Goal: Information Seeking & Learning: Learn about a topic

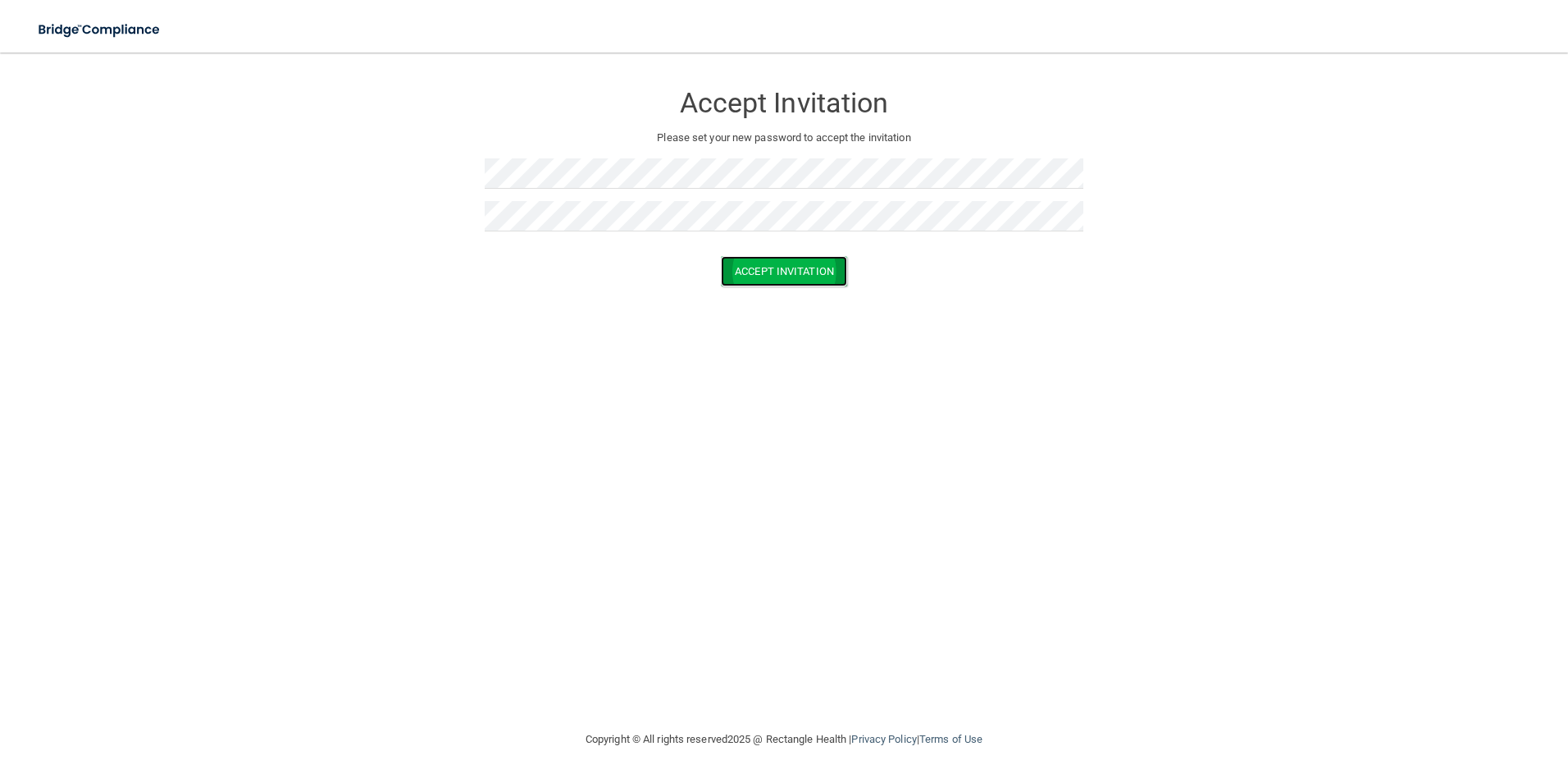
click at [799, 278] on button "Accept Invitation" at bounding box center [784, 271] width 127 height 30
click at [829, 392] on div "Accept Invitation Please set your new password to accept the invitation Token i…" at bounding box center [784, 391] width 1503 height 644
click at [778, 299] on button "Accept Invitation" at bounding box center [784, 295] width 127 height 30
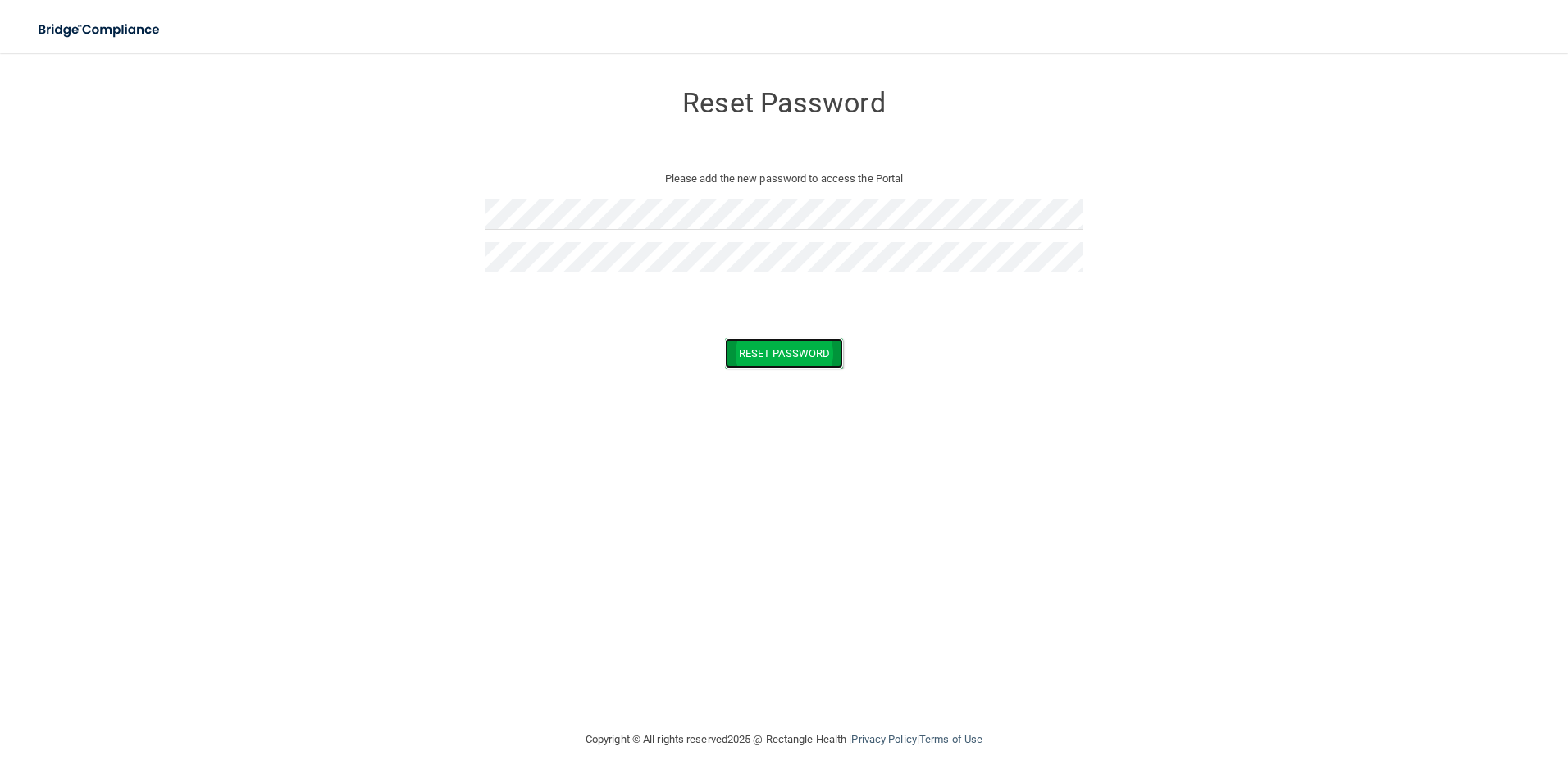
click at [792, 353] on button "Reset Password" at bounding box center [784, 354] width 118 height 30
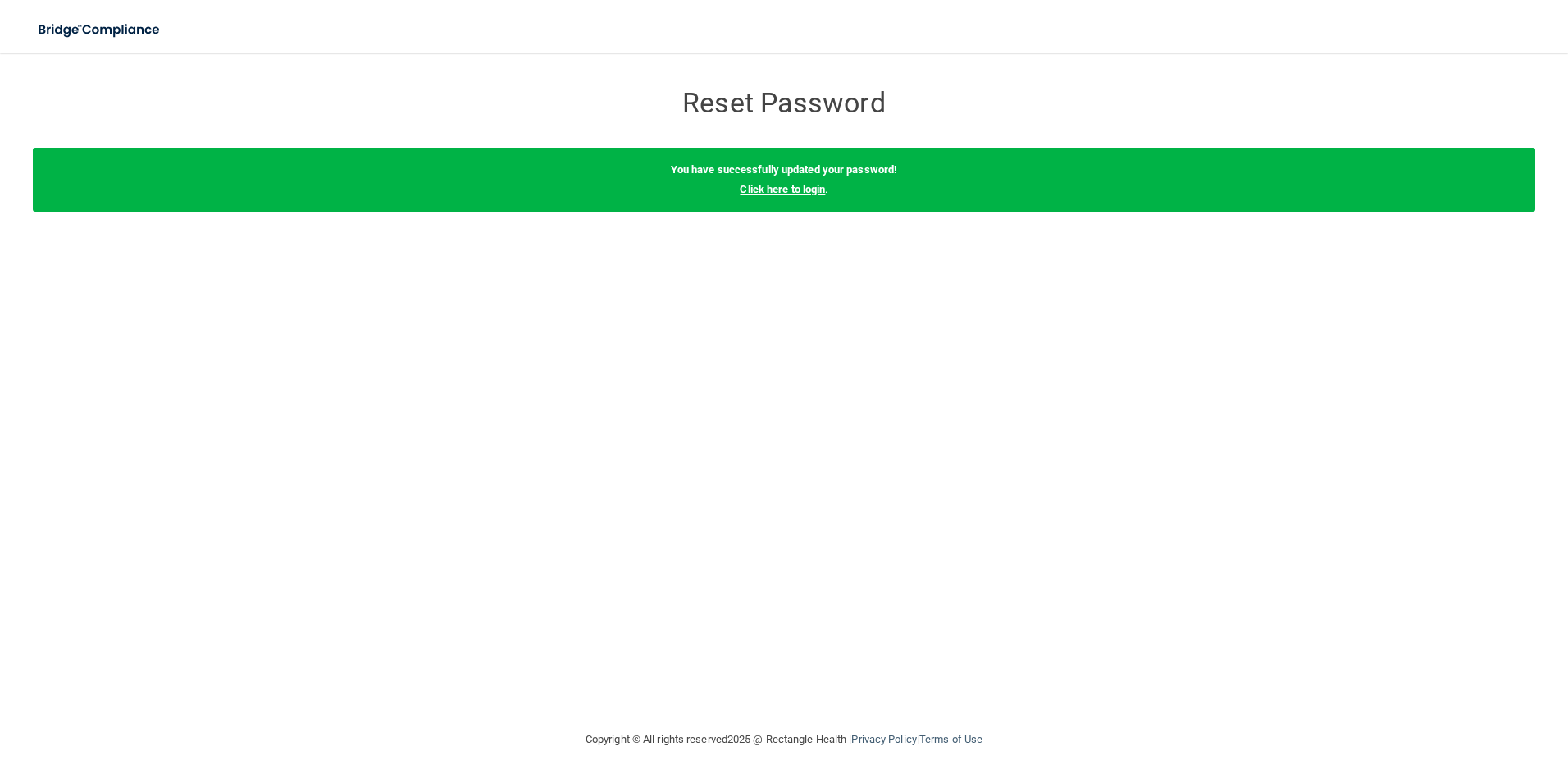
click at [779, 193] on link "Click here to login" at bounding box center [782, 189] width 85 height 13
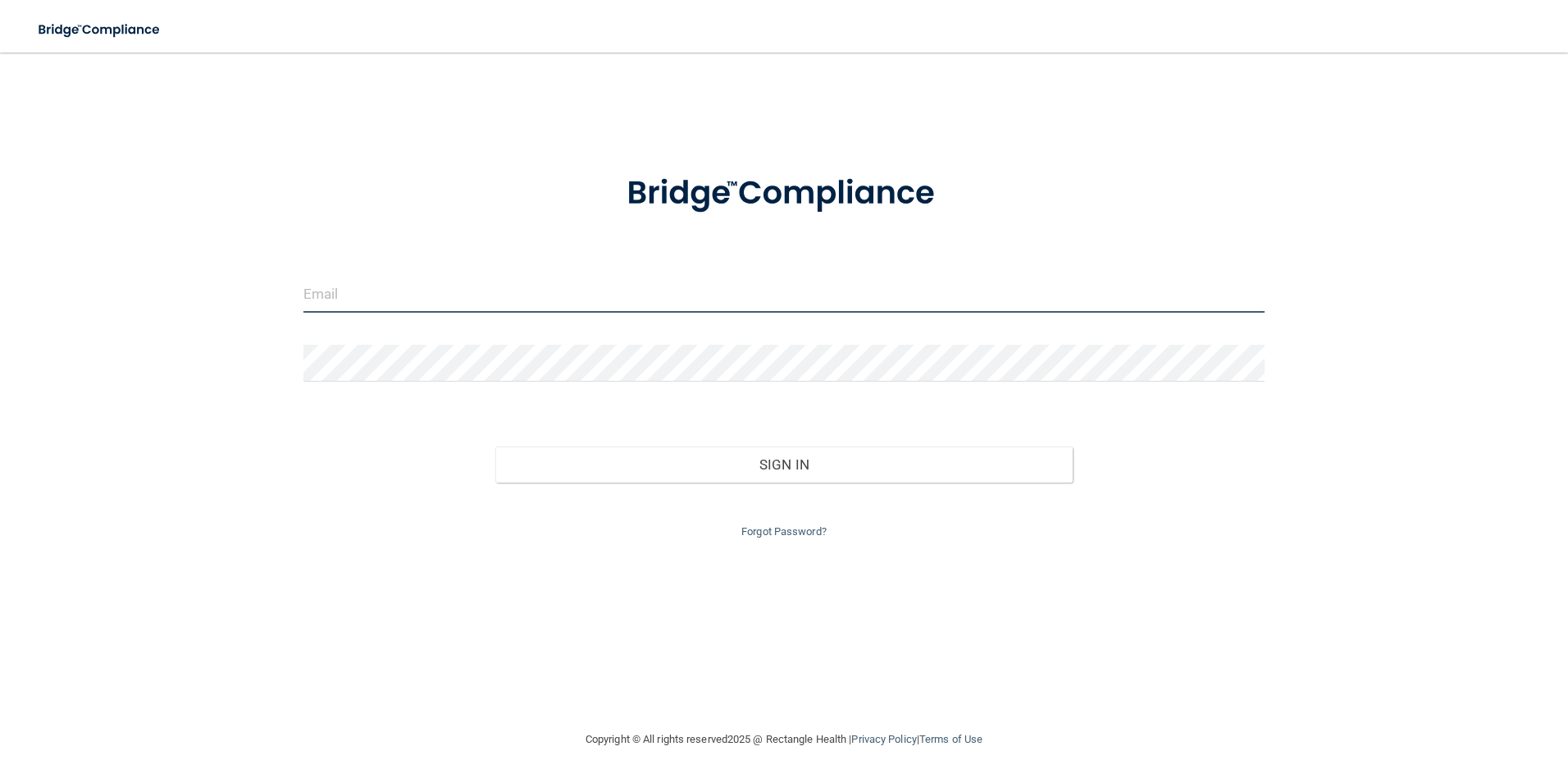
click at [350, 284] on input "email" at bounding box center [784, 294] width 962 height 37
type input "[EMAIL_ADDRESS][DOMAIN_NAME]"
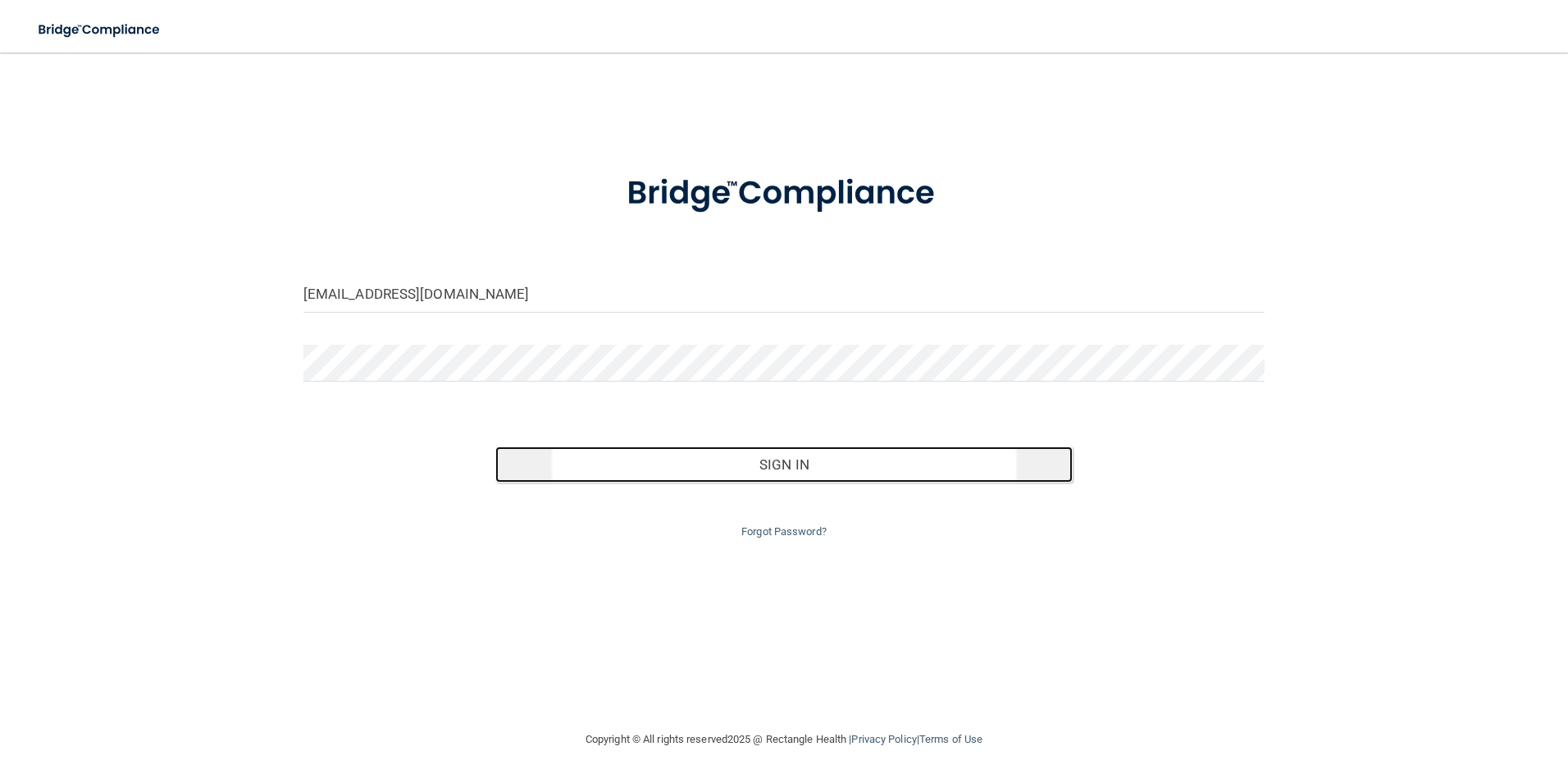
click at [789, 456] on button "Sign In" at bounding box center [784, 464] width 578 height 36
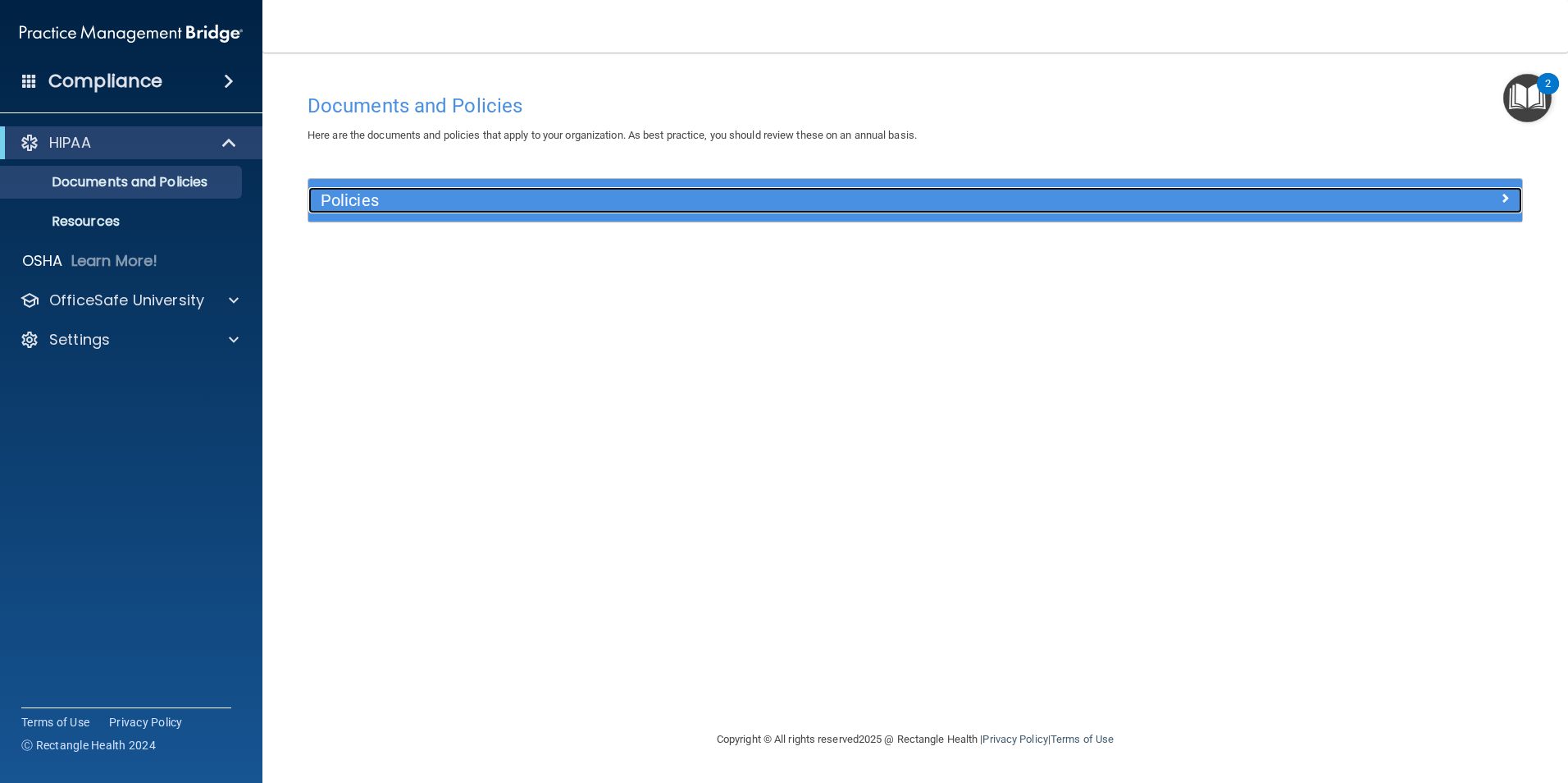
click at [1501, 201] on span at bounding box center [1506, 197] width 10 height 19
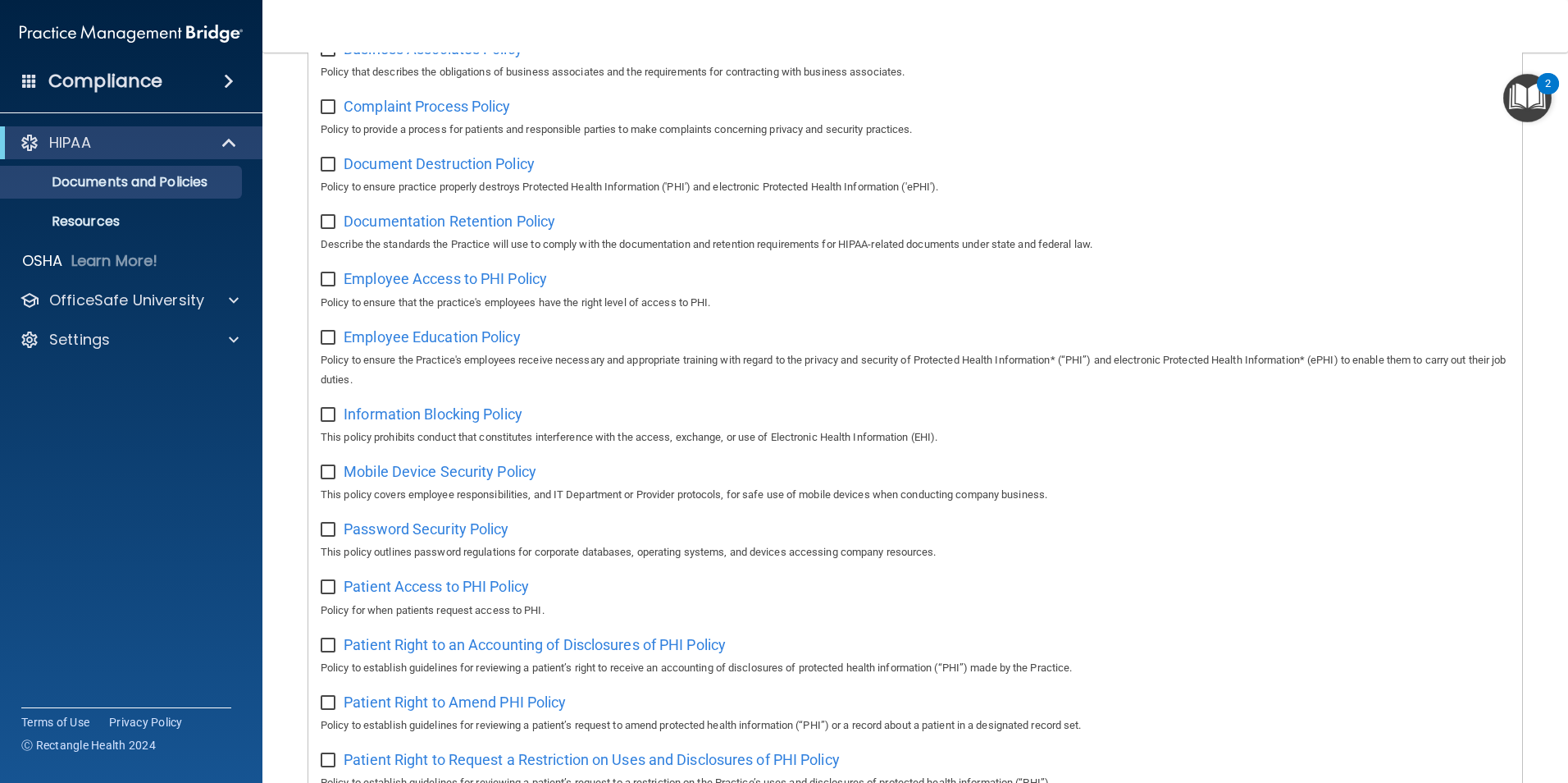
scroll to position [180, 0]
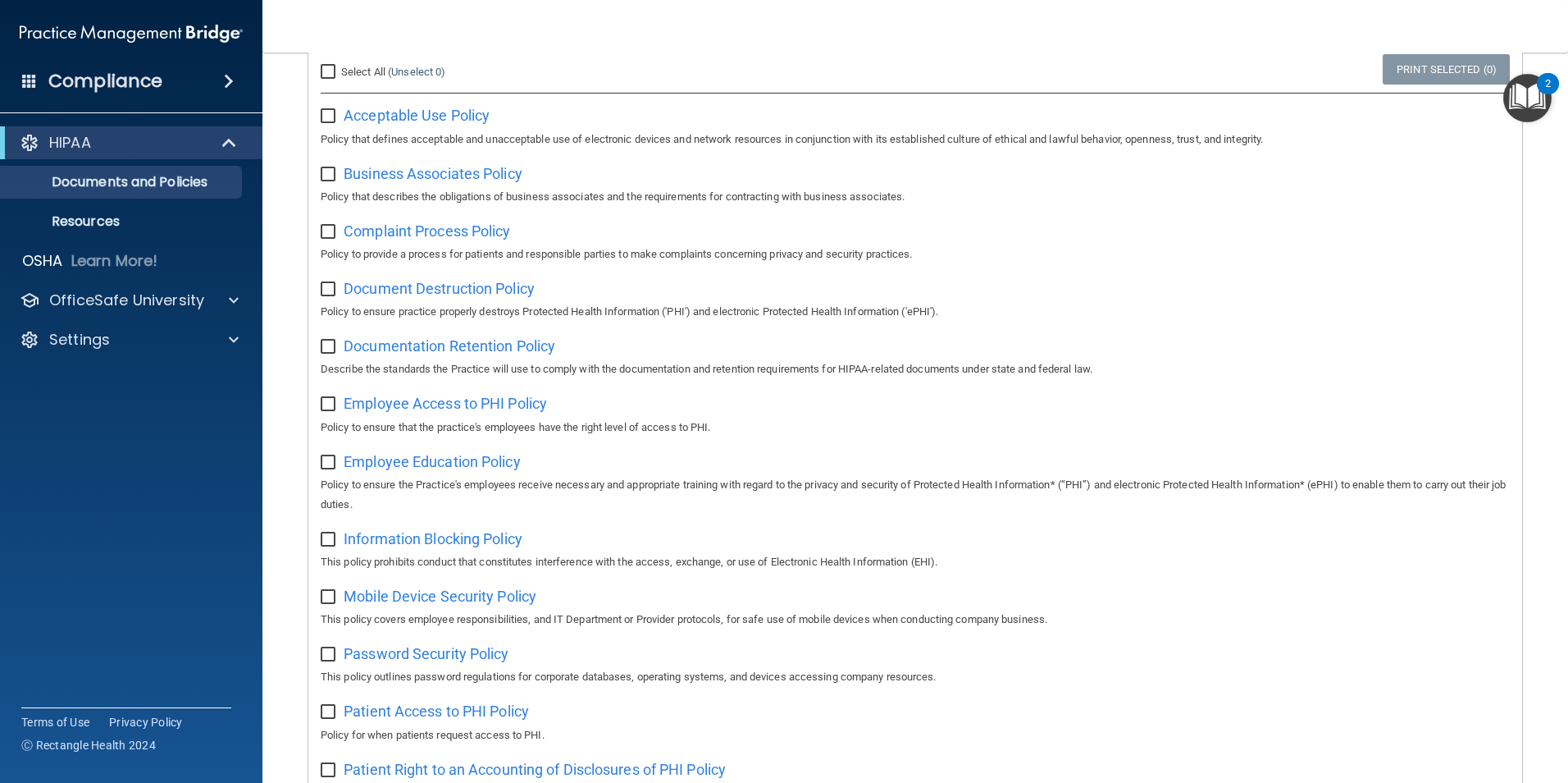
click at [326, 70] on input "Select All (Unselect 0) Unselect All" at bounding box center [330, 73] width 19 height 14
checkbox input "true"
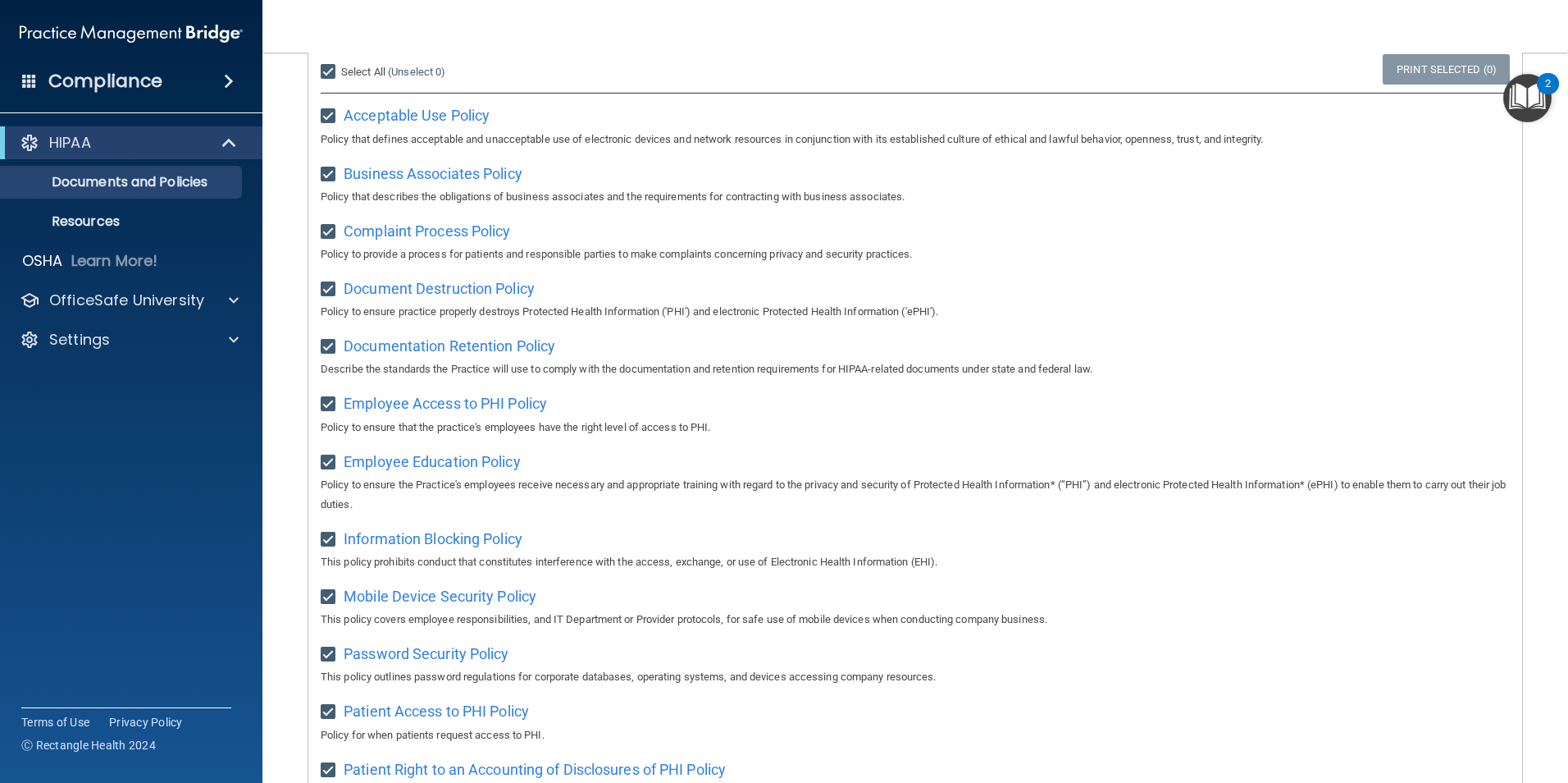
checkbox input "true"
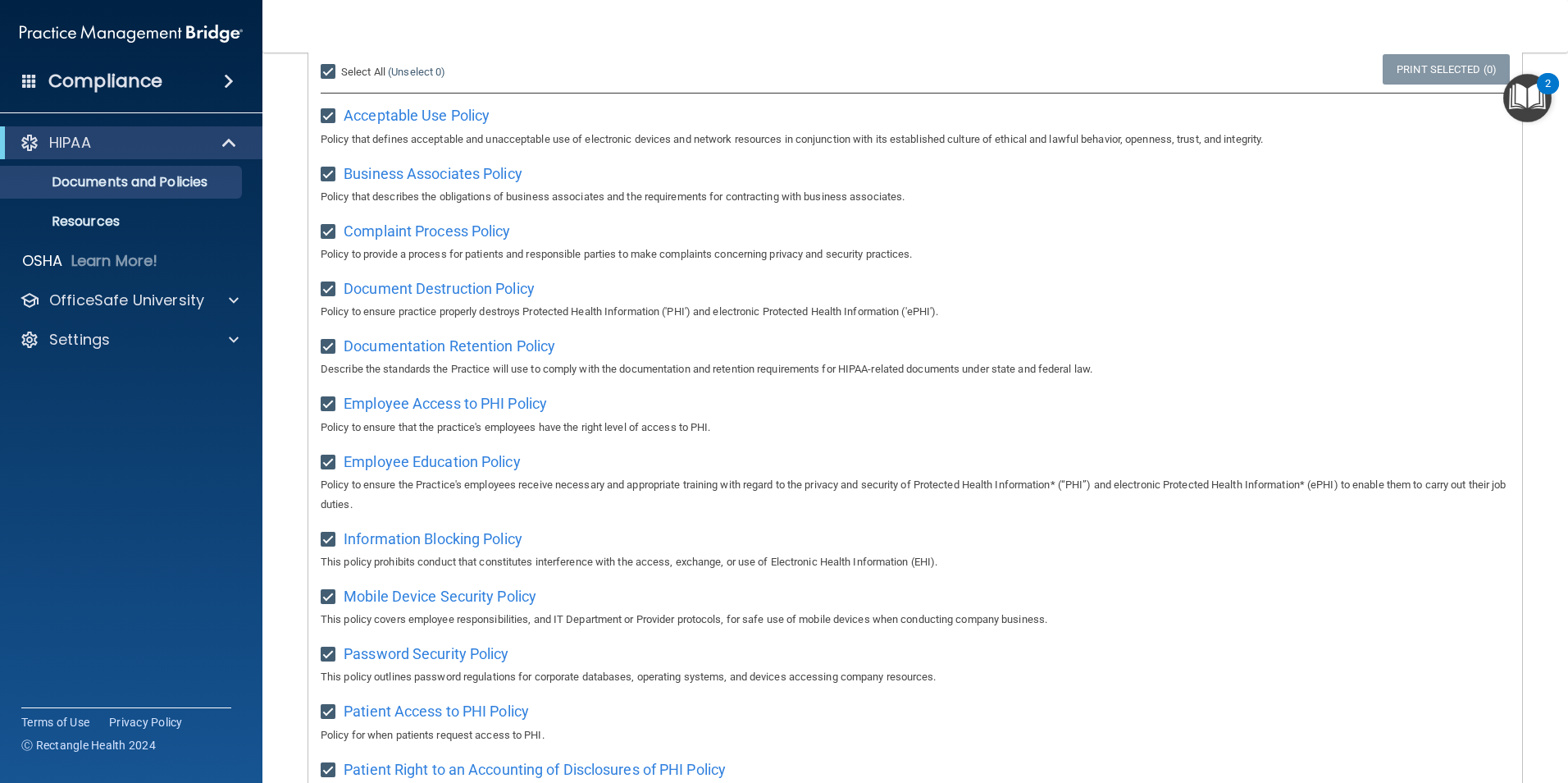
checkbox input "true"
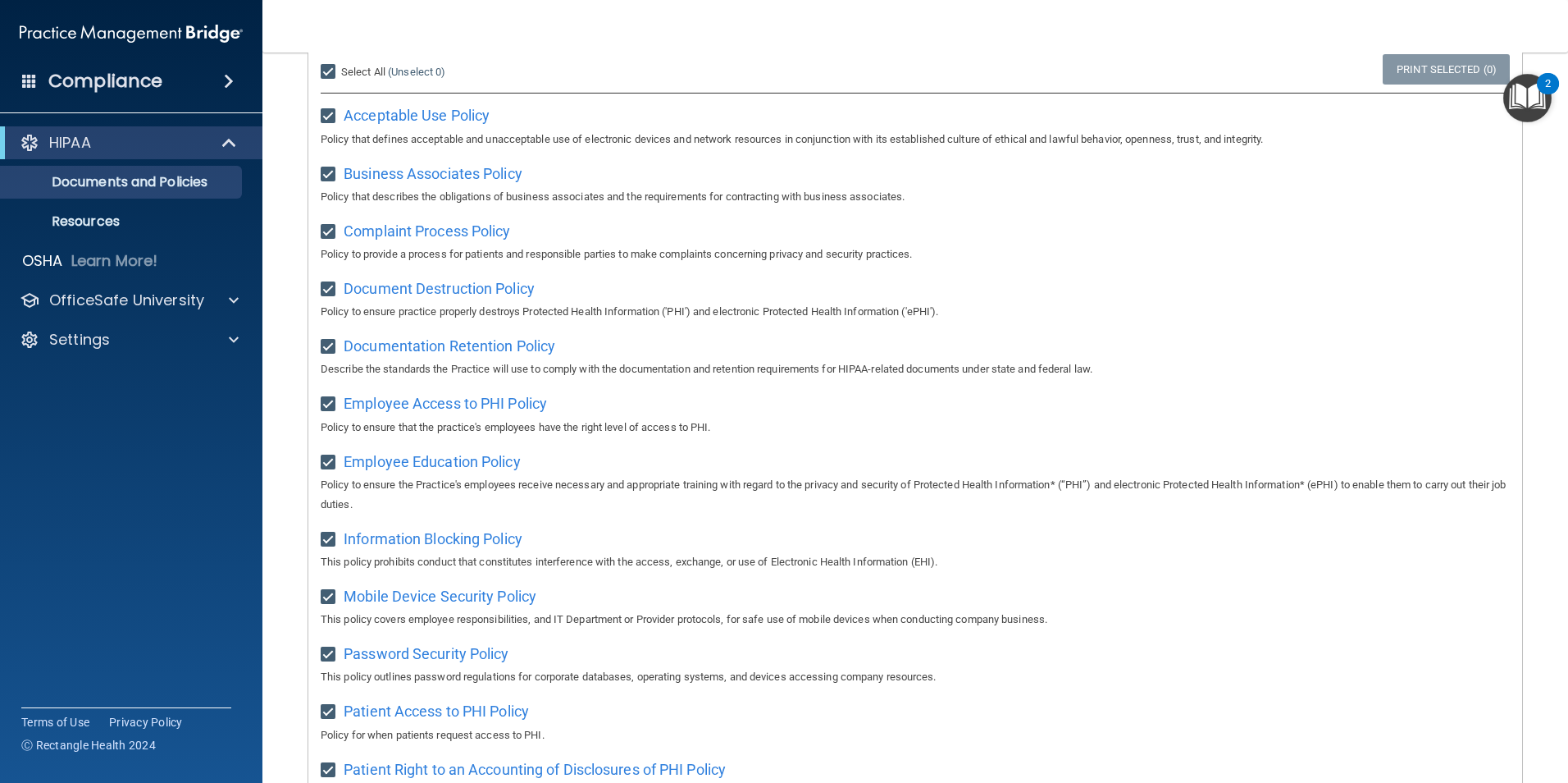
checkbox input "true"
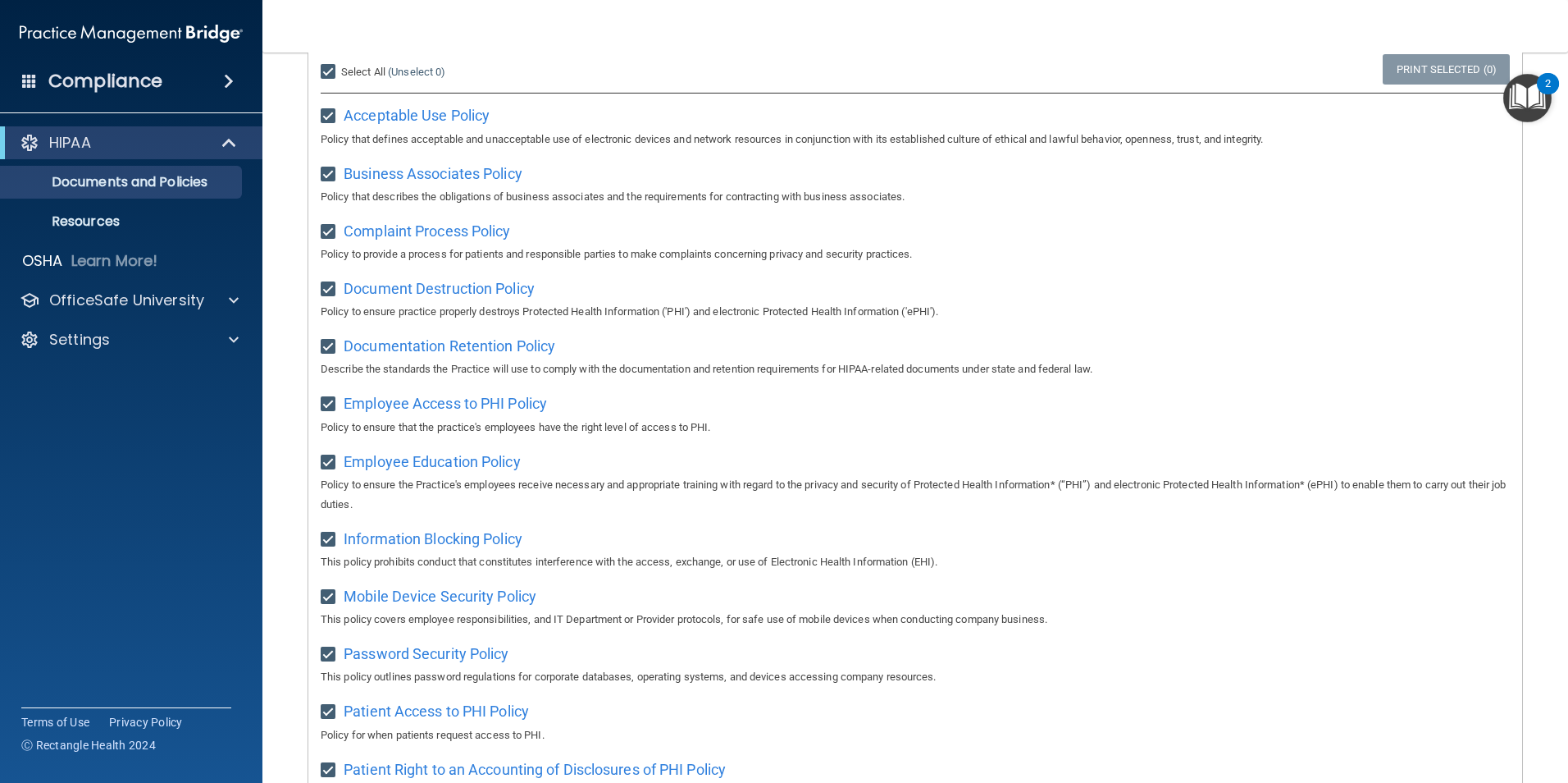
checkbox input "true"
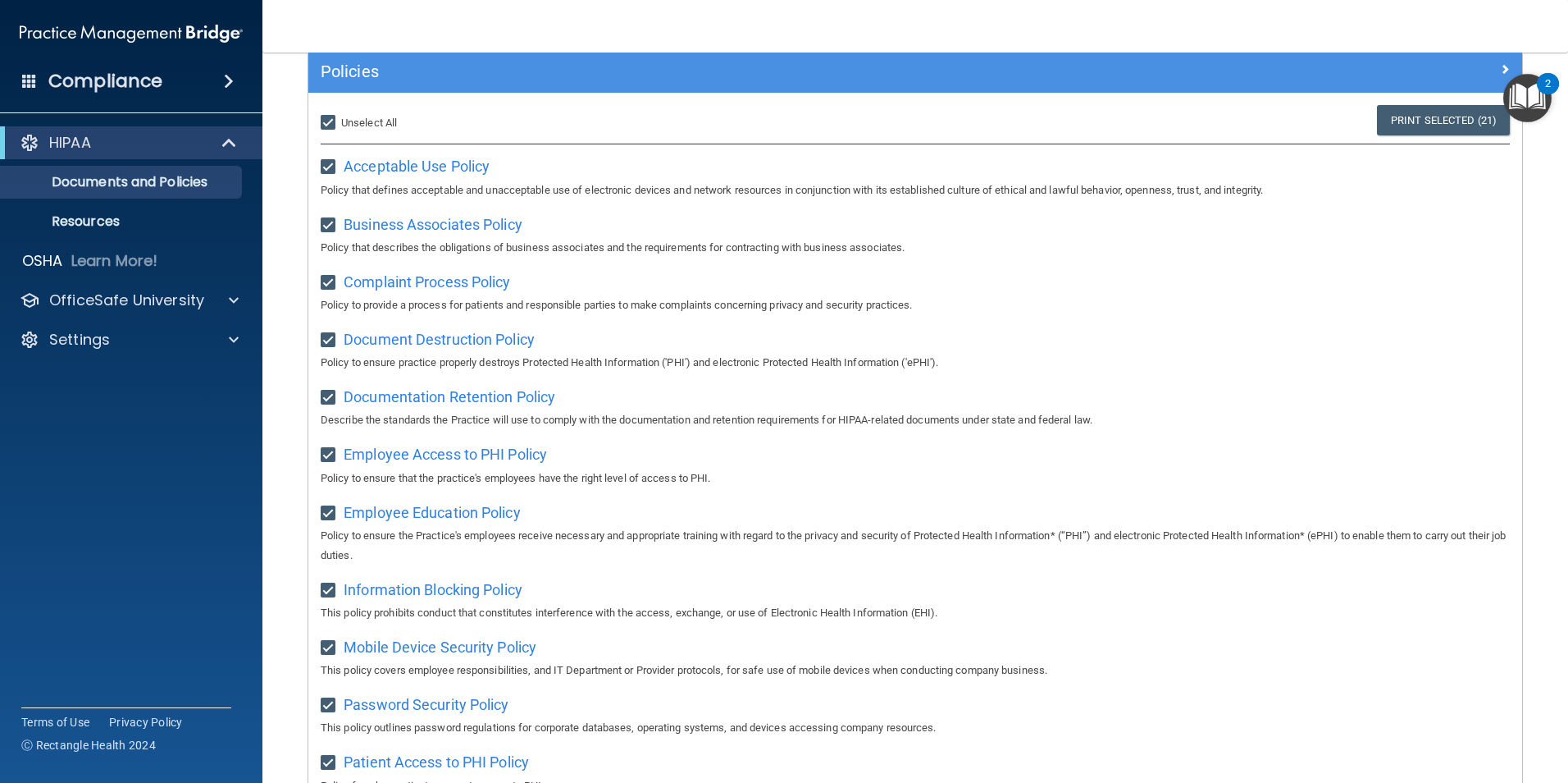
scroll to position [0, 0]
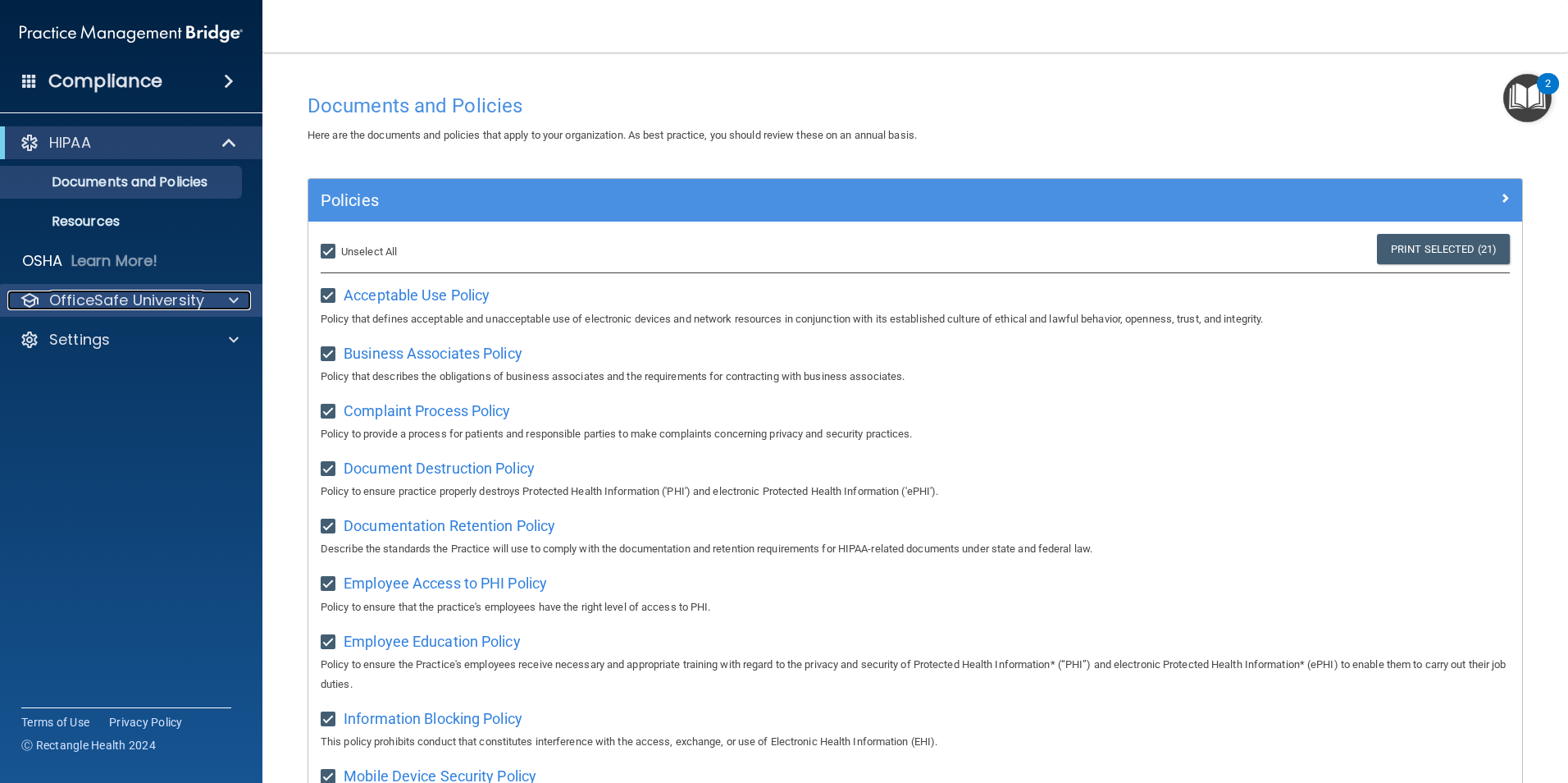
click at [222, 301] on div at bounding box center [231, 300] width 41 height 19
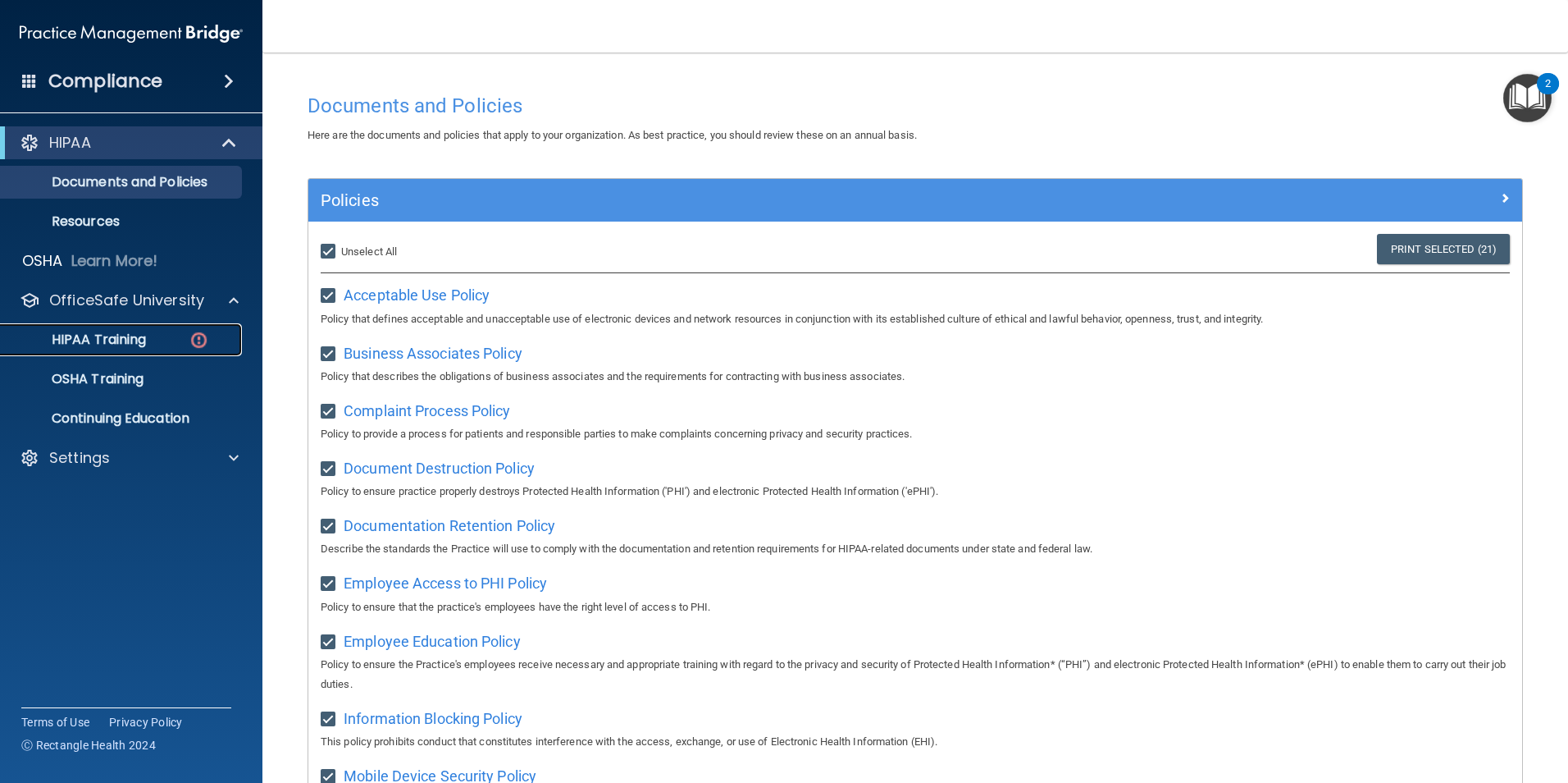
click at [141, 339] on p "HIPAA Training" at bounding box center [78, 339] width 135 height 16
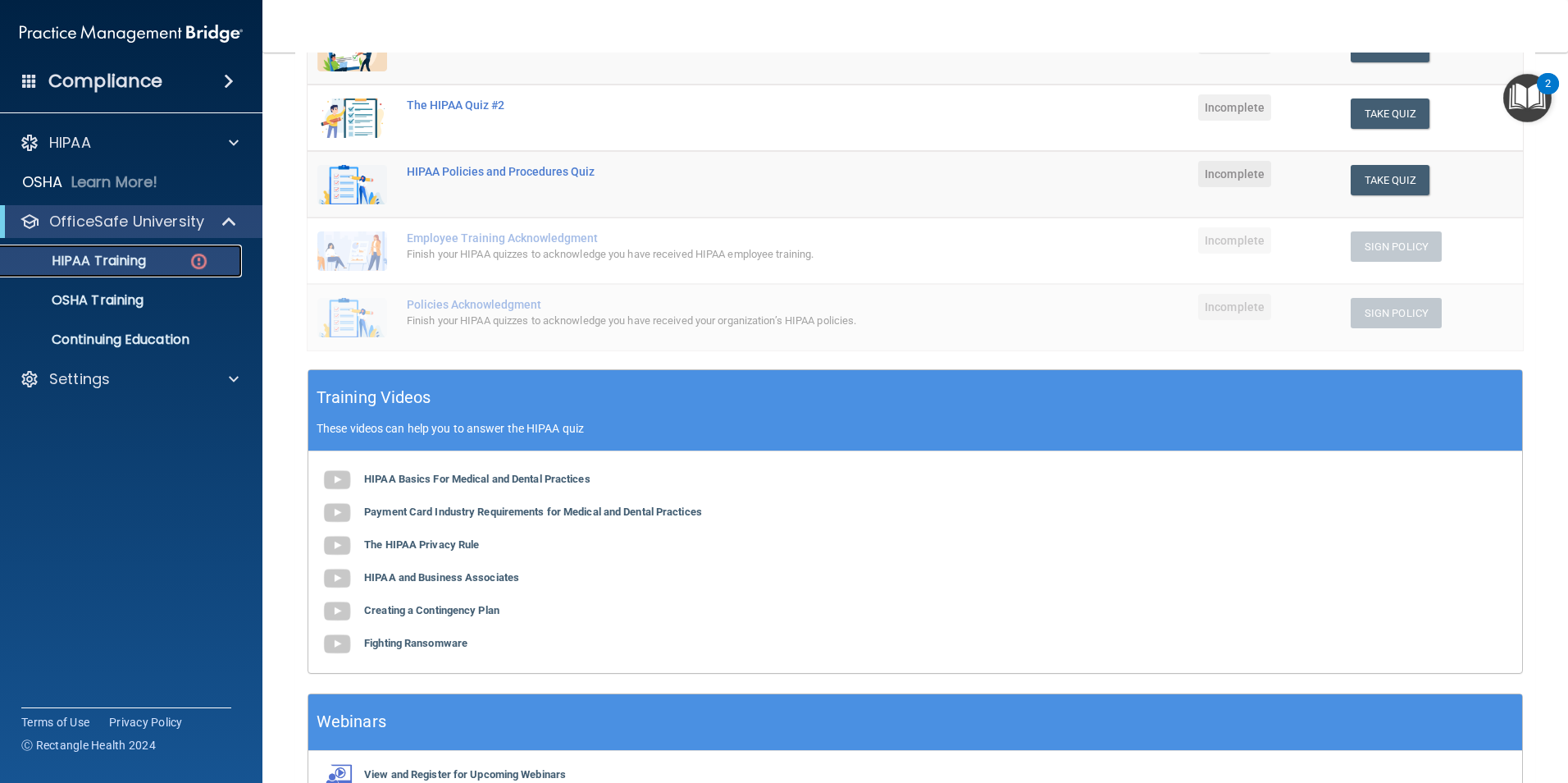
scroll to position [278, 0]
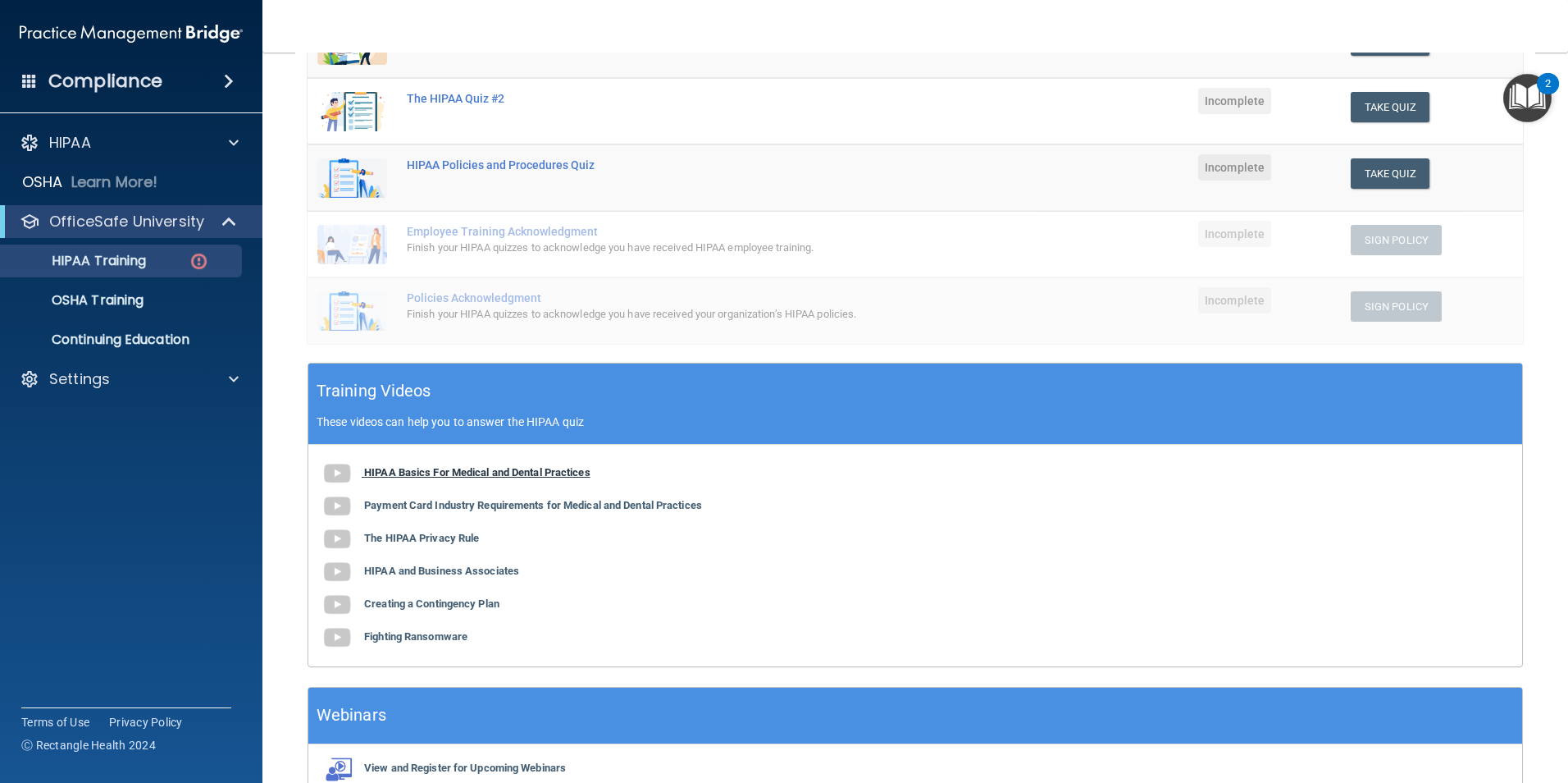
click at [386, 472] on b "HIPAA Basics For Medical and Dental Practices" at bounding box center [477, 472] width 226 height 13
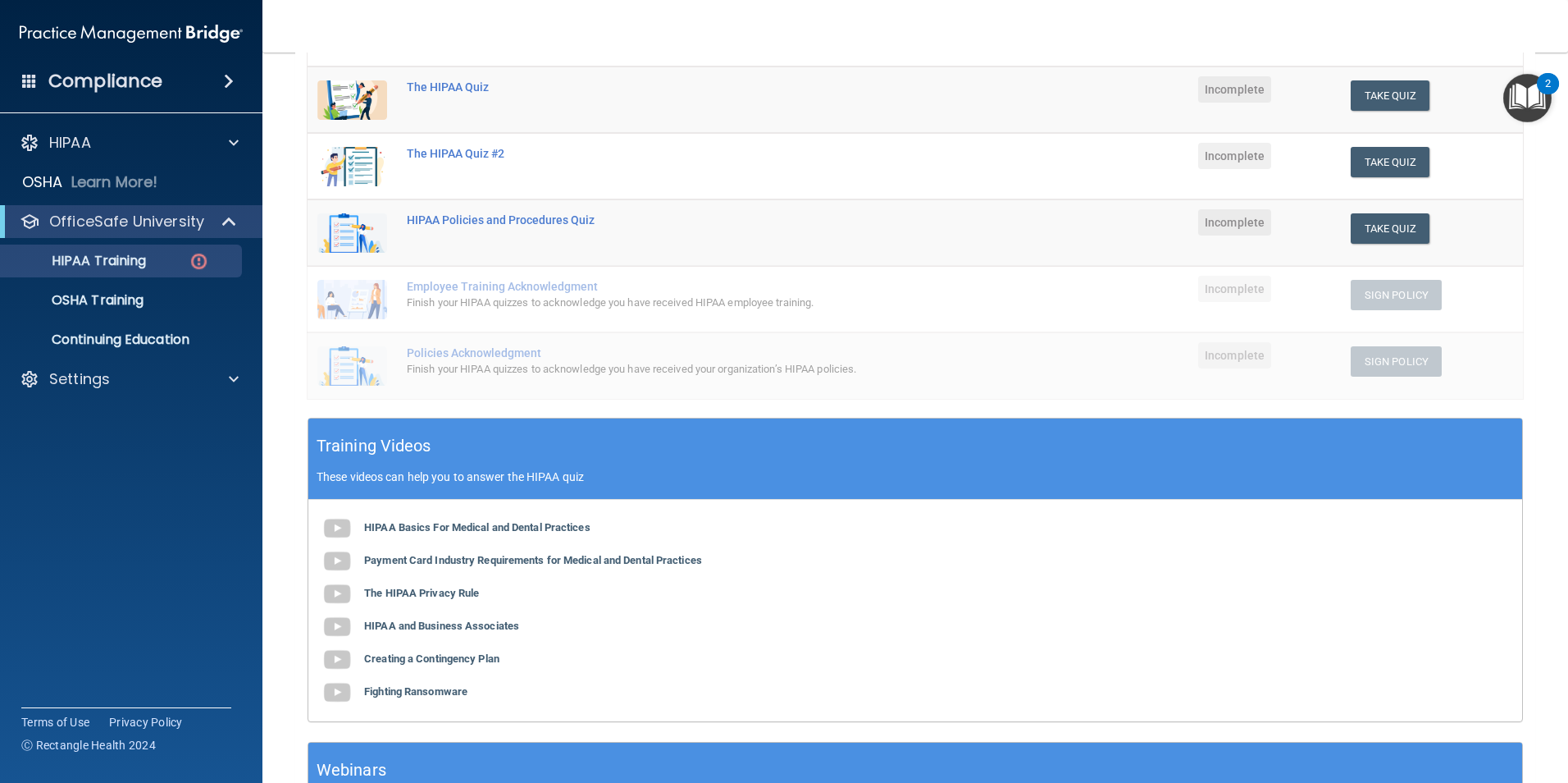
scroll to position [211, 0]
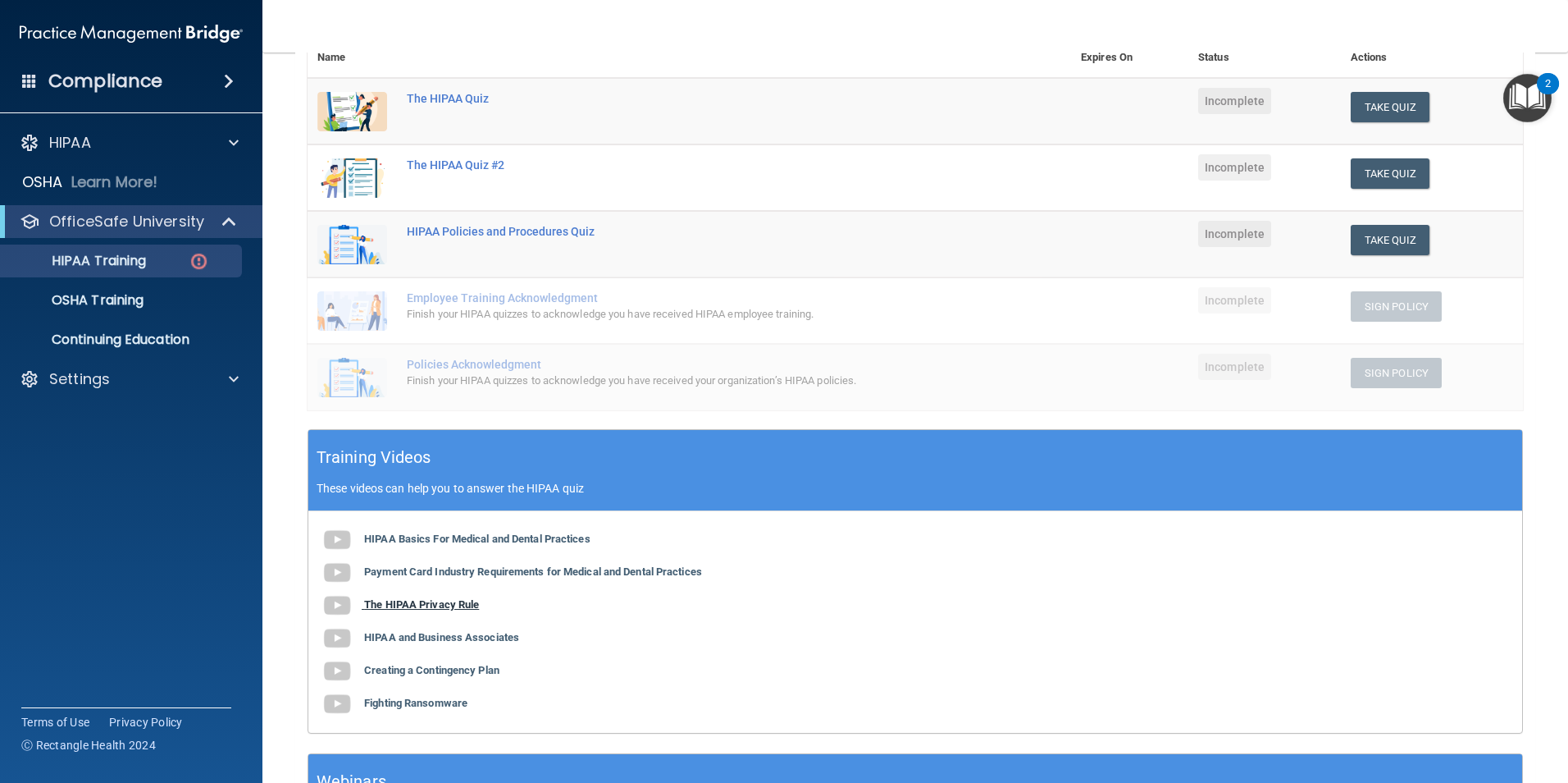
click at [434, 601] on b "The HIPAA Privacy Rule" at bounding box center [422, 604] width 115 height 13
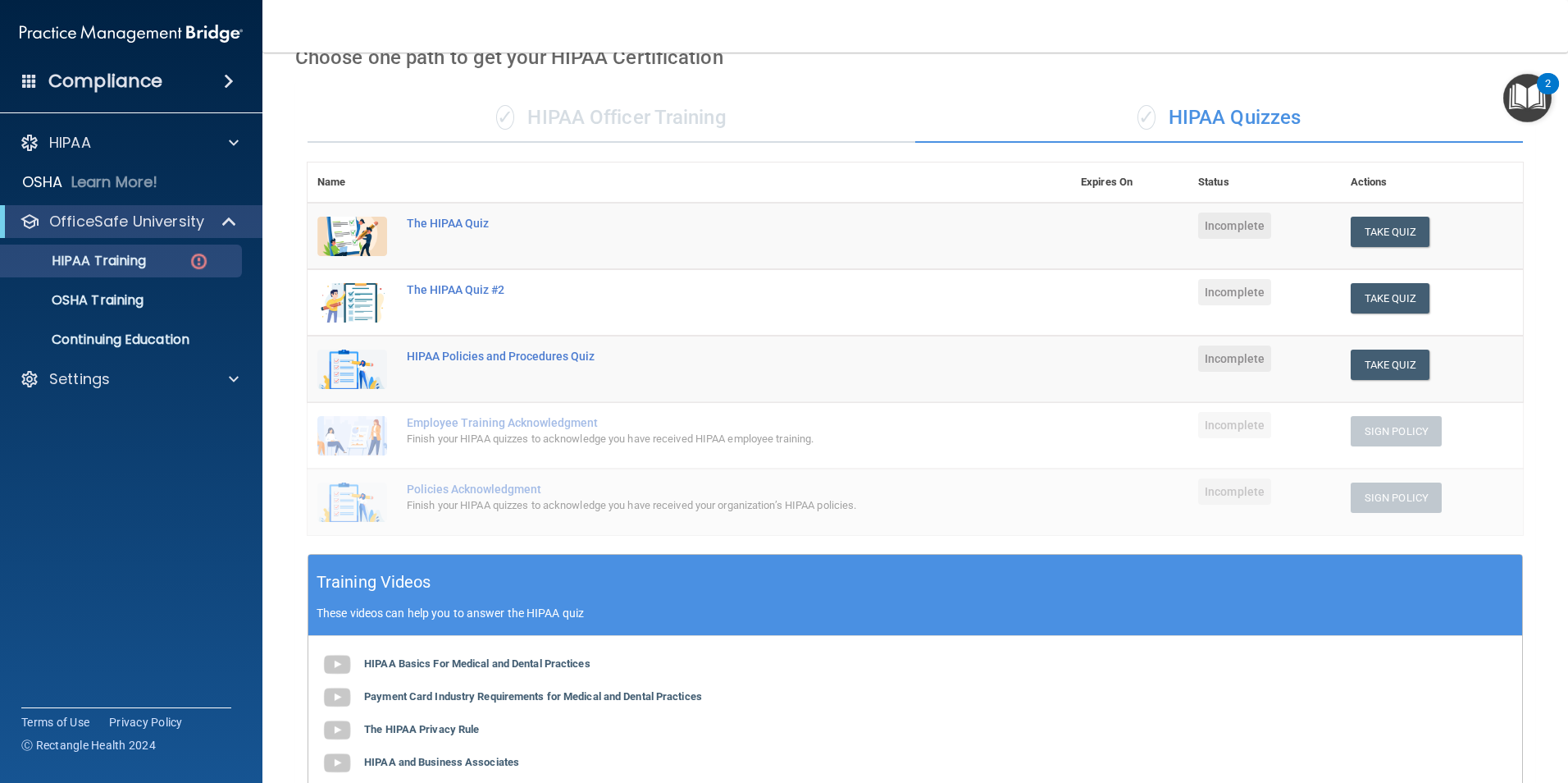
scroll to position [73, 0]
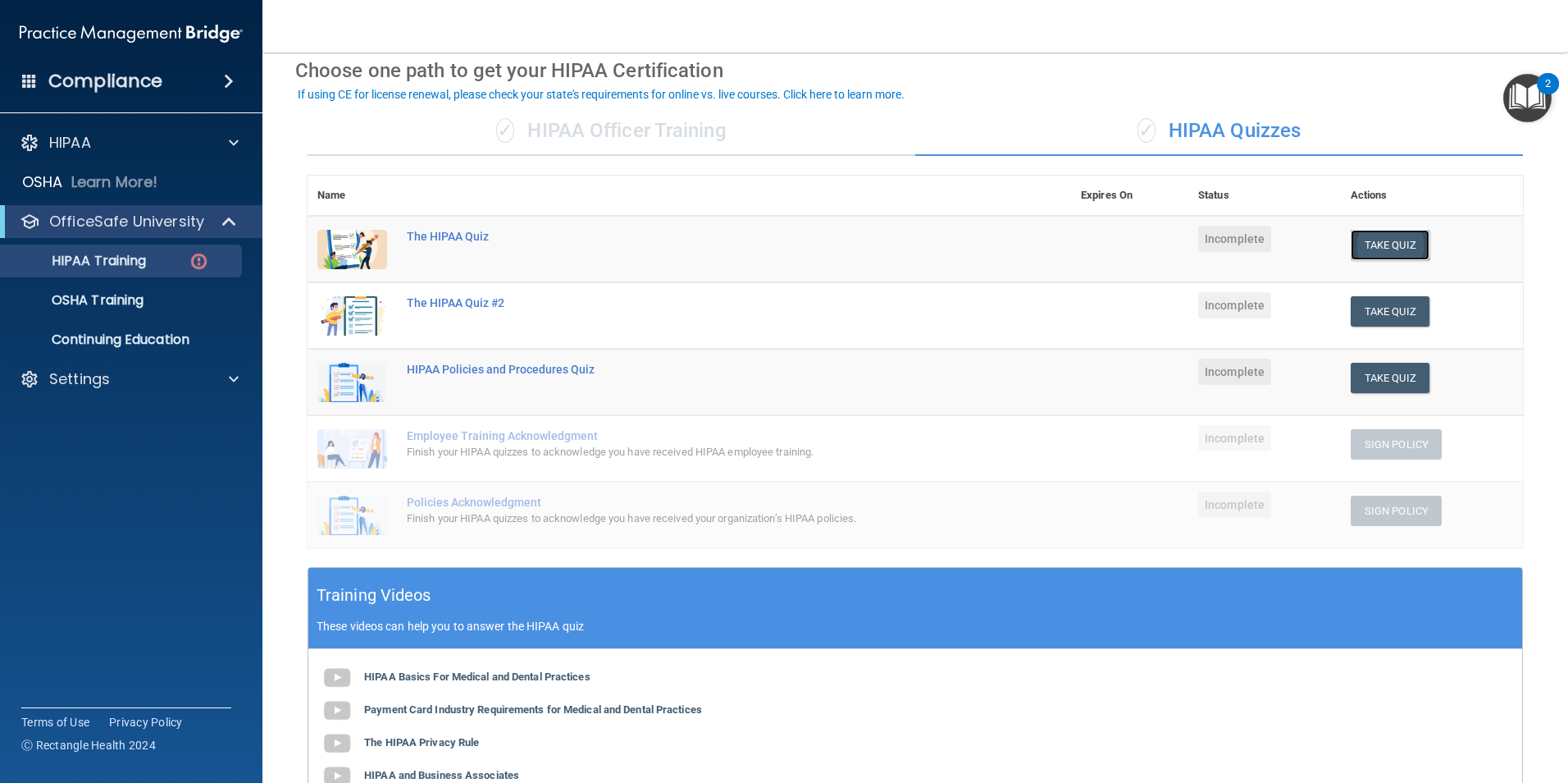
click at [1381, 240] on button "Take Quiz" at bounding box center [1390, 245] width 78 height 30
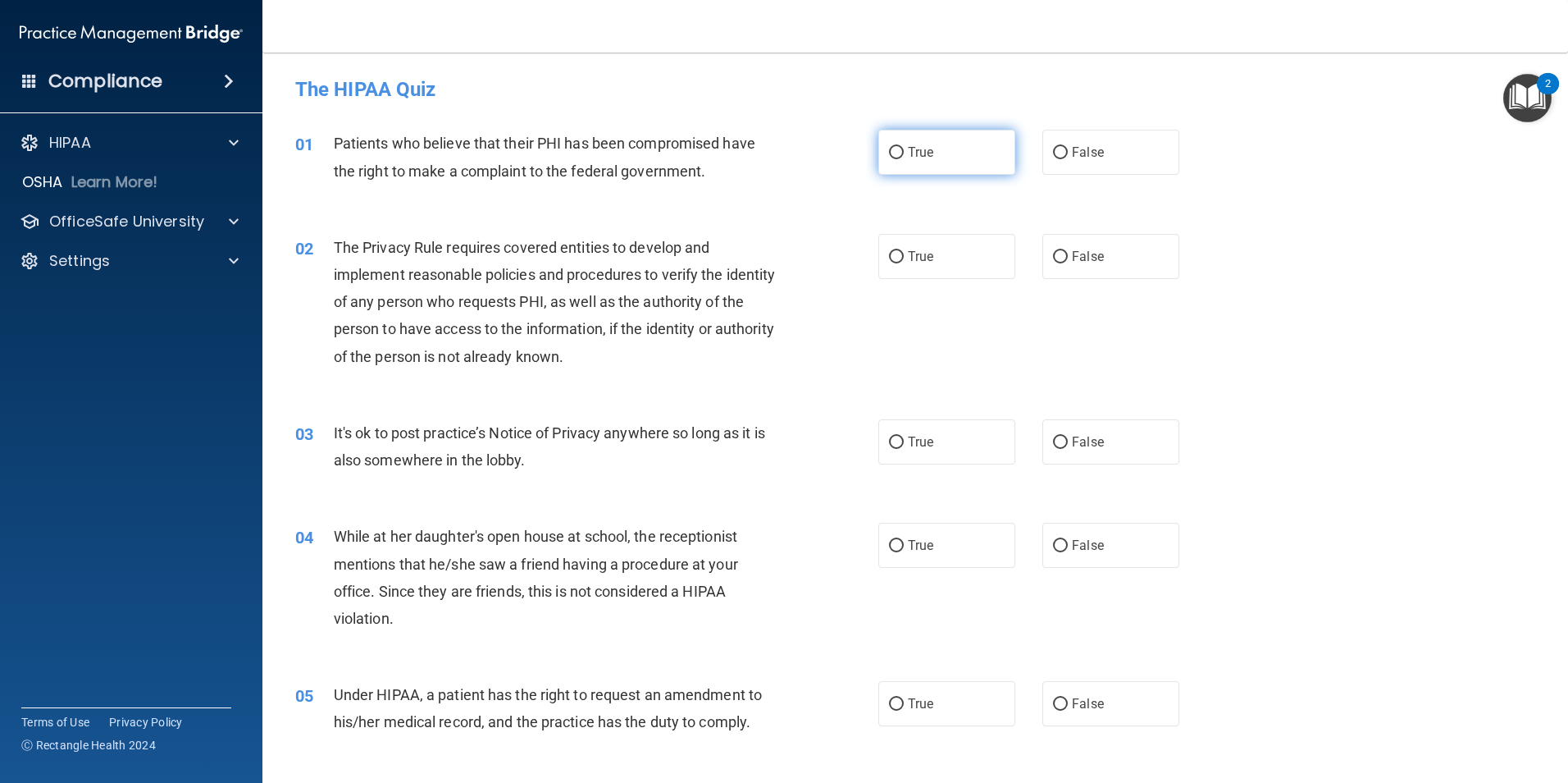
click at [894, 152] on input "True" at bounding box center [897, 153] width 15 height 13
radio input "true"
click at [897, 254] on input "True" at bounding box center [897, 257] width 15 height 13
radio input "true"
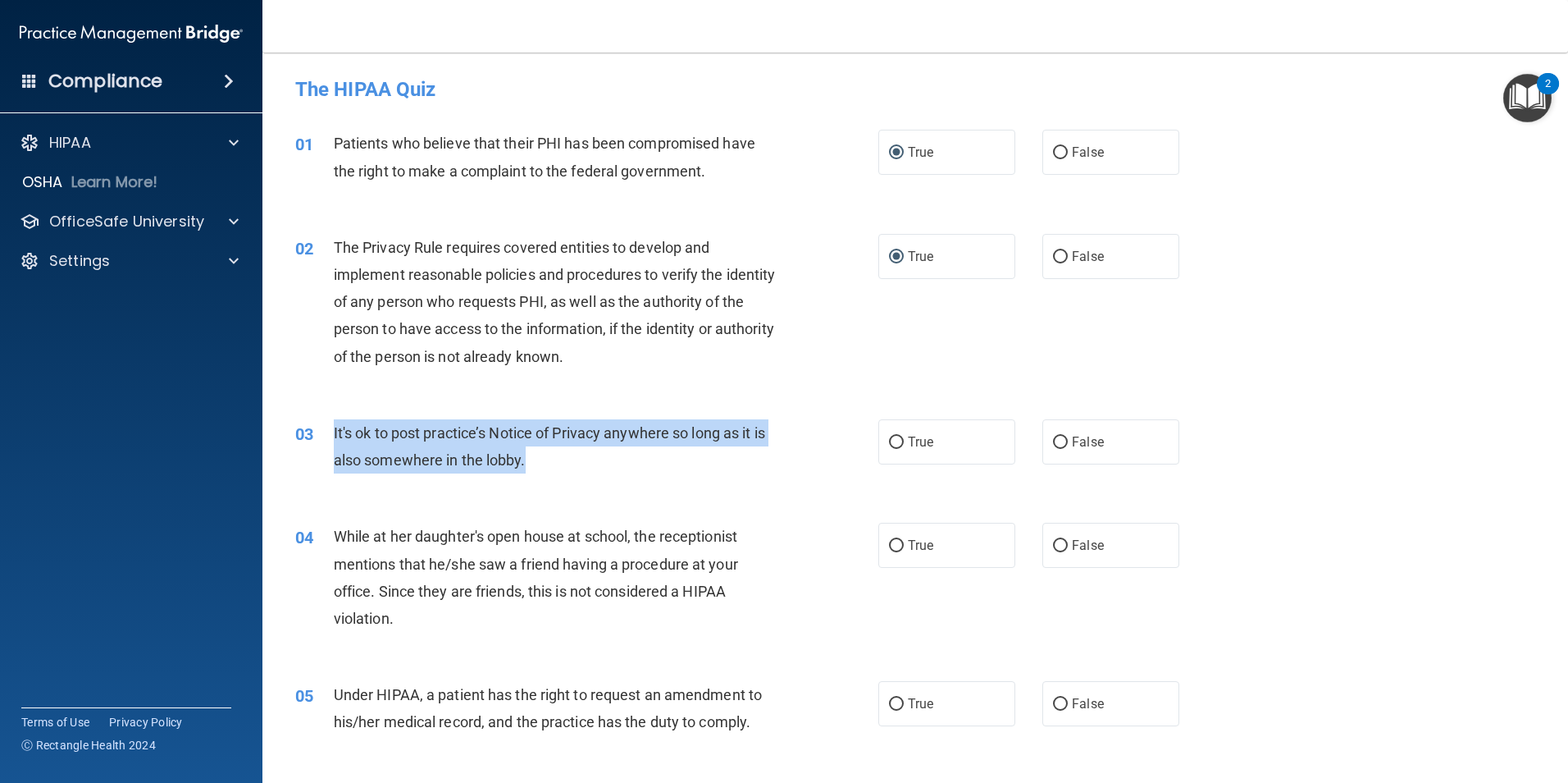
drag, startPoint x: 526, startPoint y: 460, endPoint x: 337, endPoint y: 429, distance: 191.5
click at [337, 429] on div "It's ok to post practice’s Notice of Privacy anywhere so long as it is also som…" at bounding box center [562, 446] width 456 height 54
click at [536, 458] on div "It's ok to post practice’s Notice of Privacy anywhere so long as it is also som…" at bounding box center [562, 446] width 456 height 54
click at [522, 464] on span "It's ok to post practice’s Notice of Privacy anywhere so long as it is also som…" at bounding box center [550, 446] width 432 height 45
copy span "t's ok to post practice’s Notice of Privacy anywhere so long as it is also some…"
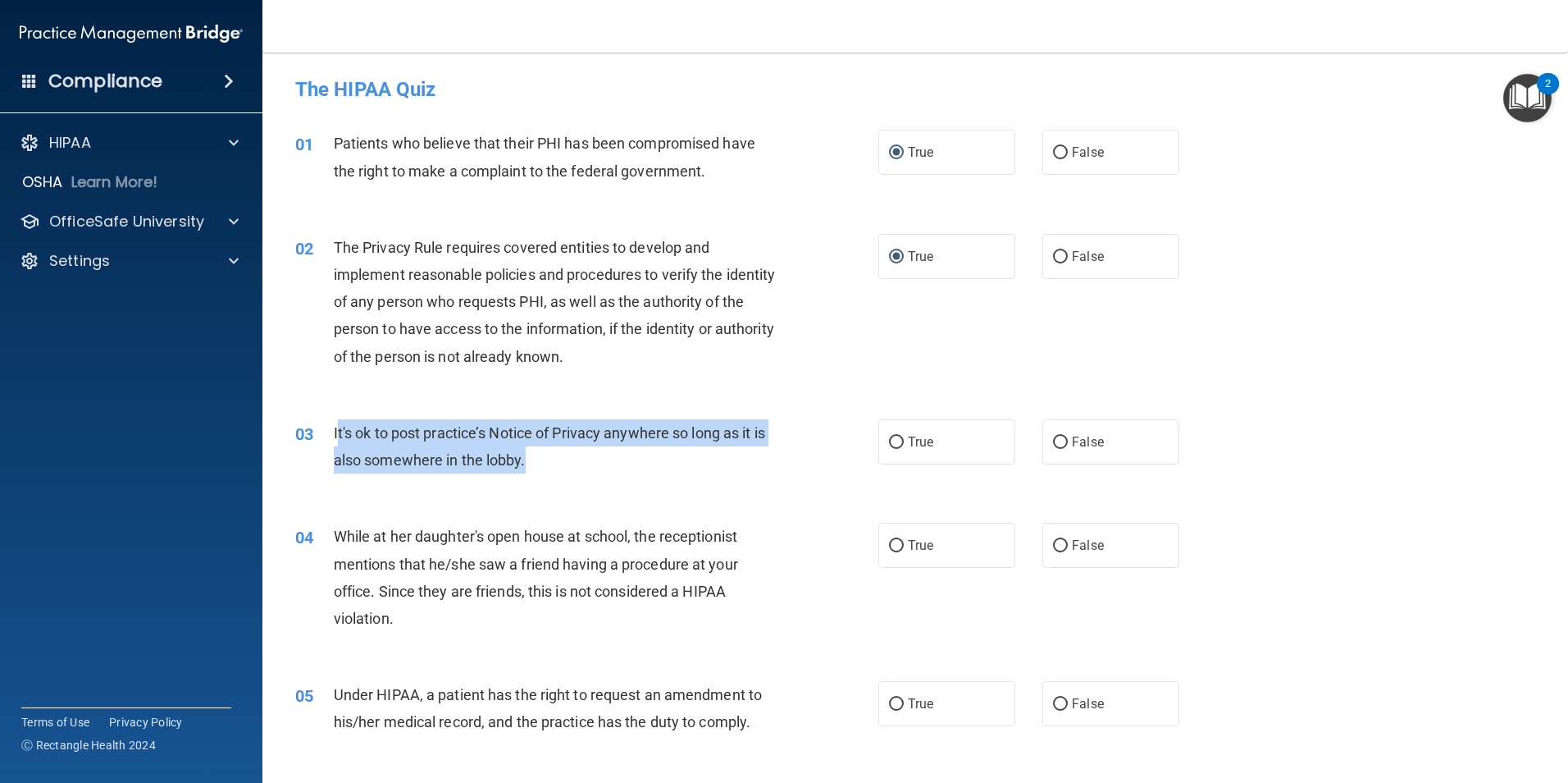
click at [703, 466] on div "It's ok to post practice’s Notice of Privacy anywhere so long as it is also som…" at bounding box center [562, 446] width 456 height 54
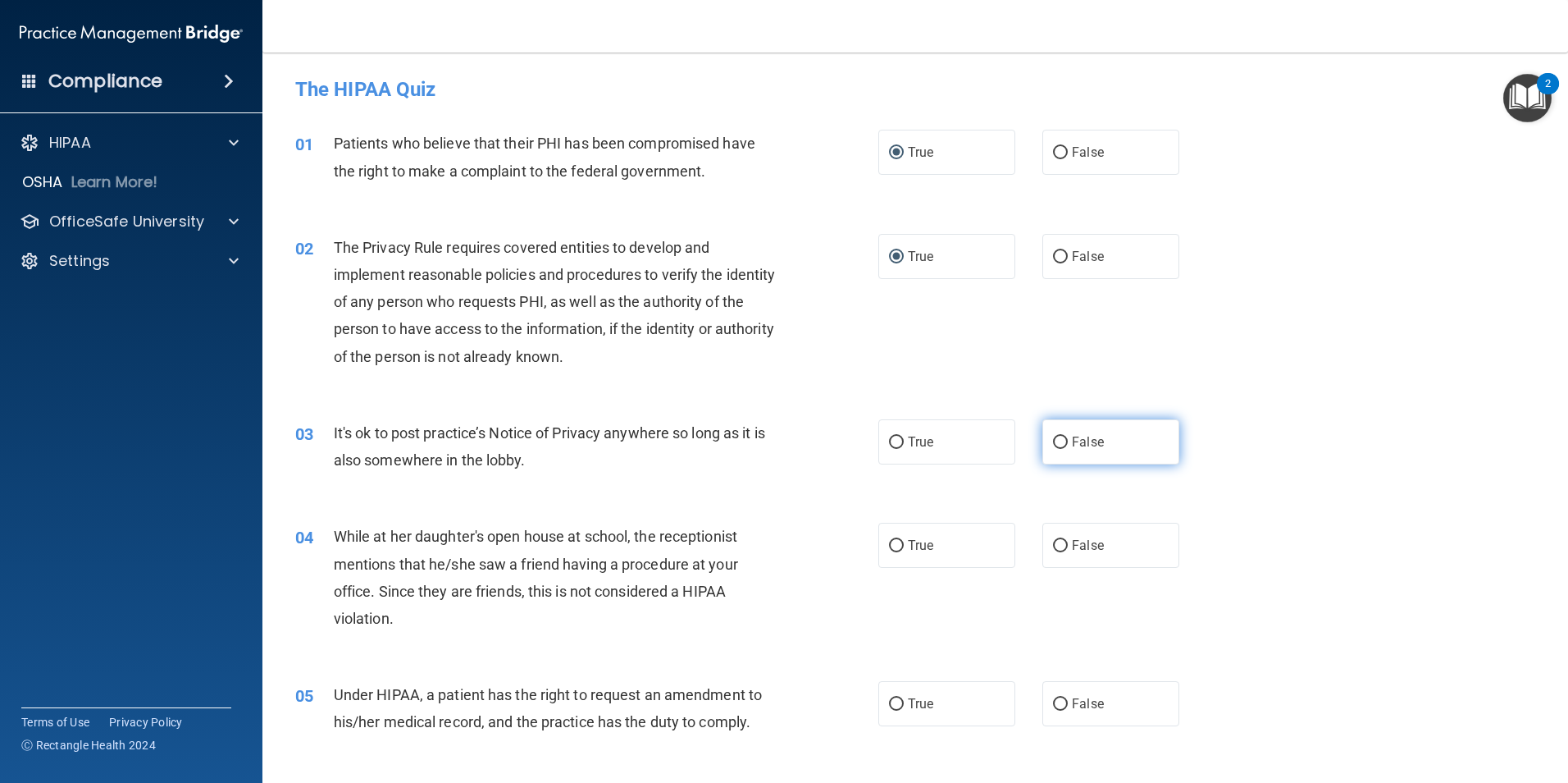
click at [1053, 443] on input "False" at bounding box center [1061, 442] width 15 height 13
radio input "true"
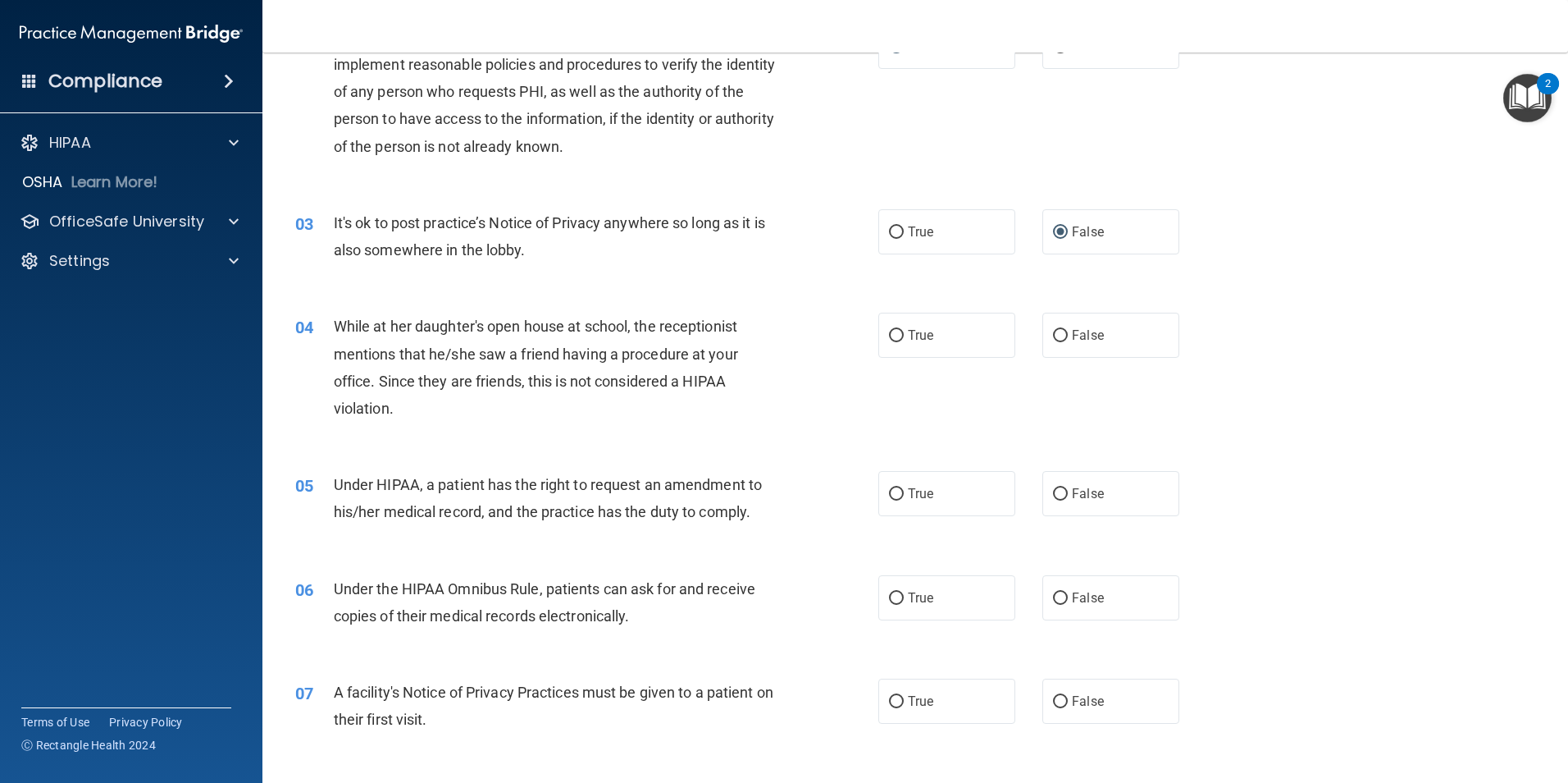
scroll to position [215, 0]
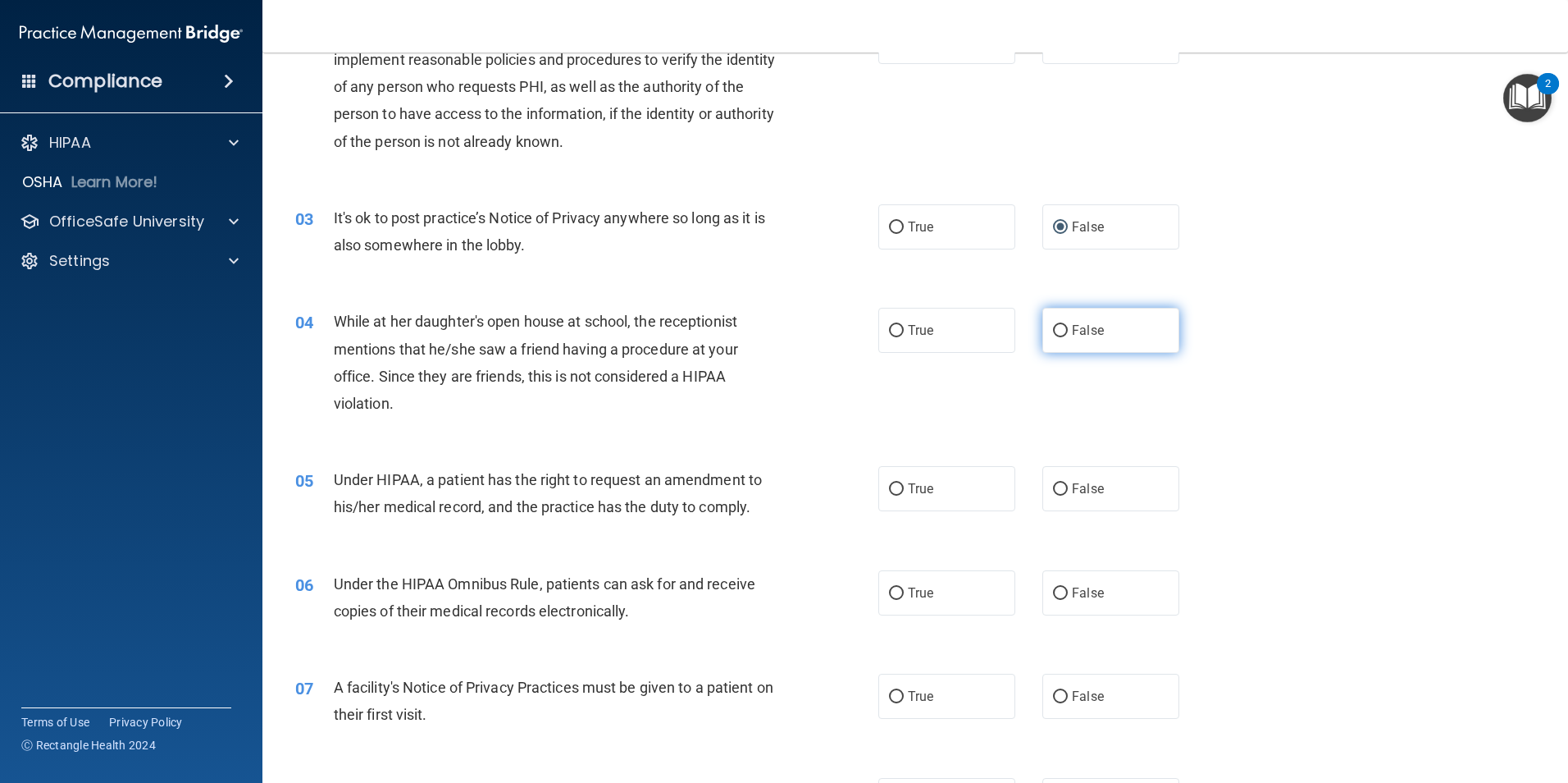
click at [1043, 331] on label "False" at bounding box center [1111, 330] width 137 height 45
click at [1053, 331] on input "False" at bounding box center [1061, 331] width 15 height 13
radio input "true"
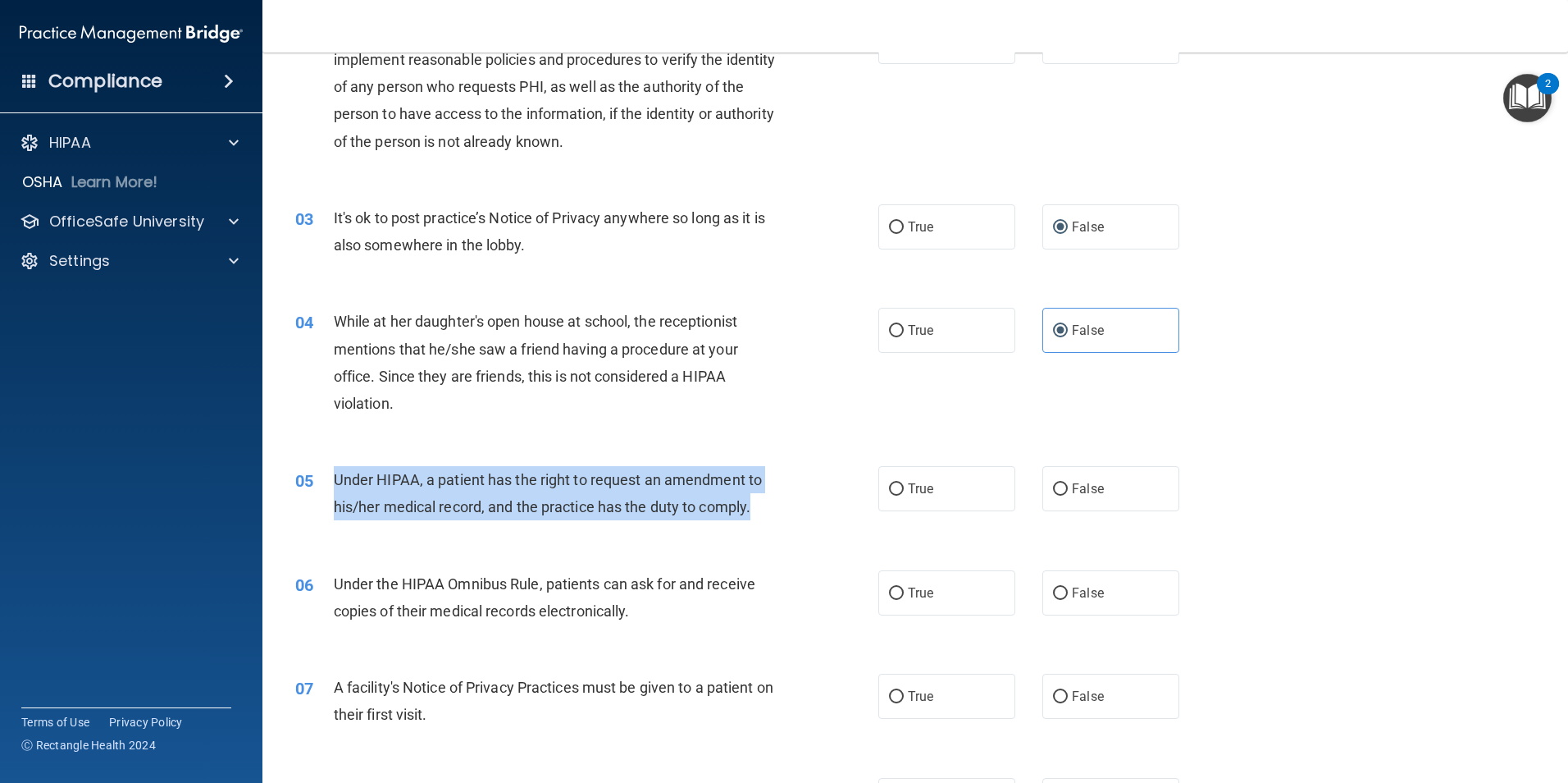
drag, startPoint x: 754, startPoint y: 505, endPoint x: 331, endPoint y: 478, distance: 423.9
click at [331, 478] on div "05 Under HIPAA, a patient has the right to request an amendment to his/her medi…" at bounding box center [587, 497] width 633 height 62
drag, startPoint x: 331, startPoint y: 478, endPoint x: 377, endPoint y: 490, distance: 47.5
copy div "Under HIPAA, a patient has the right to request an amendment to his/her medical…"
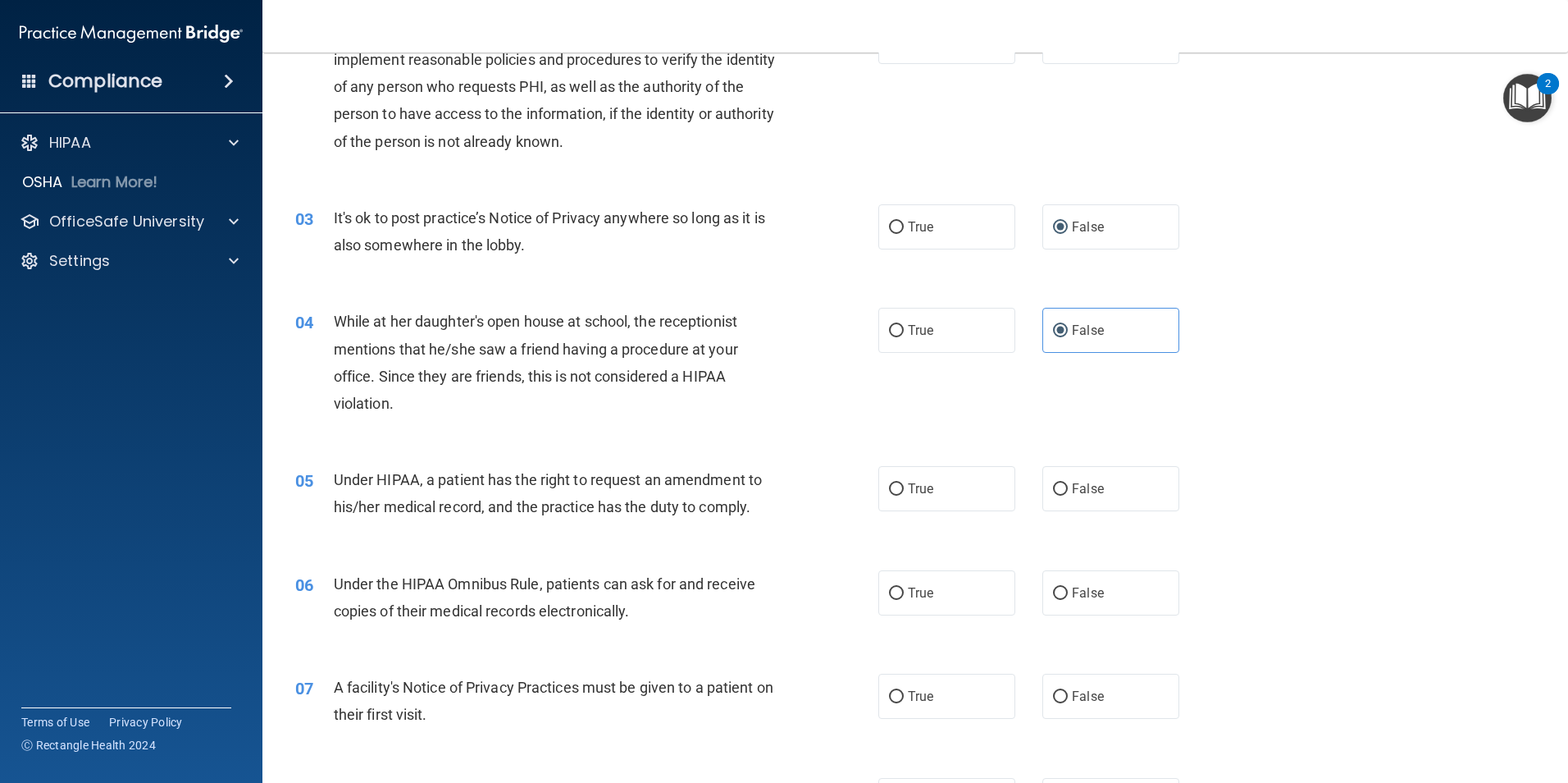
click at [829, 458] on div "05 Under HIPAA, a patient has the right to request an amendment to his/her medi…" at bounding box center [916, 497] width 1265 height 104
drag, startPoint x: 1064, startPoint y: 482, endPoint x: 1244, endPoint y: 486, distance: 180.0
click at [1062, 482] on label "False" at bounding box center [1111, 488] width 137 height 45
click at [1062, 483] on input "False" at bounding box center [1061, 489] width 15 height 13
radio input "true"
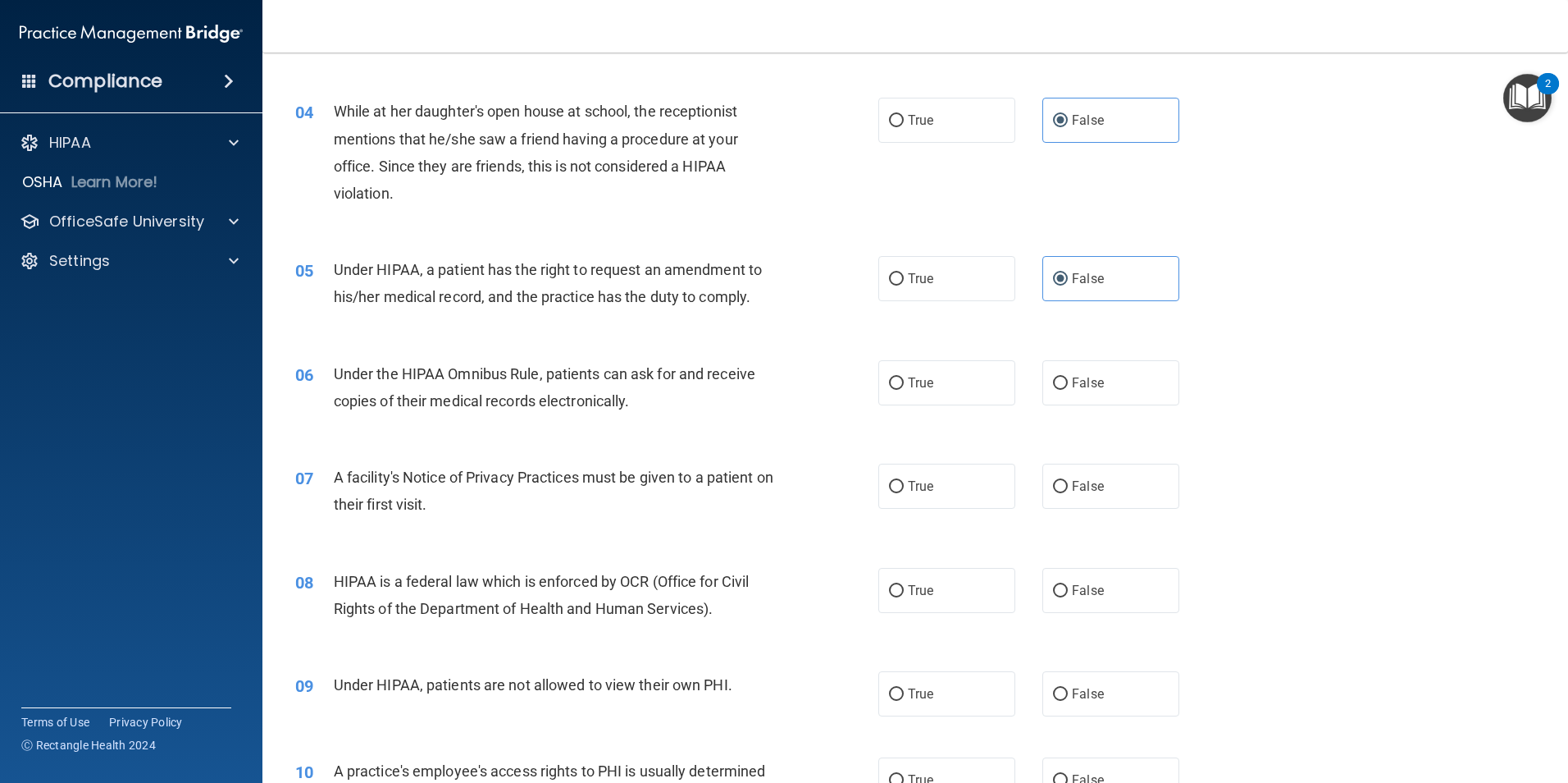
scroll to position [444, 0]
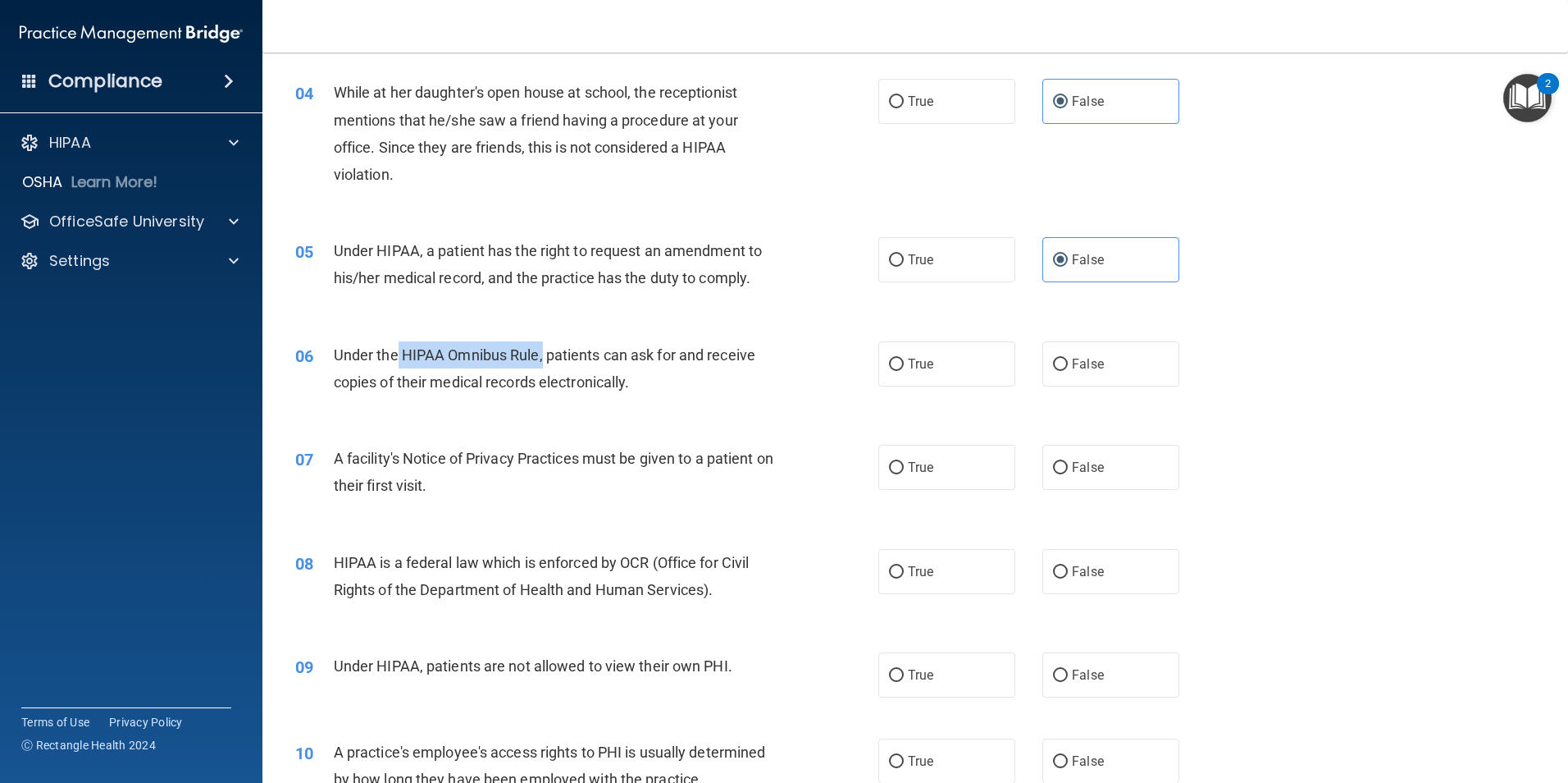
drag, startPoint x: 542, startPoint y: 354, endPoint x: 399, endPoint y: 351, distance: 143.0
click at [397, 351] on span "Under the HIPAA Omnibus Rule, patients can ask for and receive copies of their …" at bounding box center [545, 368] width 422 height 45
drag, startPoint x: 399, startPoint y: 351, endPoint x: 439, endPoint y: 353, distance: 40.0
copy span "HIPAA Omnibus Rule,"
click at [634, 403] on div "06 Under the HIPAA Omnibus Rule, patients can ask for and receive copies of the…" at bounding box center [587, 373] width 633 height 62
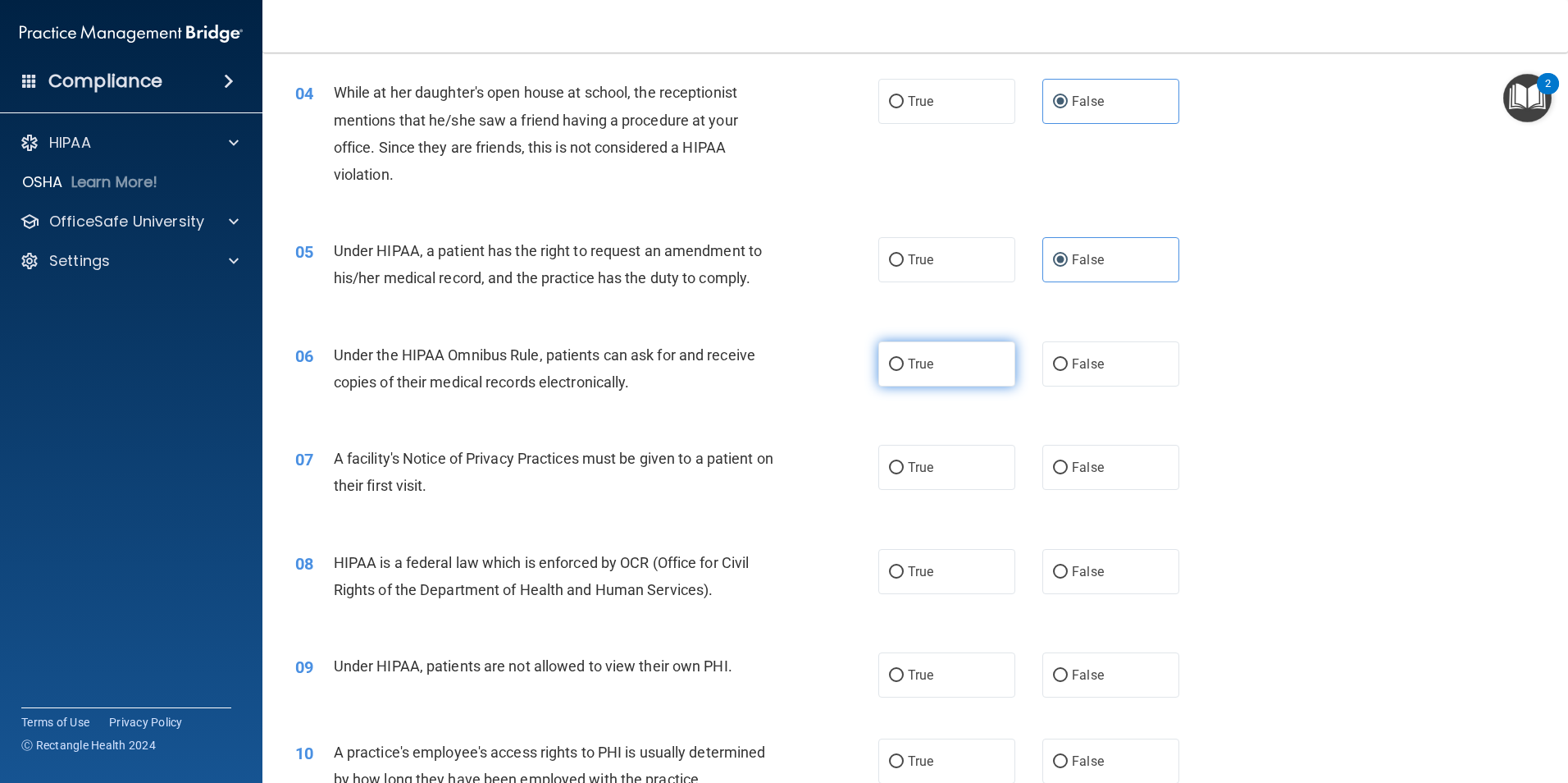
click at [891, 359] on input "True" at bounding box center [897, 364] width 15 height 13
radio input "true"
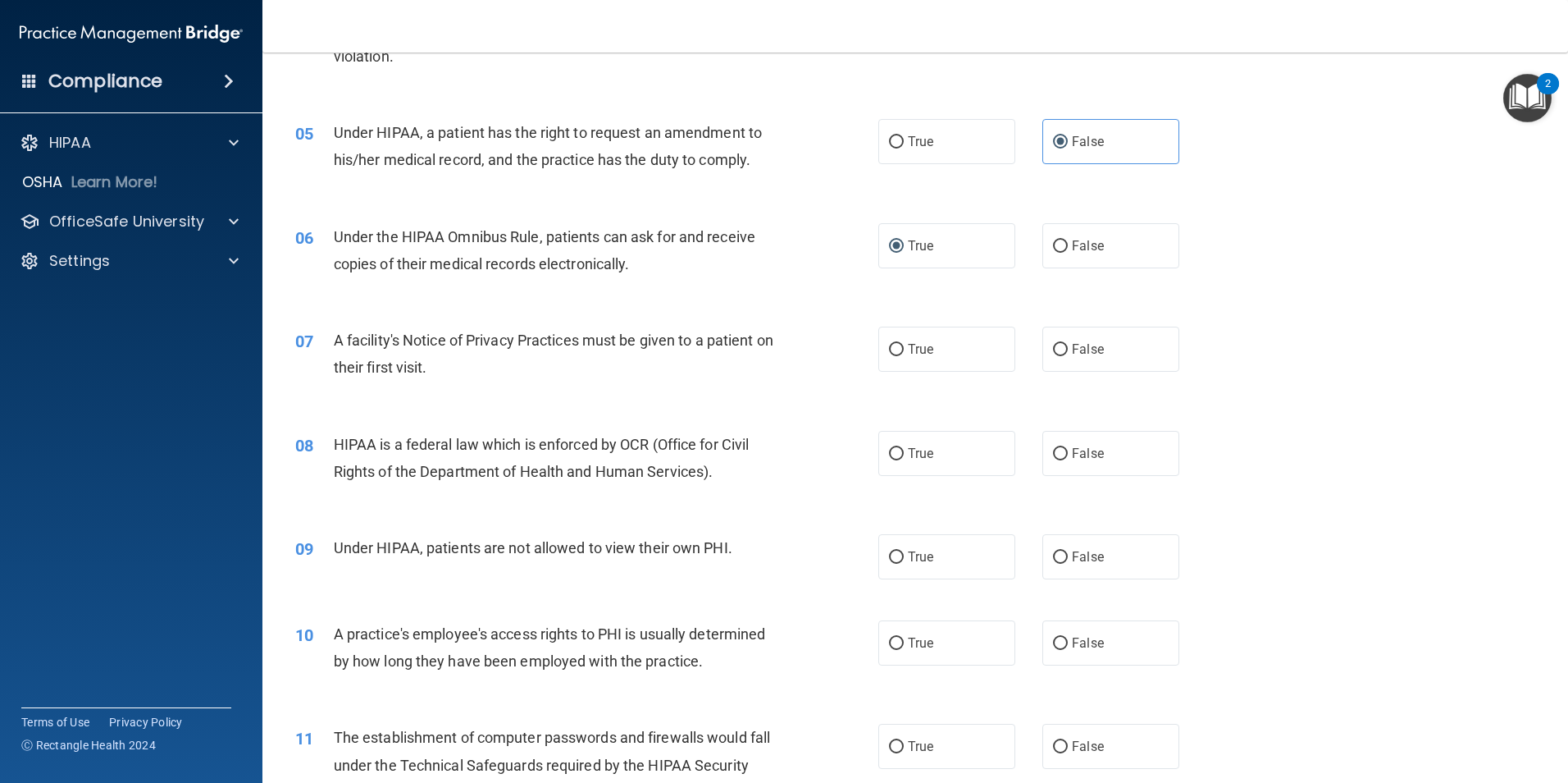
scroll to position [567, 0]
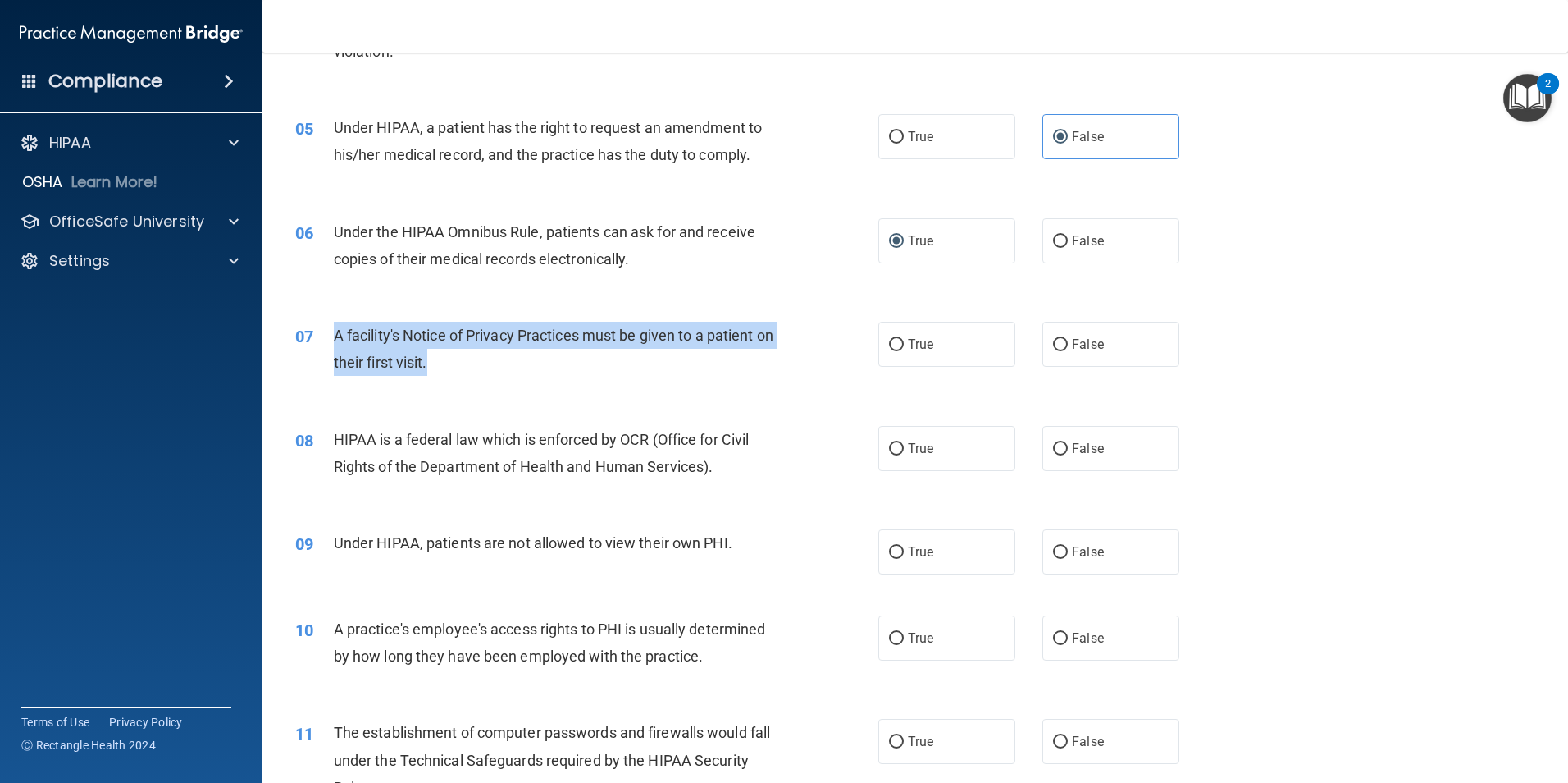
drag, startPoint x: 456, startPoint y: 363, endPoint x: 333, endPoint y: 338, distance: 125.5
click at [334, 338] on div "A facility's Notice of Privacy Practices must be given to a patient on their fi…" at bounding box center [562, 348] width 456 height 54
drag, startPoint x: 333, startPoint y: 338, endPoint x: 380, endPoint y: 343, distance: 47.3
copy span "A facility's Notice of Privacy Practices must be given to a patient on their fi…"
click at [801, 373] on div "07 A facility's Notice of Privacy Practices must be given to a patient on their…" at bounding box center [587, 353] width 633 height 62
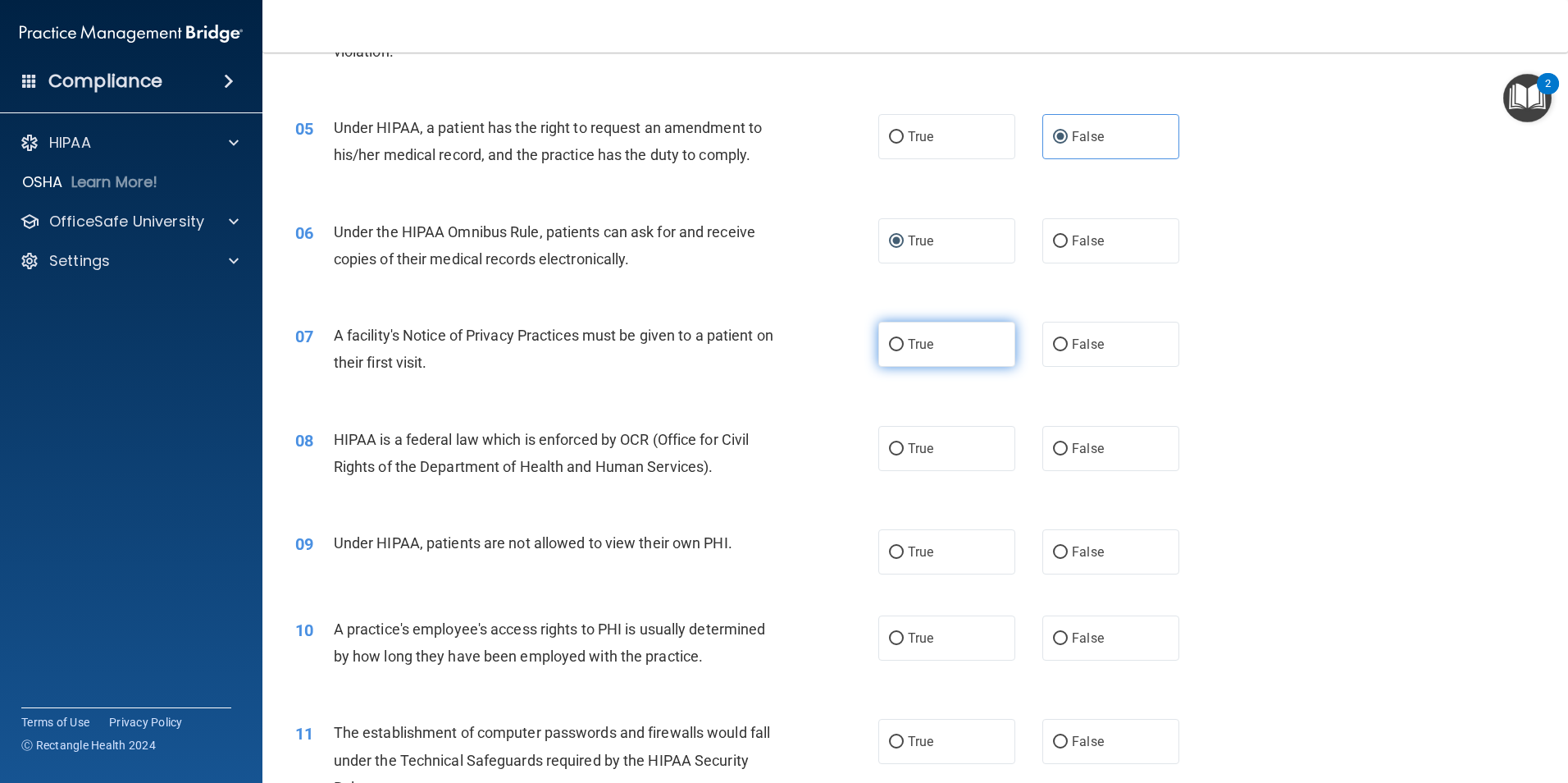
click at [896, 329] on label "True" at bounding box center [947, 343] width 137 height 45
click at [896, 339] on input "True" at bounding box center [897, 345] width 15 height 13
radio input "true"
click at [889, 348] on input "True" at bounding box center [897, 345] width 15 height 13
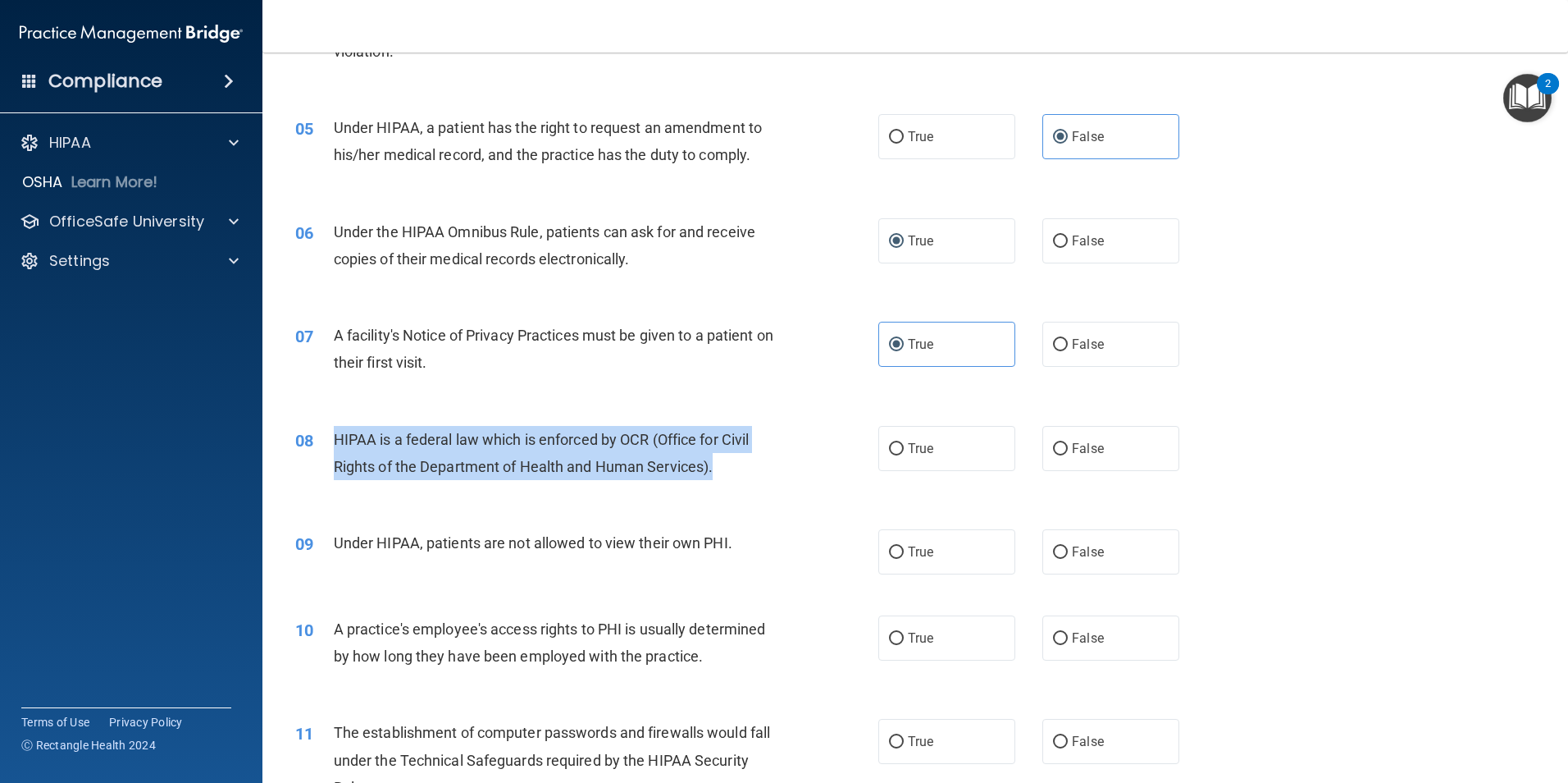
drag, startPoint x: 719, startPoint y: 465, endPoint x: 337, endPoint y: 445, distance: 382.5
click at [337, 445] on div "HIPAA is a federal law which is enforced by OCR (Office for Civil Rights of the…" at bounding box center [562, 453] width 456 height 54
drag, startPoint x: 337, startPoint y: 445, endPoint x: 389, endPoint y: 445, distance: 52.0
copy span "HIPAA is a federal law which is enforced by OCR (Office for Civil Rights of the…"
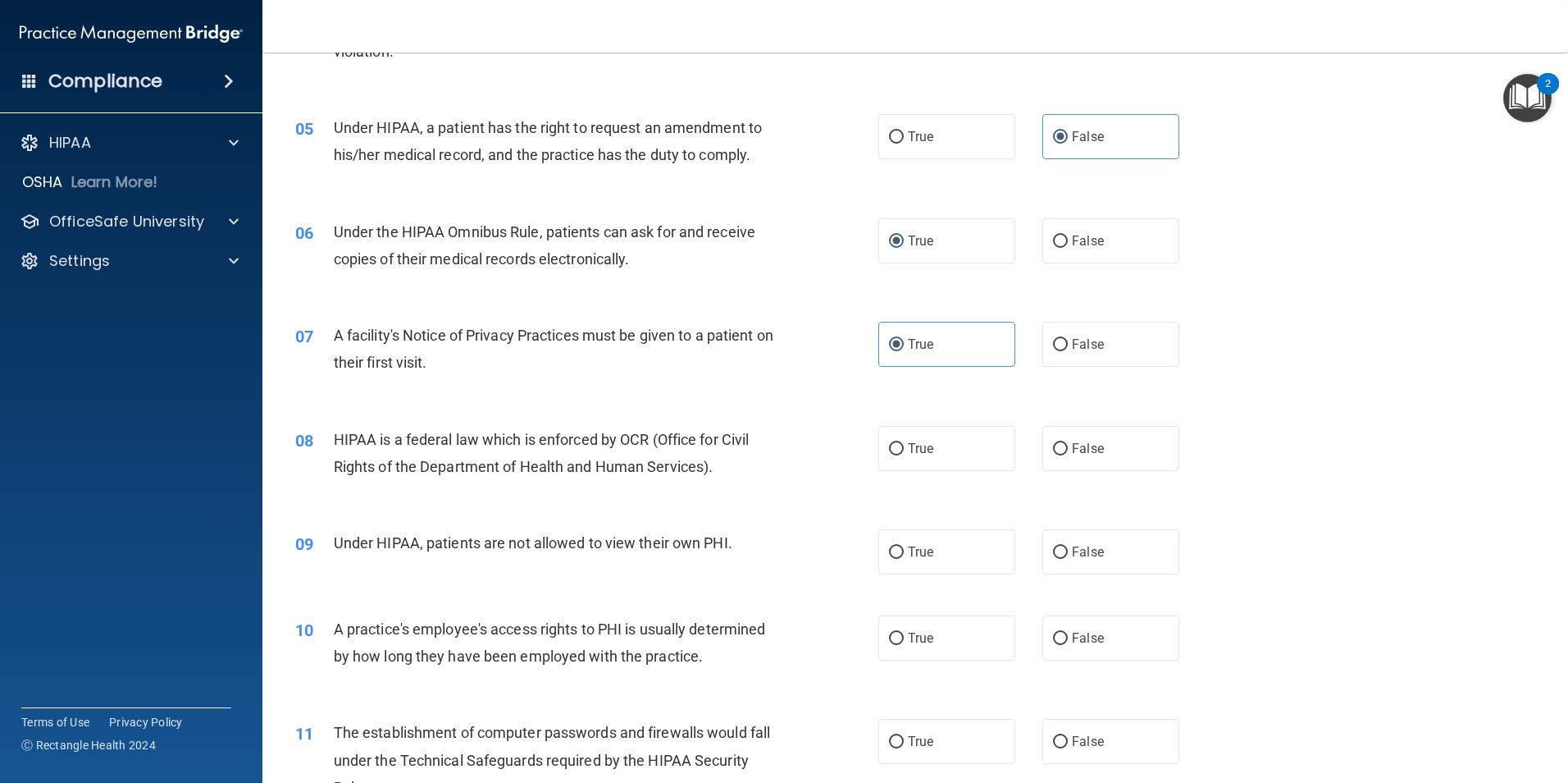
click at [648, 499] on div "08 HIPAA is a federal law which is enforced by OCR (Office for Civil Rights of …" at bounding box center [916, 456] width 1265 height 104
click at [896, 446] on input "True" at bounding box center [897, 449] width 15 height 13
radio input "true"
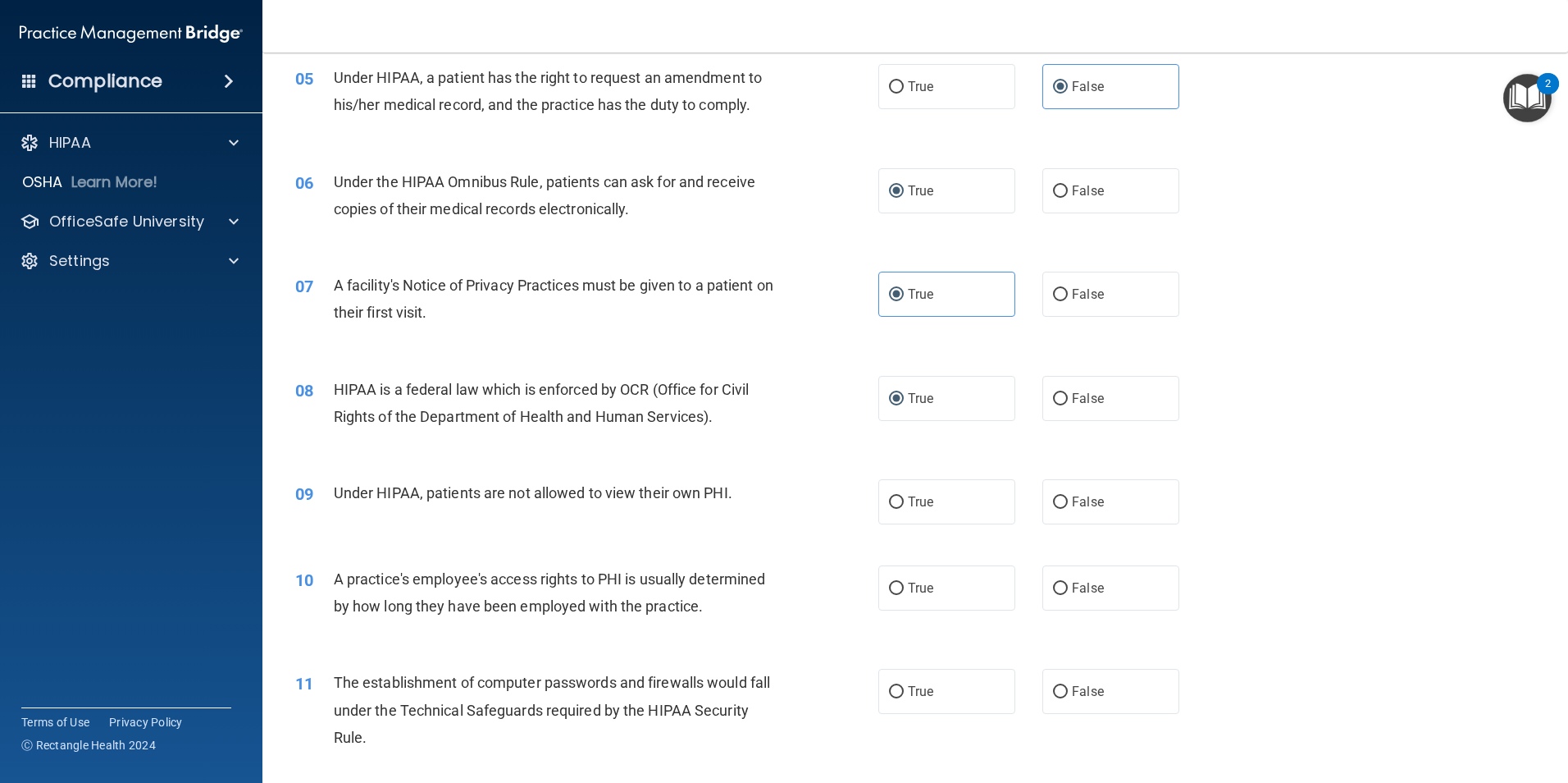
scroll to position [640, 0]
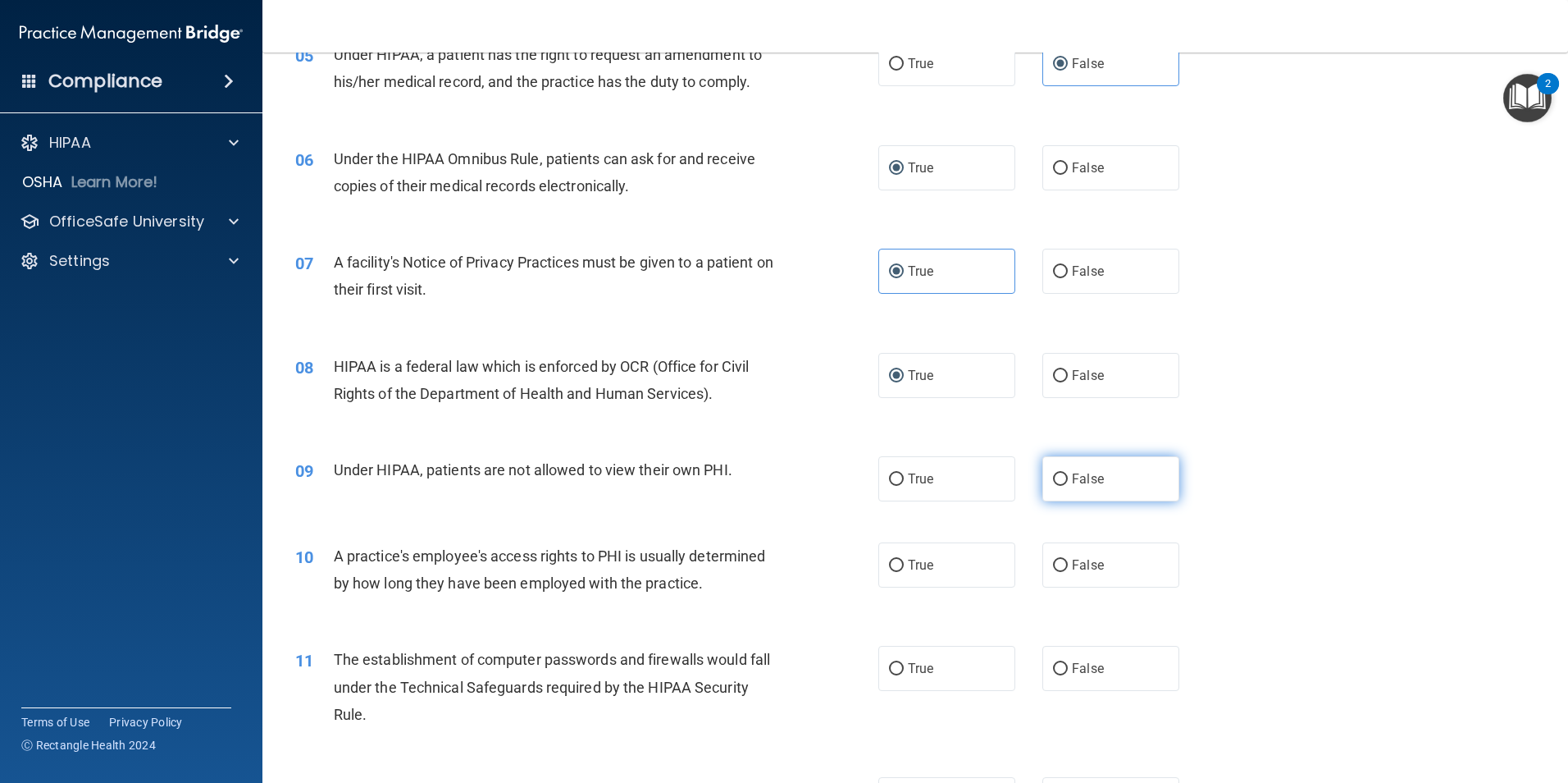
click at [1059, 474] on input "False" at bounding box center [1061, 479] width 15 height 13
radio input "true"
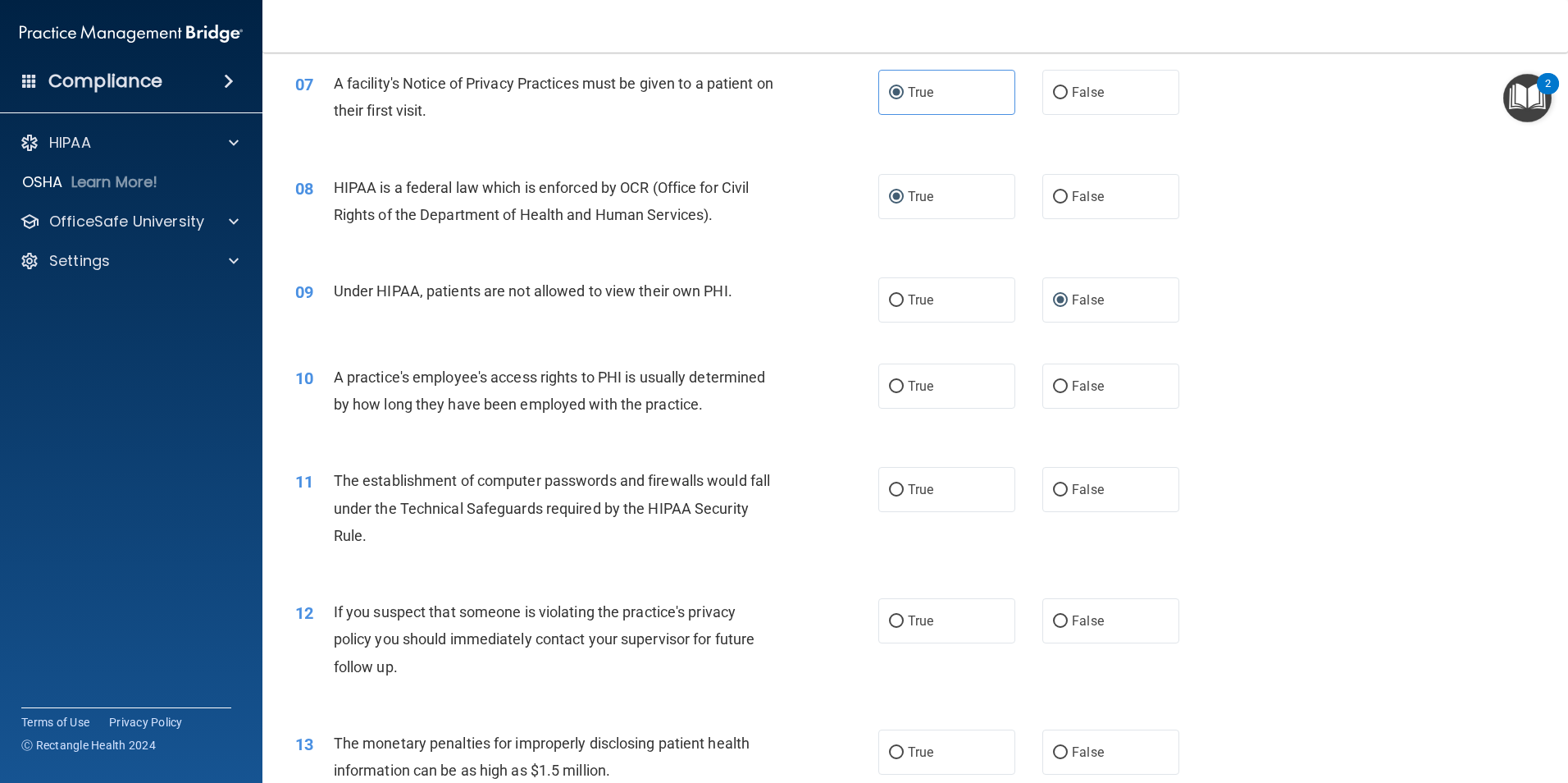
scroll to position [841, 0]
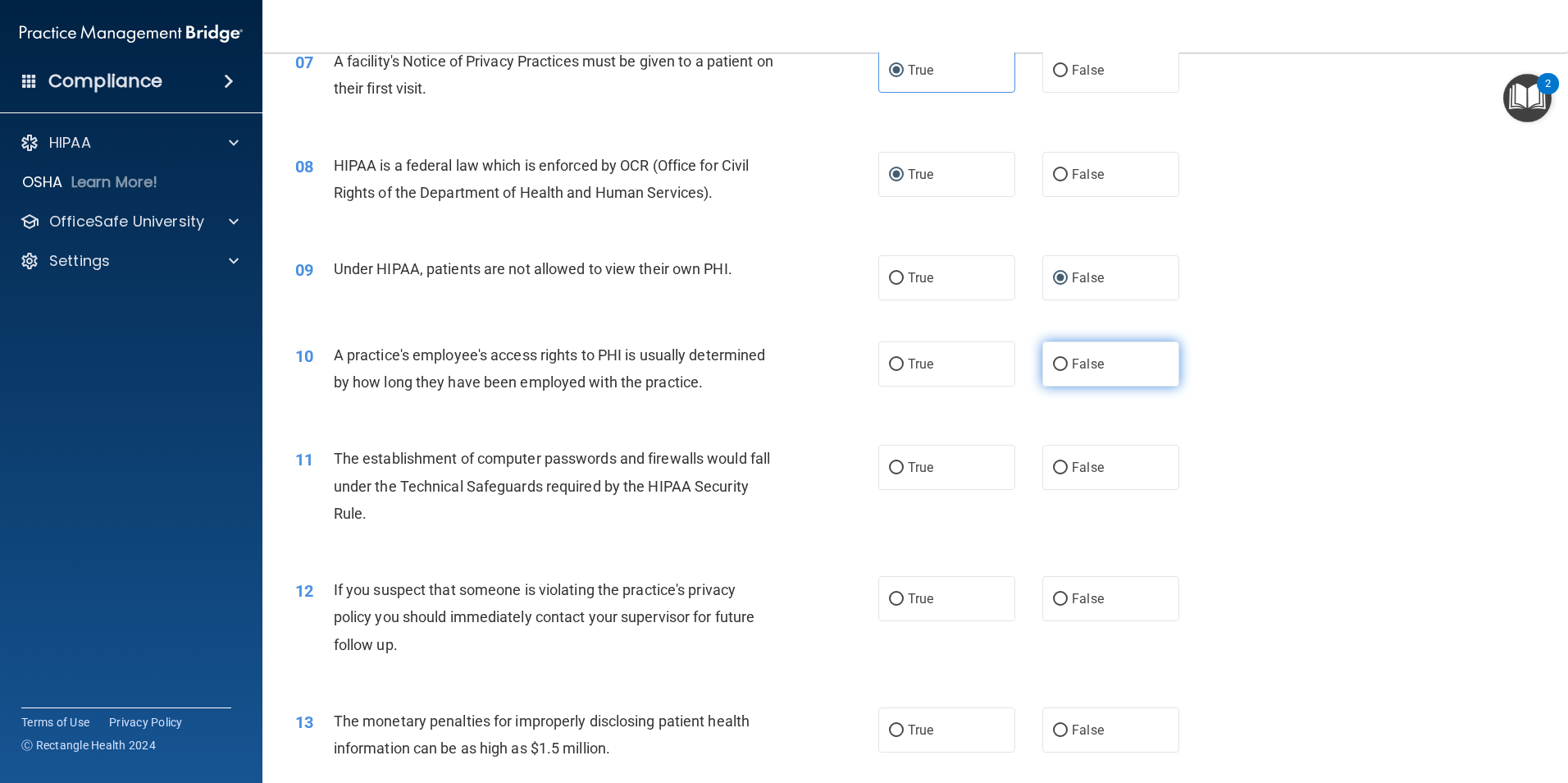
click at [1053, 361] on input "False" at bounding box center [1061, 364] width 15 height 13
radio input "true"
click at [897, 464] on input "True" at bounding box center [897, 468] width 15 height 13
radio input "true"
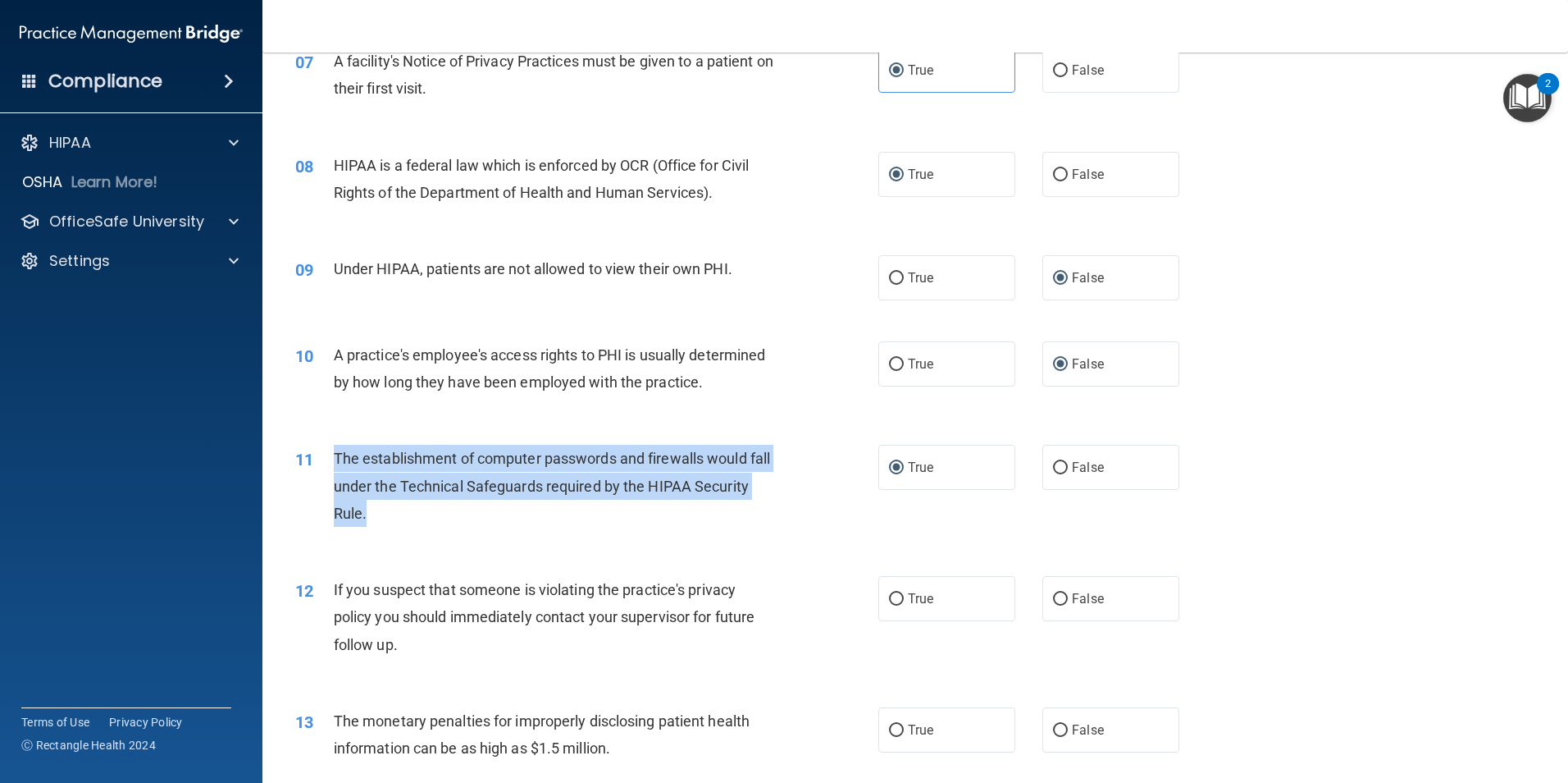
drag, startPoint x: 433, startPoint y: 514, endPoint x: 333, endPoint y: 456, distance: 115.6
click at [334, 456] on div "The establishment of computer passwords and firewalls would fall under the Tech…" at bounding box center [562, 485] width 456 height 82
drag, startPoint x: 333, startPoint y: 456, endPoint x: 413, endPoint y: 453, distance: 80.1
copy span "The establishment of computer passwords and firewalls would fall under the Tech…"
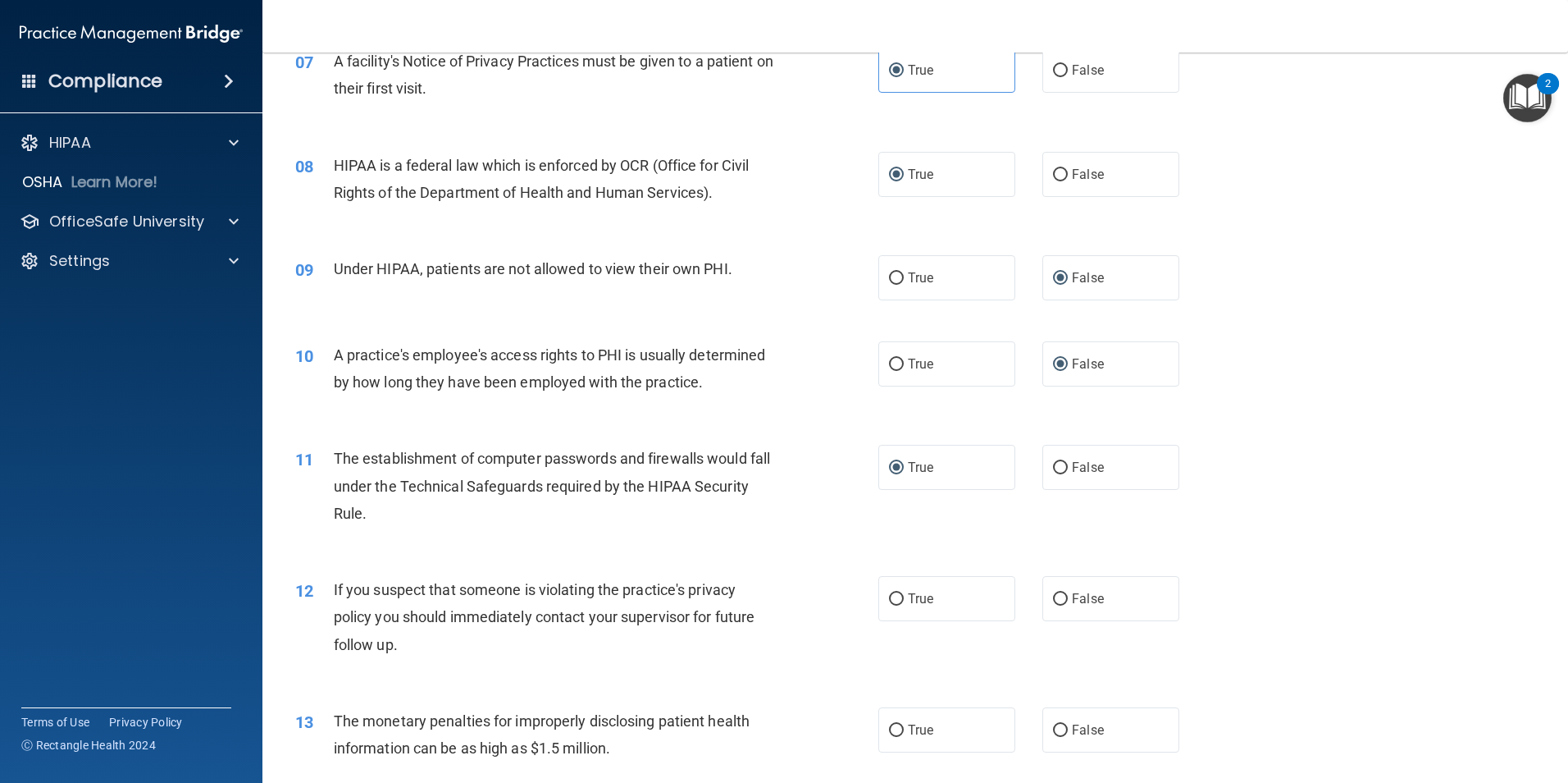
click at [1543, 292] on main "- The HIPAA Quiz This quiz doesn’t expire until . Are you sure you want to take…" at bounding box center [915, 418] width 1306 height 731
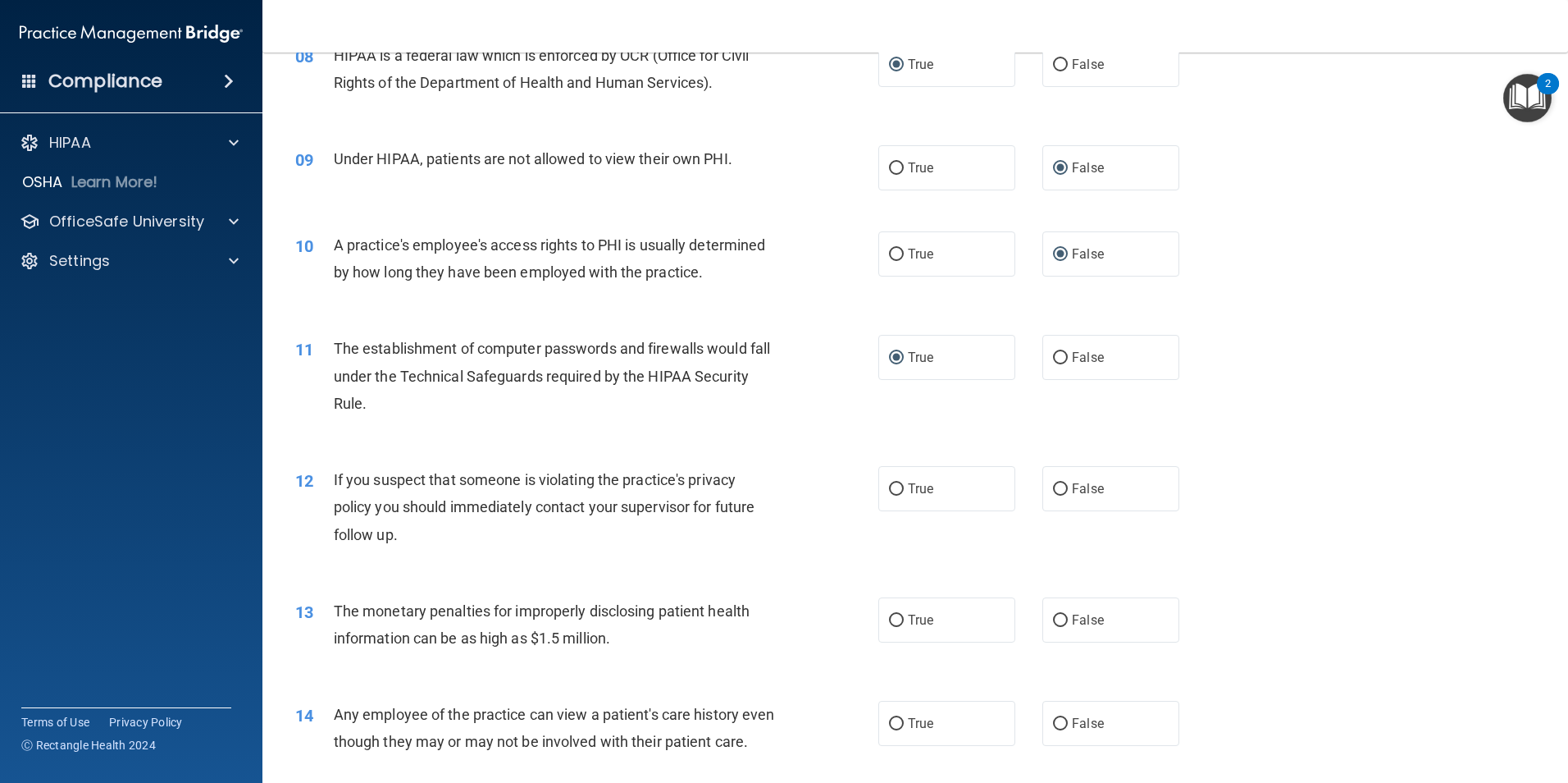
scroll to position [1024, 0]
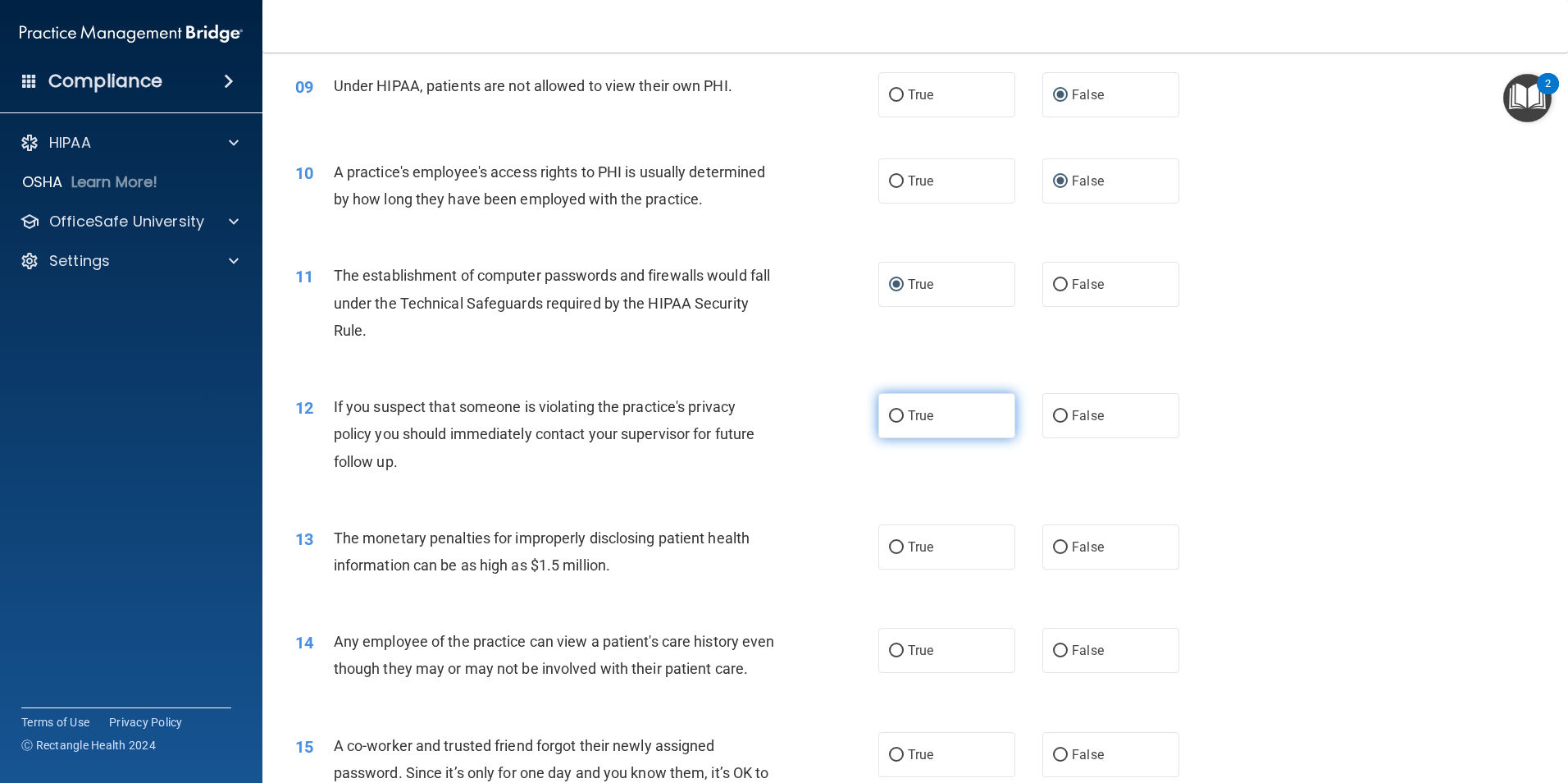
click at [893, 413] on input "True" at bounding box center [897, 416] width 15 height 13
radio input "true"
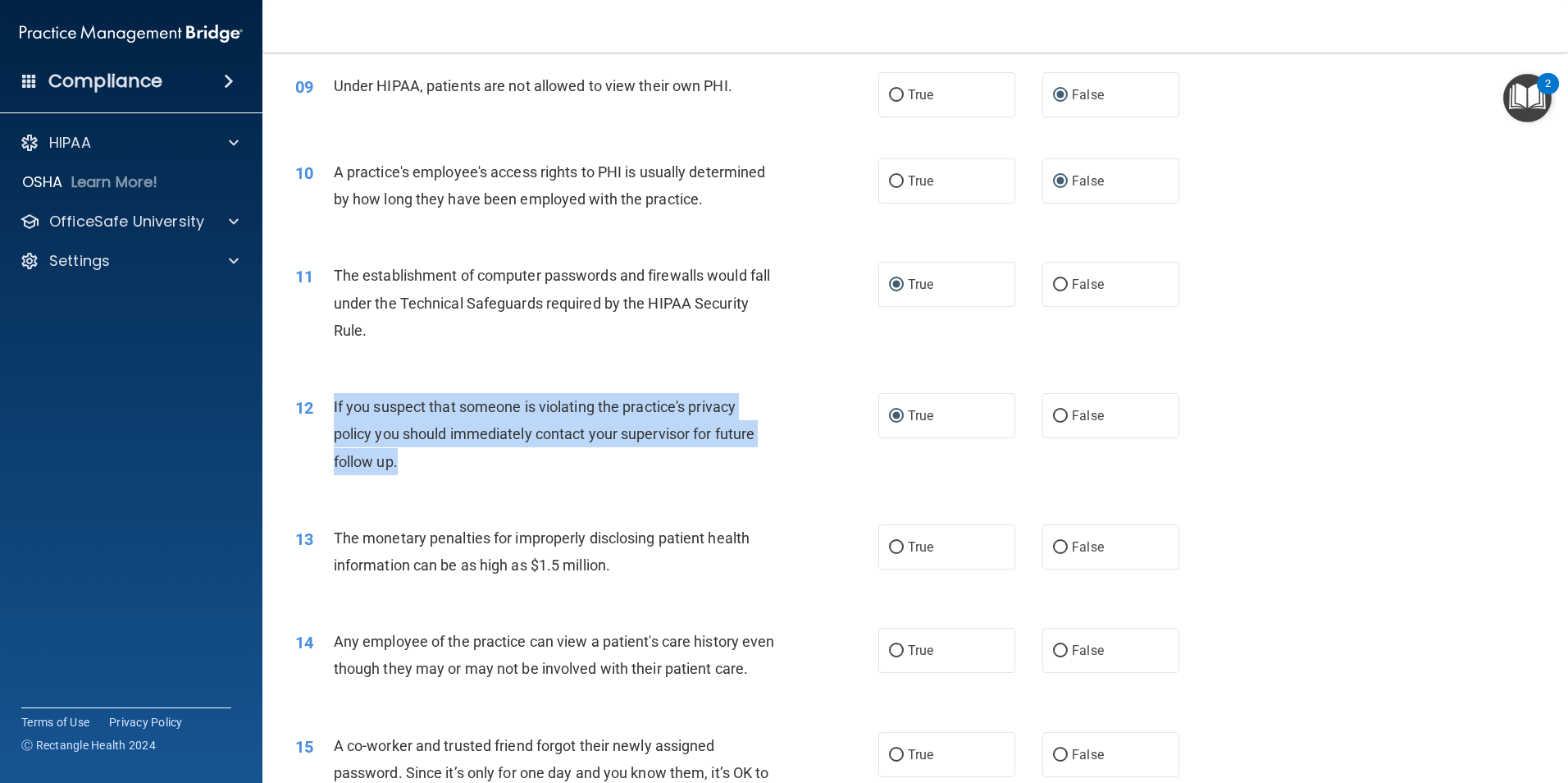
drag, startPoint x: 404, startPoint y: 461, endPoint x: 328, endPoint y: 415, distance: 88.8
click at [328, 415] on div "12 If you suspect that someone is violating the practice's privacy policy you s…" at bounding box center [587, 438] width 633 height 90
drag, startPoint x: 328, startPoint y: 415, endPoint x: 395, endPoint y: 408, distance: 67.4
copy div "If you suspect that someone is violating the practice's privacy policy you shou…"
click at [601, 476] on div "12 If you suspect that someone is violating the practice's privacy policy you s…" at bounding box center [587, 438] width 633 height 90
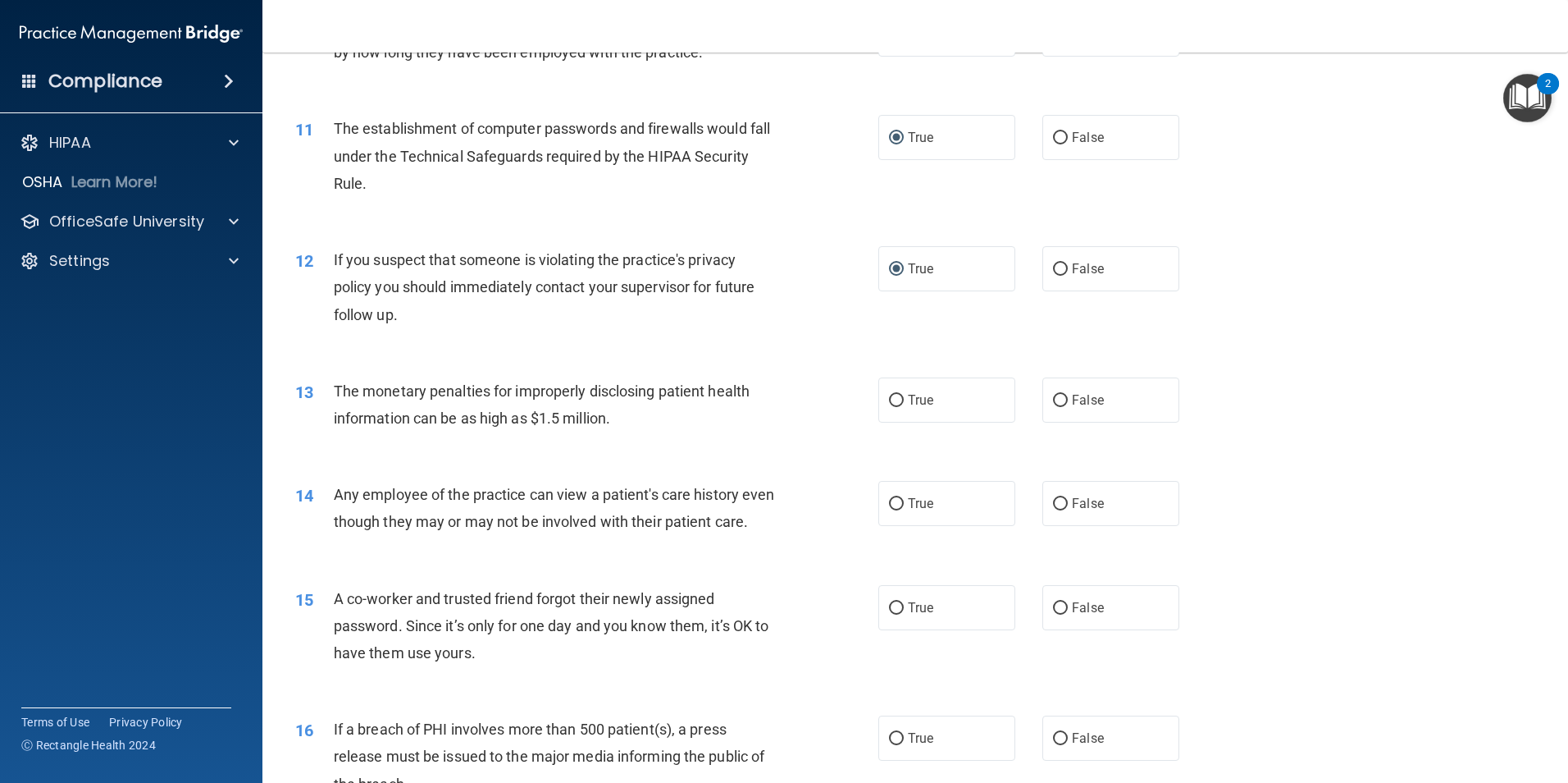
scroll to position [1184, 0]
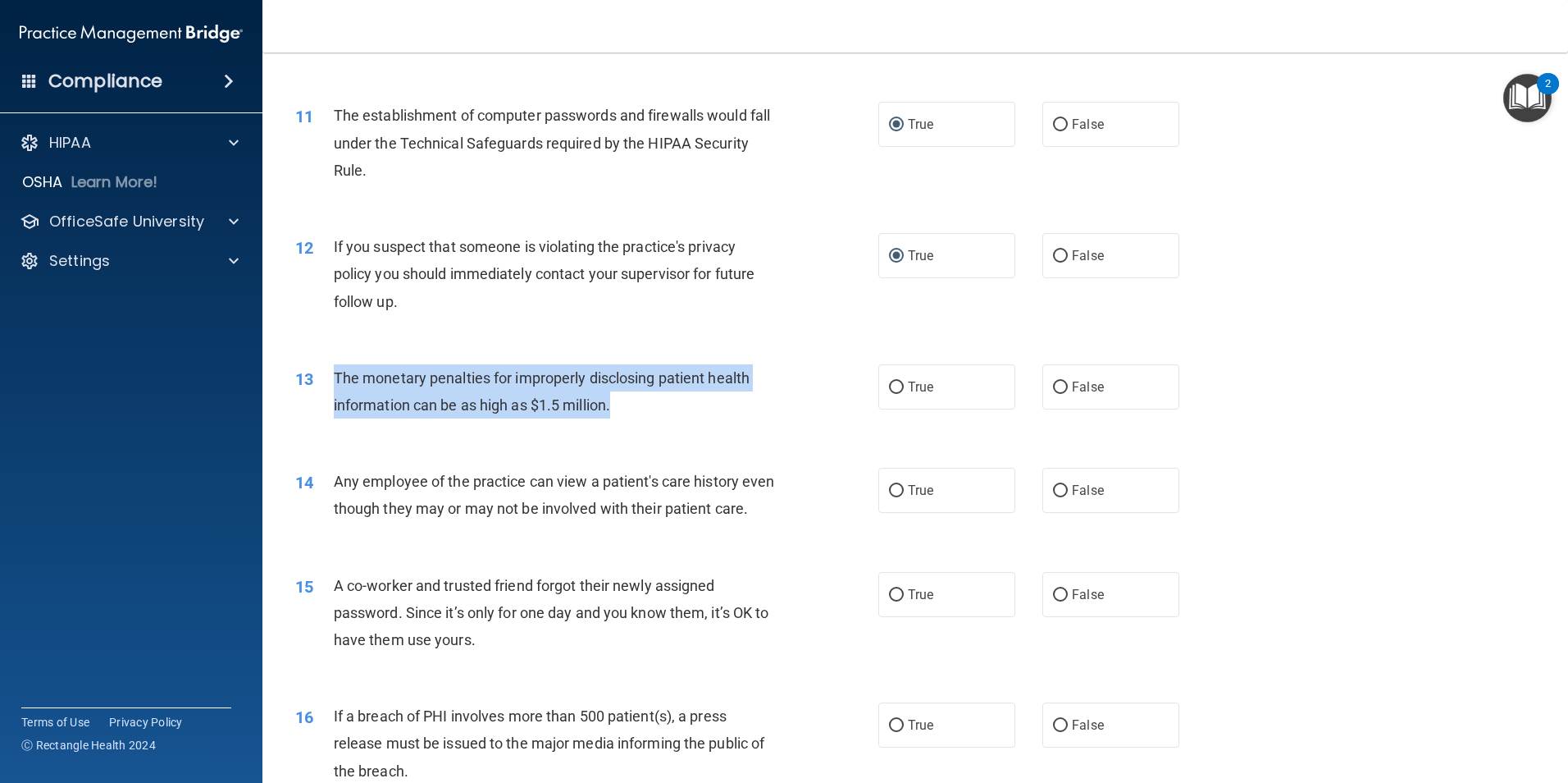
drag, startPoint x: 623, startPoint y: 402, endPoint x: 328, endPoint y: 373, distance: 296.4
click at [328, 373] on div "13 The monetary penalties for improperly disclosing patient health information …" at bounding box center [587, 396] width 633 height 62
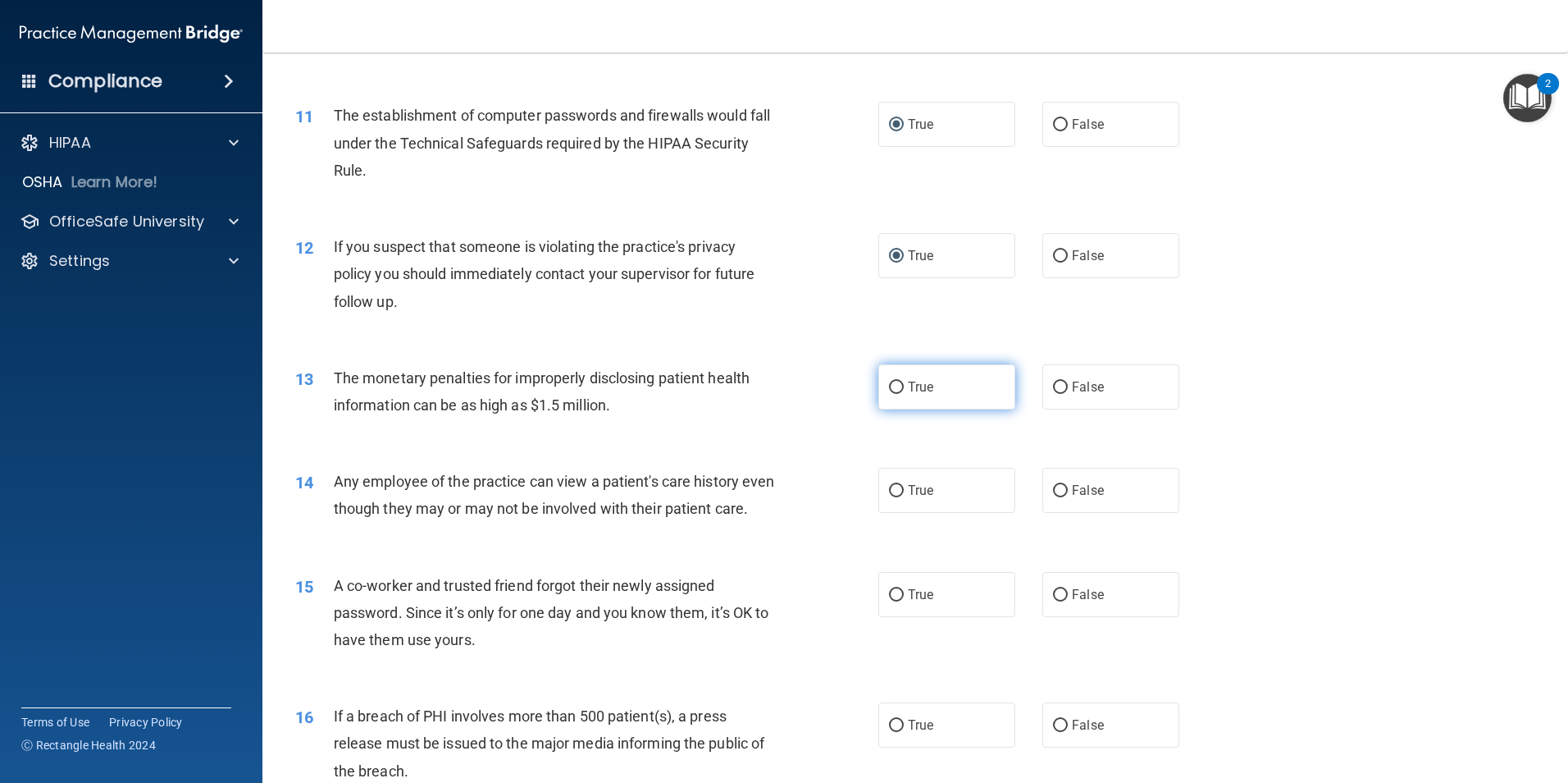
click at [881, 389] on label "True" at bounding box center [947, 386] width 137 height 45
click at [889, 389] on input "True" at bounding box center [897, 387] width 15 height 13
radio input "true"
click at [632, 407] on div "The monetary penalties for improperly disclosing patient health information can…" at bounding box center [562, 392] width 456 height 54
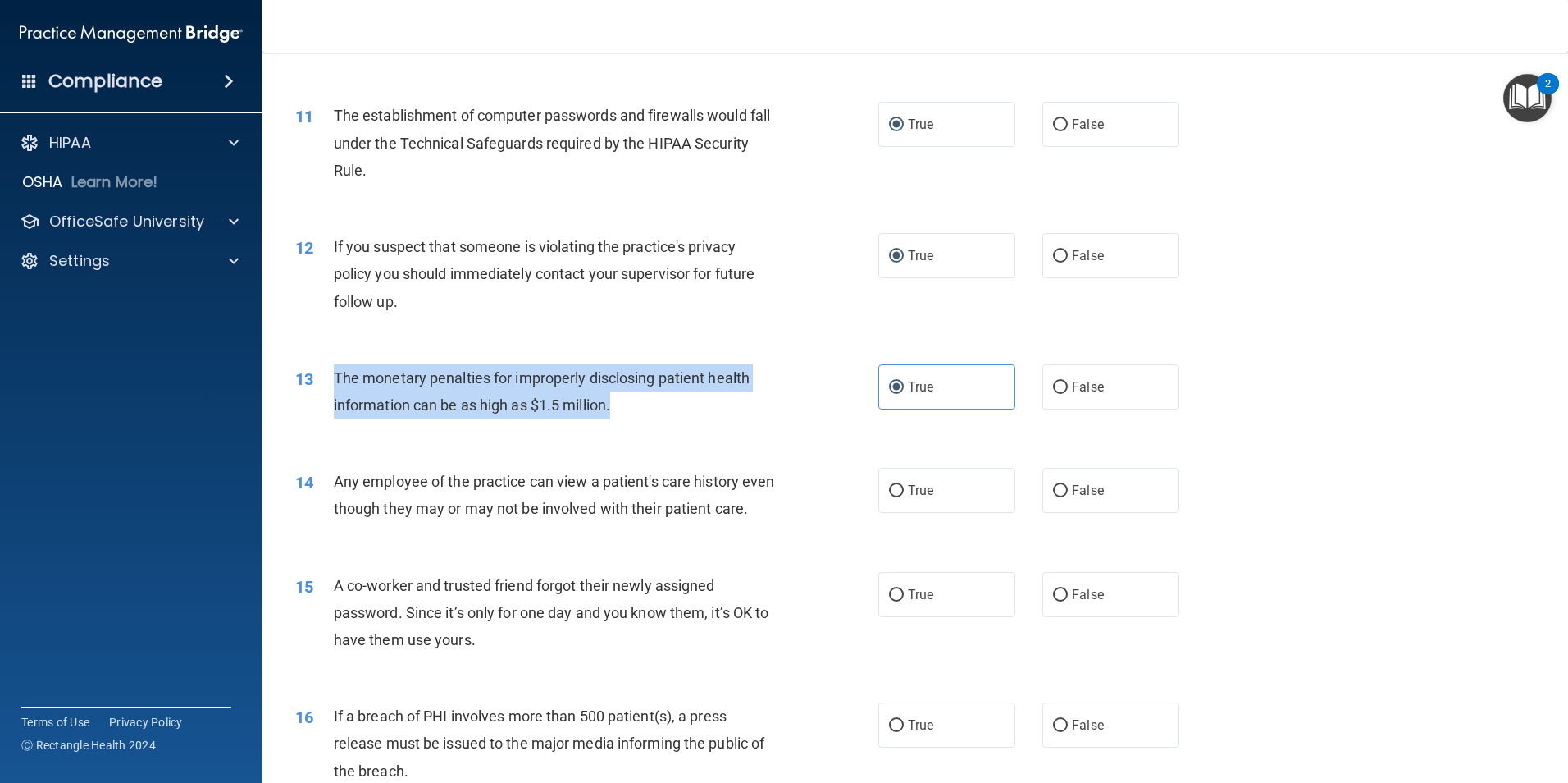
drag, startPoint x: 613, startPoint y: 405, endPoint x: 326, endPoint y: 392, distance: 287.3
click at [326, 392] on div "13 The monetary penalties for improperly disclosing patient health information …" at bounding box center [587, 396] width 633 height 62
drag, startPoint x: 326, startPoint y: 392, endPoint x: 401, endPoint y: 393, distance: 75.0
copy div "The monetary penalties for improperly disclosing patient health information can…"
click at [813, 413] on div "13 The monetary penalties for improperly disclosing patient health information …" at bounding box center [587, 396] width 633 height 62
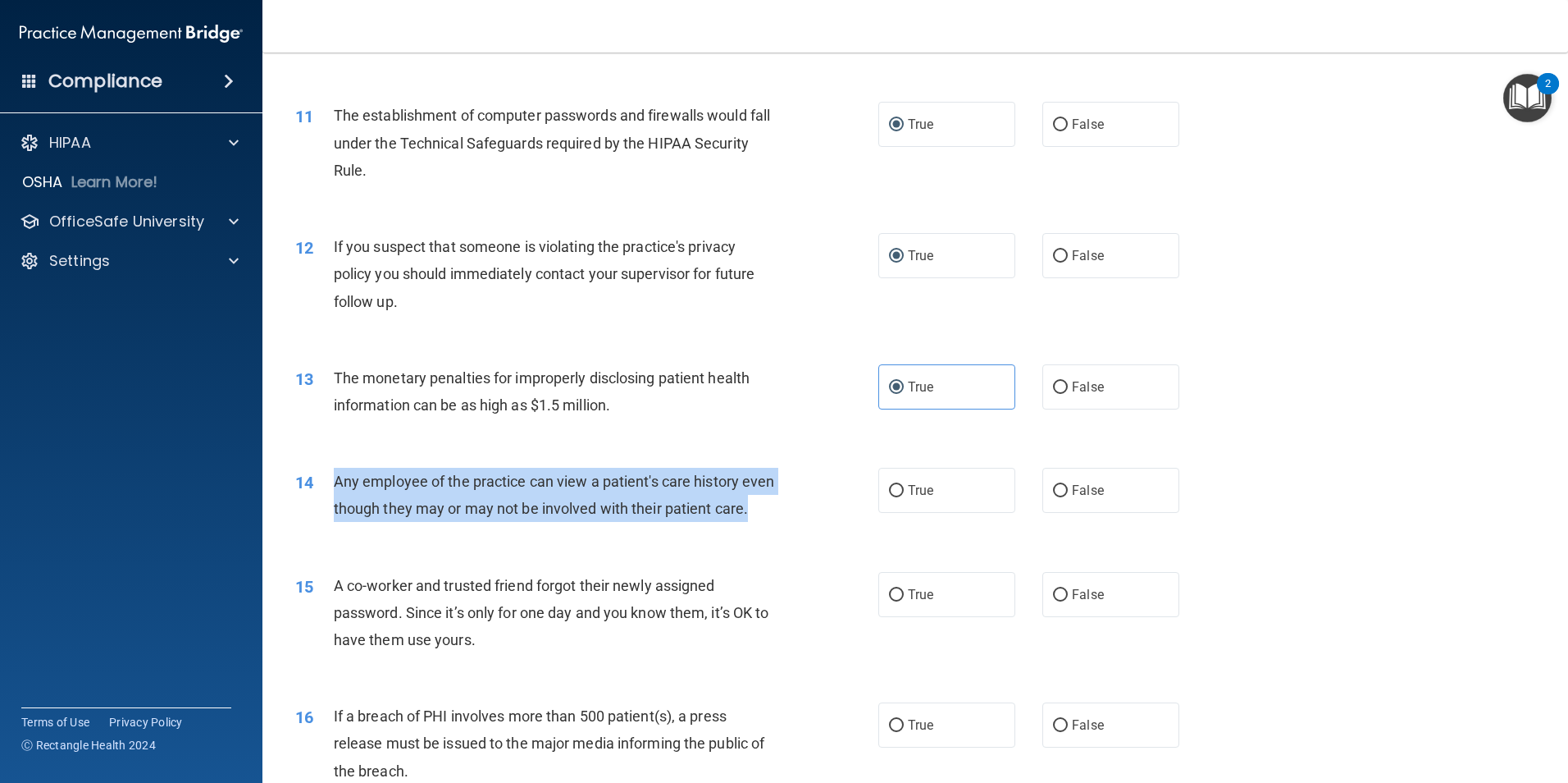
drag, startPoint x: 374, startPoint y: 532, endPoint x: 331, endPoint y: 486, distance: 63.0
click at [331, 486] on div "14 Any employee of the practice can view a patient's care history even though t…" at bounding box center [587, 499] width 633 height 62
drag, startPoint x: 331, startPoint y: 486, endPoint x: 385, endPoint y: 485, distance: 54.0
copy div "Any employee of the practice can view a patient's care history even though they…"
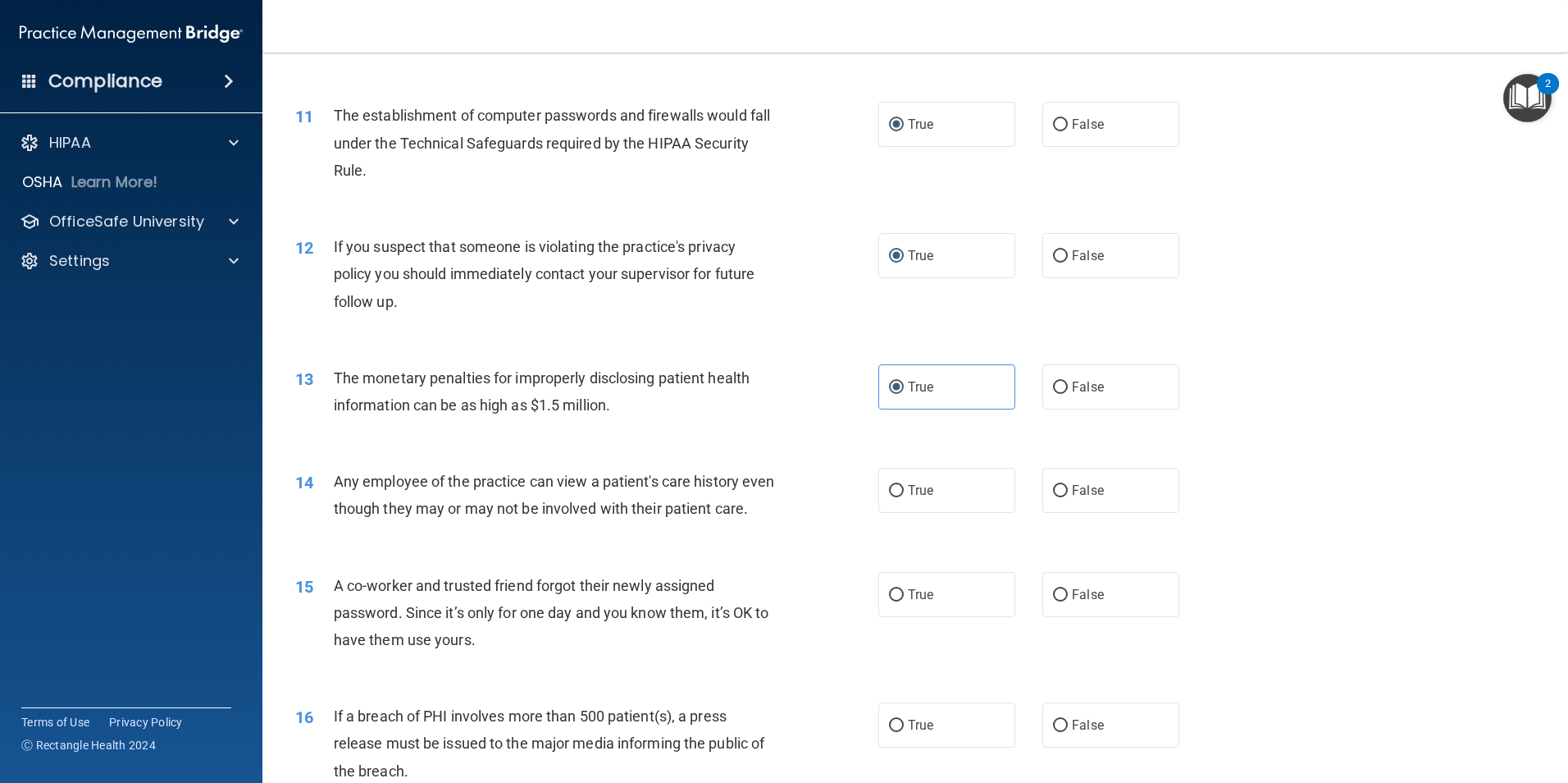
click at [528, 551] on div "14 Any employee of the practice can view a patient's care history even though t…" at bounding box center [916, 499] width 1265 height 104
click at [1053, 485] on input "False" at bounding box center [1061, 491] width 15 height 13
radio input "true"
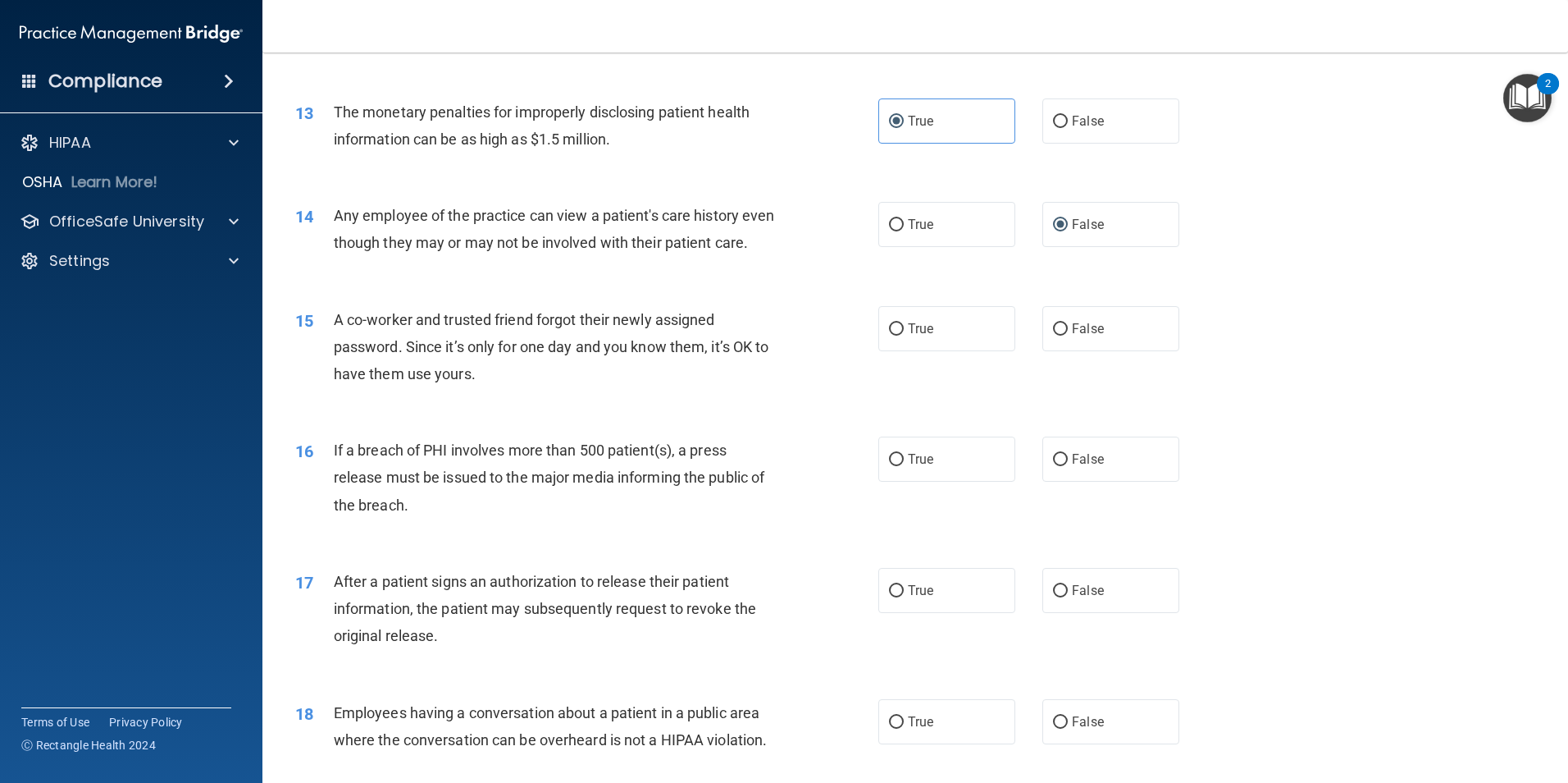
scroll to position [1505, 0]
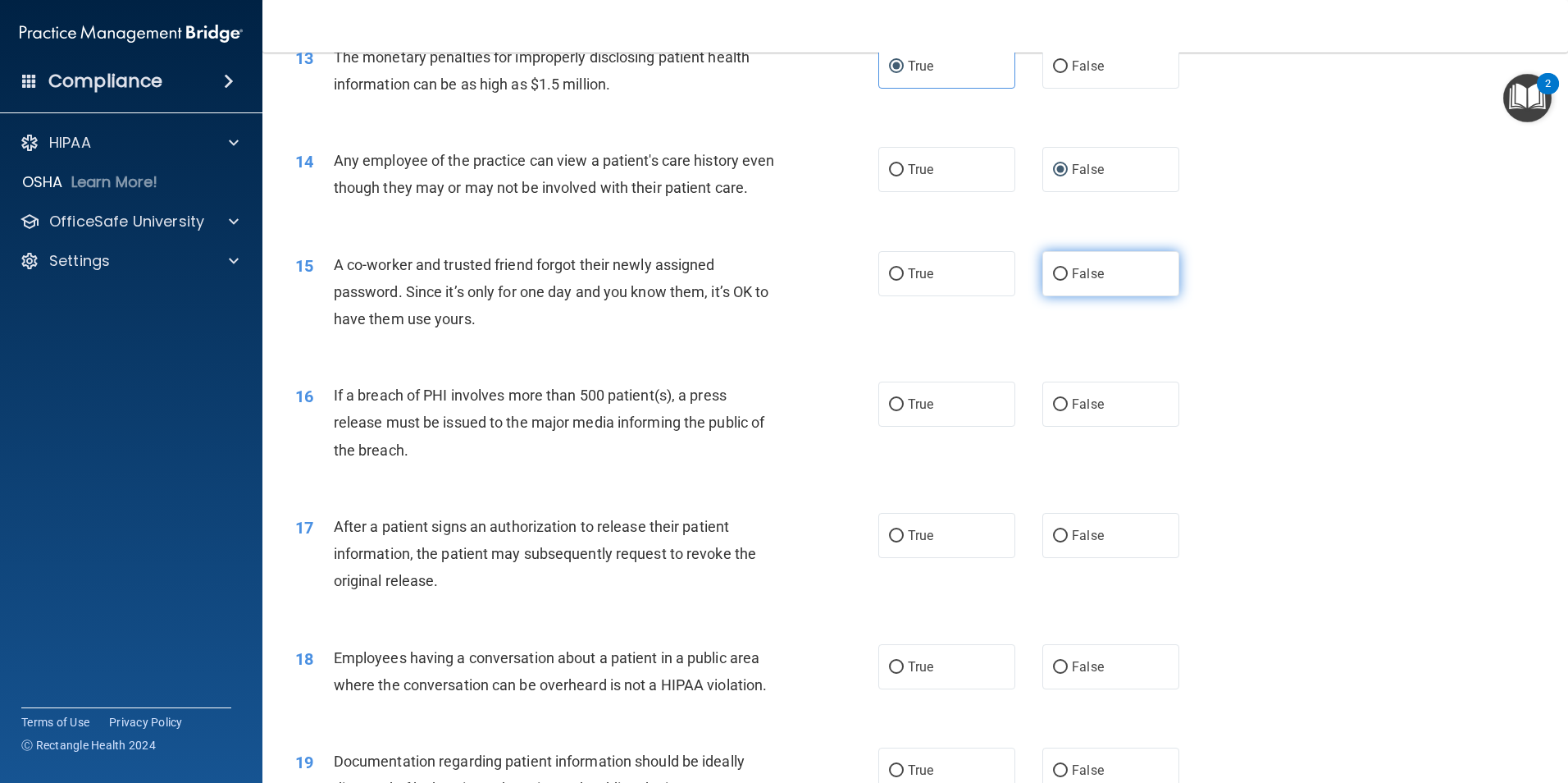
click at [1053, 281] on input "False" at bounding box center [1061, 274] width 15 height 13
radio input "true"
click at [892, 411] on input "True" at bounding box center [897, 405] width 15 height 13
radio input "true"
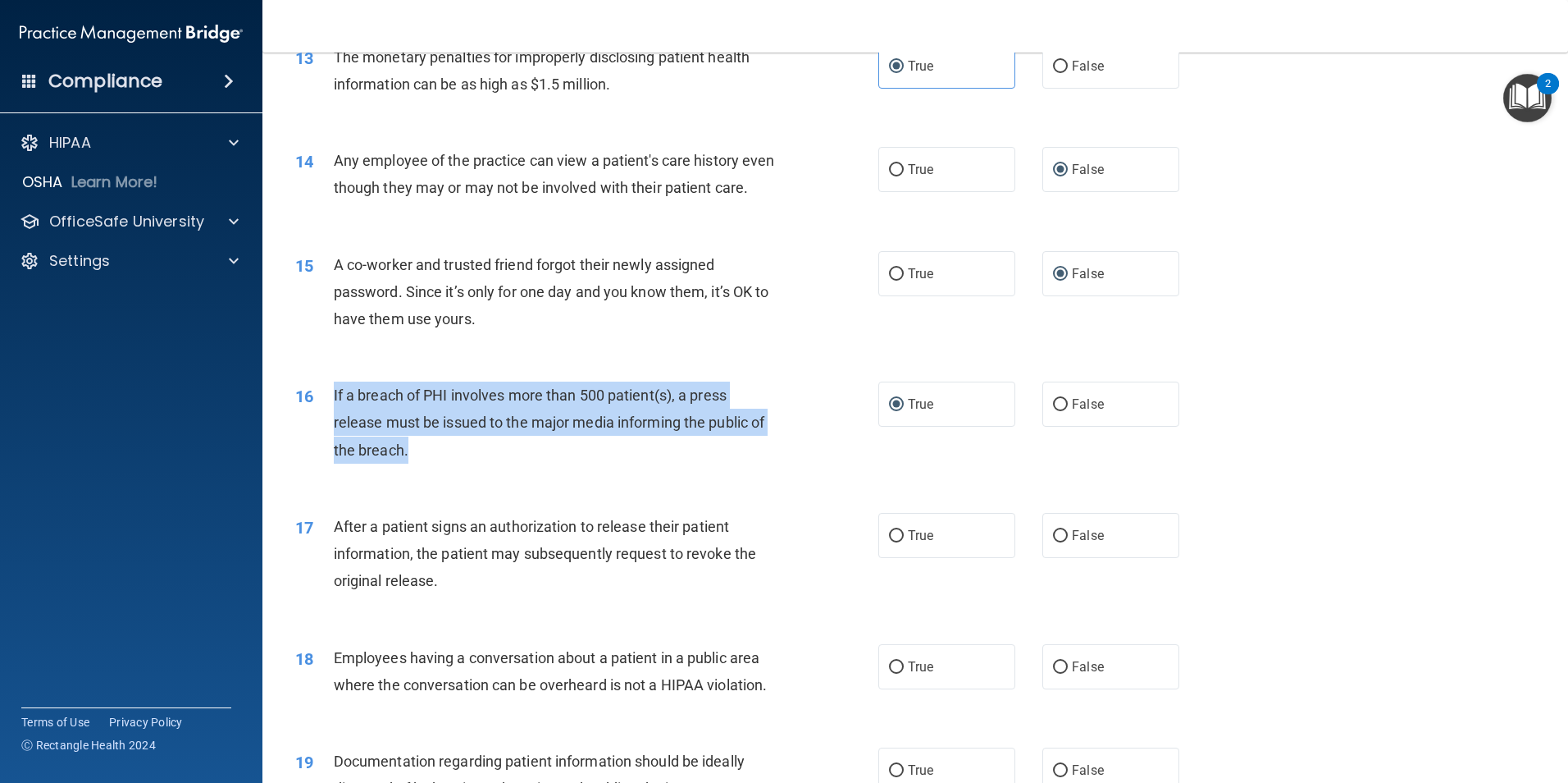
drag, startPoint x: 415, startPoint y: 475, endPoint x: 345, endPoint y: 424, distance: 86.6
click at [345, 424] on div "If a breach of PHI involves more than 500 patient(s), a press release must be i…" at bounding box center [562, 422] width 456 height 82
drag, startPoint x: 345, startPoint y: 424, endPoint x: 401, endPoint y: 427, distance: 56.1
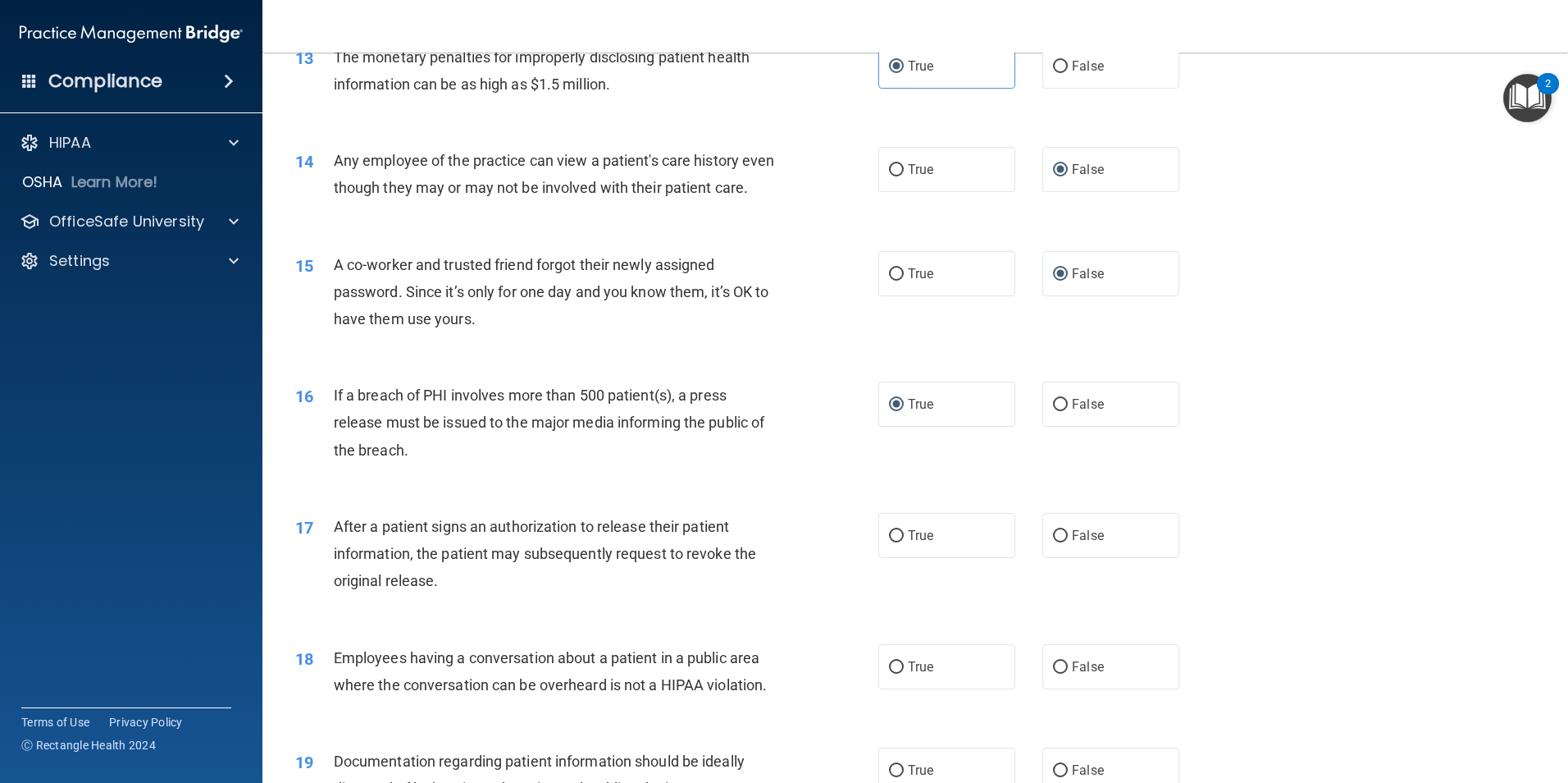
drag, startPoint x: 401, startPoint y: 427, endPoint x: 461, endPoint y: 483, distance: 82.1
click at [367, 493] on div "16 If a breach of PHI involves more than 500 patient(s), a press release must b…" at bounding box center [916, 427] width 1265 height 132
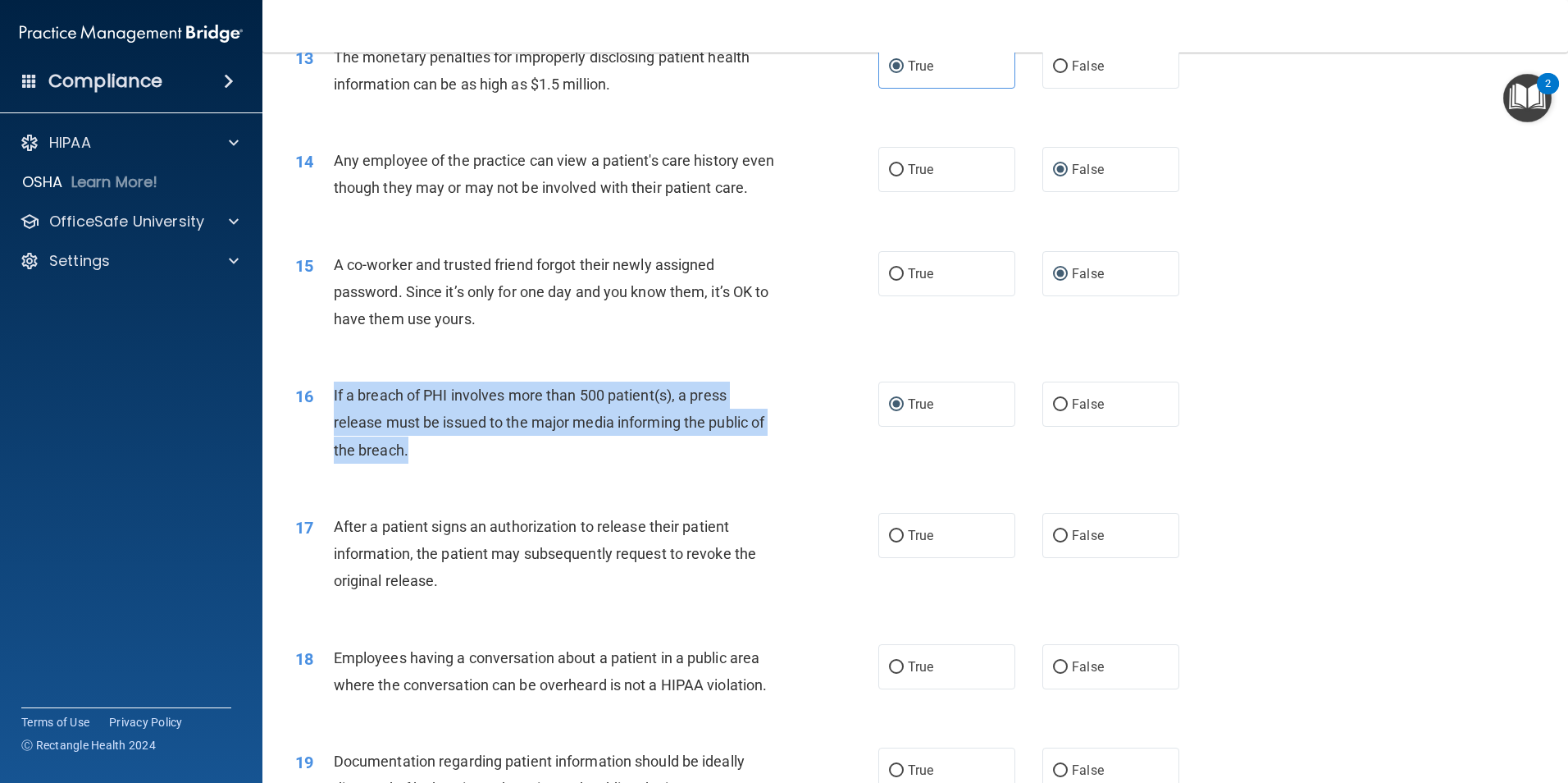
drag, startPoint x: 410, startPoint y: 478, endPoint x: 333, endPoint y: 426, distance: 92.9
click at [334, 426] on div "If a breach of PHI involves more than 500 patient(s), a press release must be i…" at bounding box center [562, 422] width 456 height 82
drag, startPoint x: 333, startPoint y: 426, endPoint x: 380, endPoint y: 425, distance: 47.0
copy span "If a breach of PHI involves more than 500 patient(s), a press release must be i…"
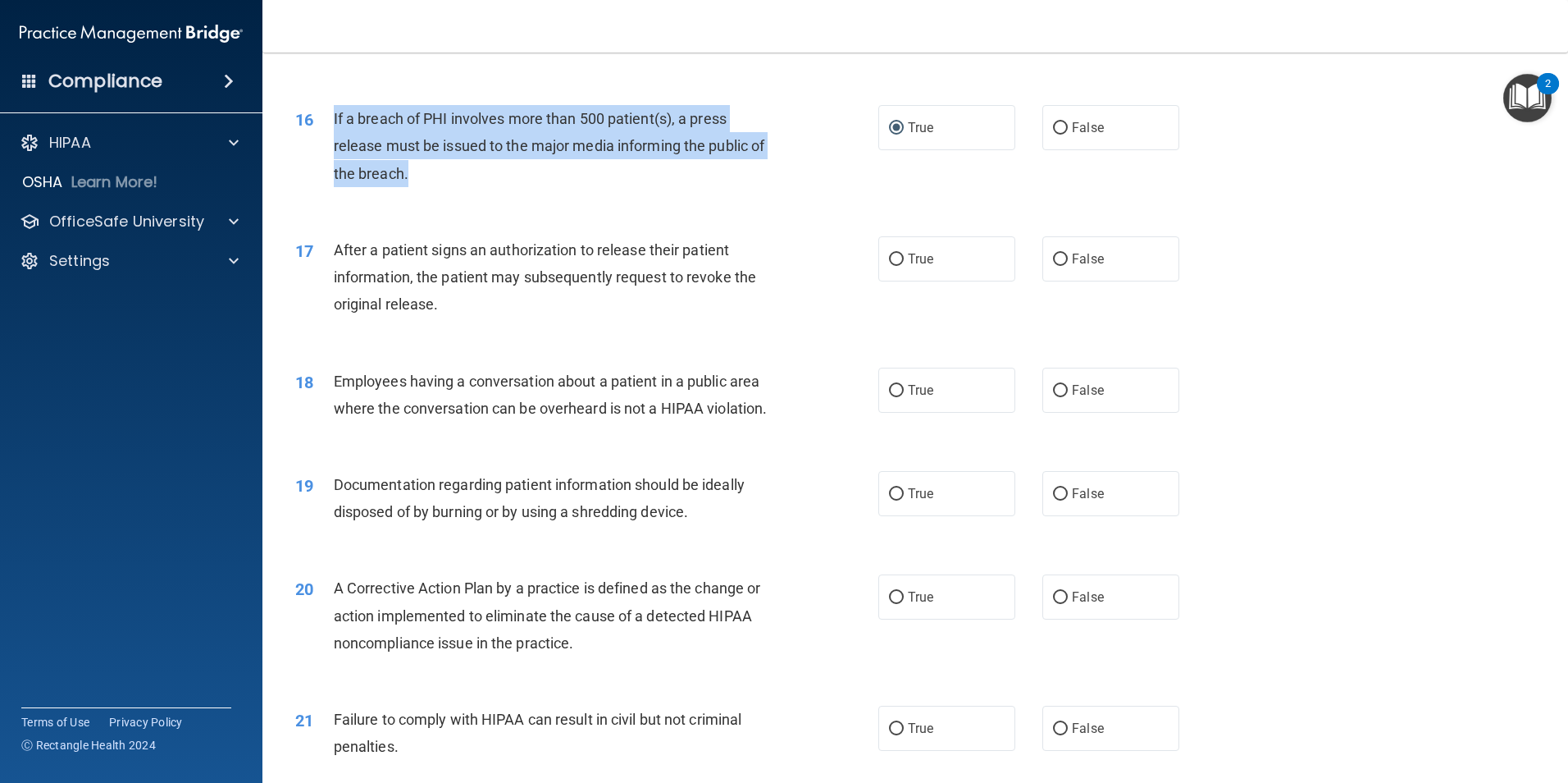
scroll to position [1736, 0]
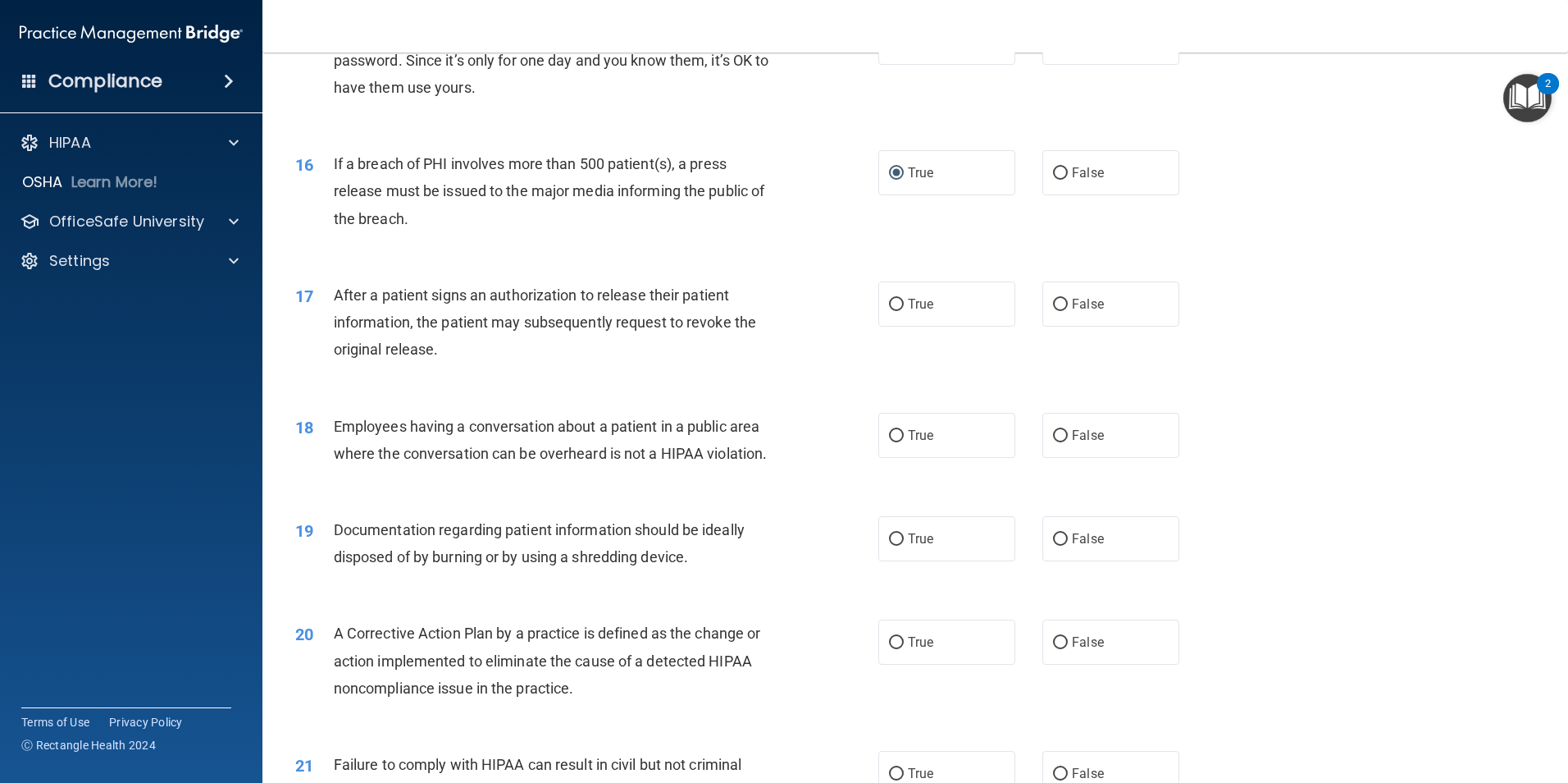
click at [1429, 433] on div "18 Employees having a conversation about a patient in a public area where the c…" at bounding box center [916, 444] width 1265 height 104
click at [893, 311] on input "True" at bounding box center [897, 305] width 15 height 13
radio input "true"
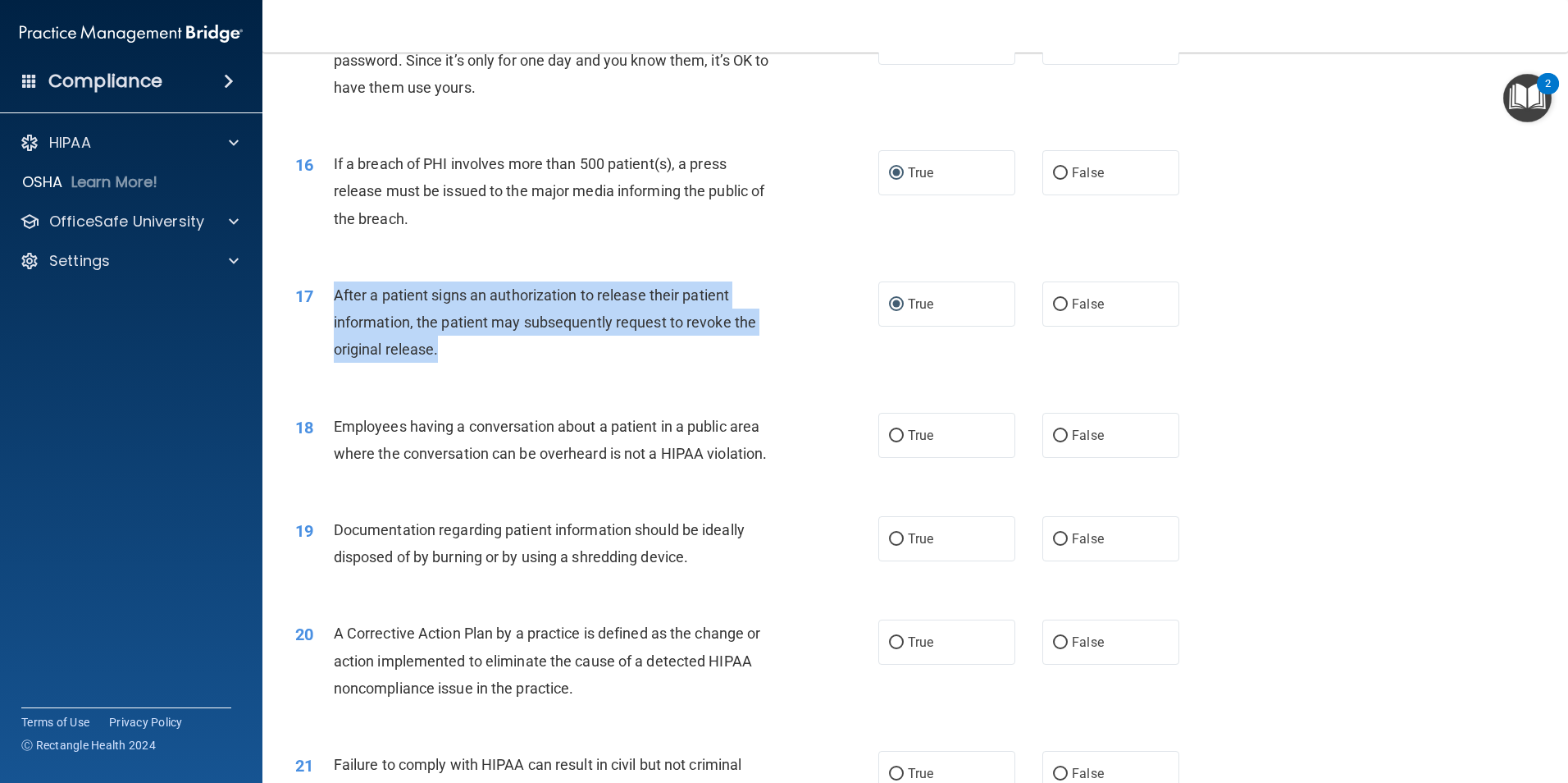
drag, startPoint x: 444, startPoint y: 375, endPoint x: 334, endPoint y: 331, distance: 118.5
click at [334, 331] on div "After a patient signs an authorization to release their patient information, th…" at bounding box center [562, 322] width 456 height 82
drag, startPoint x: 334, startPoint y: 331, endPoint x: 366, endPoint y: 328, distance: 32.1
click at [532, 364] on div "After a patient signs an authorization to release their patient information, th…" at bounding box center [562, 322] width 456 height 82
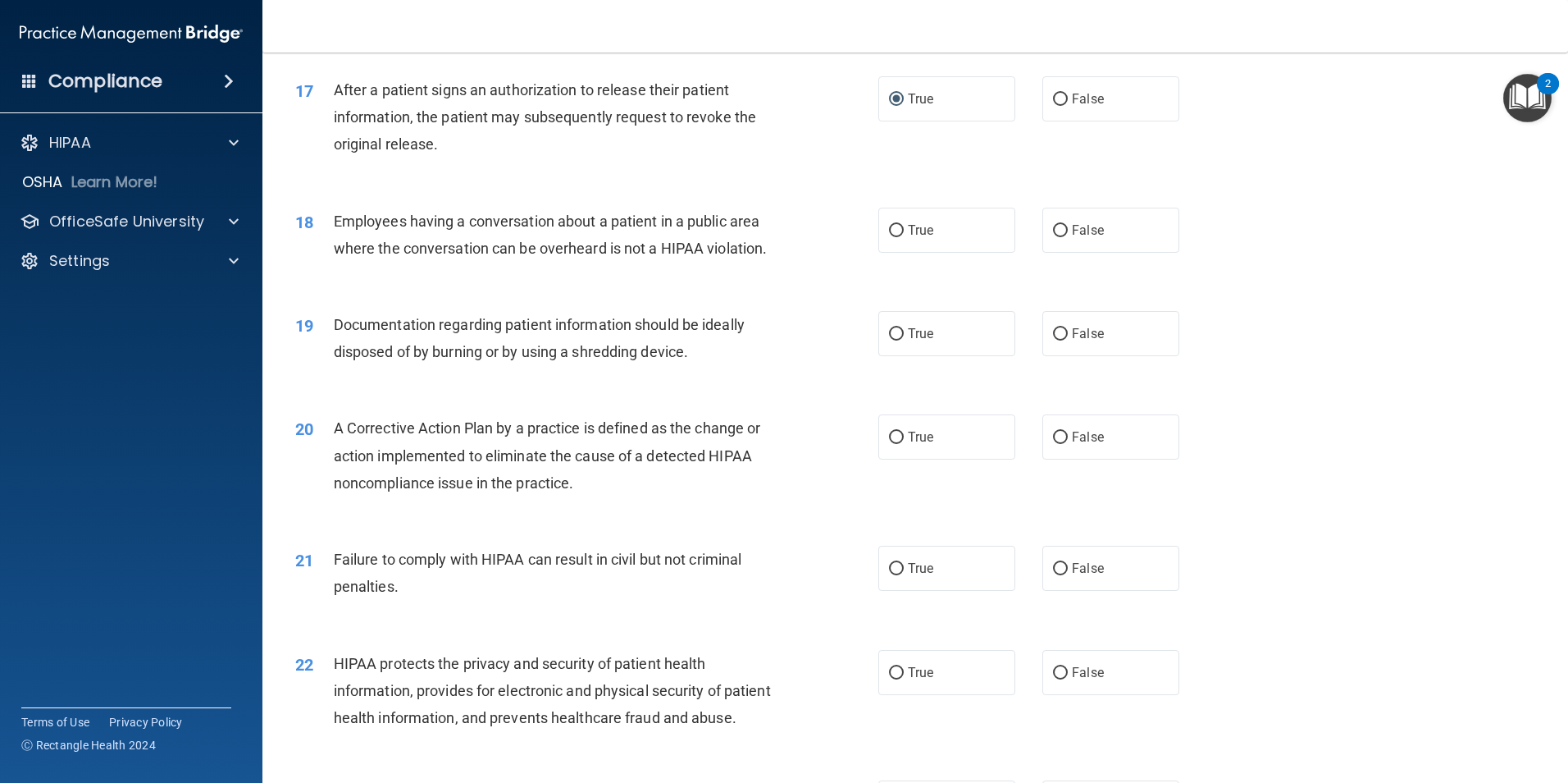
scroll to position [1960, 0]
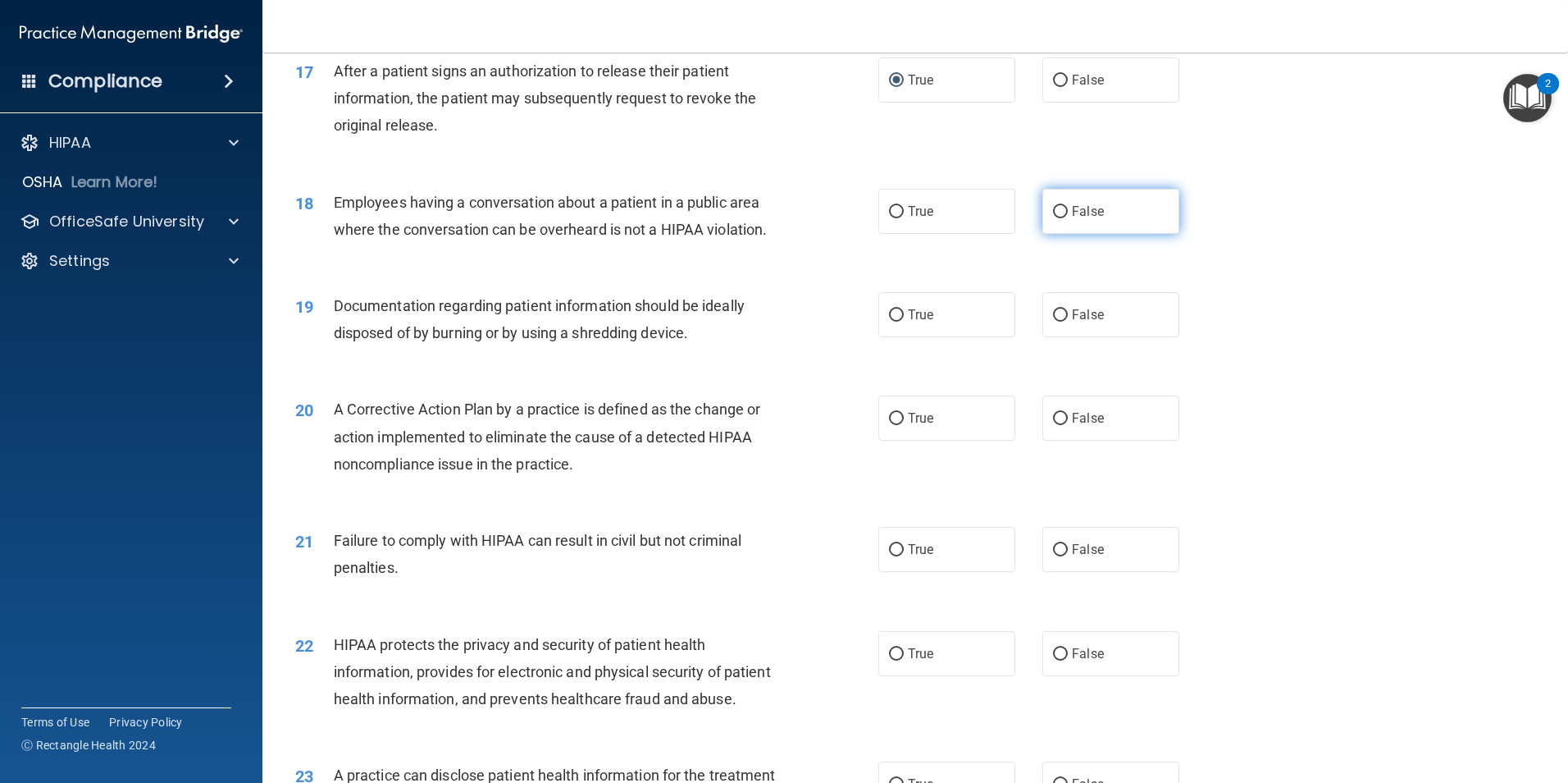
click at [1059, 219] on input "False" at bounding box center [1061, 212] width 15 height 13
radio input "true"
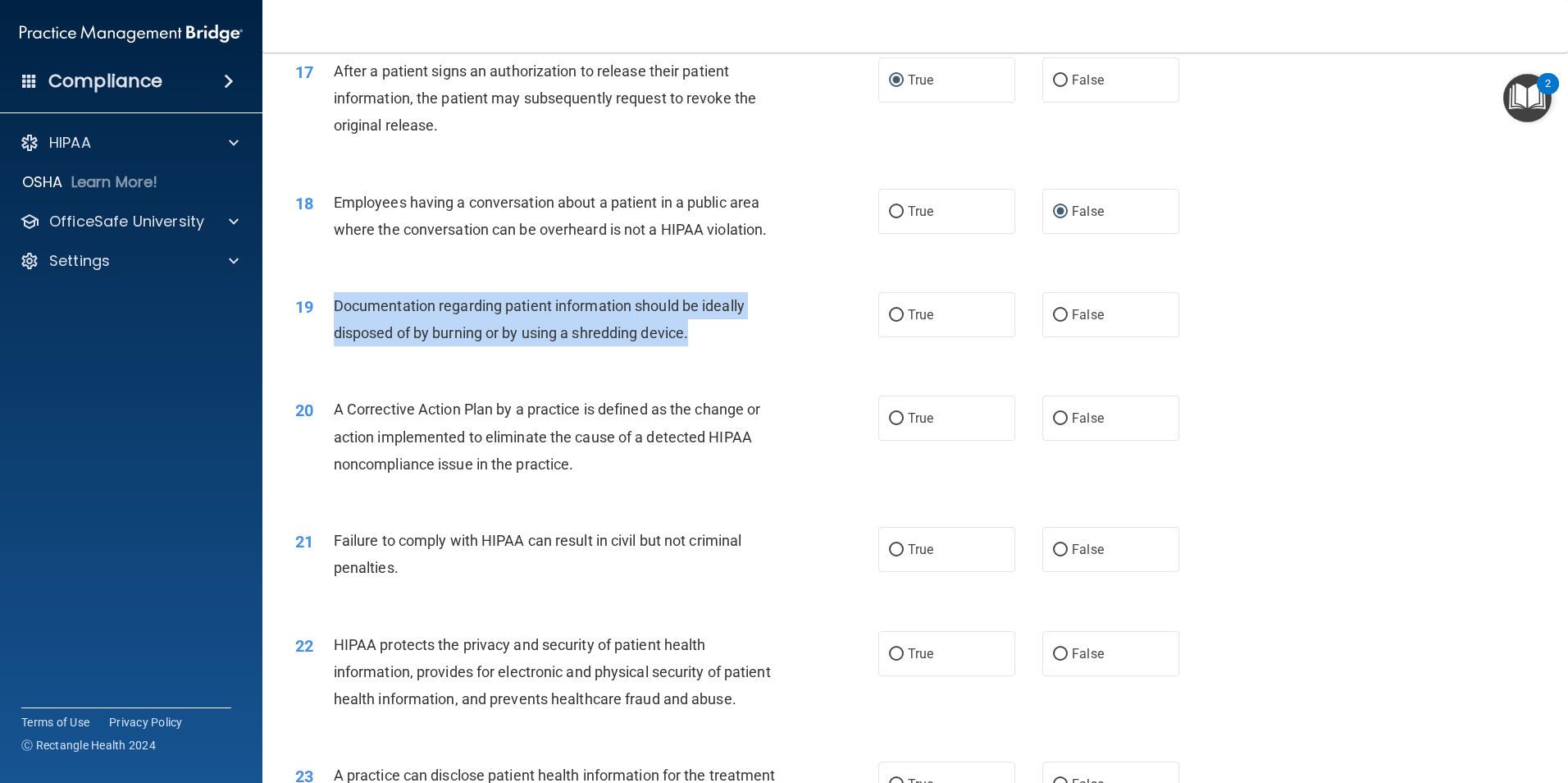
drag, startPoint x: 698, startPoint y: 362, endPoint x: 331, endPoint y: 340, distance: 367.7
click at [331, 340] on div "19 Documentation regarding patient information should be ideally disposed of by…" at bounding box center [587, 323] width 633 height 62
drag, startPoint x: 331, startPoint y: 340, endPoint x: 354, endPoint y: 332, distance: 24.4
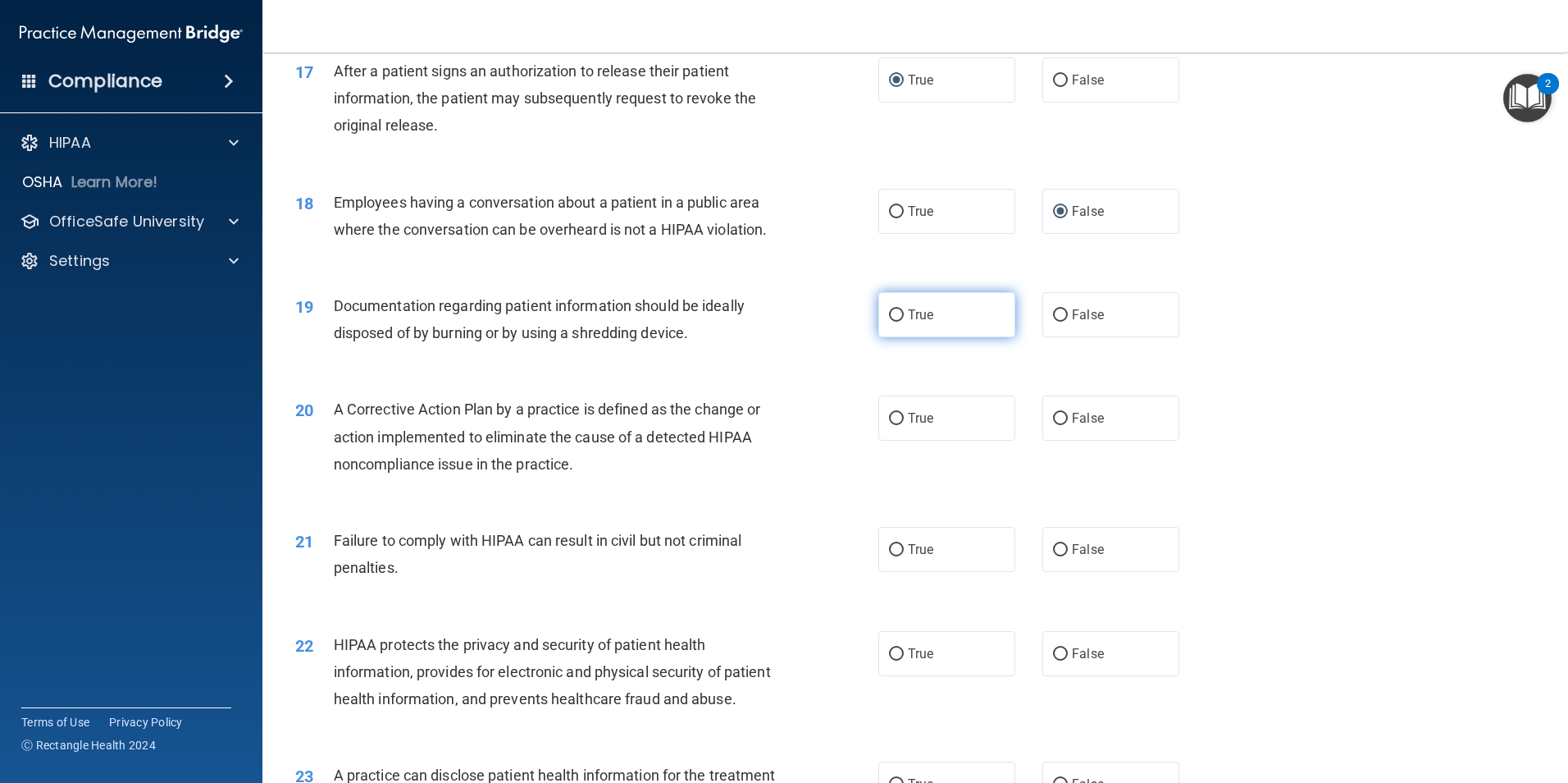
click at [879, 338] on label "True" at bounding box center [947, 314] width 137 height 45
click at [889, 321] on input "True" at bounding box center [897, 316] width 15 height 13
radio input "true"
click at [897, 321] on input "True" at bounding box center [897, 316] width 15 height 13
click at [894, 425] on input "True" at bounding box center [897, 418] width 15 height 13
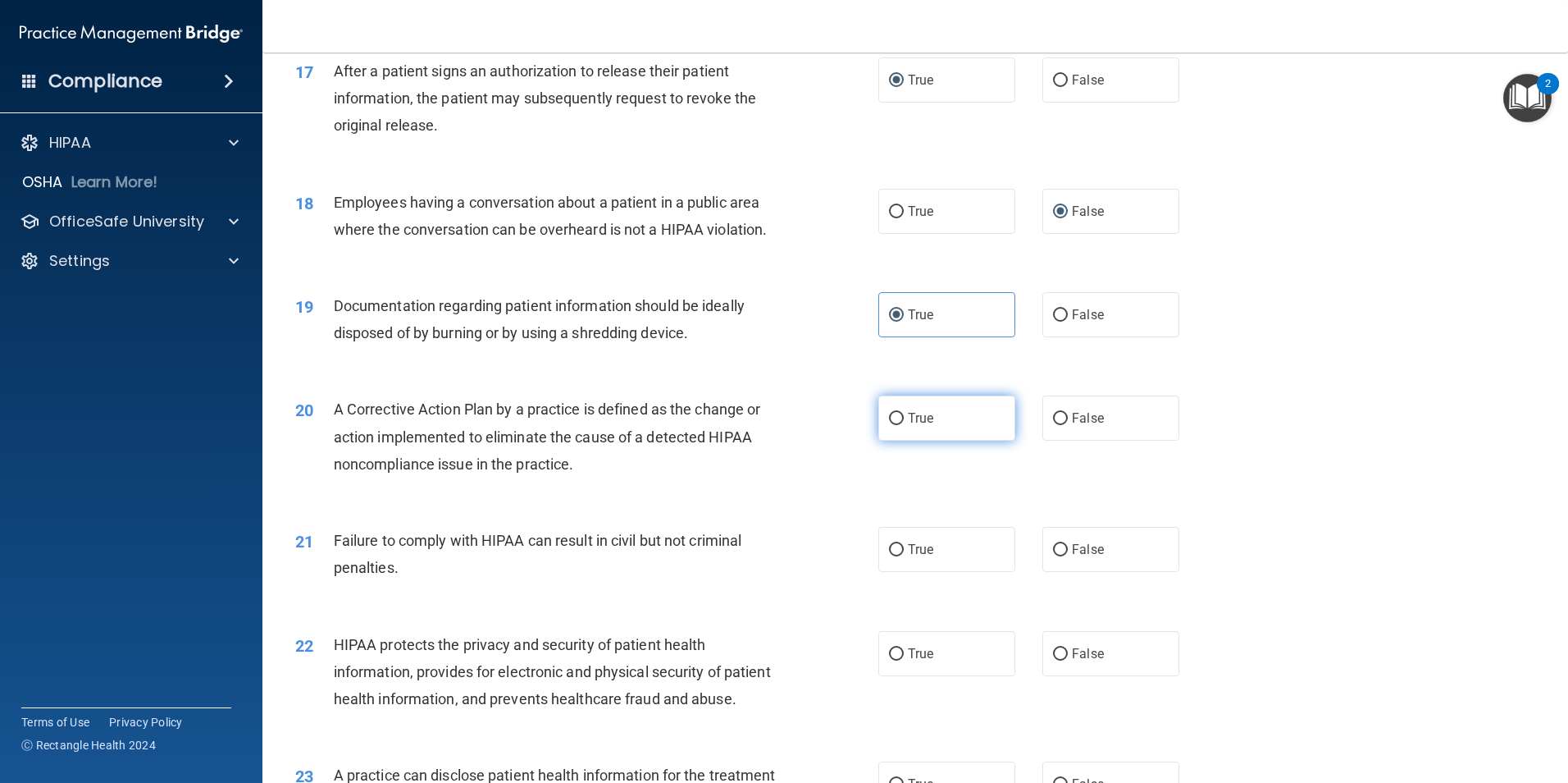
radio input "true"
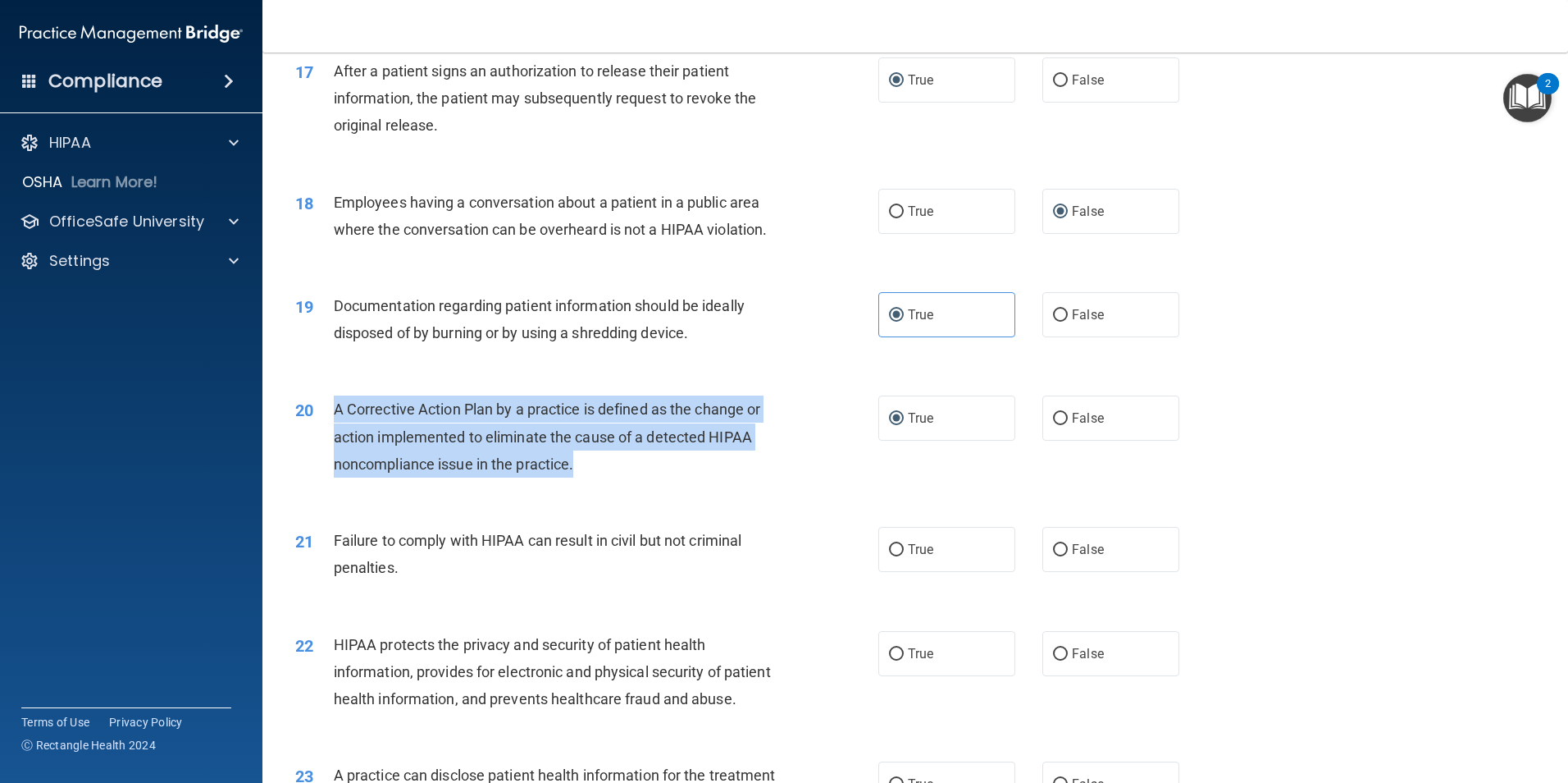
drag, startPoint x: 584, startPoint y: 490, endPoint x: 335, endPoint y: 443, distance: 253.4
click at [335, 443] on div "A Corrective Action Plan by a practice is defined as the change or action imple…" at bounding box center [562, 436] width 456 height 82
drag, startPoint x: 335, startPoint y: 443, endPoint x: 387, endPoint y: 442, distance: 52.0
click at [765, 486] on div "20 A Corrective Action Plan by a practice is defined as the change or action im…" at bounding box center [587, 440] width 633 height 90
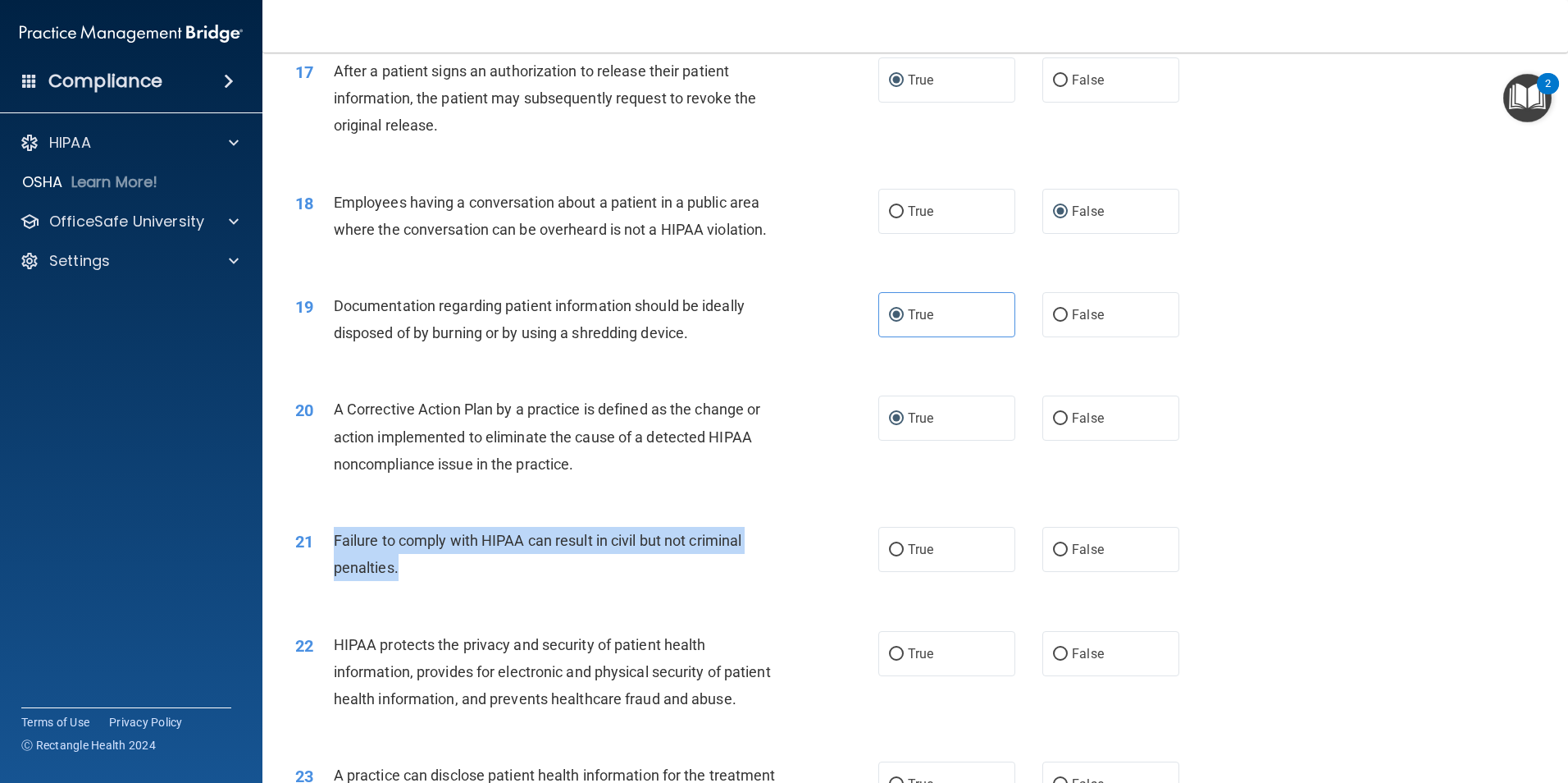
drag, startPoint x: 400, startPoint y: 595, endPoint x: 324, endPoint y: 573, distance: 79.1
click at [324, 573] on div "21 Failure to comply with HIPAA can result in civil but not criminal penalties." at bounding box center [587, 558] width 633 height 62
drag, startPoint x: 324, startPoint y: 573, endPoint x: 364, endPoint y: 566, distance: 40.6
drag, startPoint x: 553, startPoint y: 613, endPoint x: 508, endPoint y: 602, distance: 46.3
click at [553, 589] on div "21 Failure to comply with HIPAA can result in civil but not criminal penalties." at bounding box center [587, 558] width 633 height 62
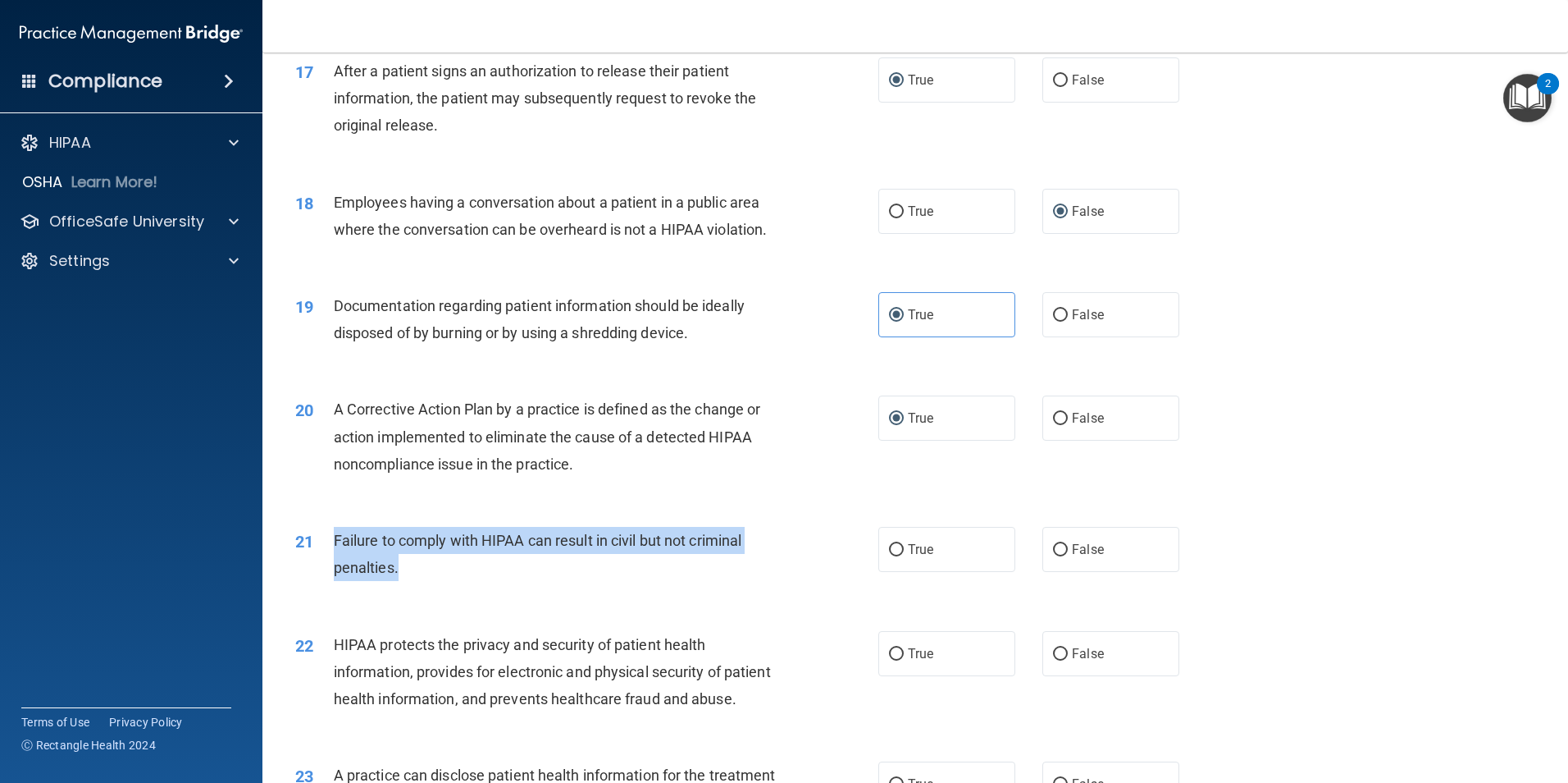
click at [483, 581] on div "Failure to comply with HIPAA can result in civil but not criminal penalties." at bounding box center [562, 554] width 456 height 54
click at [487, 581] on div "Failure to comply with HIPAA can result in civil but not criminal penalties." at bounding box center [562, 554] width 456 height 54
click at [649, 589] on div "21 Failure to comply with HIPAA can result in civil but not criminal penalties." at bounding box center [587, 558] width 633 height 62
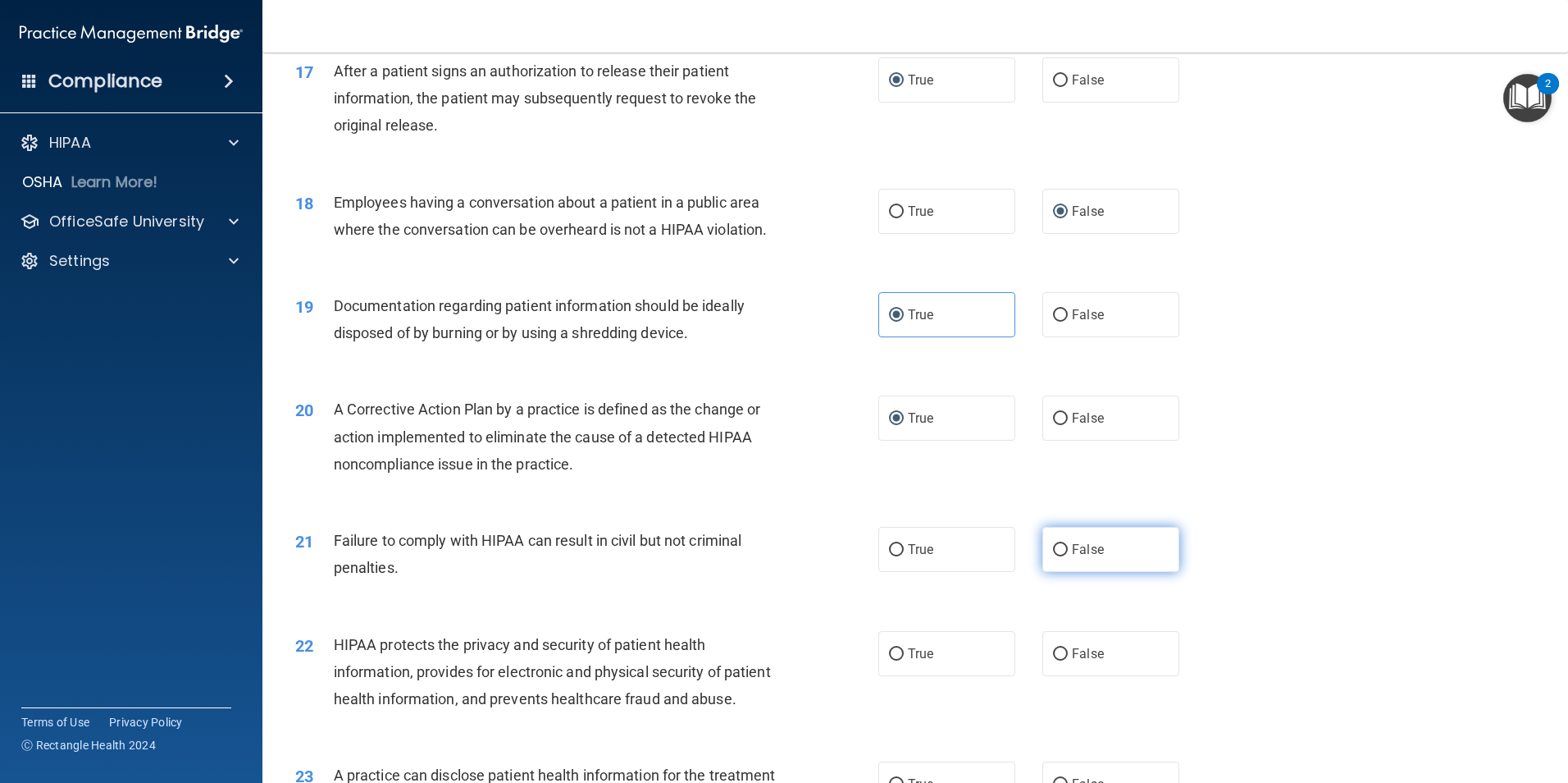
click at [1072, 557] on span "False" at bounding box center [1088, 549] width 32 height 15
click at [1064, 556] on input "False" at bounding box center [1061, 550] width 15 height 13
radio input "true"
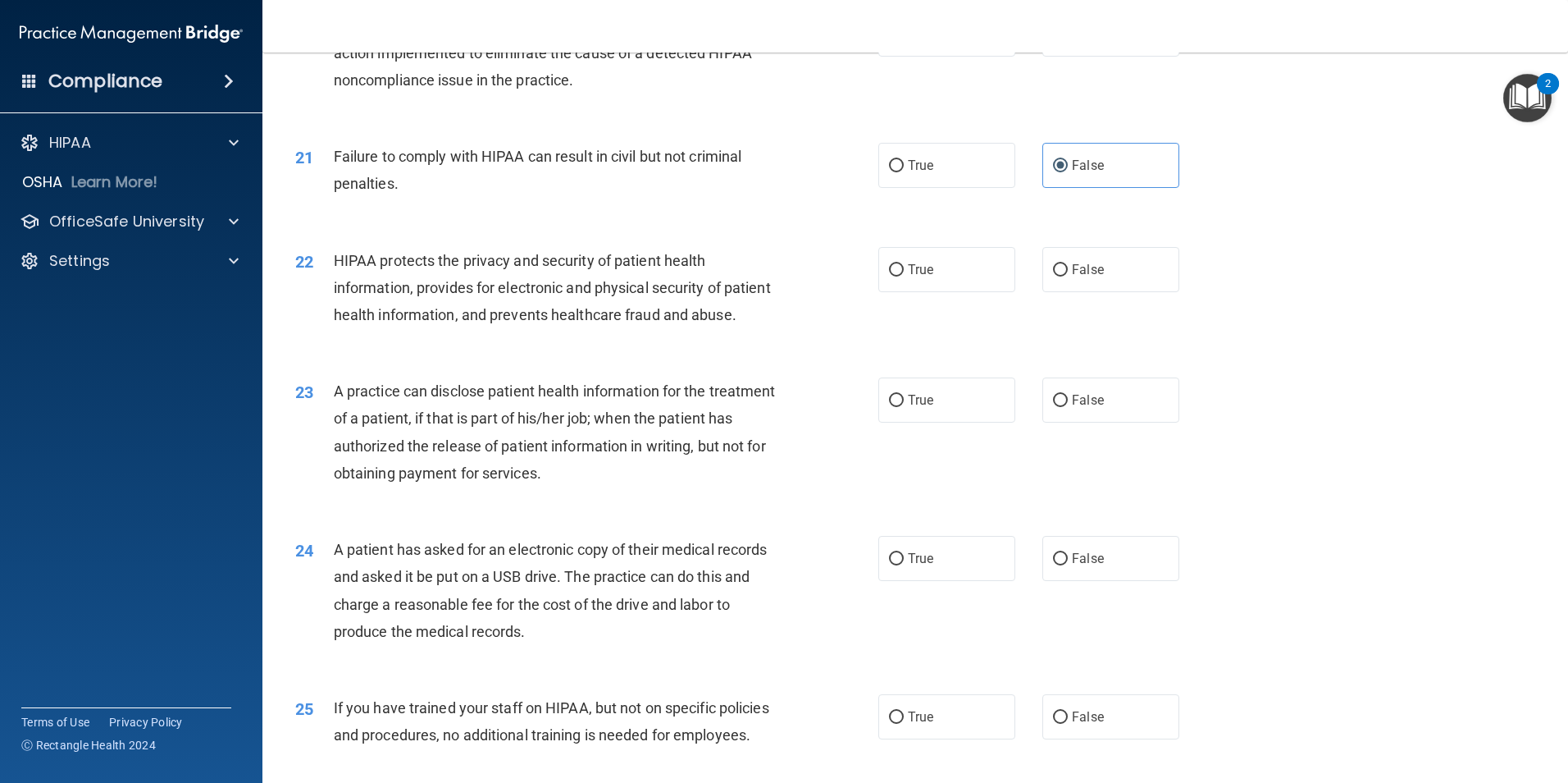
scroll to position [2348, 0]
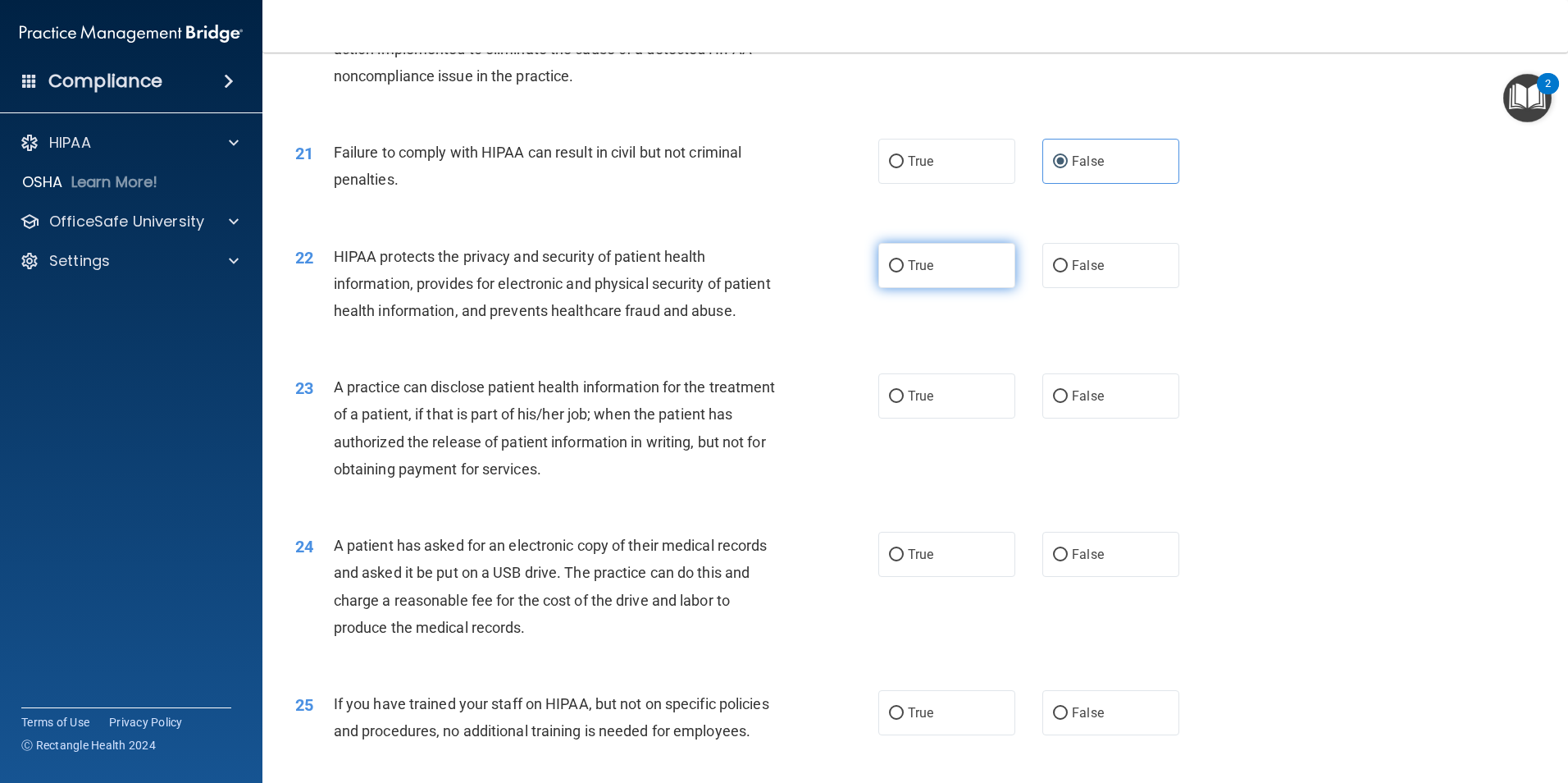
click at [892, 273] on input "True" at bounding box center [897, 266] width 15 height 13
radio input "true"
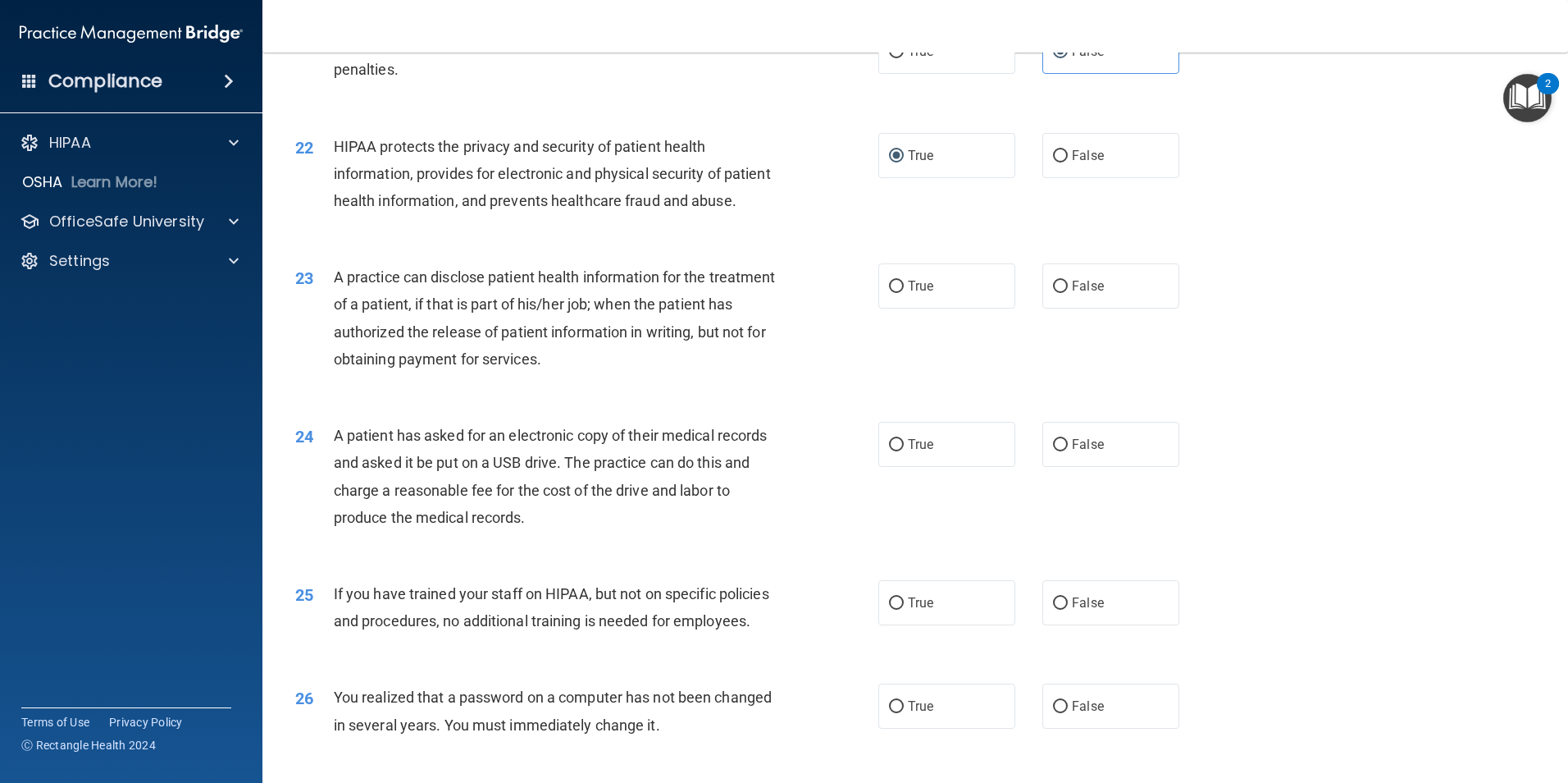
scroll to position [2491, 0]
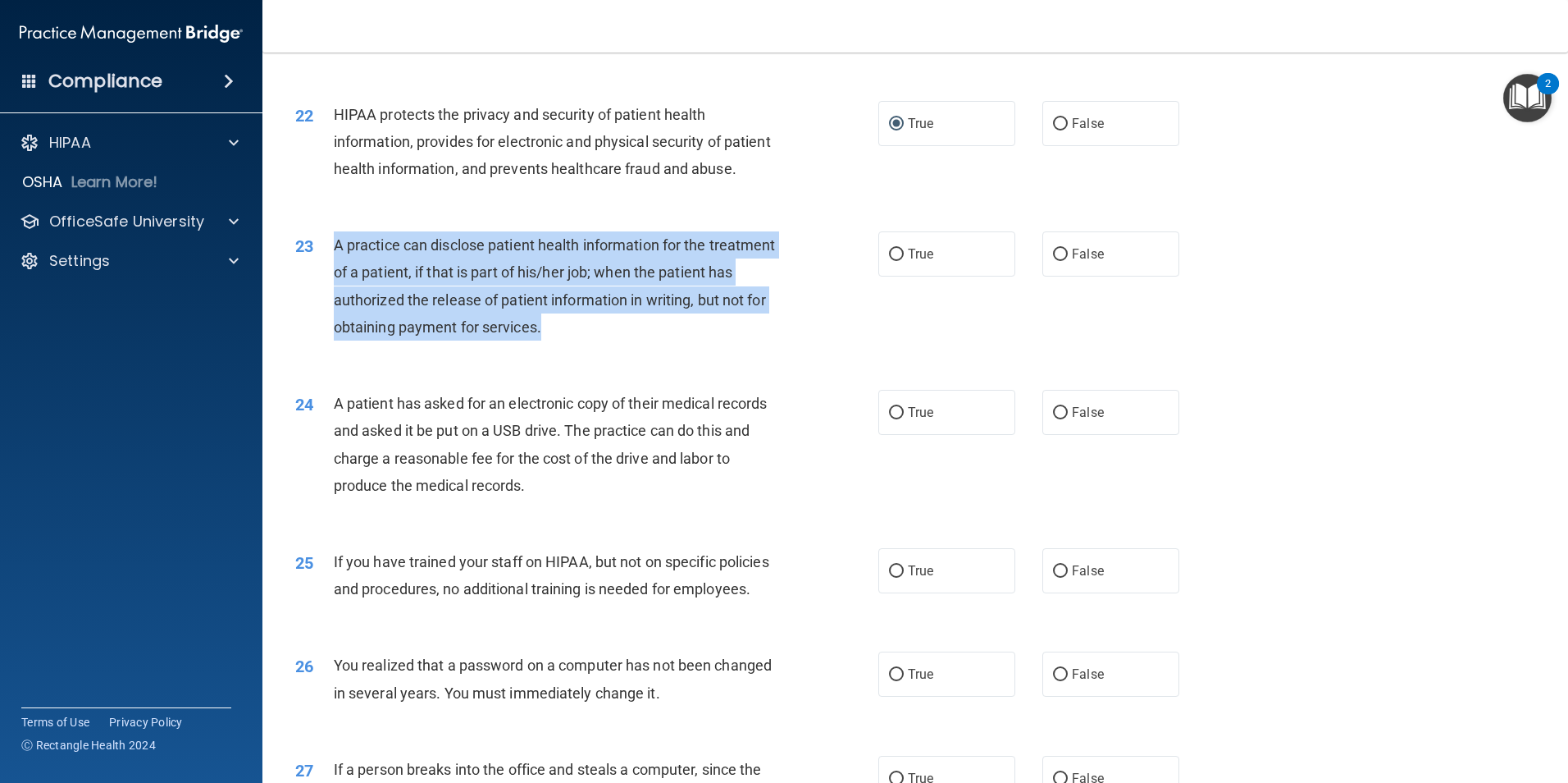
drag, startPoint x: 674, startPoint y: 383, endPoint x: 333, endPoint y: 309, distance: 348.9
click at [334, 309] on div "A practice can disclose patient health information for the treatment of a patie…" at bounding box center [562, 285] width 456 height 109
drag, startPoint x: 333, startPoint y: 309, endPoint x: 364, endPoint y: 317, distance: 32.0
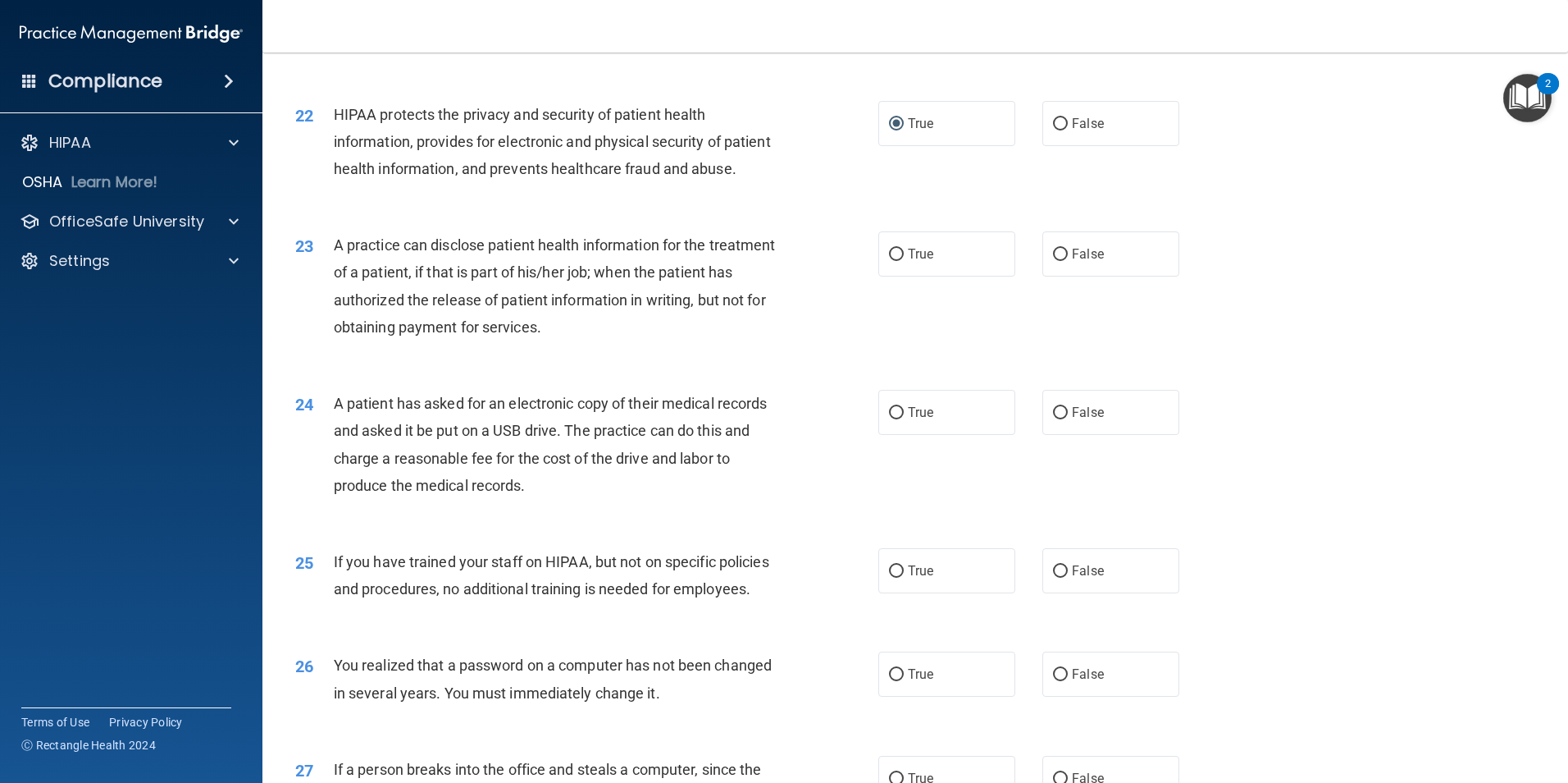
click at [677, 370] on div "23 A practice can disclose patient health information for the treatment of a pa…" at bounding box center [916, 290] width 1265 height 159
click at [1058, 261] on input "False" at bounding box center [1061, 255] width 15 height 13
radio input "true"
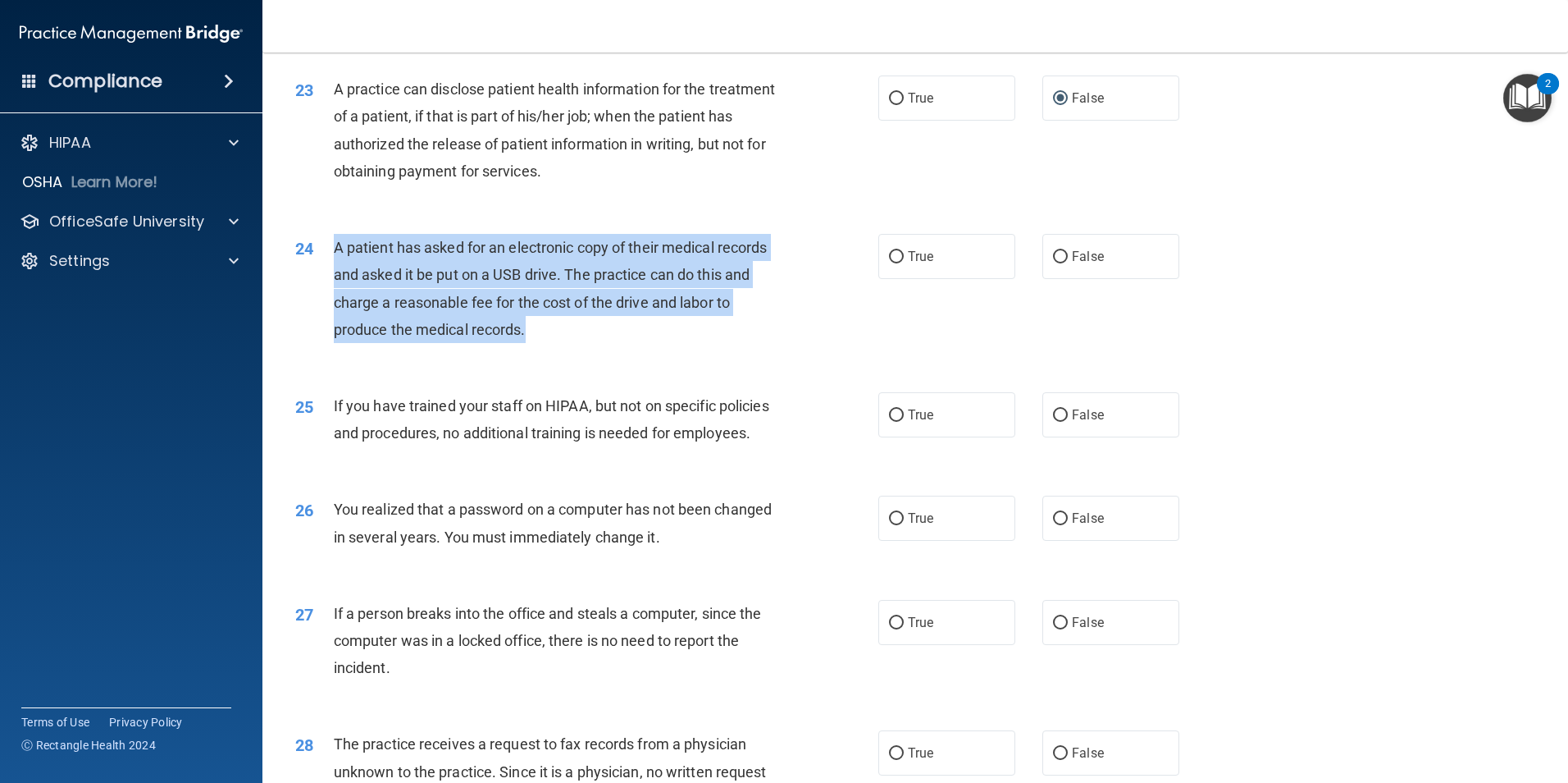
drag, startPoint x: 602, startPoint y: 377, endPoint x: 334, endPoint y: 305, distance: 277.5
click at [334, 305] on div "A patient has asked for an electronic copy of their medical records and asked i…" at bounding box center [562, 288] width 456 height 109
drag, startPoint x: 334, startPoint y: 305, endPoint x: 377, endPoint y: 319, distance: 45.2
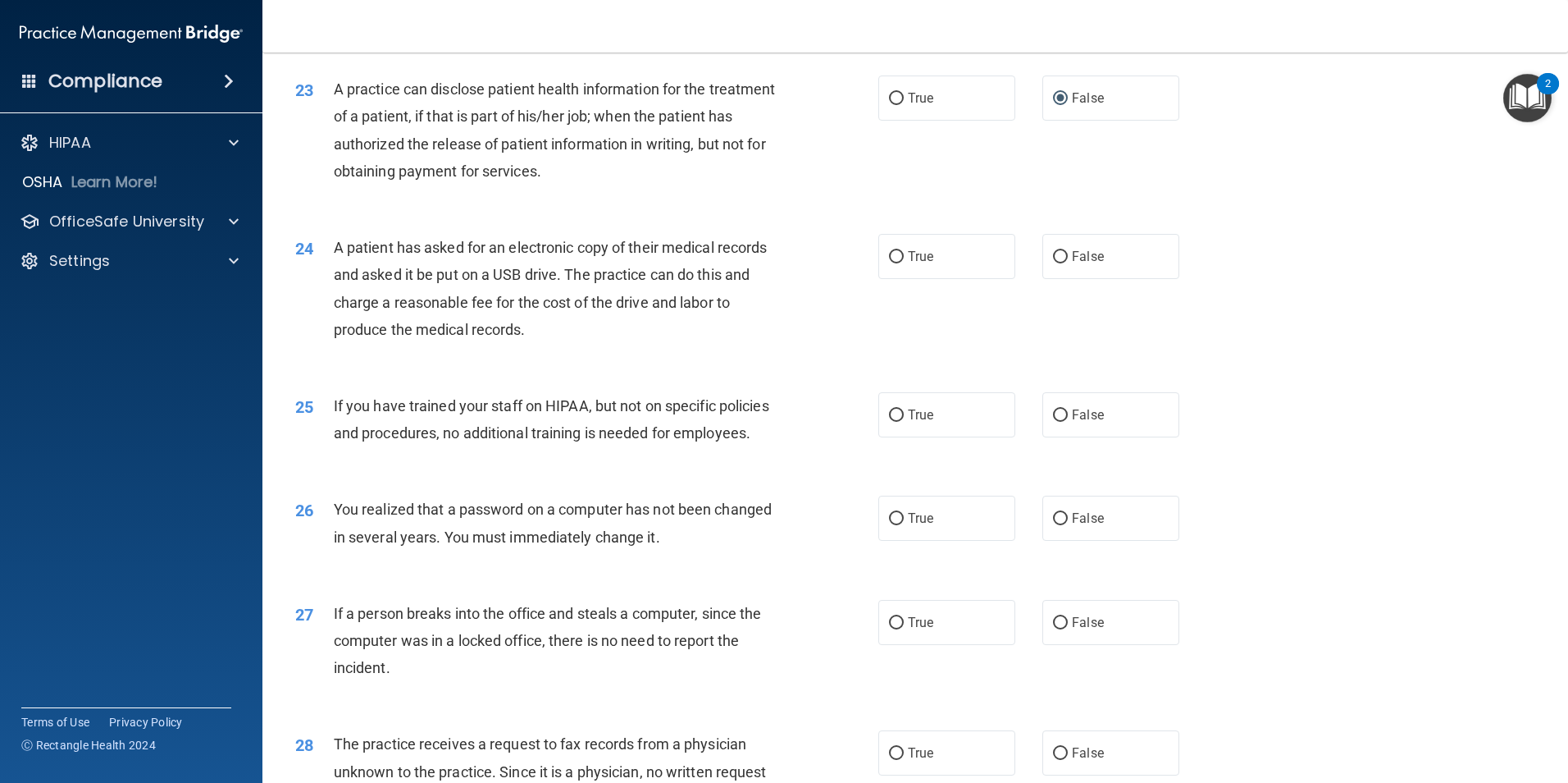
click at [698, 372] on div "24 A patient has asked for an electronic copy of their medical records and aske…" at bounding box center [916, 293] width 1265 height 159
click at [889, 263] on input "True" at bounding box center [897, 257] width 15 height 13
radio input "true"
click at [1053, 422] on input "False" at bounding box center [1061, 415] width 15 height 13
radio input "true"
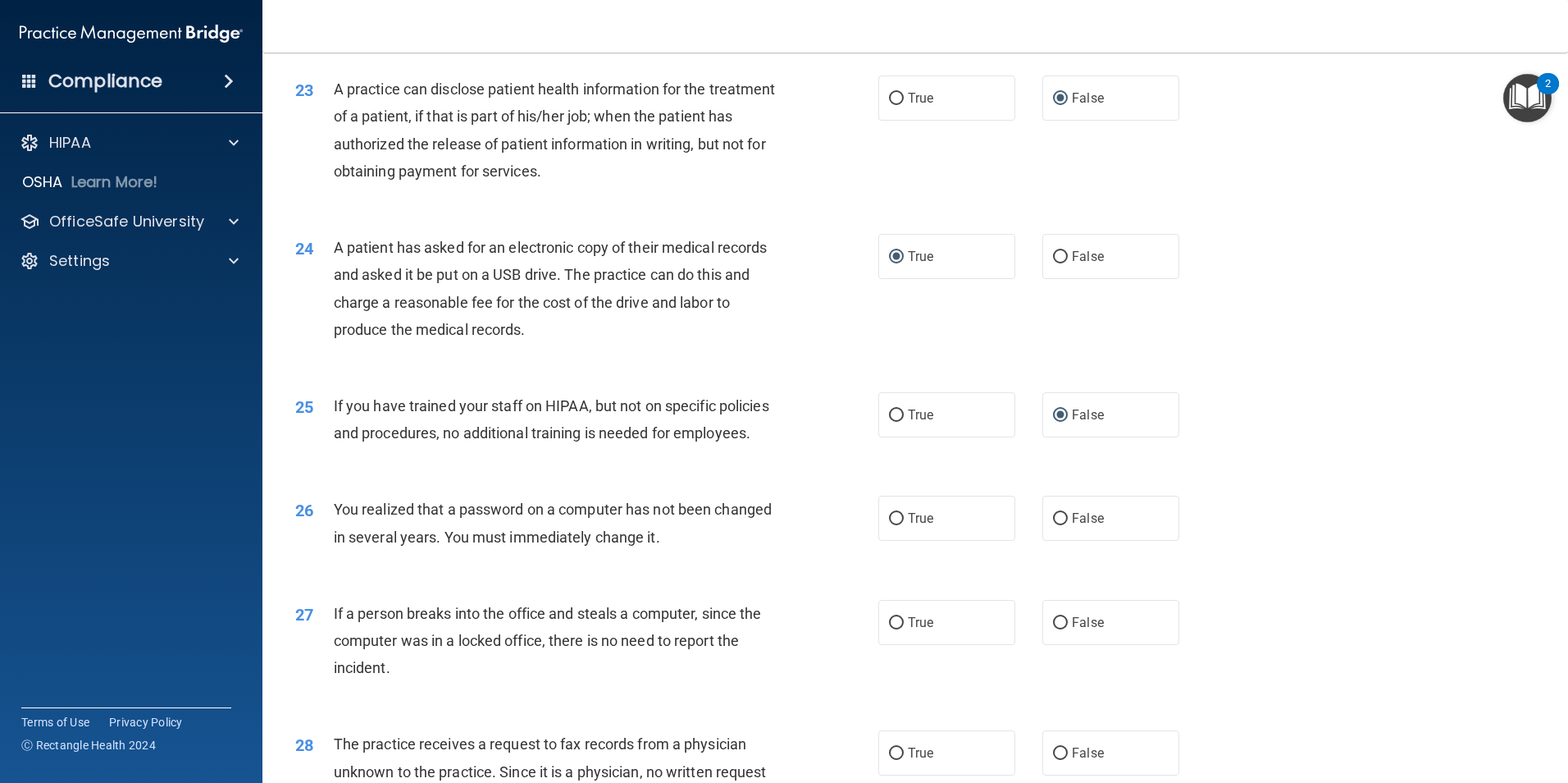
click at [450, 446] on div "If you have trained your staff on HIPAA, but not on specific policies and proce…" at bounding box center [562, 419] width 456 height 54
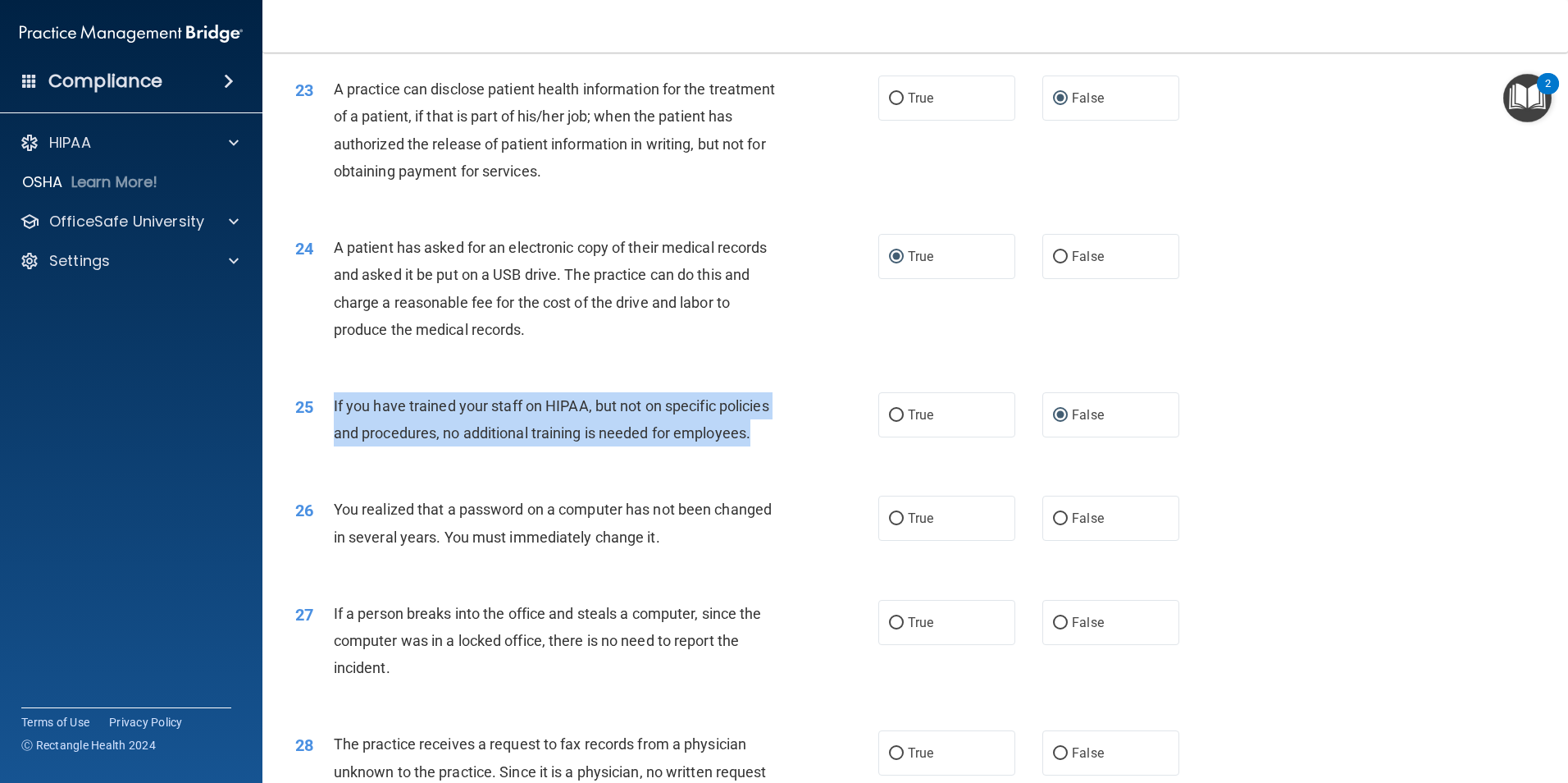
drag, startPoint x: 414, startPoint y: 513, endPoint x: 330, endPoint y: 465, distance: 96.7
click at [330, 455] on div "25 If you have trained your staff on HIPAA, but not on specific policies and pr…" at bounding box center [587, 424] width 633 height 62
drag, startPoint x: 330, startPoint y: 465, endPoint x: 373, endPoint y: 456, distance: 43.9
click at [772, 446] on div "If you have trained your staff on HIPAA, but not on specific policies and proce…" at bounding box center [562, 419] width 456 height 54
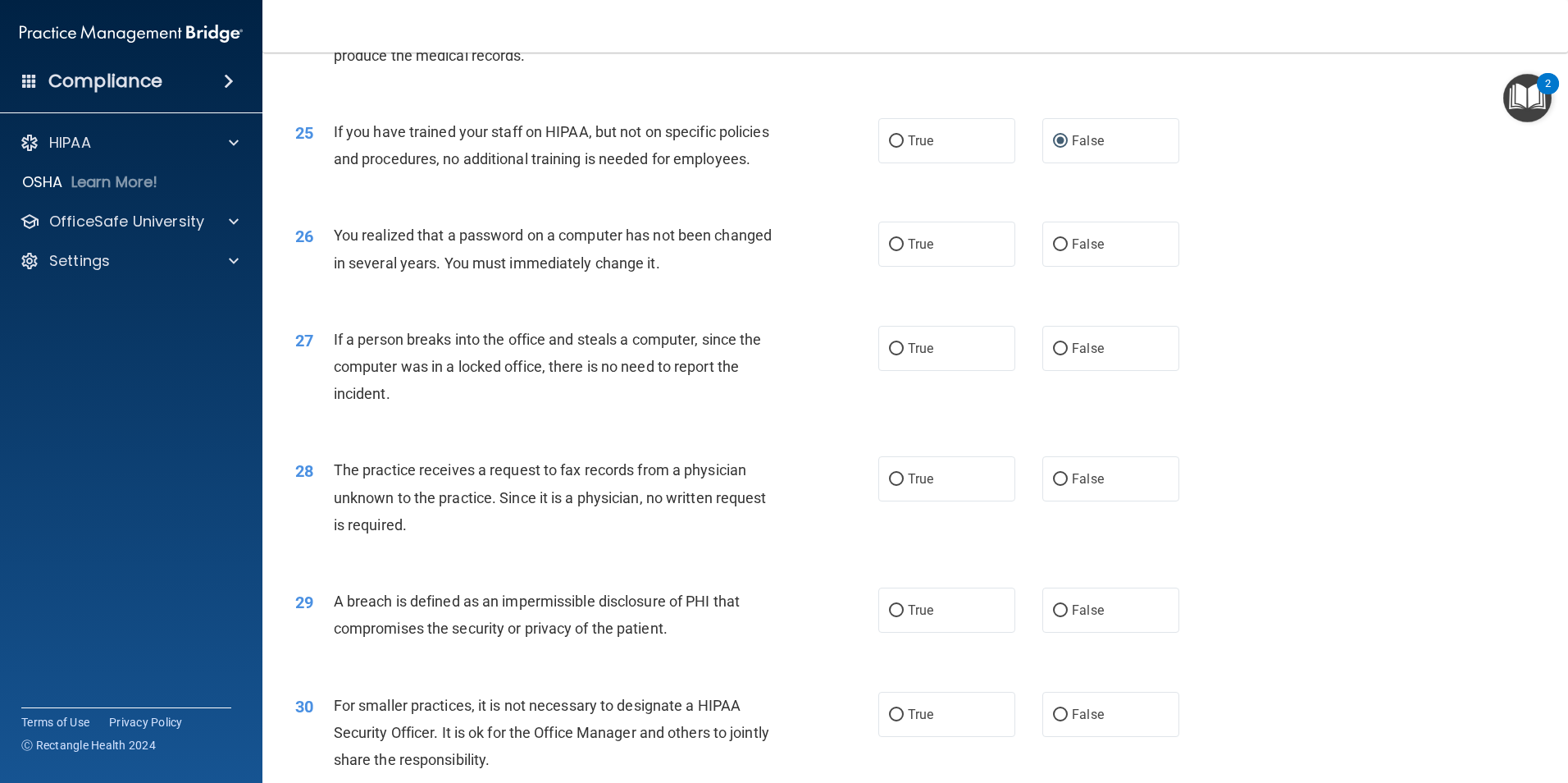
scroll to position [2935, 0]
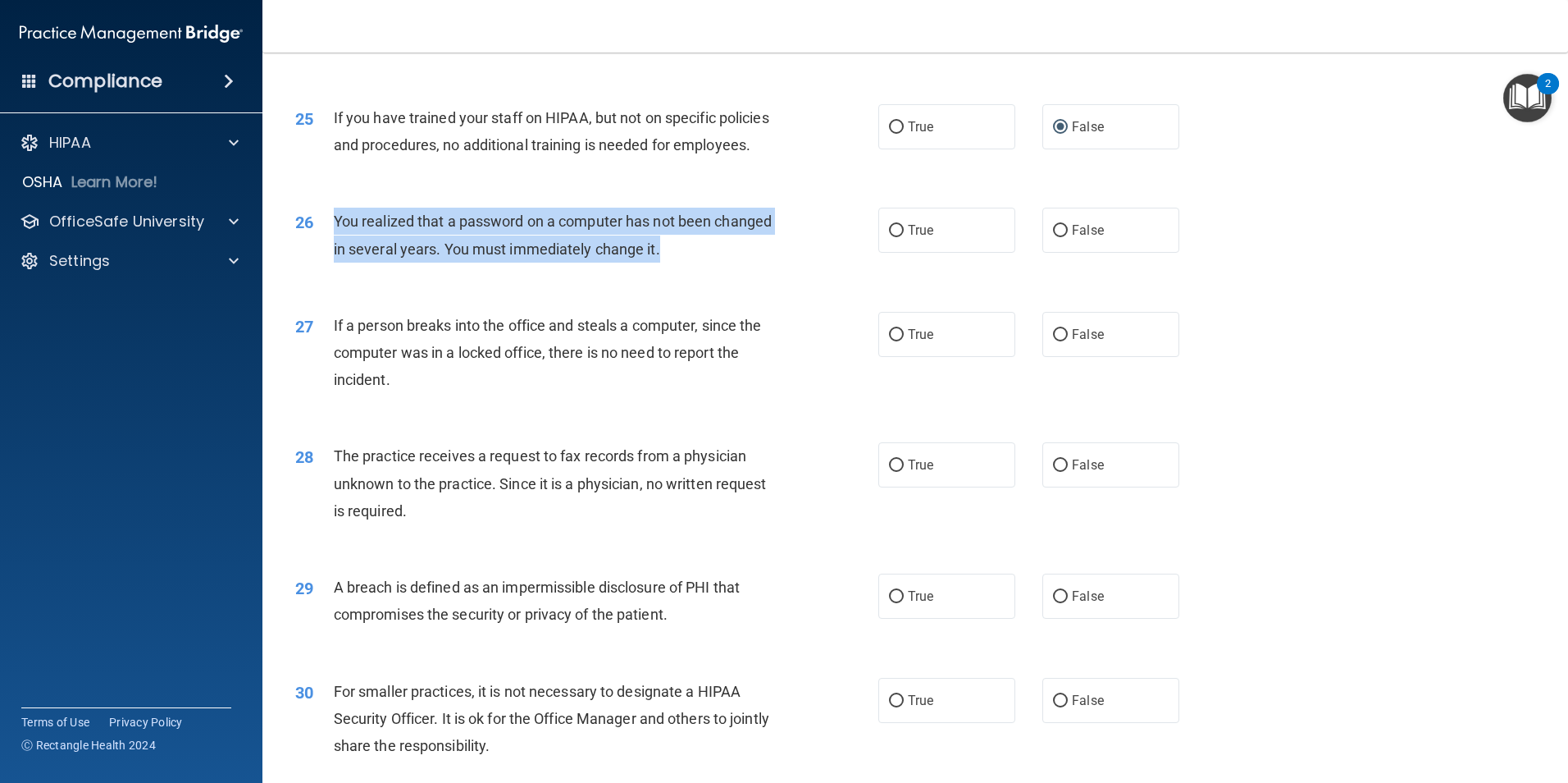
drag, startPoint x: 729, startPoint y: 330, endPoint x: 315, endPoint y: 316, distance: 414.2
click at [315, 270] on div "26 You realized that a password on a computer has not been changed in several y…" at bounding box center [587, 239] width 633 height 62
drag, startPoint x: 315, startPoint y: 316, endPoint x: 394, endPoint y: 311, distance: 79.2
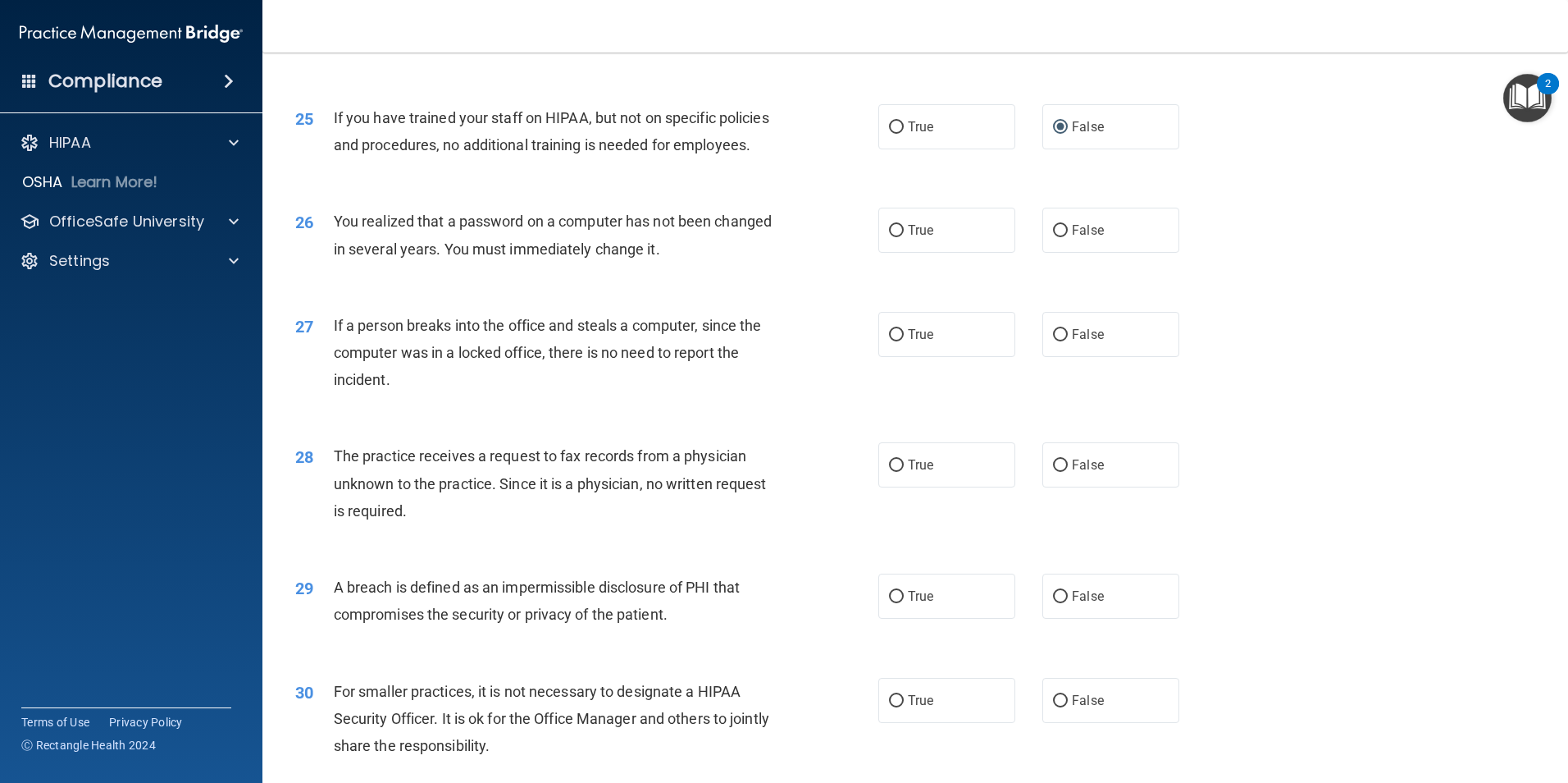
click at [613, 290] on div "26 You realized that a password on a computer has not been changed in several y…" at bounding box center [916, 239] width 1265 height 104
click at [1059, 357] on label "False" at bounding box center [1111, 334] width 137 height 45
click at [1059, 342] on input "False" at bounding box center [1061, 335] width 15 height 13
radio input "true"
click at [1059, 472] on input "False" at bounding box center [1061, 466] width 15 height 13
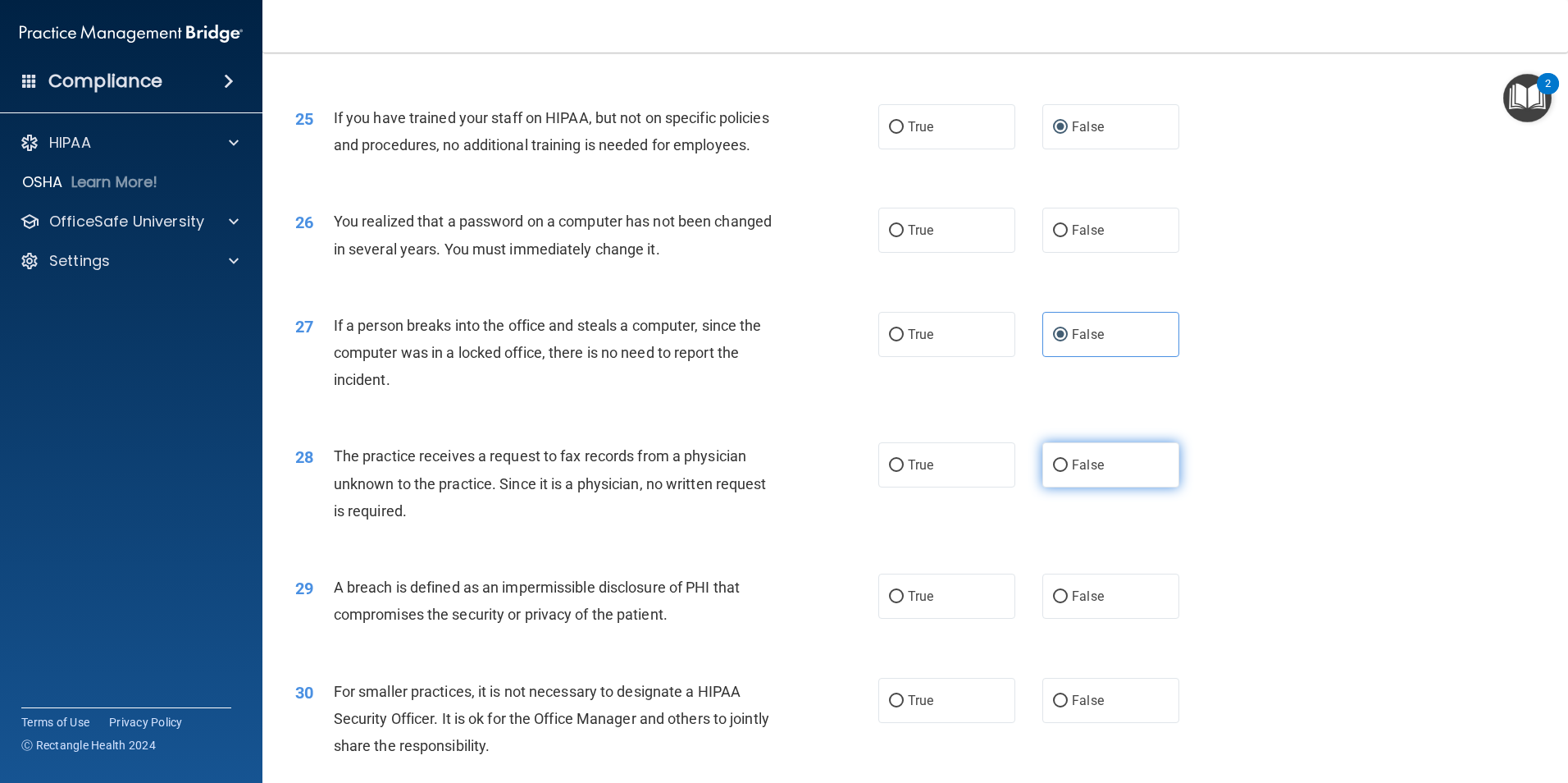
radio input "true"
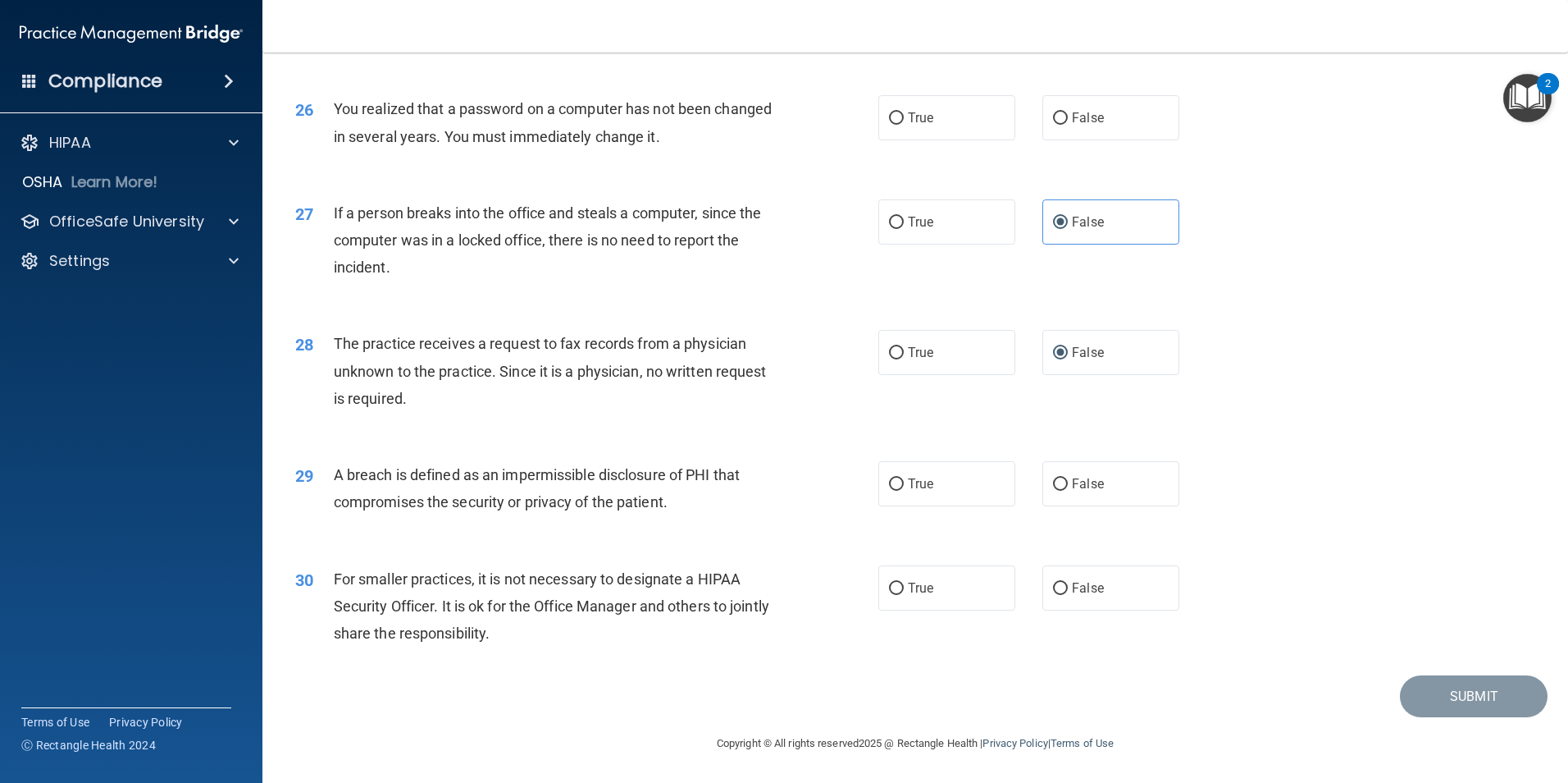
scroll to position [3098, 0]
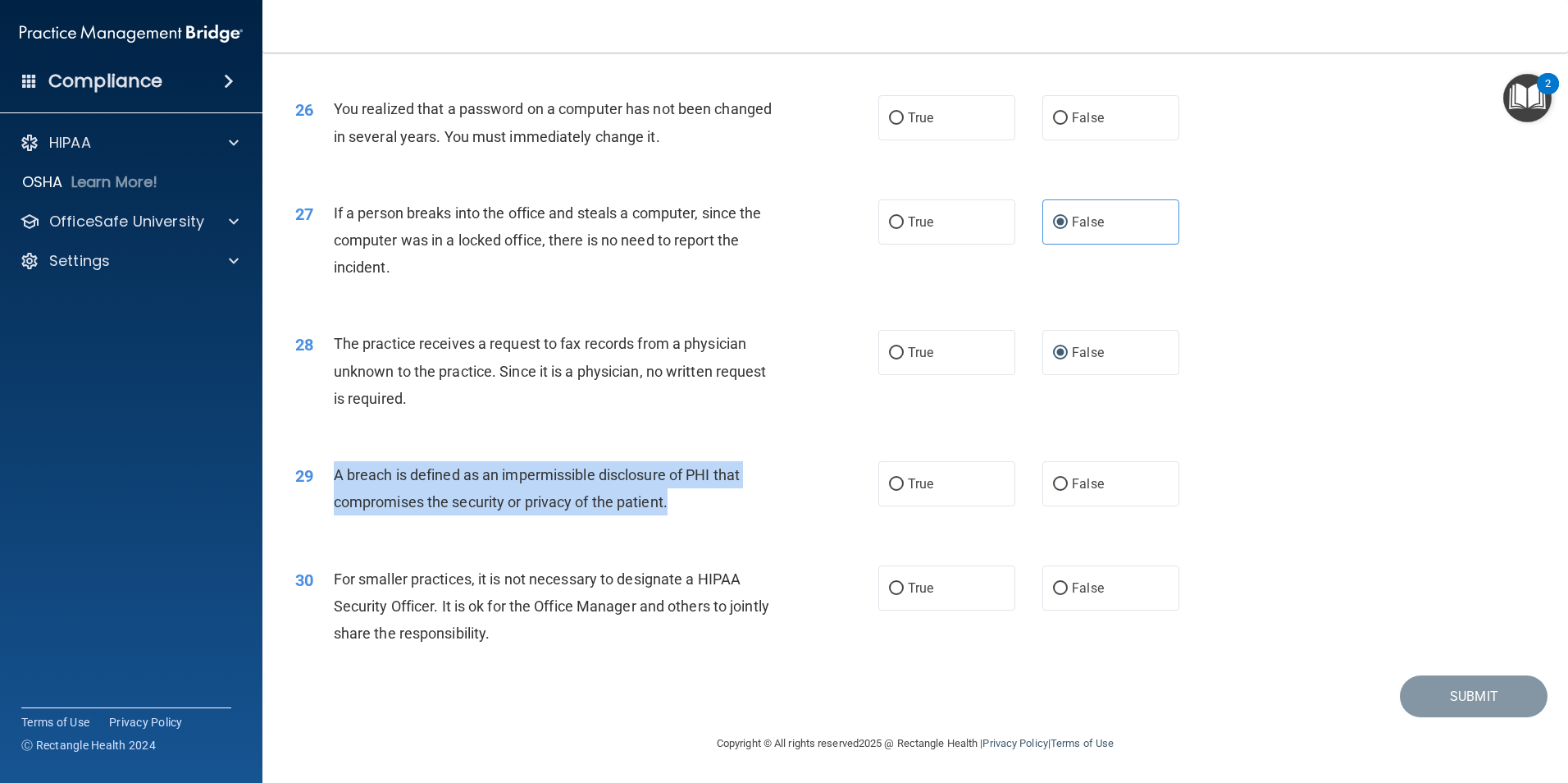
drag, startPoint x: 679, startPoint y: 532, endPoint x: 339, endPoint y: 539, distance: 340.1
click at [339, 516] on div "A breach is defined as an impermissible disclosure of PHI that compromises the …" at bounding box center [562, 489] width 456 height 54
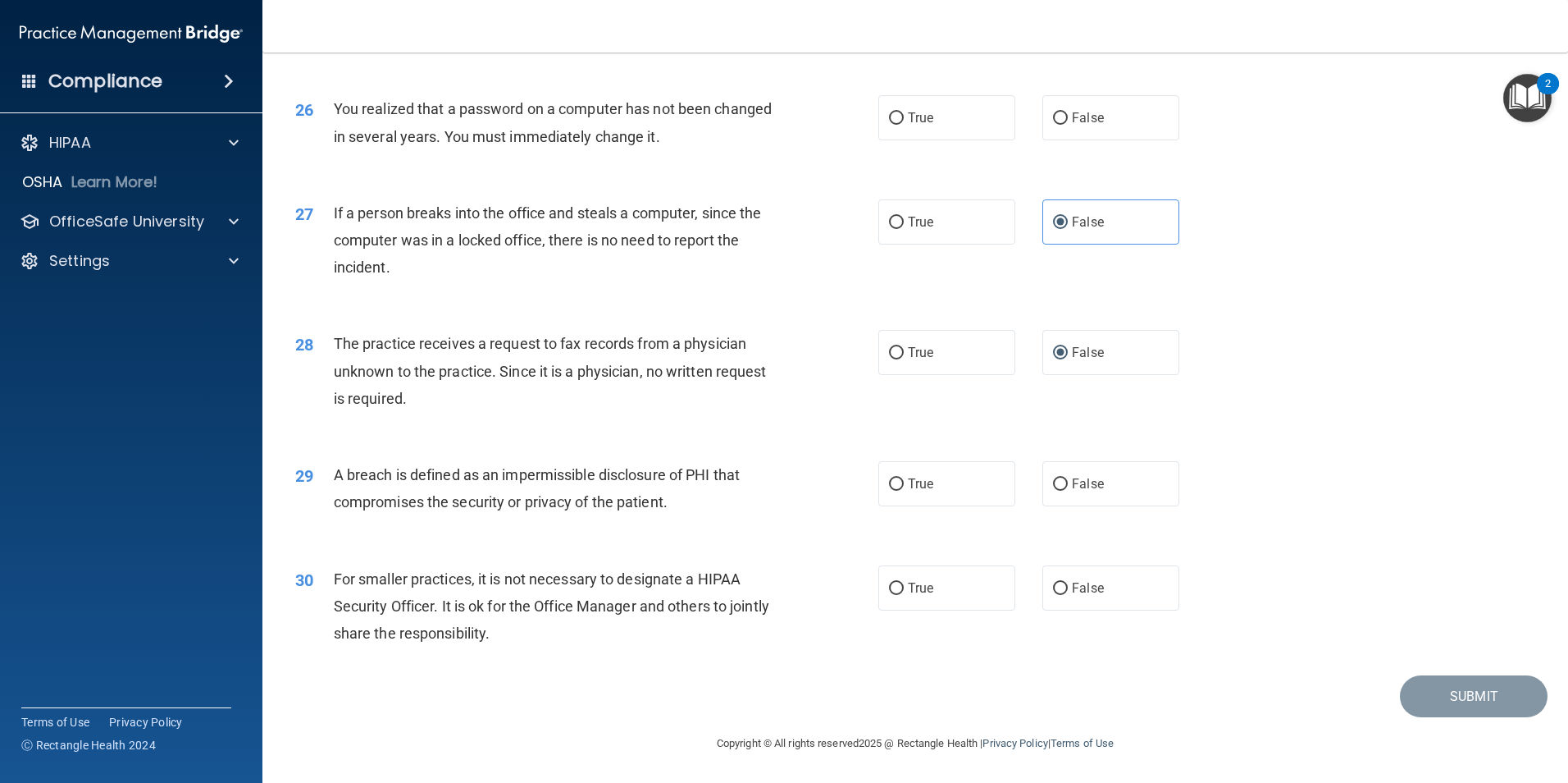
drag, startPoint x: 339, startPoint y: 539, endPoint x: 468, endPoint y: 555, distance: 130.0
click at [433, 575] on div "30 For smaller practices, it is not necessary to designate a HIPAA Security Off…" at bounding box center [916, 611] width 1265 height 132
click at [895, 491] on input "True" at bounding box center [897, 484] width 15 height 13
radio input "true"
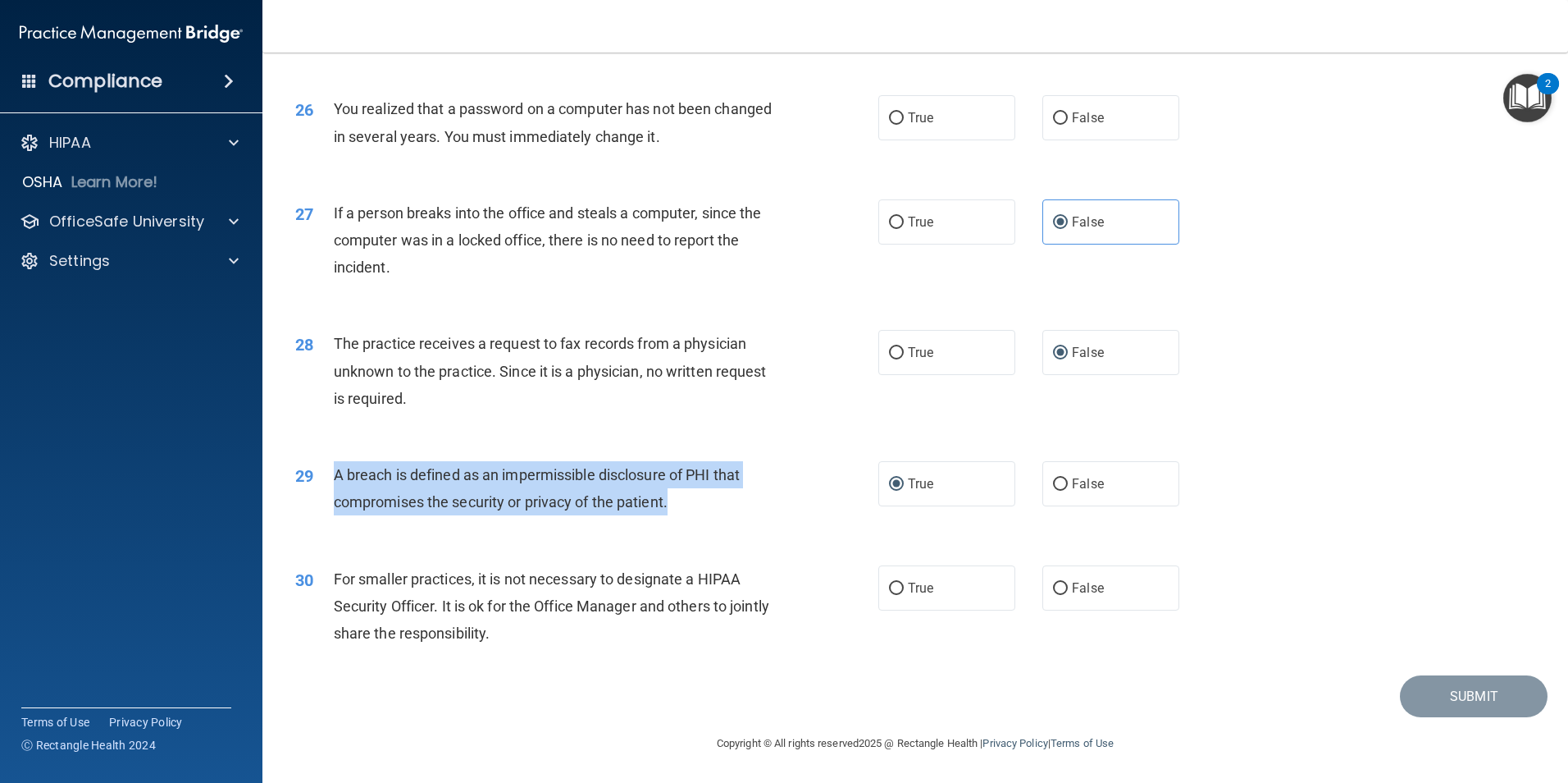
drag, startPoint x: 689, startPoint y: 531, endPoint x: 339, endPoint y: 513, distance: 350.5
click at [339, 513] on div "A breach is defined as an impermissible disclosure of PHI that compromises the …" at bounding box center [562, 489] width 456 height 54
drag, startPoint x: 339, startPoint y: 513, endPoint x: 372, endPoint y: 508, distance: 33.4
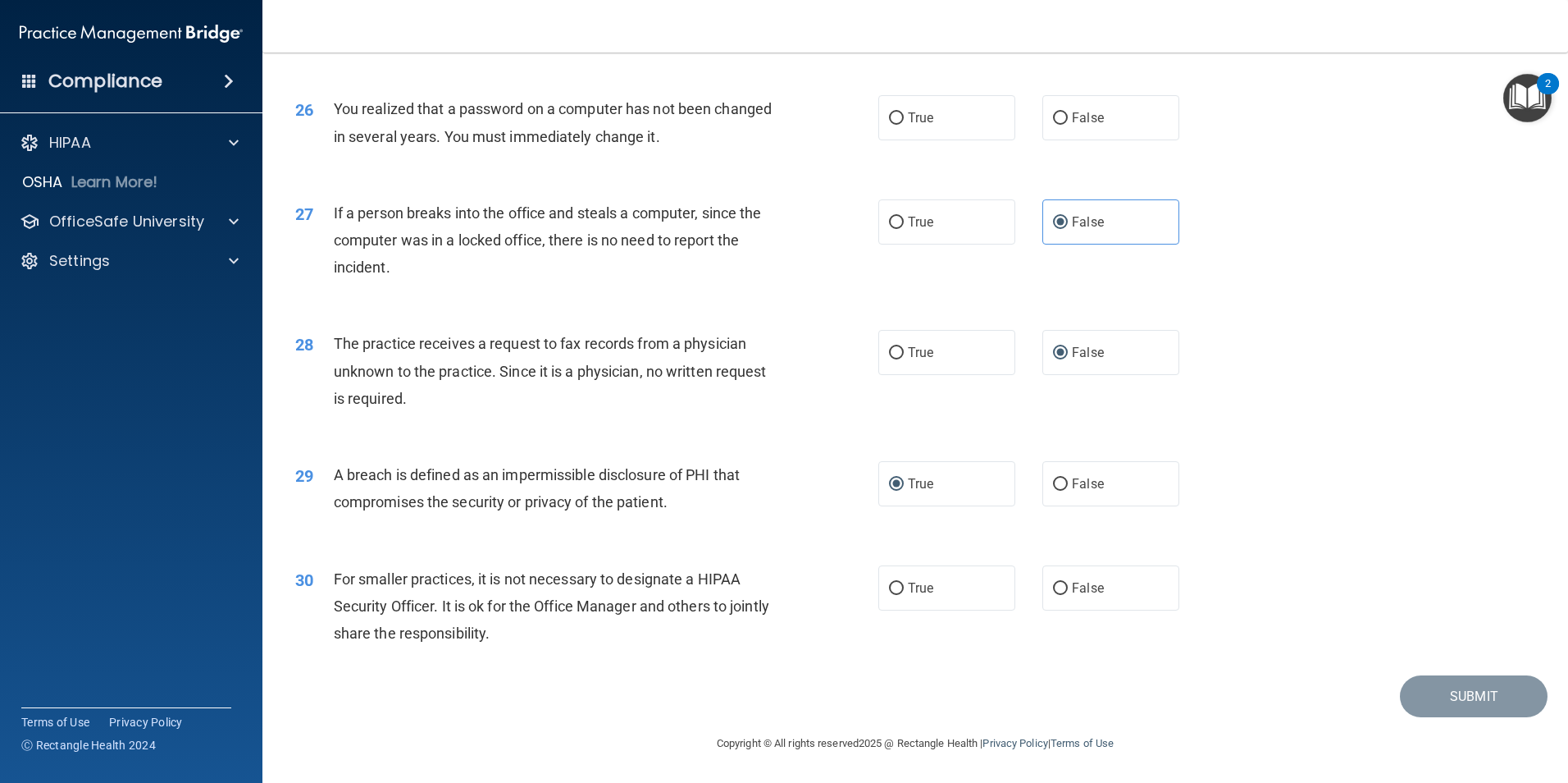
click at [768, 420] on div "28 The practice receives a request to fax records from a physician unknown to t…" at bounding box center [587, 375] width 633 height 90
click at [1058, 595] on input "False" at bounding box center [1061, 588] width 15 height 13
radio input "true"
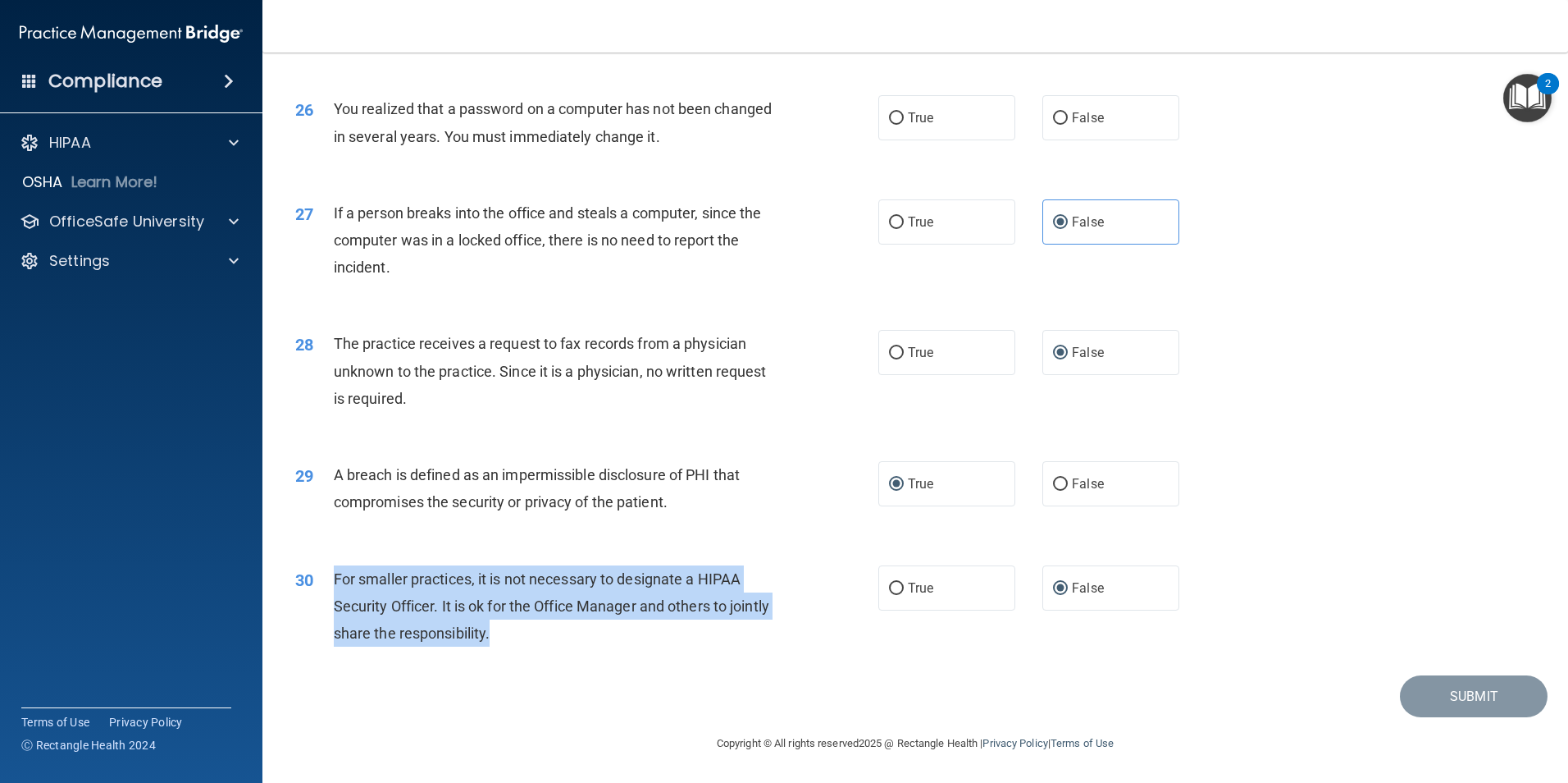
drag, startPoint x: 538, startPoint y: 662, endPoint x: 338, endPoint y: 613, distance: 205.9
click at [338, 613] on div "For smaller practices, it is not necessary to designate a HIPAA Security Office…" at bounding box center [562, 606] width 456 height 82
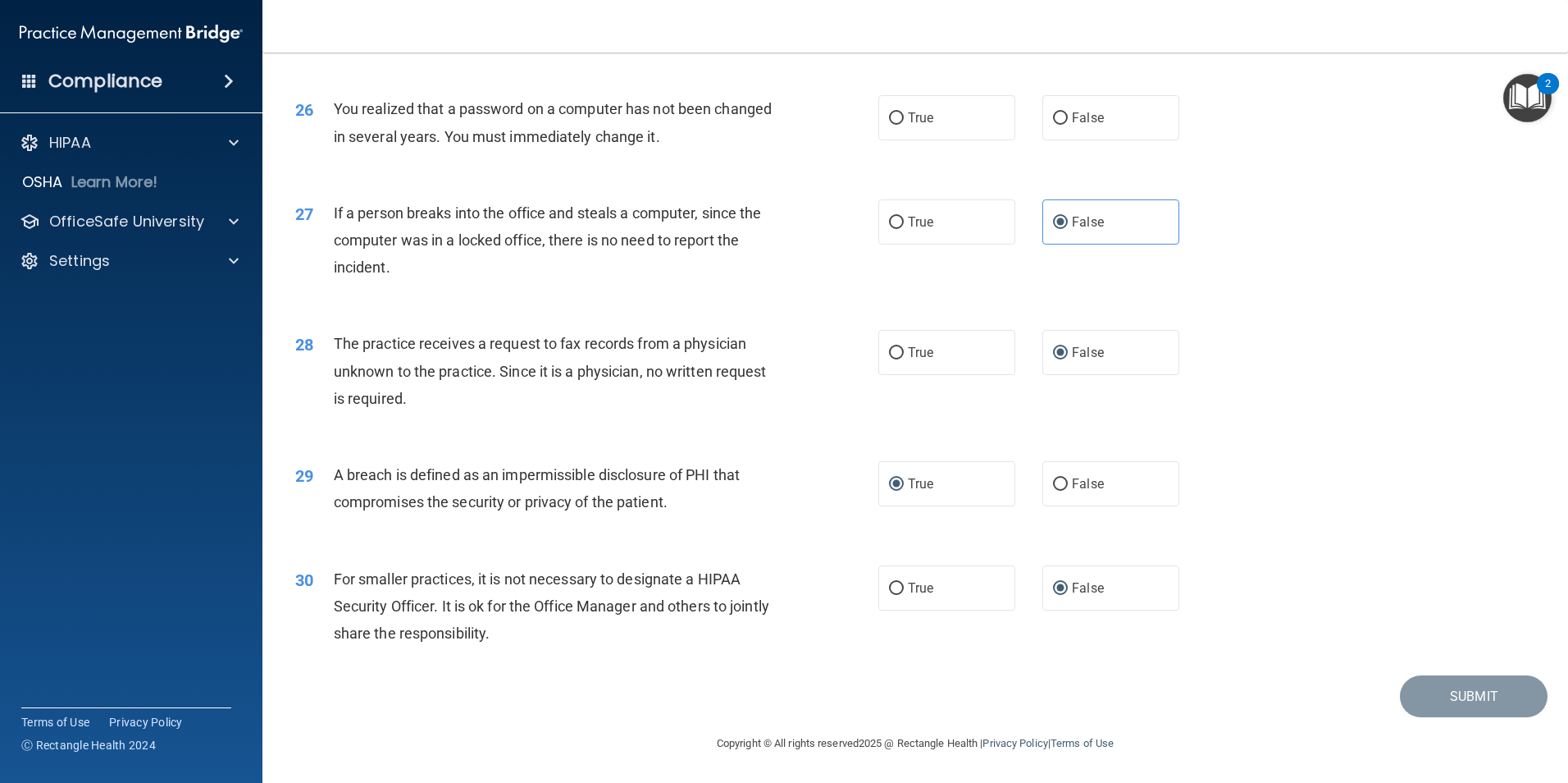
drag, startPoint x: 338, startPoint y: 613, endPoint x: 558, endPoint y: 667, distance: 226.5
click at [558, 676] on div "30 For smaller practices, it is not necessary to designate a HIPAA Security Off…" at bounding box center [916, 611] width 1265 height 132
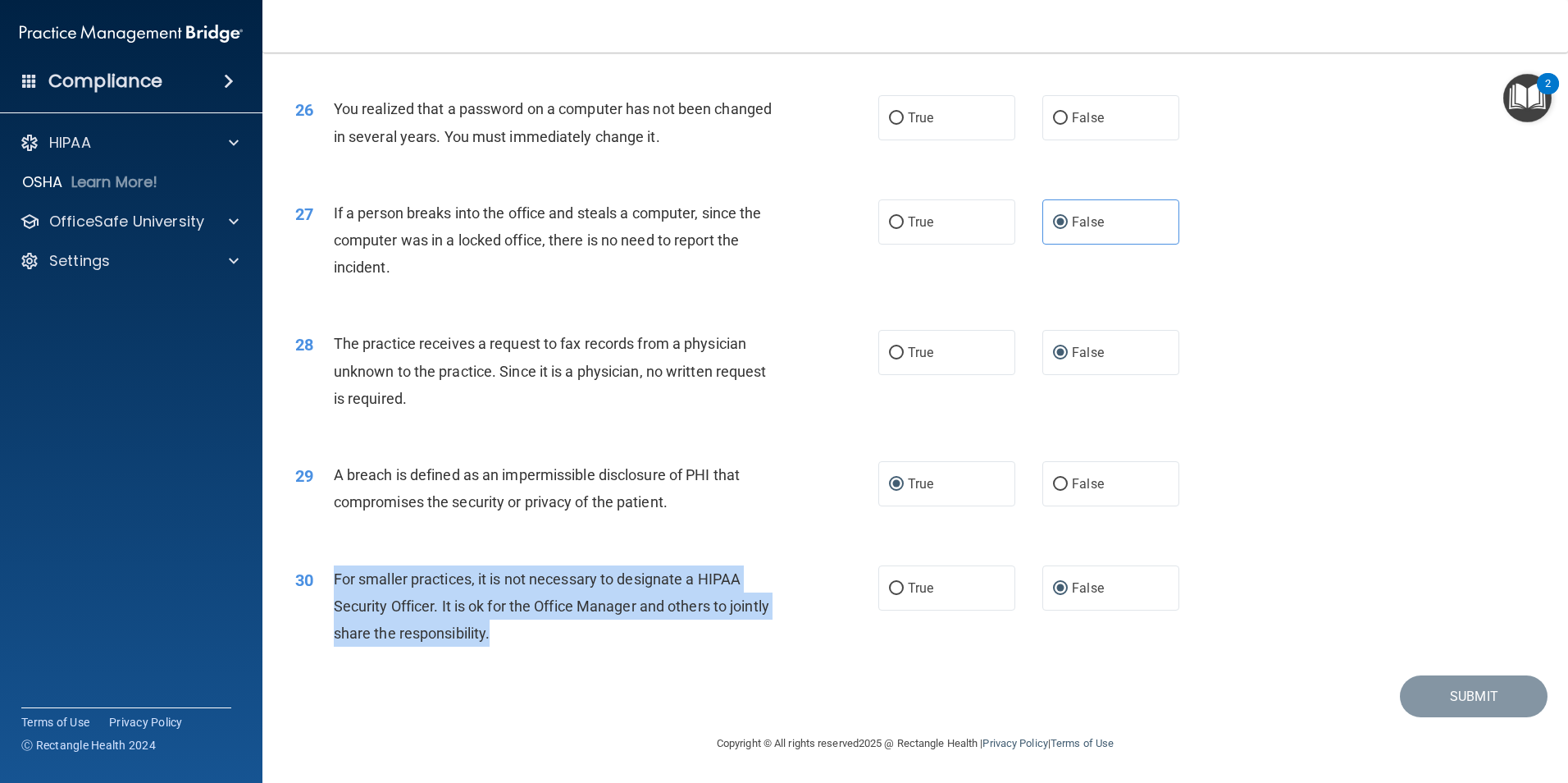
drag, startPoint x: 541, startPoint y: 658, endPoint x: 323, endPoint y: 600, distance: 225.6
click at [323, 600] on div "30 For smaller practices, it is not necessary to designate a HIPAA Security Off…" at bounding box center [587, 610] width 633 height 90
drag, startPoint x: 323, startPoint y: 600, endPoint x: 369, endPoint y: 617, distance: 49.0
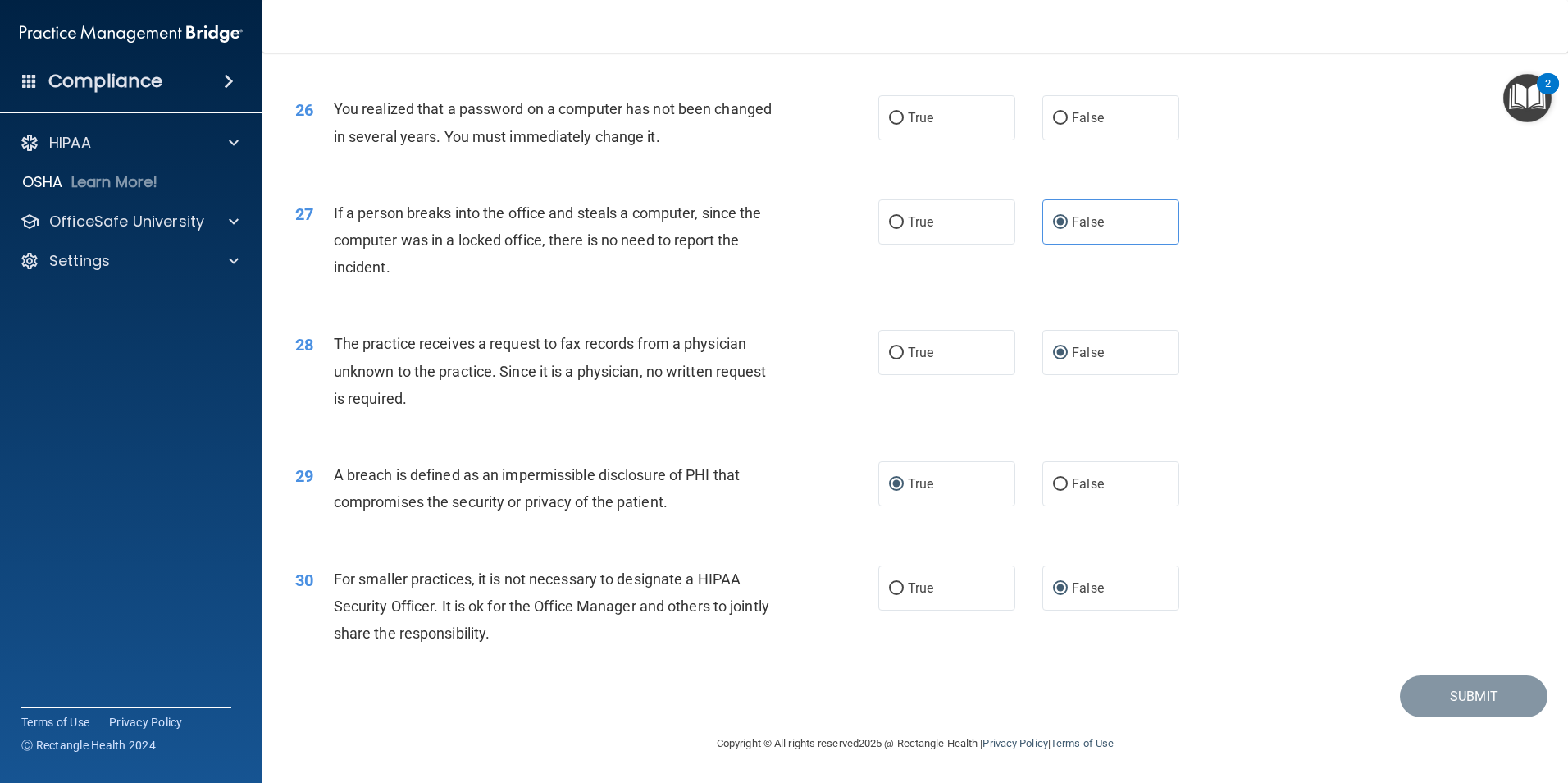
click at [733, 706] on div "Submit" at bounding box center [916, 696] width 1265 height 42
click at [1054, 125] on input "False" at bounding box center [1061, 118] width 15 height 13
radio input "true"
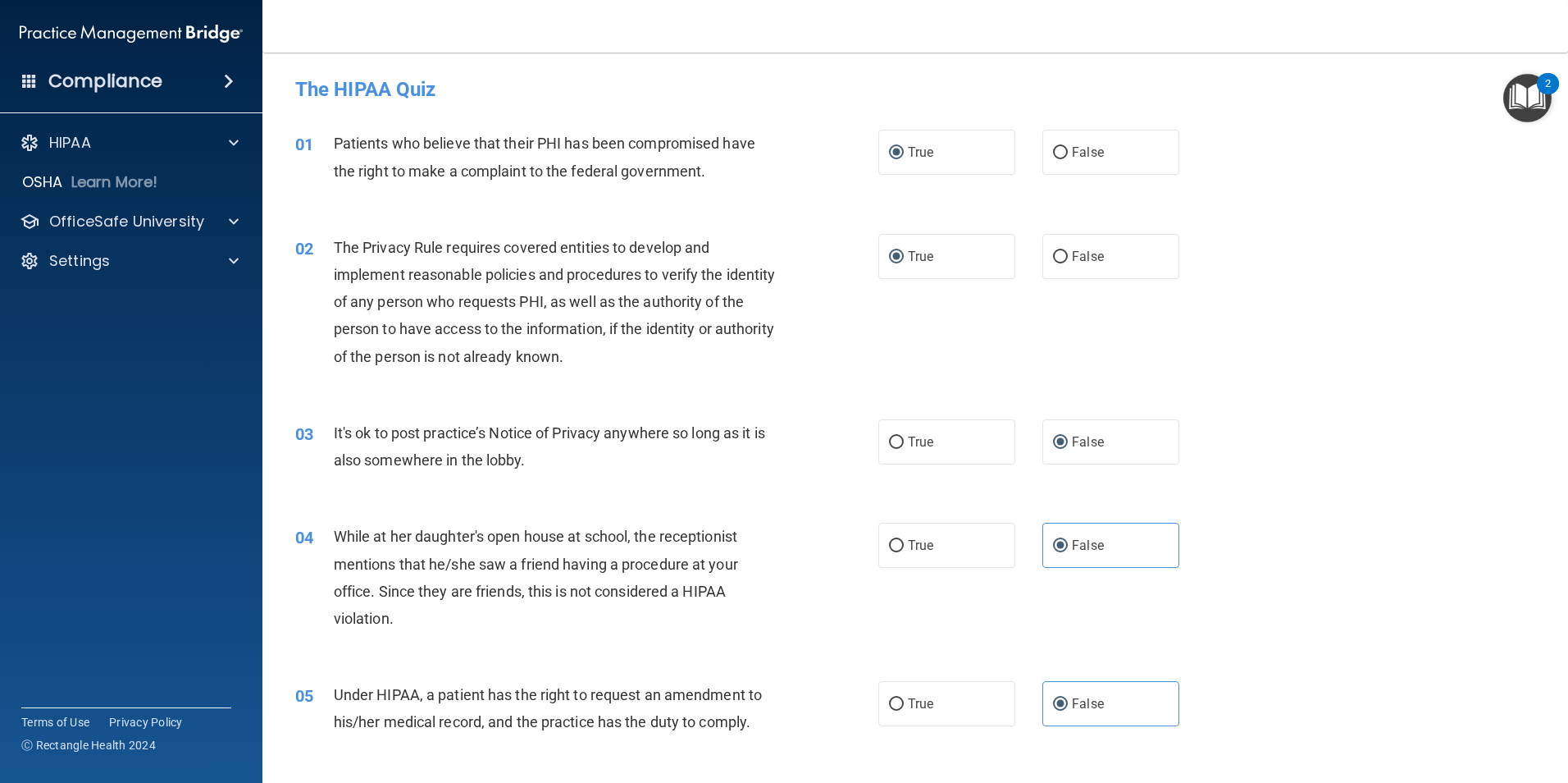
scroll to position [3128, 0]
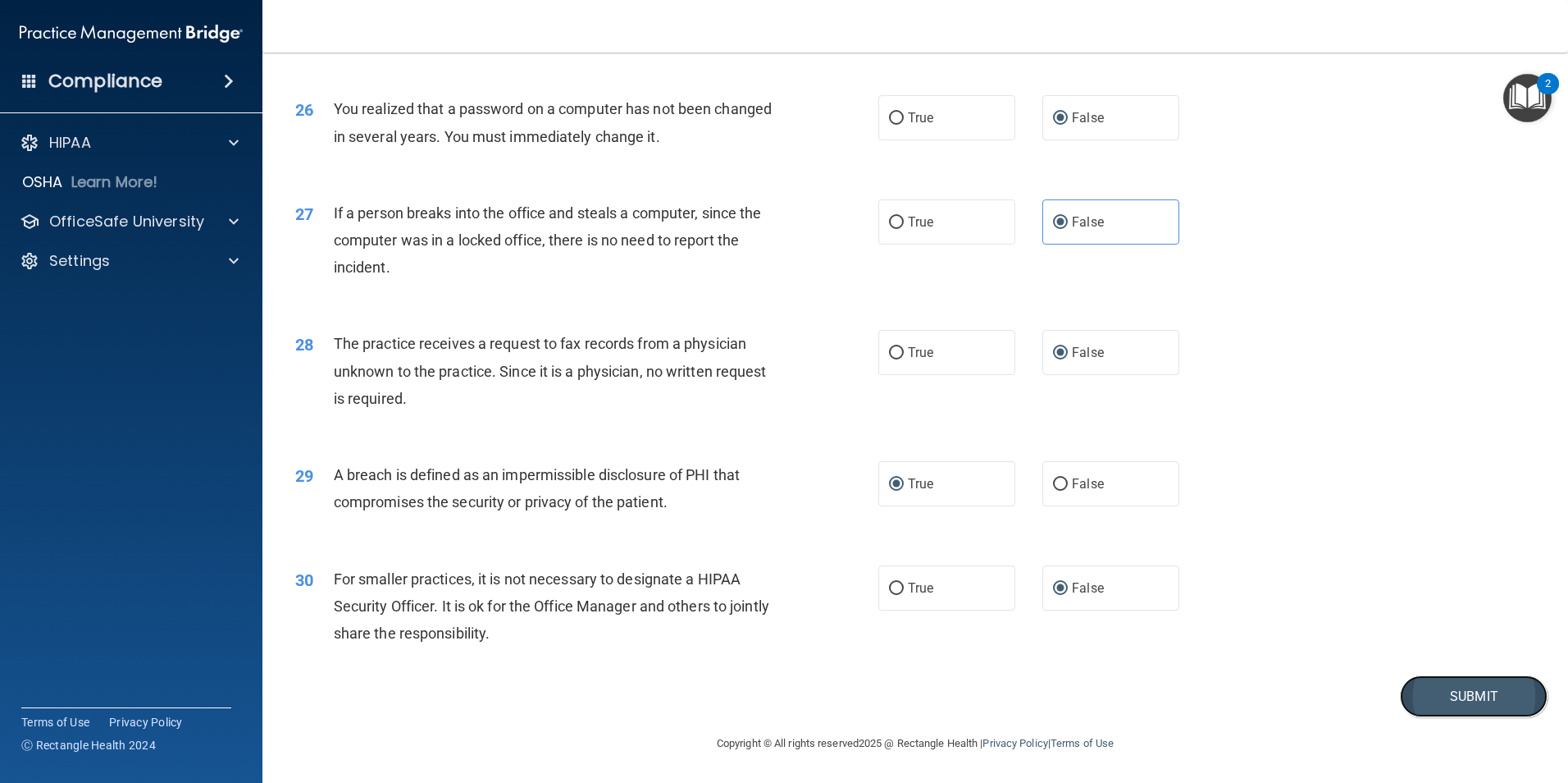
click at [1454, 697] on button "Submit" at bounding box center [1474, 696] width 148 height 42
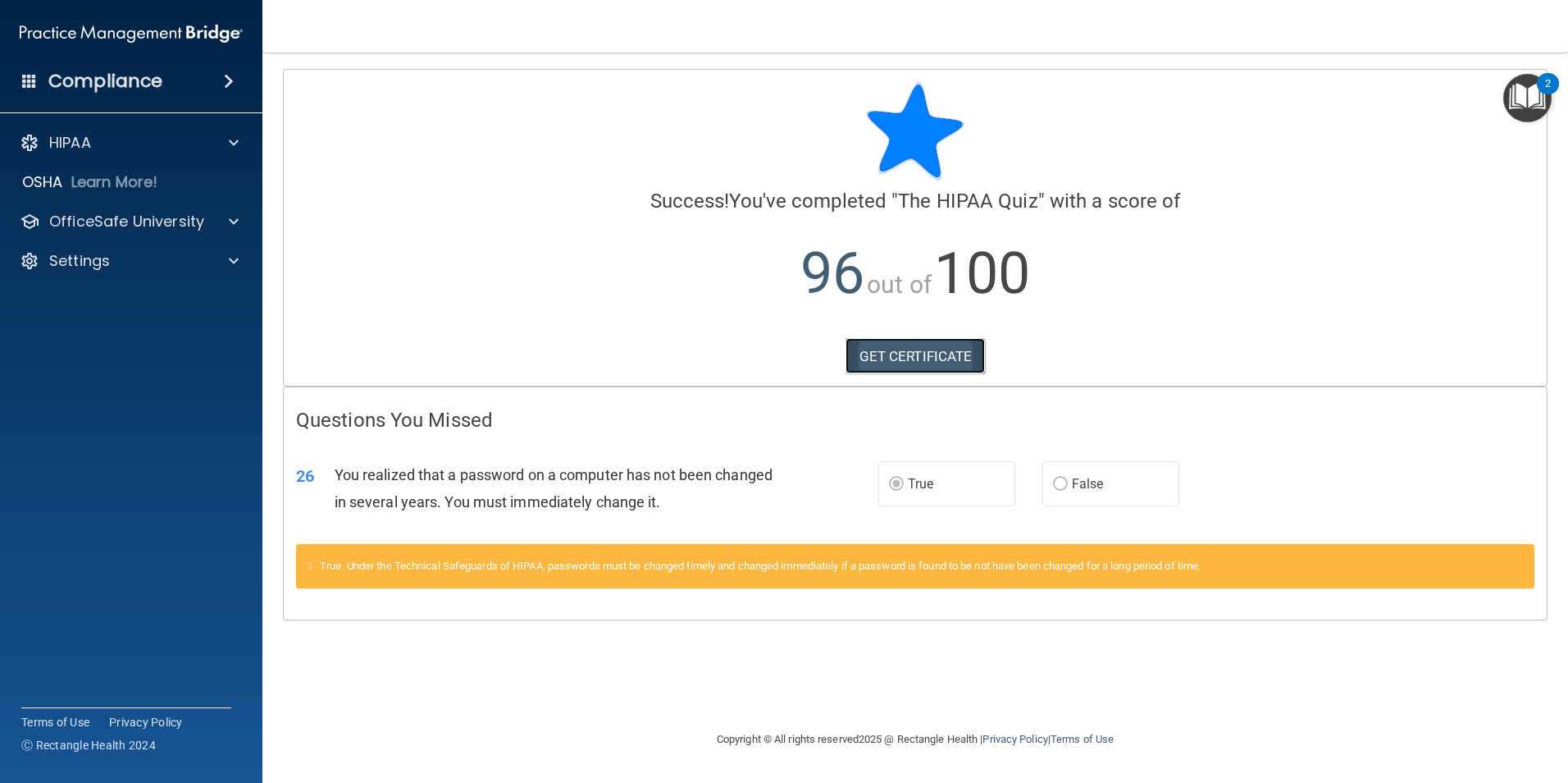
click at [932, 359] on link "GET CERTIFICATE" at bounding box center [916, 356] width 140 height 36
click at [1543, 83] on div "2" at bounding box center [1548, 84] width 22 height 21
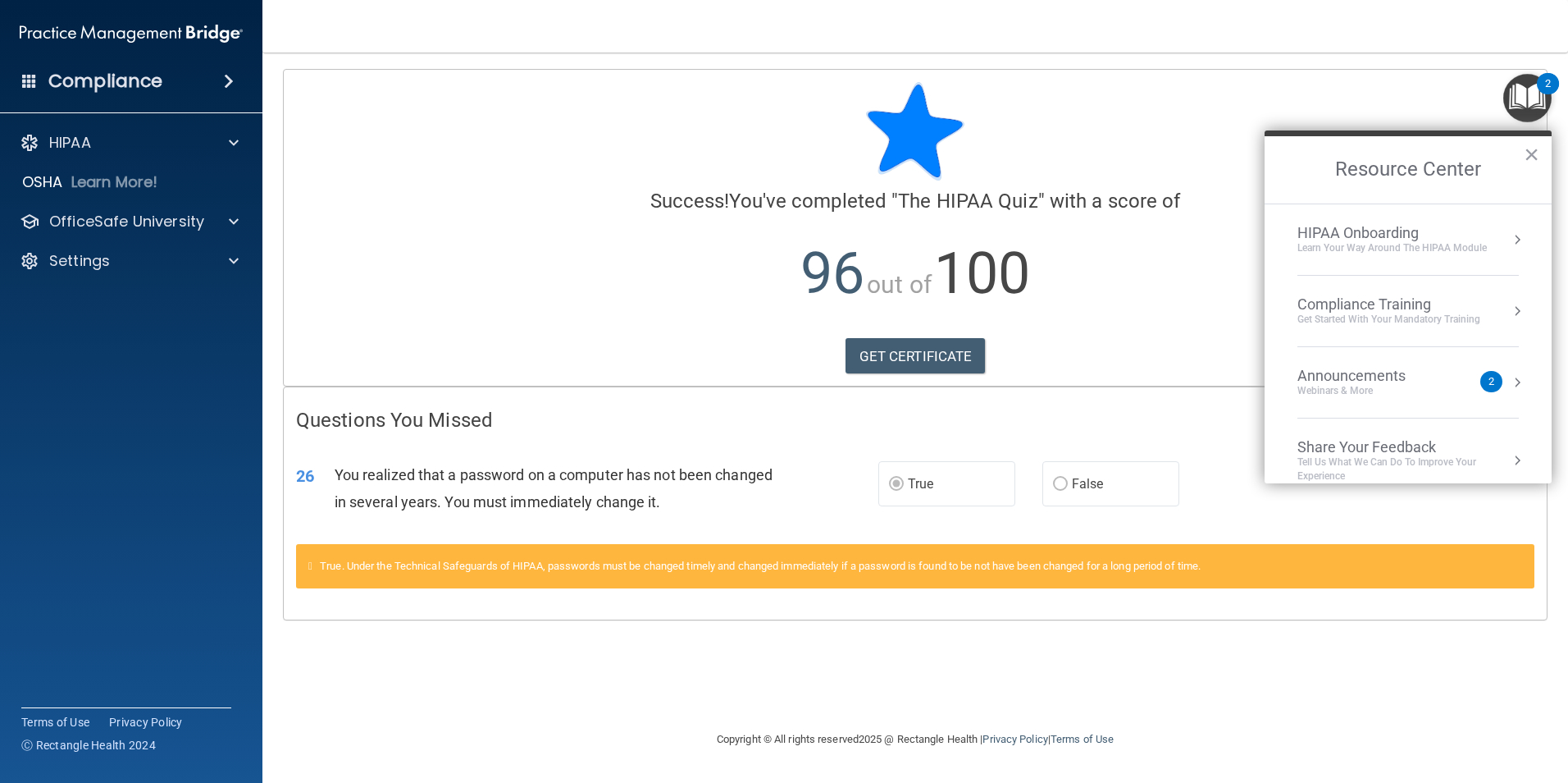
click at [1477, 303] on div "Compliance Training" at bounding box center [1389, 304] width 183 height 18
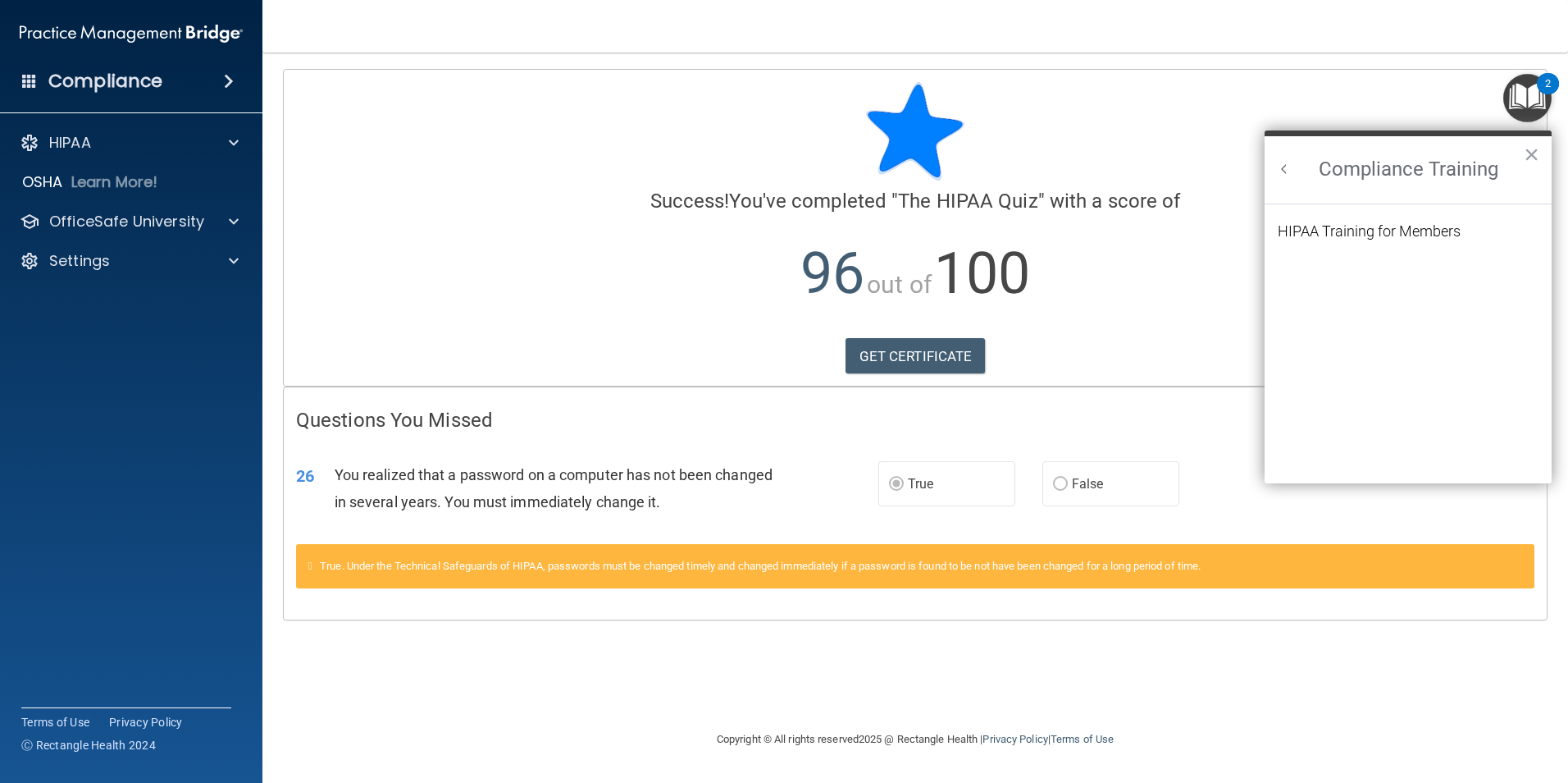
click at [1281, 170] on button "Back to Resource Center Home" at bounding box center [1284, 169] width 16 height 16
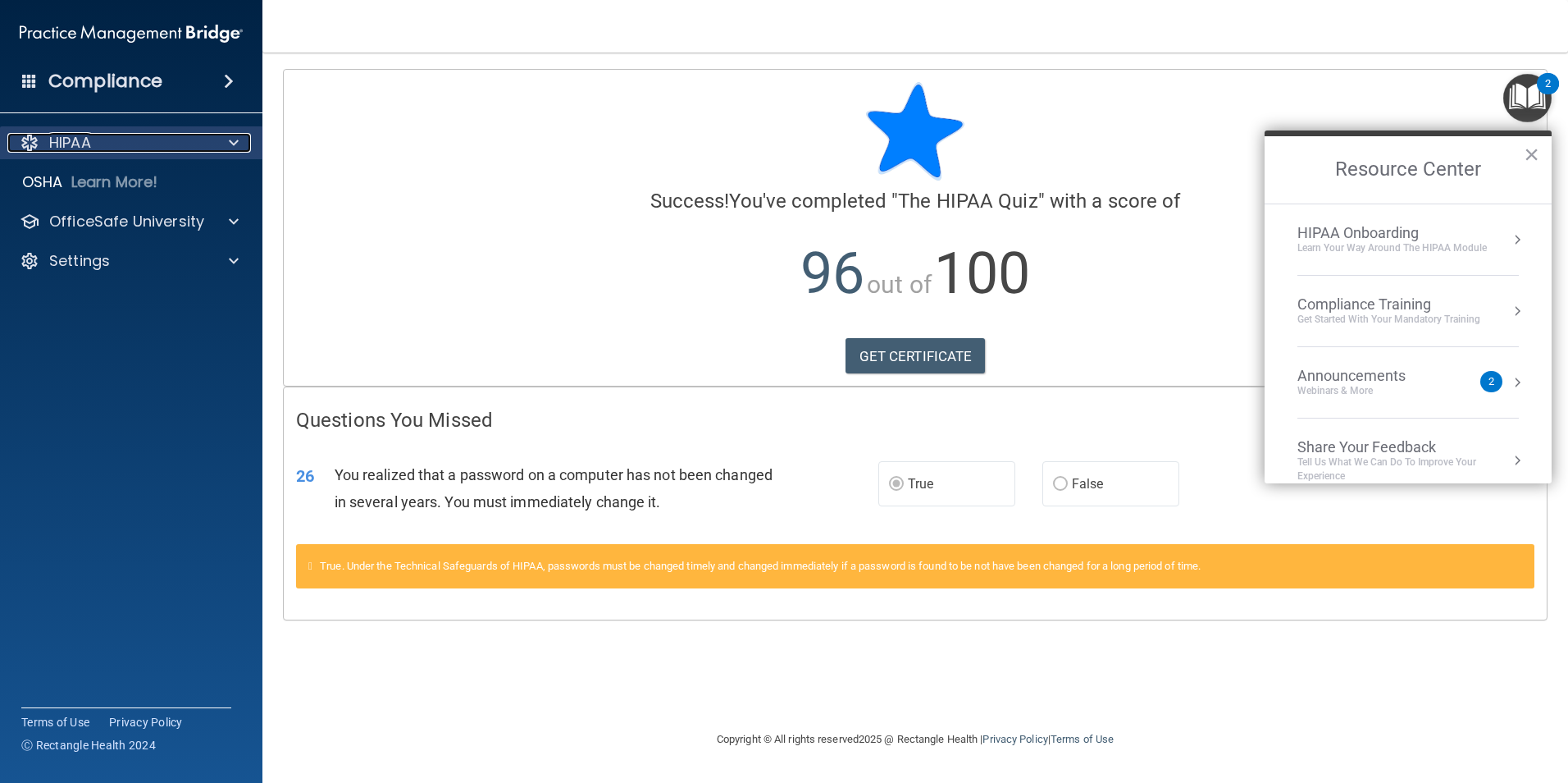
click at [90, 137] on p "HIPAA" at bounding box center [70, 143] width 42 height 19
click at [91, 136] on p "HIPAA" at bounding box center [70, 143] width 42 height 19
click at [1528, 154] on button "×" at bounding box center [1532, 154] width 15 height 26
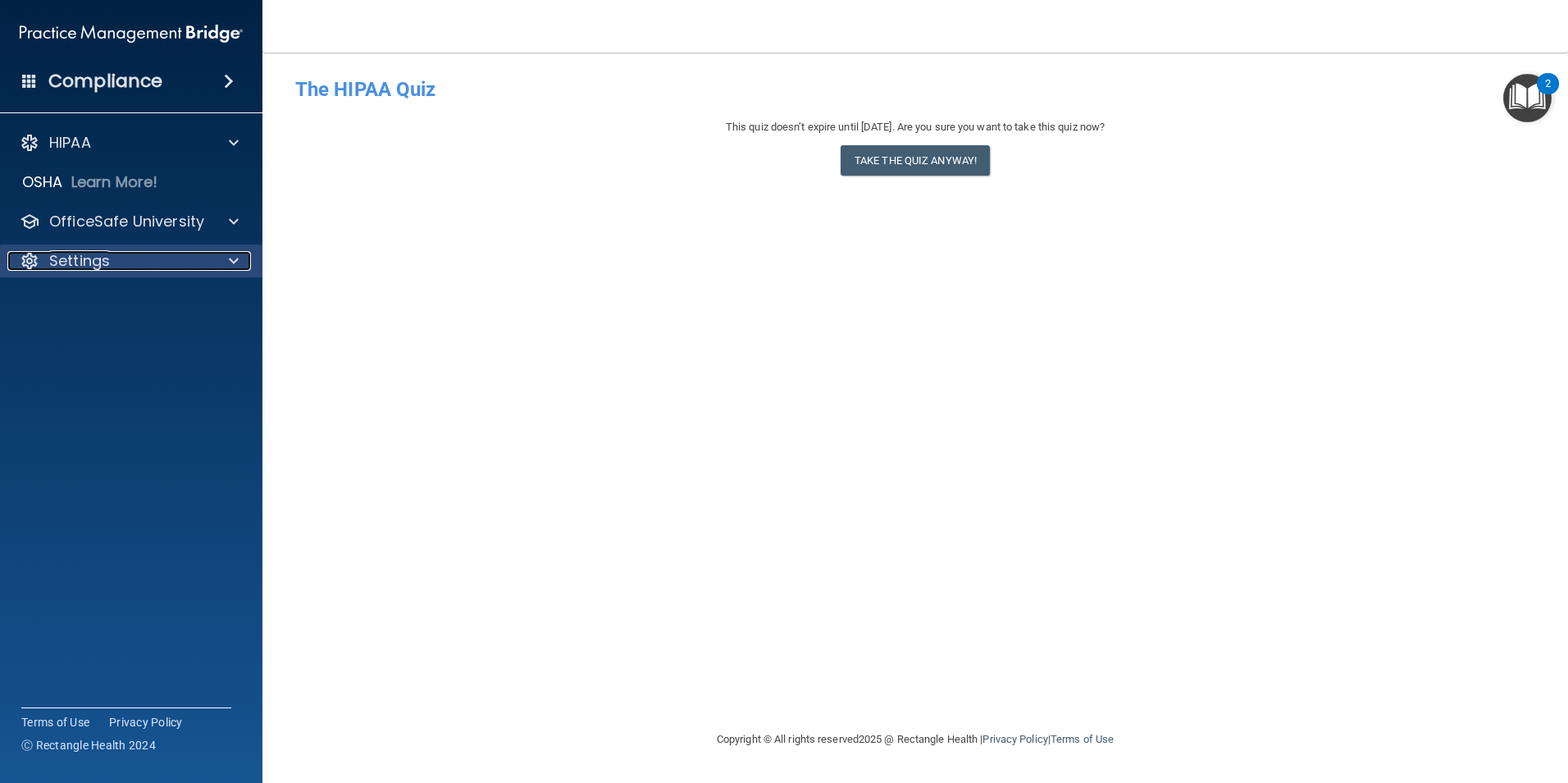
click at [228, 258] on div at bounding box center [231, 261] width 41 height 19
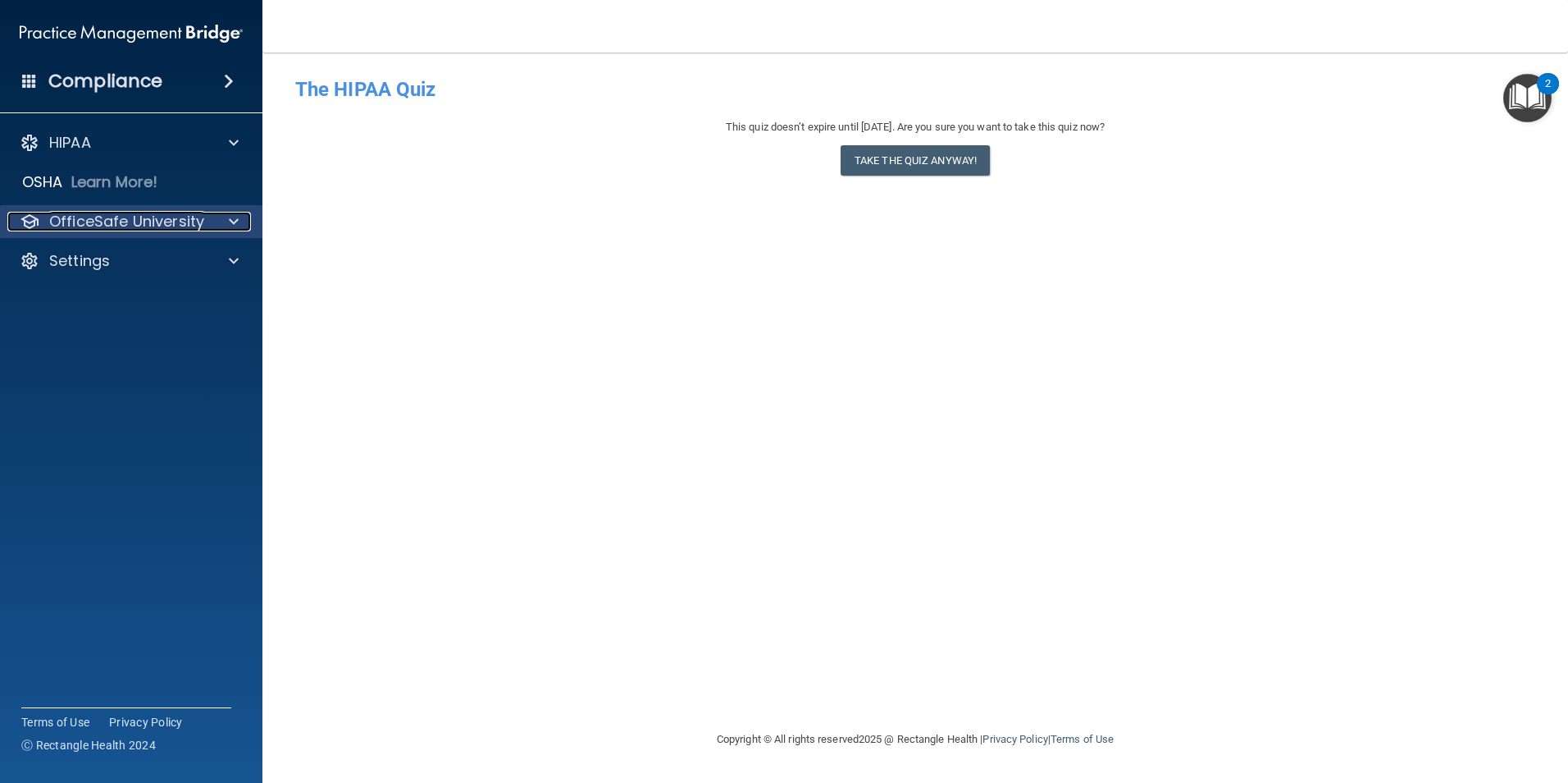
click at [239, 213] on div at bounding box center [231, 221] width 41 height 19
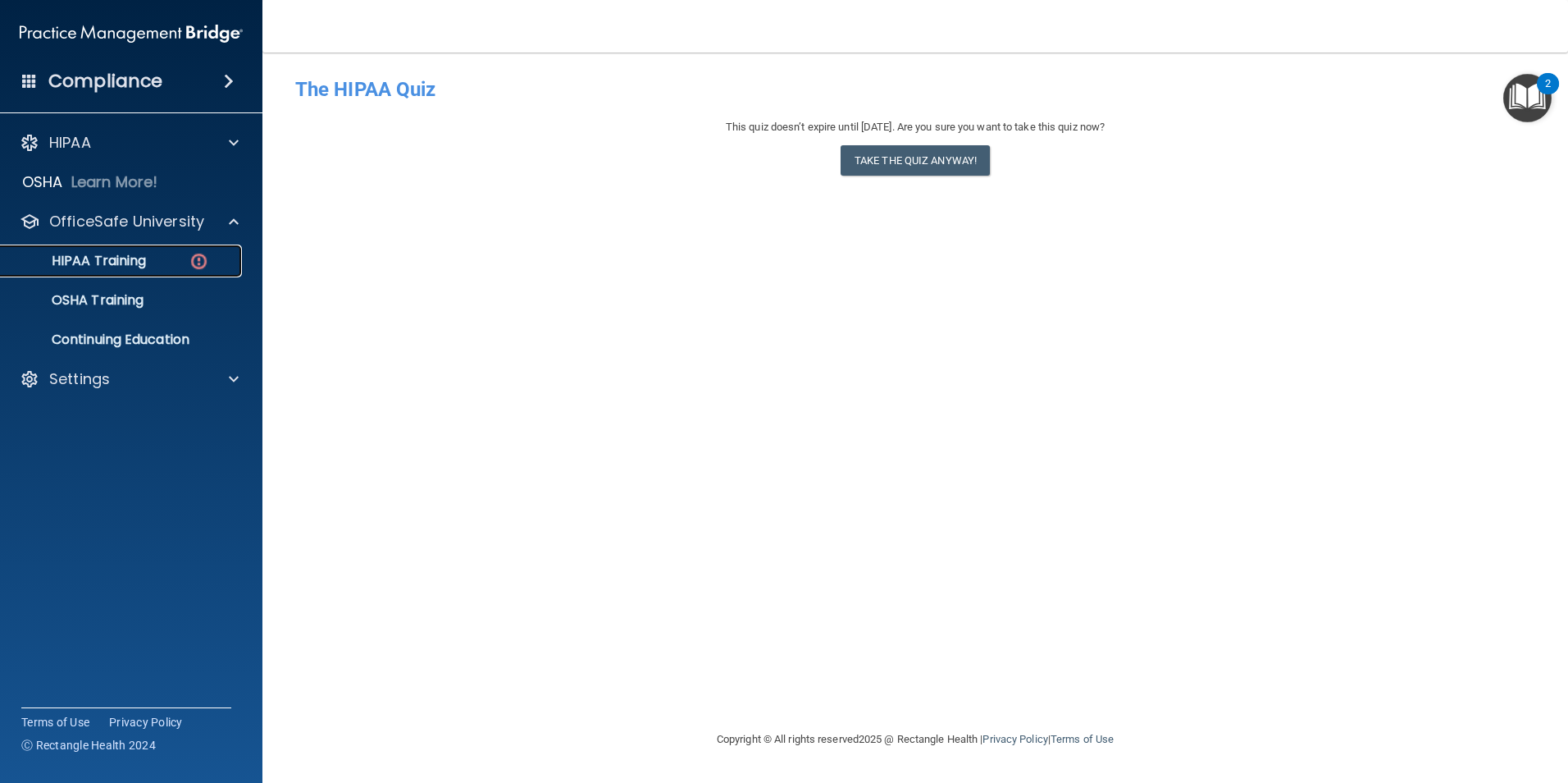
click at [132, 257] on p "HIPAA Training" at bounding box center [78, 261] width 135 height 16
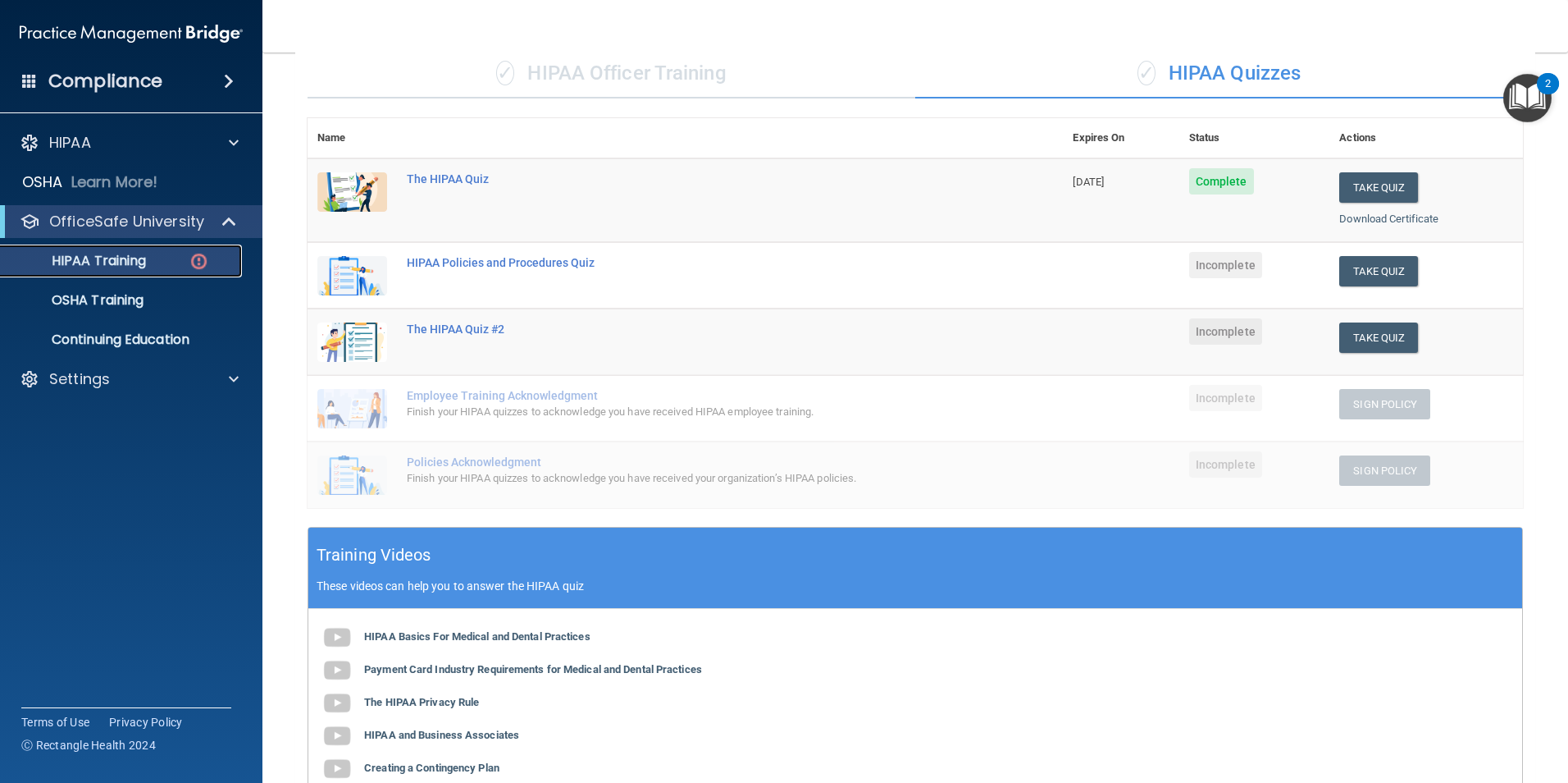
scroll to position [117, 0]
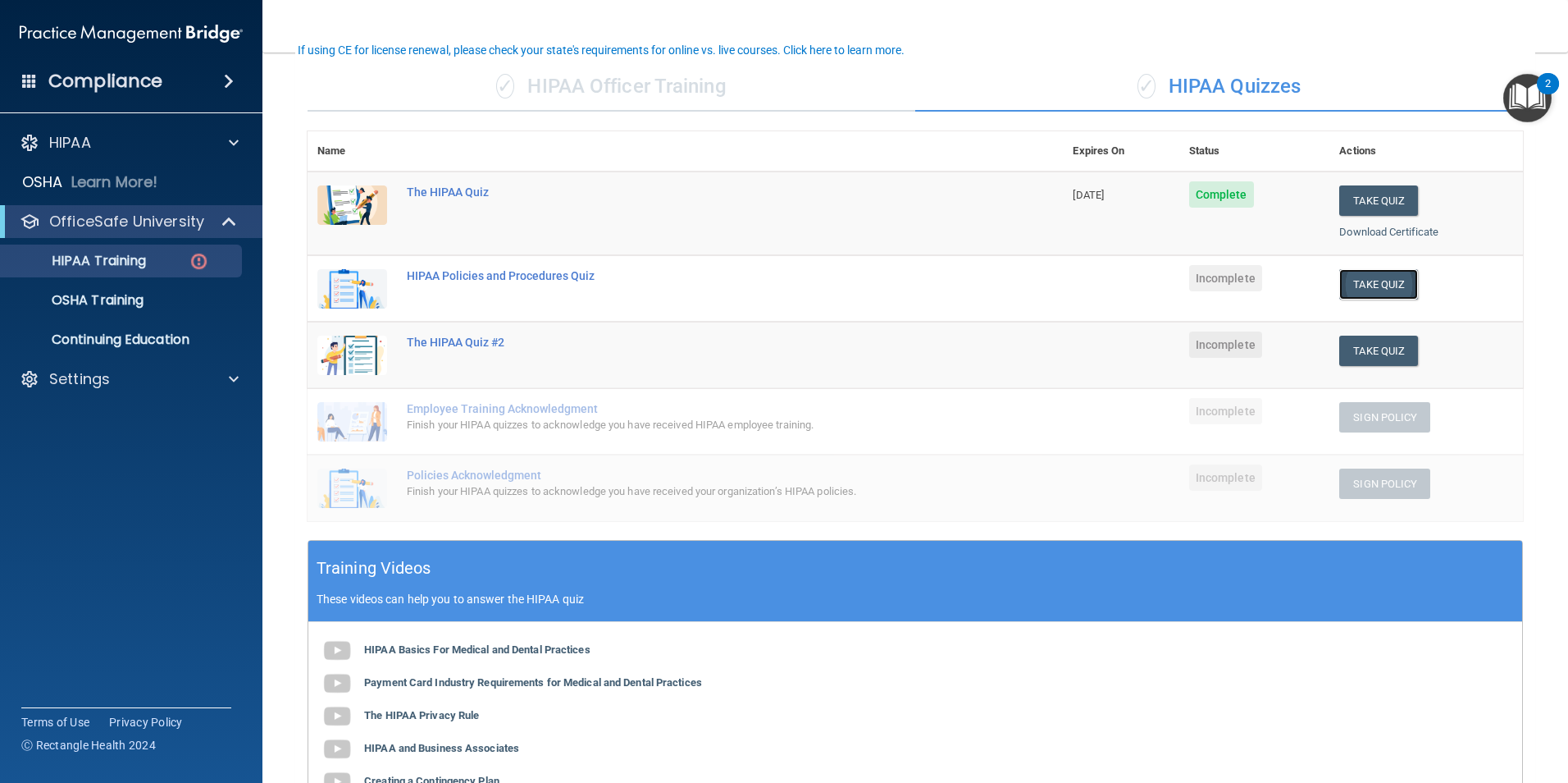
click at [1357, 284] on button "Take Quiz" at bounding box center [1378, 284] width 78 height 30
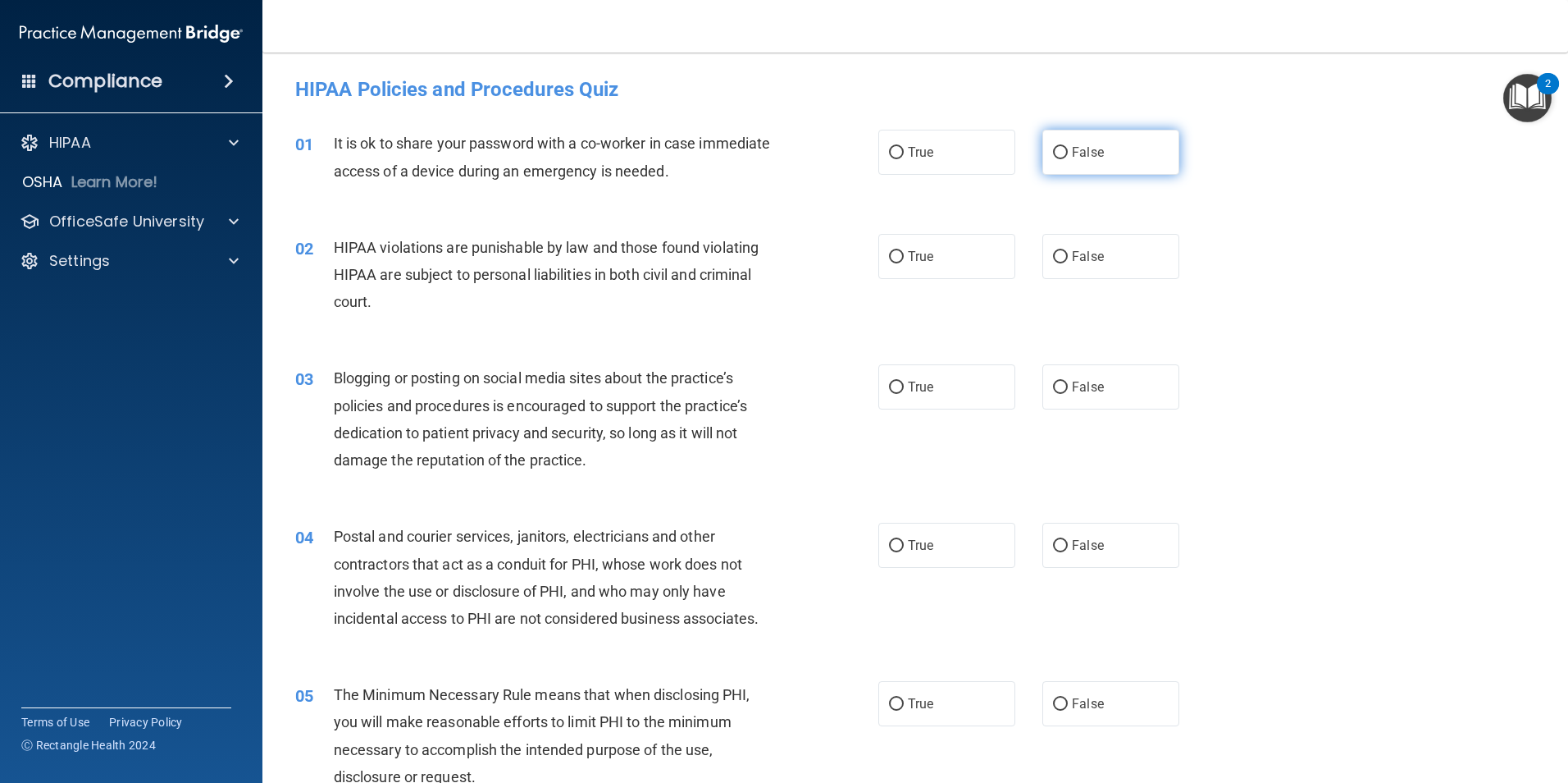
click at [1053, 149] on input "False" at bounding box center [1061, 153] width 15 height 13
radio input "true"
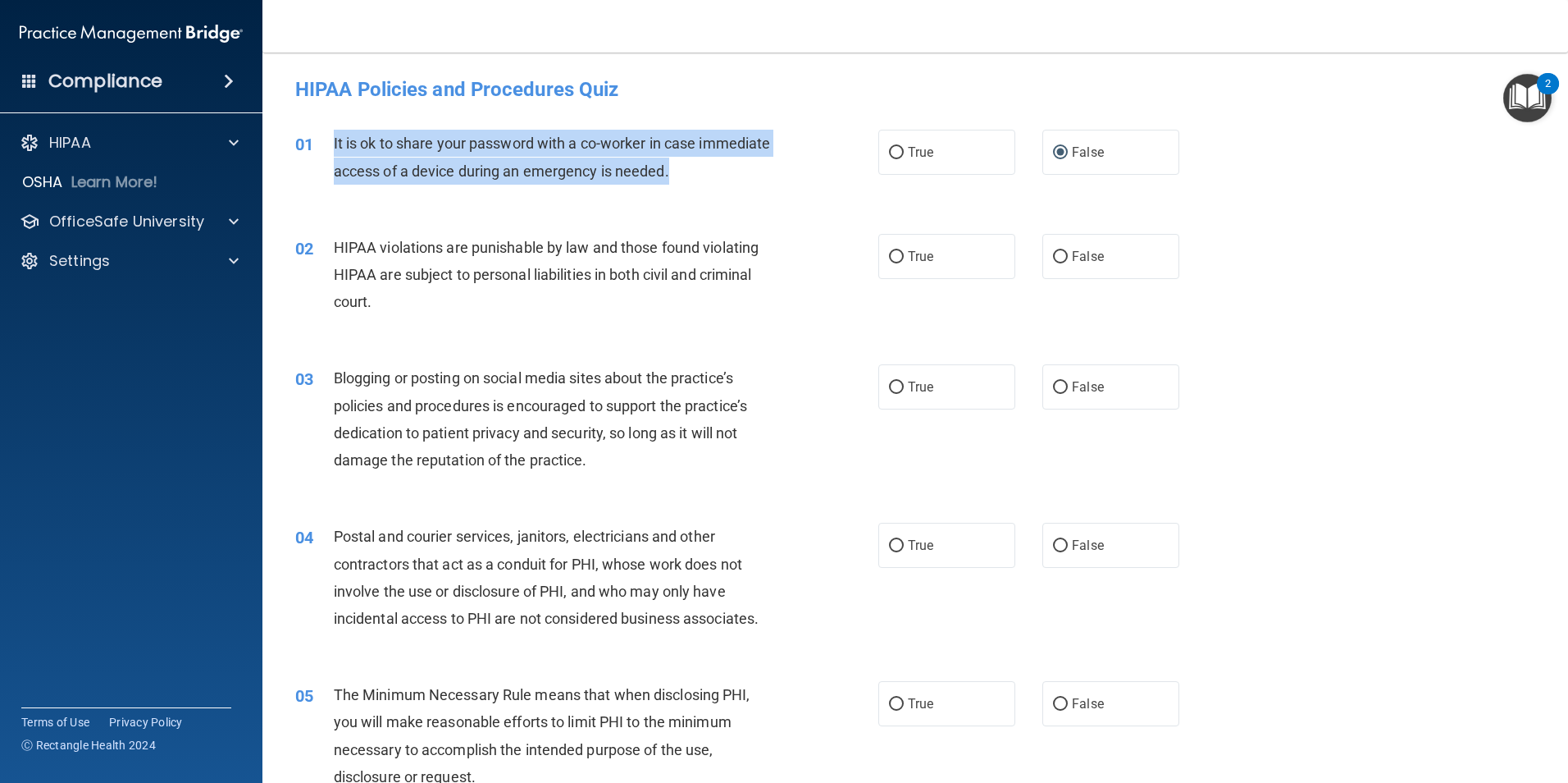
drag, startPoint x: 747, startPoint y: 167, endPoint x: 331, endPoint y: 143, distance: 416.7
click at [331, 143] on div "01 It is ok to share your password with a co-worker in case immediate access of…" at bounding box center [587, 161] width 633 height 62
drag, startPoint x: 331, startPoint y: 143, endPoint x: 379, endPoint y: 143, distance: 48.0
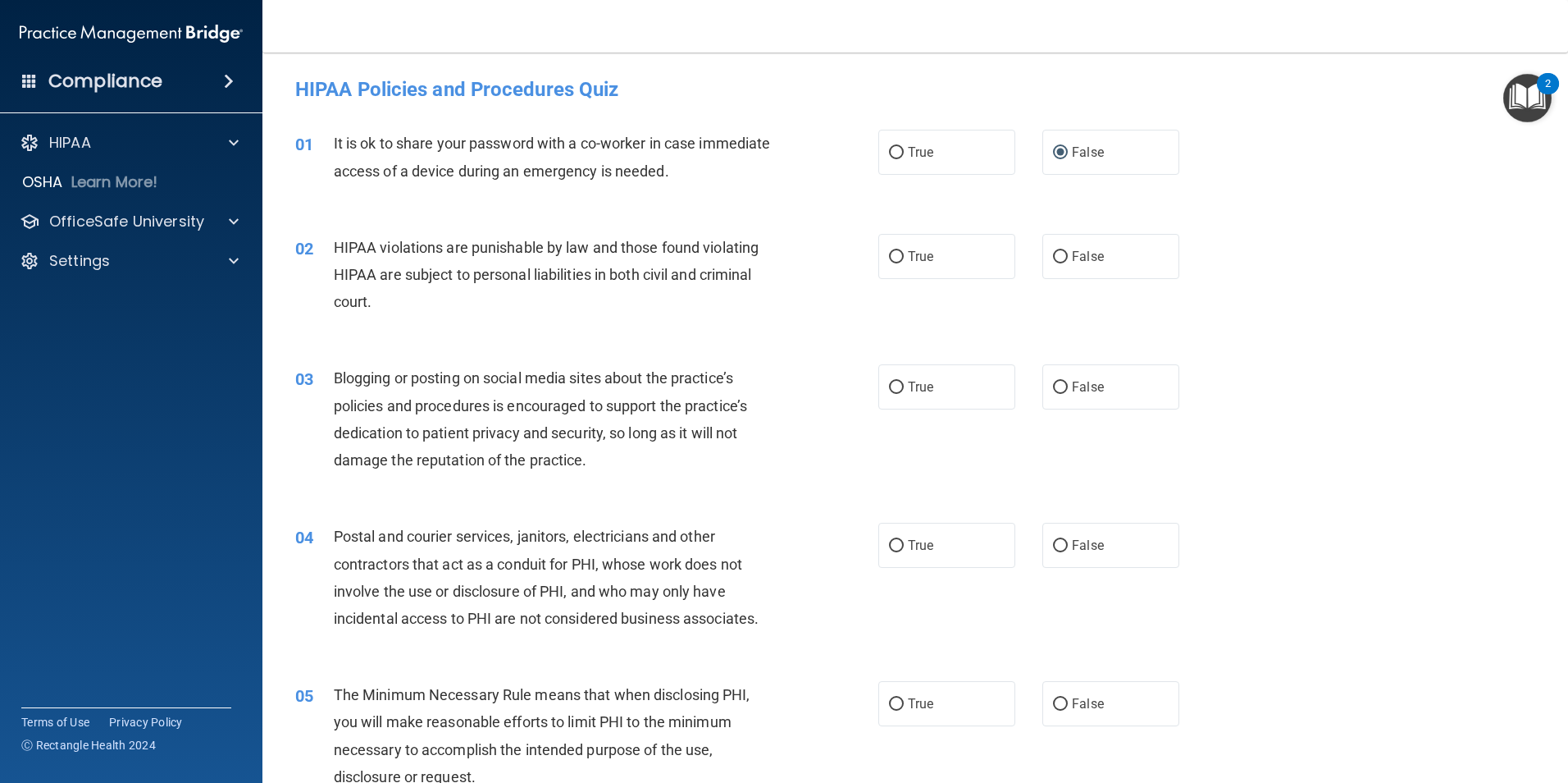
click at [675, 334] on div "02 HIPAA violations are punishable by law and those found violating HIPAA are s…" at bounding box center [916, 279] width 1265 height 132
click at [889, 253] on input "True" at bounding box center [897, 257] width 15 height 13
radio input "true"
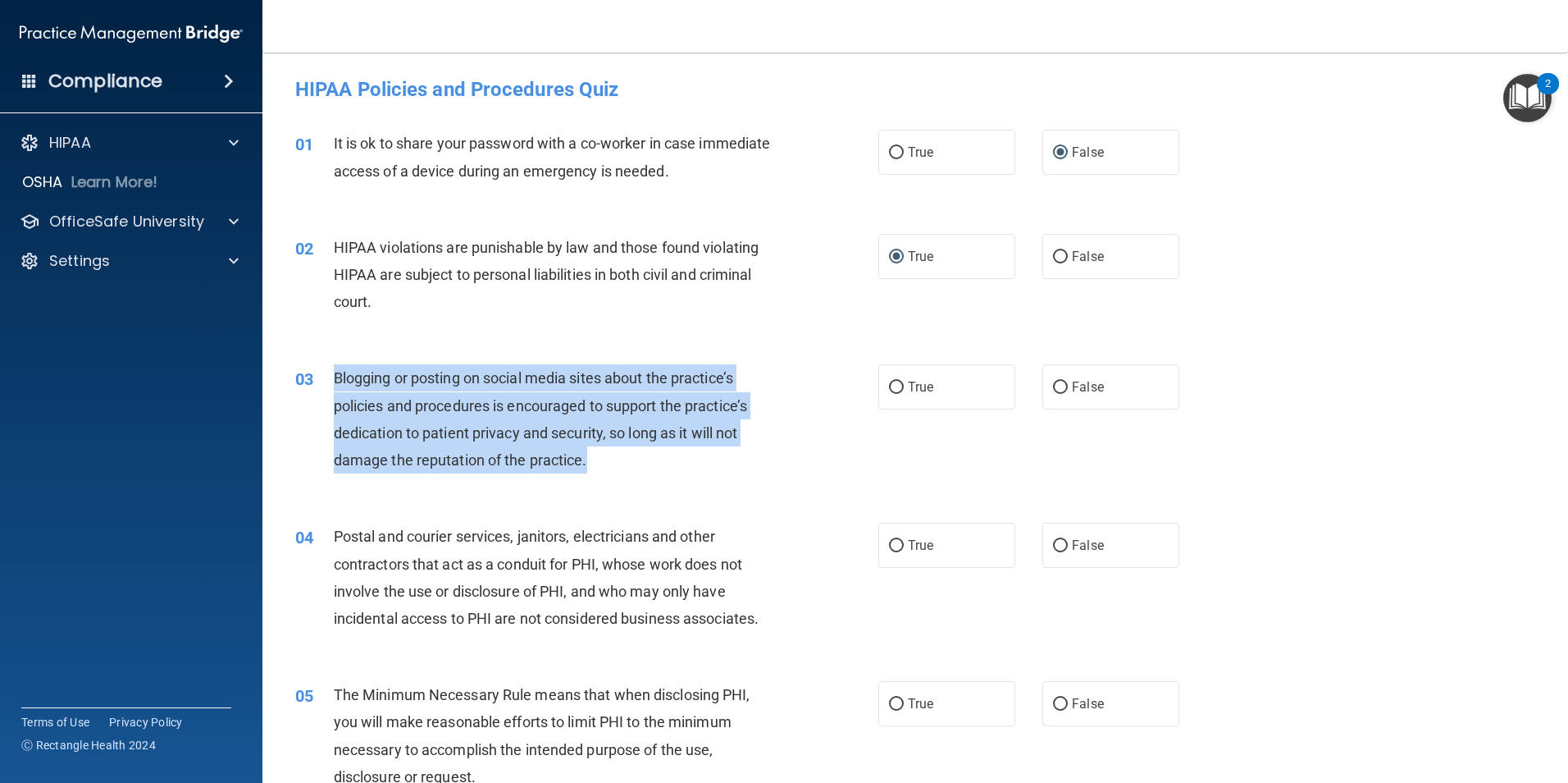
drag, startPoint x: 590, startPoint y: 458, endPoint x: 335, endPoint y: 388, distance: 264.4
click at [335, 388] on div "Blogging or posting on social media sites about the practice’s policies and pro…" at bounding box center [562, 418] width 456 height 109
drag, startPoint x: 335, startPoint y: 388, endPoint x: 403, endPoint y: 375, distance: 69.2
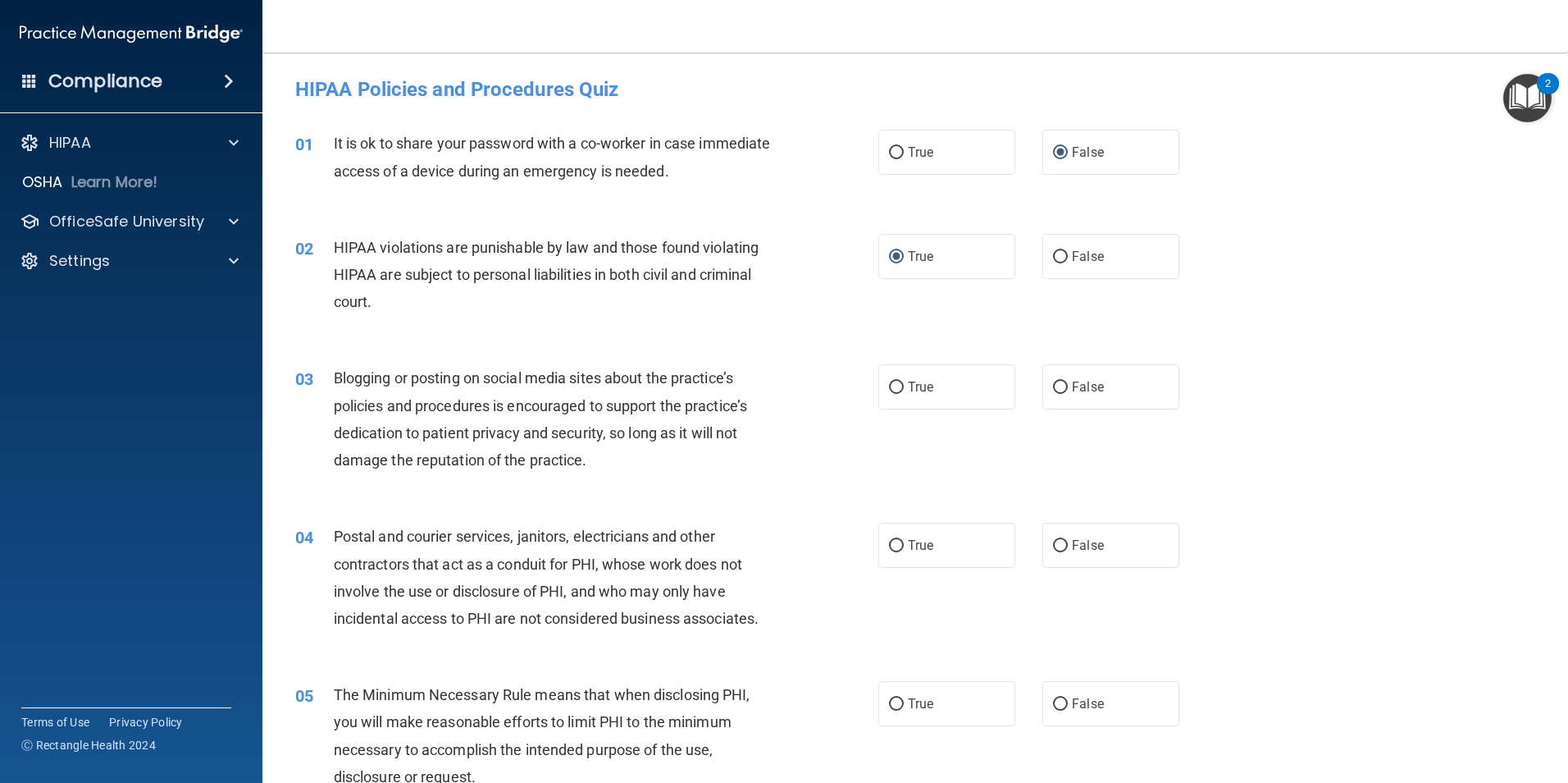
click at [655, 494] on div "03 Blogging or posting on social media sites about the practice’s policies and …" at bounding box center [916, 423] width 1265 height 159
click at [889, 387] on input "True" at bounding box center [897, 387] width 15 height 13
radio input "true"
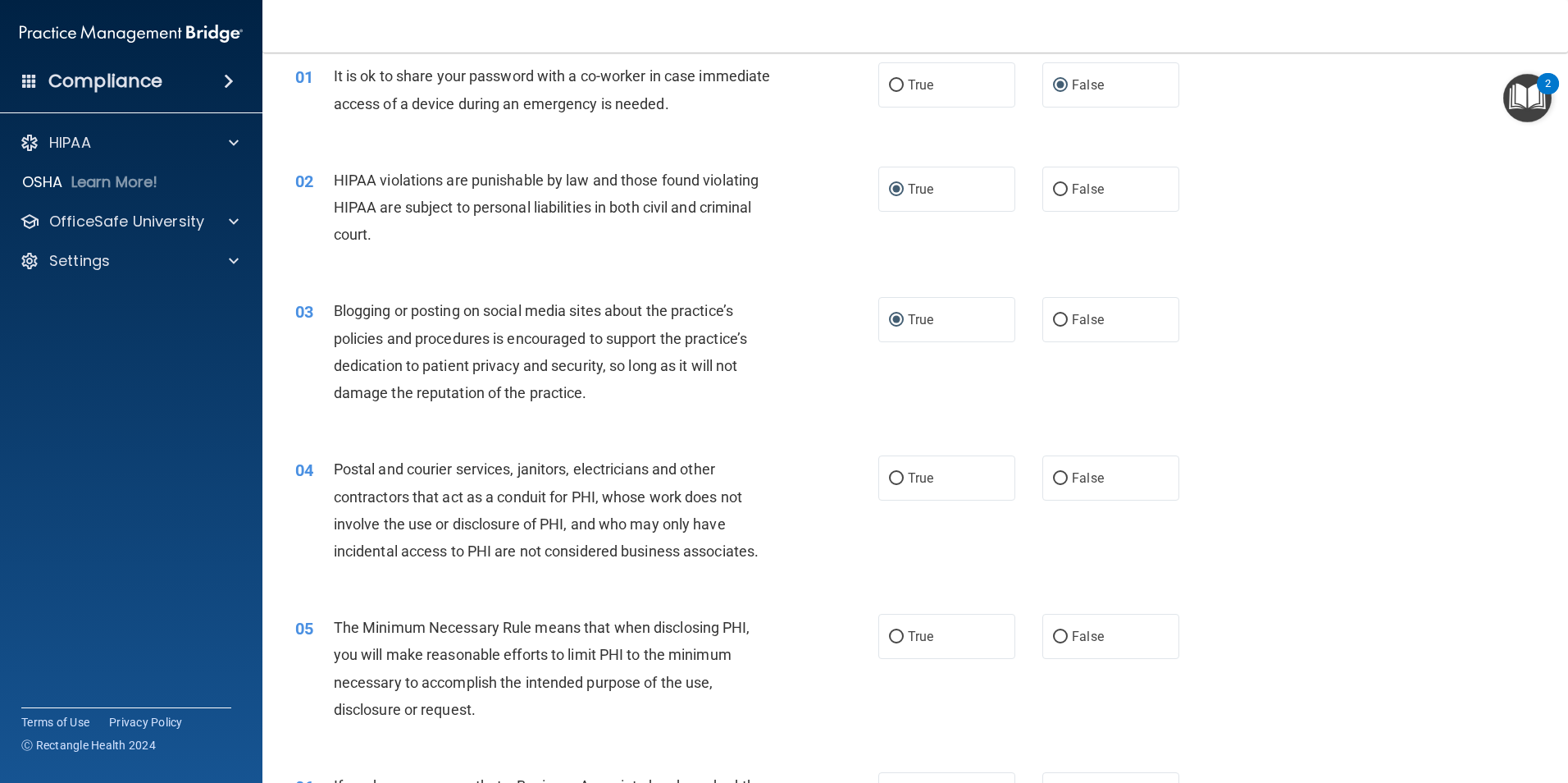
scroll to position [144, 0]
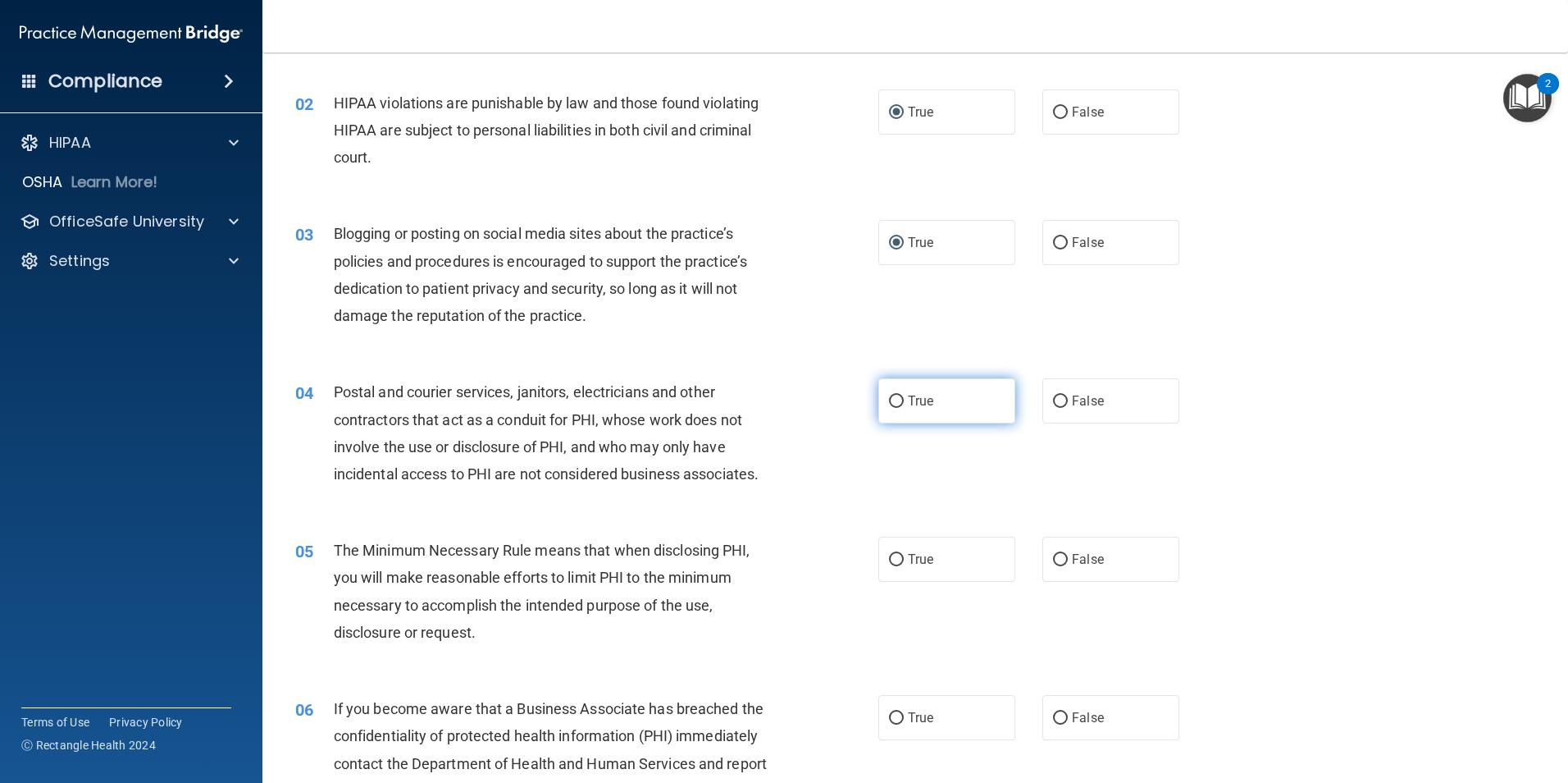
click at [895, 398] on input "True" at bounding box center [897, 402] width 15 height 13
radio input "true"
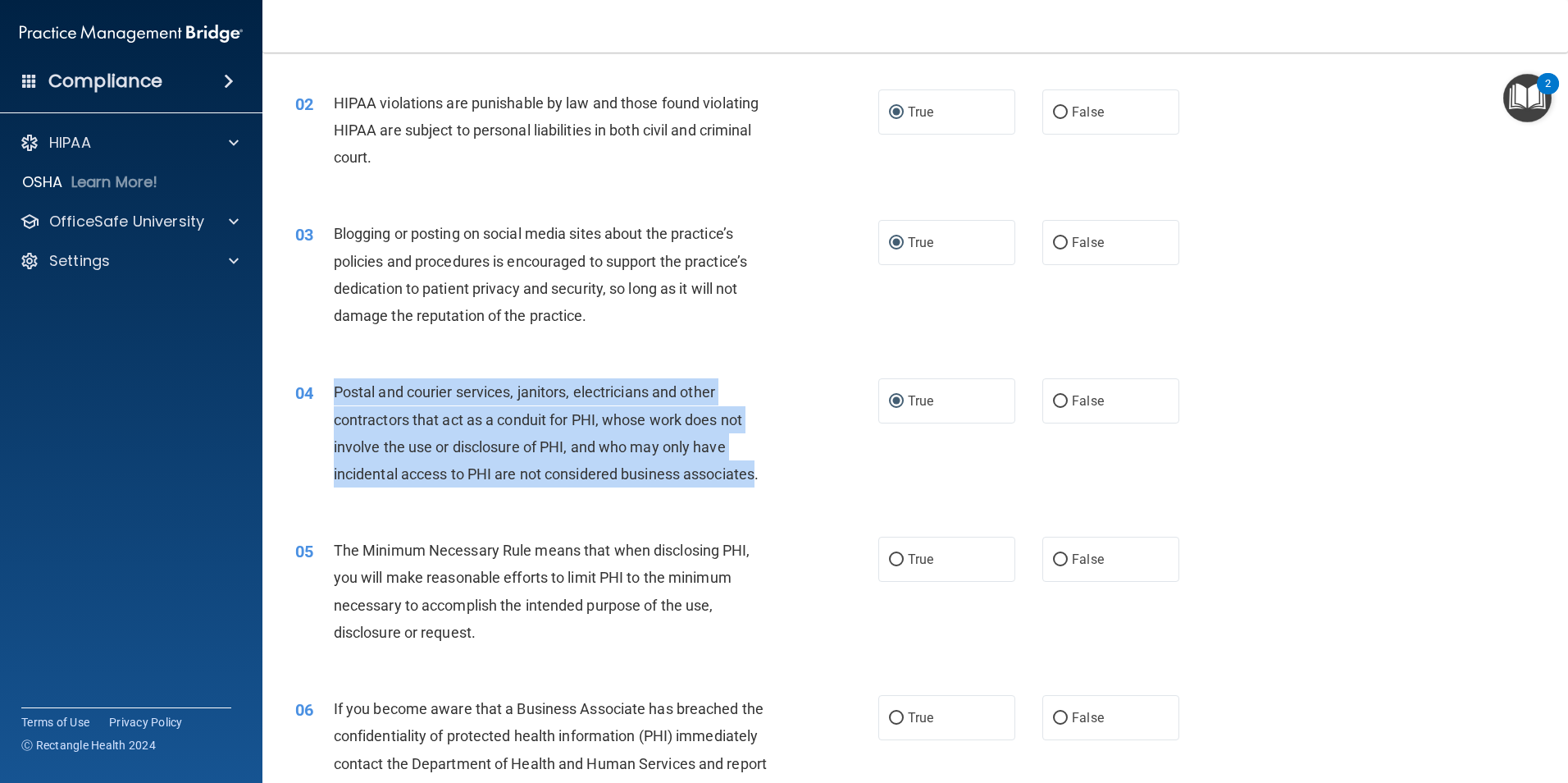
drag, startPoint x: 760, startPoint y: 473, endPoint x: 333, endPoint y: 394, distance: 434.2
click at [334, 394] on span "Postal and courier services, janitors, electricians and other contractors that …" at bounding box center [547, 433] width 425 height 100
drag, startPoint x: 333, startPoint y: 394, endPoint x: 525, endPoint y: 384, distance: 192.3
click at [865, 451] on div "04 Postal and courier services, janitors, electricians and other contractors th…" at bounding box center [587, 436] width 633 height 117
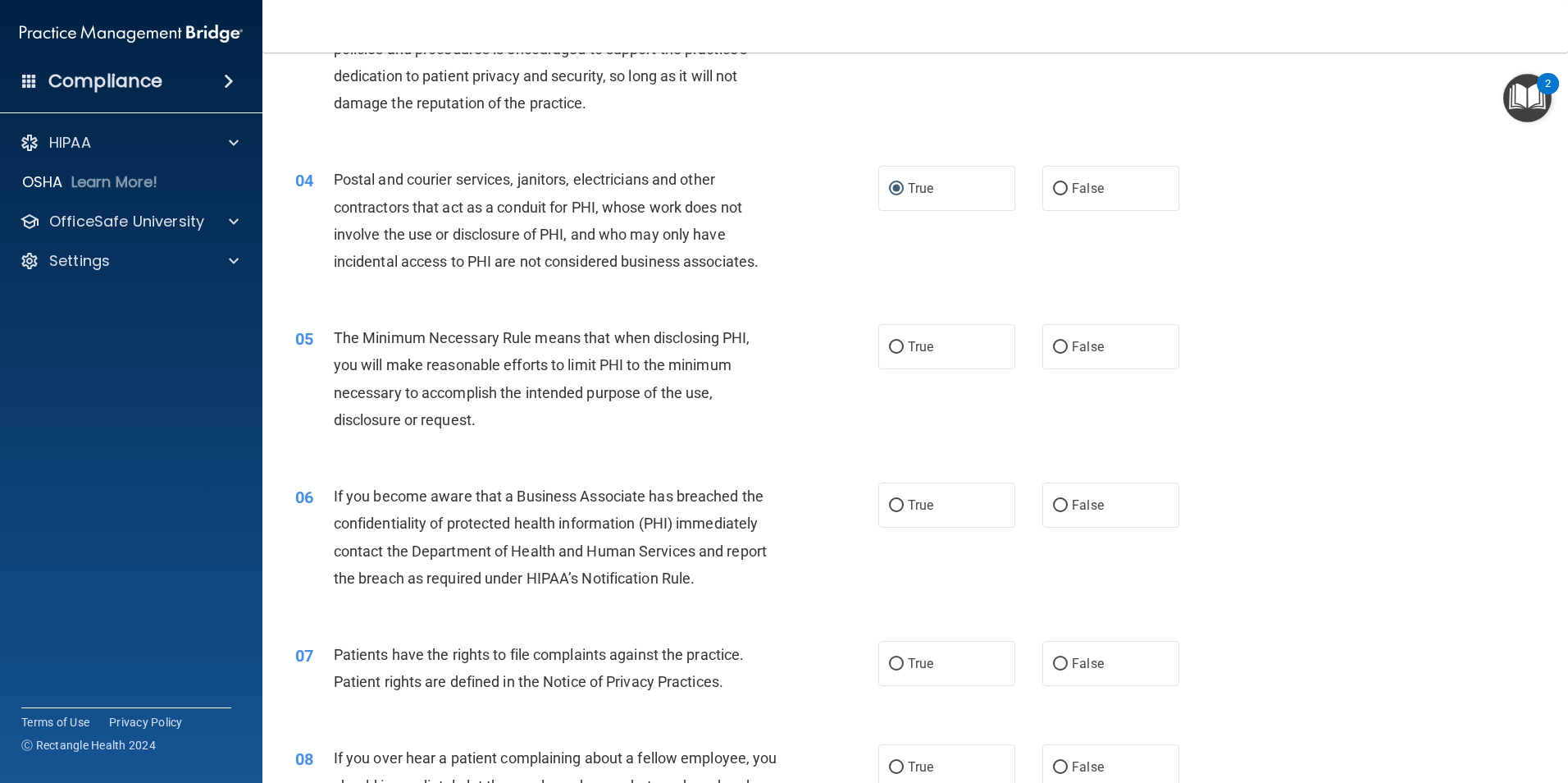
scroll to position [405, 0]
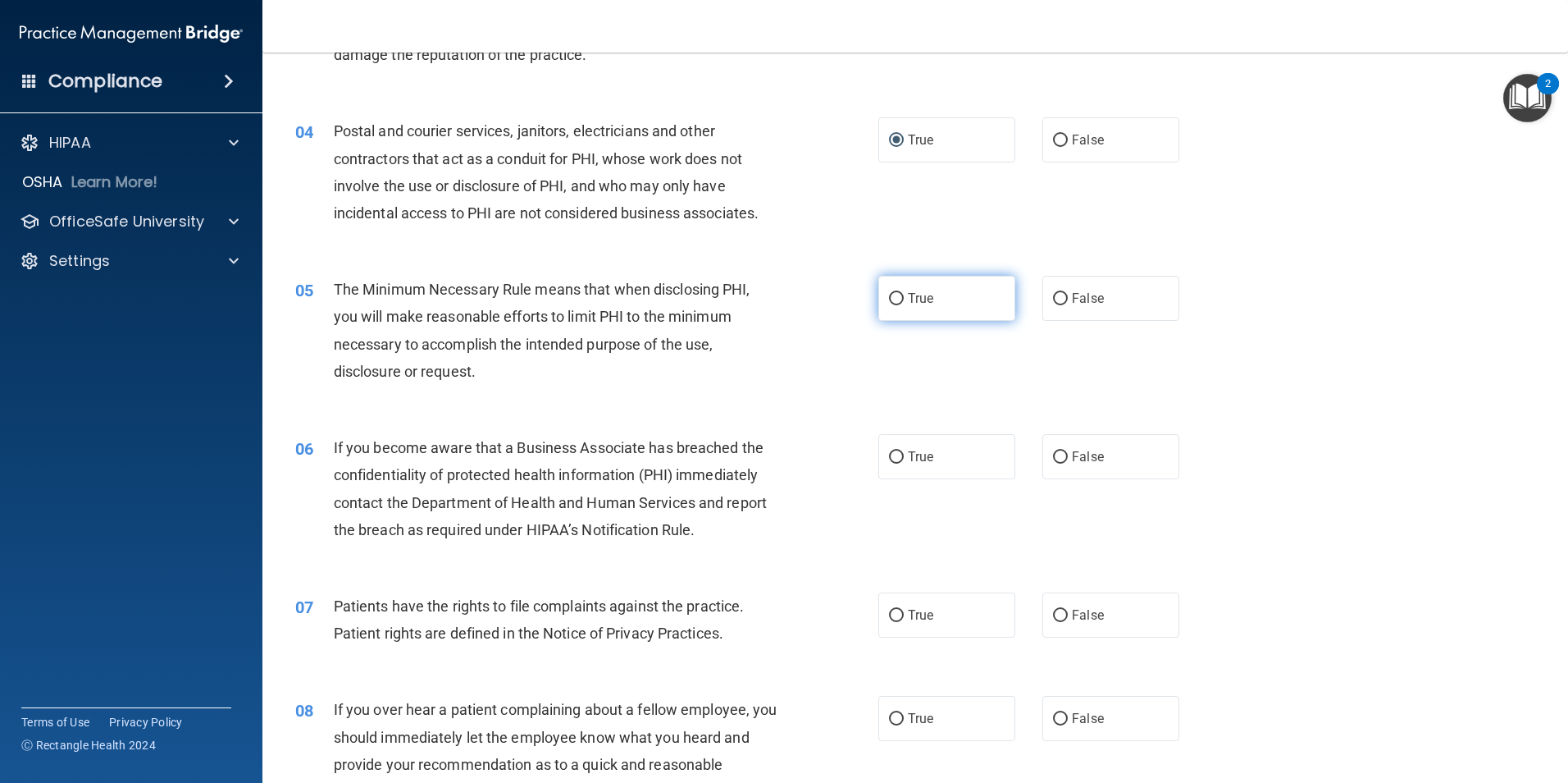
click at [895, 298] on input "True" at bounding box center [897, 299] width 15 height 13
radio input "true"
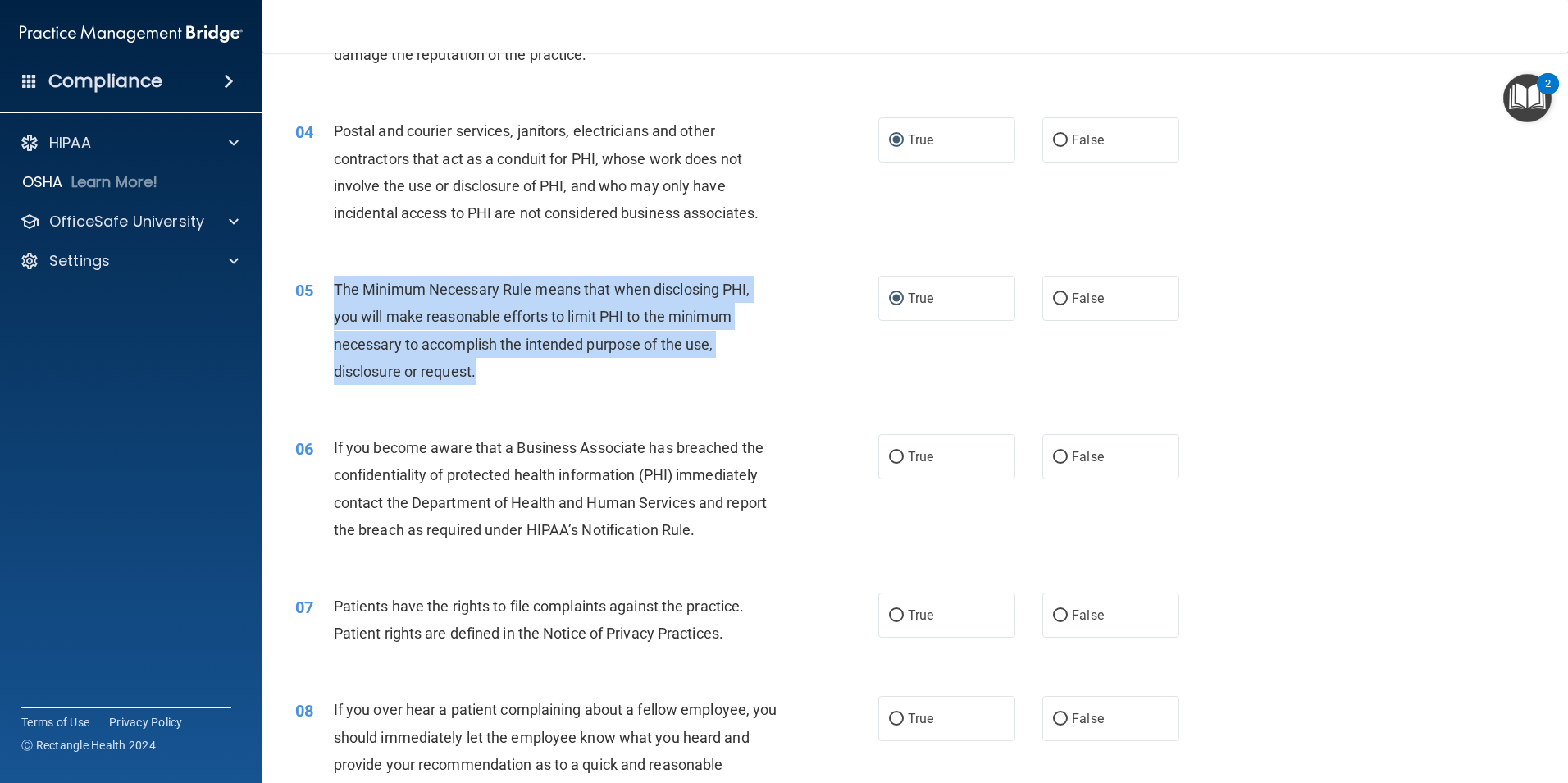
drag, startPoint x: 478, startPoint y: 372, endPoint x: 335, endPoint y: 289, distance: 165.3
click at [335, 289] on div "The Minimum Necessary Rule means that when disclosing PHI, you will make reason…" at bounding box center [562, 330] width 456 height 109
drag, startPoint x: 335, startPoint y: 289, endPoint x: 375, endPoint y: 289, distance: 40.0
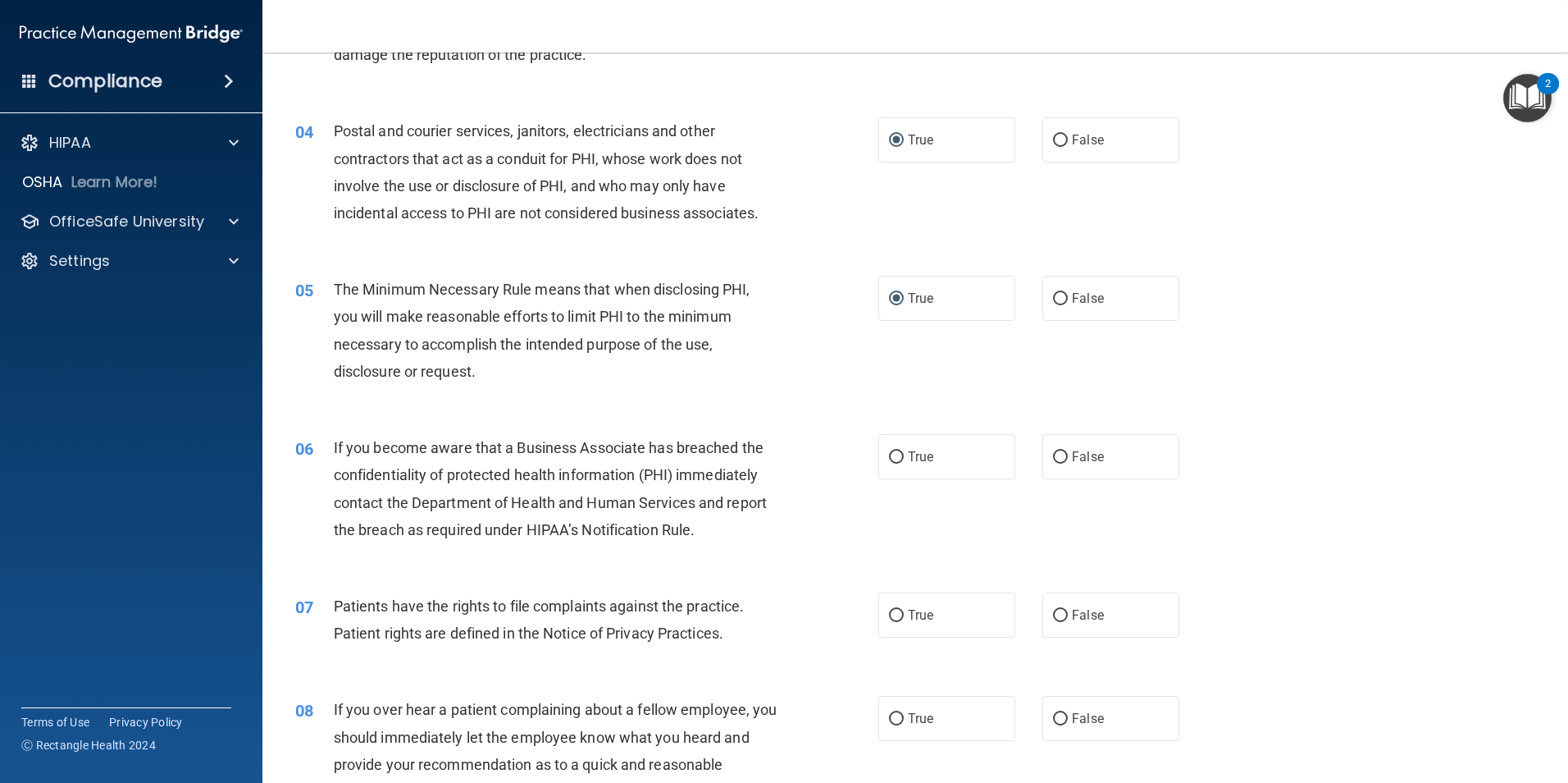
click at [650, 406] on div "05 The Minimum Necessary Rule means that when disclosing PHI, you will make rea…" at bounding box center [916, 334] width 1265 height 159
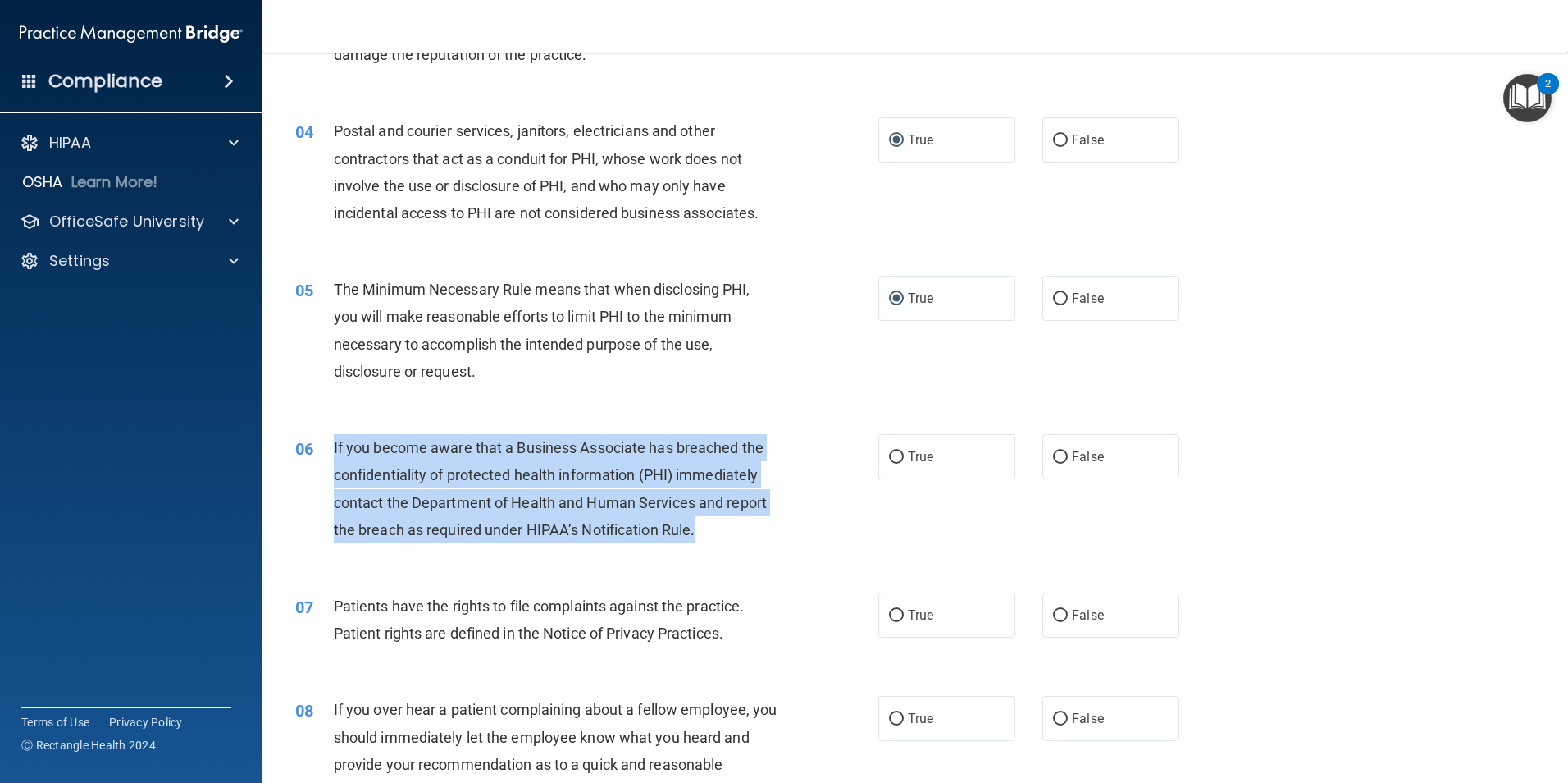
drag, startPoint x: 697, startPoint y: 531, endPoint x: 334, endPoint y: 455, distance: 370.9
click at [334, 455] on div "If you become aware that a Business Associate has breached the confidentiality …" at bounding box center [562, 488] width 456 height 109
drag, startPoint x: 334, startPoint y: 455, endPoint x: 392, endPoint y: 462, distance: 58.4
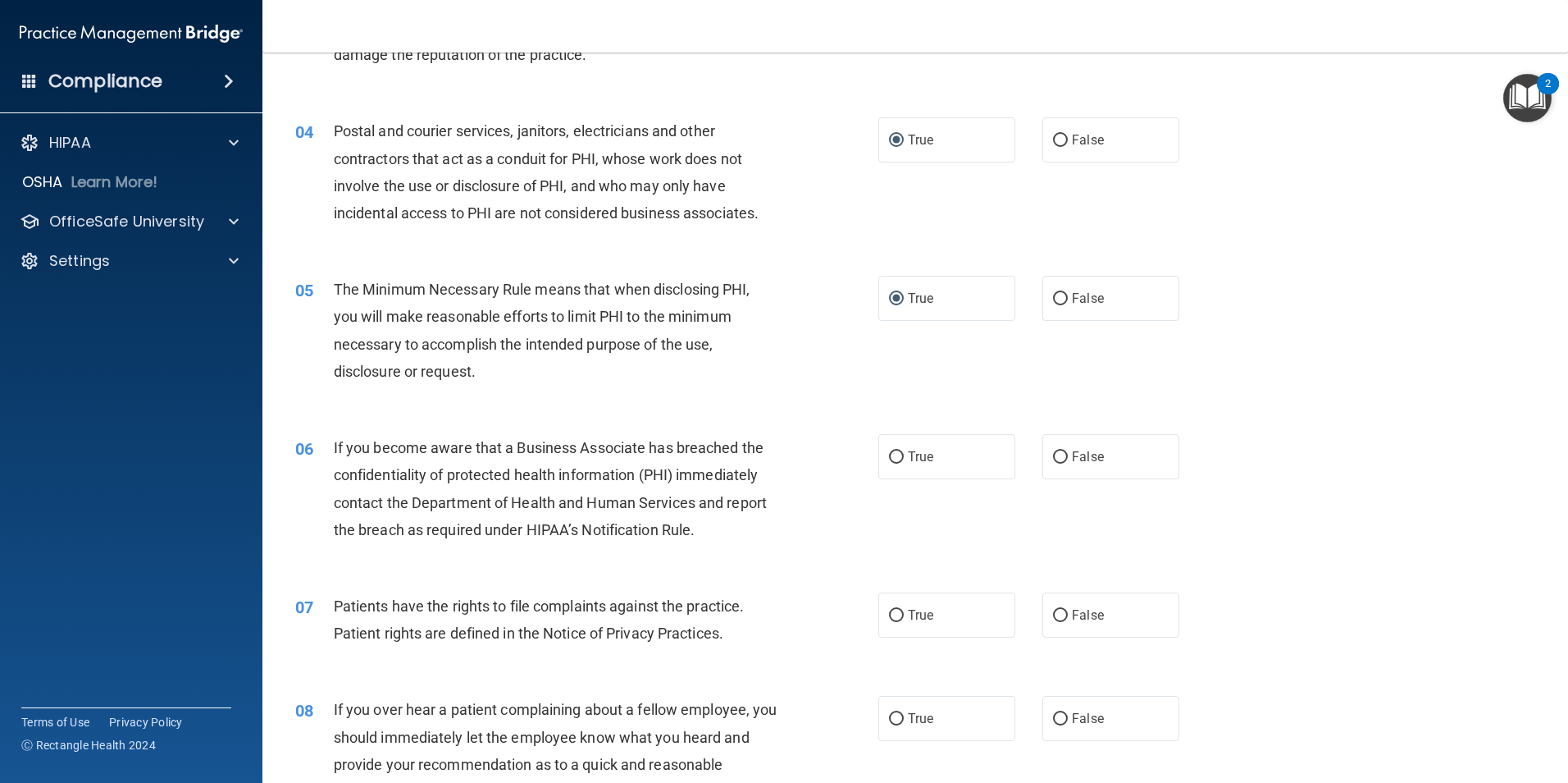
click at [482, 576] on div "07 Patients have the rights to file complaints against the practice. Patient ri…" at bounding box center [916, 624] width 1265 height 104
click at [1053, 451] on input "False" at bounding box center [1061, 457] width 15 height 13
radio input "true"
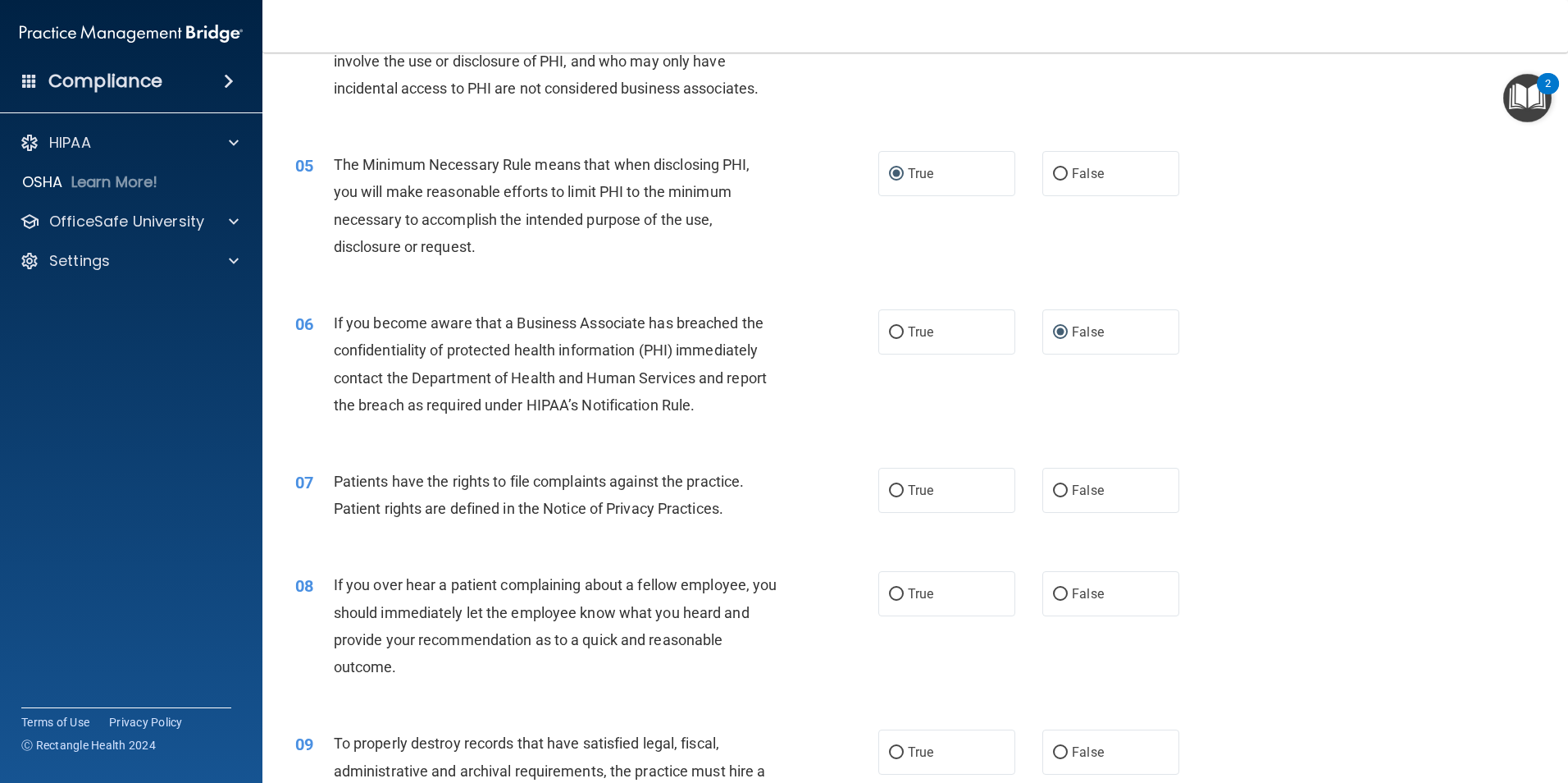
scroll to position [540, 0]
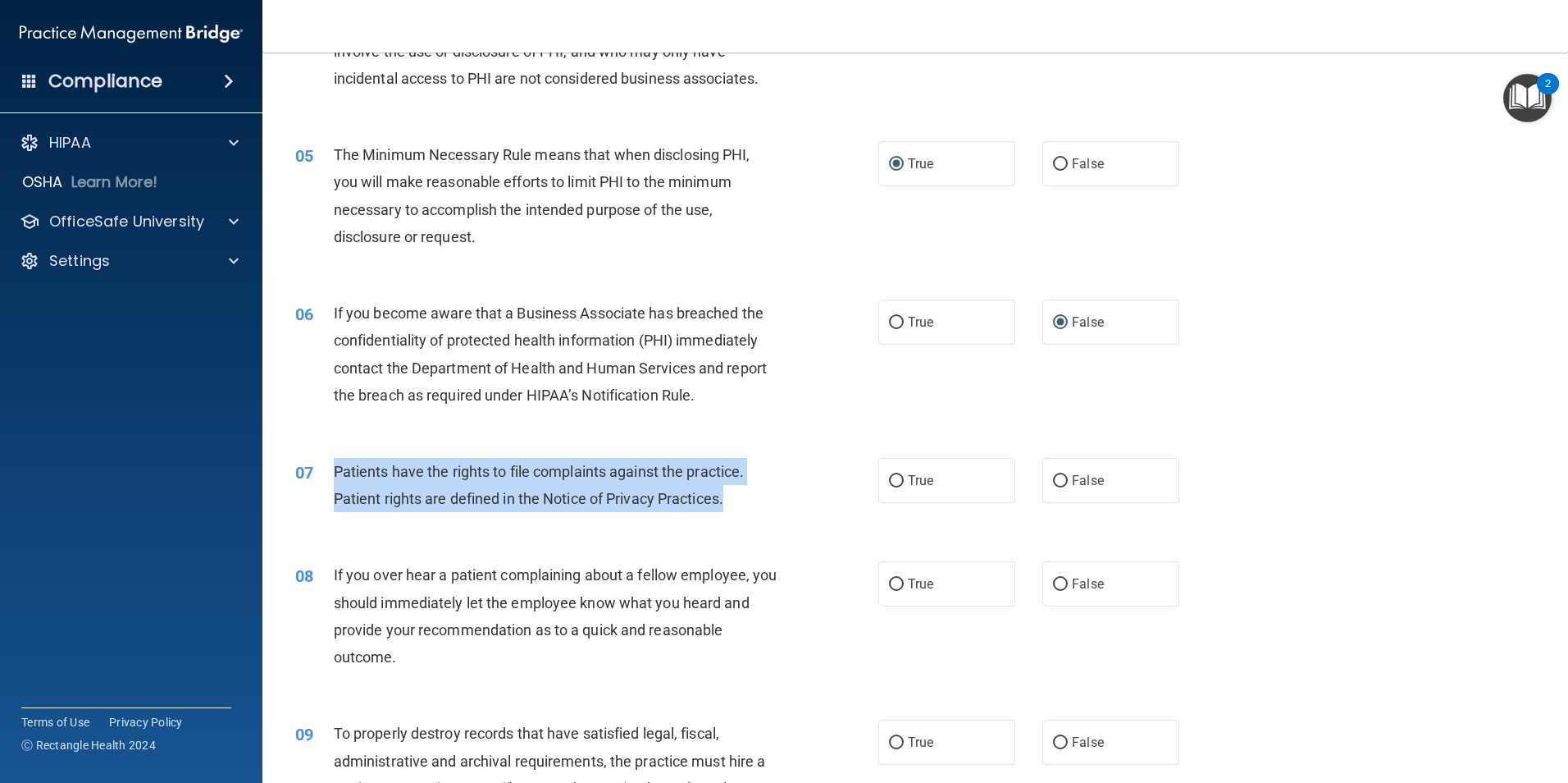
drag, startPoint x: 730, startPoint y: 496, endPoint x: 330, endPoint y: 479, distance: 400.4
click at [330, 479] on div "07 Patients have the rights to file complaints against the practice. Patient ri…" at bounding box center [587, 489] width 633 height 62
drag, startPoint x: 330, startPoint y: 479, endPoint x: 388, endPoint y: 494, distance: 59.9
drag, startPoint x: 494, startPoint y: 477, endPoint x: 489, endPoint y: 488, distance: 12.1
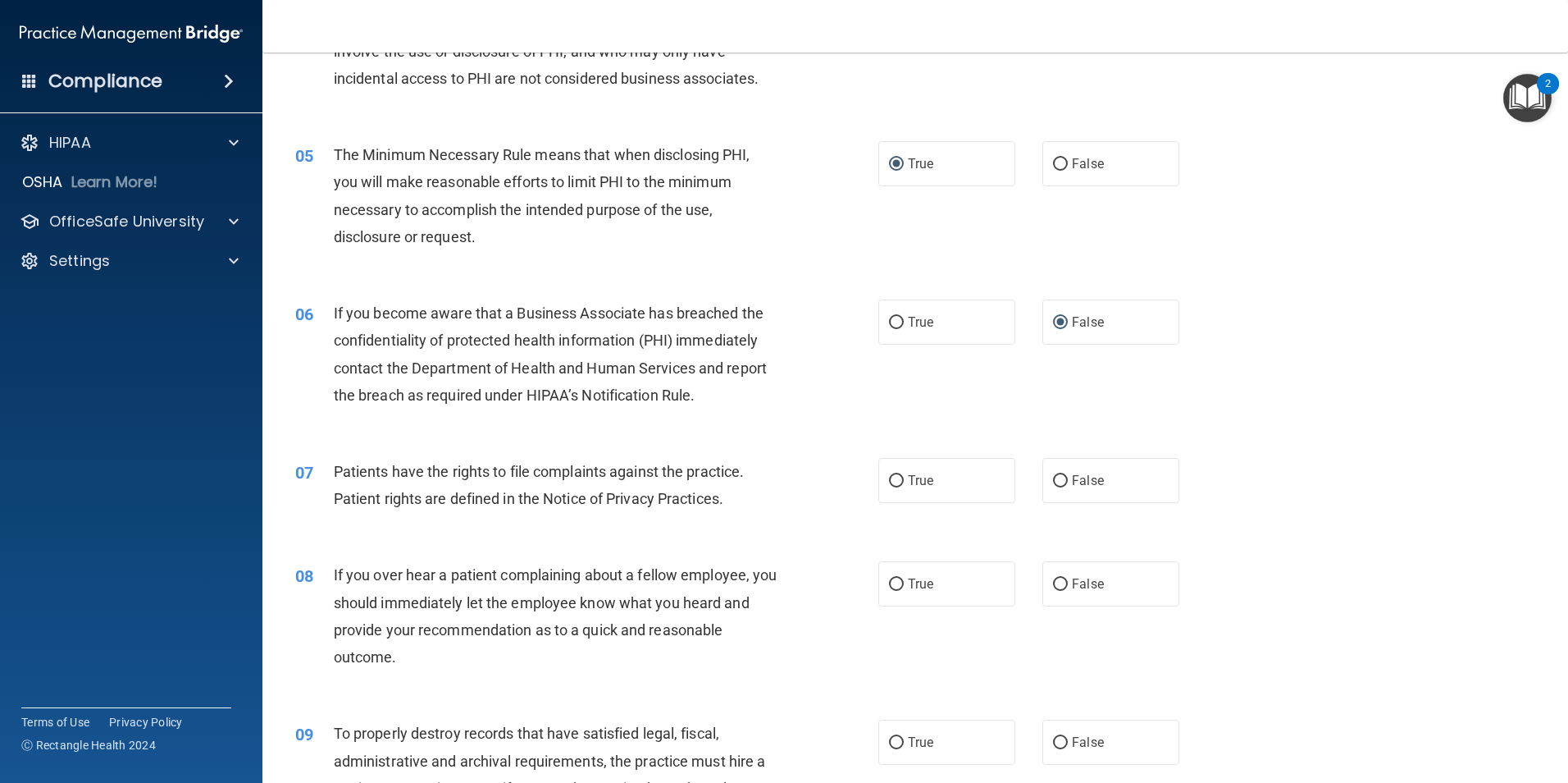
drag, startPoint x: 535, startPoint y: 547, endPoint x: 778, endPoint y: 523, distance: 244.2
click at [536, 546] on div "08 If you over hear a patient complaining about a fellow employee, you should i…" at bounding box center [916, 620] width 1265 height 159
click at [894, 475] on input "True" at bounding box center [897, 481] width 15 height 13
radio input "true"
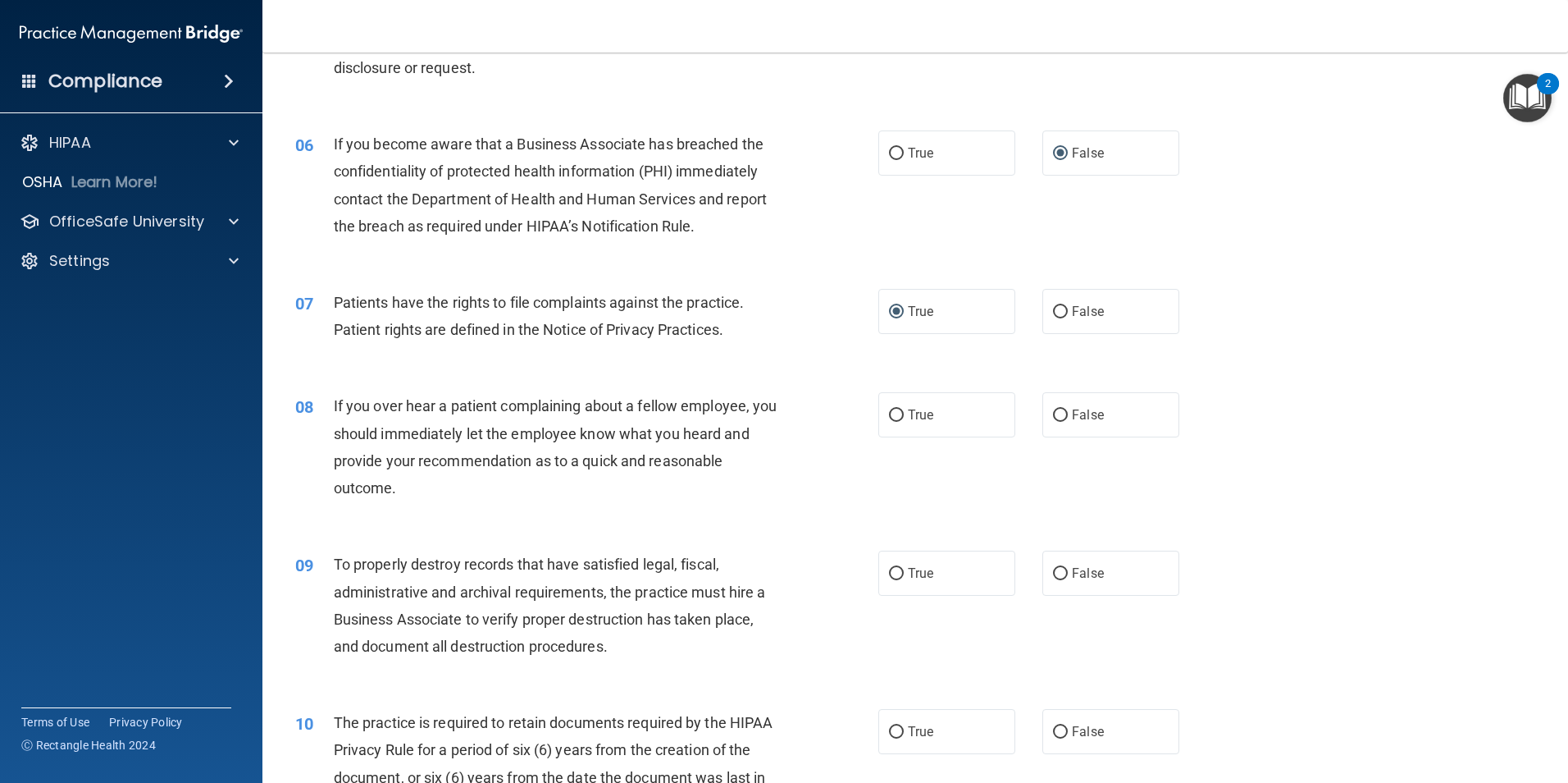
scroll to position [781, 0]
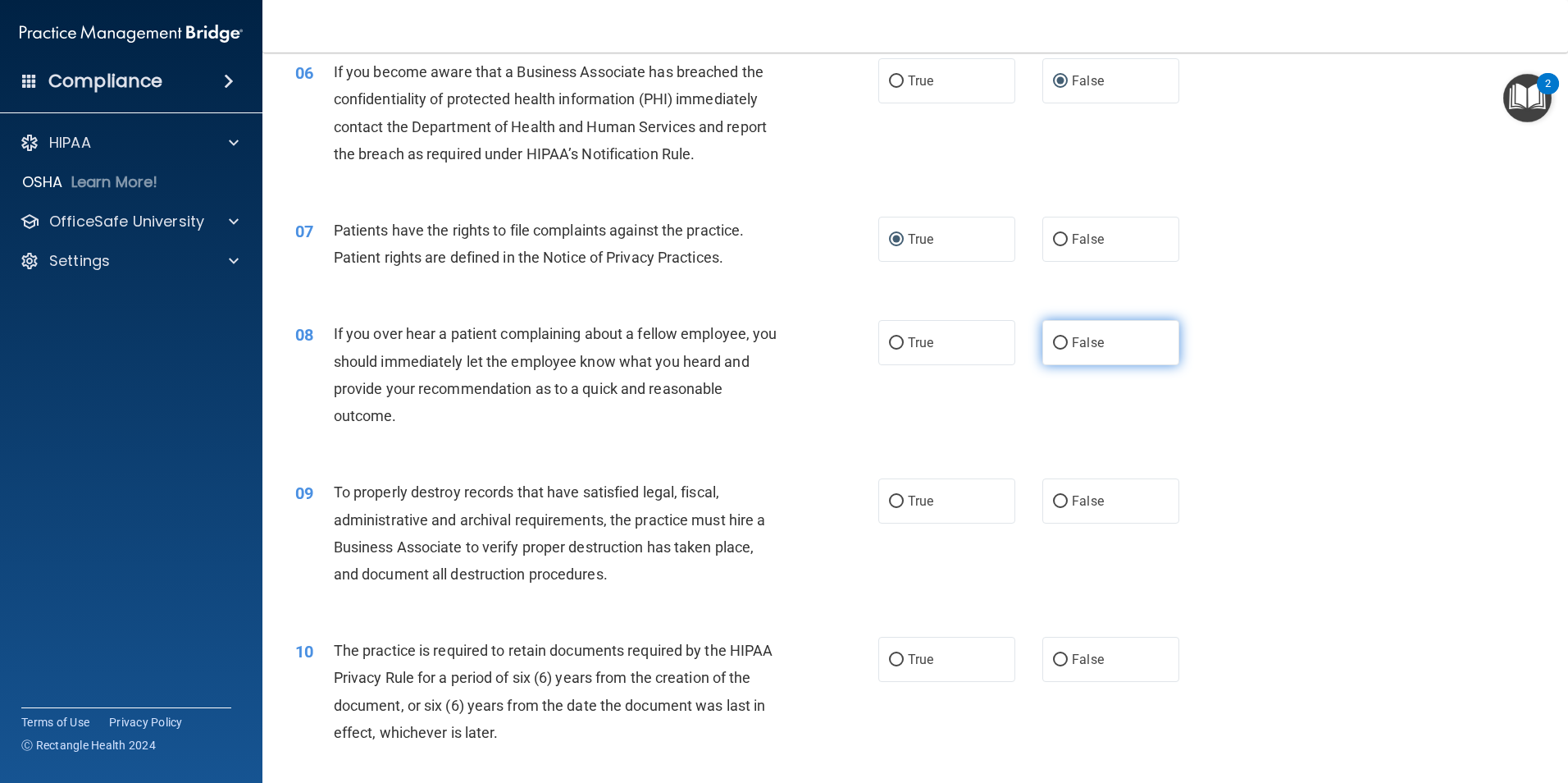
click at [1055, 342] on input "False" at bounding box center [1061, 343] width 15 height 13
radio input "true"
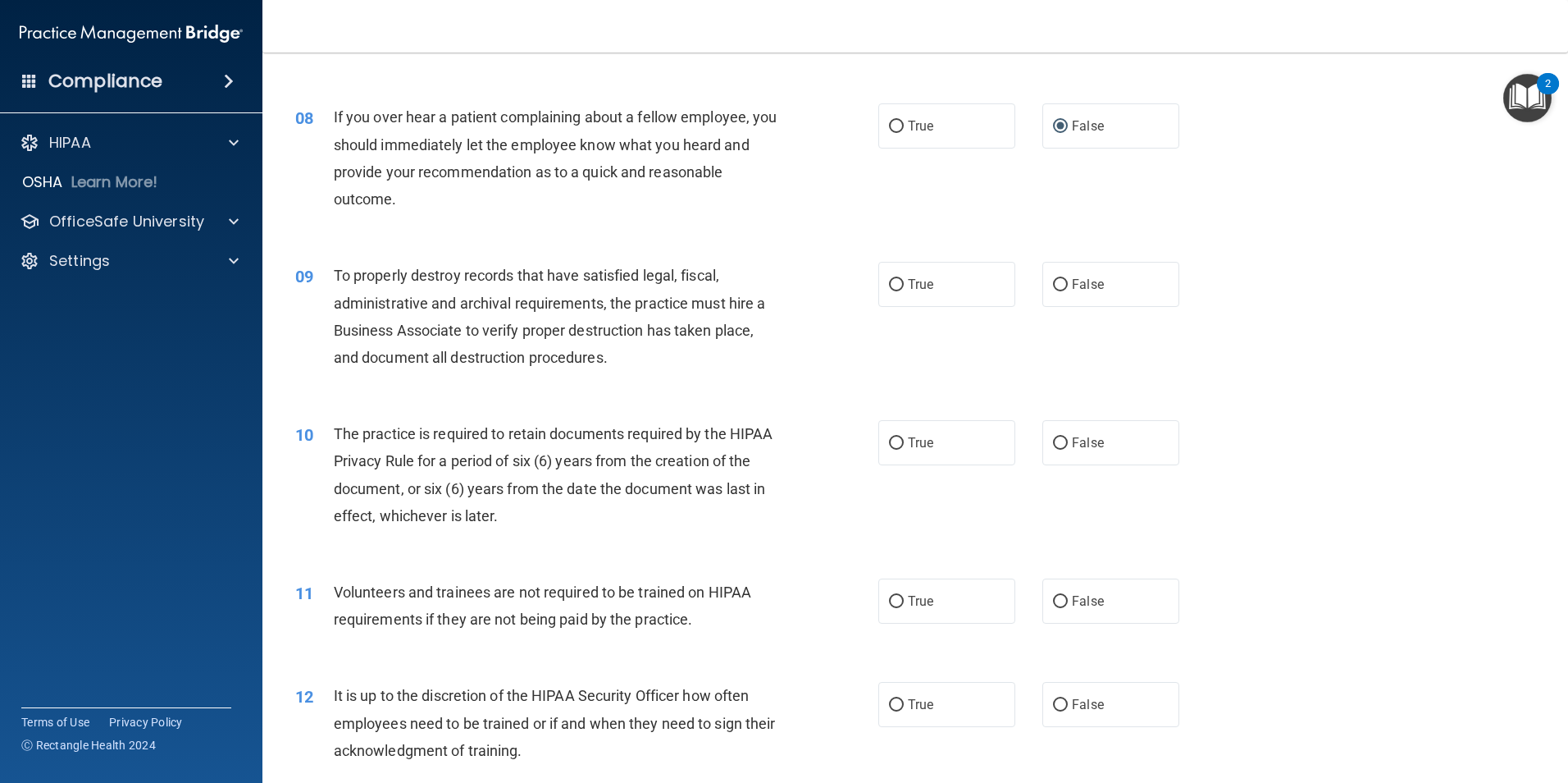
scroll to position [1002, 0]
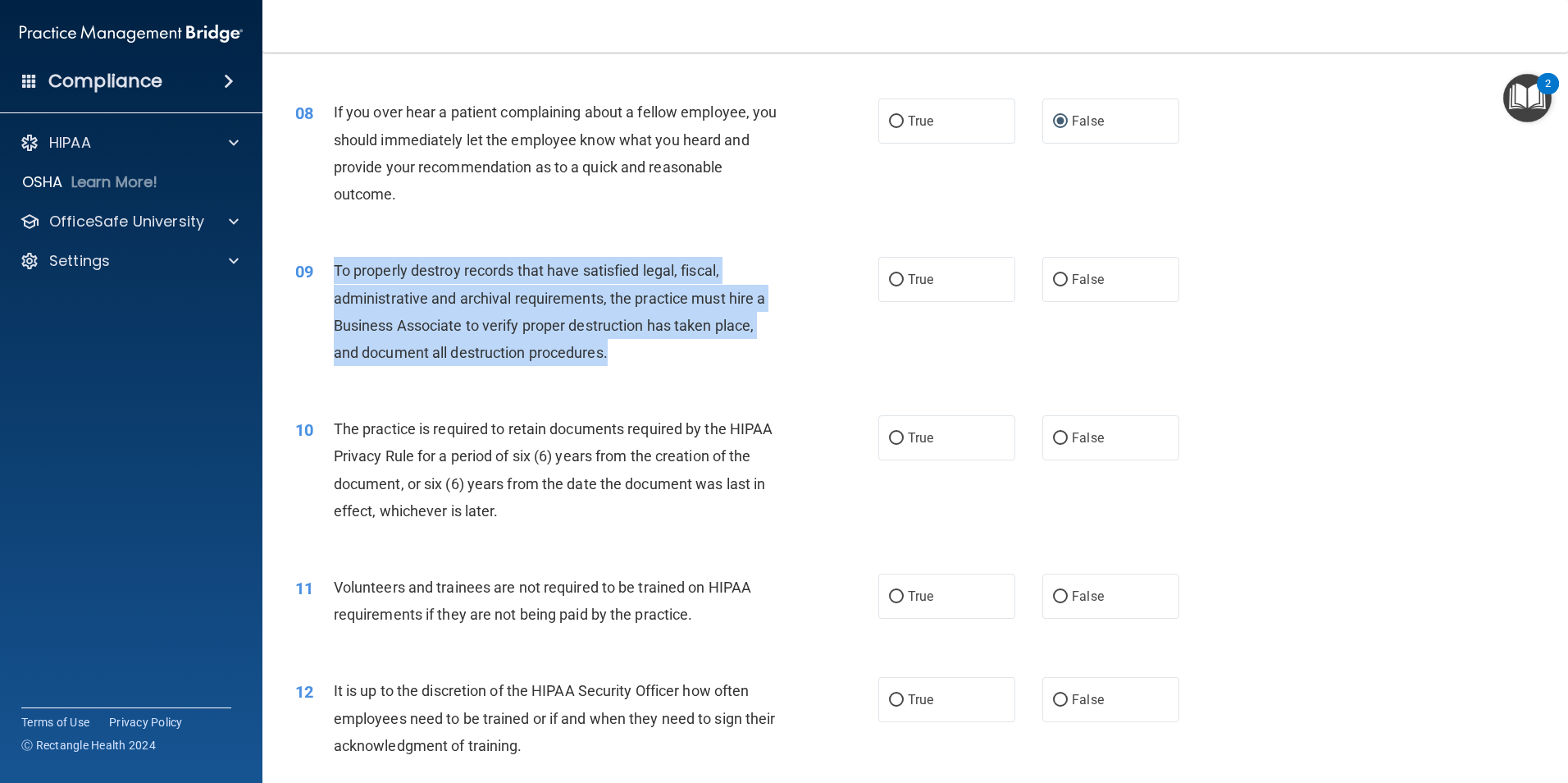
drag, startPoint x: 600, startPoint y: 351, endPoint x: 334, endPoint y: 267, distance: 278.9
click at [334, 267] on div "To properly destroy records that have satisfied legal, fiscal, administrative a…" at bounding box center [562, 310] width 456 height 109
drag, startPoint x: 334, startPoint y: 267, endPoint x: 420, endPoint y: 301, distance: 92.5
click at [751, 370] on div "09 To properly destroy records that have satisfied legal, fiscal, administrativ…" at bounding box center [587, 315] width 633 height 117
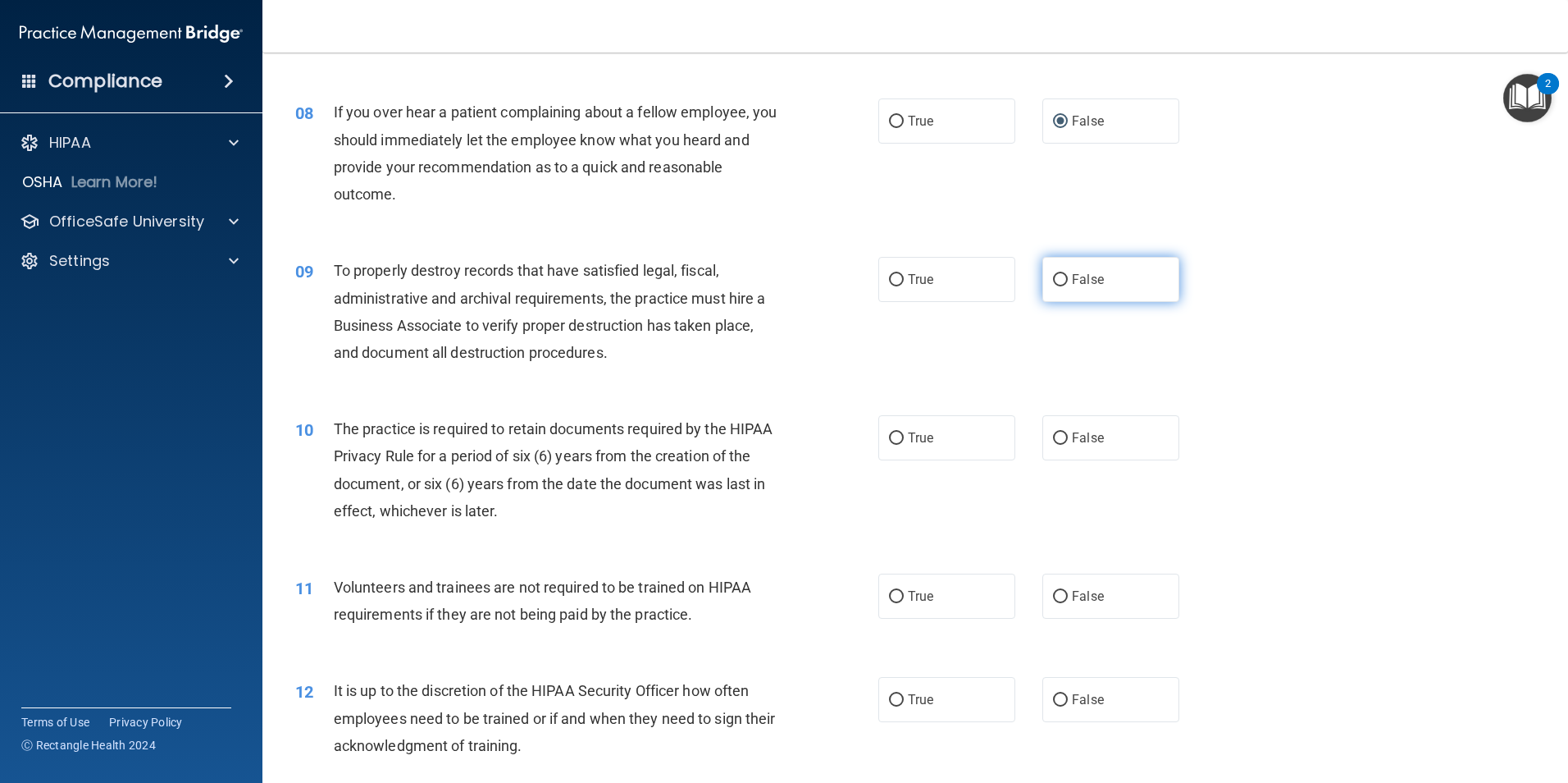
click at [1059, 277] on input "False" at bounding box center [1061, 280] width 15 height 13
radio input "true"
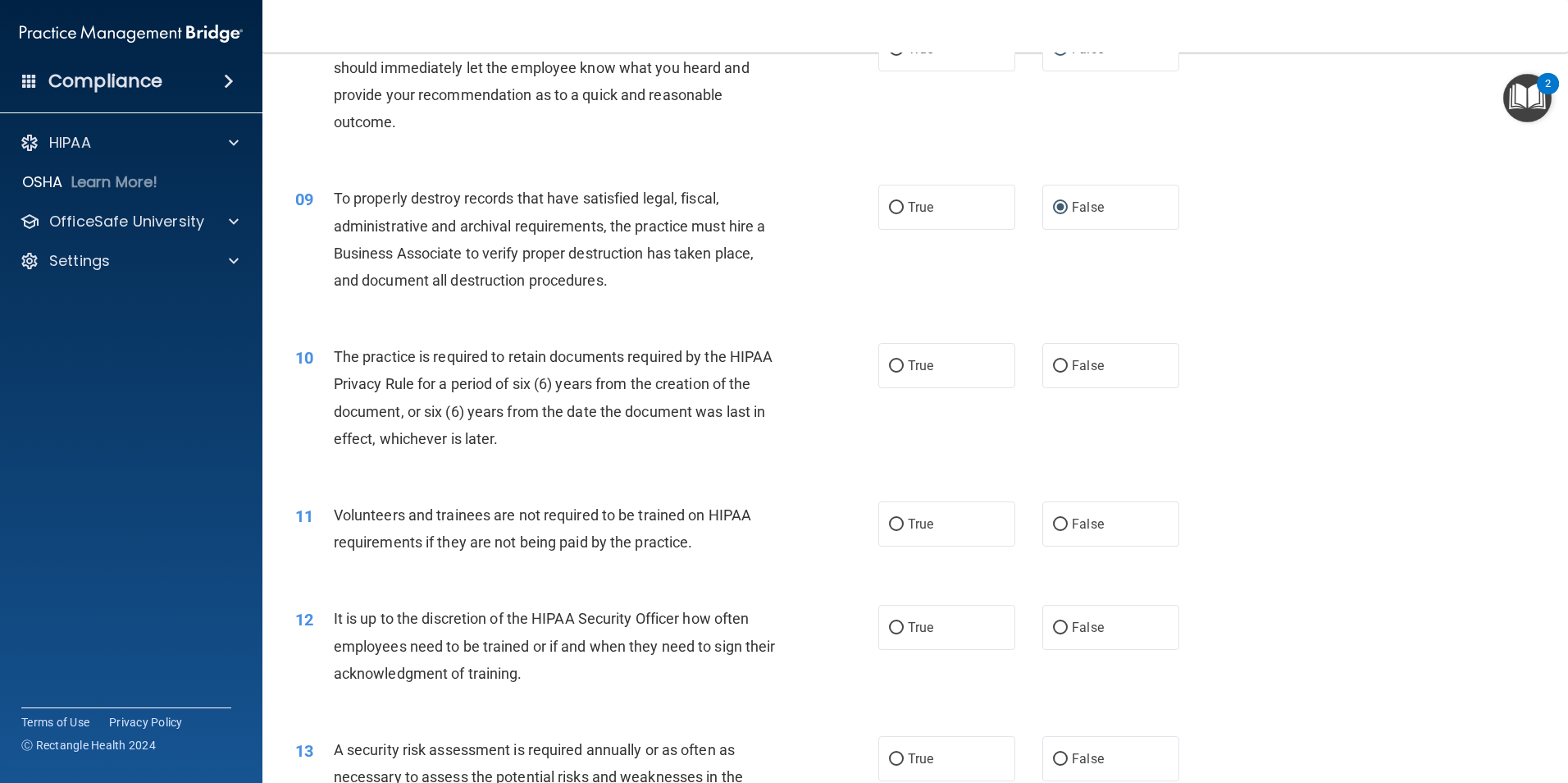
scroll to position [1109, 0]
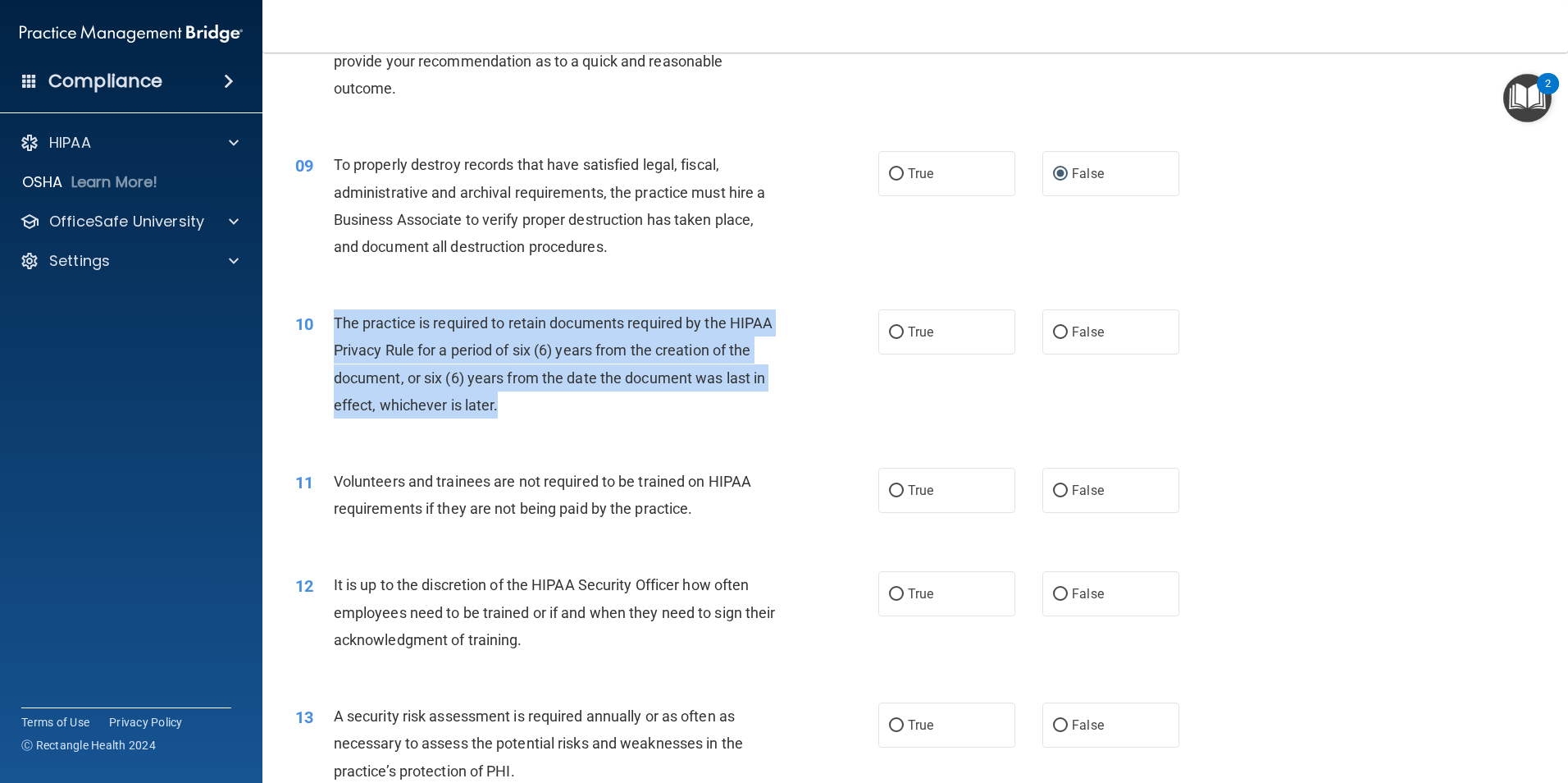
drag, startPoint x: 551, startPoint y: 401, endPoint x: 337, endPoint y: 332, distance: 224.8
click at [337, 332] on div "The practice is required to retain documents required by the HIPAA Privacy Rule…" at bounding box center [562, 364] width 456 height 109
drag, startPoint x: 337, startPoint y: 332, endPoint x: 373, endPoint y: 322, distance: 37.4
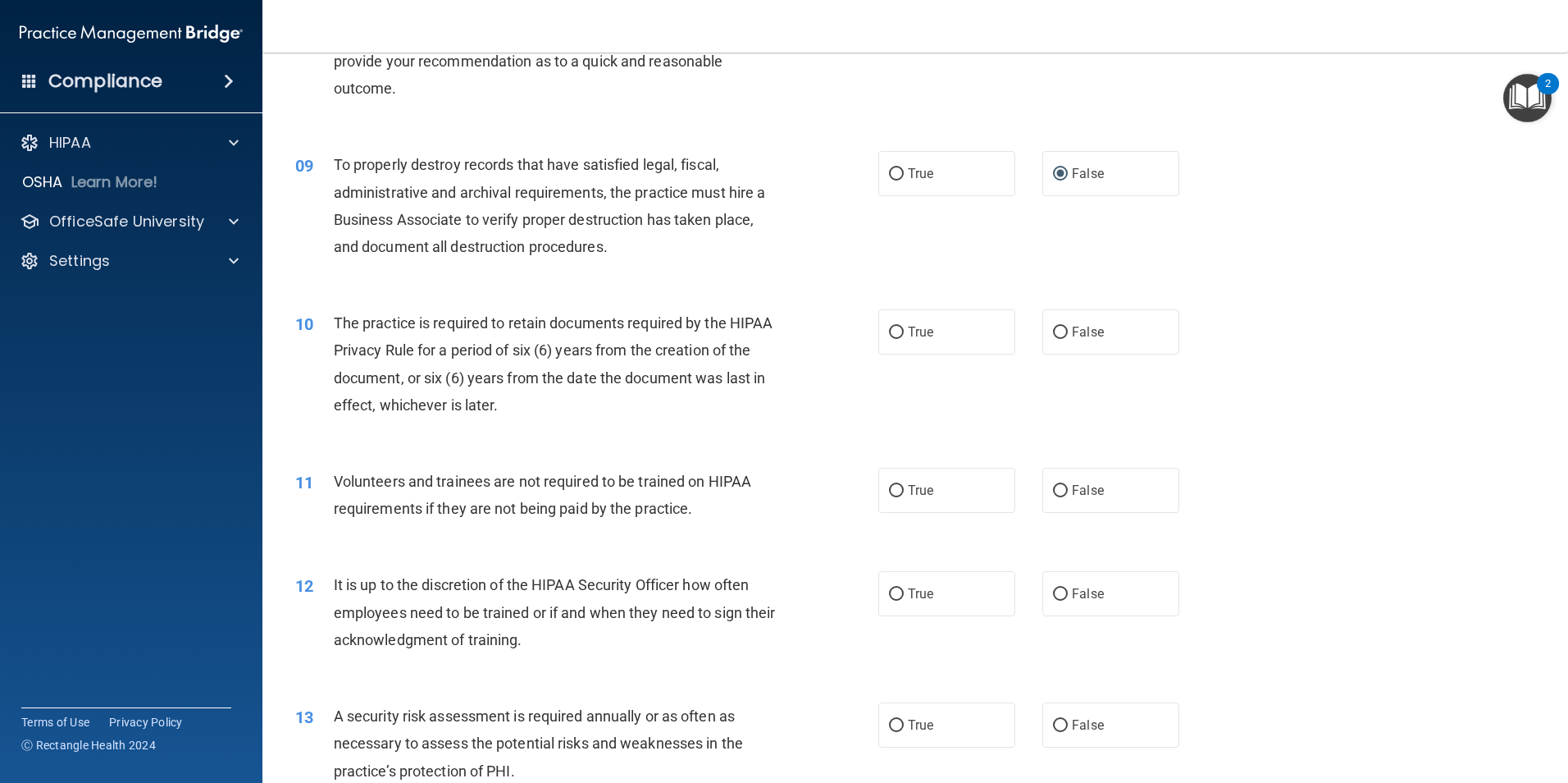
click at [654, 429] on div "10 The practice is required to retain documents required by the HIPAA Privacy R…" at bounding box center [916, 368] width 1265 height 159
click at [730, 439] on div "10 The practice is required to retain documents required by the HIPAA Privacy R…" at bounding box center [916, 368] width 1265 height 159
click at [893, 327] on input "True" at bounding box center [897, 332] width 15 height 13
radio input "true"
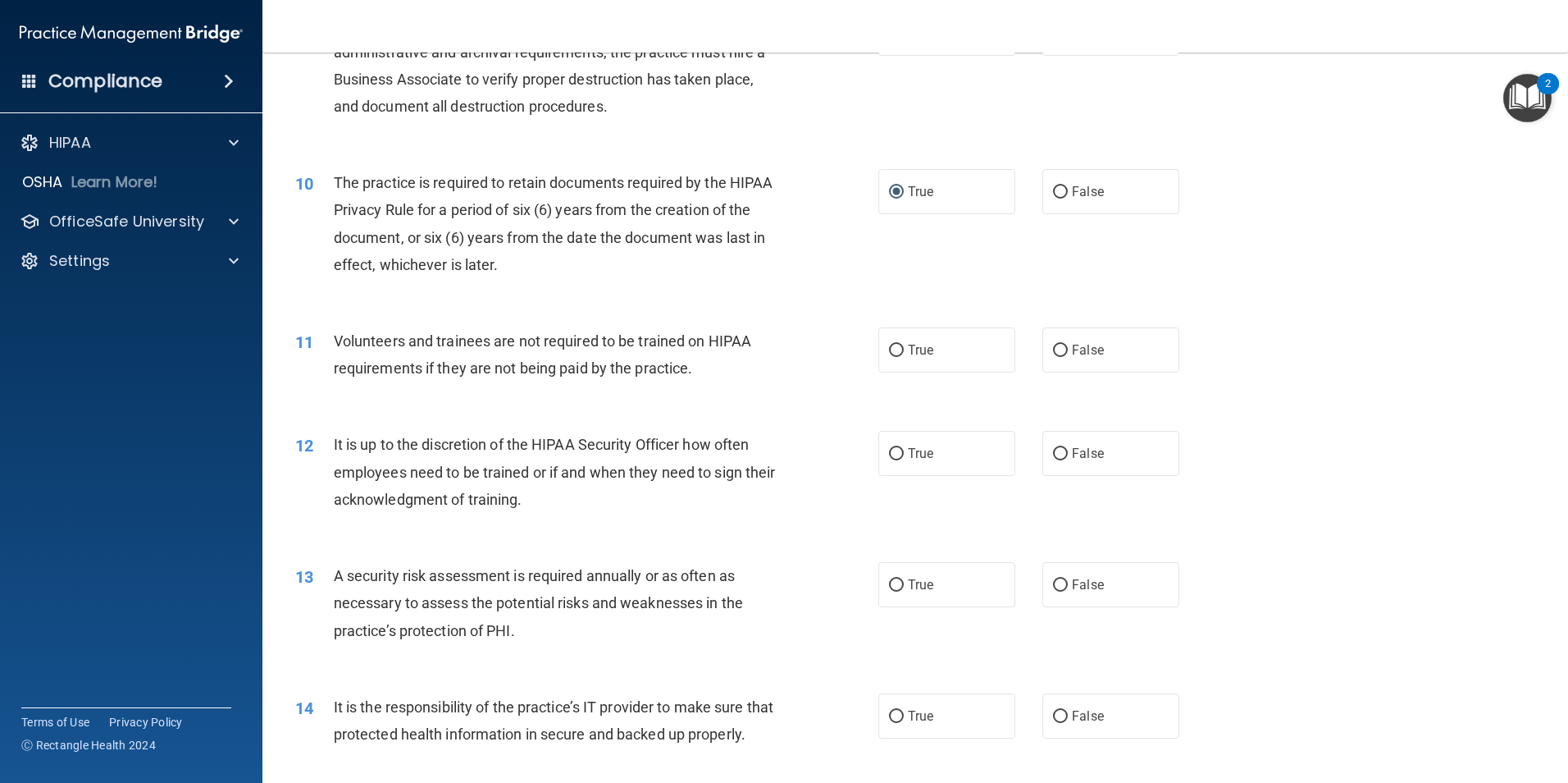
scroll to position [1316, 0]
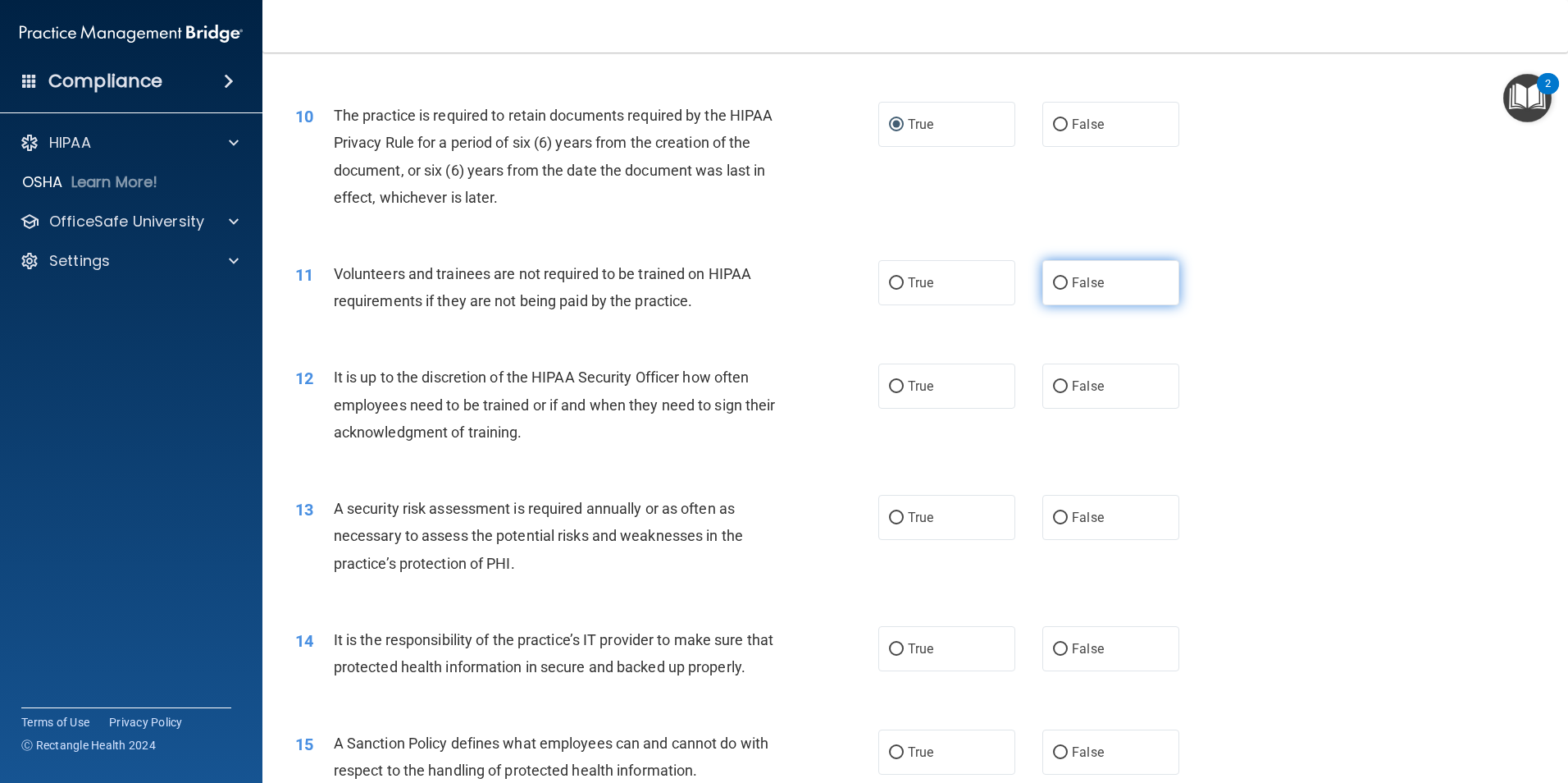
click at [1059, 282] on input "False" at bounding box center [1061, 284] width 15 height 13
radio input "true"
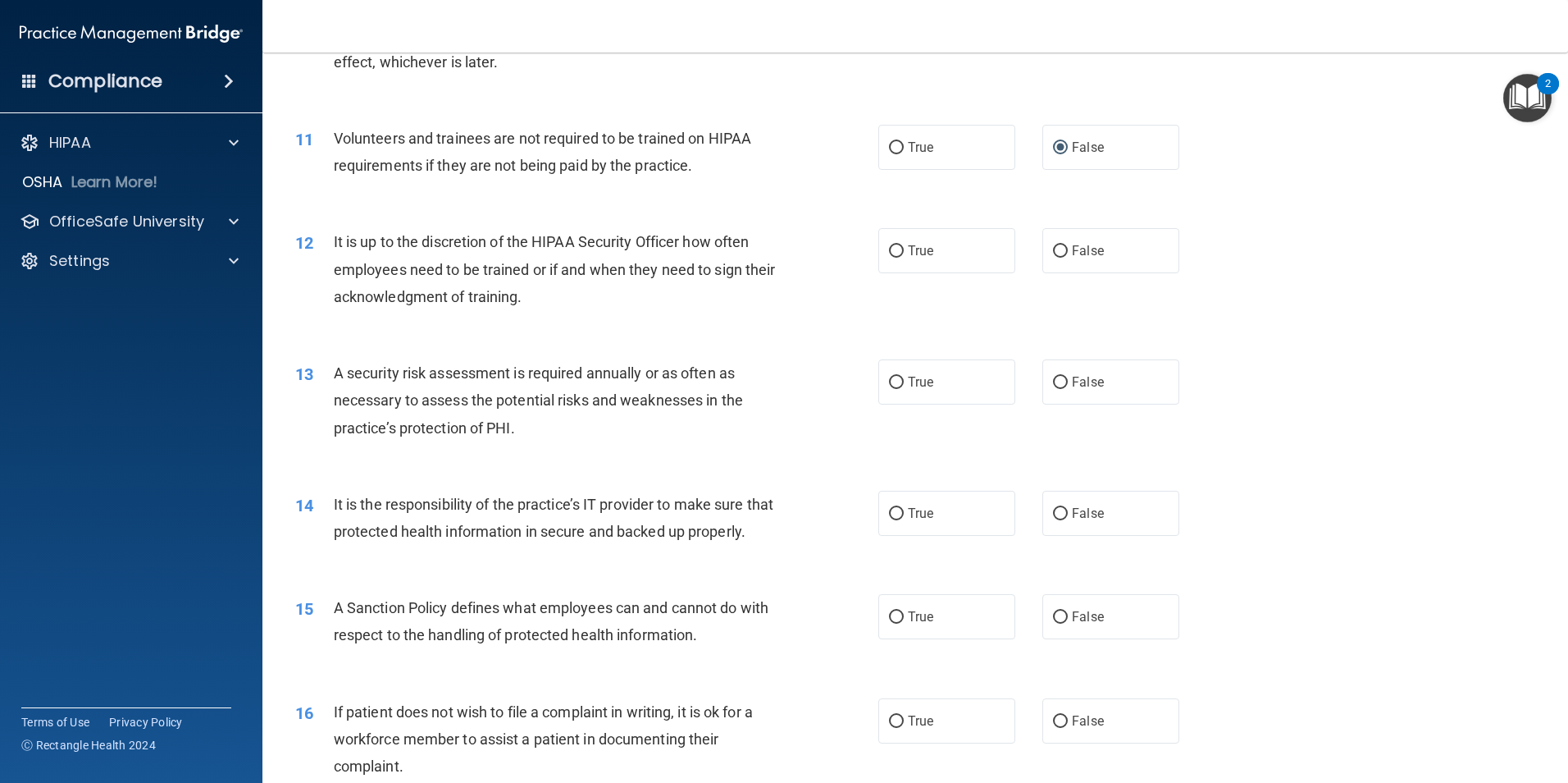
scroll to position [1461, 0]
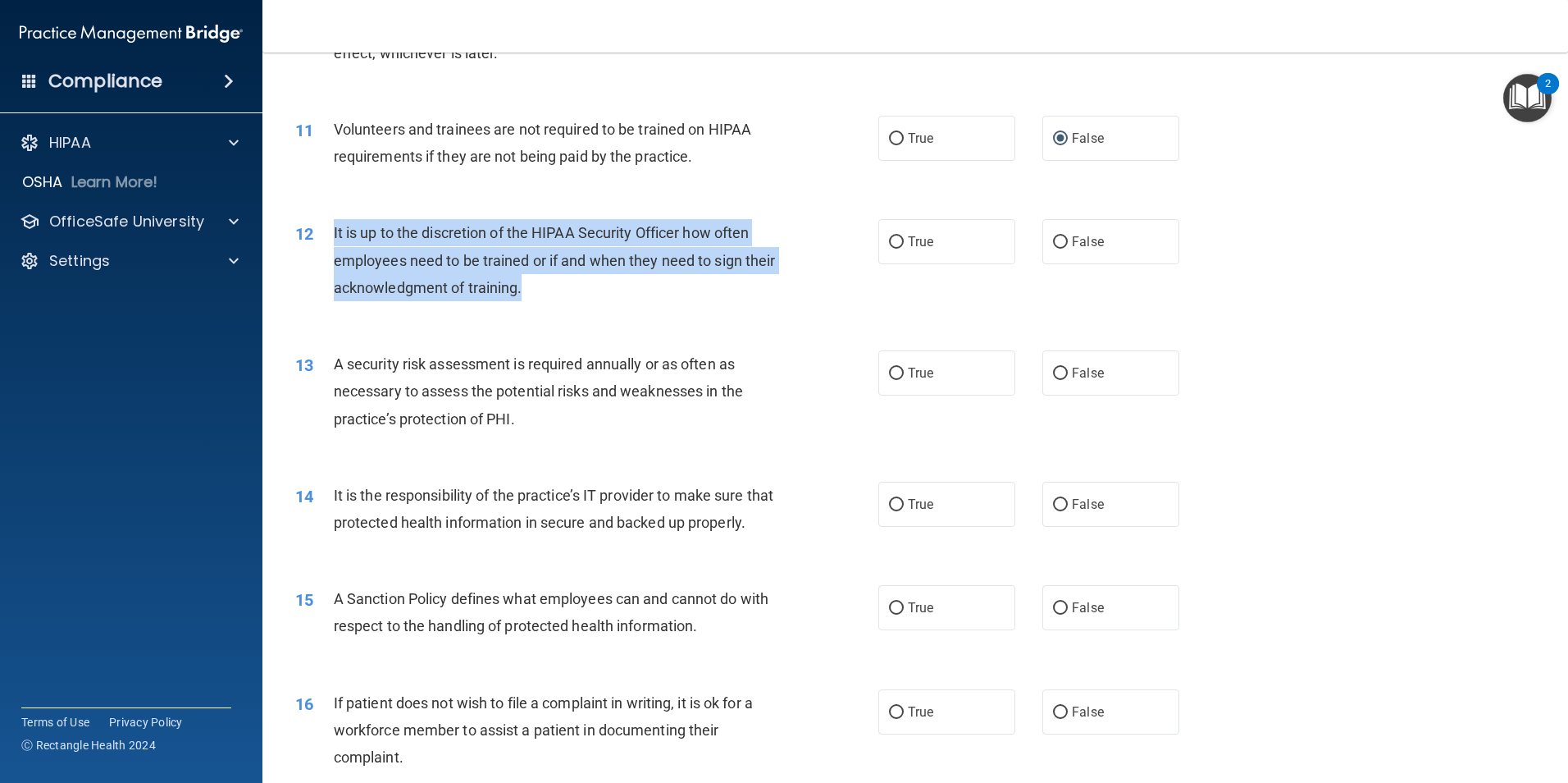
drag, startPoint x: 557, startPoint y: 289, endPoint x: 323, endPoint y: 240, distance: 239.1
click at [323, 240] on div "12 It is up to the discretion of the HIPAA Security Officer how often employees…" at bounding box center [587, 264] width 633 height 90
drag, startPoint x: 323, startPoint y: 240, endPoint x: 374, endPoint y: 233, distance: 51.5
click at [556, 307] on div "12 It is up to the discretion of the HIPAA Security Officer how often employees…" at bounding box center [587, 264] width 633 height 90
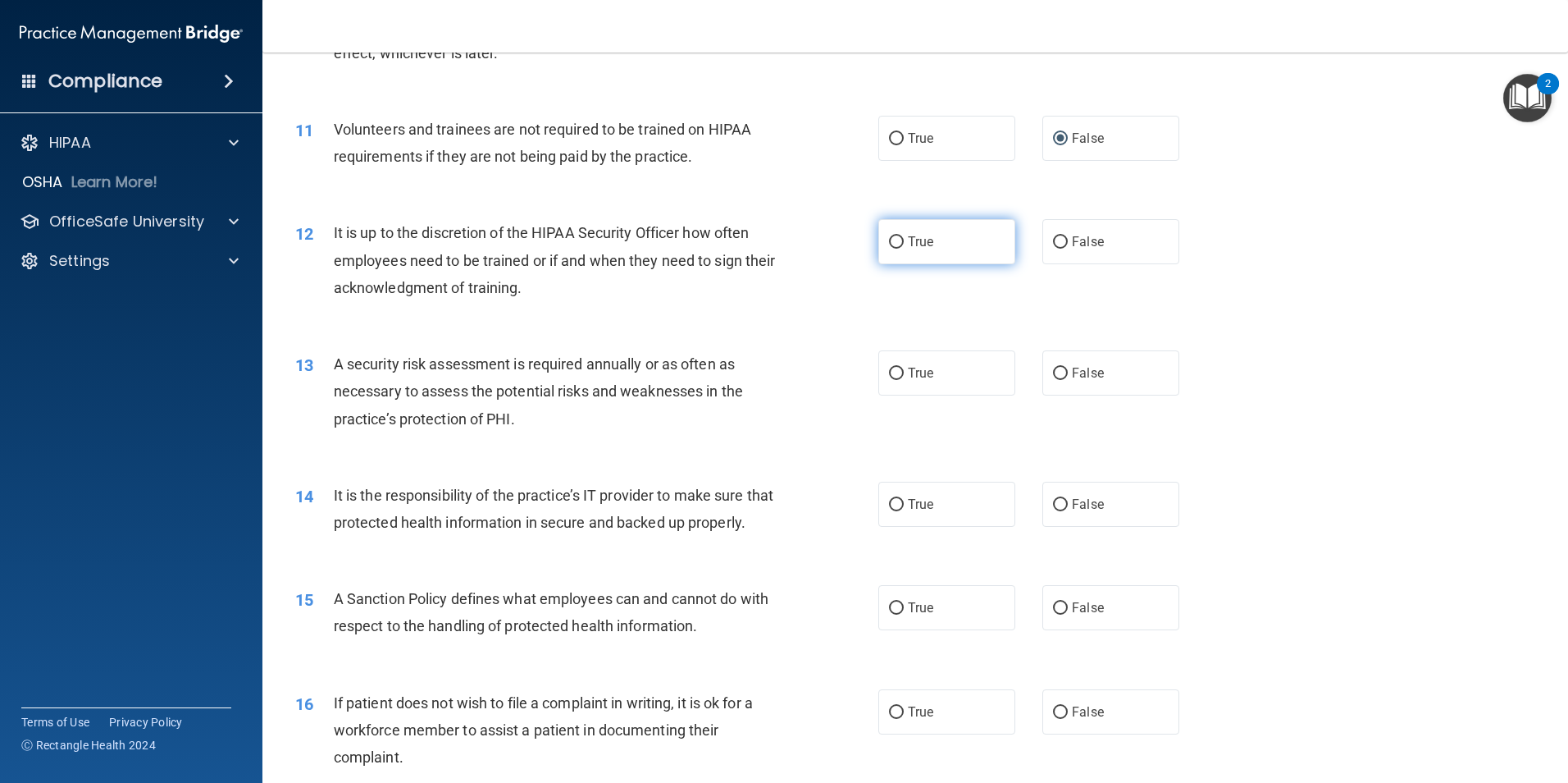
click at [889, 239] on input "True" at bounding box center [897, 242] width 15 height 13
radio input "true"
click at [624, 409] on div "A security risk assessment is required annually or as often as necessary to ass…" at bounding box center [562, 391] width 456 height 82
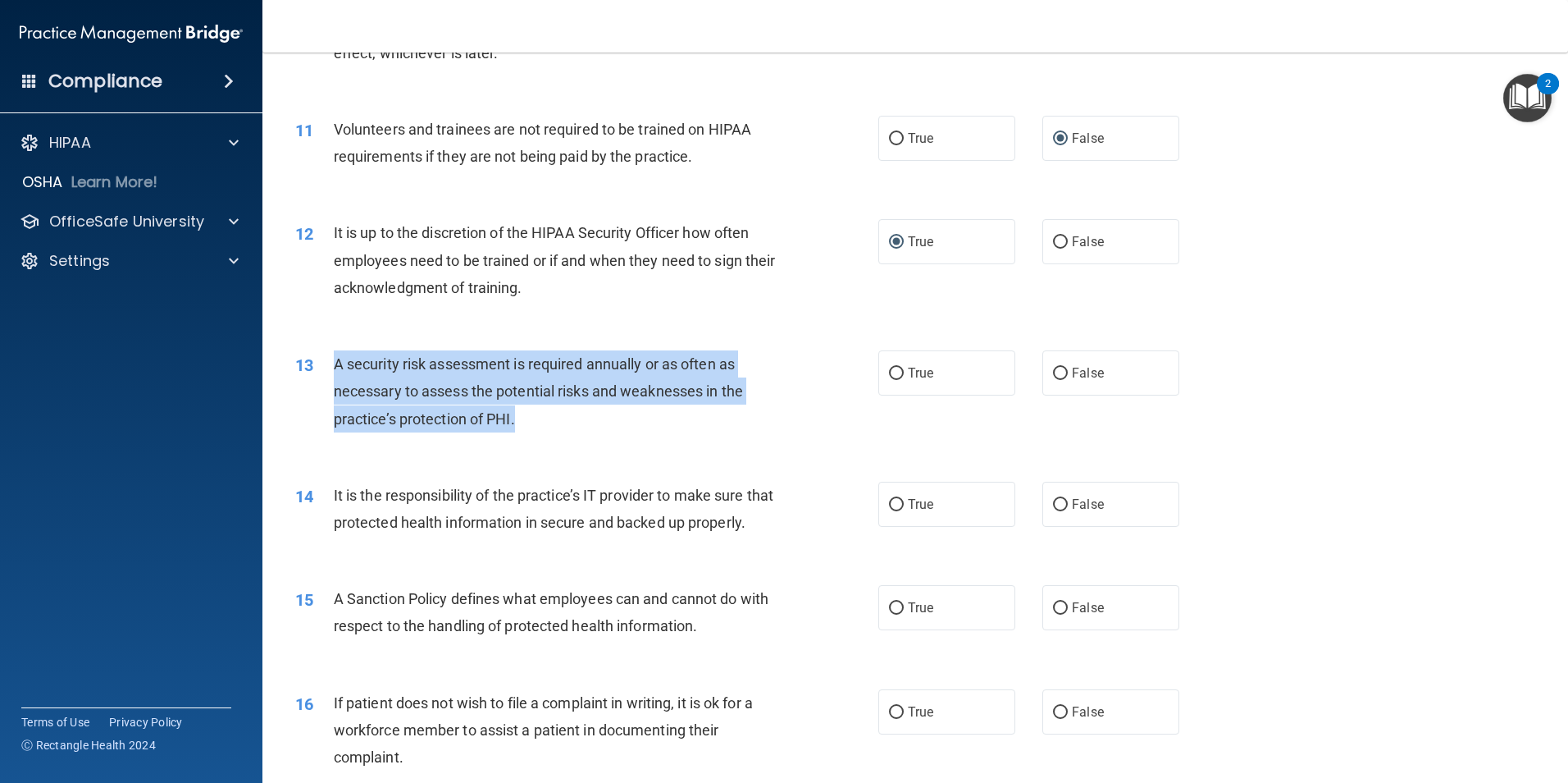
drag, startPoint x: 525, startPoint y: 419, endPoint x: 336, endPoint y: 370, distance: 195.2
click at [336, 370] on div "A security risk assessment is required annually or as often as necessary to ass…" at bounding box center [562, 391] width 456 height 82
drag, startPoint x: 336, startPoint y: 370, endPoint x: 369, endPoint y: 366, distance: 33.2
click at [640, 431] on div "A security risk assessment is required annually or as often as necessary to ass…" at bounding box center [562, 391] width 456 height 82
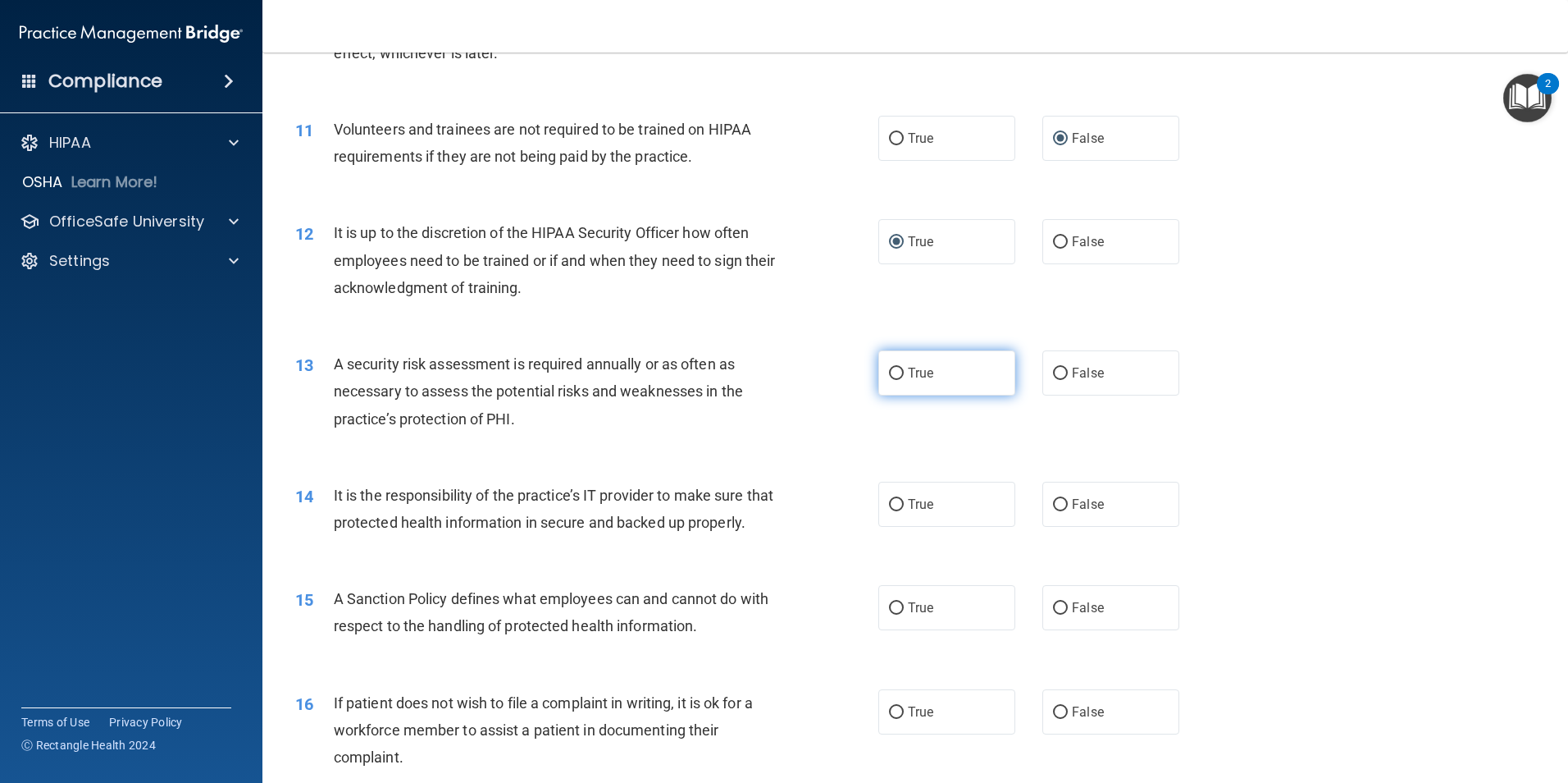
click at [889, 373] on input "True" at bounding box center [897, 374] width 15 height 13
radio input "true"
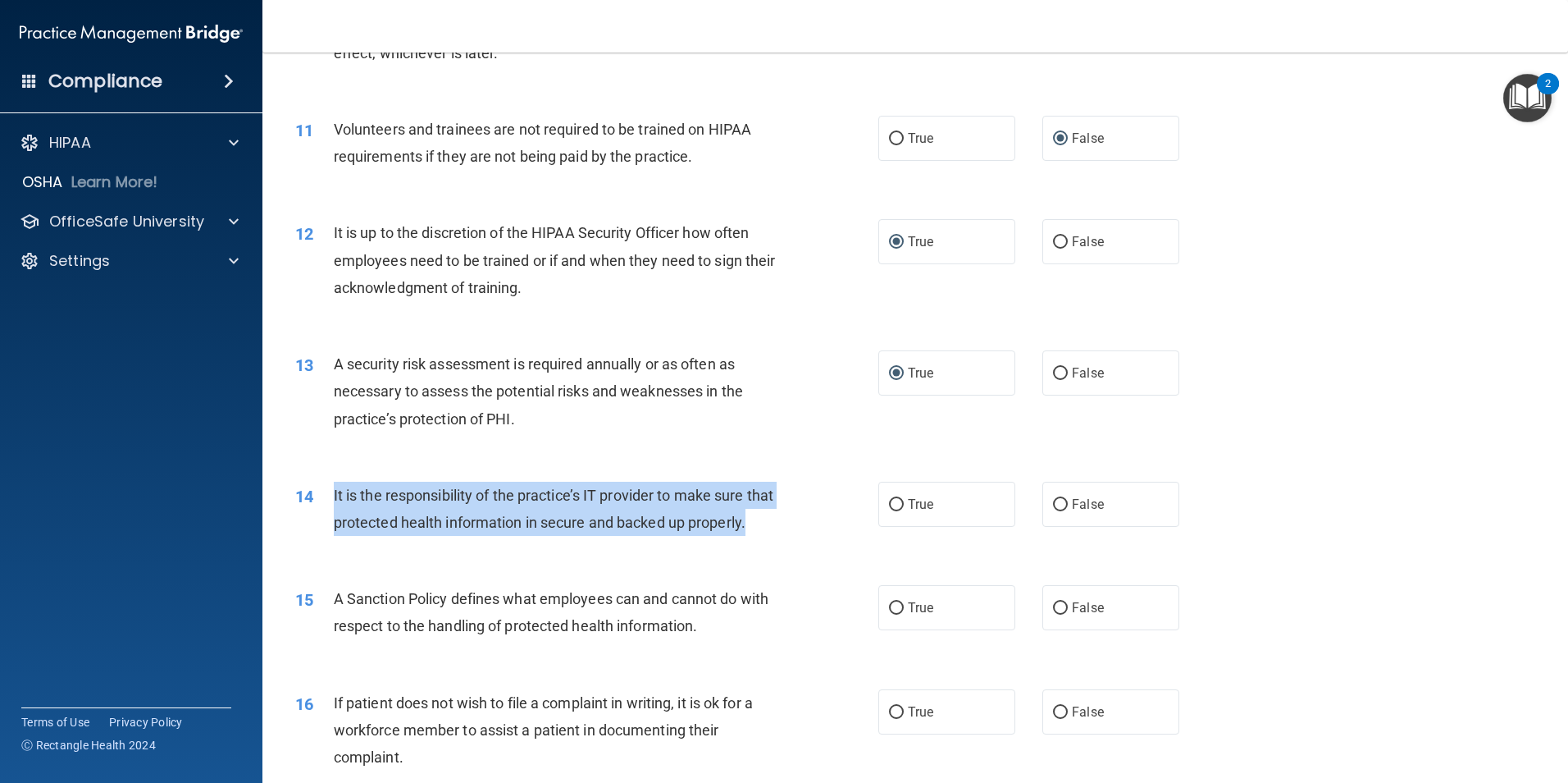
drag, startPoint x: 401, startPoint y: 547, endPoint x: 325, endPoint y: 499, distance: 89.9
click at [325, 499] on div "14 It is the responsibility of the practice’s IT provider to make sure that pro…" at bounding box center [587, 513] width 633 height 62
drag, startPoint x: 325, startPoint y: 499, endPoint x: 369, endPoint y: 509, distance: 45.1
drag, startPoint x: 811, startPoint y: 521, endPoint x: 844, endPoint y: 510, distance: 34.8
click at [811, 521] on div "14 It is the responsibility of the practice’s IT provider to make sure that pro…" at bounding box center [587, 513] width 633 height 62
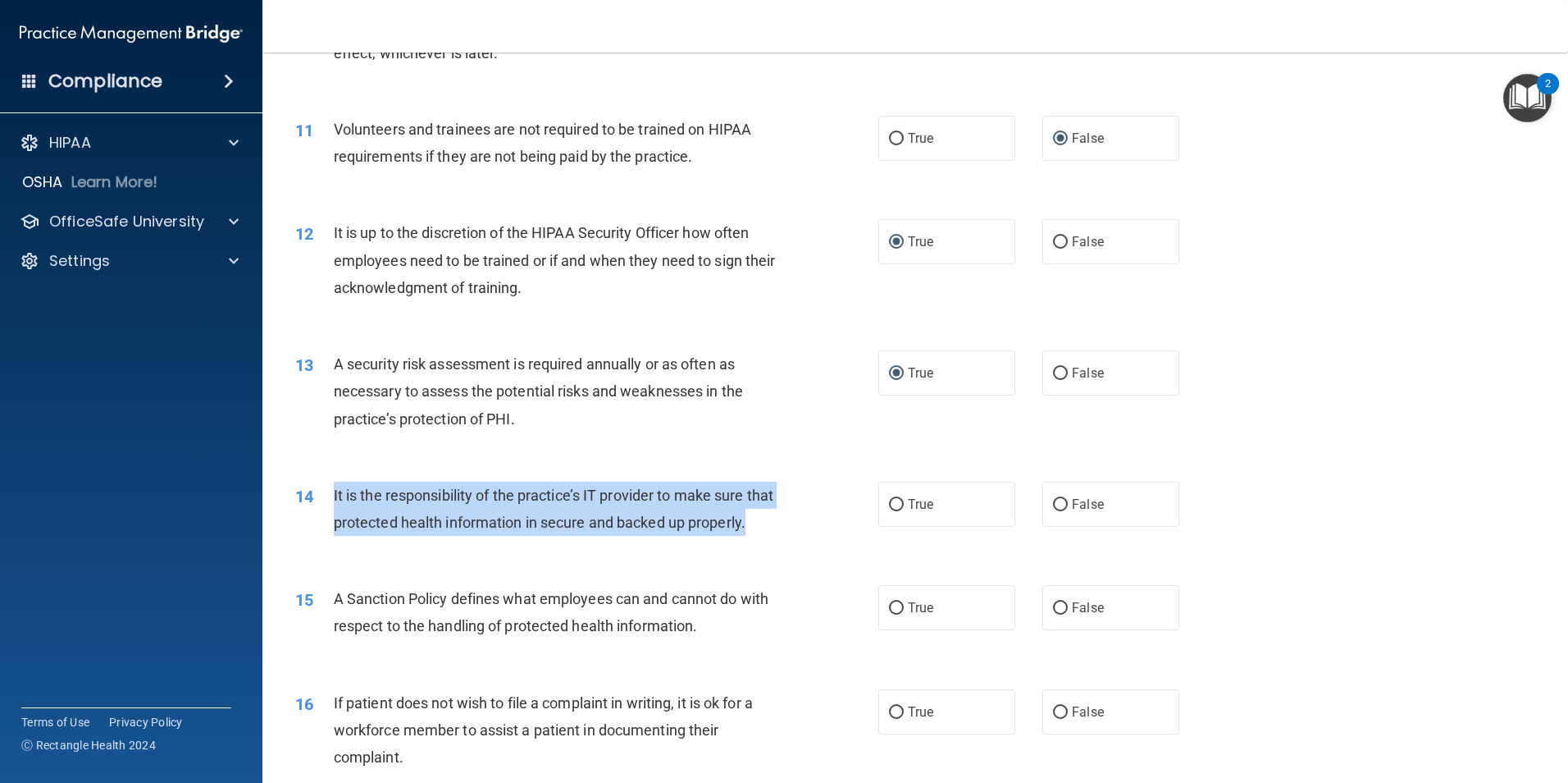
click at [841, 515] on div "14 It is the responsibility of the practice’s IT provider to make sure that pro…" at bounding box center [587, 513] width 633 height 62
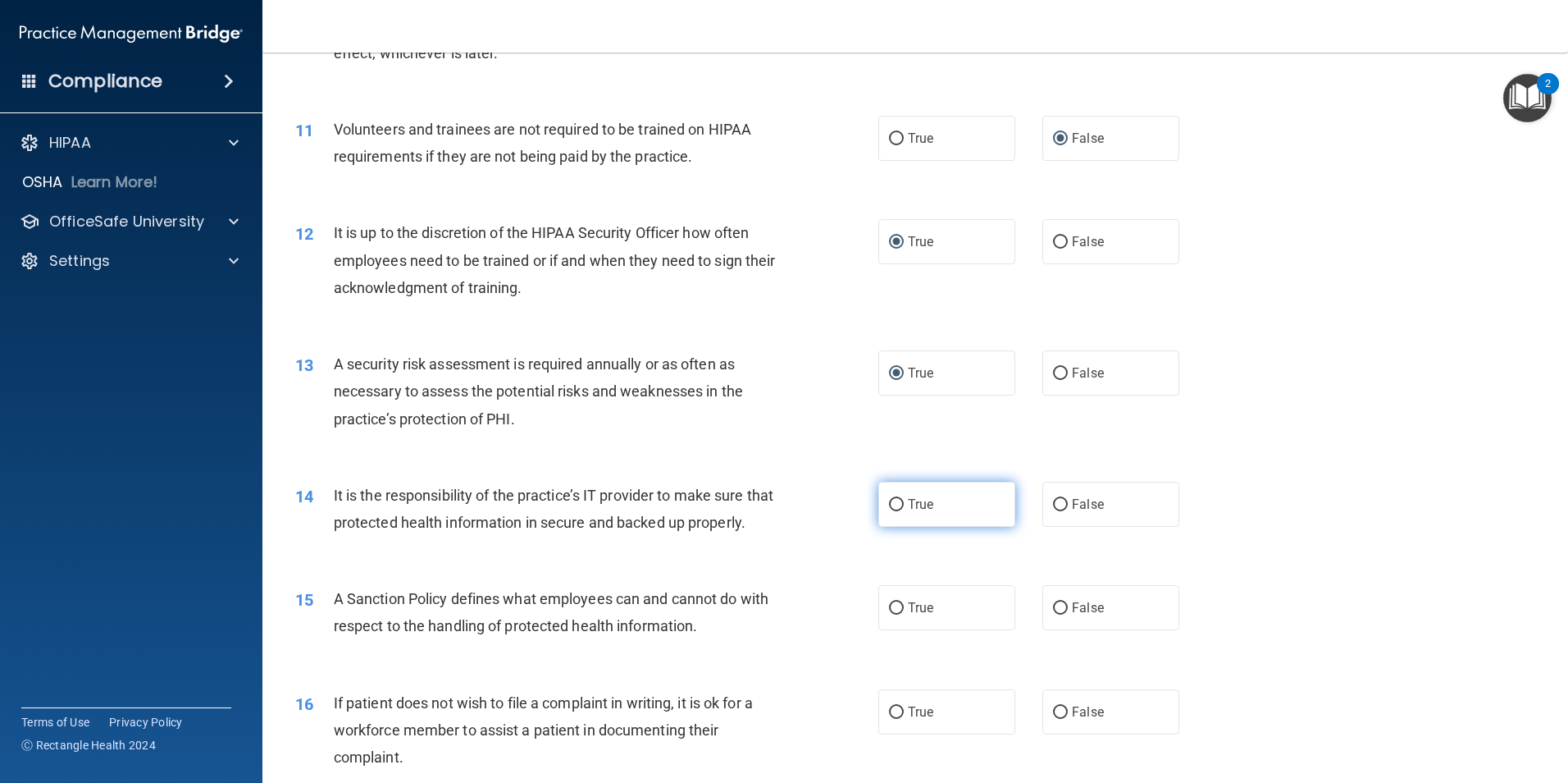
click at [893, 500] on input "True" at bounding box center [897, 505] width 15 height 13
radio input "true"
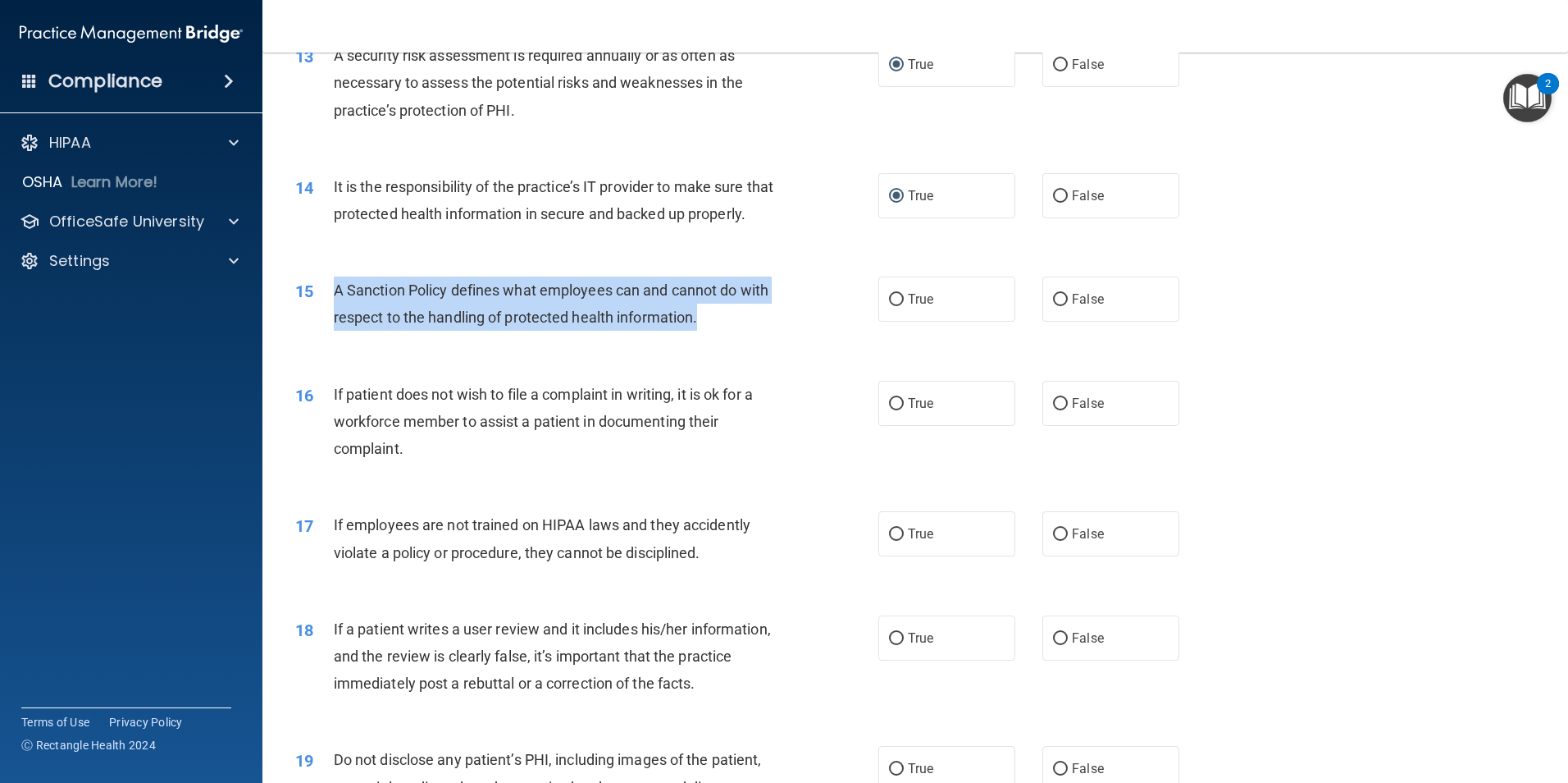
drag, startPoint x: 719, startPoint y: 336, endPoint x: 338, endPoint y: 319, distance: 381.4
click at [338, 319] on div "A Sanction Policy defines what employees can and cannot do with respect to the …" at bounding box center [562, 304] width 456 height 54
drag, startPoint x: 338, startPoint y: 319, endPoint x: 383, endPoint y: 314, distance: 45.3
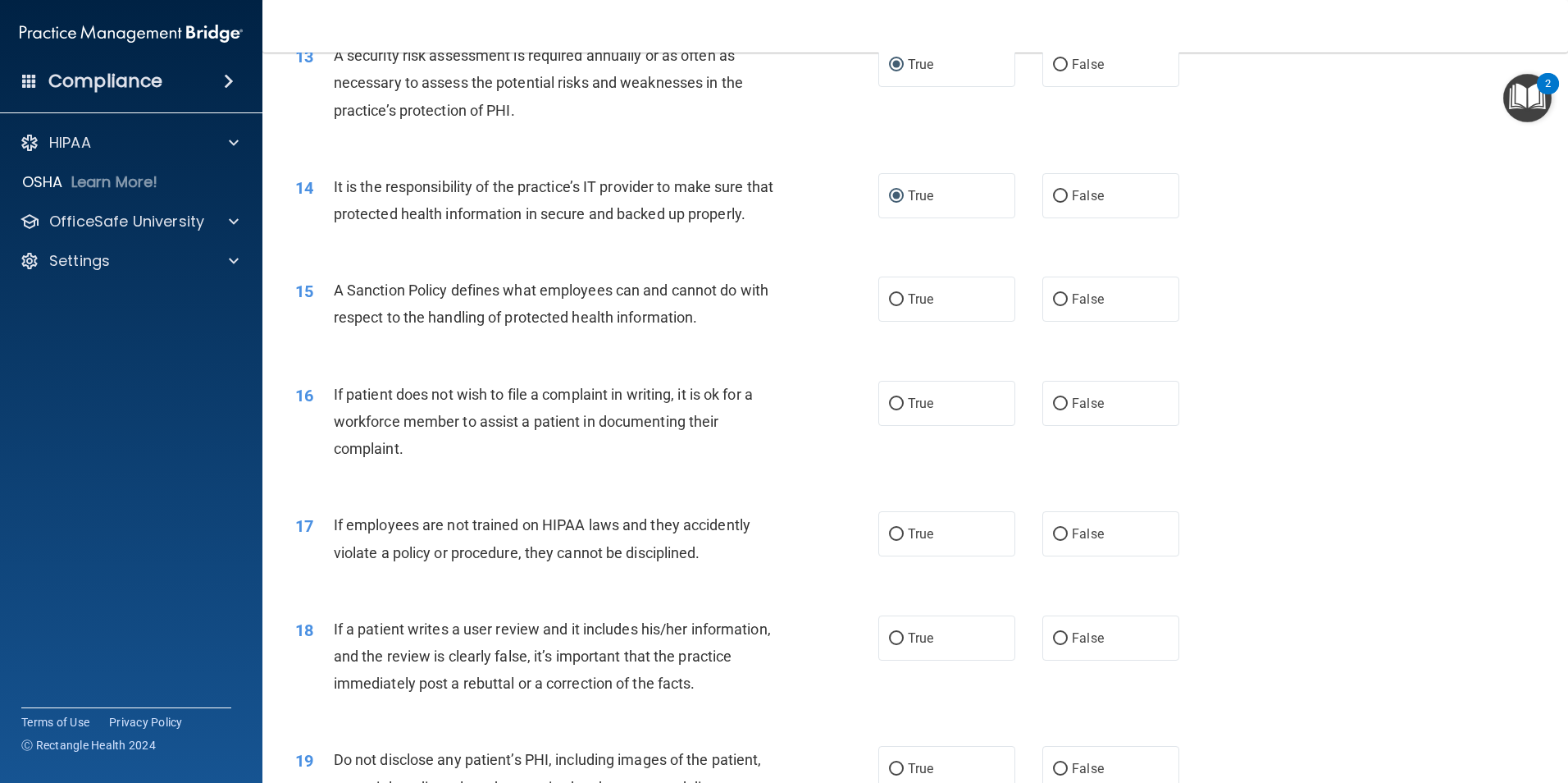
click at [542, 386] on div "16 If patient does not wish to file a complaint in writing, it is ok for a work…" at bounding box center [916, 426] width 1265 height 132
click at [896, 306] on input "True" at bounding box center [897, 300] width 15 height 13
radio input "true"
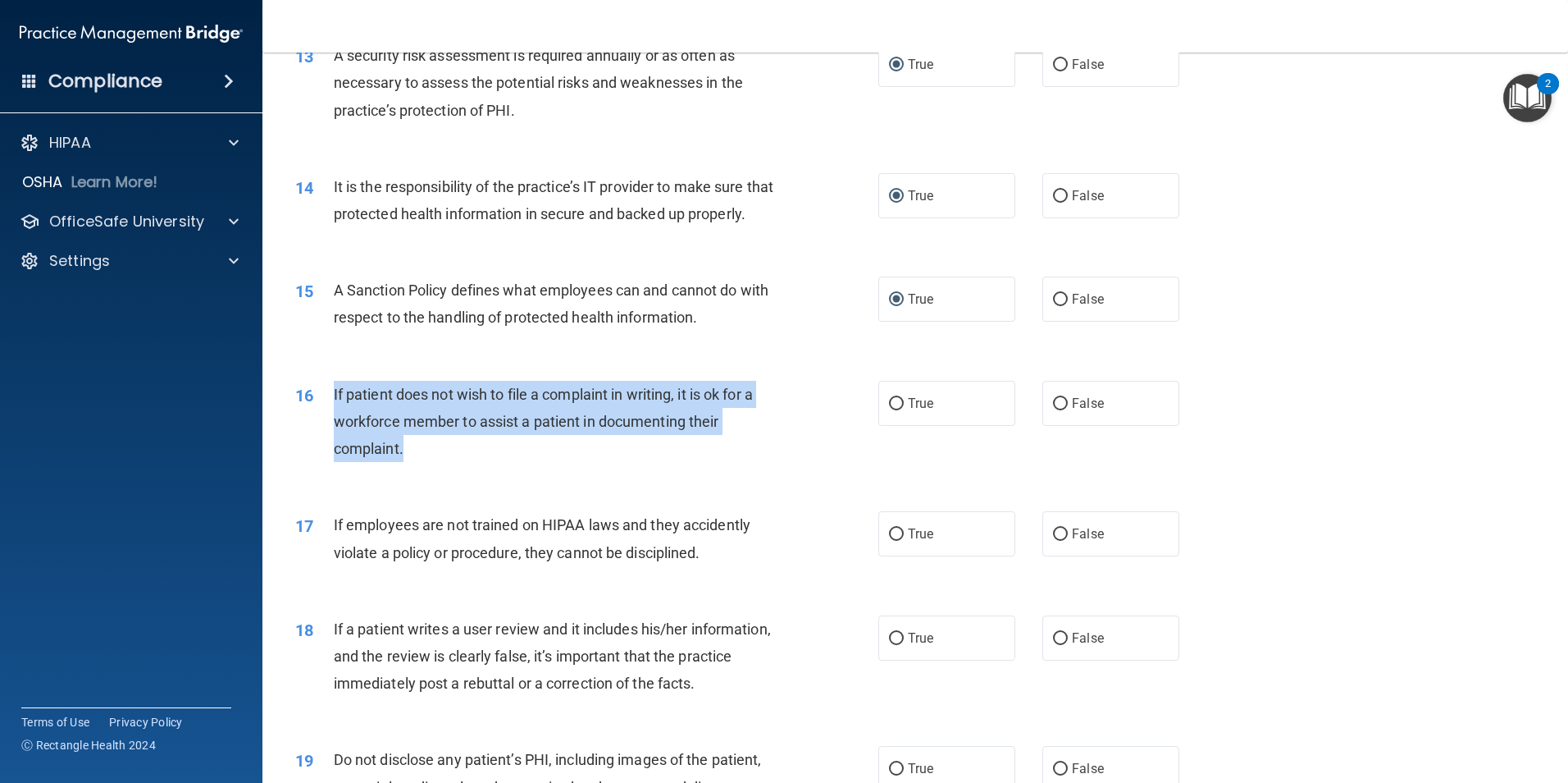
drag, startPoint x: 406, startPoint y: 478, endPoint x: 333, endPoint y: 422, distance: 92.0
click at [334, 422] on div "If patient does not wish to file a complaint in writing, it is ok for a workfor…" at bounding box center [562, 421] width 456 height 82
drag, startPoint x: 333, startPoint y: 422, endPoint x: 369, endPoint y: 416, distance: 36.5
click at [831, 471] on div "16 If patient does not wish to file a complaint in writing, it is ok for a work…" at bounding box center [587, 425] width 633 height 90
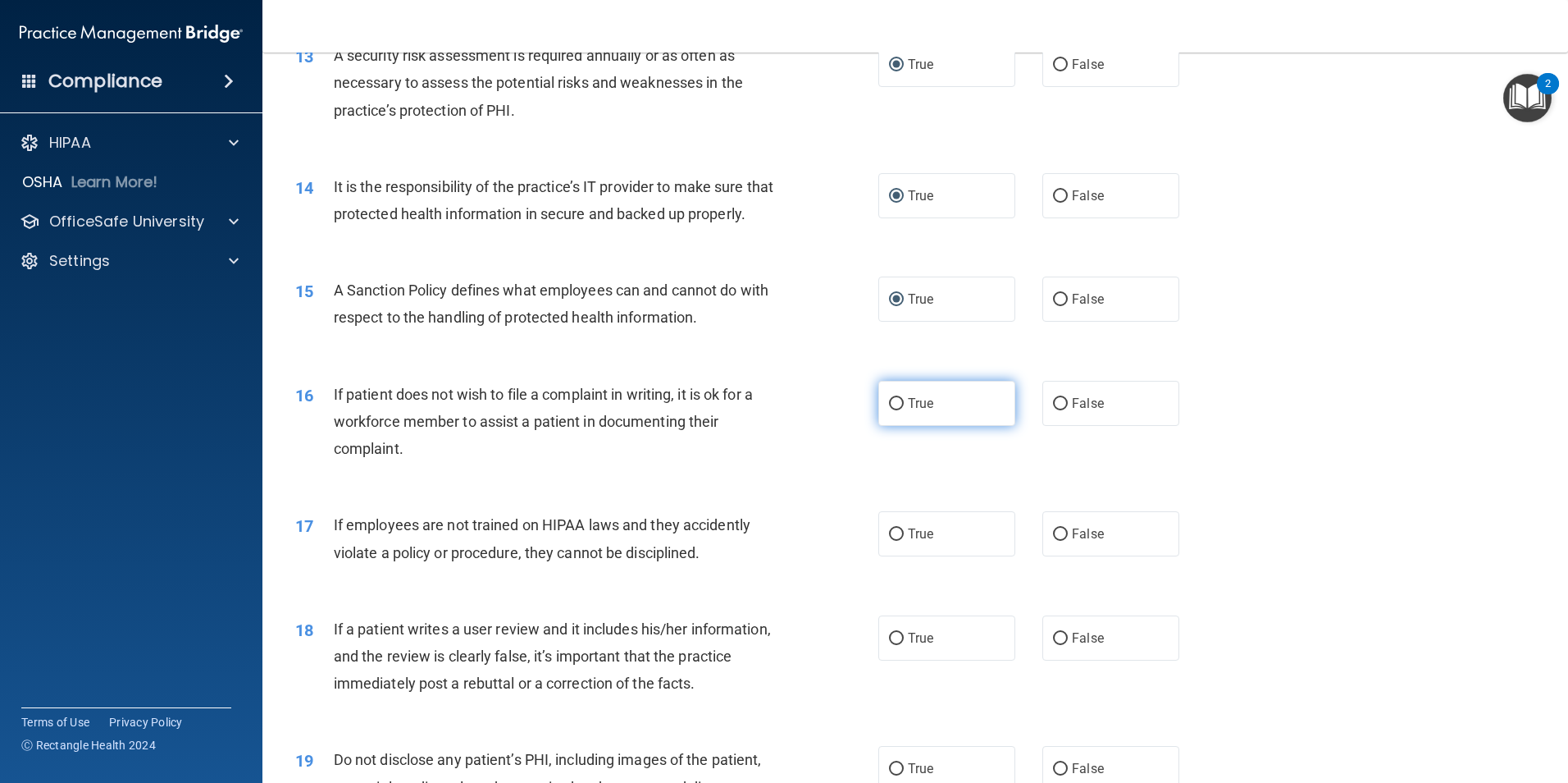
click at [892, 410] on input "True" at bounding box center [897, 404] width 15 height 13
radio input "true"
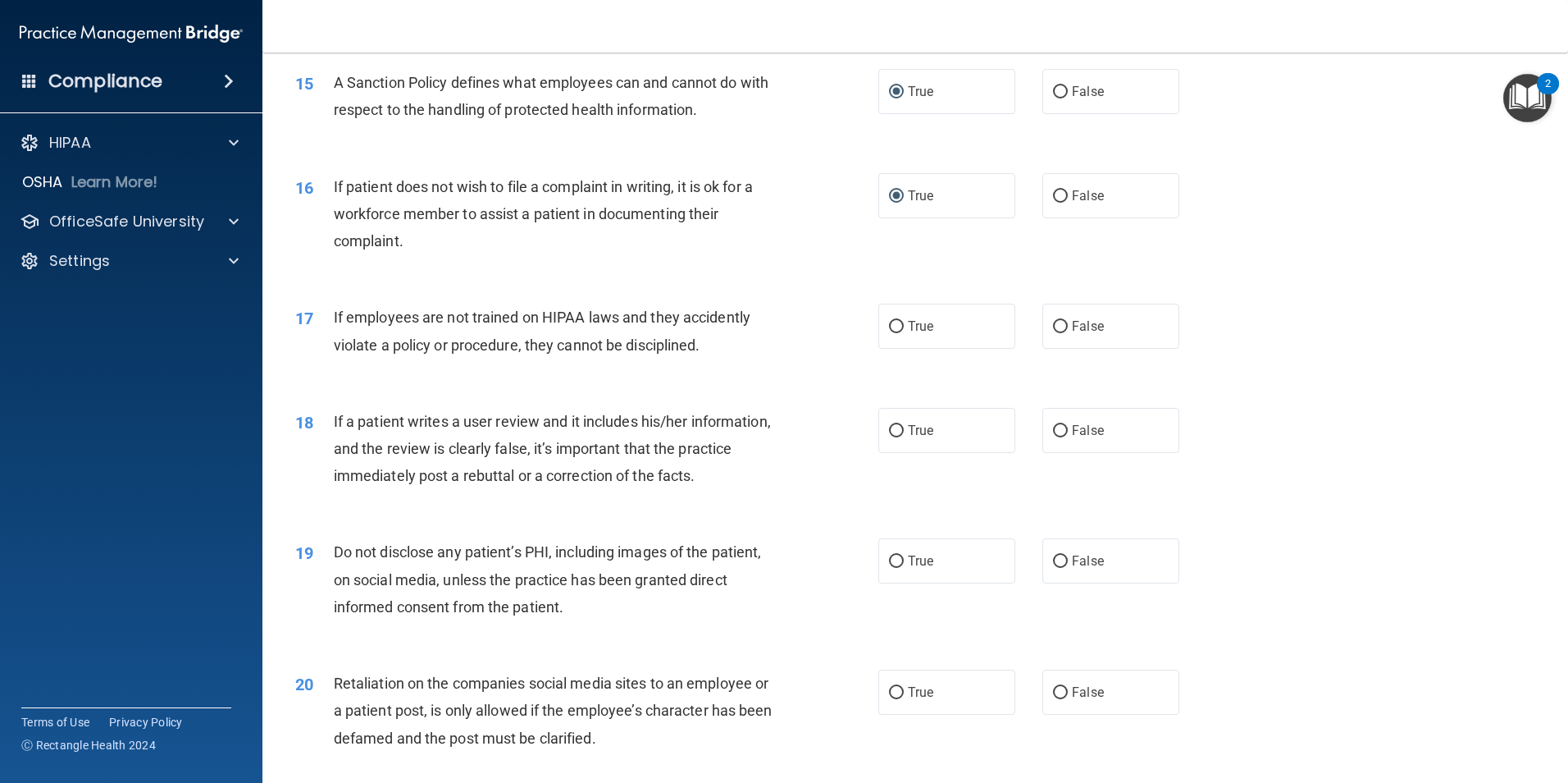
scroll to position [1986, 0]
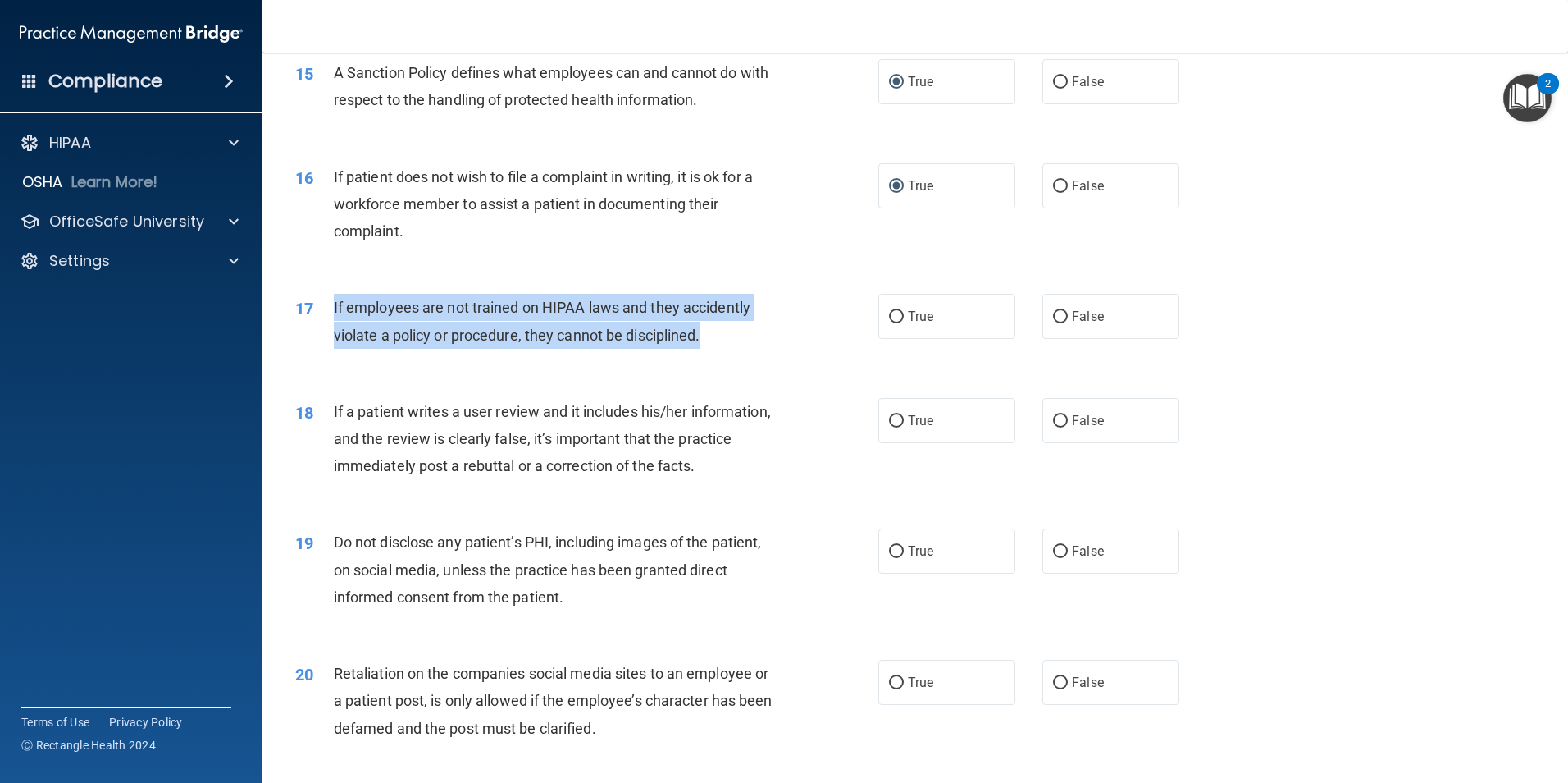
drag, startPoint x: 703, startPoint y: 364, endPoint x: 342, endPoint y: 347, distance: 361.4
click at [342, 347] on div "If employees are not trained on HIPAA laws and they accidently violate a policy…" at bounding box center [562, 321] width 456 height 54
drag, startPoint x: 342, startPoint y: 347, endPoint x: 443, endPoint y: 343, distance: 101.1
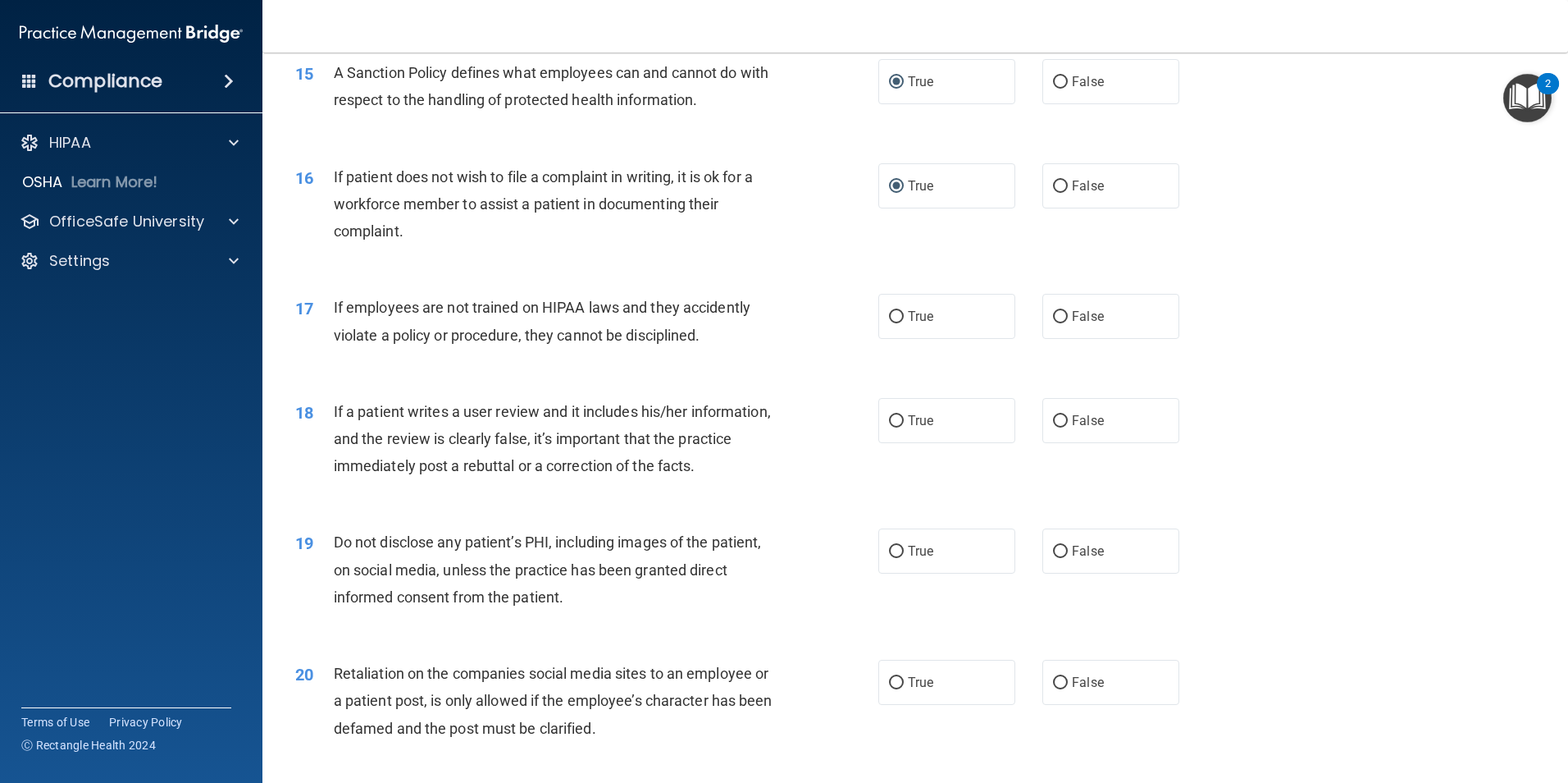
drag, startPoint x: 590, startPoint y: 394, endPoint x: 608, endPoint y: 384, distance: 20.6
click at [591, 376] on div "17 If employees are not trained on HIPAA laws and they accidently violate a pol…" at bounding box center [916, 325] width 1265 height 104
click at [1053, 323] on input "False" at bounding box center [1061, 317] width 15 height 13
radio input "true"
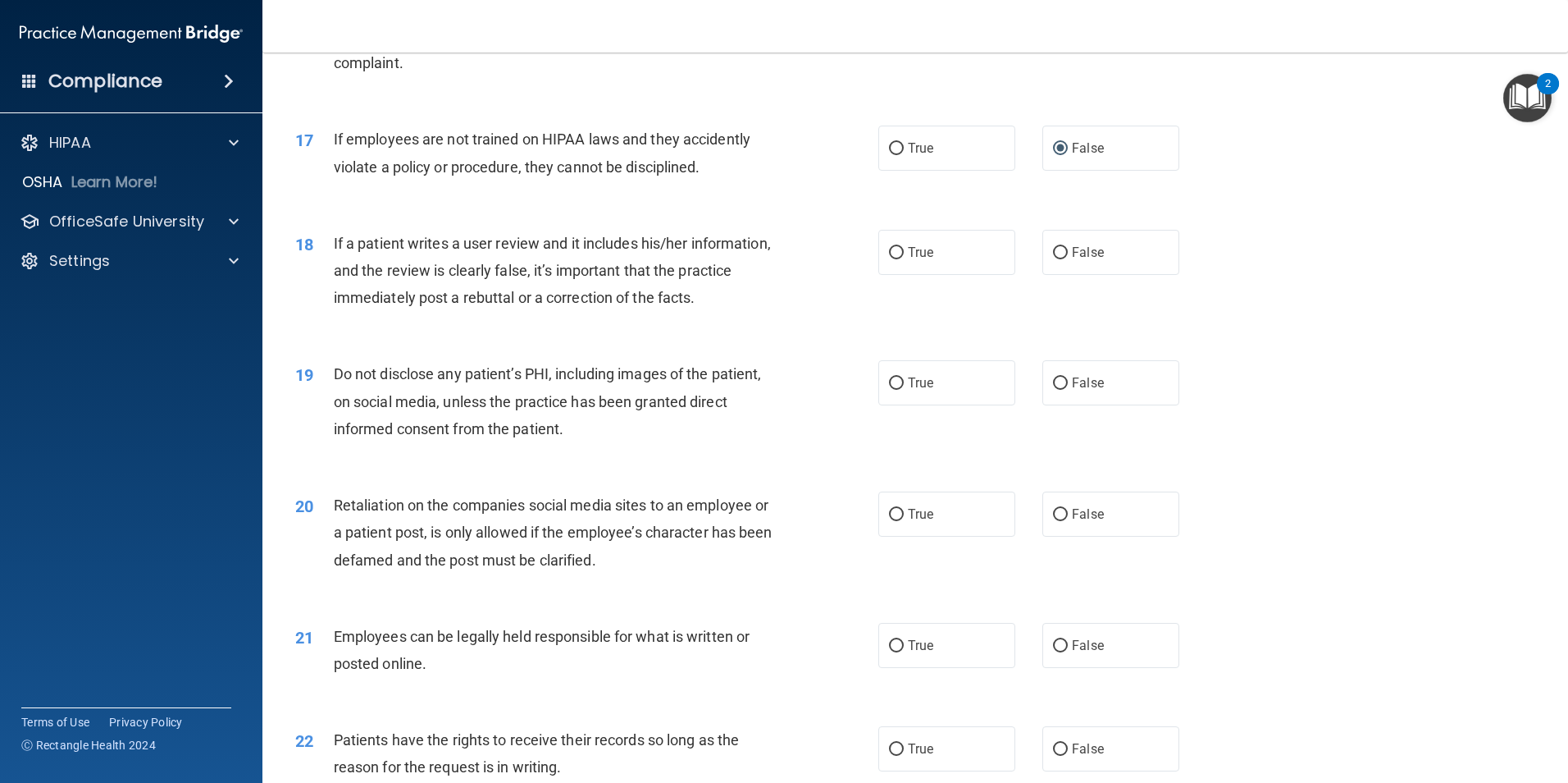
scroll to position [2164, 0]
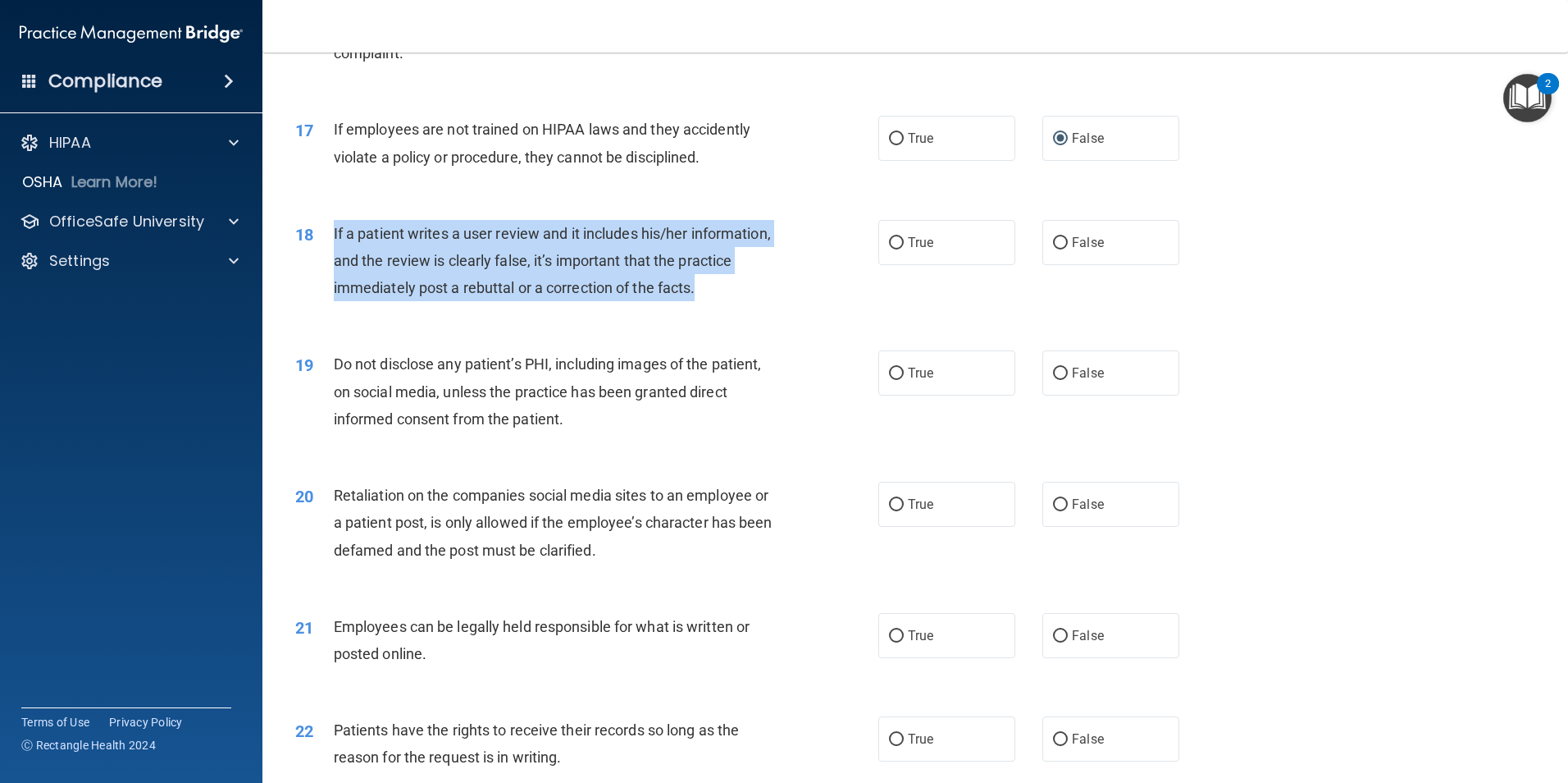
drag, startPoint x: 764, startPoint y: 316, endPoint x: 327, endPoint y: 267, distance: 439.7
click at [327, 267] on div "18 If a patient writes a user review and it includes his/her information, and t…" at bounding box center [587, 265] width 633 height 90
drag, startPoint x: 327, startPoint y: 267, endPoint x: 380, endPoint y: 270, distance: 53.1
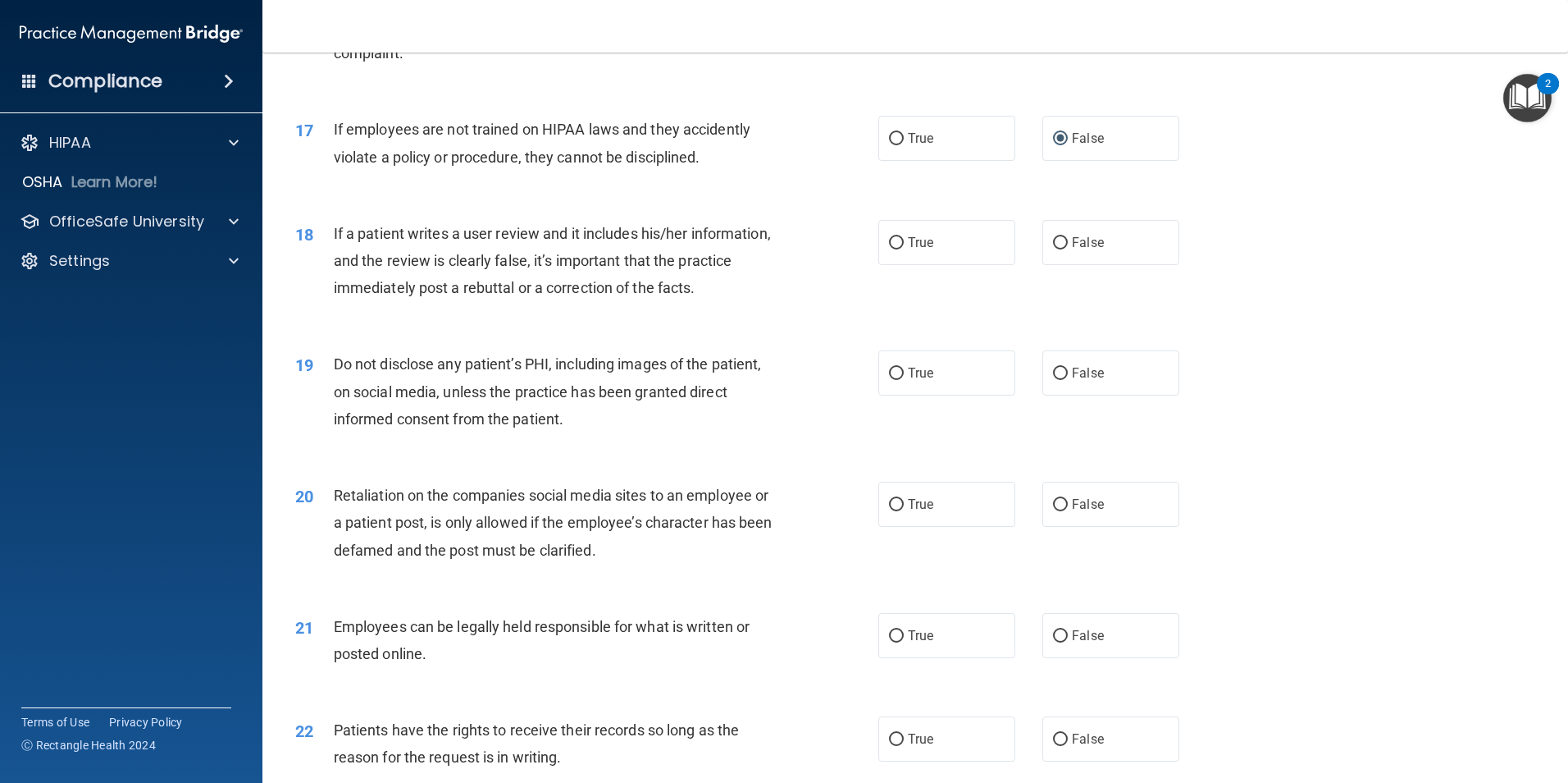
click at [302, 310] on div "18 If a patient writes a user review and it includes his/her information, and t…" at bounding box center [587, 265] width 633 height 90
click at [1056, 250] on input "False" at bounding box center [1061, 243] width 15 height 13
radio input "true"
click at [889, 380] on input "True" at bounding box center [897, 374] width 15 height 13
radio input "true"
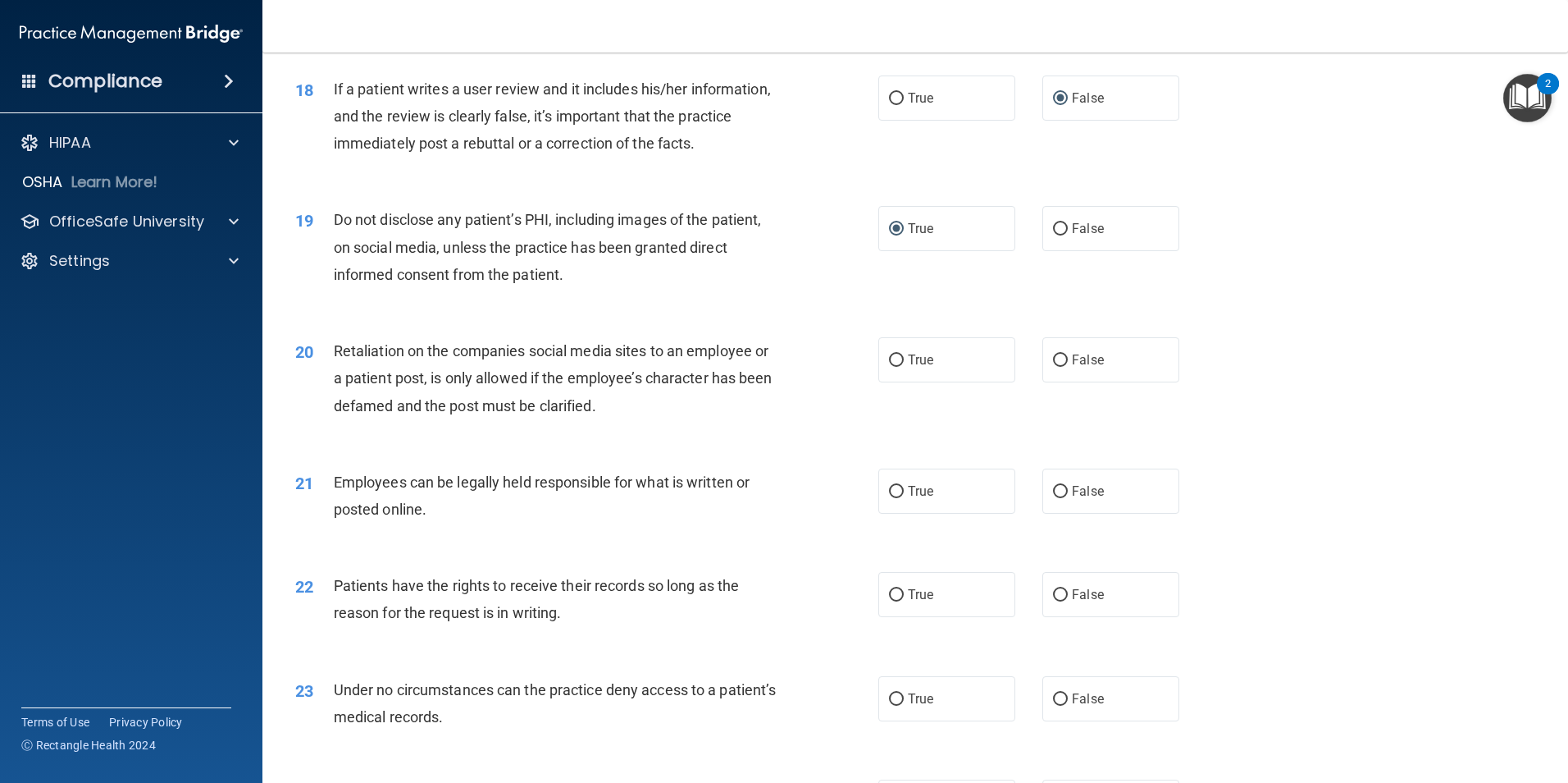
scroll to position [2391, 0]
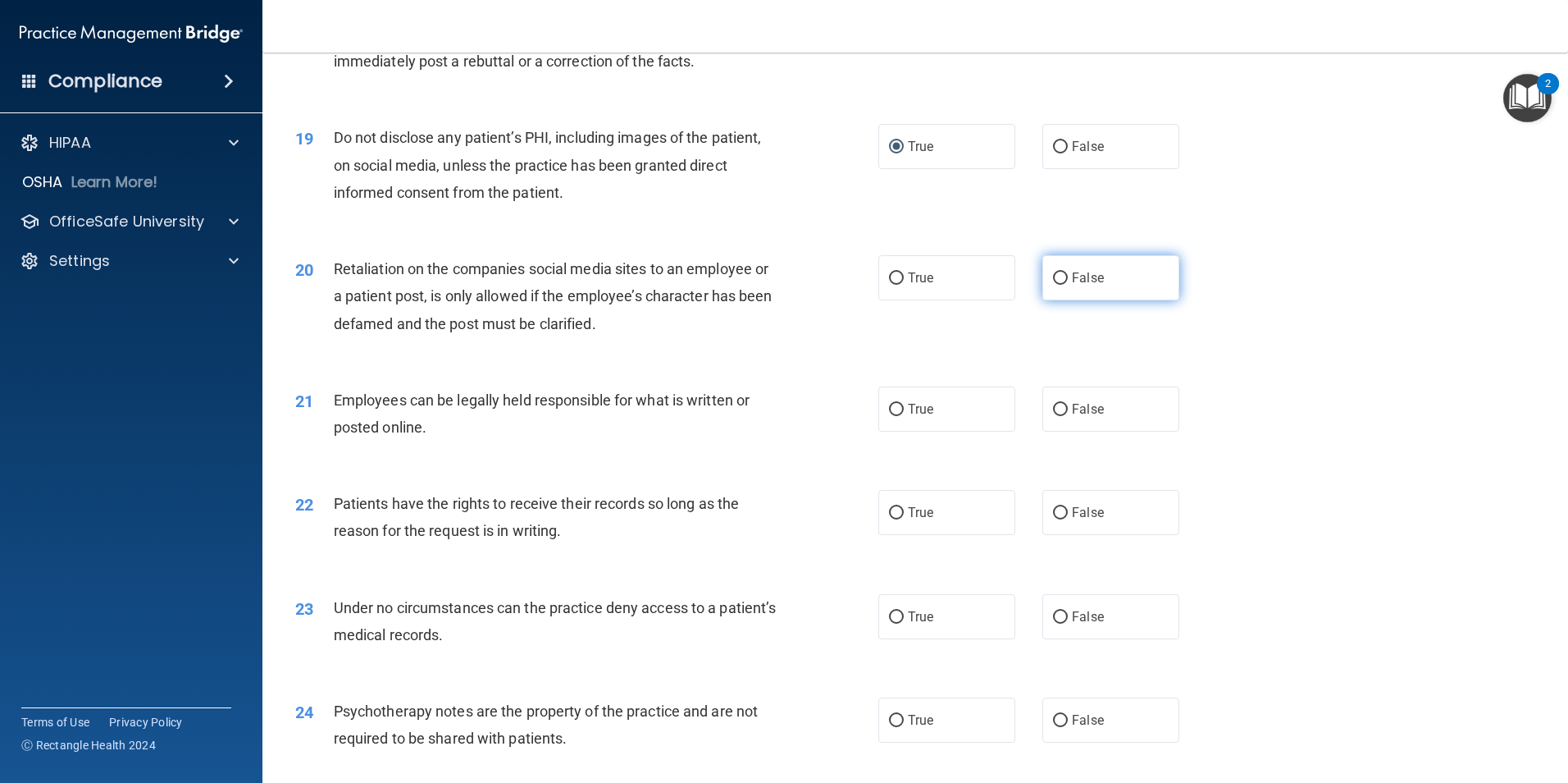
click at [1057, 284] on input "False" at bounding box center [1061, 278] width 15 height 13
radio input "true"
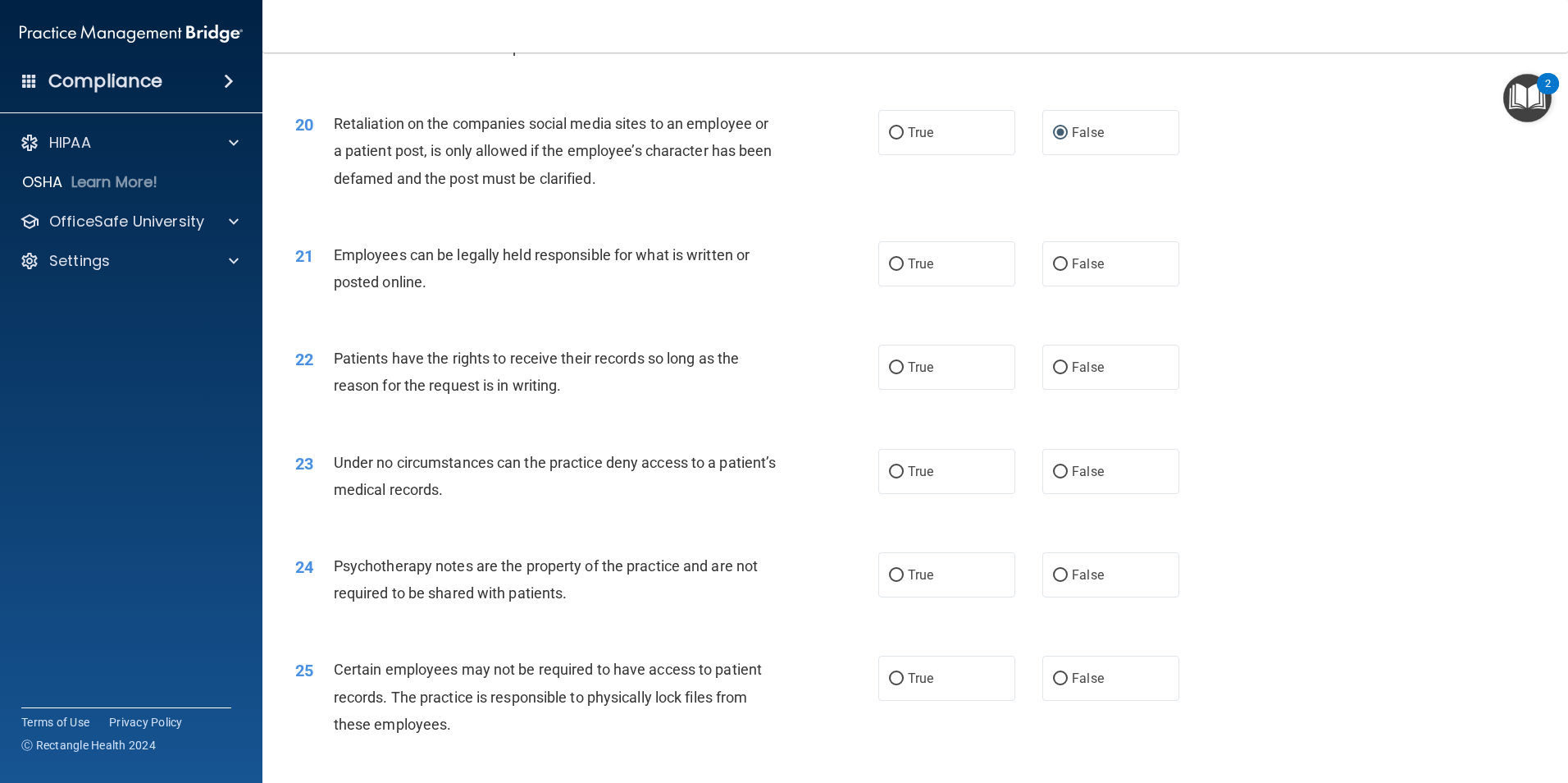
scroll to position [2541, 0]
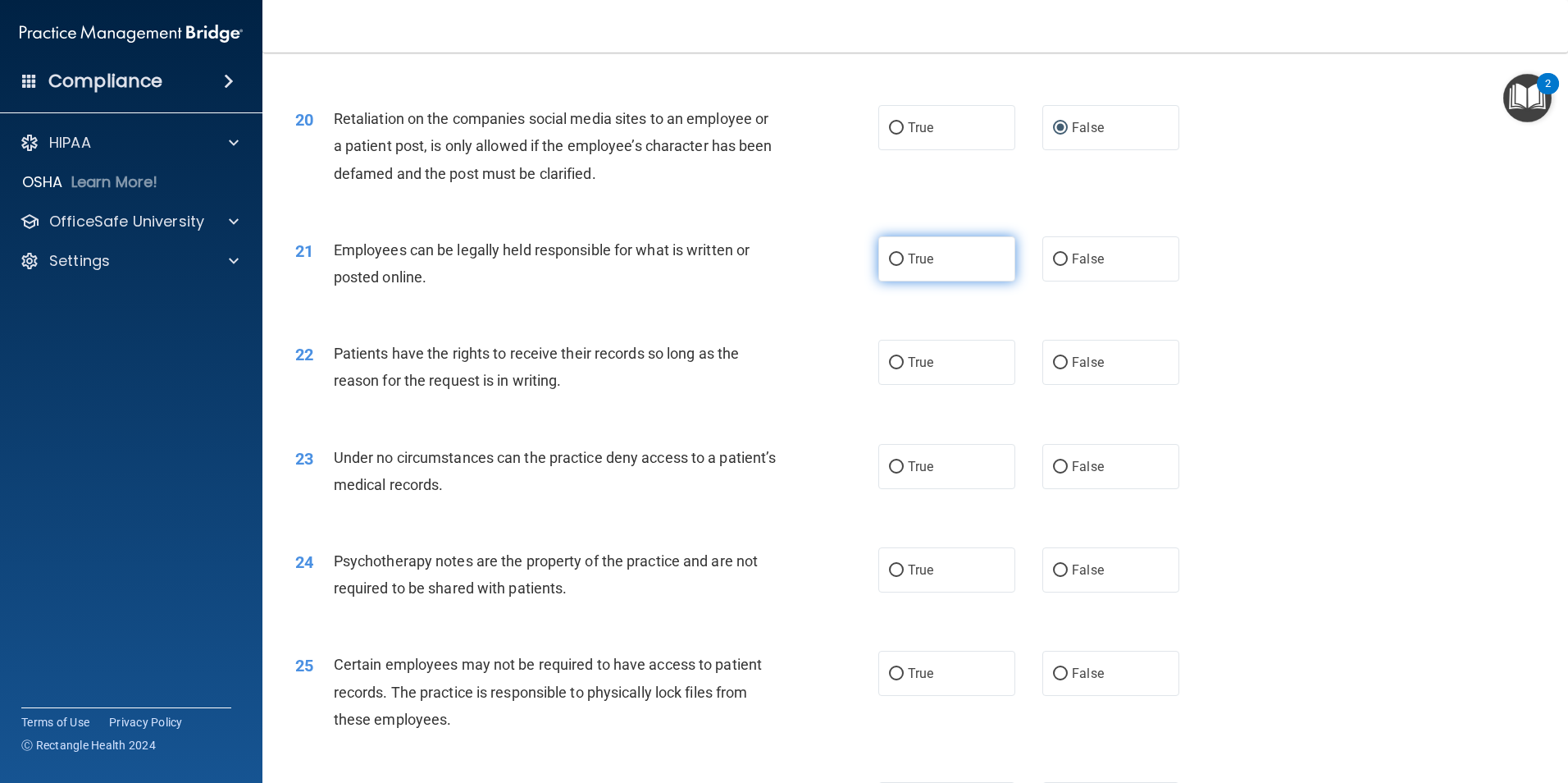
click at [892, 266] on input "True" at bounding box center [897, 260] width 15 height 13
radio input "true"
click at [892, 370] on input "True" at bounding box center [897, 363] width 15 height 13
radio input "true"
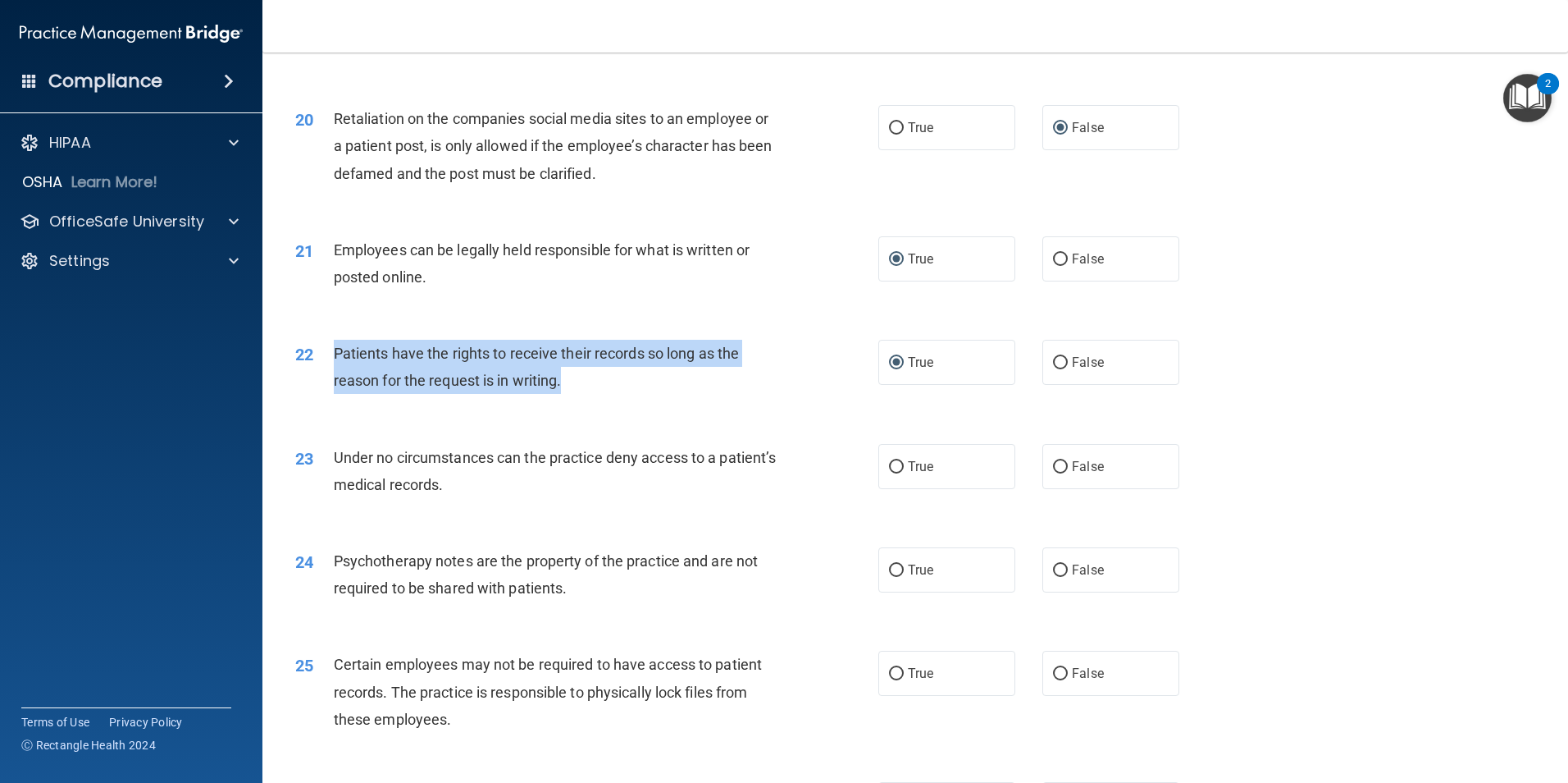
drag, startPoint x: 564, startPoint y: 404, endPoint x: 315, endPoint y: 391, distance: 249.3
click at [315, 391] on div "22 Patients have the rights to receive their records so long as the reason for …" at bounding box center [587, 371] width 633 height 62
drag, startPoint x: 315, startPoint y: 391, endPoint x: 380, endPoint y: 373, distance: 67.4
click at [648, 402] on div "22 Patients have the rights to receive their records so long as the reason for …" at bounding box center [587, 371] width 633 height 62
click at [649, 394] on div "Patients have the rights to receive their records so long as the reason for the…" at bounding box center [562, 367] width 456 height 54
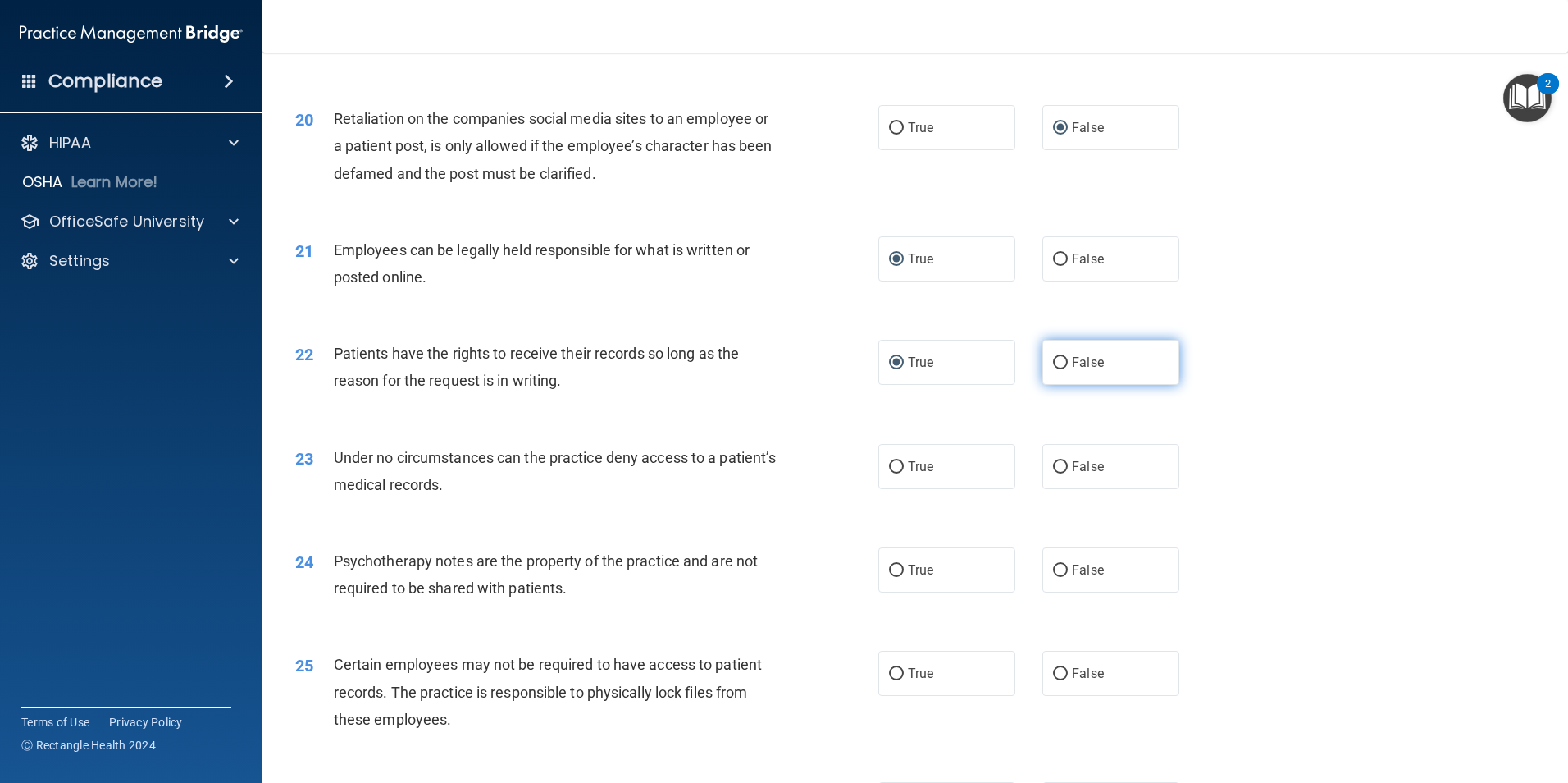
click at [1053, 370] on input "False" at bounding box center [1061, 363] width 15 height 13
radio input "true"
radio input "false"
click at [892, 473] on input "True" at bounding box center [897, 467] width 15 height 13
radio input "true"
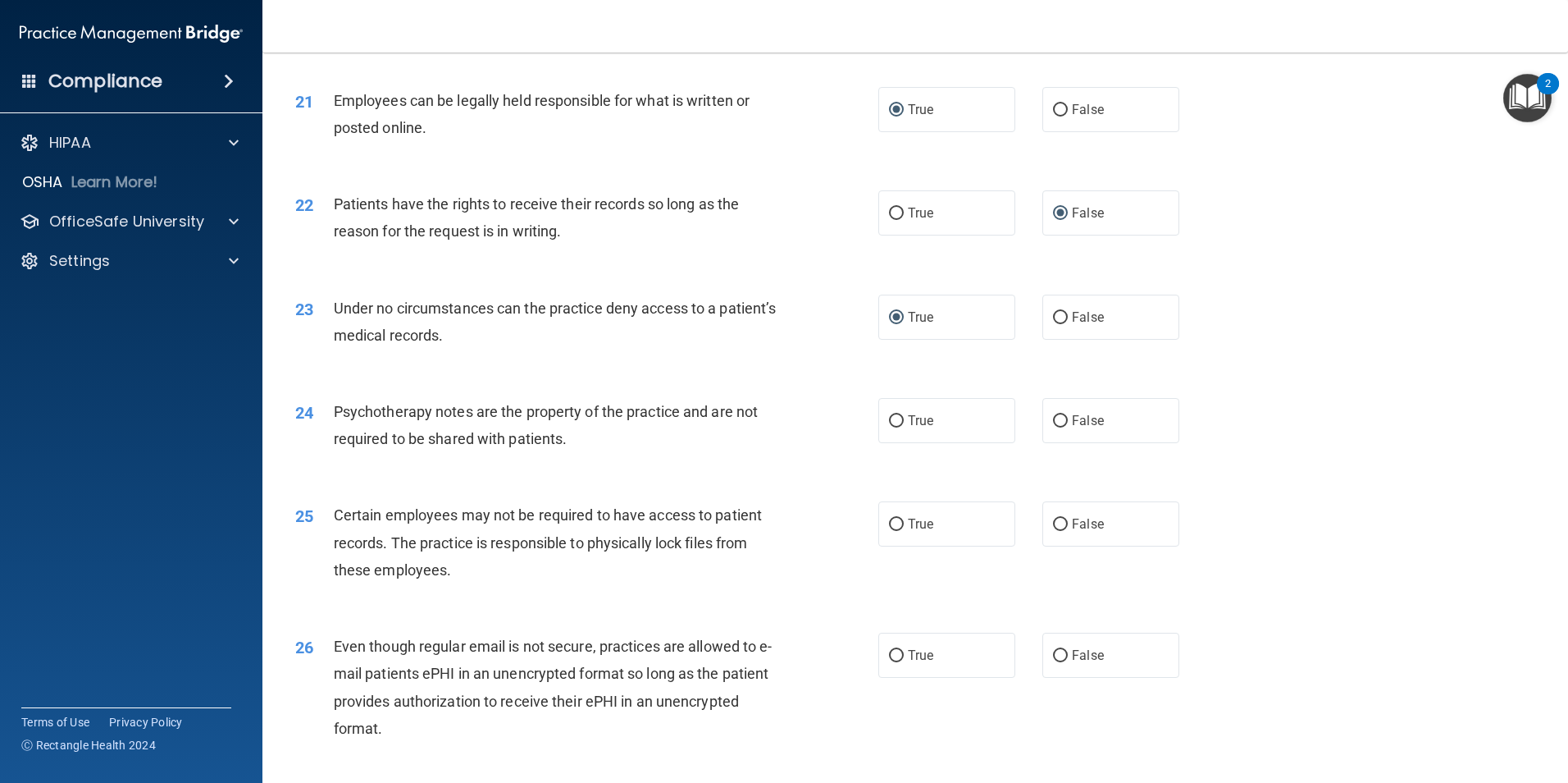
scroll to position [2738, 0]
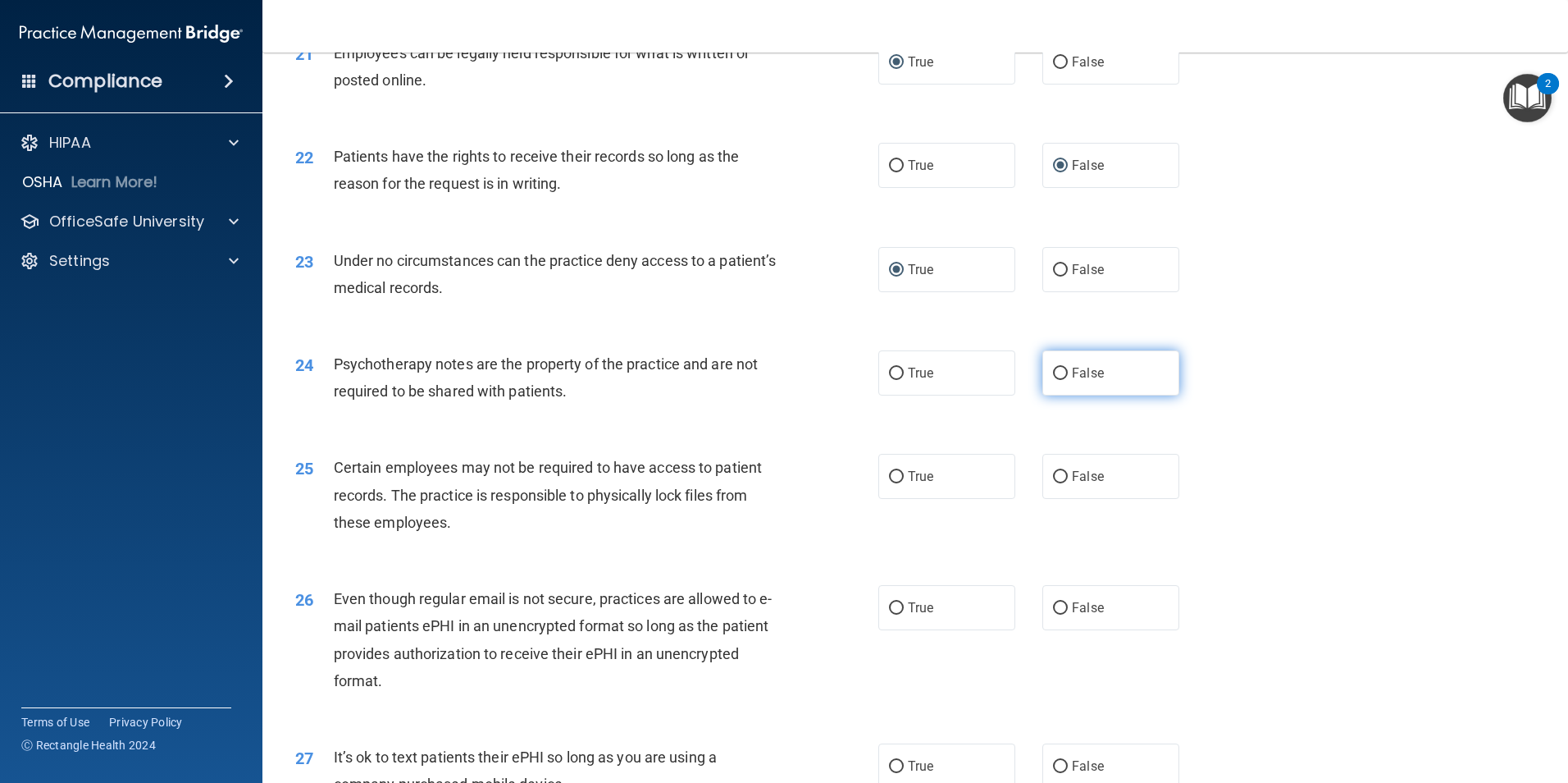
click at [1053, 380] on input "False" at bounding box center [1061, 374] width 15 height 13
radio input "true"
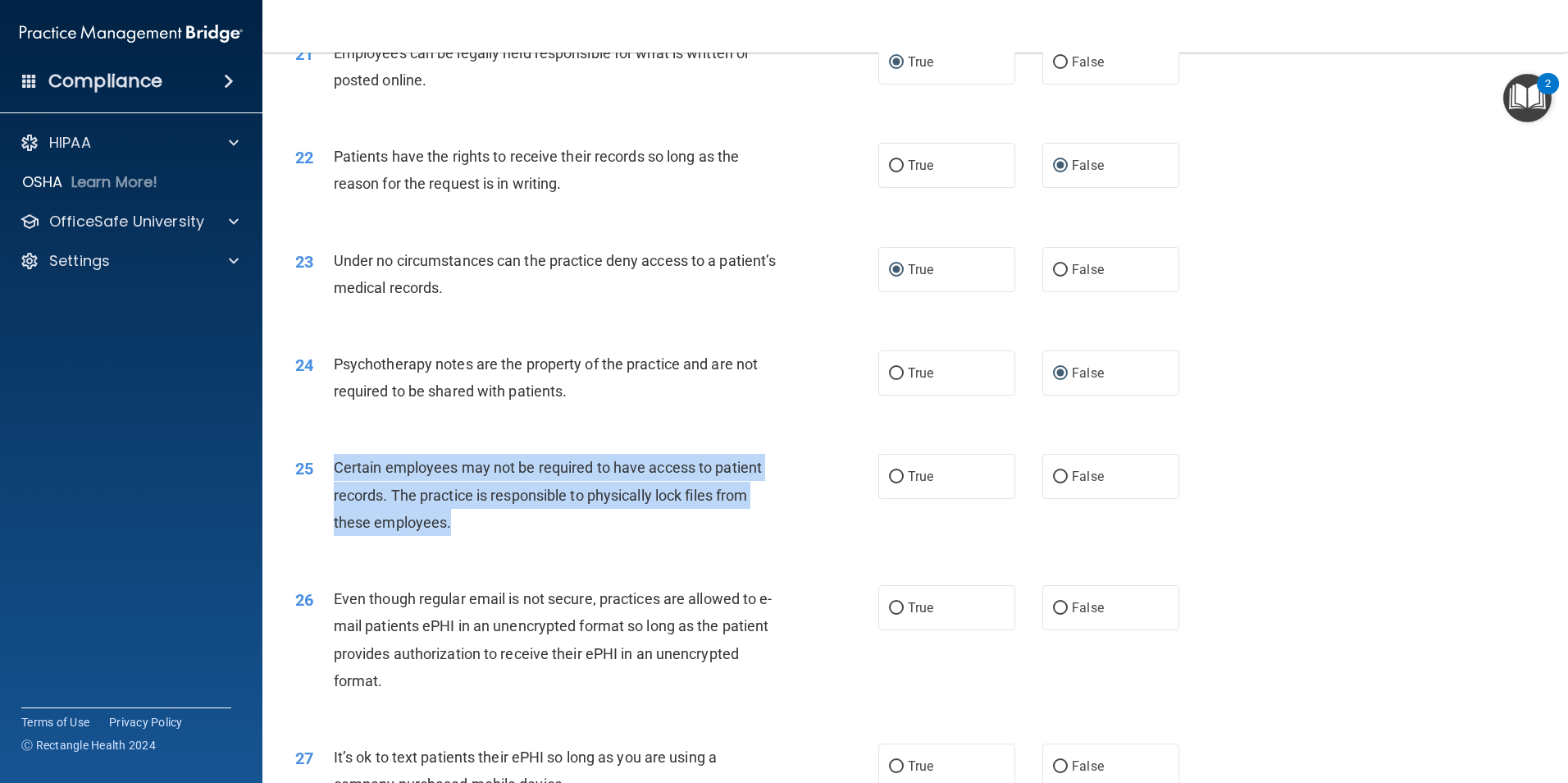
drag, startPoint x: 455, startPoint y: 543, endPoint x: 336, endPoint y: 500, distance: 126.5
click at [336, 500] on div "Certain employees may not be required to have access to patient records. The pr…" at bounding box center [562, 494] width 456 height 82
drag, startPoint x: 336, startPoint y: 500, endPoint x: 381, endPoint y: 509, distance: 45.9
click at [497, 544] on div "25 Certain employees may not be required to have access to patient records. The…" at bounding box center [587, 499] width 633 height 90
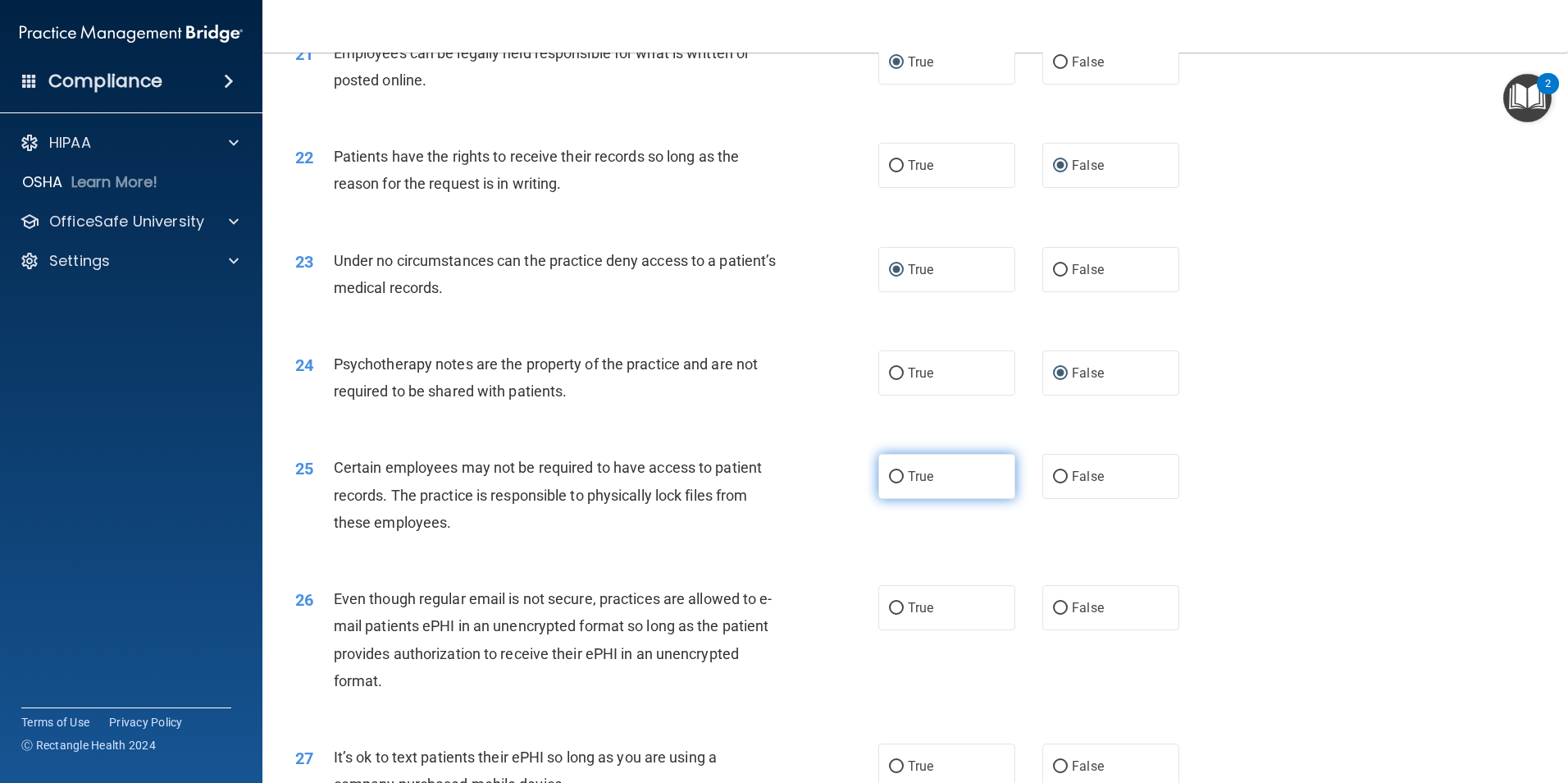
click at [897, 483] on input "True" at bounding box center [897, 477] width 15 height 13
radio input "true"
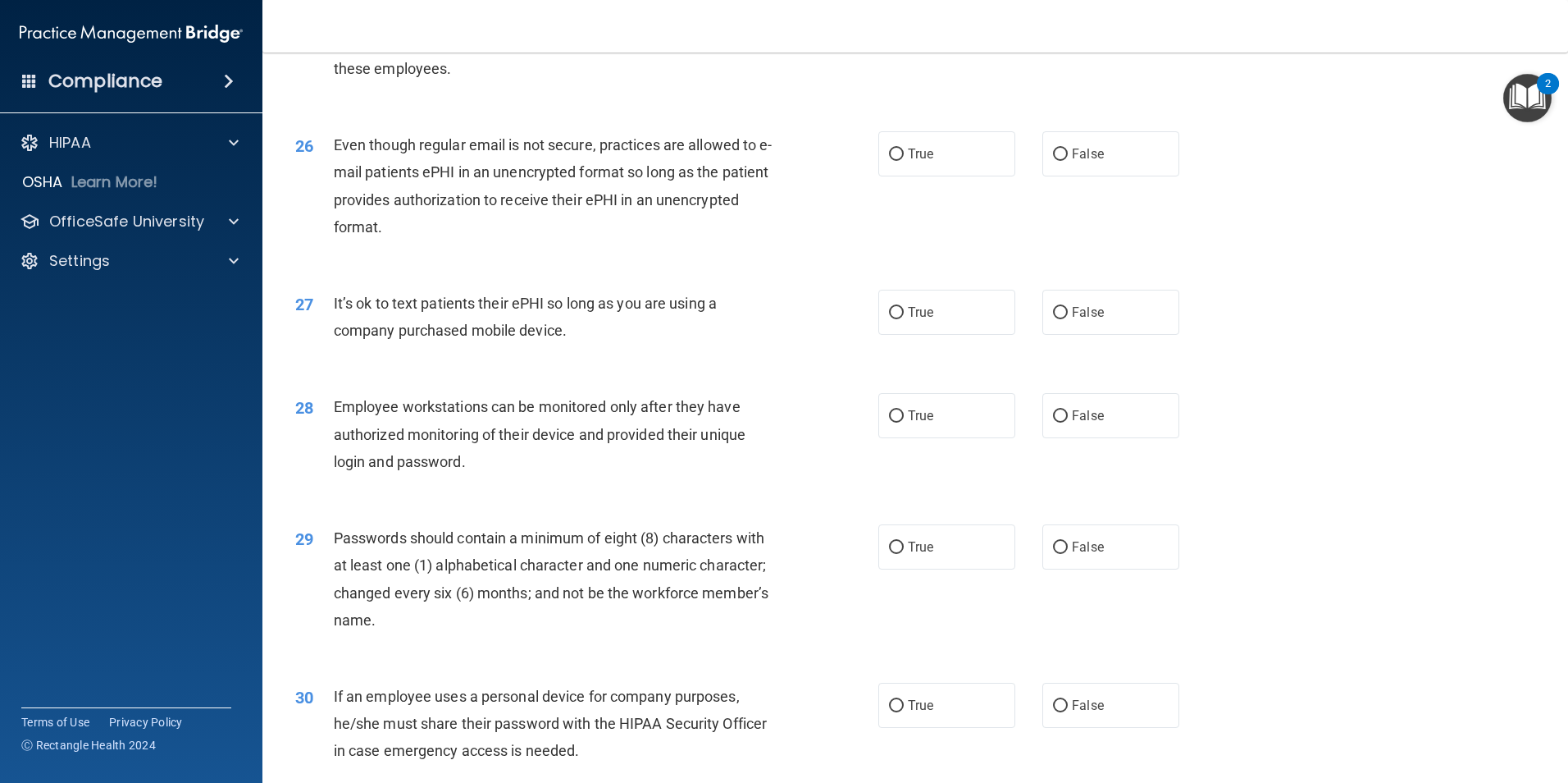
scroll to position [3221, 0]
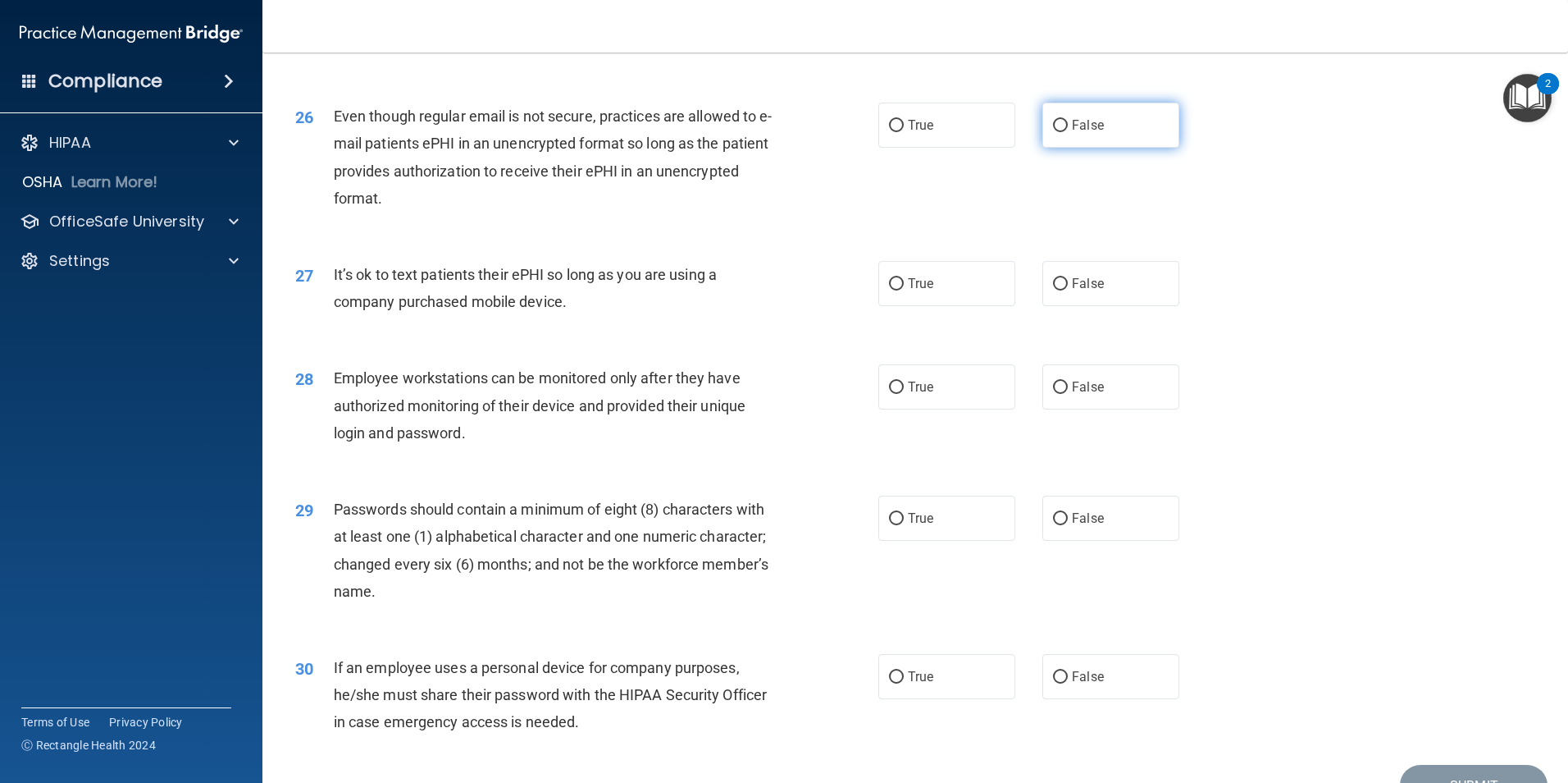
click at [1057, 132] on input "False" at bounding box center [1061, 126] width 15 height 13
radio input "true"
click at [1058, 290] on input "False" at bounding box center [1061, 284] width 15 height 13
radio input "true"
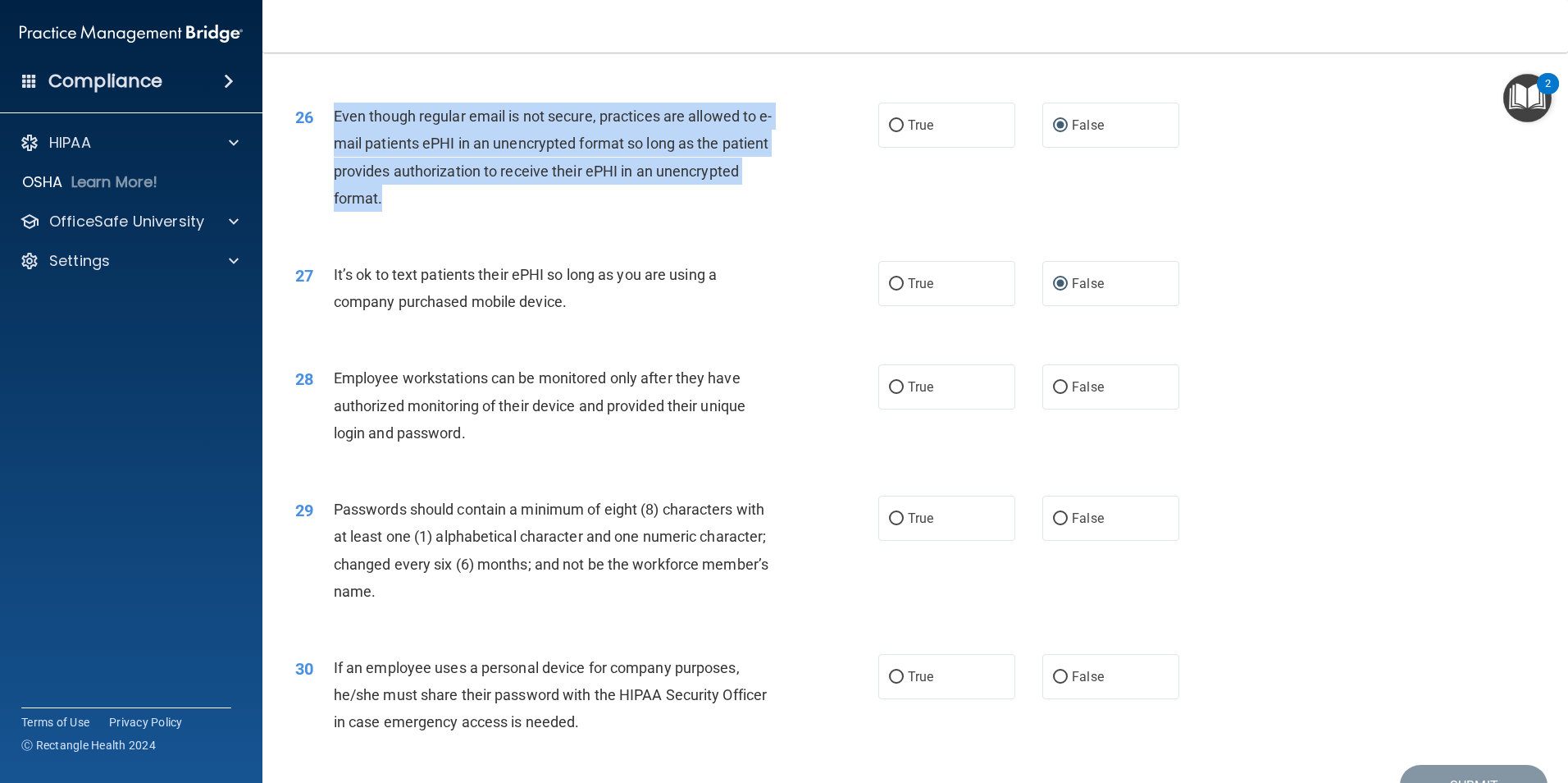
drag, startPoint x: 469, startPoint y: 225, endPoint x: 332, endPoint y: 144, distance: 159.2
click at [332, 144] on div "26 Even though regular email is not secure, practices are allowed to e-mail pat…" at bounding box center [587, 161] width 633 height 117
drag, startPoint x: 332, startPoint y: 144, endPoint x: 386, endPoint y: 144, distance: 54.0
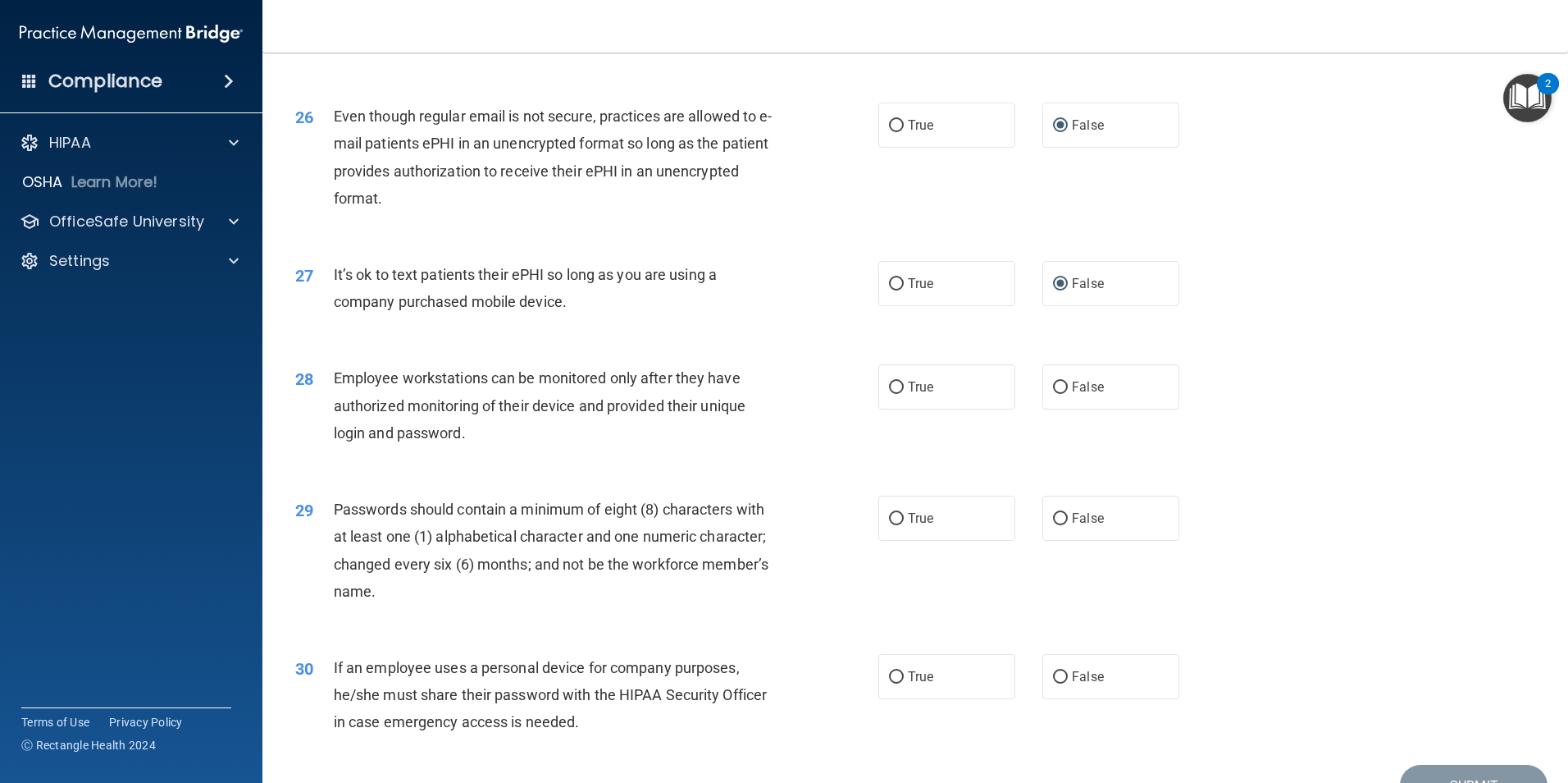
click at [1409, 307] on div "27 It’s ok to text patients their ePHI so long as you are using a company purch…" at bounding box center [916, 292] width 1265 height 104
click at [889, 132] on input "True" at bounding box center [897, 126] width 15 height 13
radio input "true"
radio input "false"
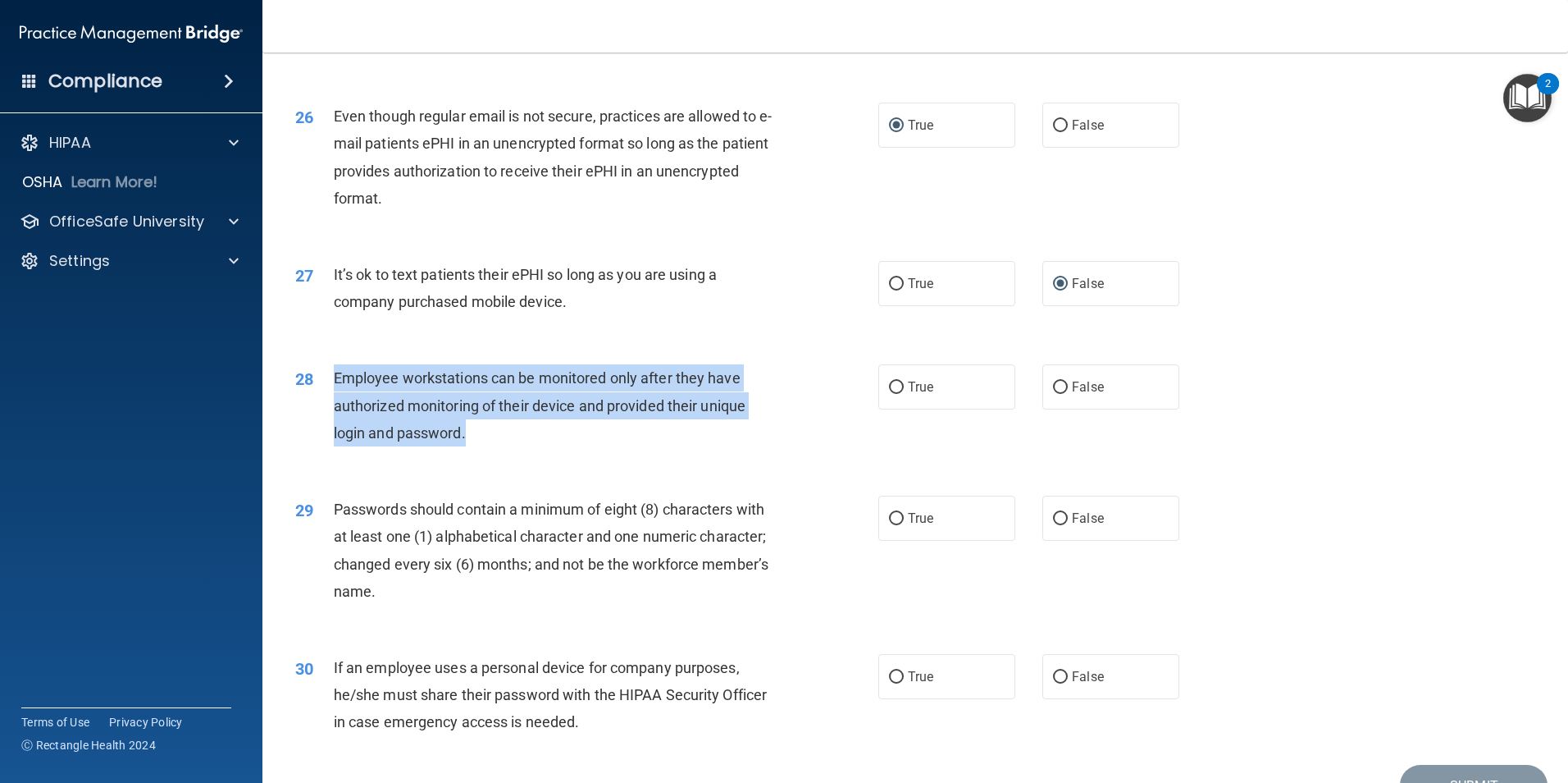
drag, startPoint x: 459, startPoint y: 456, endPoint x: 326, endPoint y: 406, distance: 142.1
click at [326, 406] on div "28 Employee workstations can be monitored only after they have authorized monit…" at bounding box center [587, 409] width 633 height 90
drag, startPoint x: 326, startPoint y: 406, endPoint x: 371, endPoint y: 408, distance: 45.0
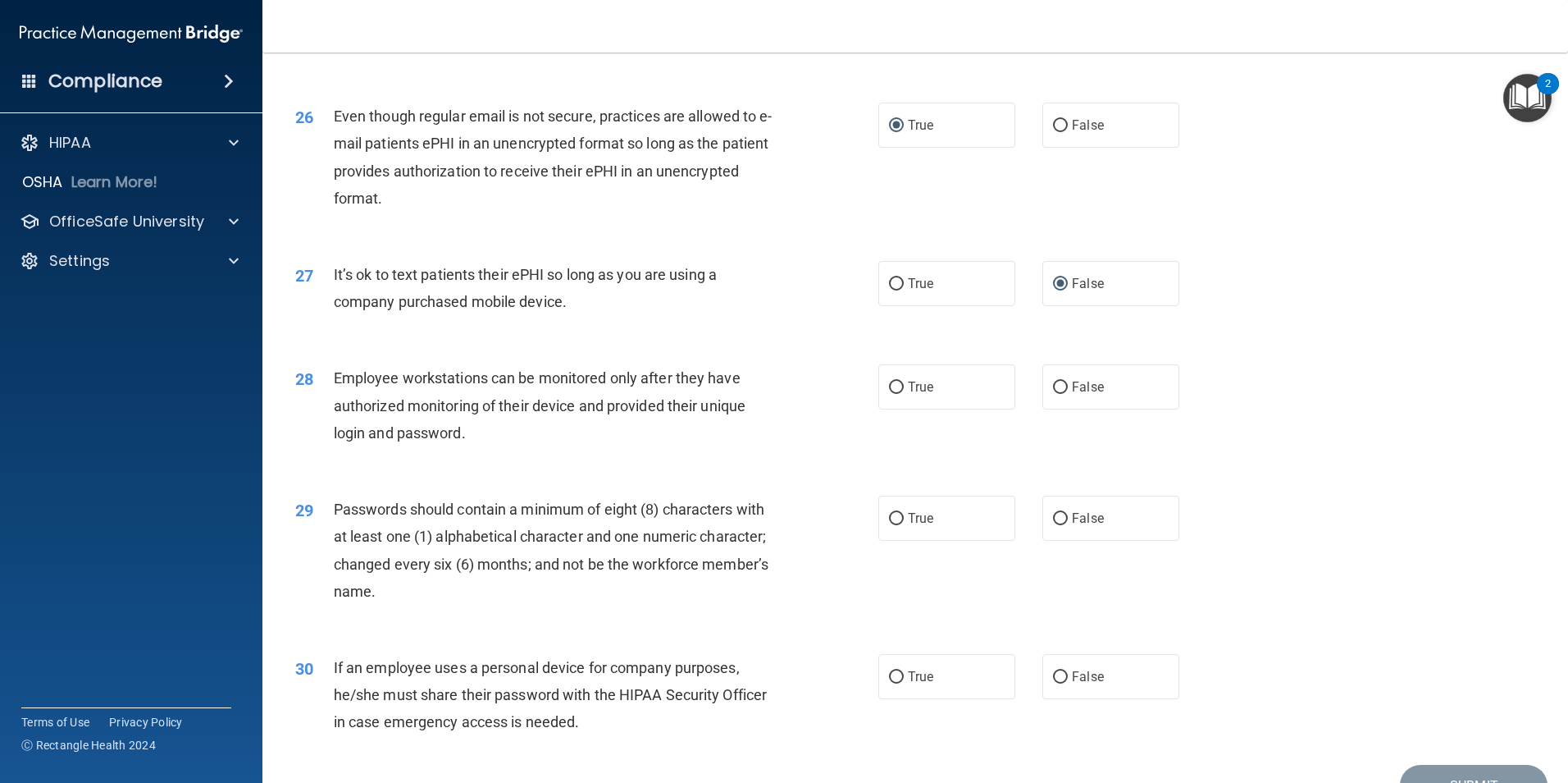
click at [1049, 464] on div "28 Employee workstations can be monitored only after they have authorized monit…" at bounding box center [916, 409] width 1265 height 132
click at [1055, 394] on input "False" at bounding box center [1061, 387] width 15 height 13
radio input "true"
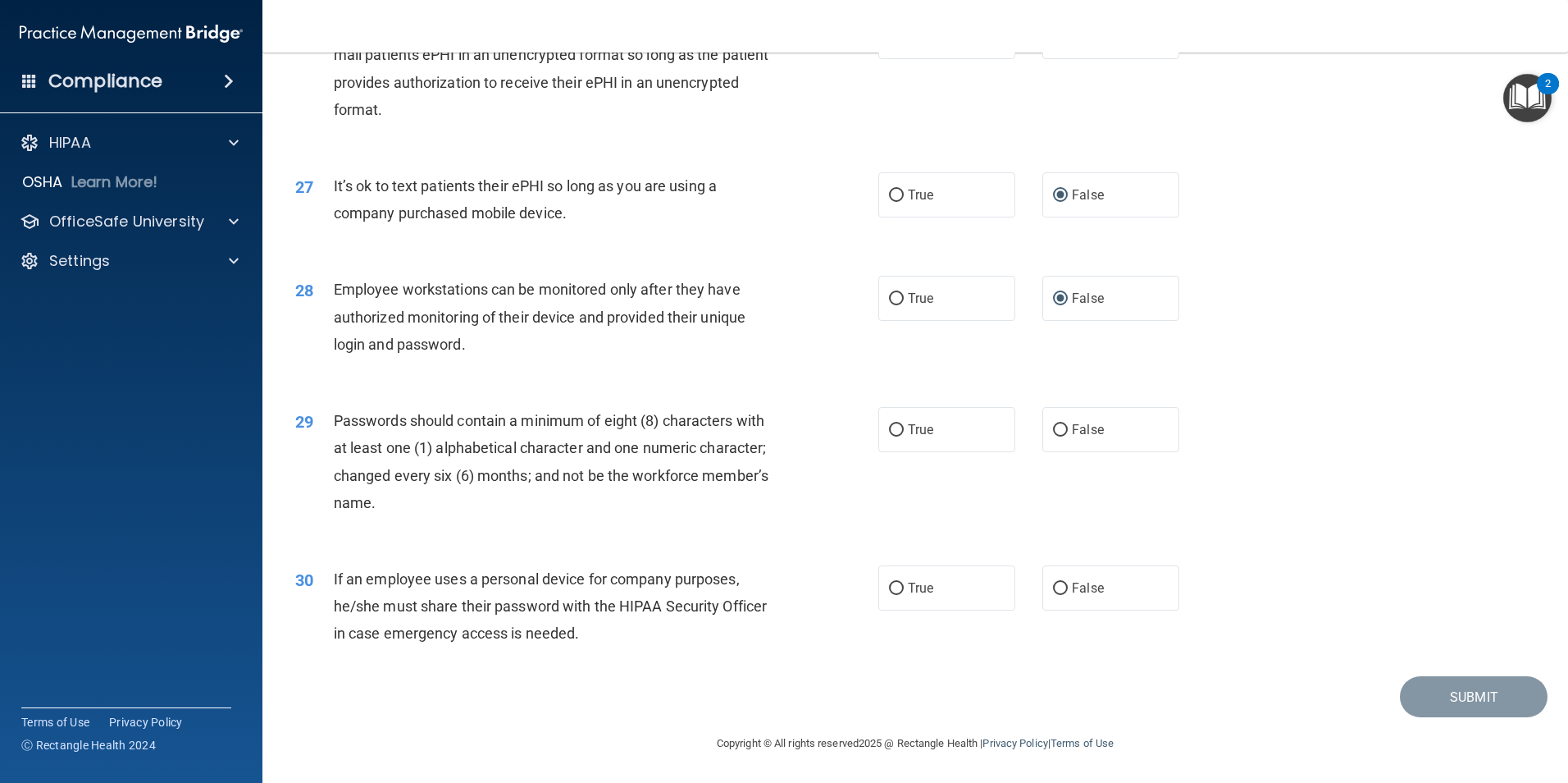
scroll to position [3336, 0]
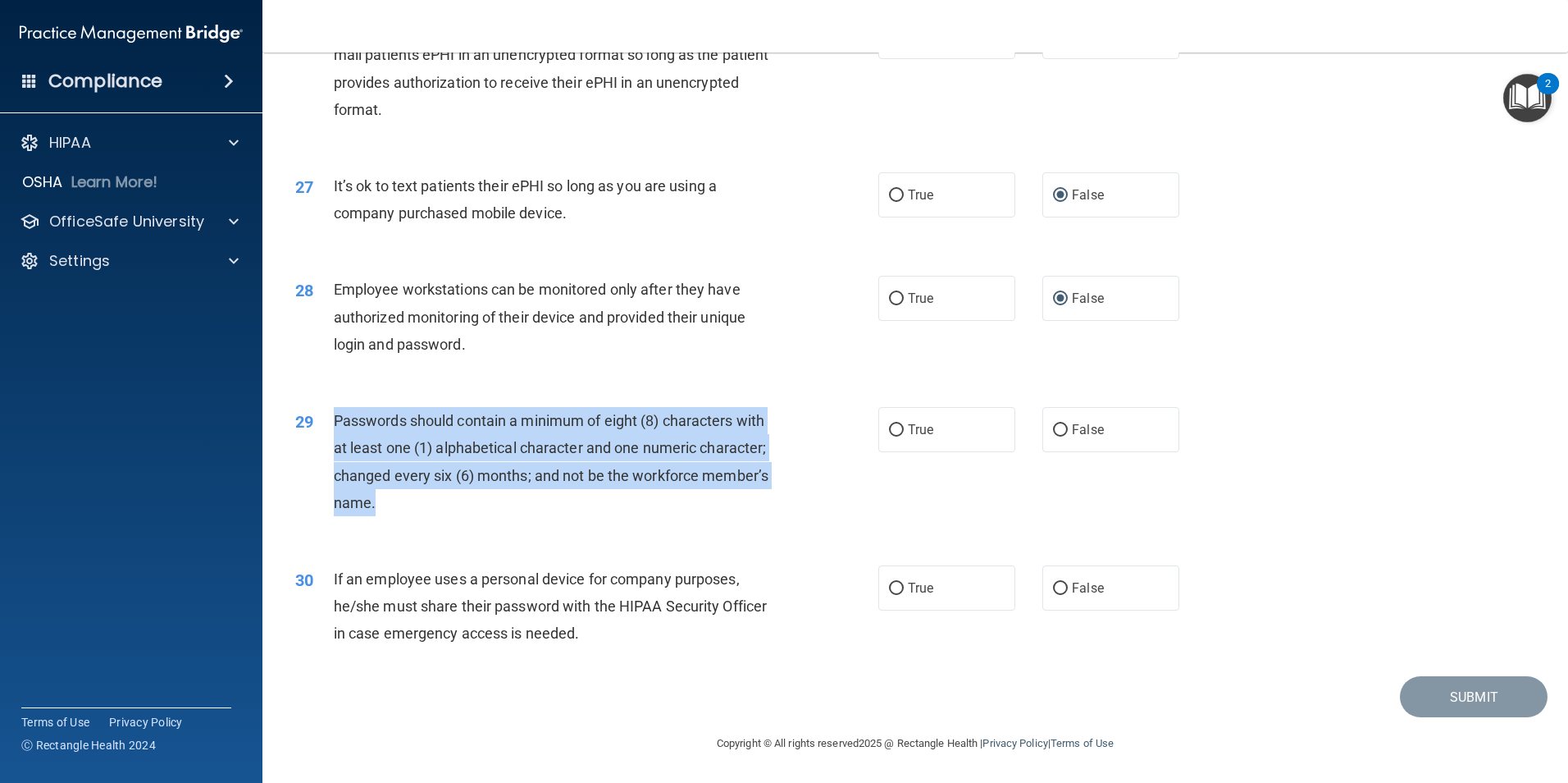
drag, startPoint x: 382, startPoint y: 501, endPoint x: 329, endPoint y: 435, distance: 84.6
click at [329, 435] on div "29 Passwords should contain a minimum of eight (8) characters with at least one…" at bounding box center [587, 465] width 633 height 117
drag, startPoint x: 329, startPoint y: 435, endPoint x: 390, endPoint y: 418, distance: 63.3
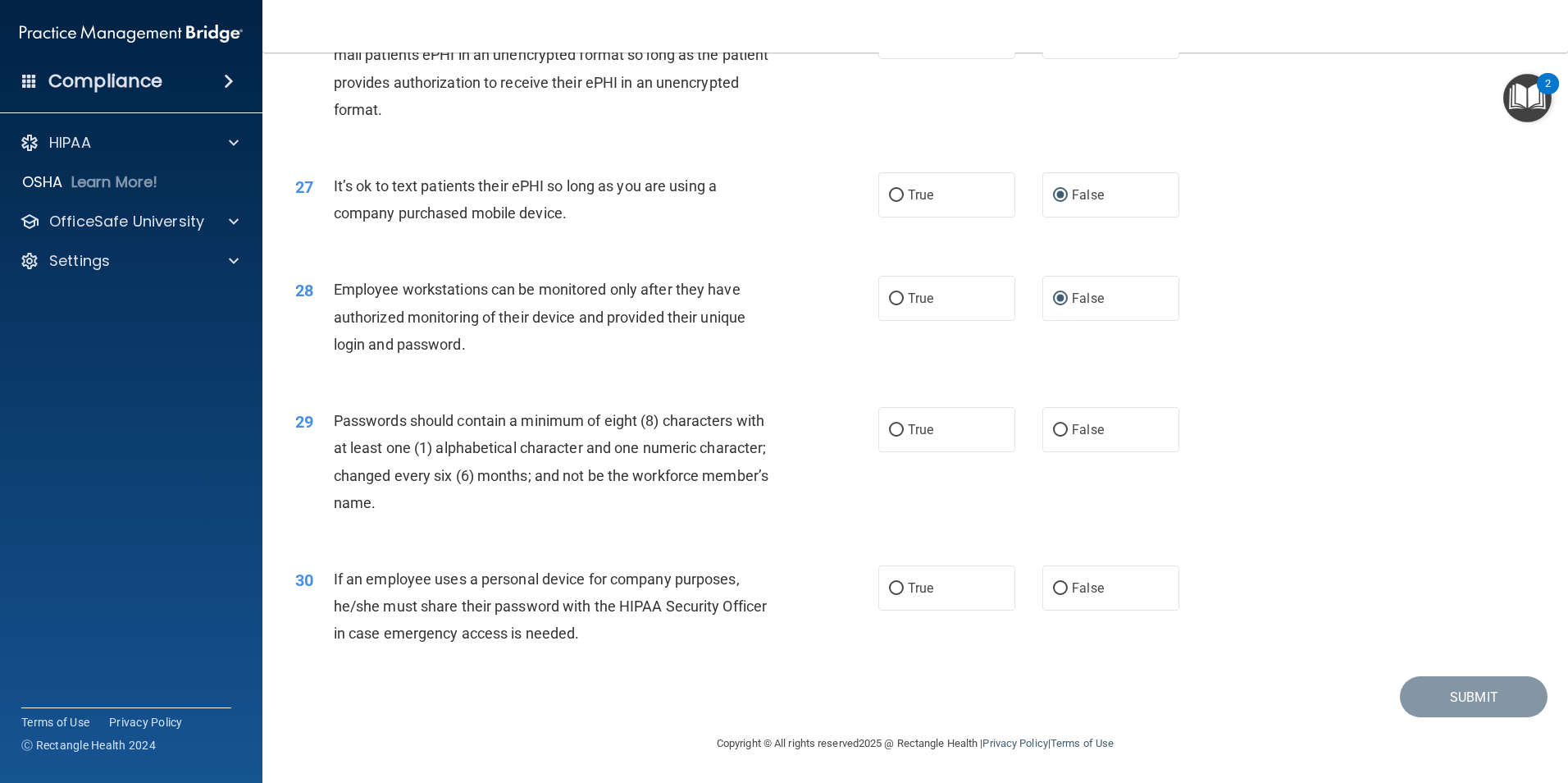
click at [545, 529] on div "29 Passwords should contain a minimum of eight (8) characters with at least one…" at bounding box center [916, 466] width 1265 height 159
click at [1053, 428] on input "False" at bounding box center [1061, 430] width 15 height 13
radio input "true"
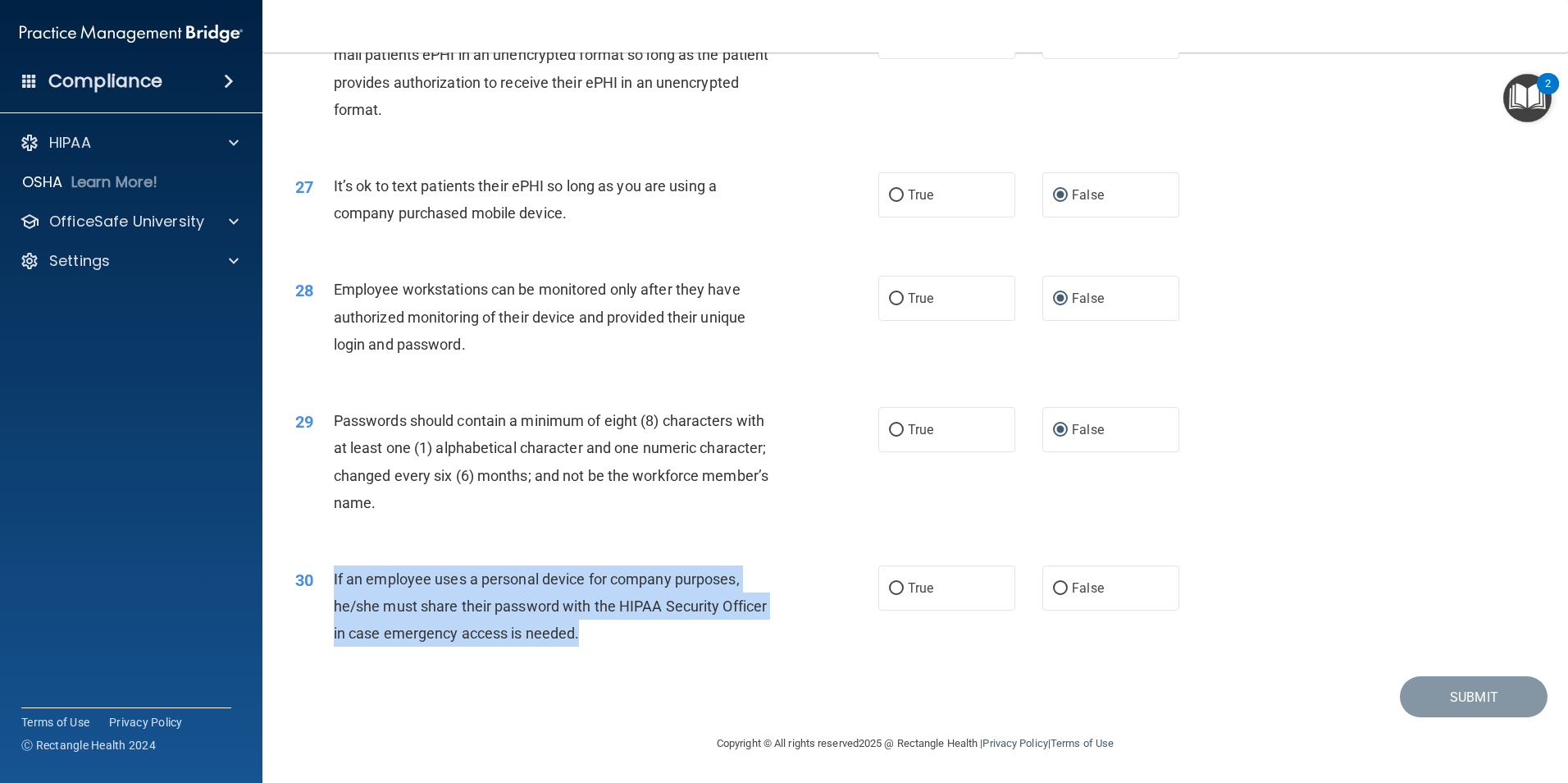
drag, startPoint x: 582, startPoint y: 633, endPoint x: 321, endPoint y: 586, distance: 265.2
click at [321, 586] on div "30 If an employee uses a personal device for company purposes, he/she must shar…" at bounding box center [587, 610] width 633 height 90
drag, startPoint x: 321, startPoint y: 586, endPoint x: 445, endPoint y: 597, distance: 124.5
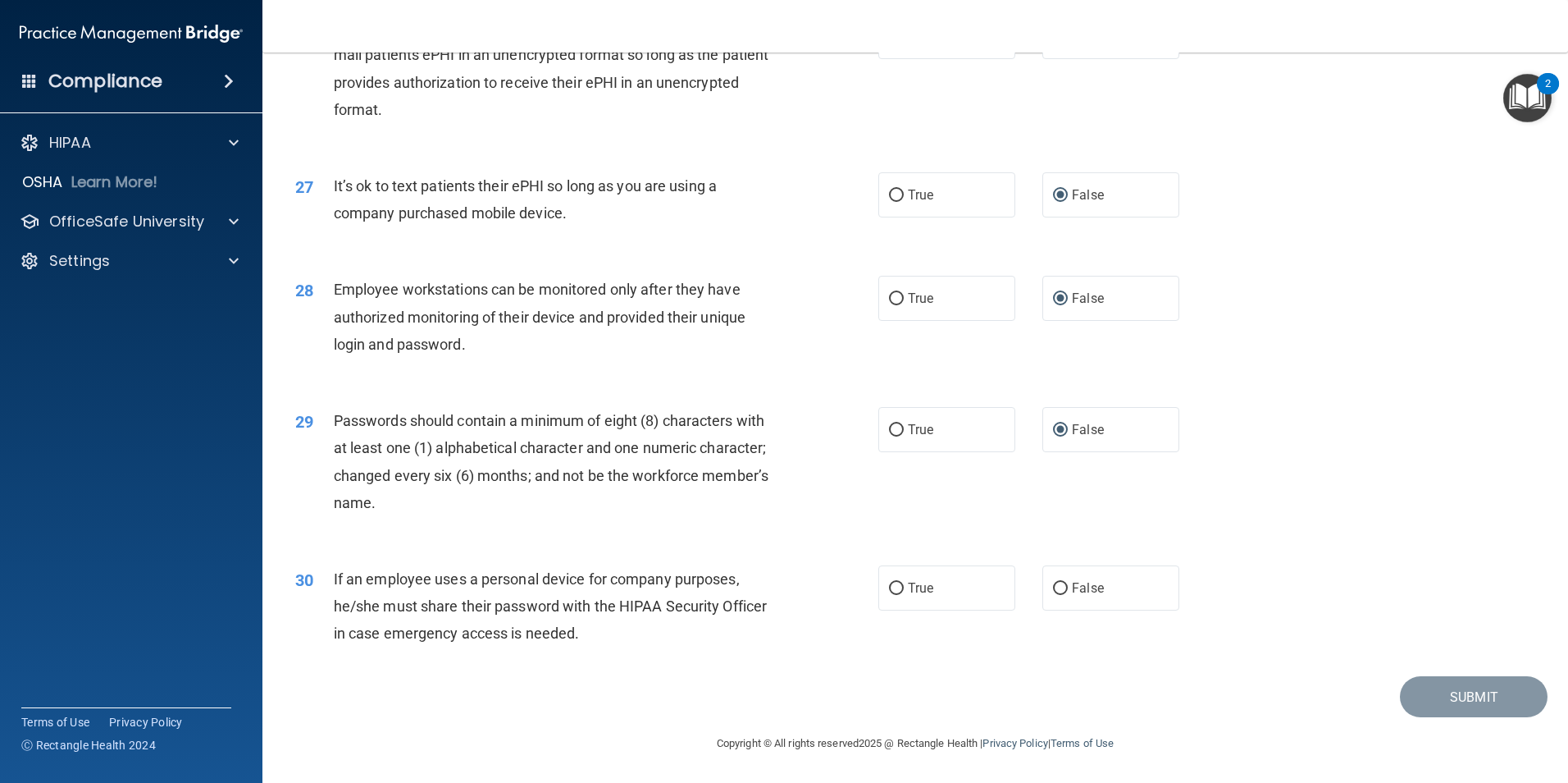
click at [646, 502] on div "Passwords should contain a minimum of eight (8) characters with at least one (1…" at bounding box center [562, 461] width 456 height 109
click at [1054, 583] on input "False" at bounding box center [1061, 588] width 15 height 13
radio input "true"
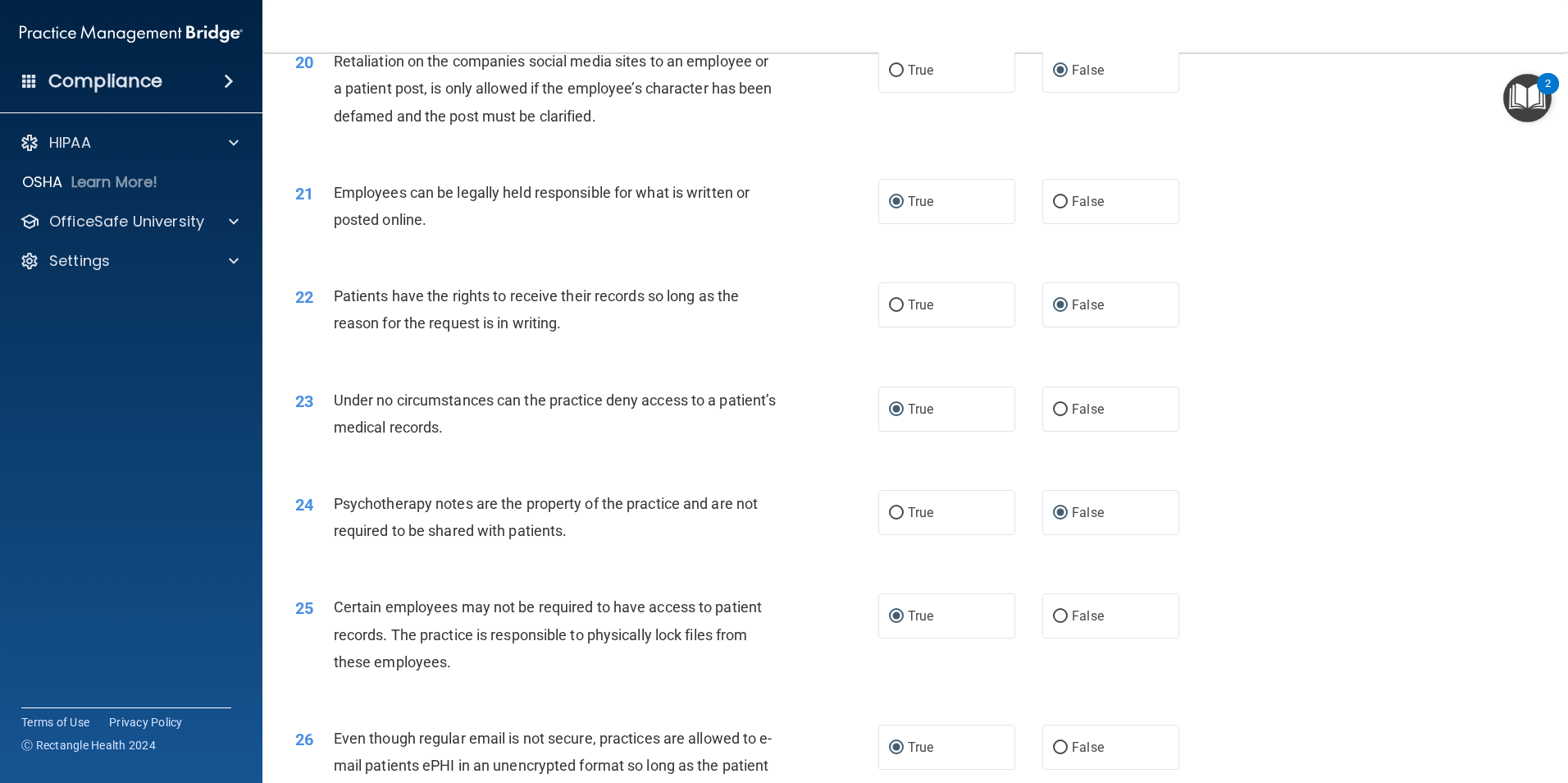
scroll to position [2560, 0]
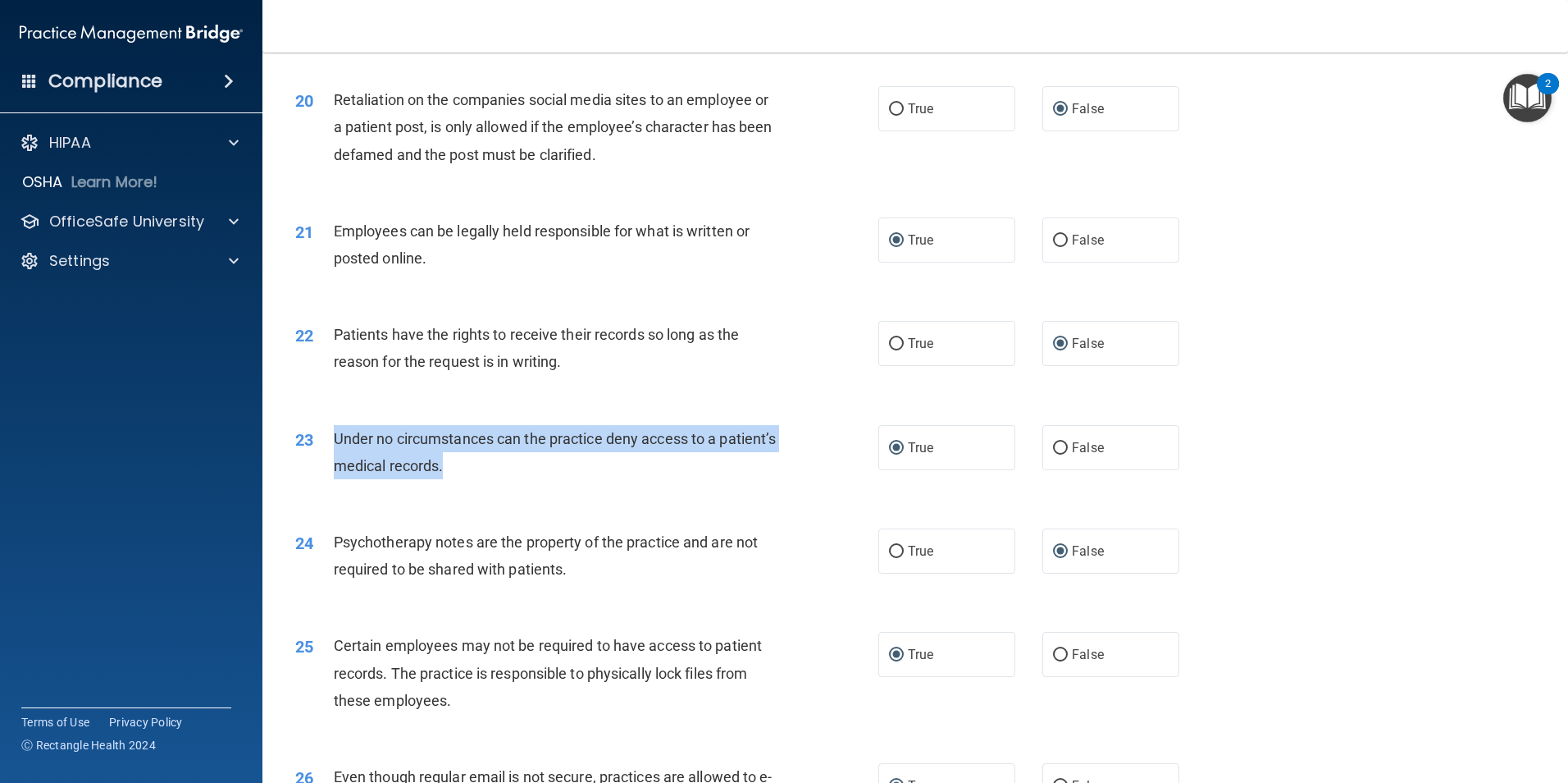
drag, startPoint x: 509, startPoint y: 490, endPoint x: 320, endPoint y: 473, distance: 189.8
click at [320, 473] on div "23 Under no circumstances can the practice deny access to a patient’s medical r…" at bounding box center [587, 456] width 633 height 62
drag, startPoint x: 320, startPoint y: 473, endPoint x: 427, endPoint y: 474, distance: 107.0
click at [585, 479] on div "Under no circumstances can the practice deny access to a patient’s medical reco…" at bounding box center [562, 452] width 456 height 54
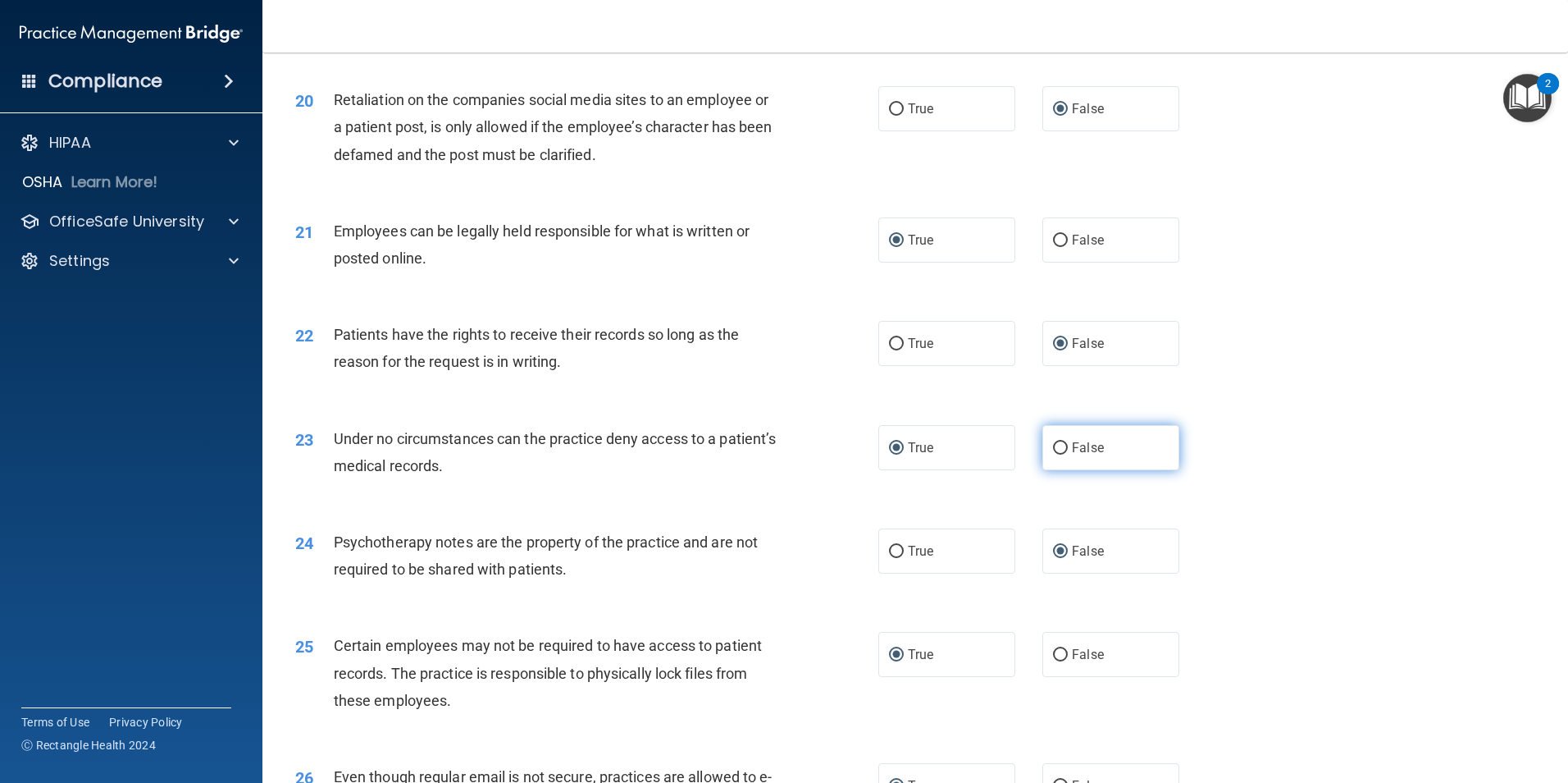
click at [1053, 455] on input "False" at bounding box center [1061, 448] width 15 height 13
radio input "true"
radio input "false"
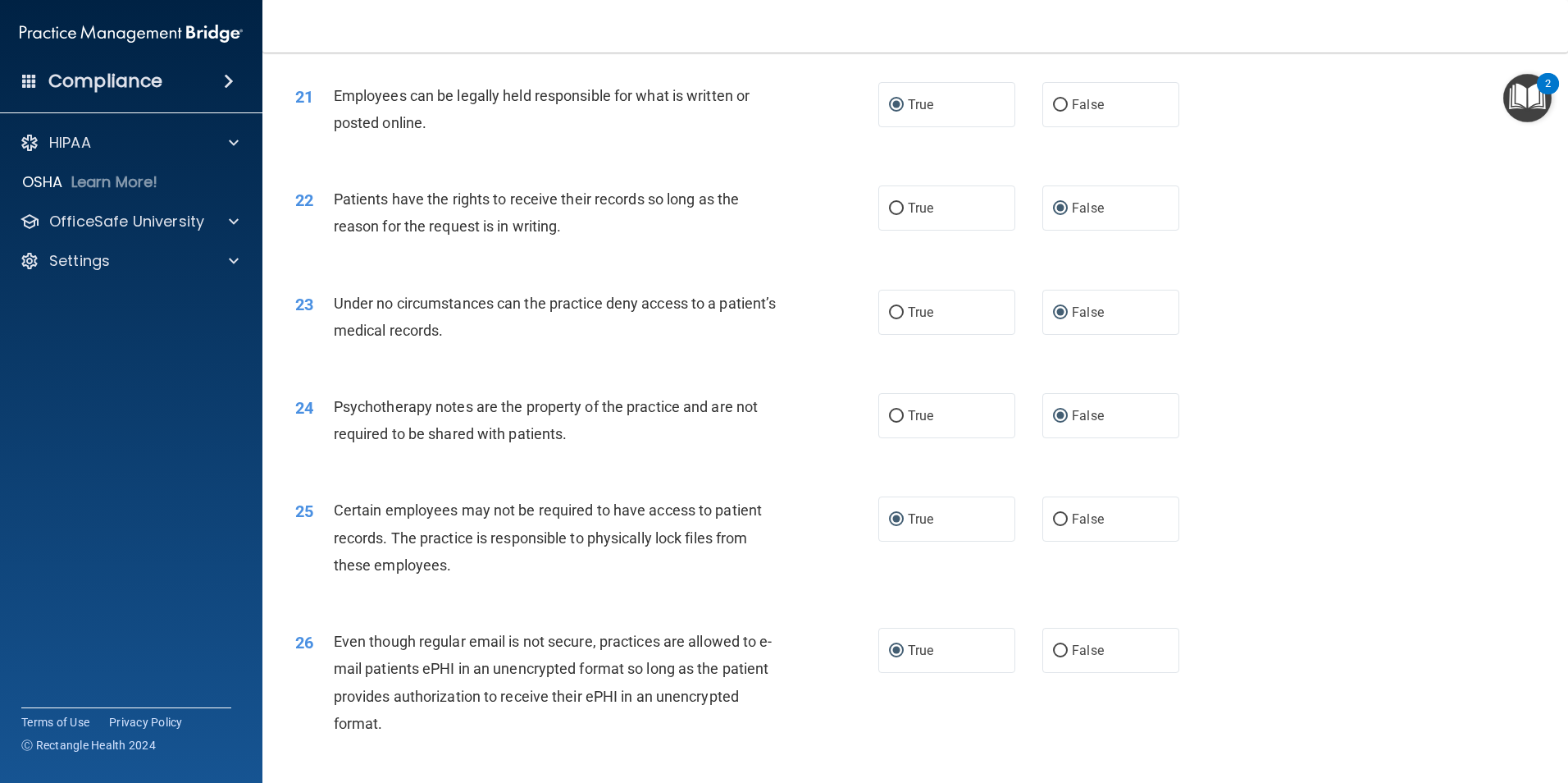
scroll to position [3336, 0]
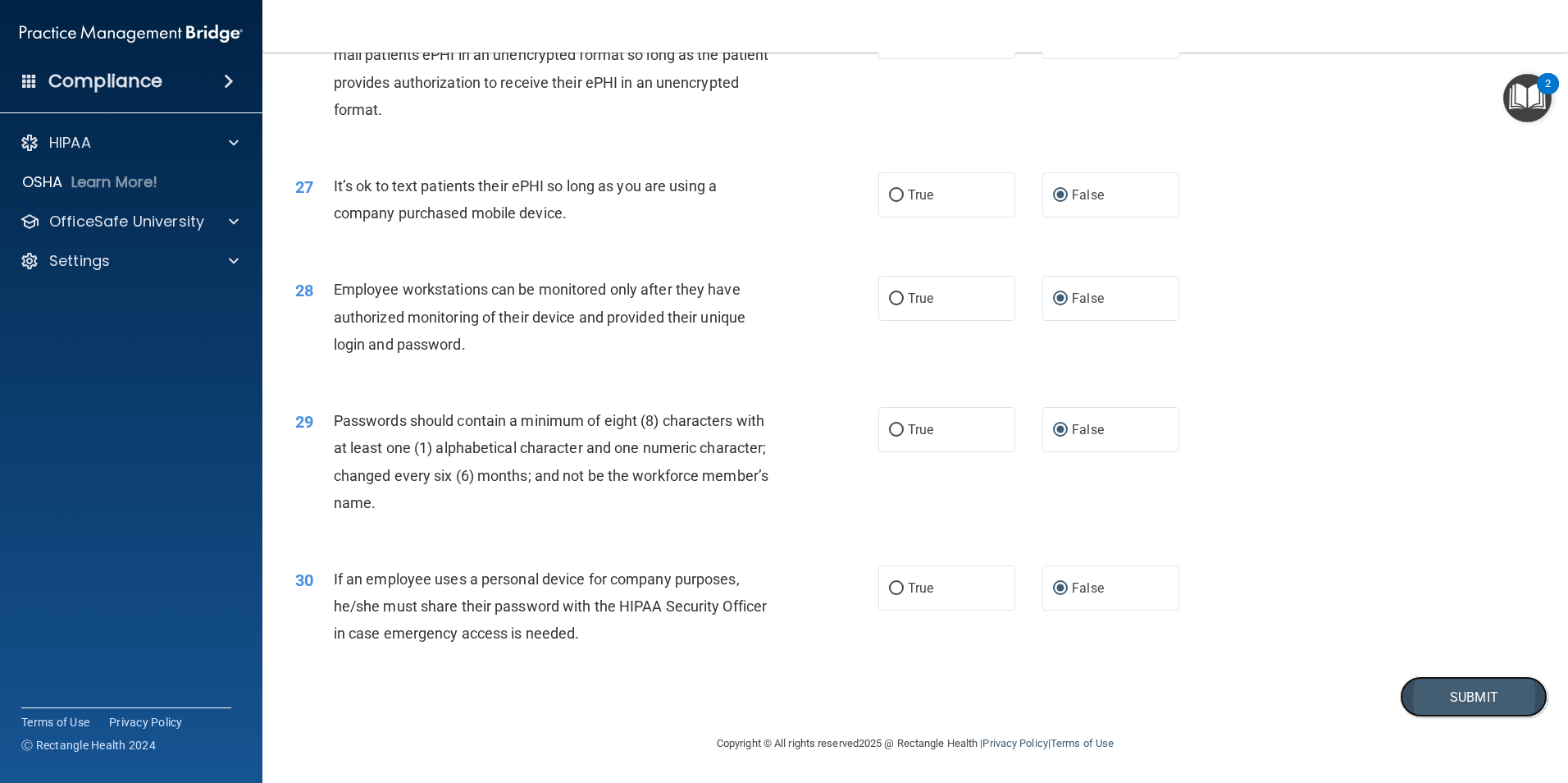
click at [1446, 694] on button "Submit" at bounding box center [1474, 697] width 148 height 42
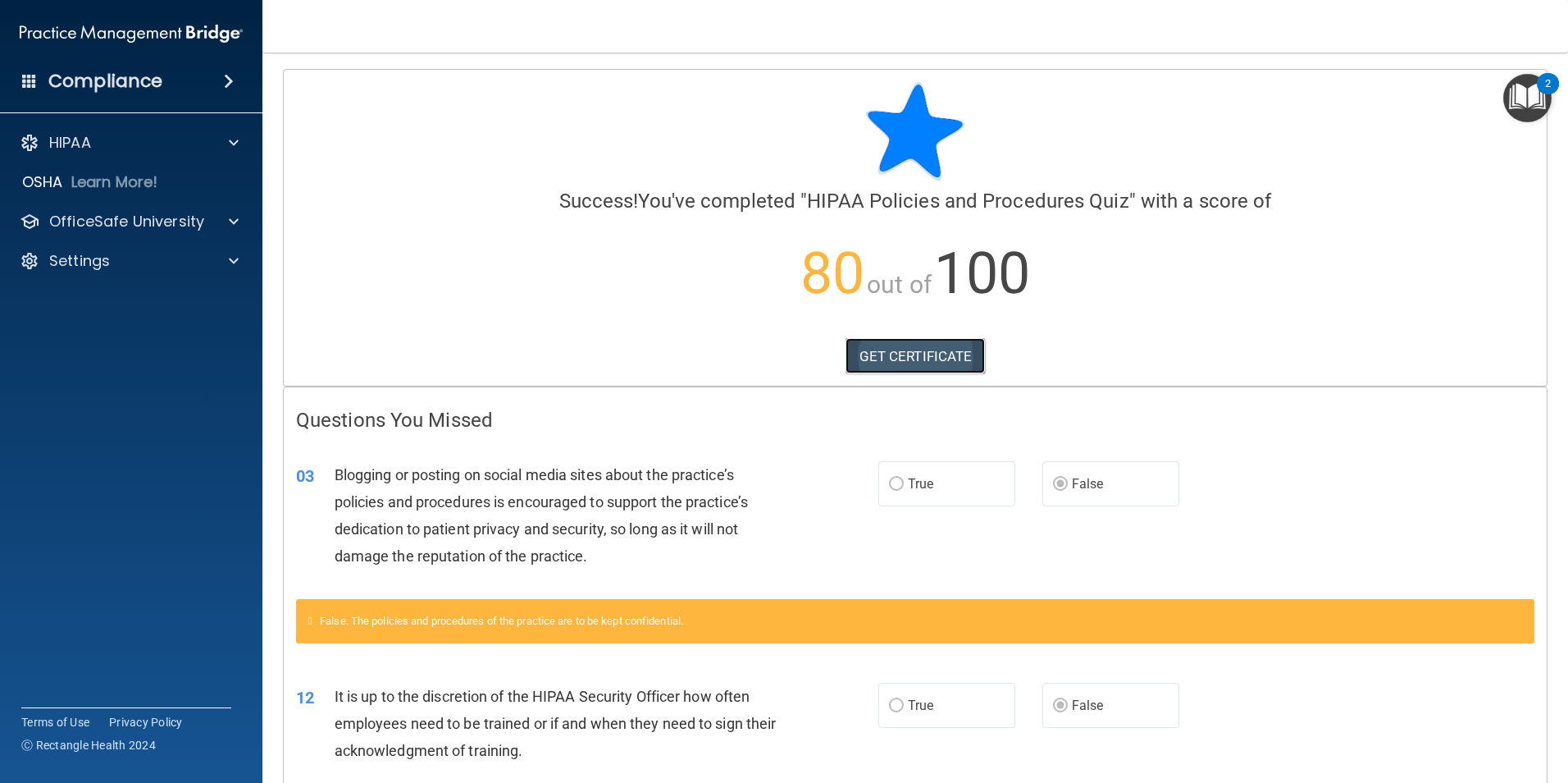
click at [915, 363] on link "GET CERTIFICATE" at bounding box center [916, 356] width 140 height 36
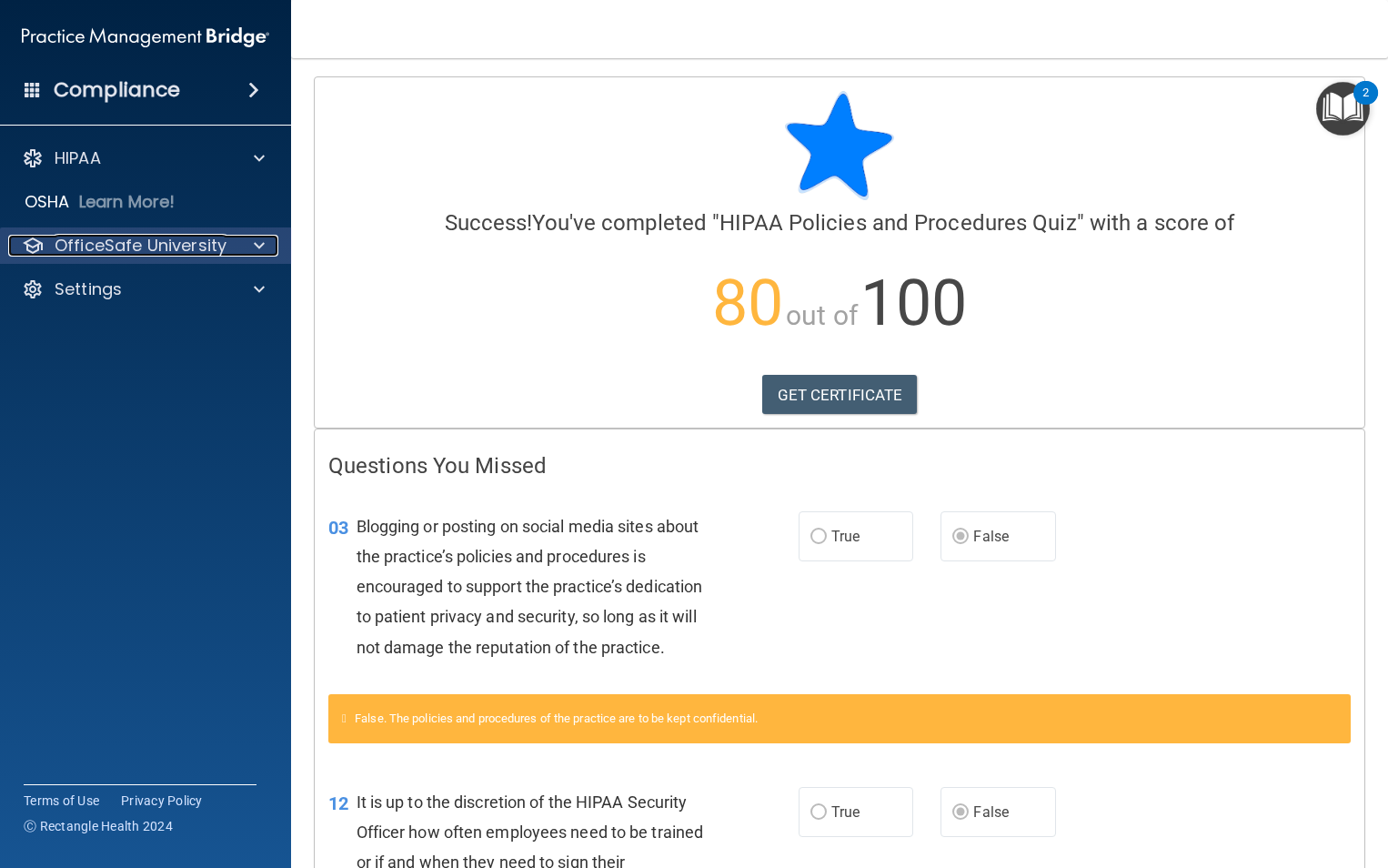
click at [177, 247] on p "OfficeSafe University" at bounding box center [140, 245] width 172 height 22
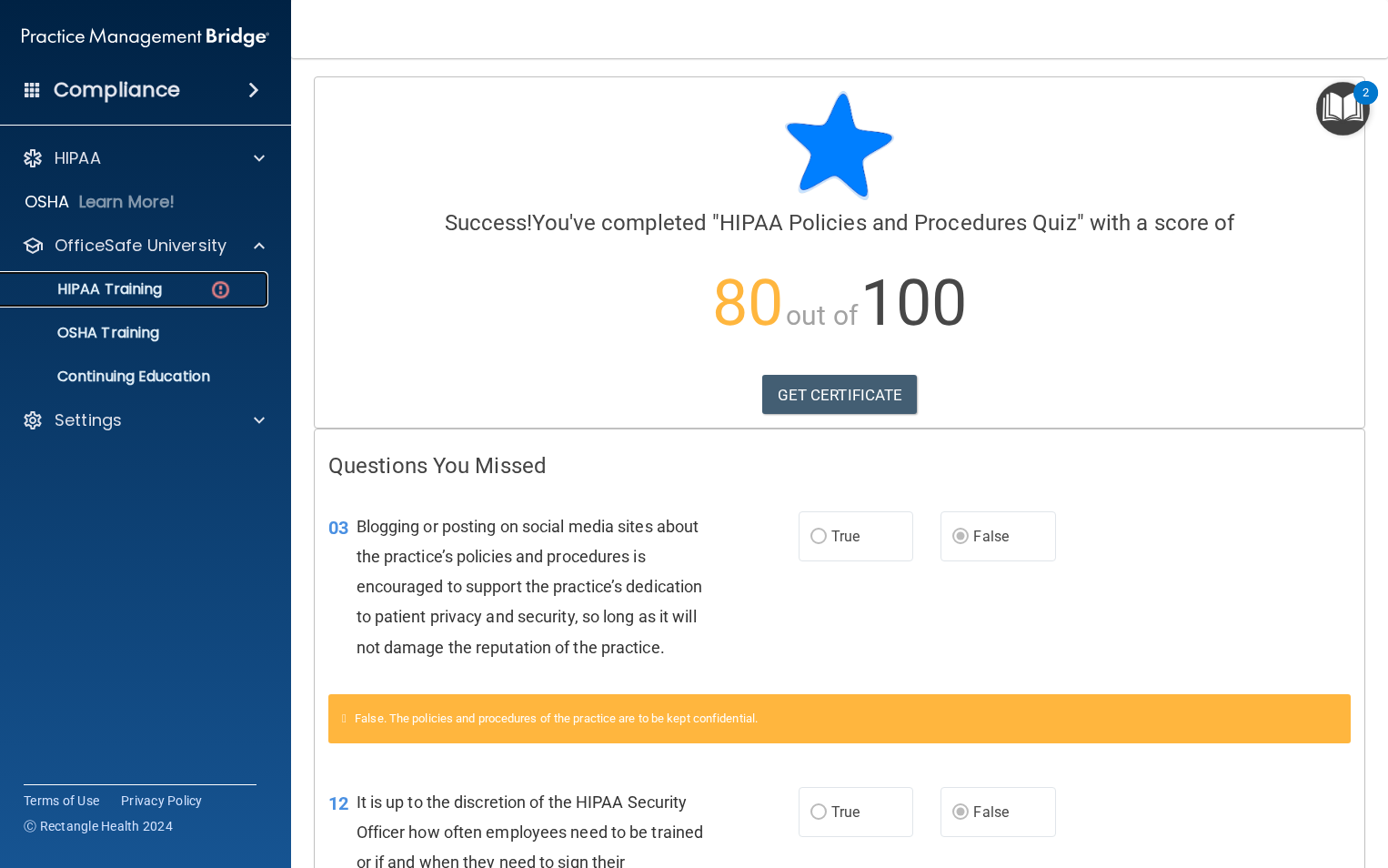
click at [134, 294] on p "HIPAA Training" at bounding box center [87, 289] width 150 height 18
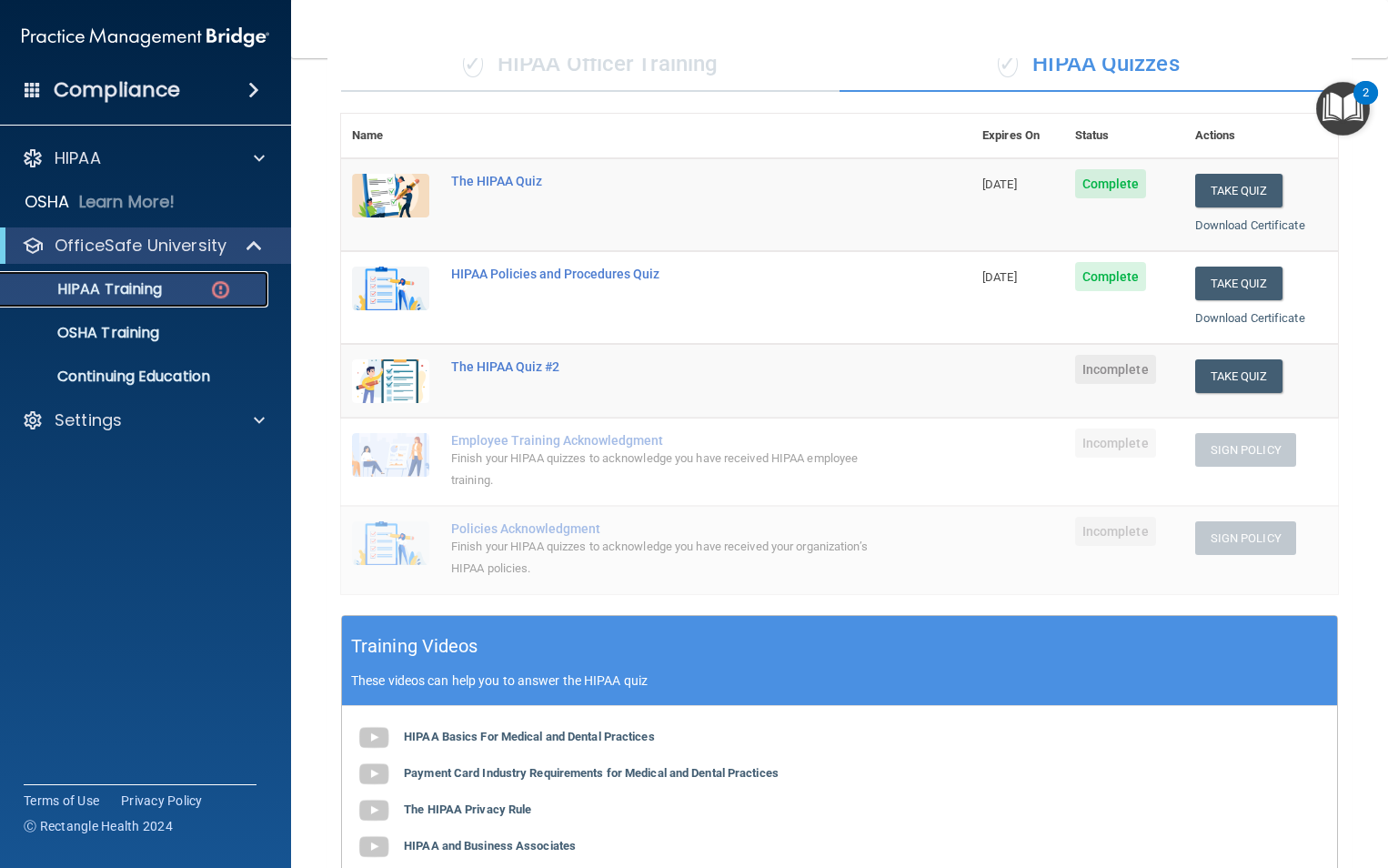
scroll to position [120, 0]
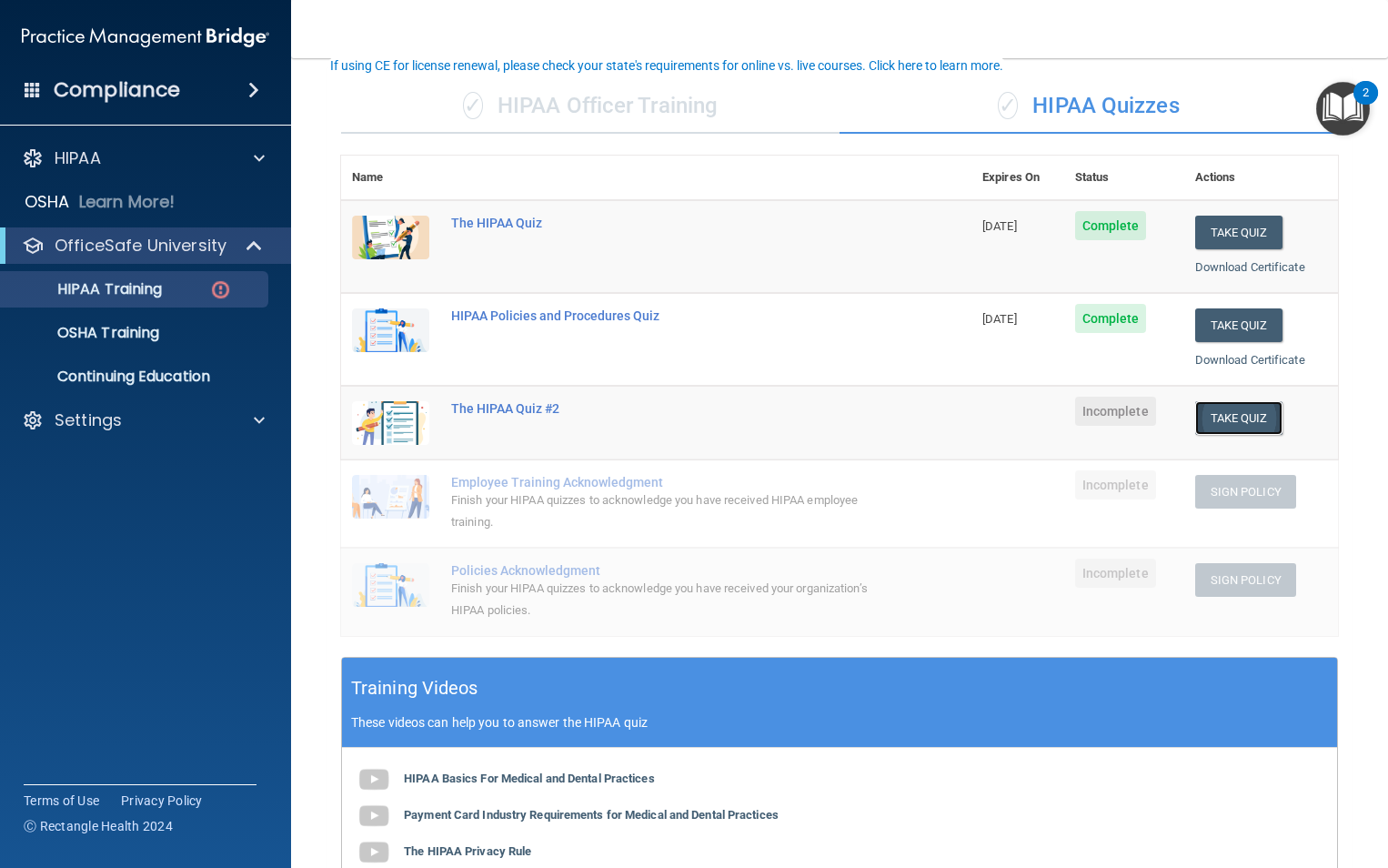
click at [1208, 419] on button "Take Quiz" at bounding box center [1238, 418] width 87 height 34
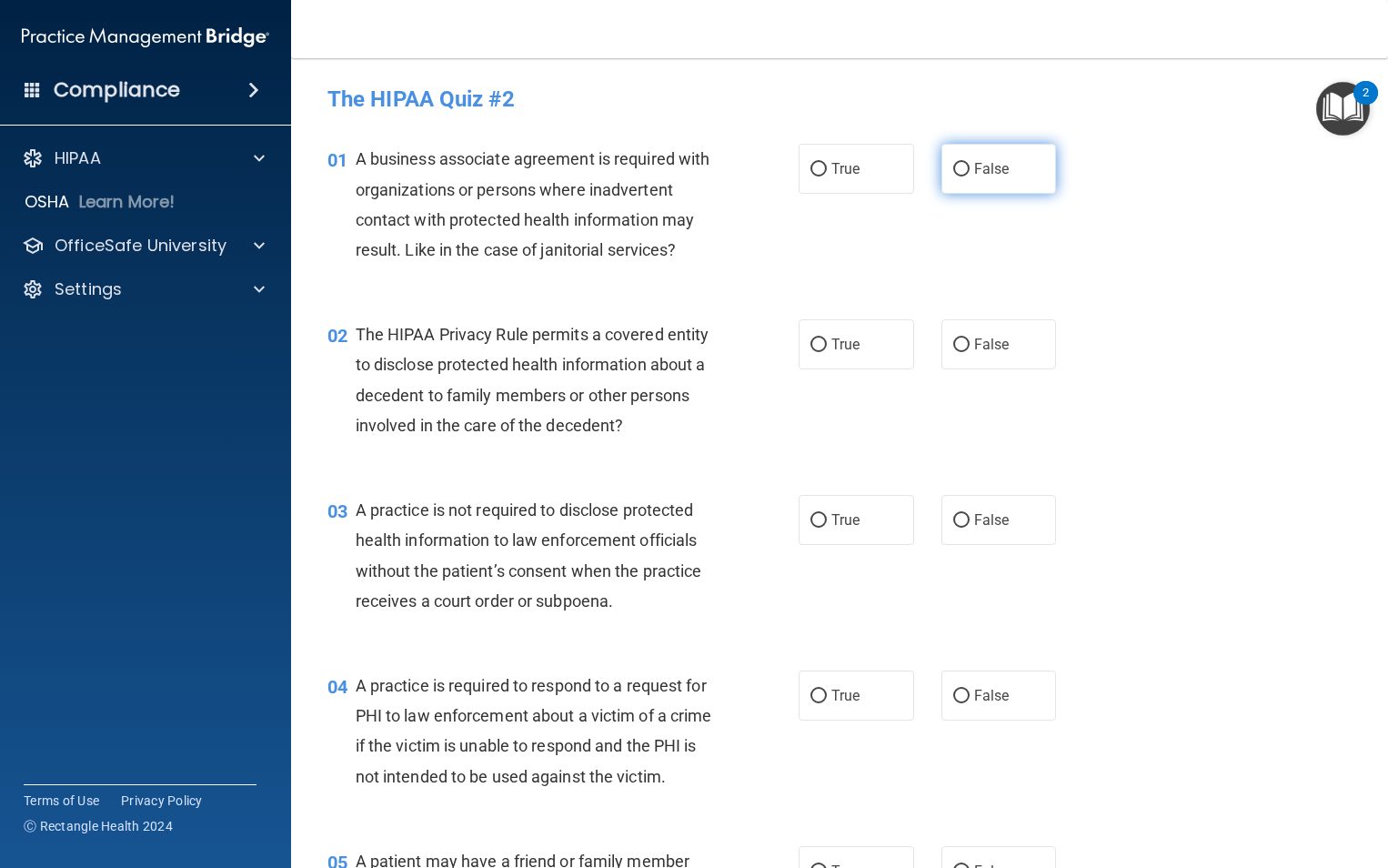
click at [954, 164] on input "False" at bounding box center [961, 169] width 17 height 14
radio input "true"
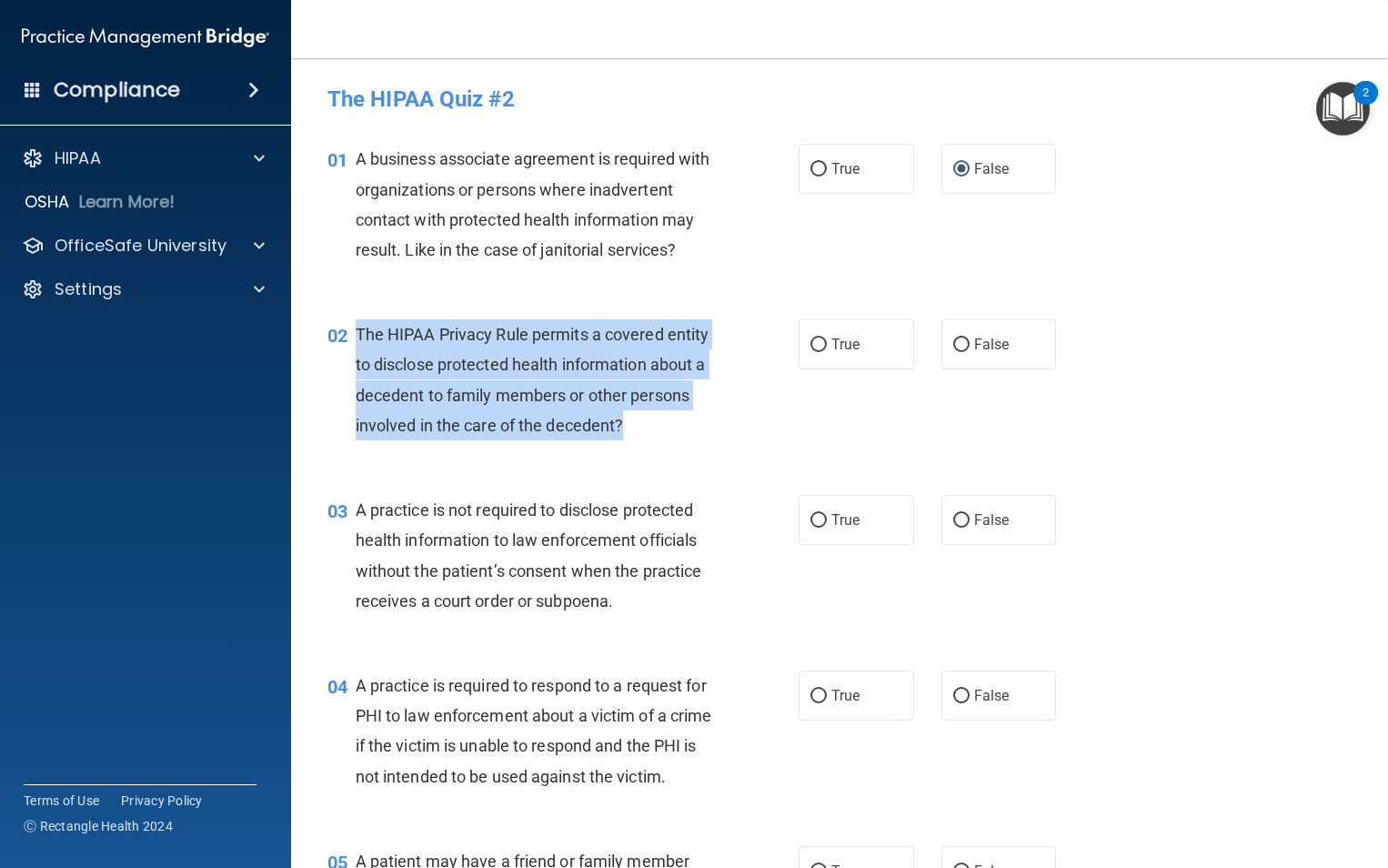
drag, startPoint x: 629, startPoint y: 417, endPoint x: 357, endPoint y: 335, distance: 284.1
click at [356, 336] on div "The HIPAA Privacy Rule permits a covered entity to disclose protected health in…" at bounding box center [542, 379] width 374 height 121
drag, startPoint x: 357, startPoint y: 335, endPoint x: 484, endPoint y: 369, distance: 131.5
click at [819, 343] on input "True" at bounding box center [819, 345] width 17 height 14
radio input "true"
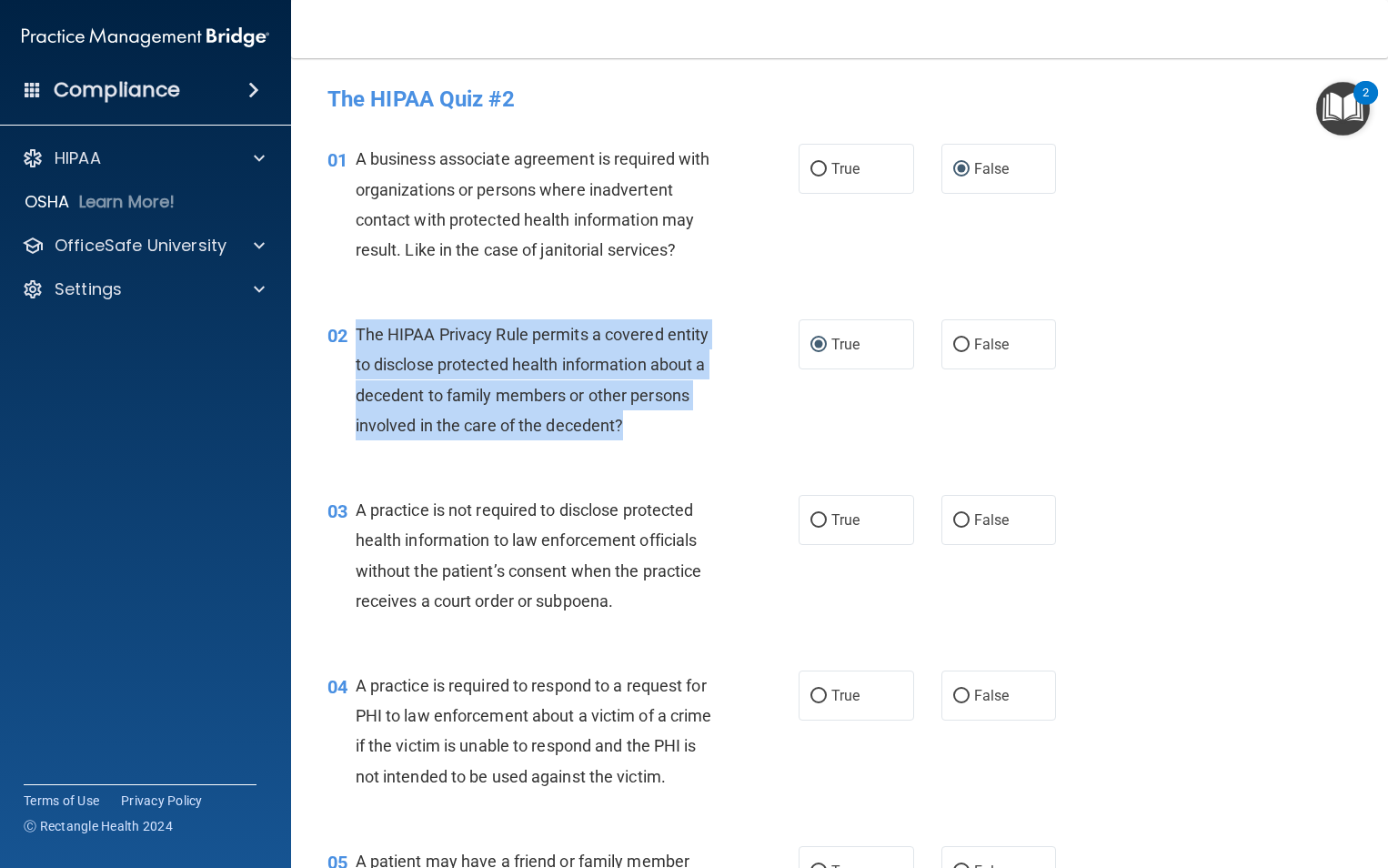
click at [759, 396] on div "02 The HIPAA Privacy Rule permits a covered entity to disclose protected health…" at bounding box center [563, 383] width 526 height 130
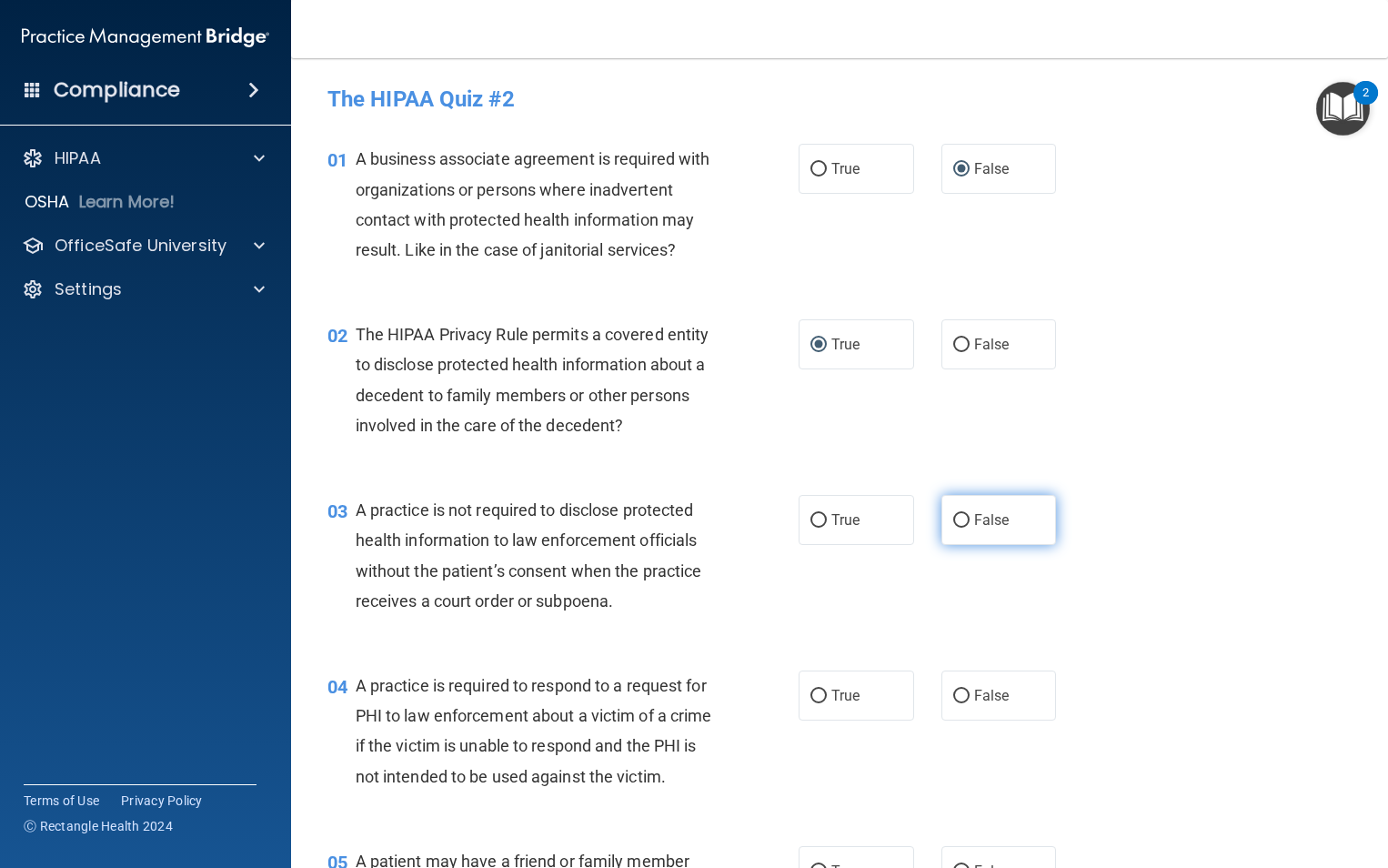
click at [956, 519] on input "False" at bounding box center [961, 520] width 17 height 14
radio input "true"
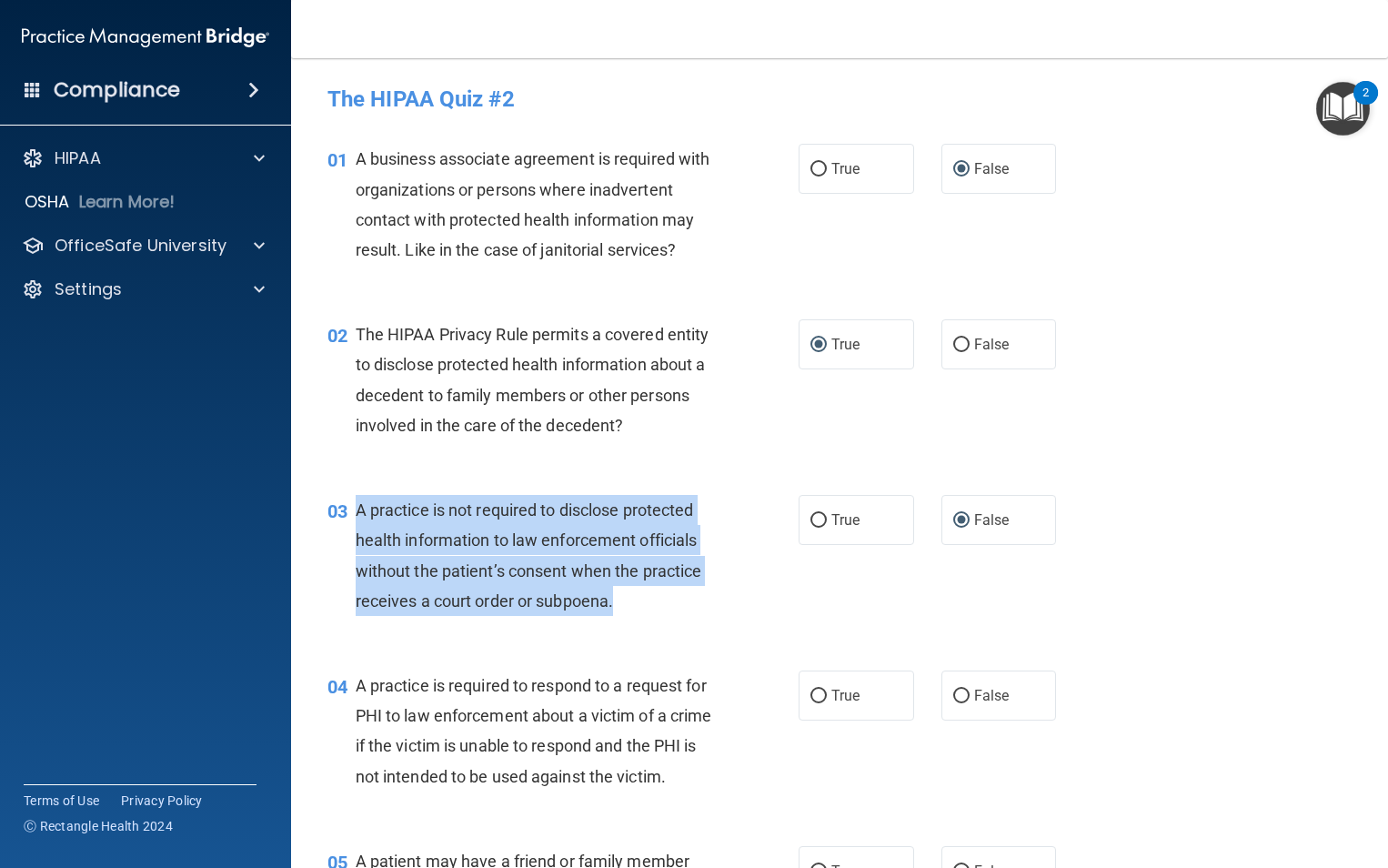
drag, startPoint x: 623, startPoint y: 604, endPoint x: 354, endPoint y: 509, distance: 285.3
click at [354, 509] on div "03 A practice is not required to disclose protected health information to law e…" at bounding box center [563, 559] width 526 height 130
drag, startPoint x: 354, startPoint y: 509, endPoint x: 447, endPoint y: 520, distance: 93.6
click at [798, 596] on div "03 A practice is not required to disclose protected health information to law e…" at bounding box center [563, 559] width 526 height 130
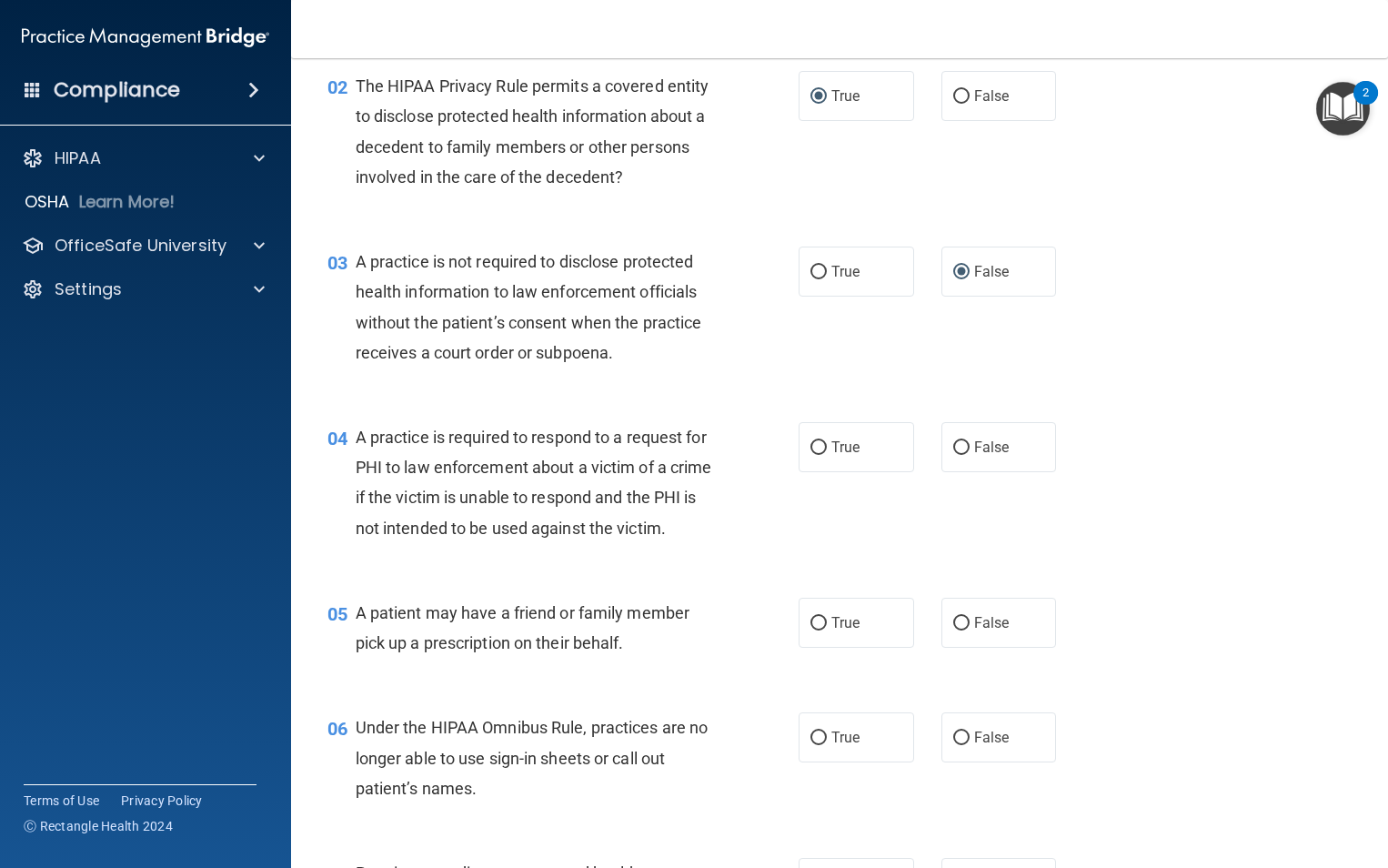
scroll to position [267, 0]
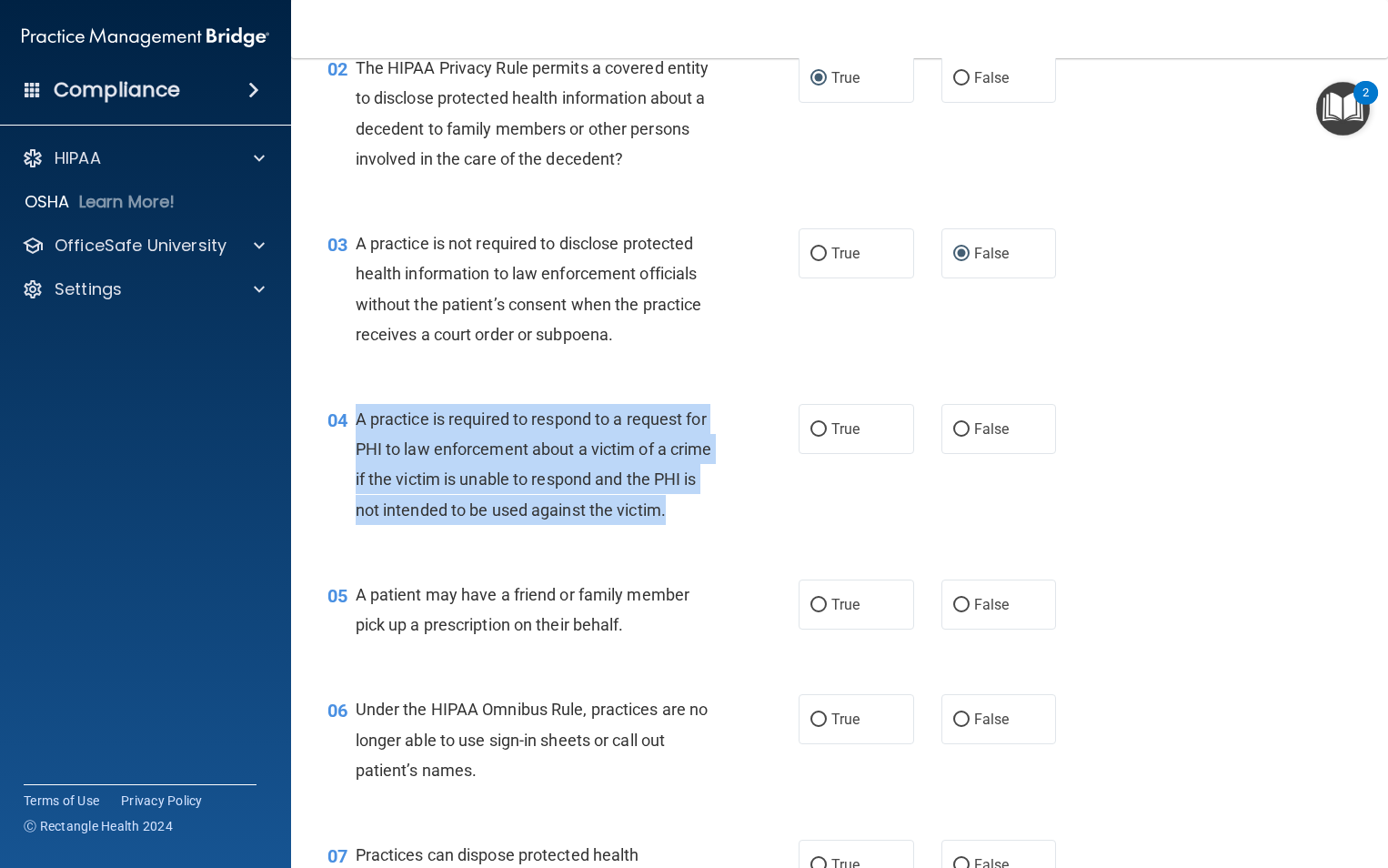
drag, startPoint x: 401, startPoint y: 534, endPoint x: 354, endPoint y: 422, distance: 121.5
click at [354, 422] on div "04 A practice is required to respond to a request for PHI to law enforcement ab…" at bounding box center [563, 469] width 526 height 130
drag, startPoint x: 354, startPoint y: 422, endPoint x: 523, endPoint y: 441, distance: 170.1
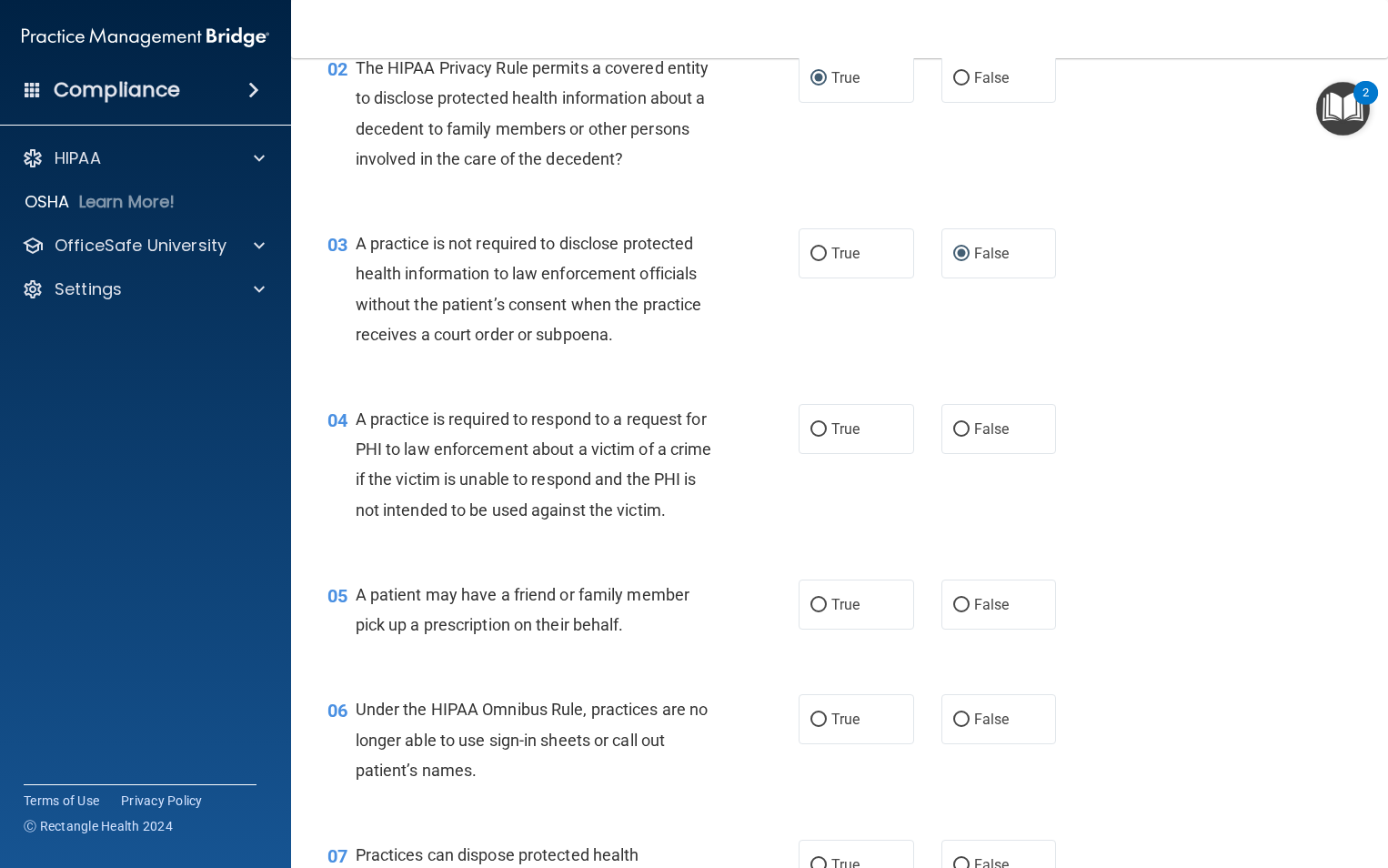
click at [511, 557] on div "04 A practice is required to respond to a request for PHI to law enforcement ab…" at bounding box center [840, 469] width 1051 height 176
click at [817, 423] on input "True" at bounding box center [819, 429] width 17 height 14
radio input "true"
click at [814, 613] on input "True" at bounding box center [819, 605] width 17 height 14
radio input "true"
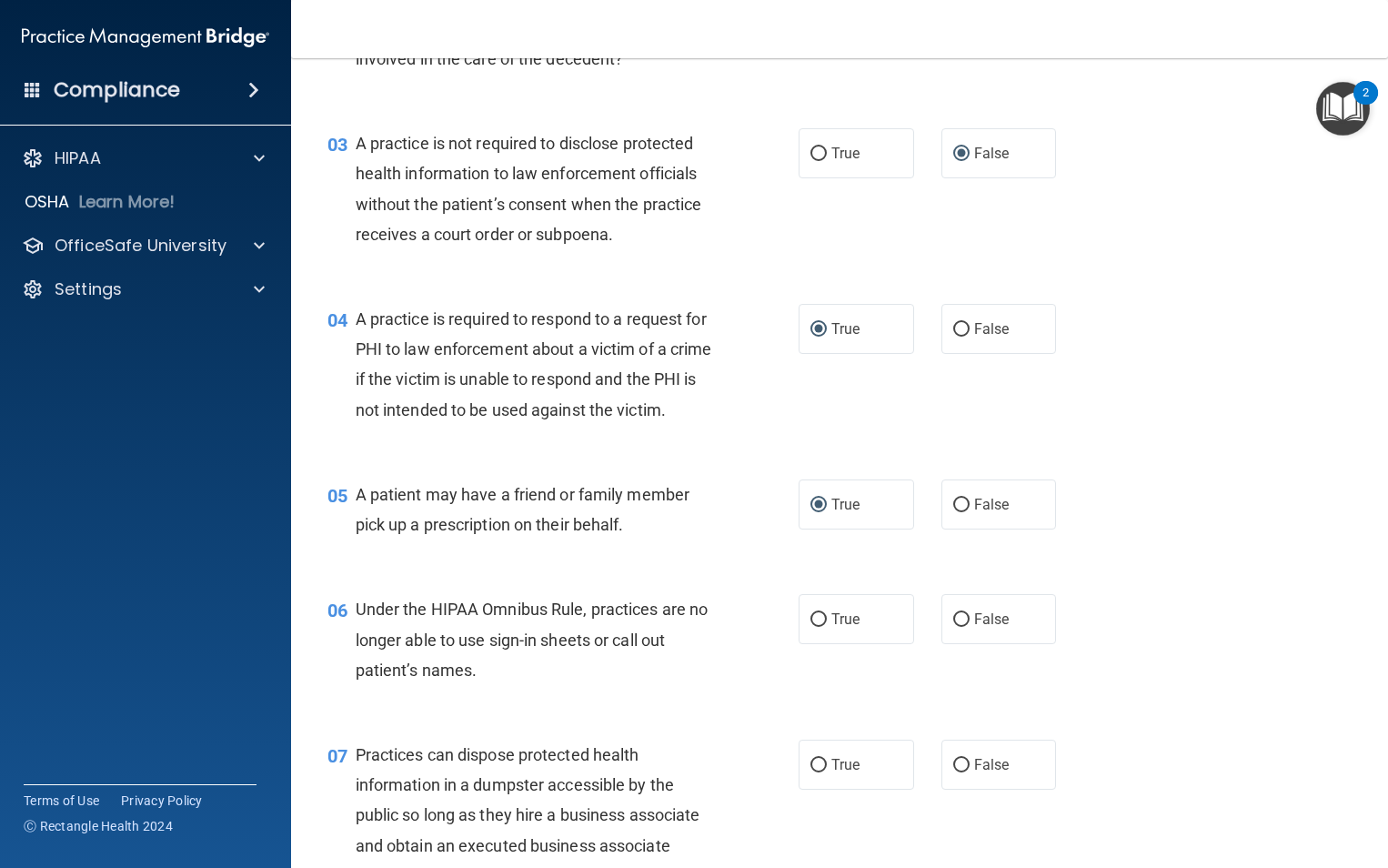
scroll to position [409, 0]
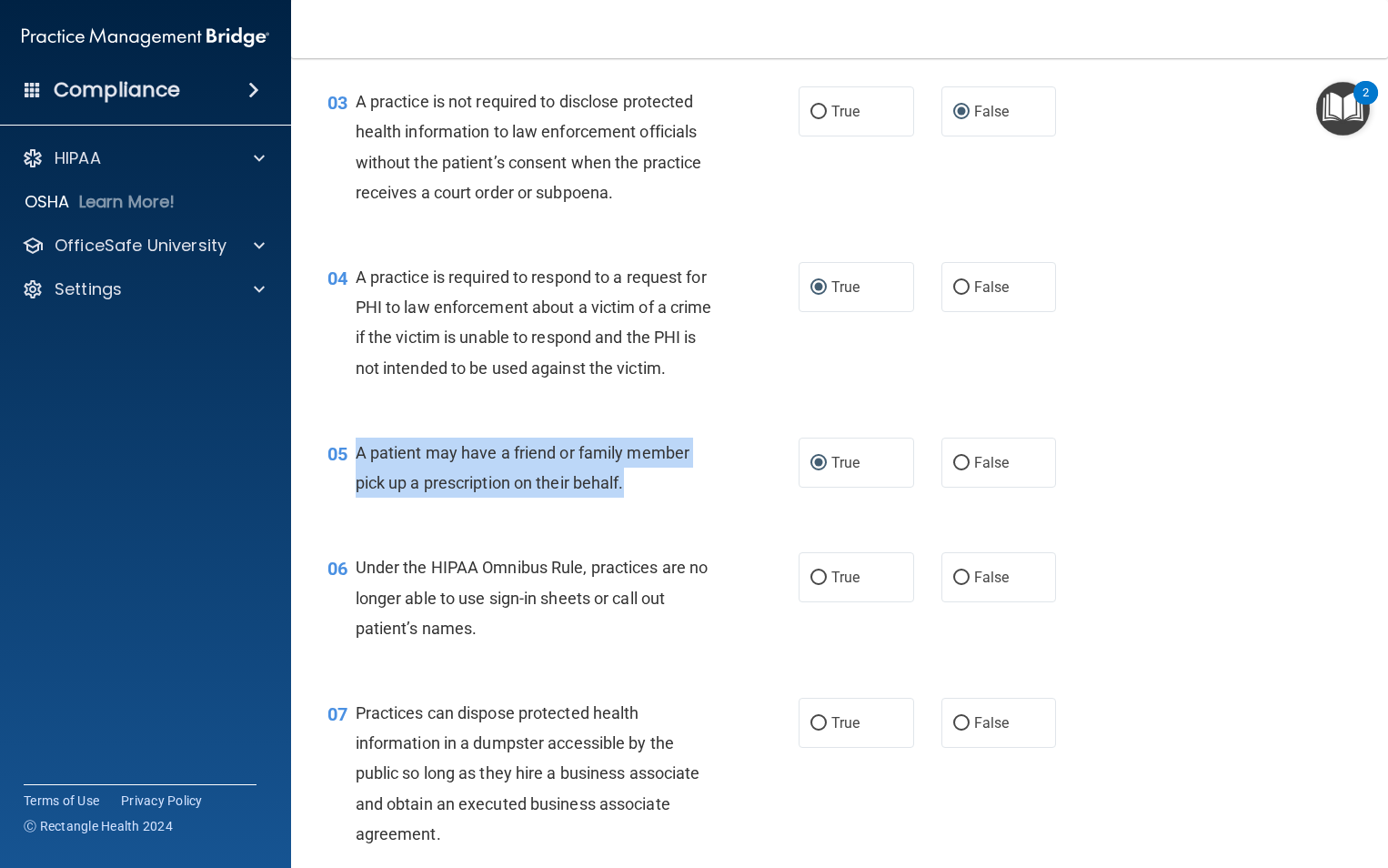
drag, startPoint x: 635, startPoint y: 510, endPoint x: 349, endPoint y: 494, distance: 286.4
click at [349, 494] on div "05 A patient may have a friend or family member pick up a prescription on their…" at bounding box center [563, 472] width 526 height 69
drag, startPoint x: 349, startPoint y: 494, endPoint x: 418, endPoint y: 491, distance: 69.1
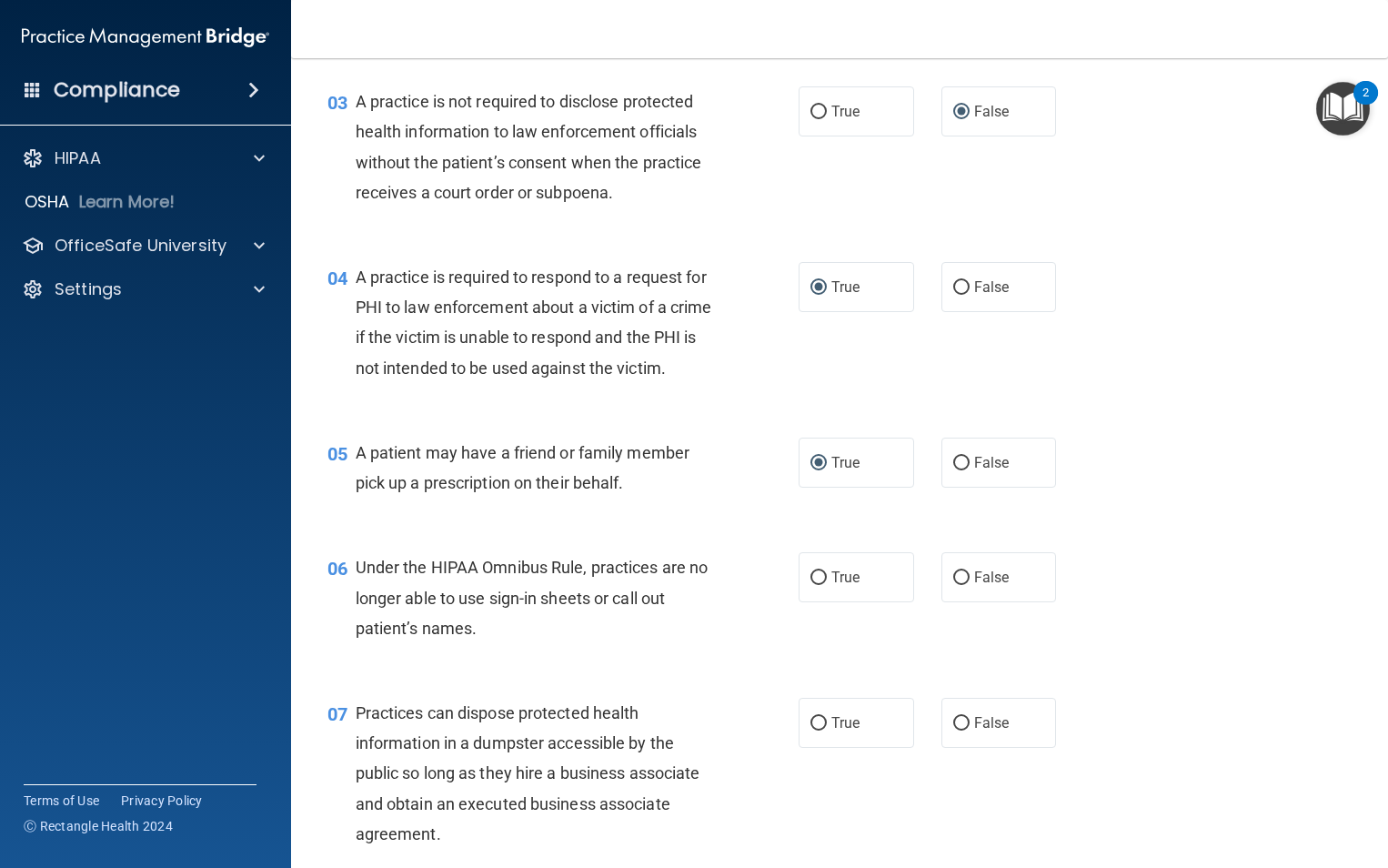
click at [745, 452] on div "05 A patient may have a friend or family member pick up a prescription on their…" at bounding box center [840, 471] width 1051 height 115
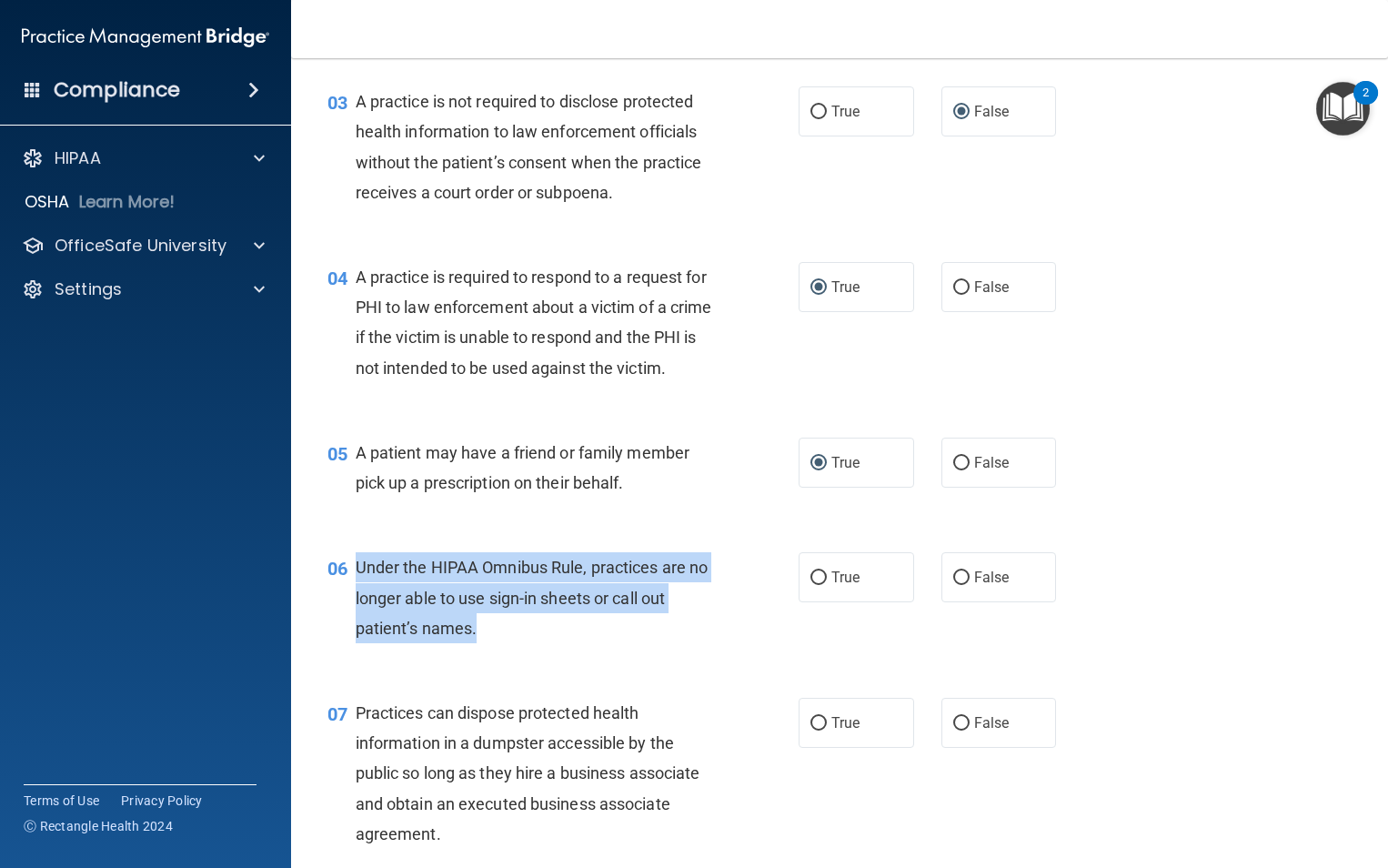
drag, startPoint x: 480, startPoint y: 663, endPoint x: 351, endPoint y: 610, distance: 139.5
click at [351, 610] on div "06 Under the HIPAA Omnibus Rule, practices are no longer able to use sign-in sh…" at bounding box center [563, 601] width 526 height 100
drag, startPoint x: 351, startPoint y: 610, endPoint x: 412, endPoint y: 608, distance: 61.0
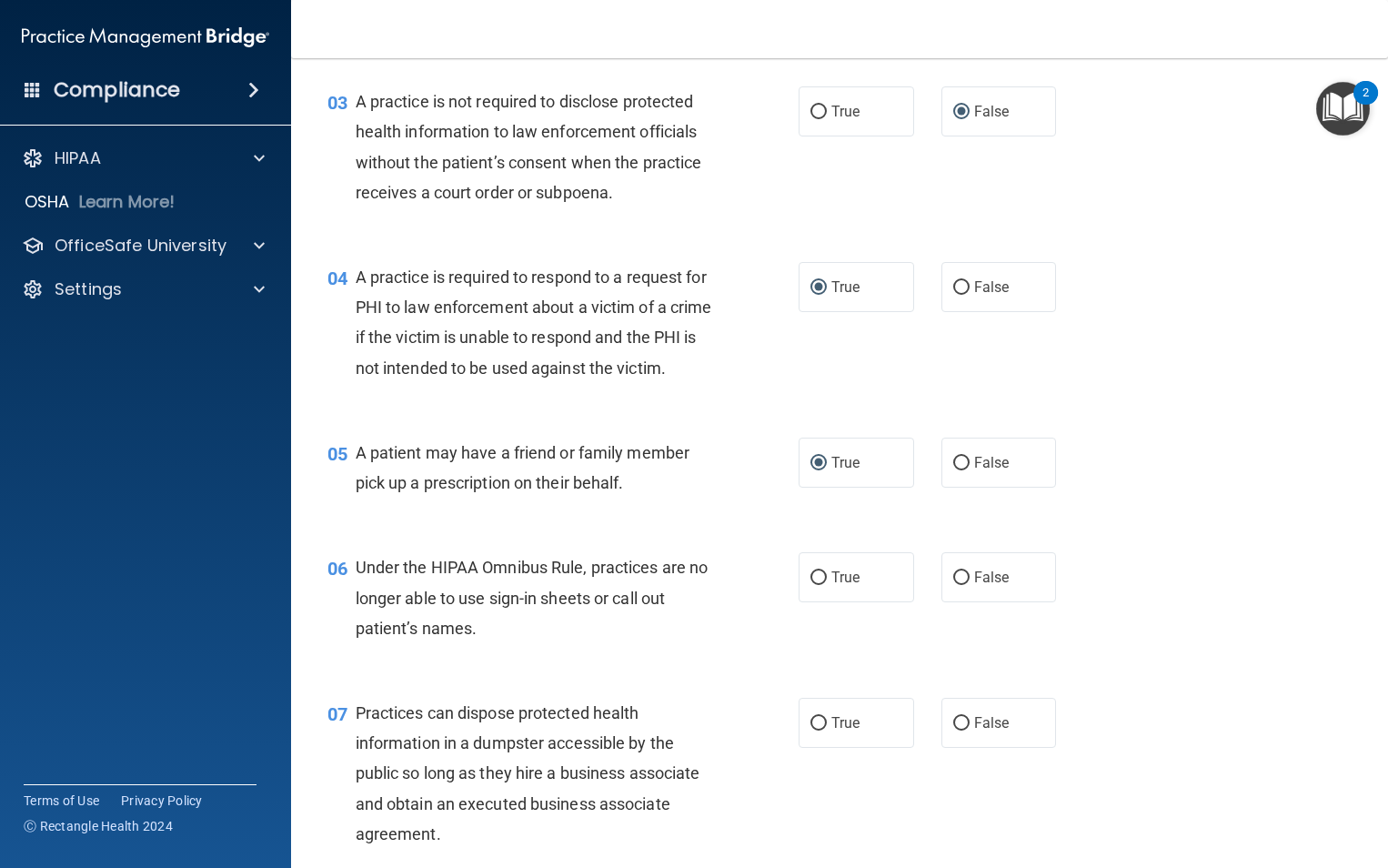
drag, startPoint x: 513, startPoint y: 554, endPoint x: 515, endPoint y: 541, distance: 13.2
click at [515, 529] on div "05 A patient may have a friend or family member pick up a prescription on their…" at bounding box center [840, 471] width 1051 height 115
drag, startPoint x: 952, startPoint y: 602, endPoint x: 961, endPoint y: 599, distance: 9.5
click at [954, 585] on input "False" at bounding box center [961, 578] width 17 height 14
radio input "true"
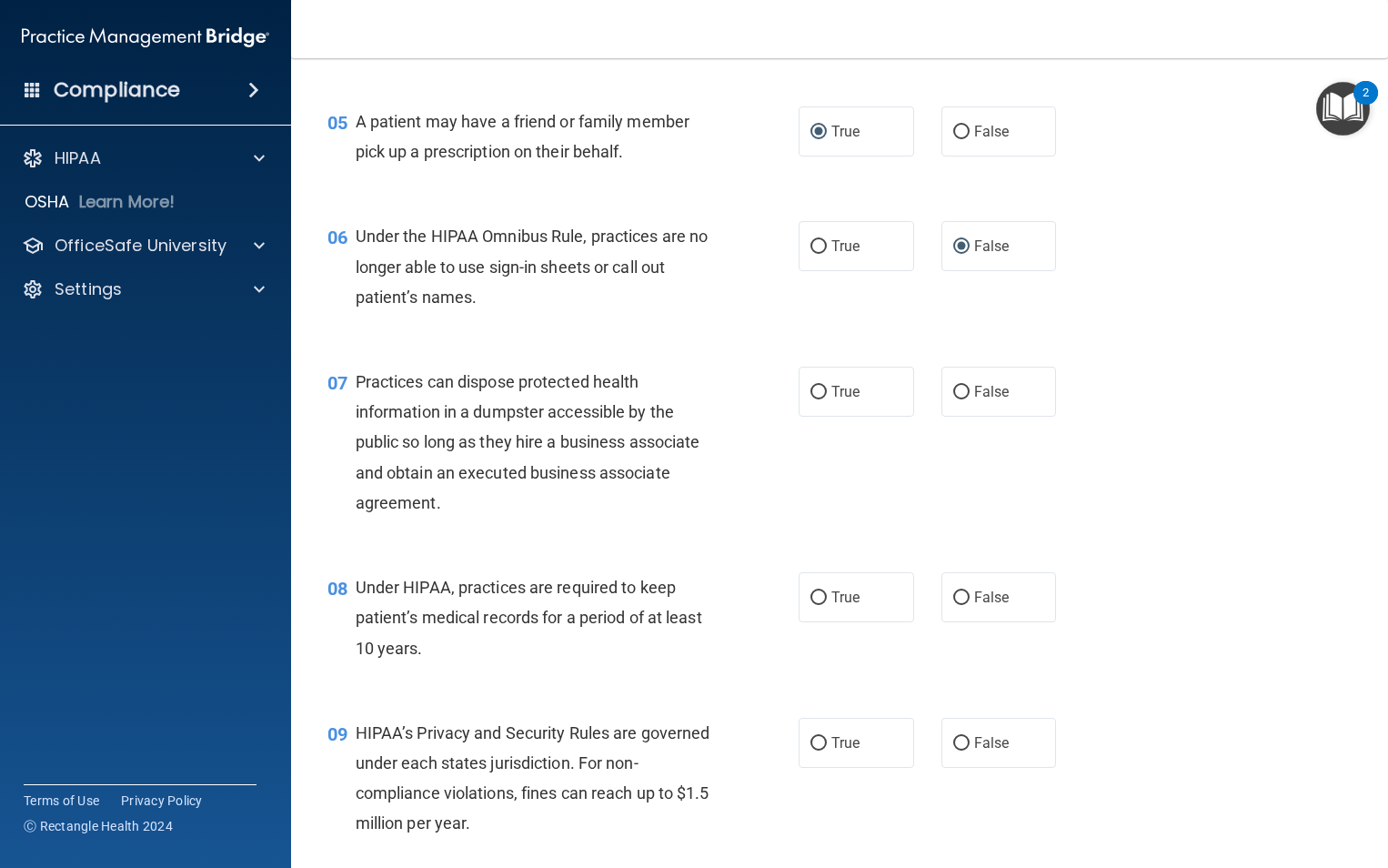
scroll to position [787, 0]
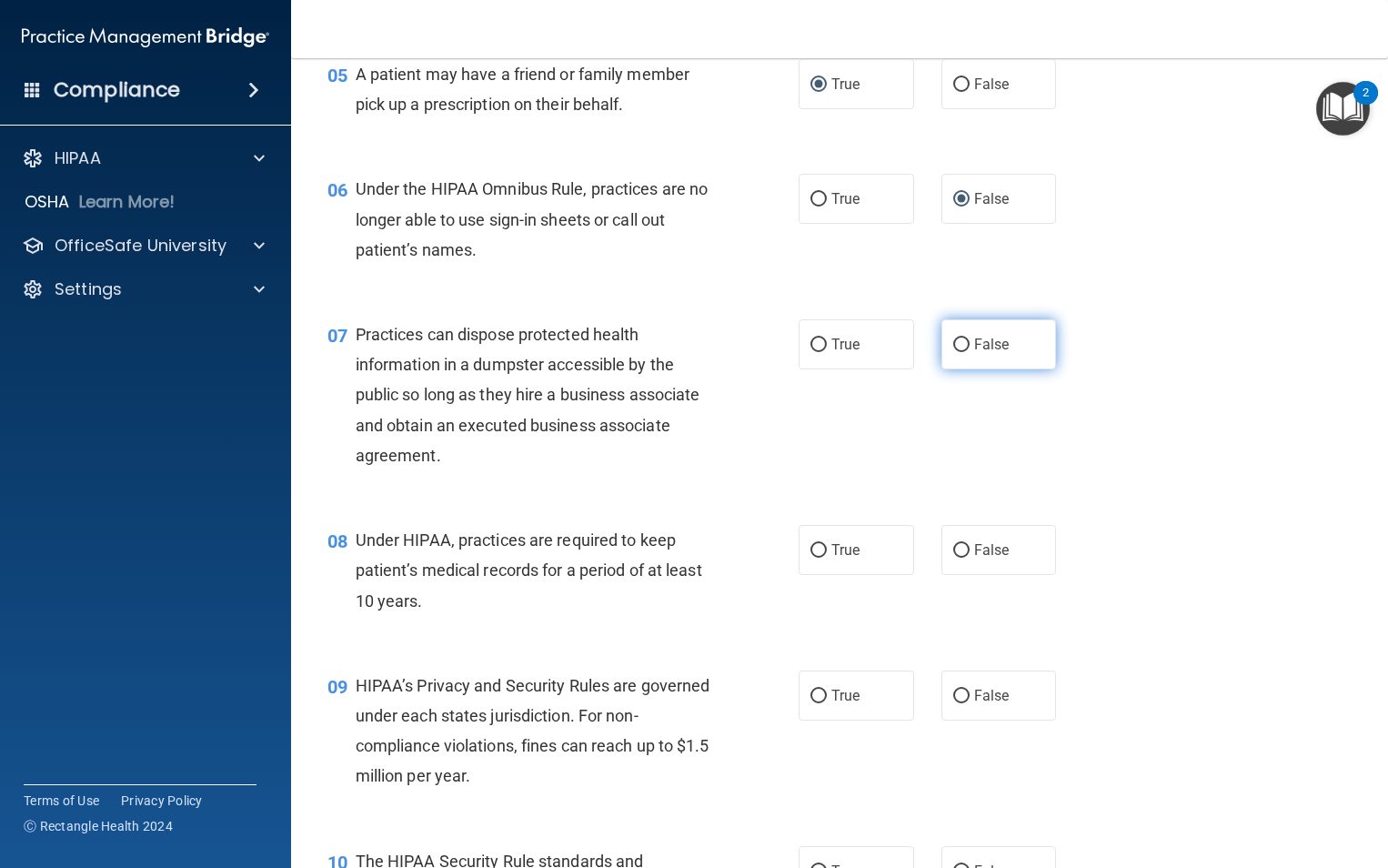
click at [957, 352] on input "False" at bounding box center [961, 345] width 17 height 14
radio input "true"
click at [958, 557] on input "False" at bounding box center [961, 551] width 17 height 14
radio input "true"
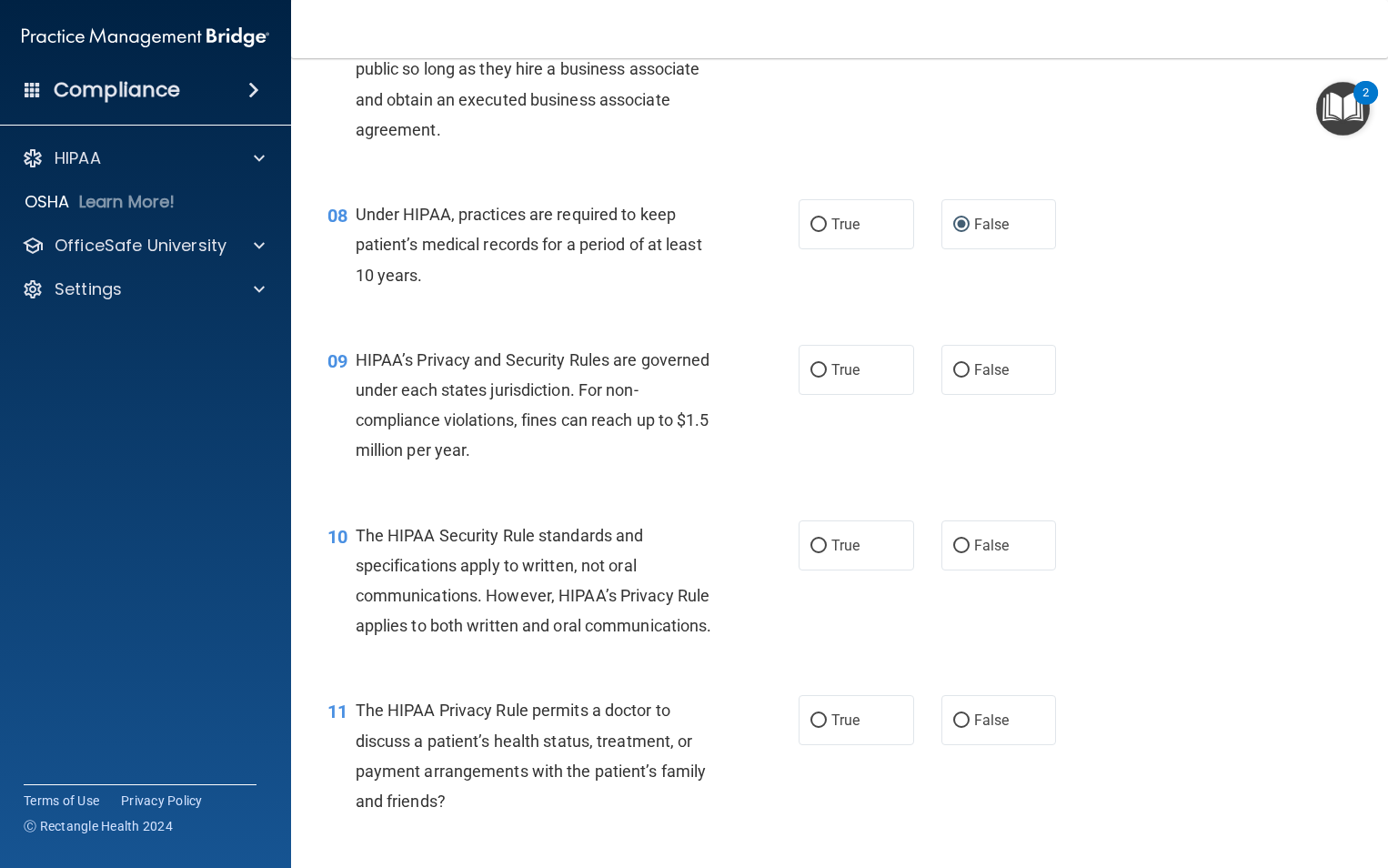
scroll to position [1165, 0]
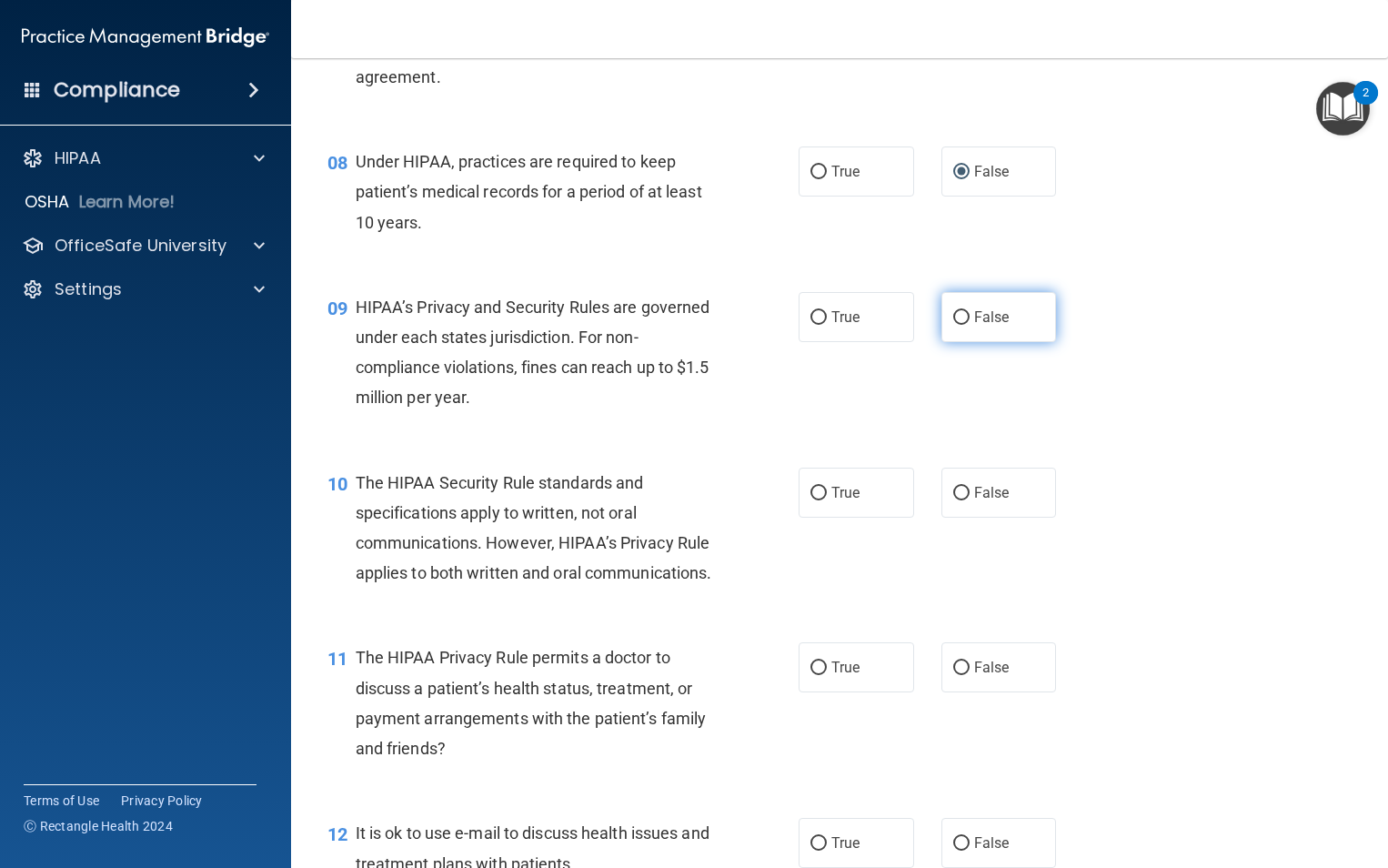
click at [954, 325] on input "False" at bounding box center [961, 318] width 17 height 14
radio input "true"
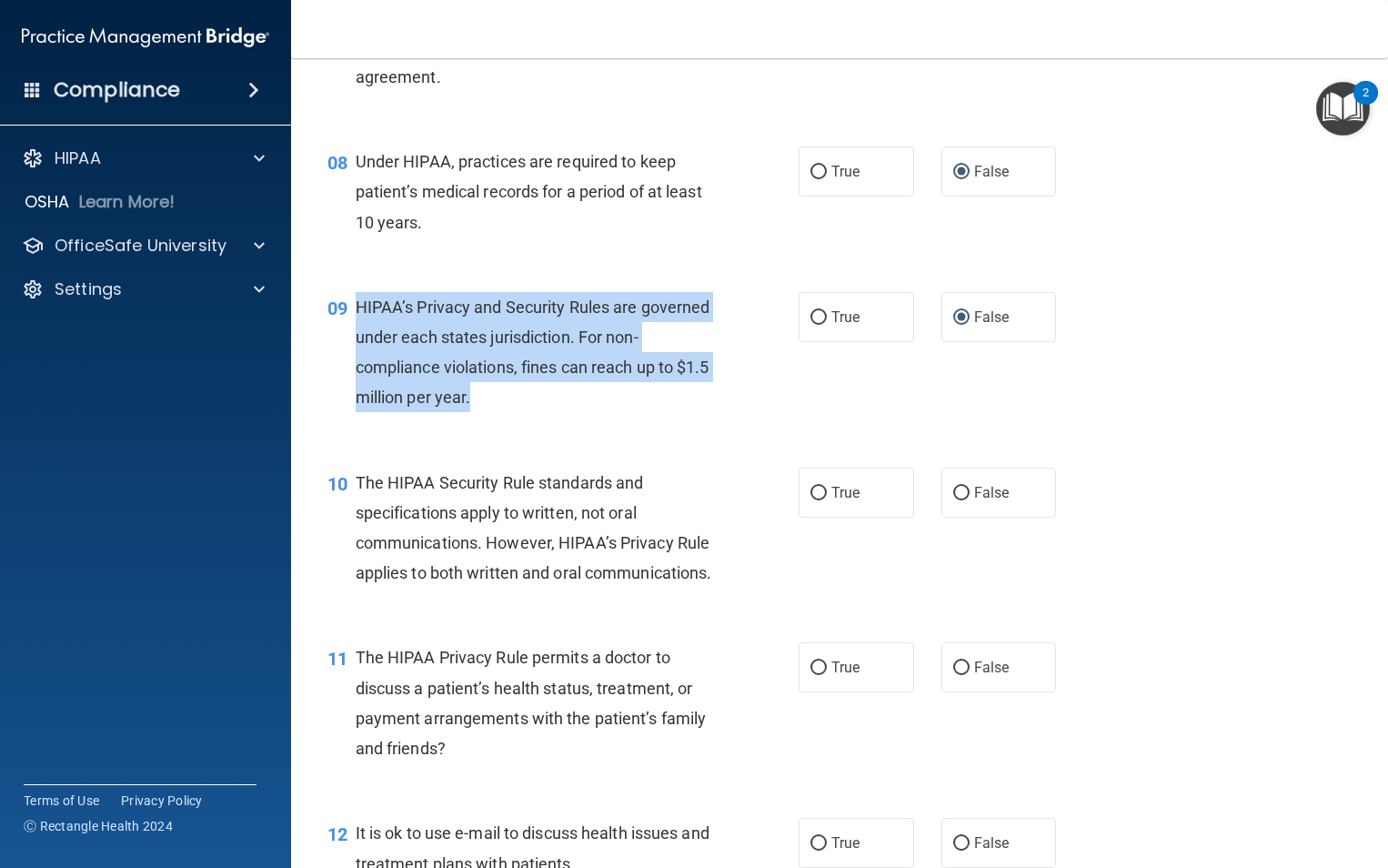
drag, startPoint x: 515, startPoint y: 427, endPoint x: 358, endPoint y: 344, distance: 177.6
click at [358, 344] on div "HIPAA’s Privacy and Security Rules are governed under each states jurisdiction.…" at bounding box center [542, 352] width 374 height 121
drag, startPoint x: 358, startPoint y: 344, endPoint x: 378, endPoint y: 342, distance: 20.1
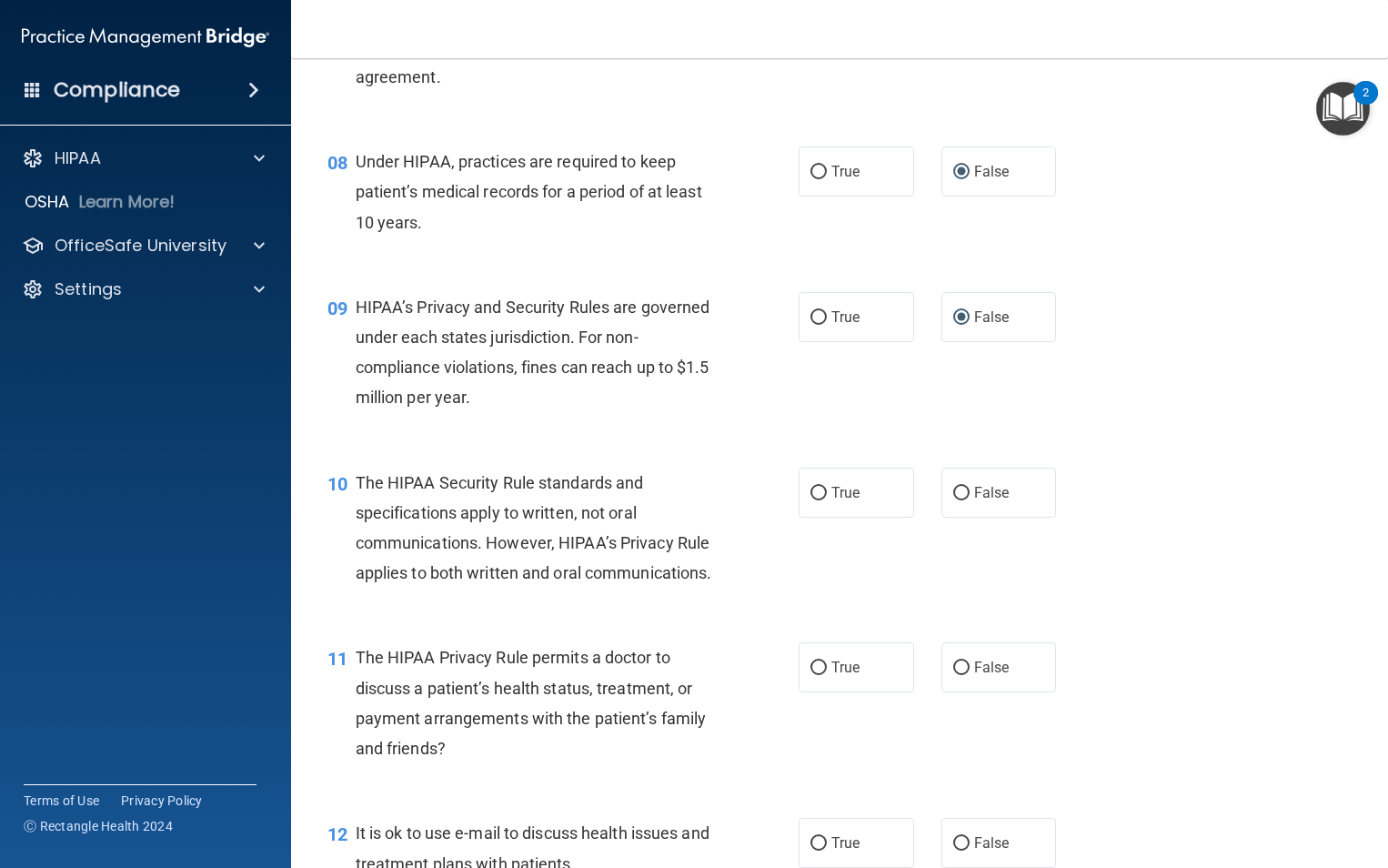
click at [628, 445] on div "09 HIPAA’s Privacy and Security Rules are governed under each states jurisdicti…" at bounding box center [840, 357] width 1051 height 176
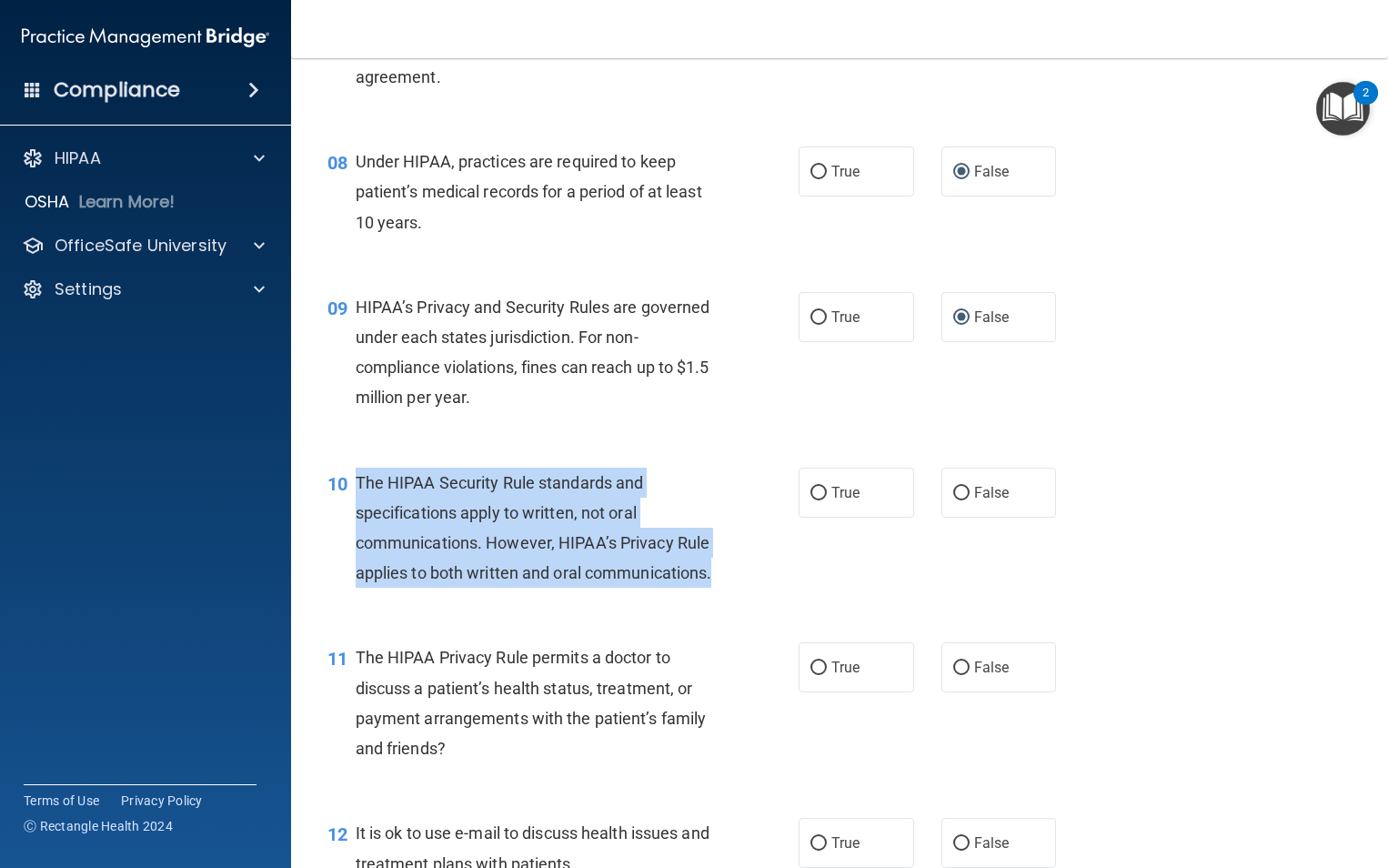
drag, startPoint x: 484, startPoint y: 636, endPoint x: 357, endPoint y: 515, distance: 175.4
click at [357, 515] on div "The HIPAA Security Rule standards and specifications apply to written, not oral…" at bounding box center [542, 528] width 374 height 121
drag, startPoint x: 357, startPoint y: 515, endPoint x: 405, endPoint y: 544, distance: 56.1
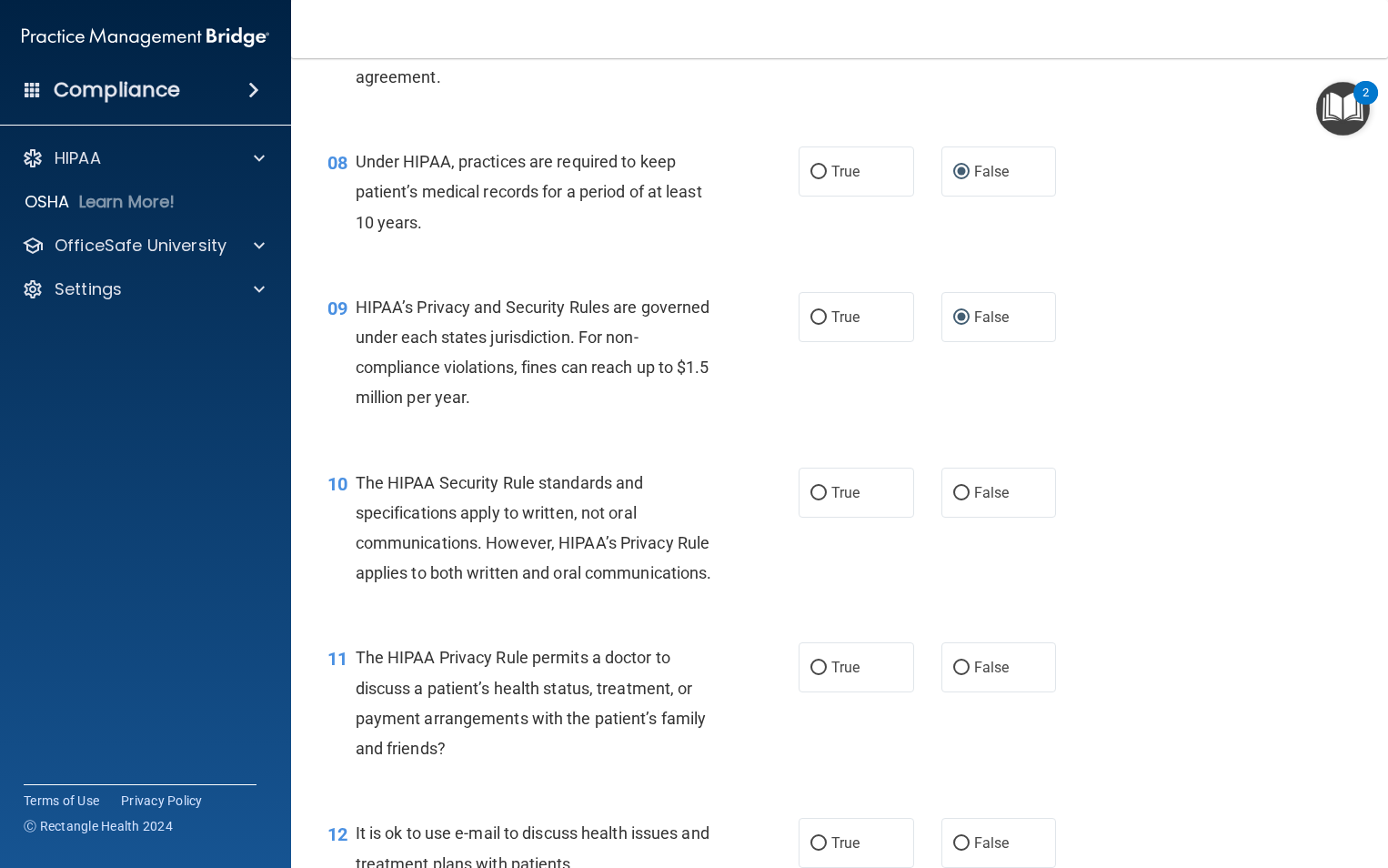
click at [714, 445] on div "09 HIPAA’s Privacy and Security Rules are governed under each states jurisdicti…" at bounding box center [840, 357] width 1051 height 176
drag, startPoint x: 950, startPoint y: 526, endPoint x: 1093, endPoint y: 473, distance: 152.5
click at [953, 500] on input "False" at bounding box center [961, 493] width 17 height 14
radio input "true"
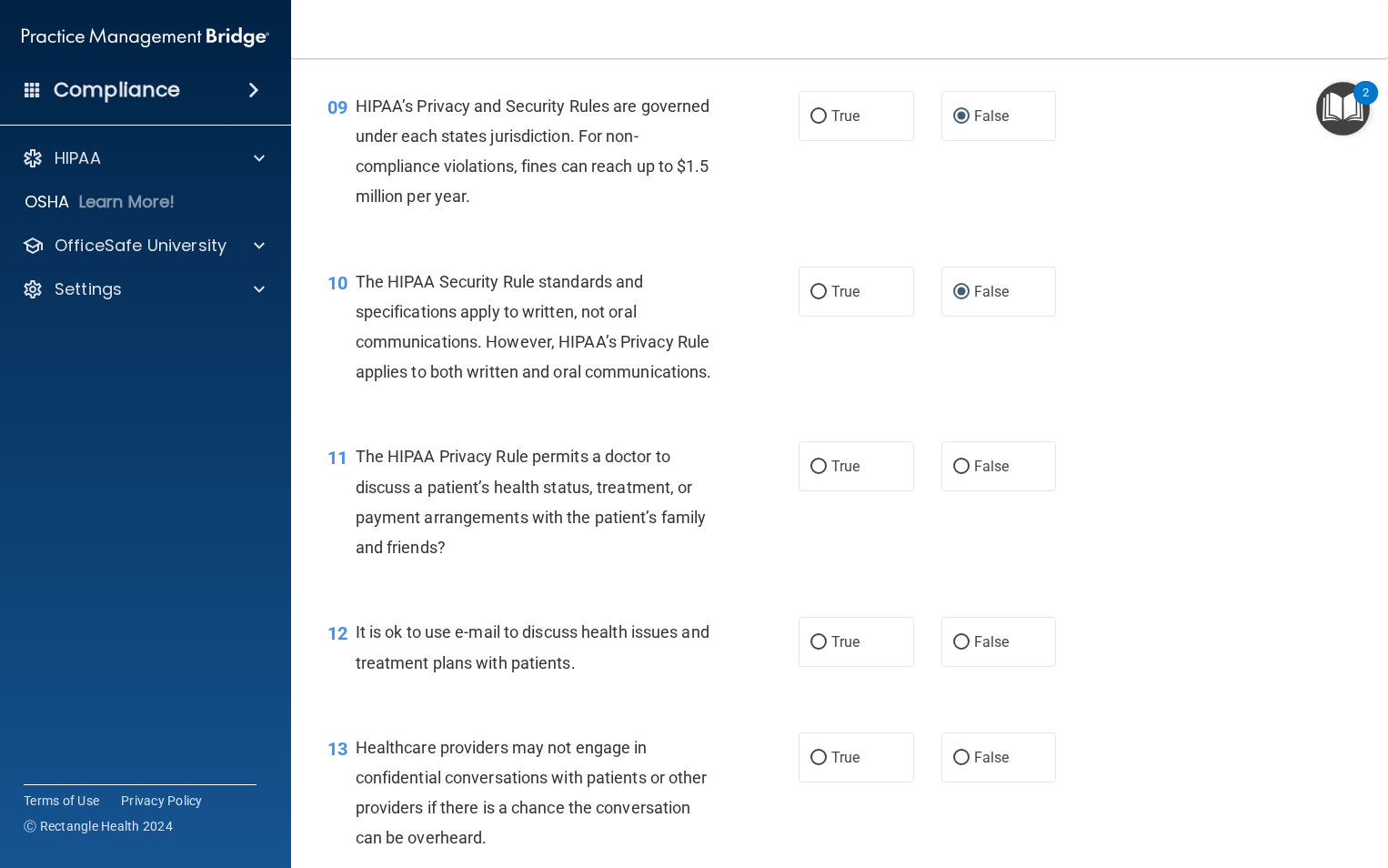
scroll to position [1408, 0]
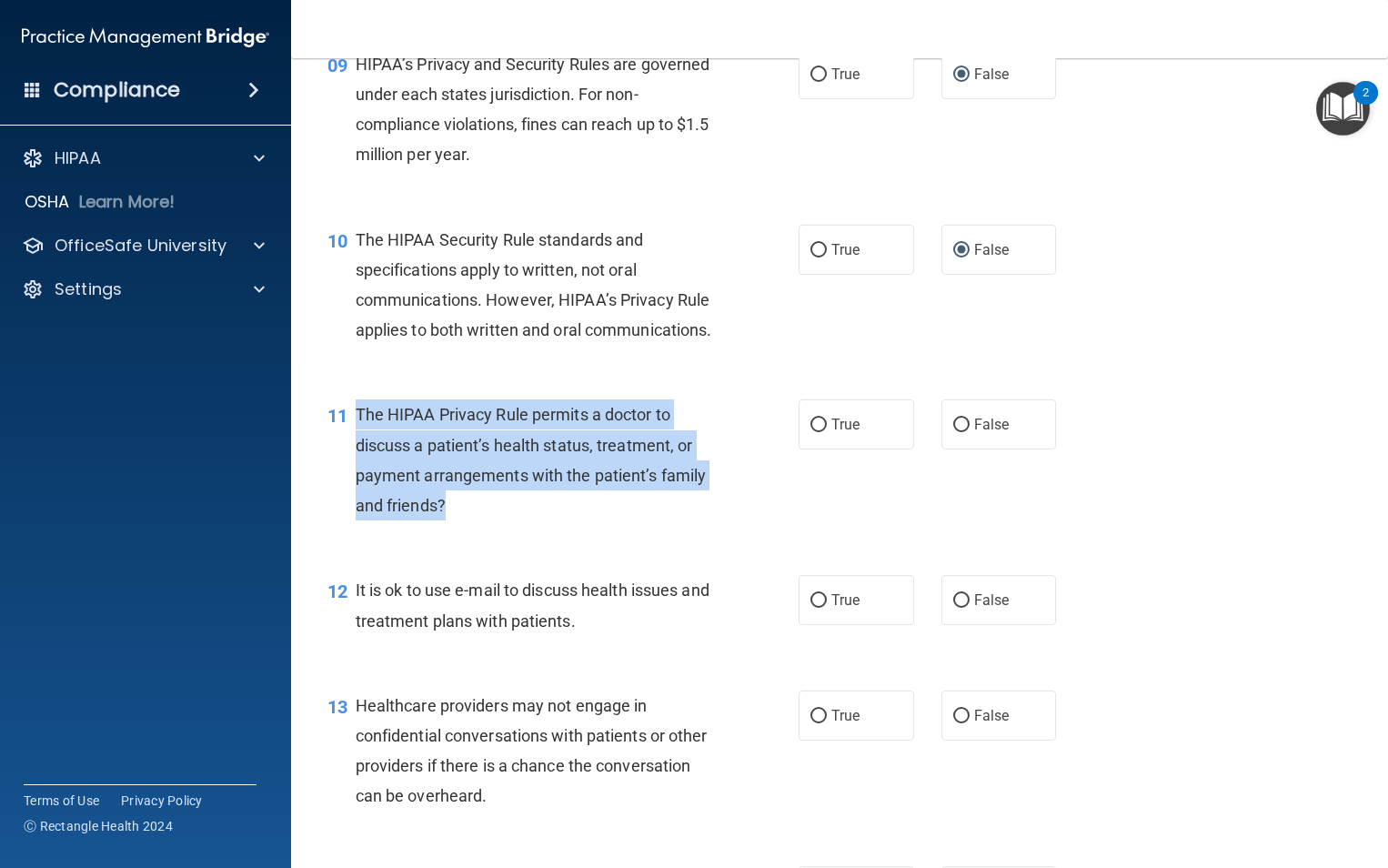
drag, startPoint x: 447, startPoint y: 566, endPoint x: 353, endPoint y: 476, distance: 130.1
click at [353, 476] on div "11 The HIPAA Privacy Rule permits a doctor to discuss a patient’s health status…" at bounding box center [563, 464] width 526 height 130
drag, startPoint x: 353, startPoint y: 476, endPoint x: 417, endPoint y: 496, distance: 67.1
click at [571, 520] on div "The HIPAA Privacy Rule permits a doctor to discuss a patient’s health status, t…" at bounding box center [542, 459] width 374 height 121
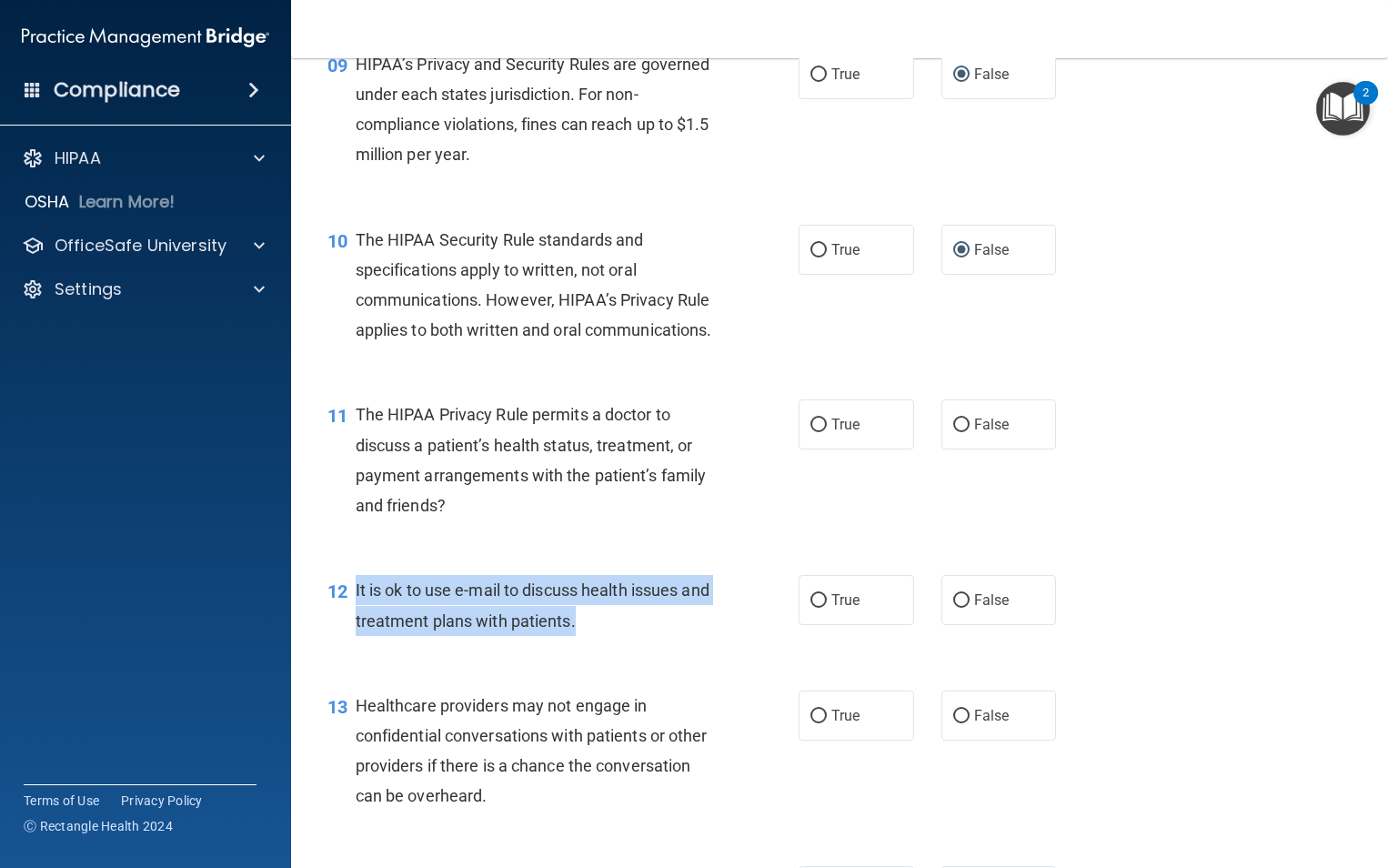
drag, startPoint x: 624, startPoint y: 679, endPoint x: 352, endPoint y: 657, distance: 272.9
click at [352, 644] on div "12 It is ok to use e-mail to discuss health issues and treatment plans with pat…" at bounding box center [563, 610] width 526 height 69
drag, startPoint x: 352, startPoint y: 657, endPoint x: 387, endPoint y: 649, distance: 35.9
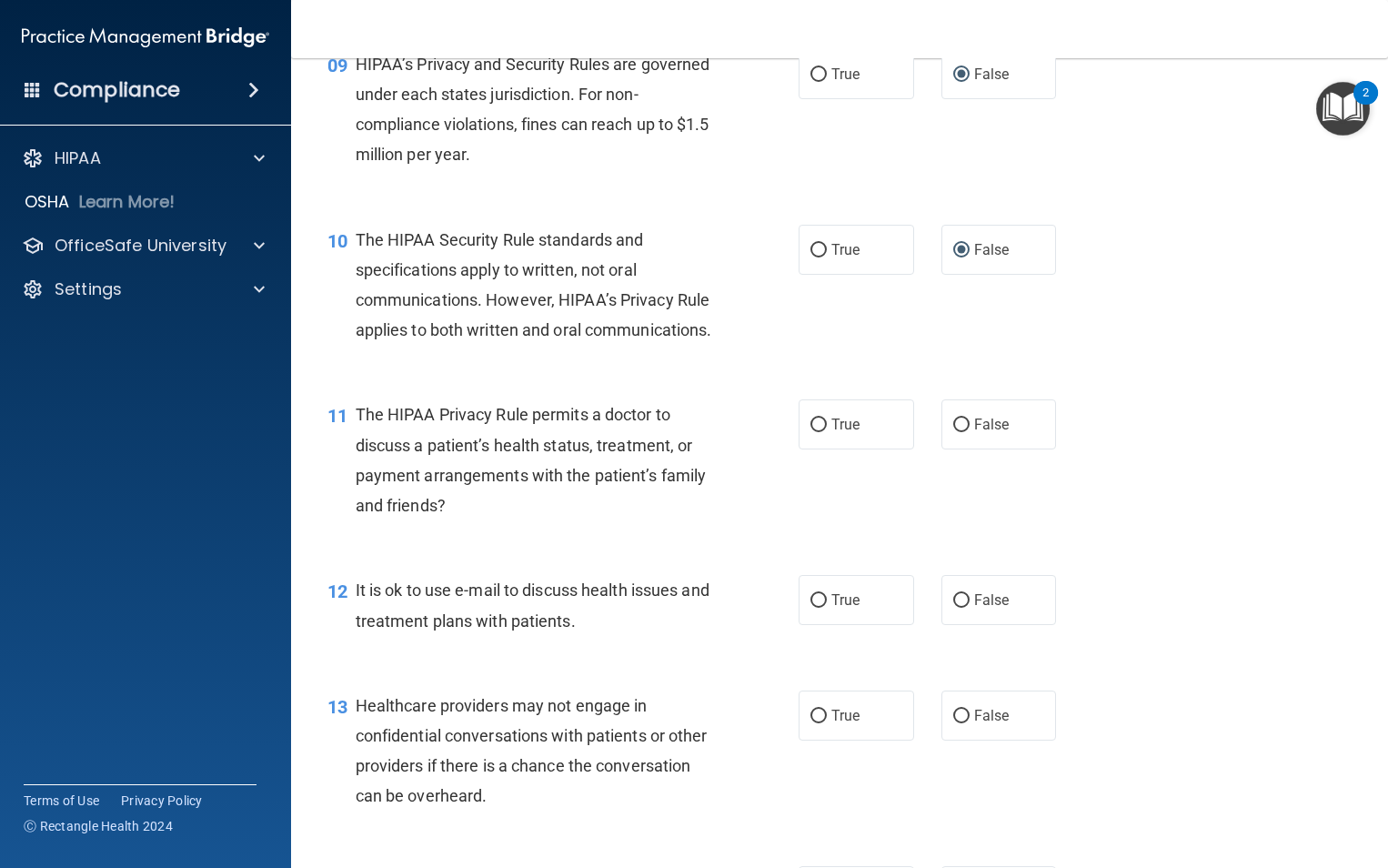
click at [679, 552] on div "11 The HIPAA Privacy Rule permits a doctor to discuss a patient’s health status…" at bounding box center [840, 465] width 1051 height 176
click at [811, 608] on input "True" at bounding box center [819, 600] width 17 height 14
radio input "true"
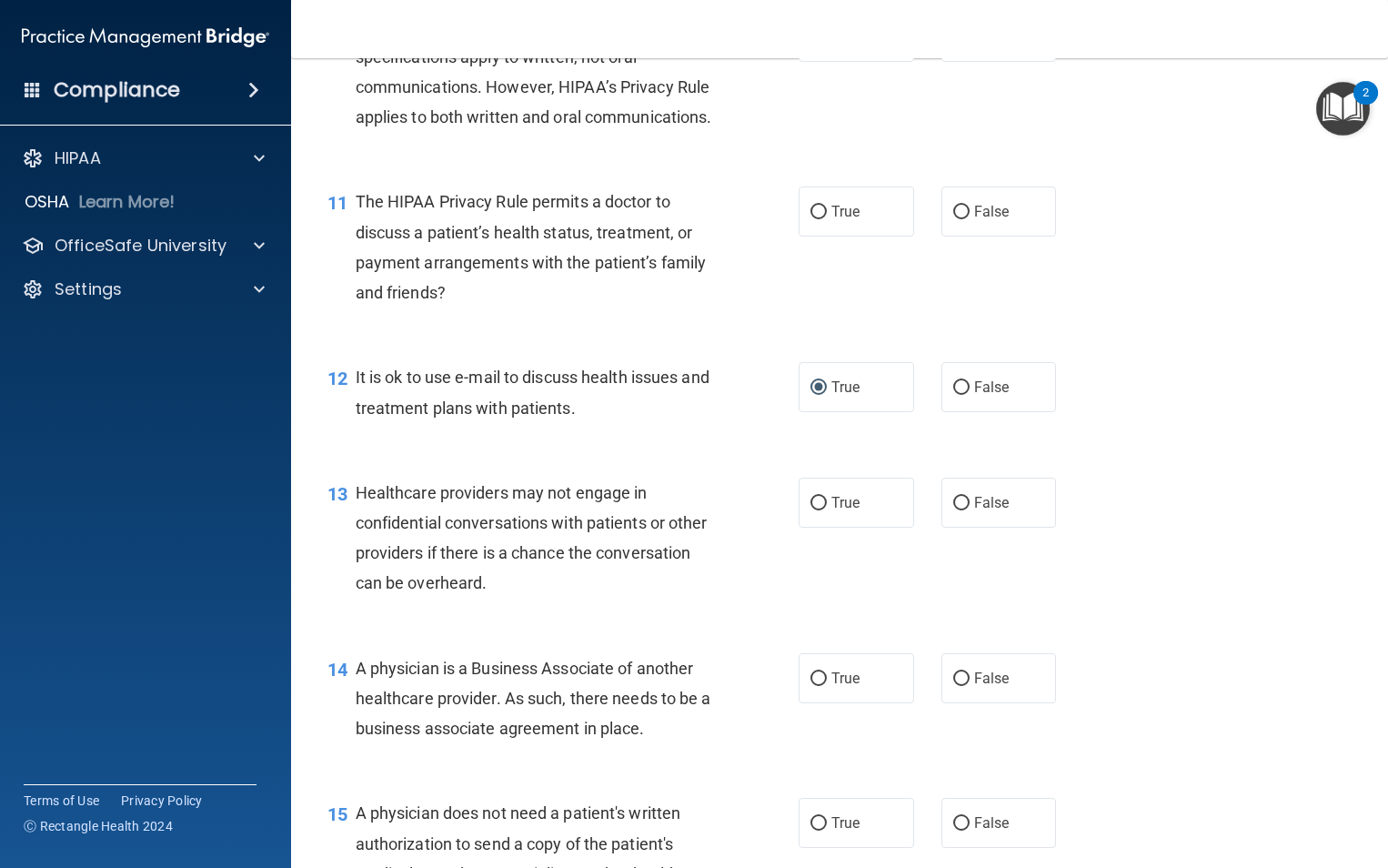
scroll to position [1633, 0]
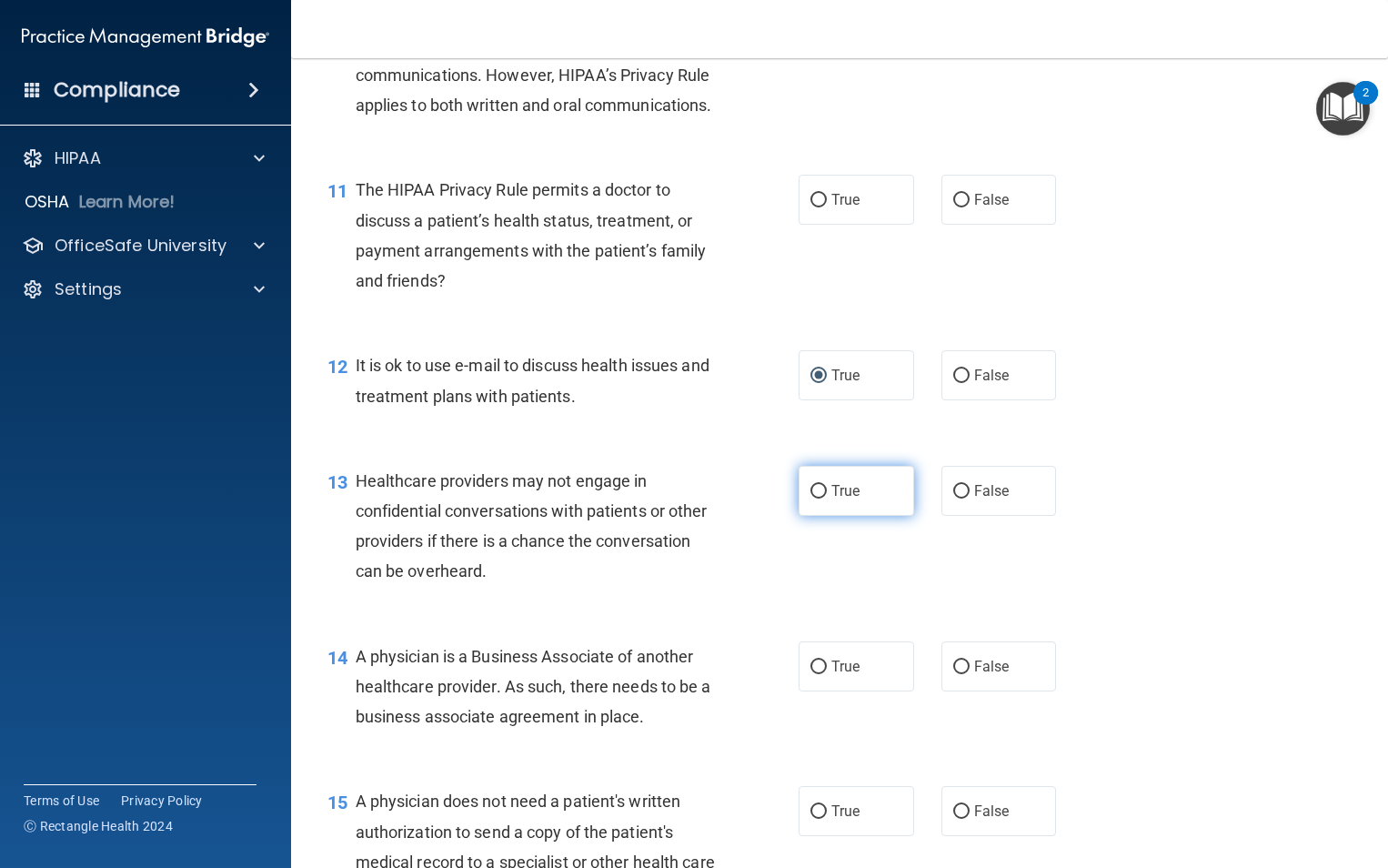
click at [811, 499] on input "True" at bounding box center [819, 491] width 17 height 14
radio input "true"
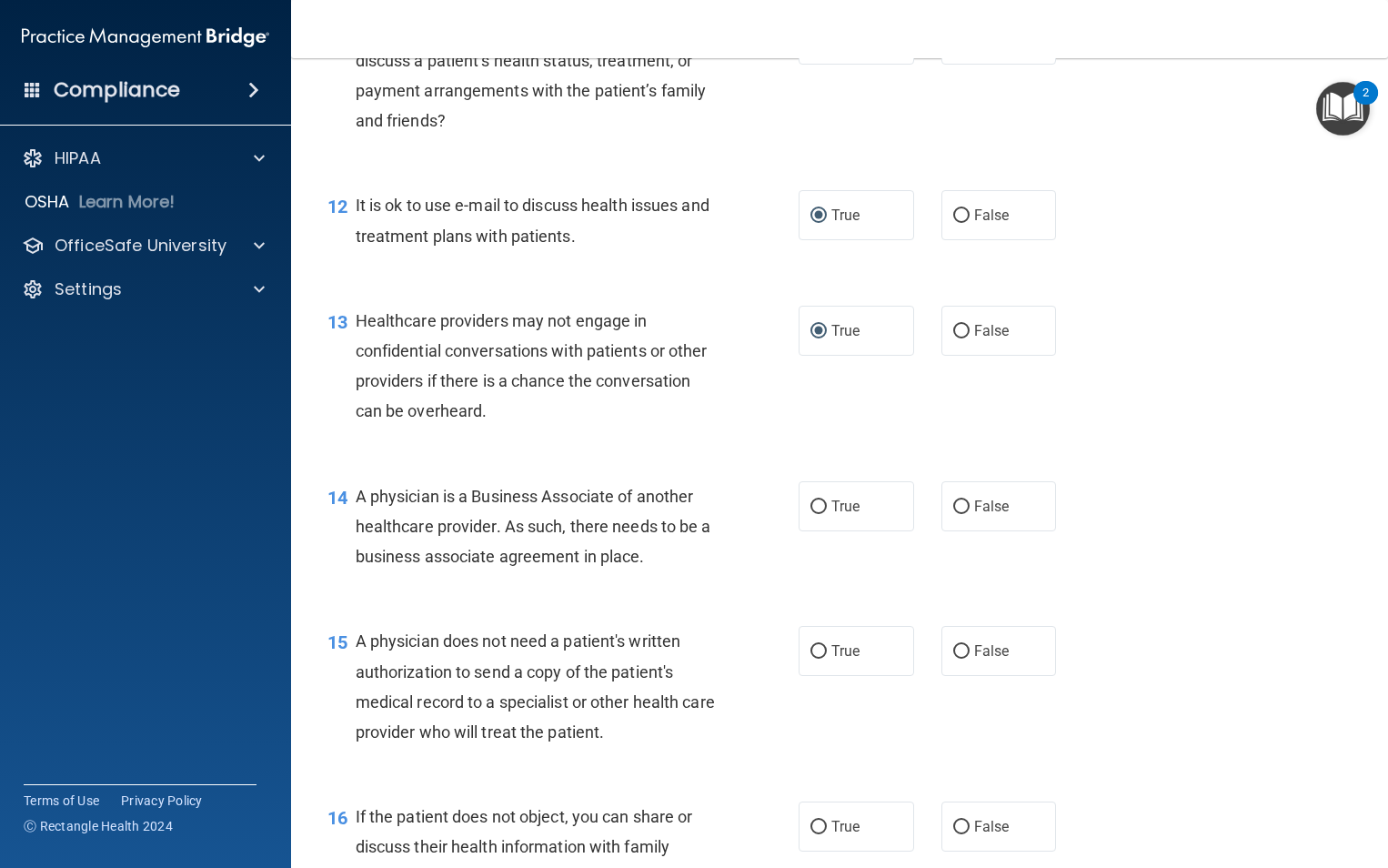
scroll to position [1804, 0]
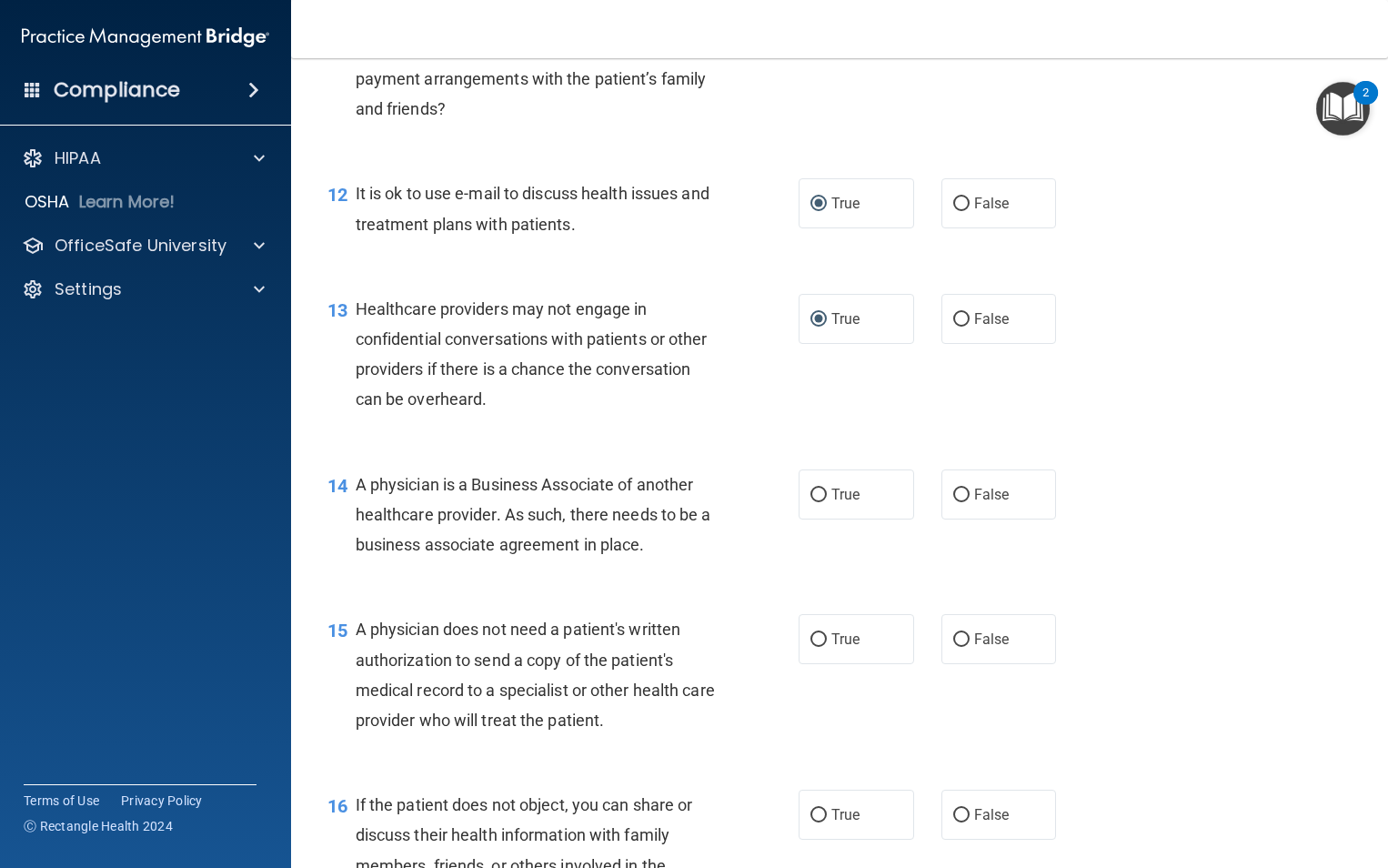
drag, startPoint x: 659, startPoint y: 603, endPoint x: 351, endPoint y: 552, distance: 312.2
click at [351, 552] on div "14 A physician is a Business Associate of another healthcare provider. As such,…" at bounding box center [563, 519] width 526 height 100
drag, startPoint x: 351, startPoint y: 552, endPoint x: 382, endPoint y: 551, distance: 31.0
click at [687, 514] on div "14 A physician is a Business Associate of another healthcare provider. As such,…" at bounding box center [840, 520] width 1051 height 146
click at [817, 502] on input "True" at bounding box center [819, 495] width 17 height 14
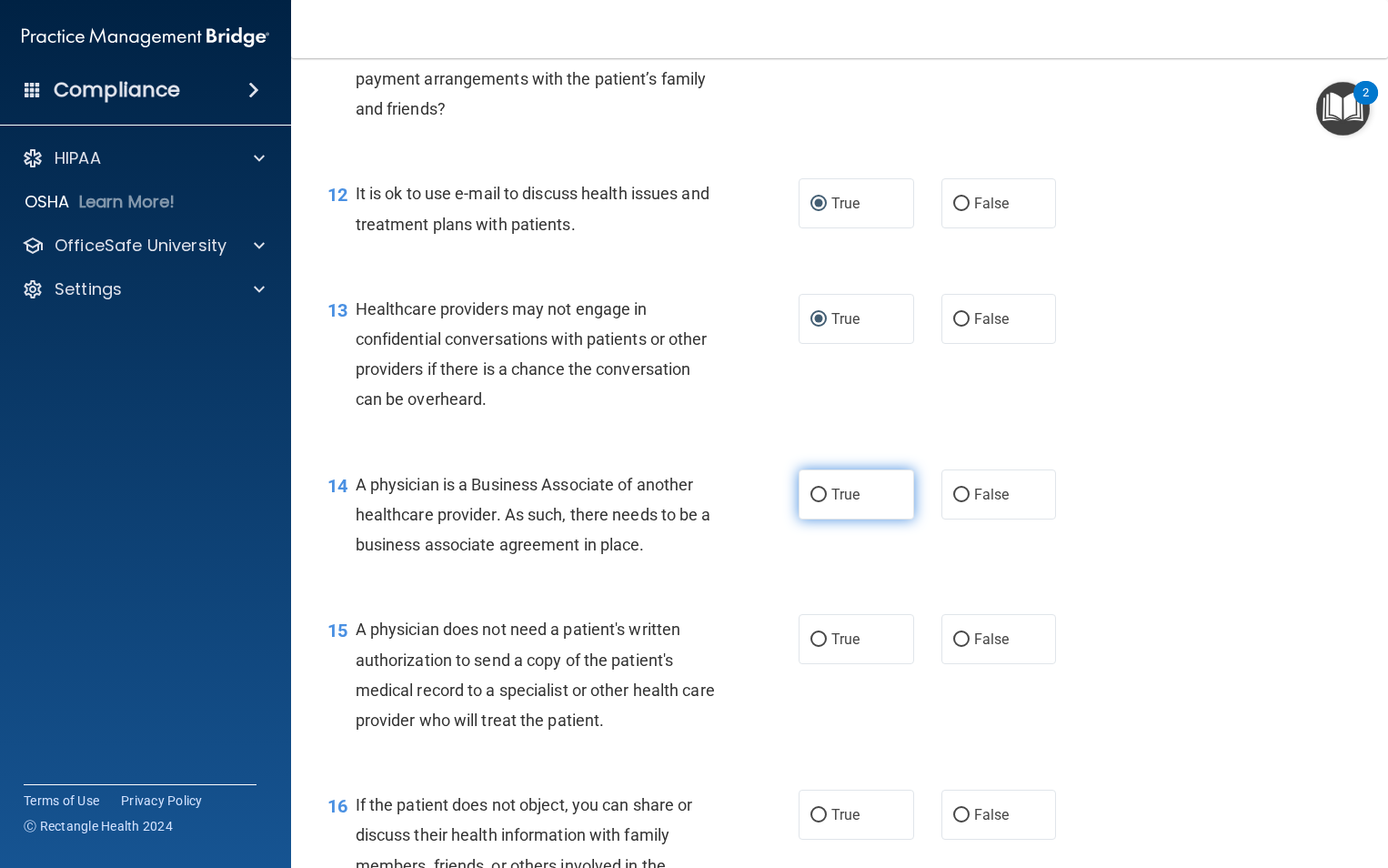
radio input "true"
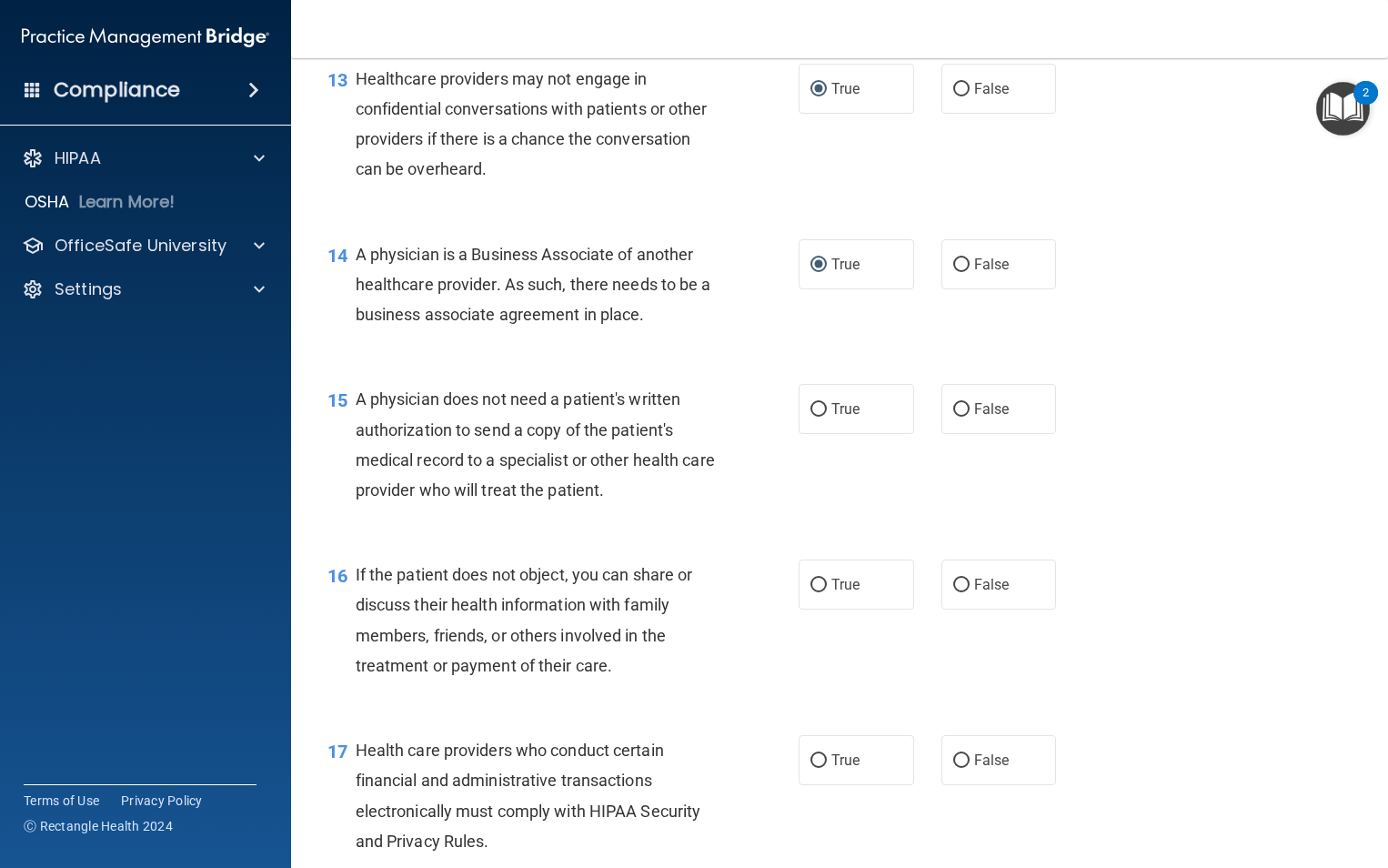
scroll to position [2059, 0]
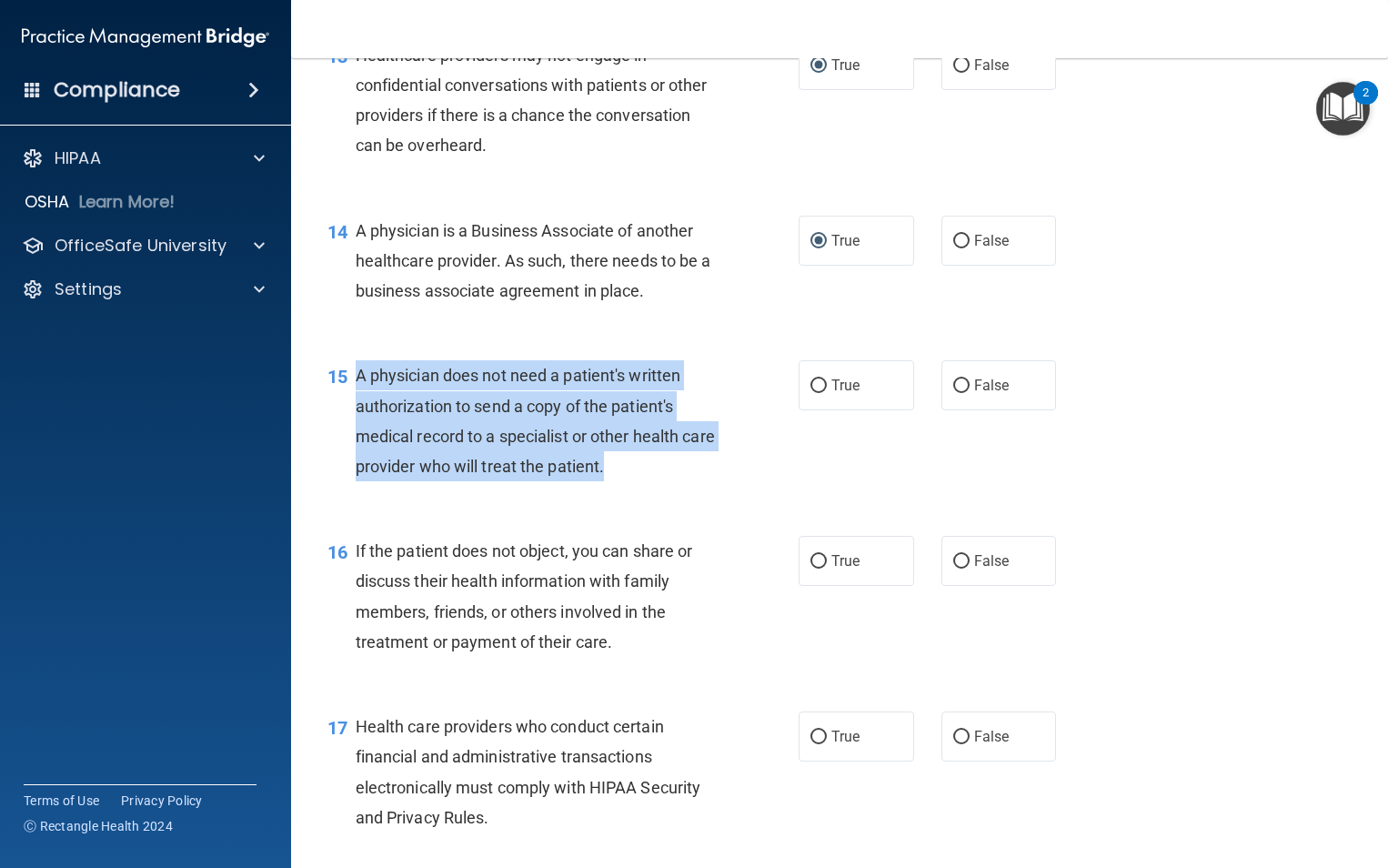
drag, startPoint x: 644, startPoint y: 528, endPoint x: 354, endPoint y: 436, distance: 304.2
click at [355, 436] on div "A physician does not need a patient's written authorization to send a copy of t…" at bounding box center [542, 420] width 374 height 121
drag, startPoint x: 354, startPoint y: 436, endPoint x: 423, endPoint y: 461, distance: 73.4
click at [689, 490] on div "15 A physician does not need a patient's written authorization to send a copy o…" at bounding box center [563, 425] width 526 height 130
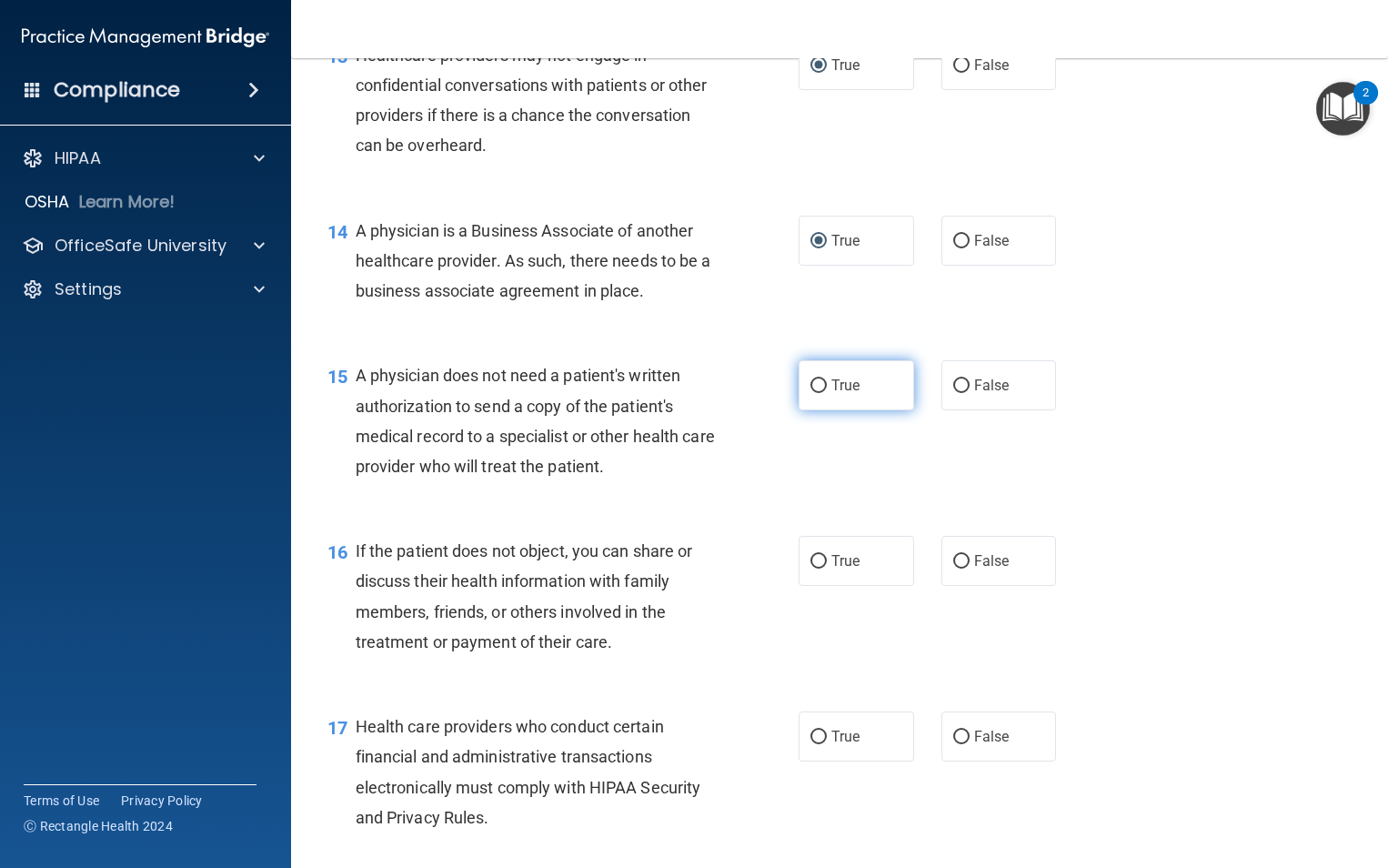
click at [823, 411] on label "True" at bounding box center [857, 384] width 116 height 50
click at [823, 393] on input "True" at bounding box center [819, 386] width 17 height 14
radio input "true"
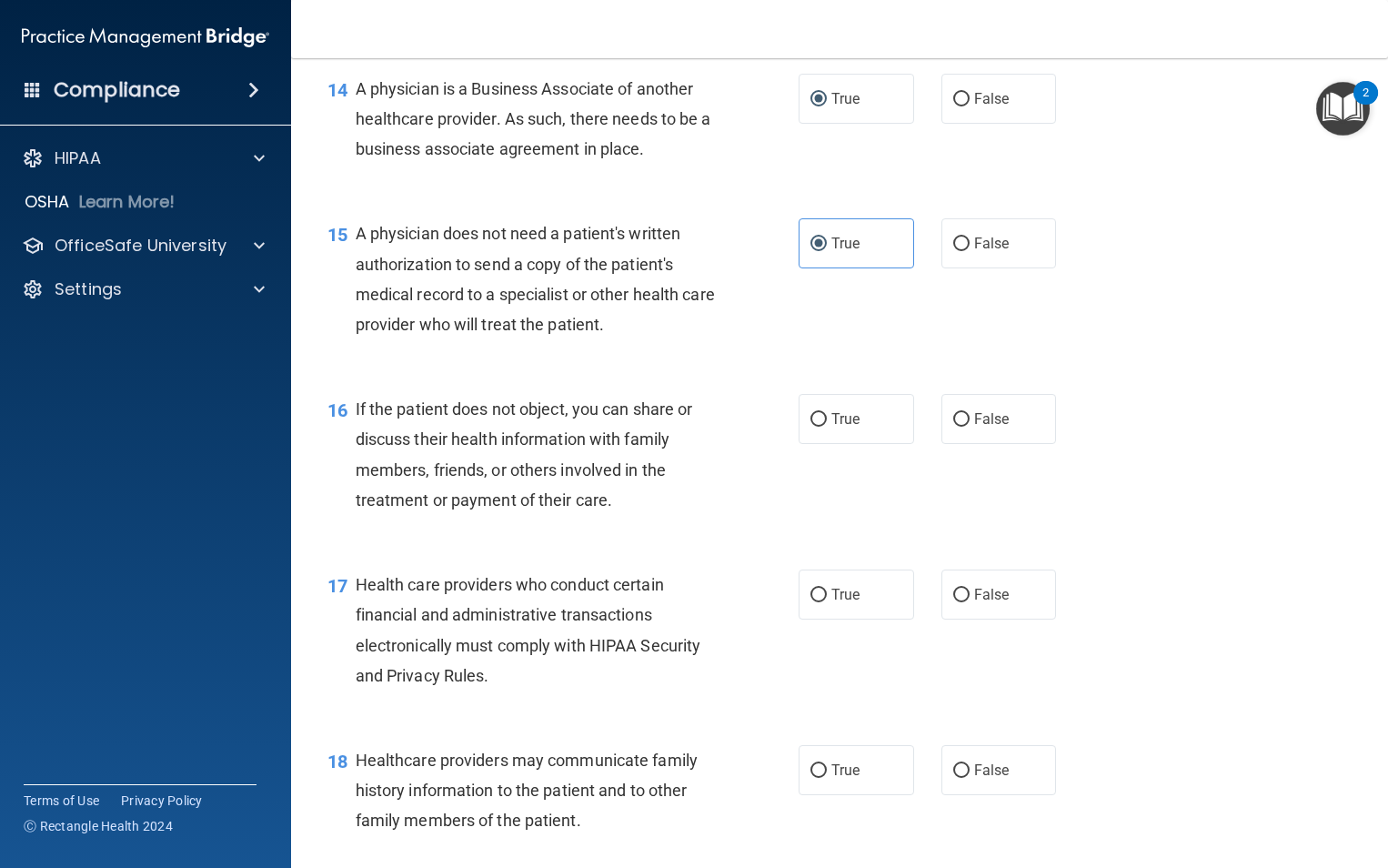
scroll to position [2206, 0]
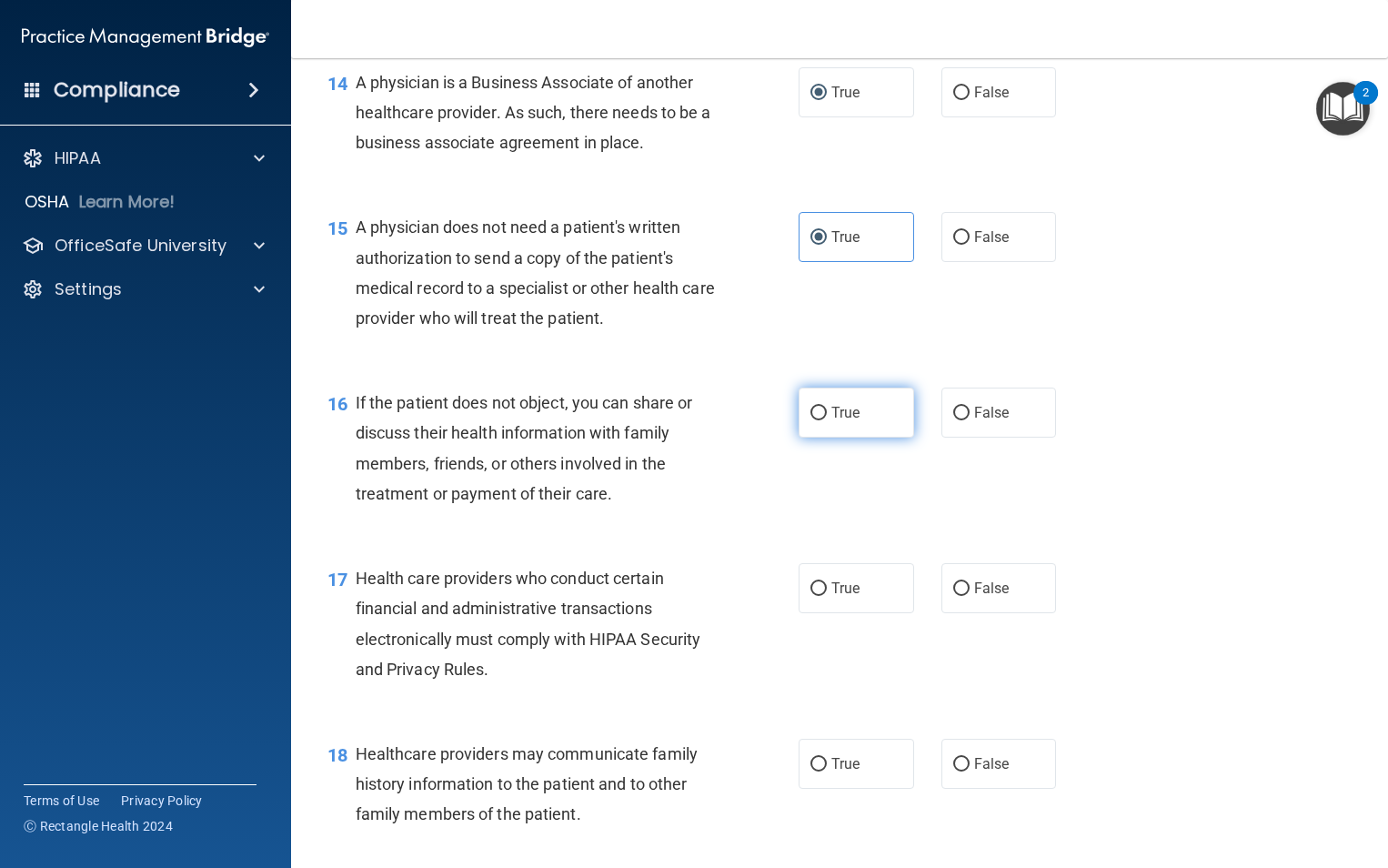
click at [813, 420] on input "True" at bounding box center [819, 413] width 17 height 14
radio input "true"
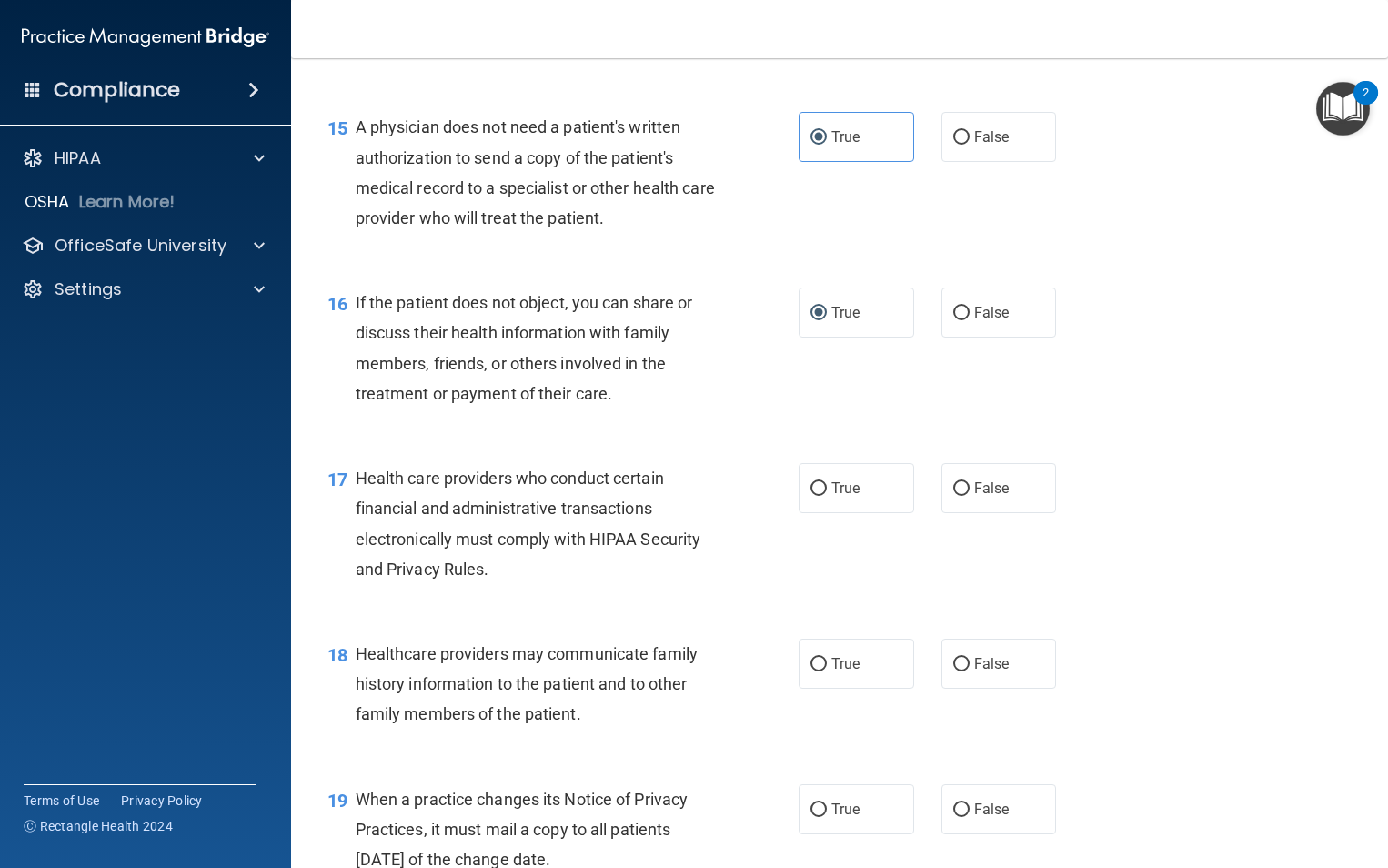
scroll to position [2354, 0]
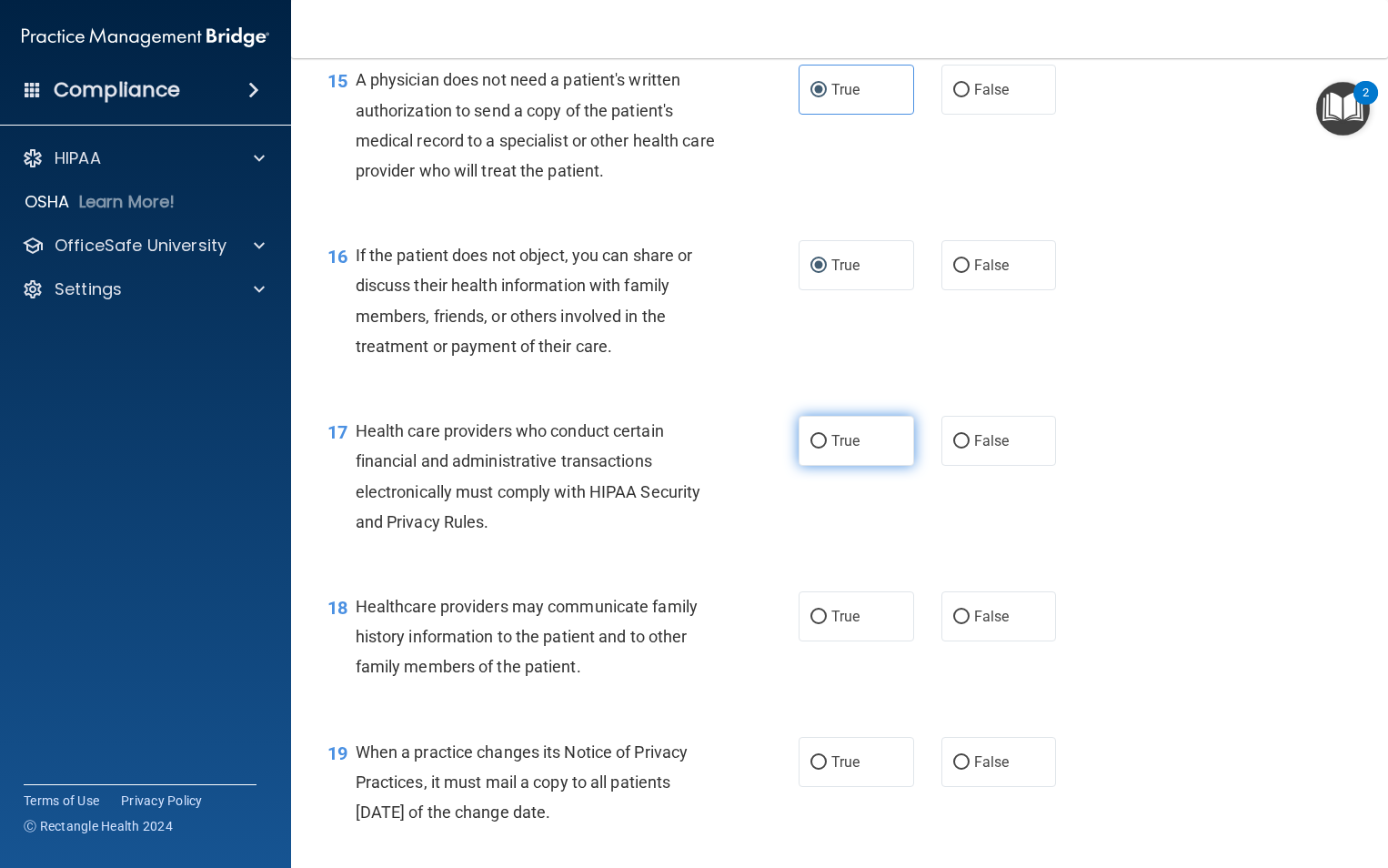
click at [811, 448] on input "True" at bounding box center [819, 441] width 17 height 14
radio input "true"
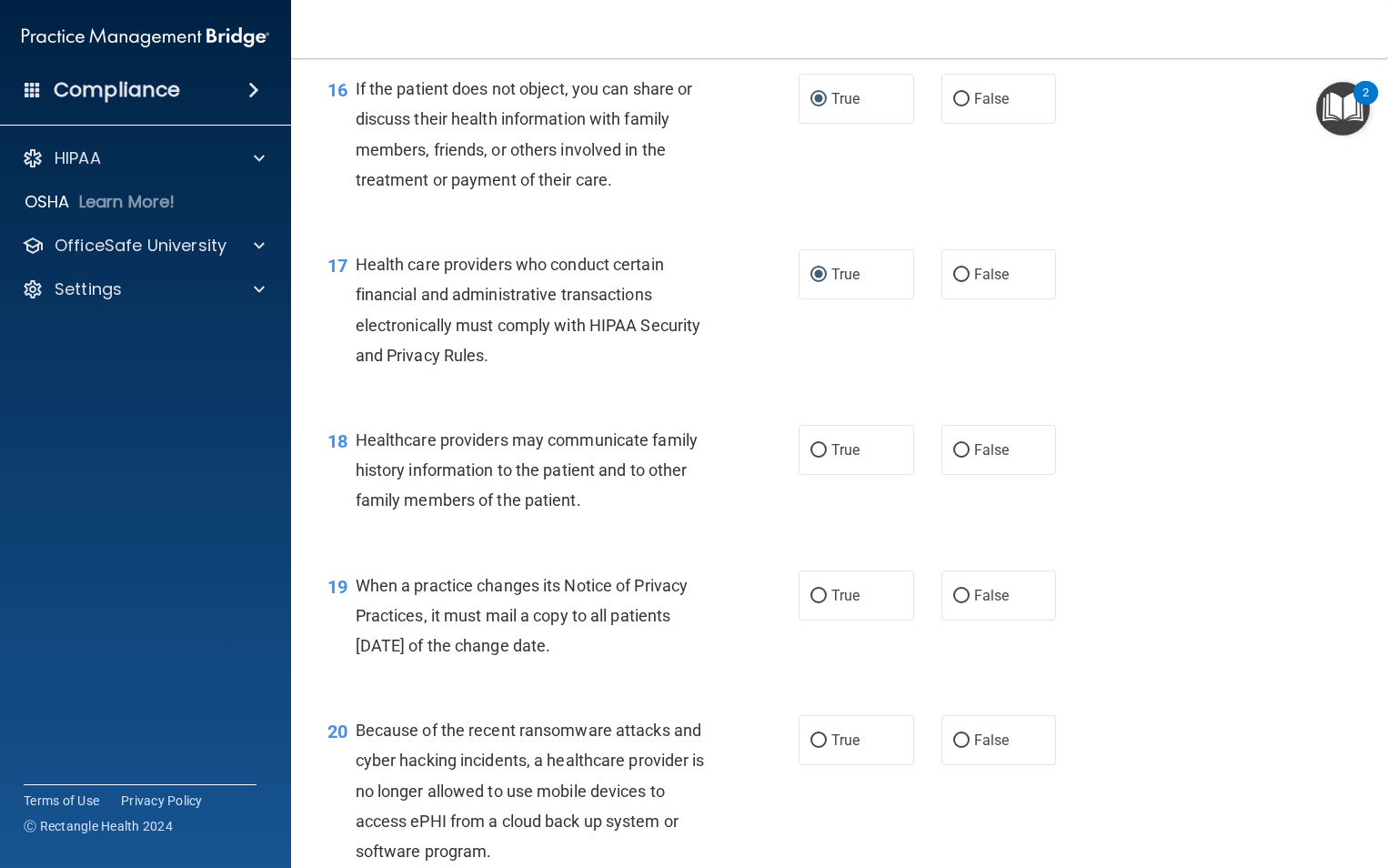
scroll to position [2592, 0]
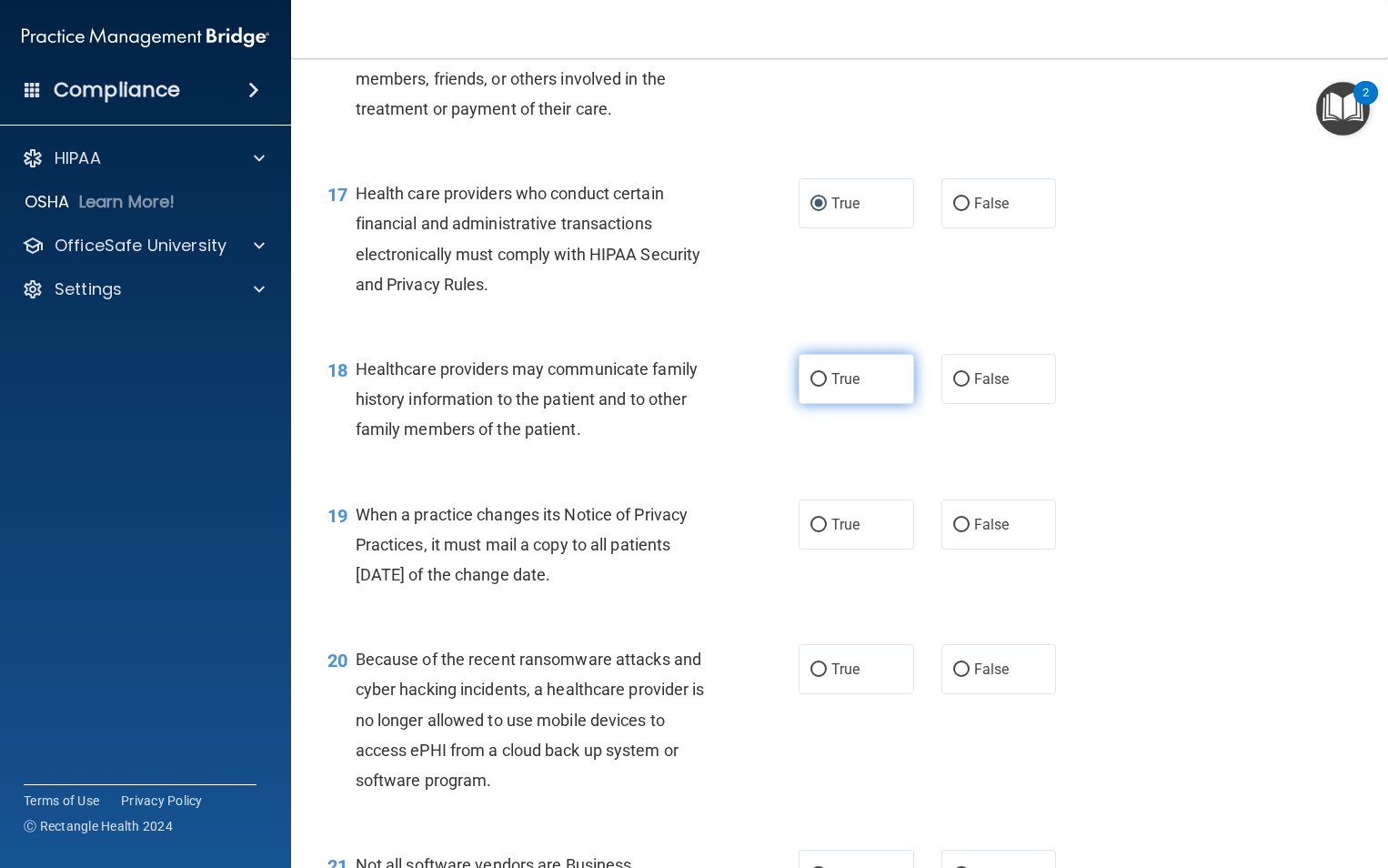
click at [817, 386] on input "True" at bounding box center [819, 380] width 17 height 14
radio input "true"
drag, startPoint x: 612, startPoint y: 633, endPoint x: 356, endPoint y: 576, distance: 262.3
click at [356, 576] on div "When a practice changes its Notice of Privacy Practices, it must mail a copy to…" at bounding box center [542, 544] width 374 height 91
drag, startPoint x: 356, startPoint y: 576, endPoint x: 391, endPoint y: 580, distance: 35.2
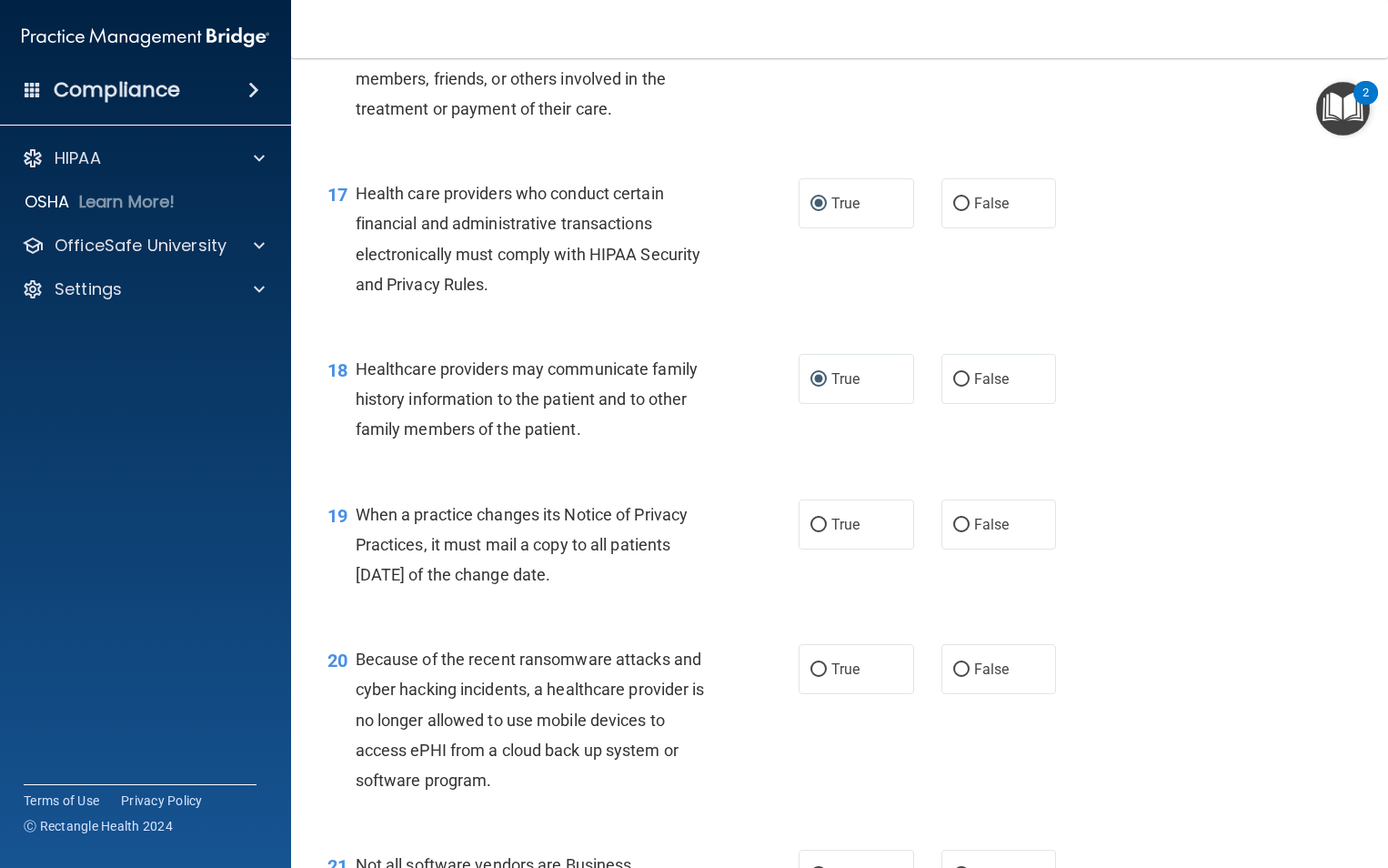
click at [739, 477] on div "18 Healthcare providers may communicate family history information to the patie…" at bounding box center [840, 404] width 1051 height 146
click at [814, 532] on input "True" at bounding box center [819, 525] width 17 height 14
radio input "true"
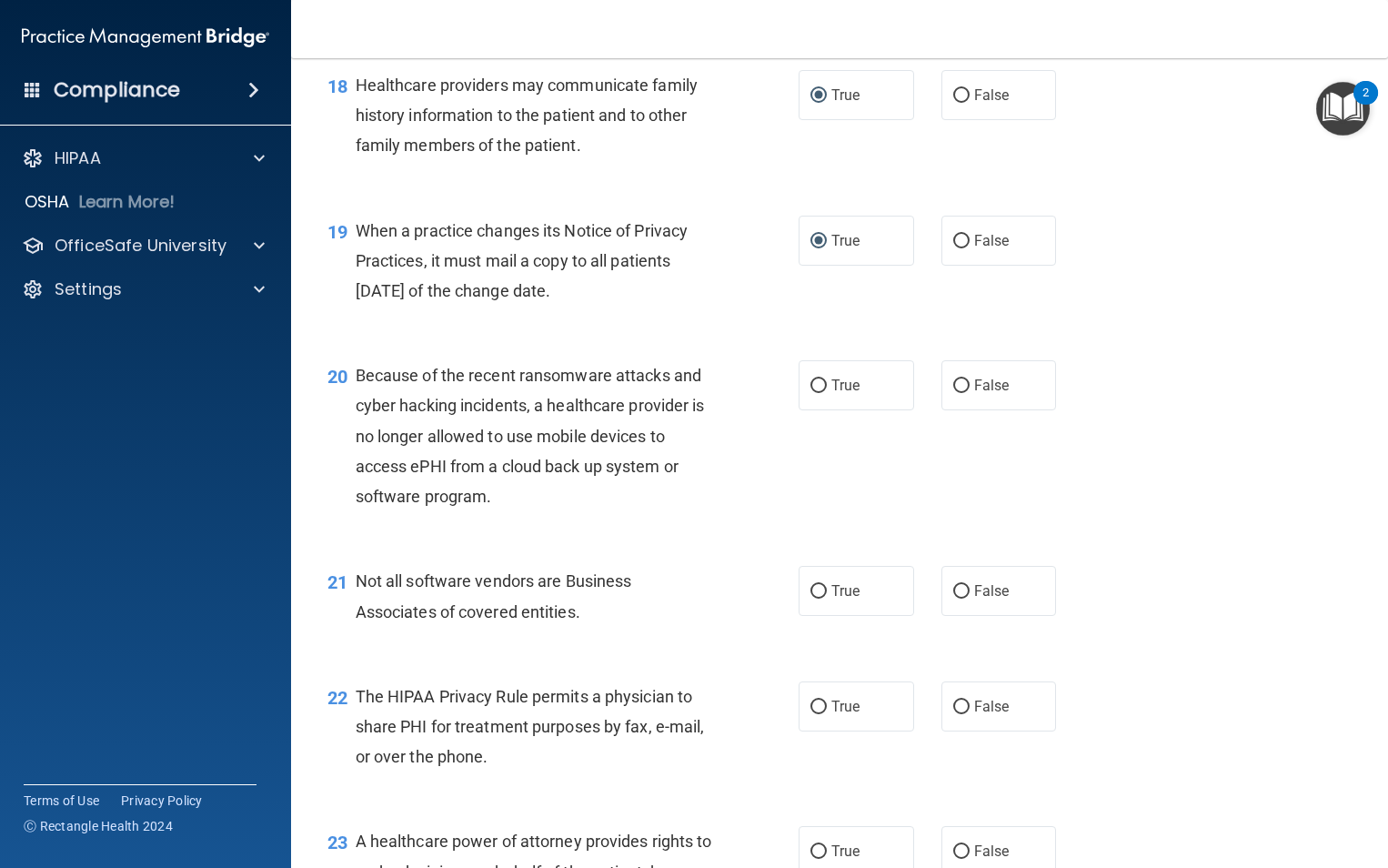
scroll to position [3005, 0]
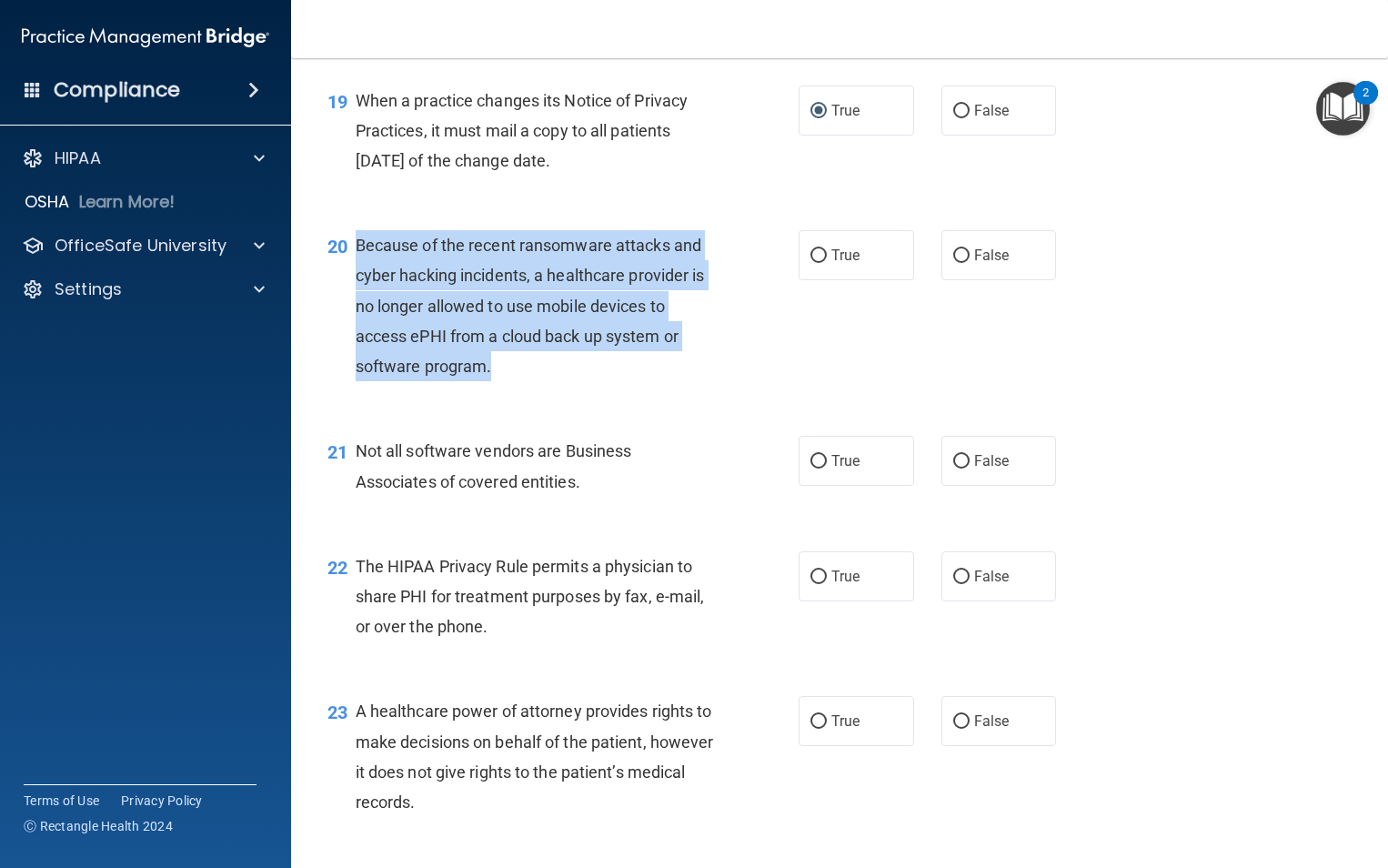
drag, startPoint x: 496, startPoint y: 435, endPoint x: 351, endPoint y: 310, distance: 191.4
click at [351, 310] on div "20 Because of the recent ransomware attacks and cyber hacking incidents, a heal…" at bounding box center [563, 310] width 526 height 160
drag, startPoint x: 351, startPoint y: 310, endPoint x: 413, endPoint y: 316, distance: 62.3
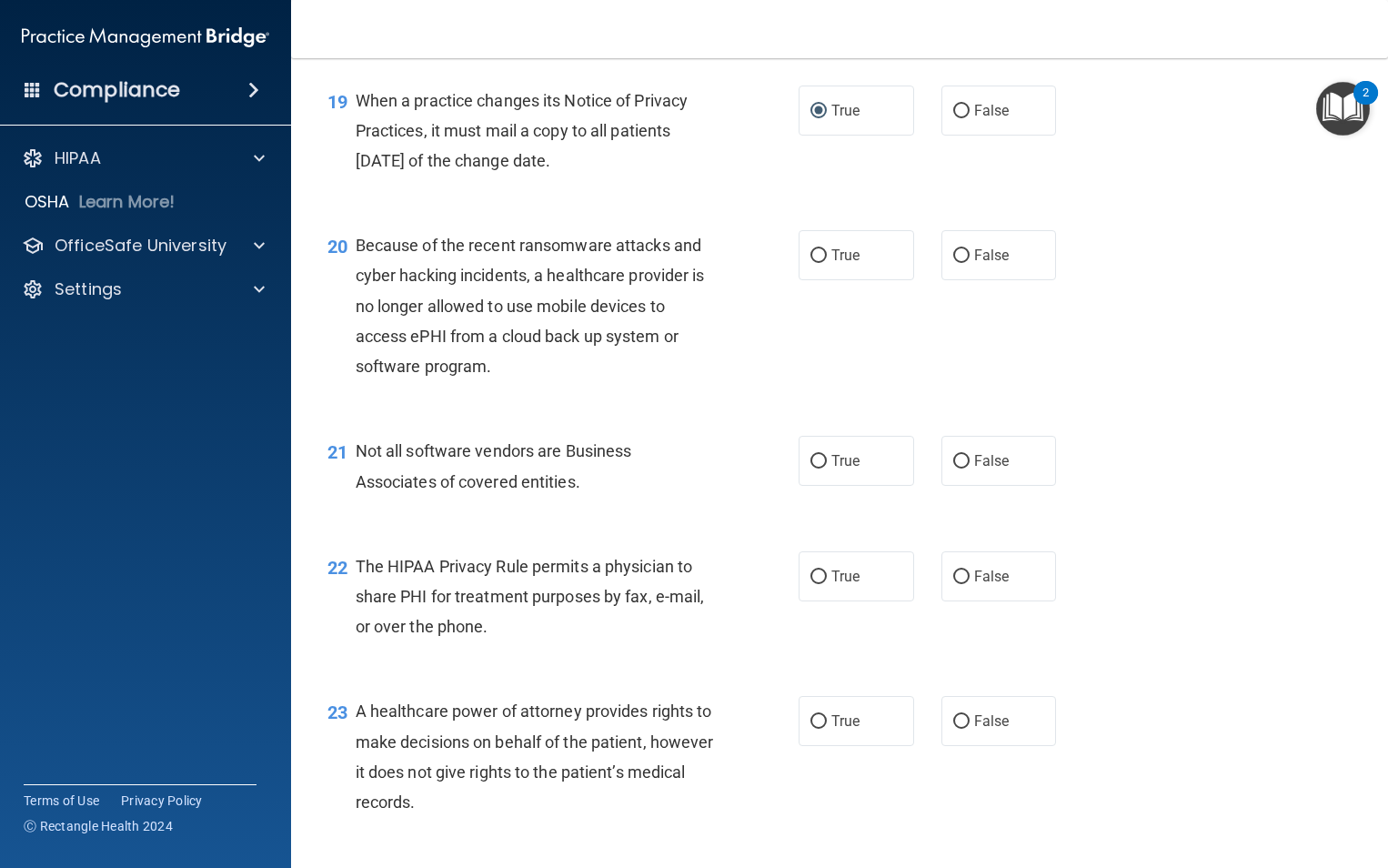
click at [707, 475] on div "21 Not all software vendors are Business Associates of covered entities. True F…" at bounding box center [840, 470] width 1051 height 115
click at [954, 263] on input "False" at bounding box center [961, 255] width 17 height 14
radio input "true"
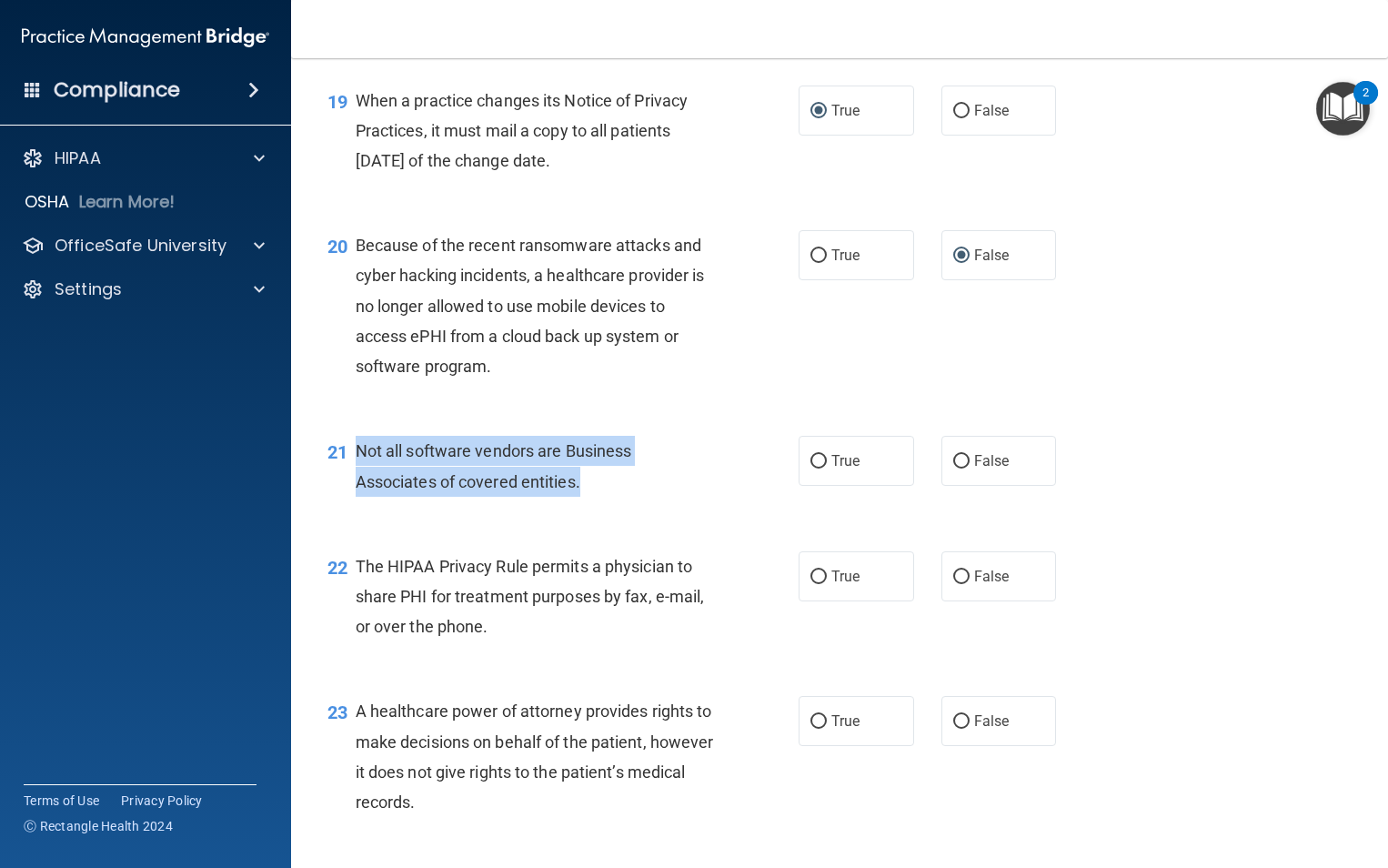
drag, startPoint x: 586, startPoint y: 542, endPoint x: 354, endPoint y: 506, distance: 234.8
click at [354, 505] on div "21 Not all software vendors are Business Associates of covered entities." at bounding box center [563, 470] width 526 height 69
drag, startPoint x: 354, startPoint y: 506, endPoint x: 407, endPoint y: 525, distance: 56.3
click at [657, 496] on div "Not all software vendors are Business Associates of covered entities." at bounding box center [542, 466] width 374 height 60
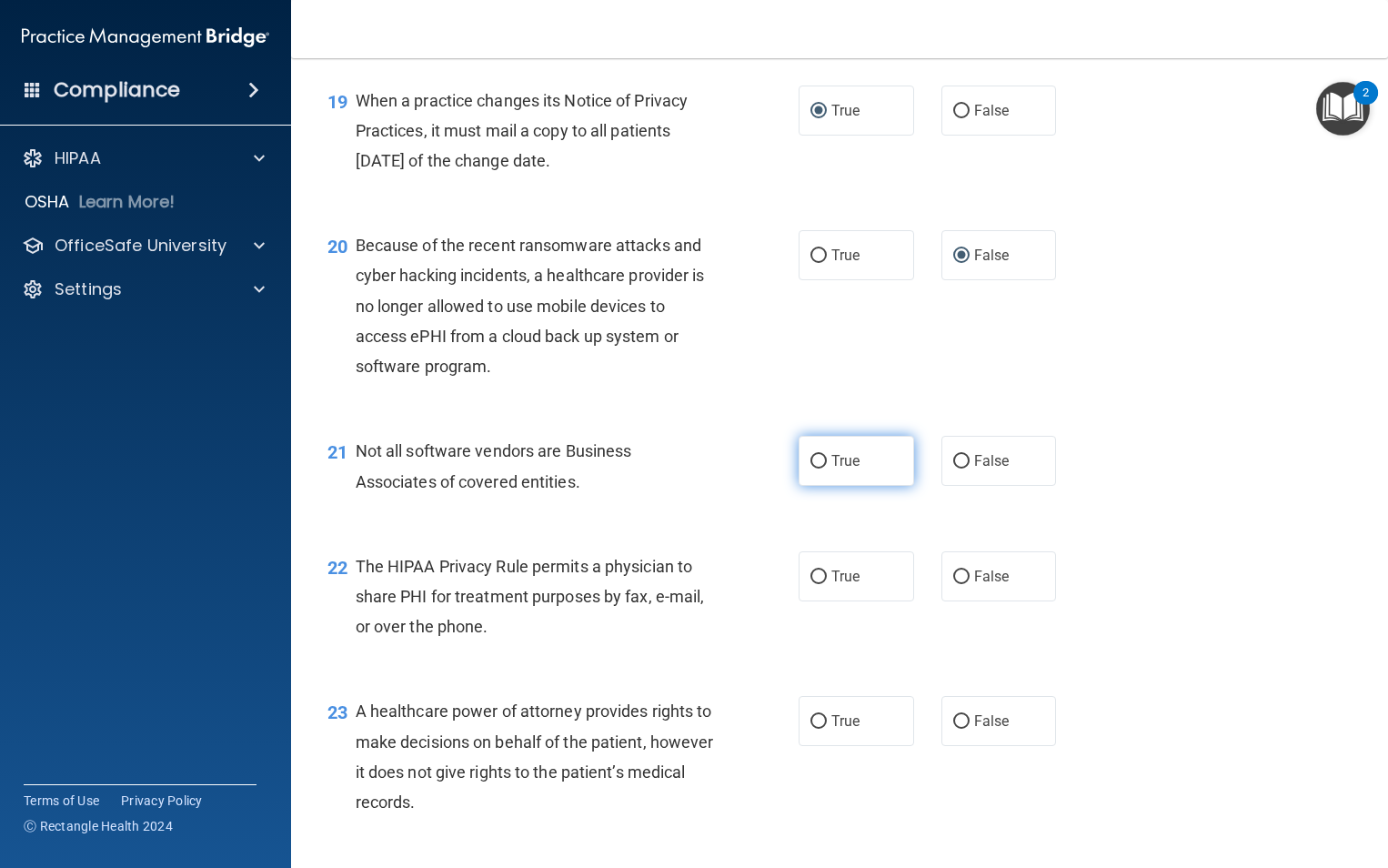
click at [811, 469] on input "True" at bounding box center [819, 461] width 17 height 14
radio input "true"
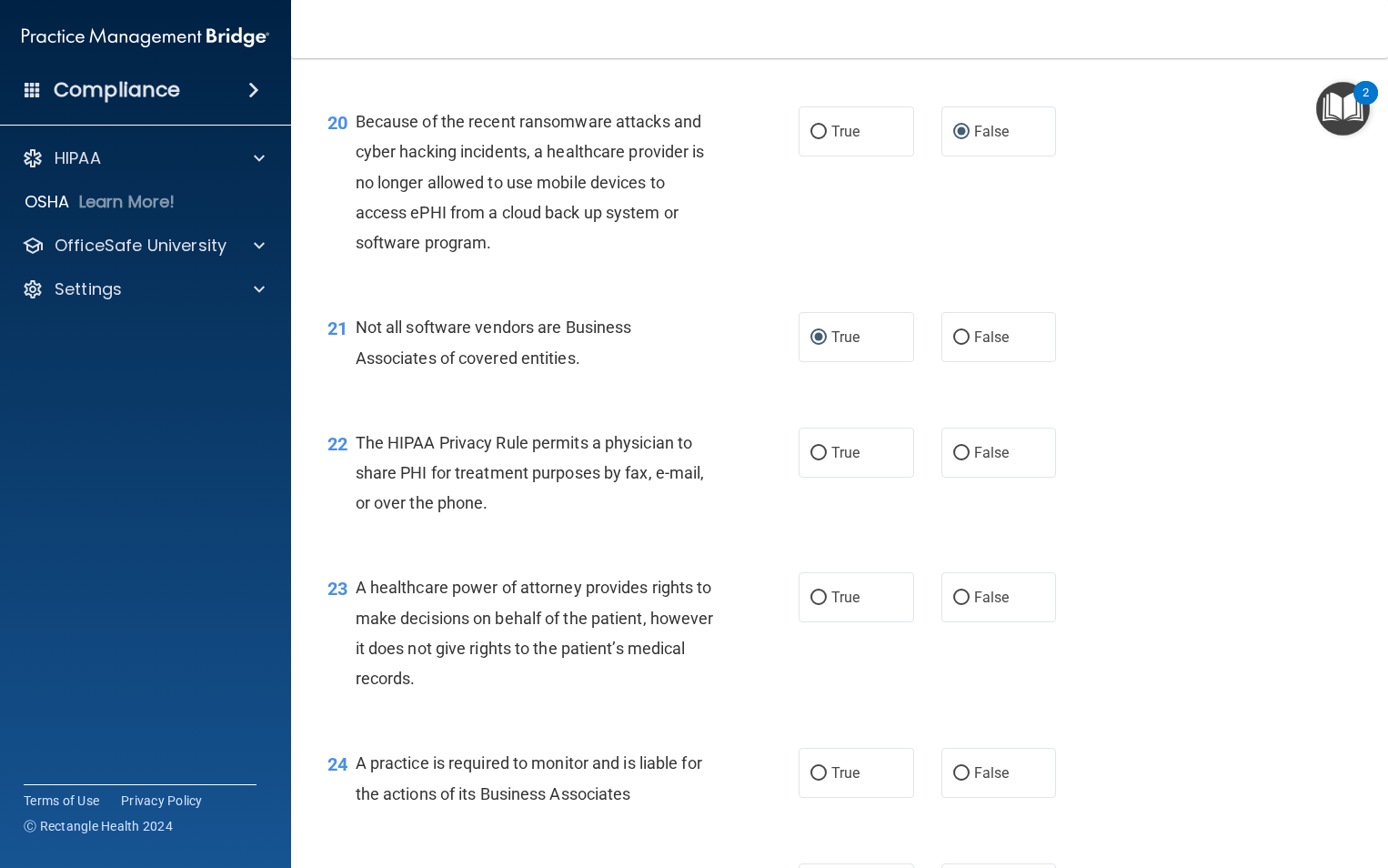
scroll to position [3160, 0]
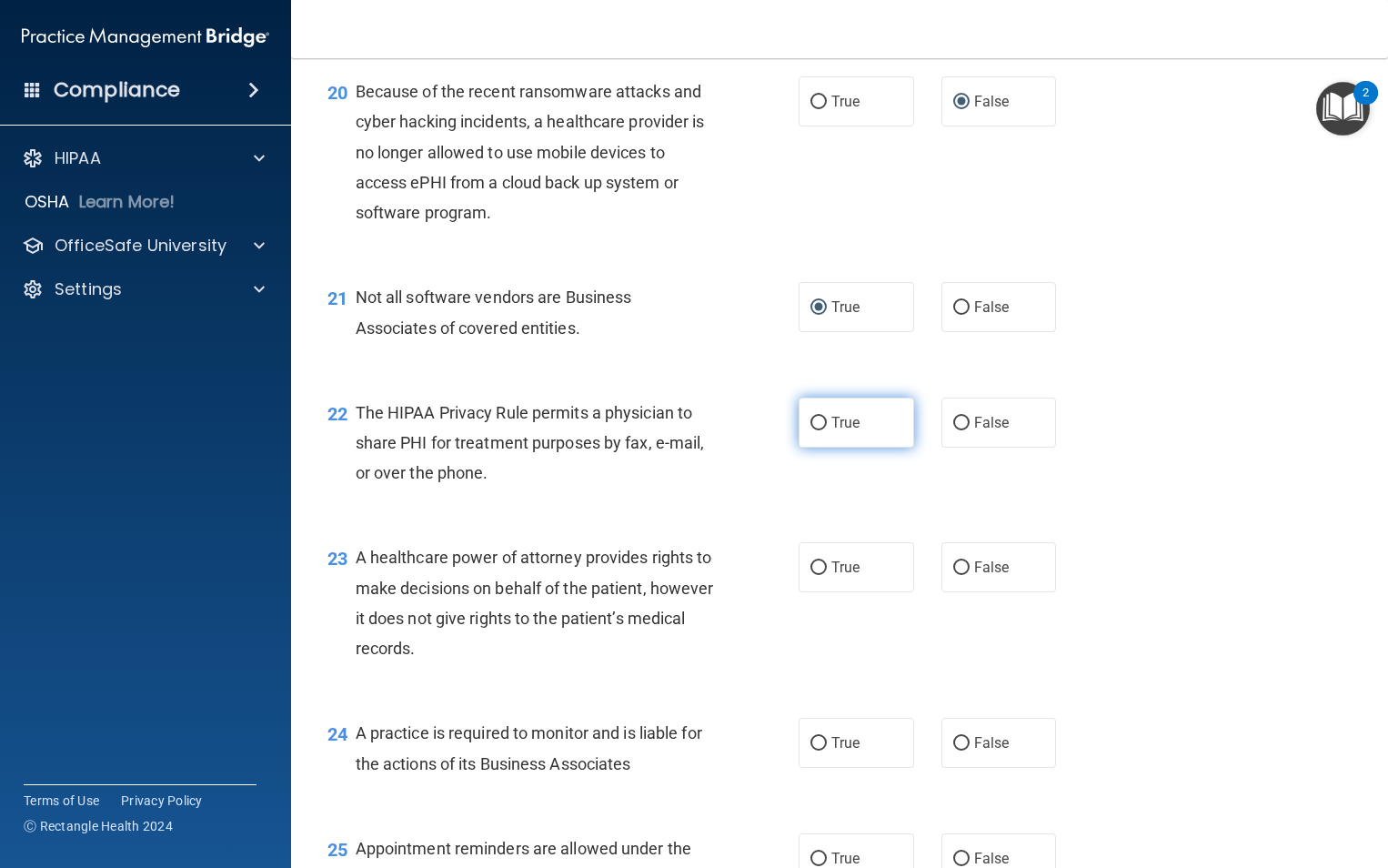
click at [815, 430] on input "True" at bounding box center [819, 423] width 17 height 14
radio input "true"
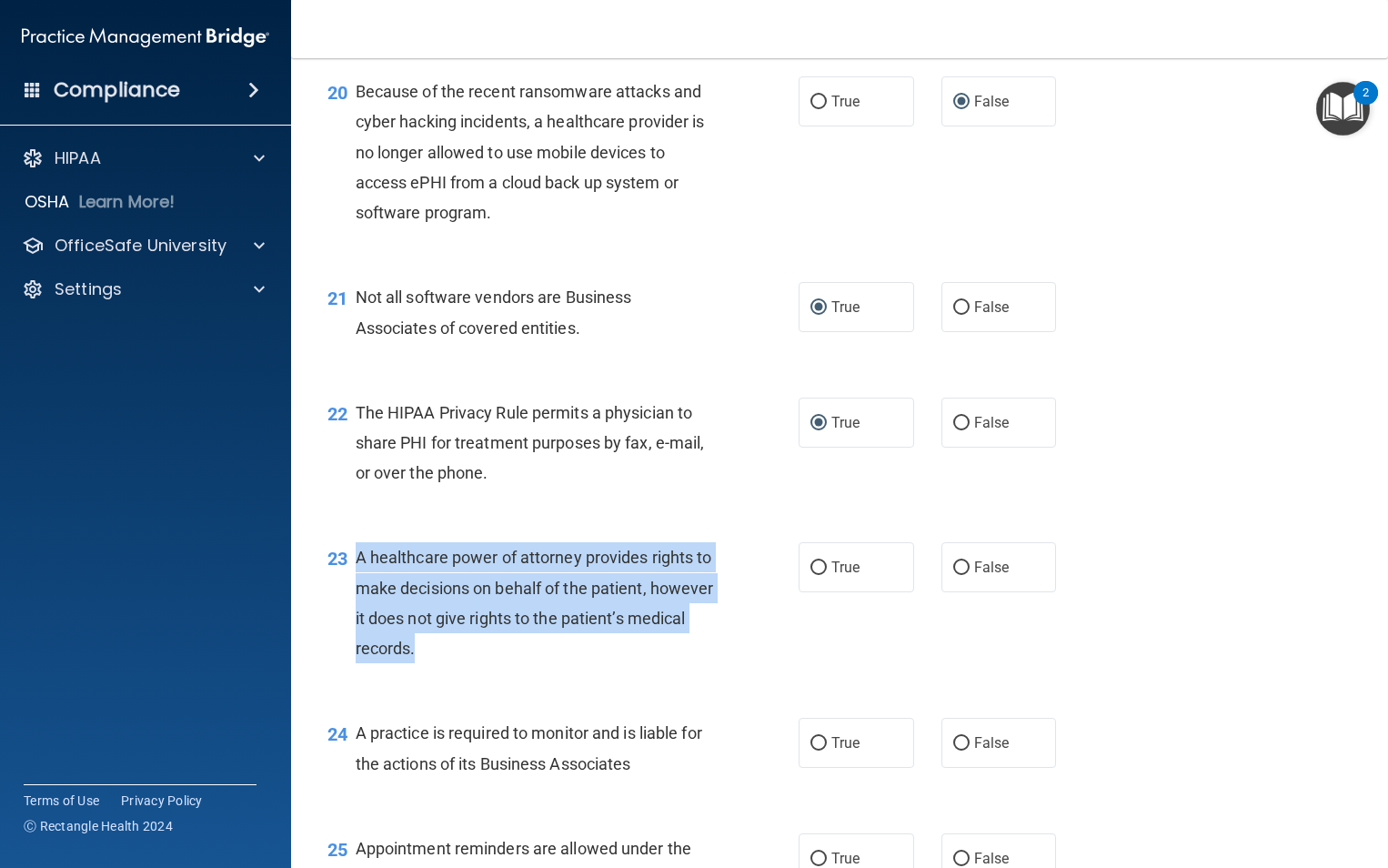
drag, startPoint x: 480, startPoint y: 706, endPoint x: 353, endPoint y: 622, distance: 152.3
click at [353, 622] on div "23 A healthcare power of attorney provides rights to make decisions on behalf o…" at bounding box center [563, 607] width 526 height 130
drag, startPoint x: 353, startPoint y: 622, endPoint x: 395, endPoint y: 626, distance: 42.2
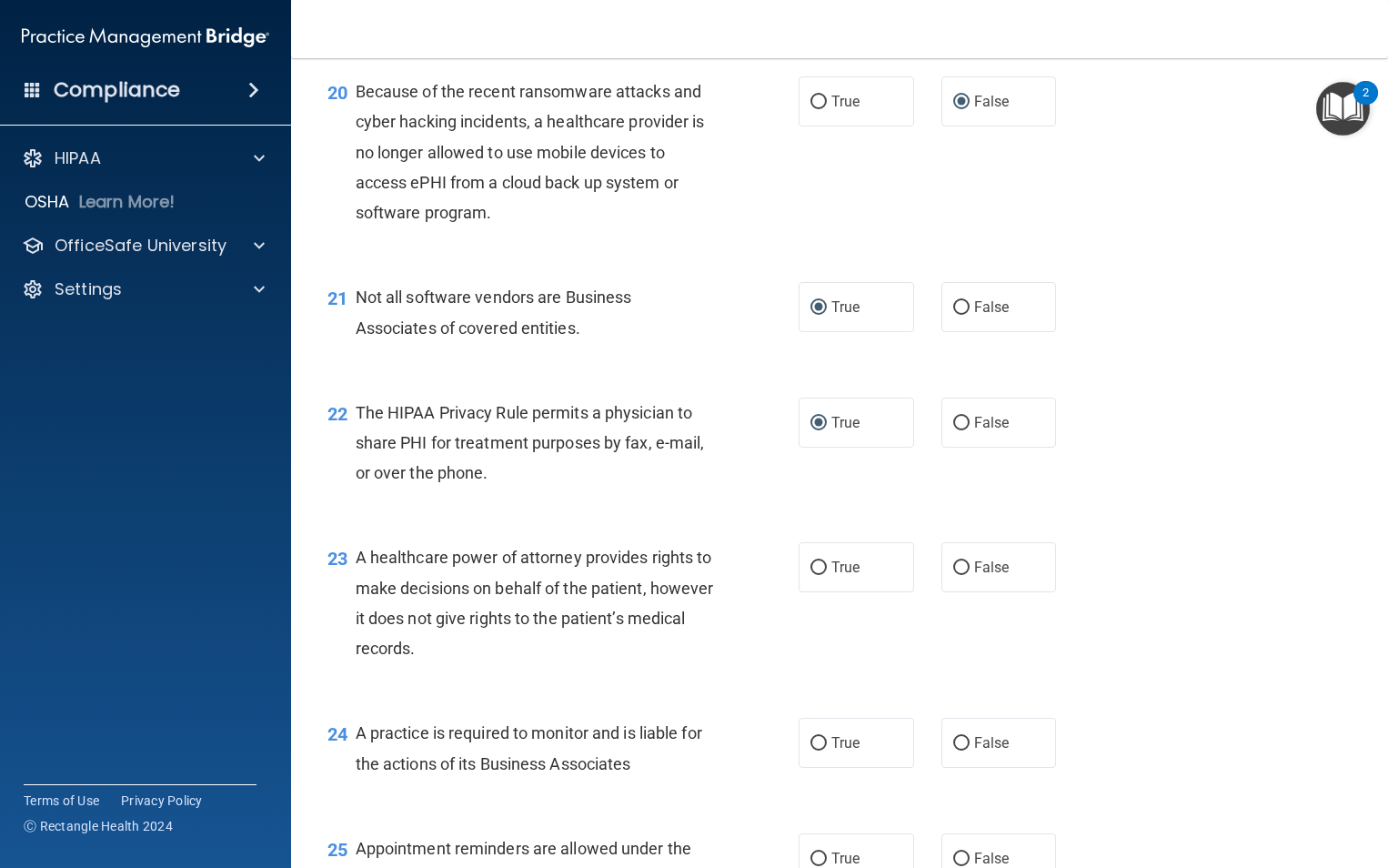
click at [591, 488] on div "The HIPAA Privacy Rule permits a physician to share PHI for treatment purposes …" at bounding box center [542, 442] width 374 height 91
click at [957, 575] on input "False" at bounding box center [961, 568] width 17 height 14
radio input "true"
drag, startPoint x: 1280, startPoint y: 631, endPoint x: 1320, endPoint y: 627, distance: 40.2
click at [1292, 631] on div "23 A healthcare power of attorney provides rights to make decisions on behalf o…" at bounding box center [840, 607] width 1051 height 176
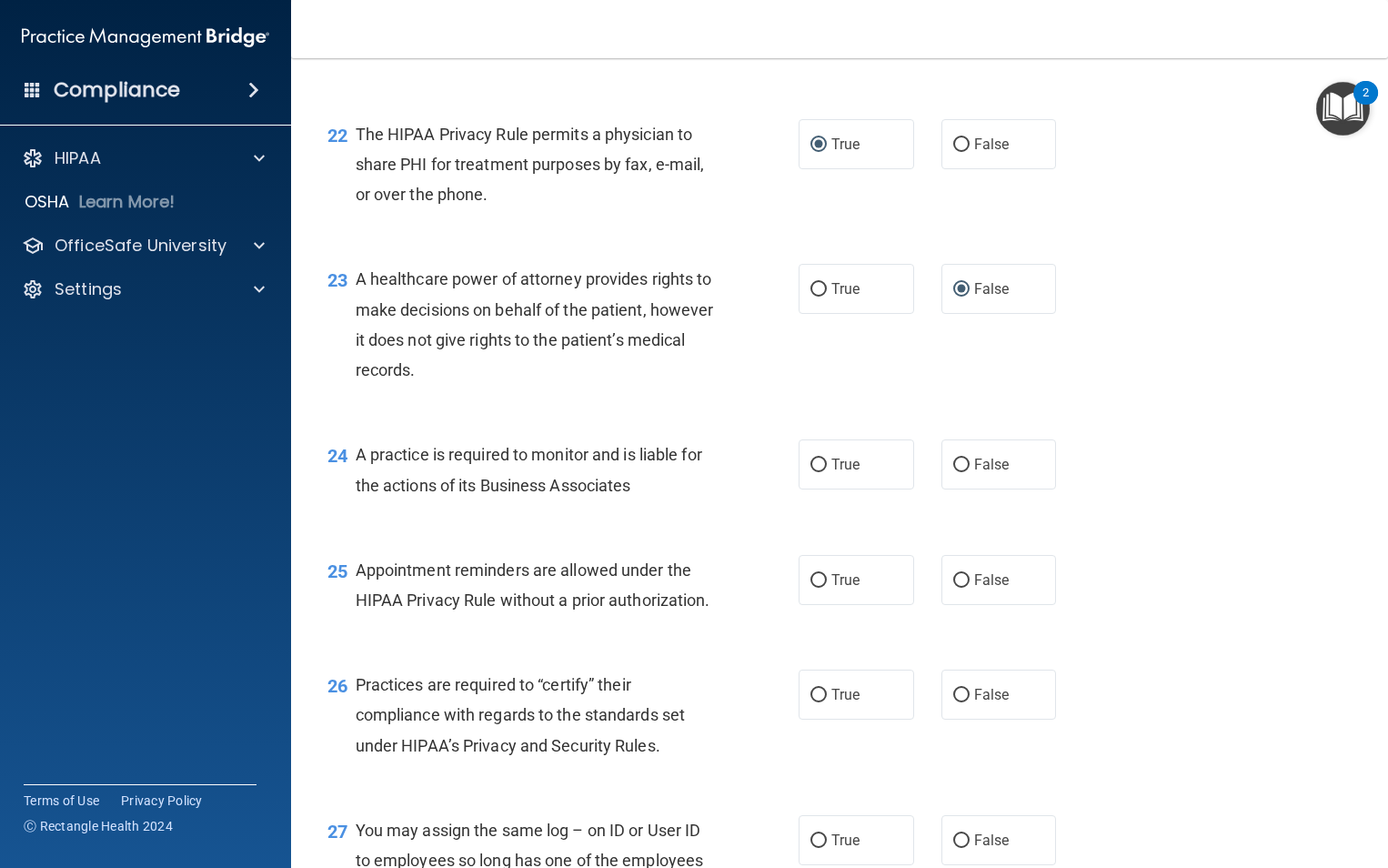
scroll to position [3450, 0]
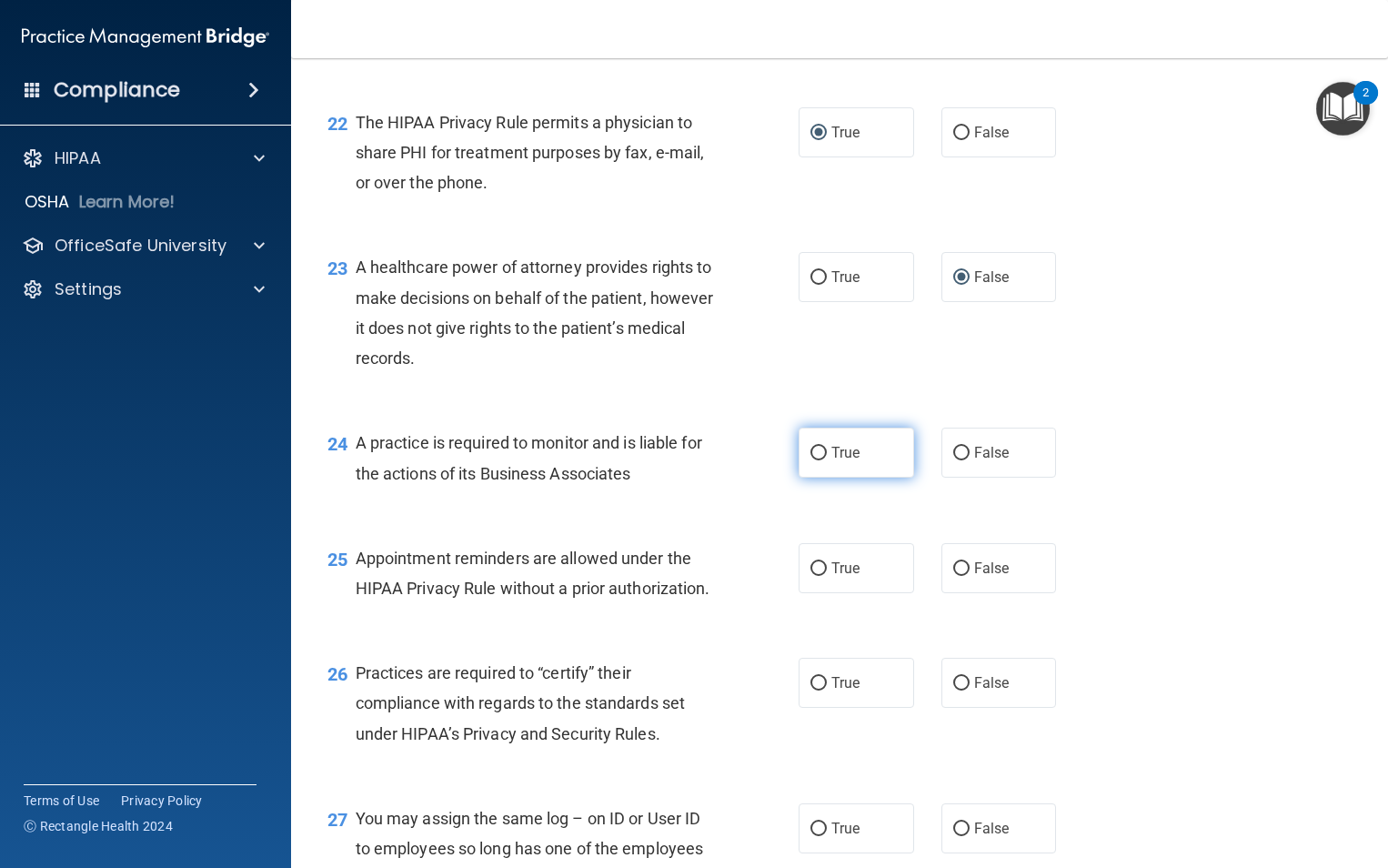
click at [816, 460] on input "True" at bounding box center [819, 454] width 17 height 14
radio input "true"
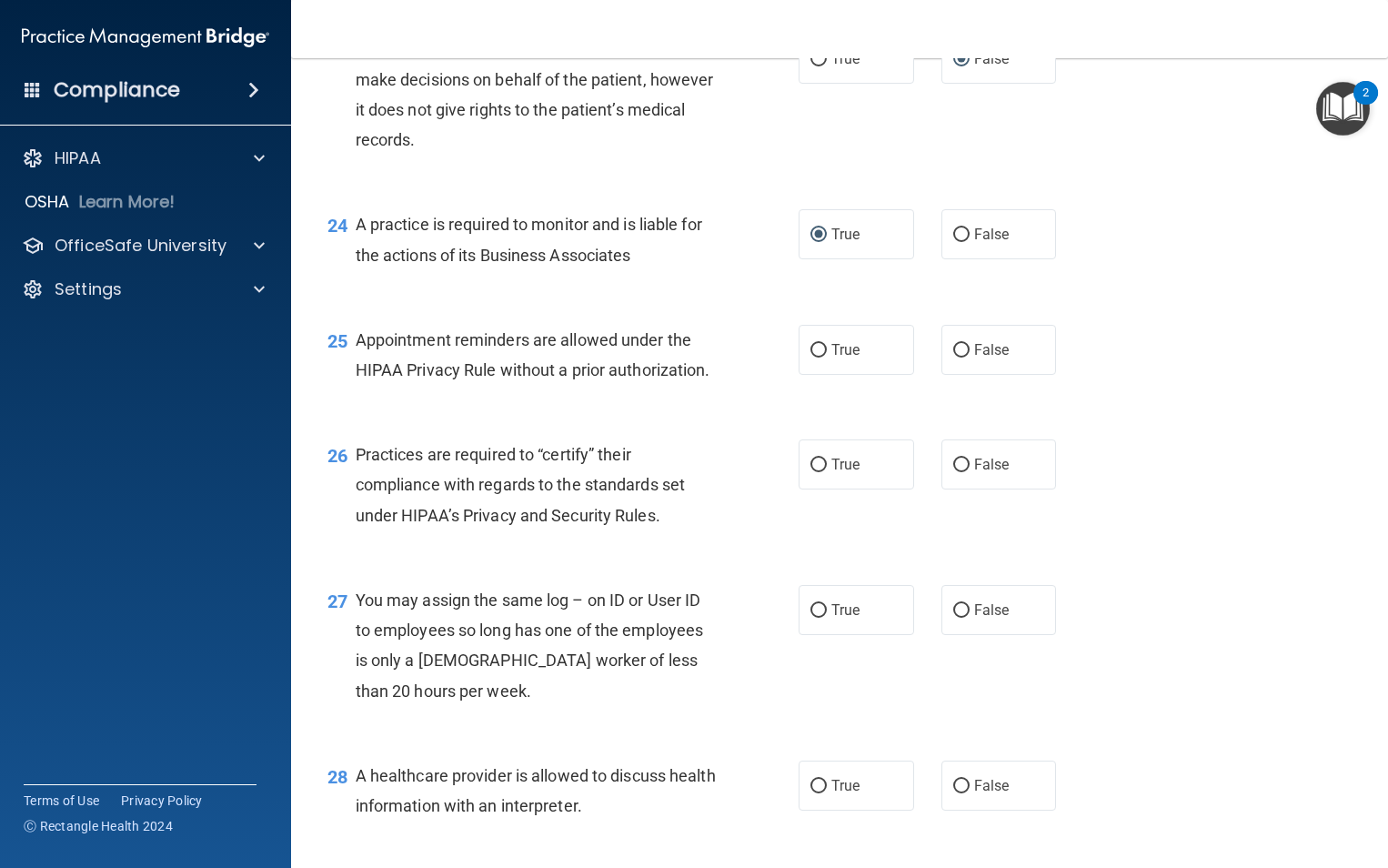
scroll to position [3691, 0]
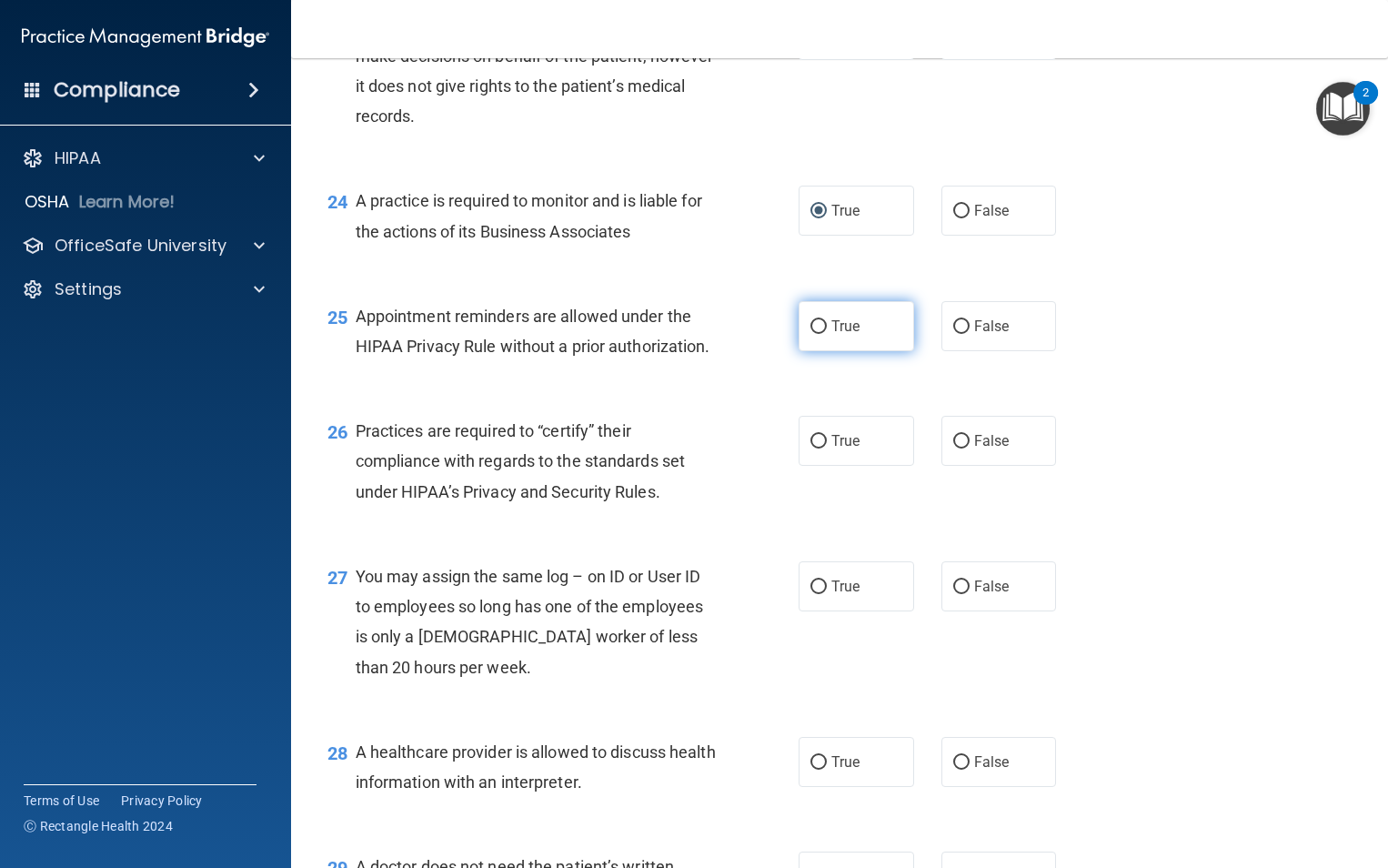
click at [815, 334] on input "True" at bounding box center [819, 326] width 17 height 14
radio input "true"
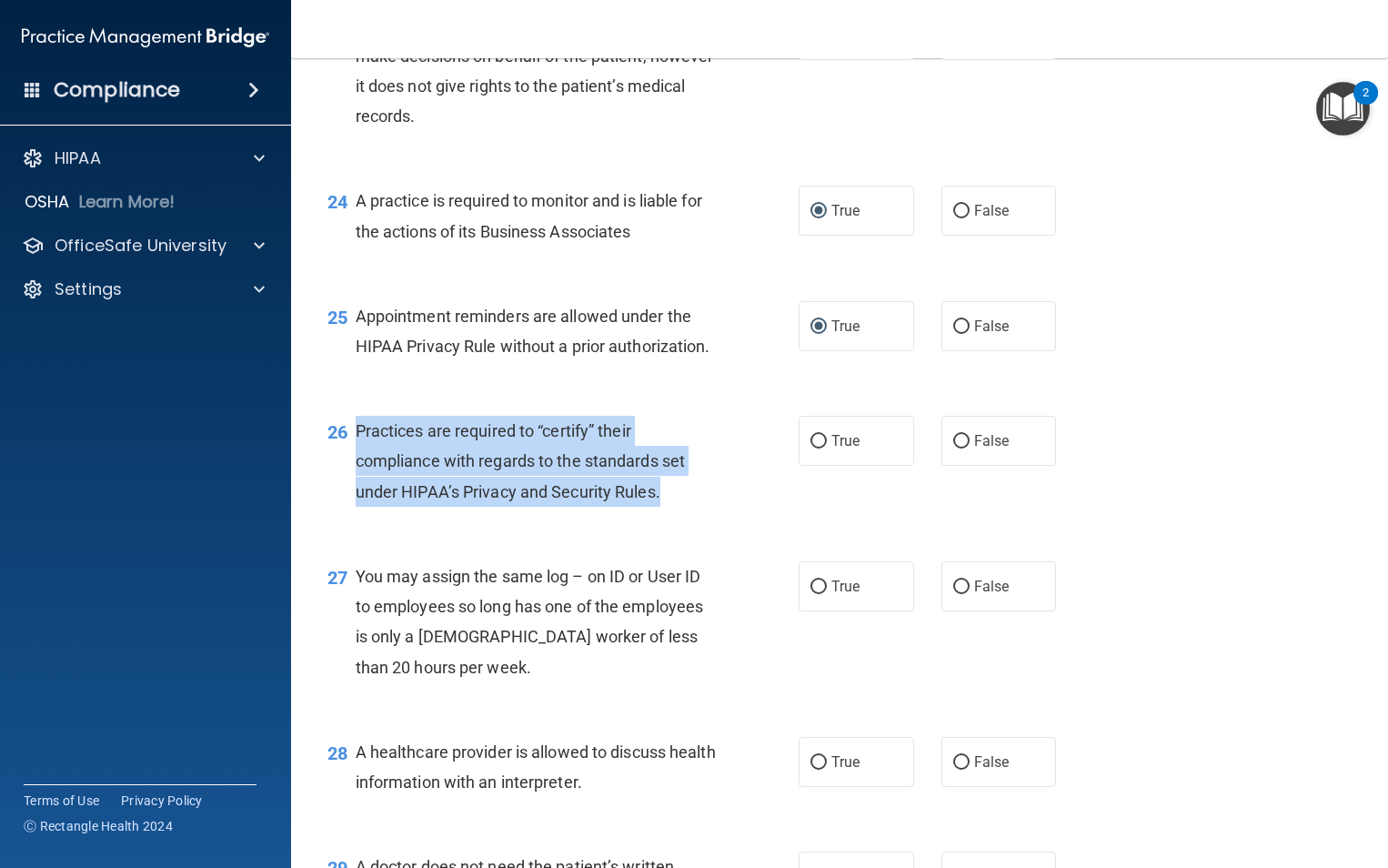
drag, startPoint x: 667, startPoint y: 582, endPoint x: 354, endPoint y: 530, distance: 317.3
click at [355, 507] on div "Practices are required to “certify” their compliance with regards to the standa…" at bounding box center [542, 460] width 374 height 91
drag, startPoint x: 354, startPoint y: 530, endPoint x: 442, endPoint y: 546, distance: 89.4
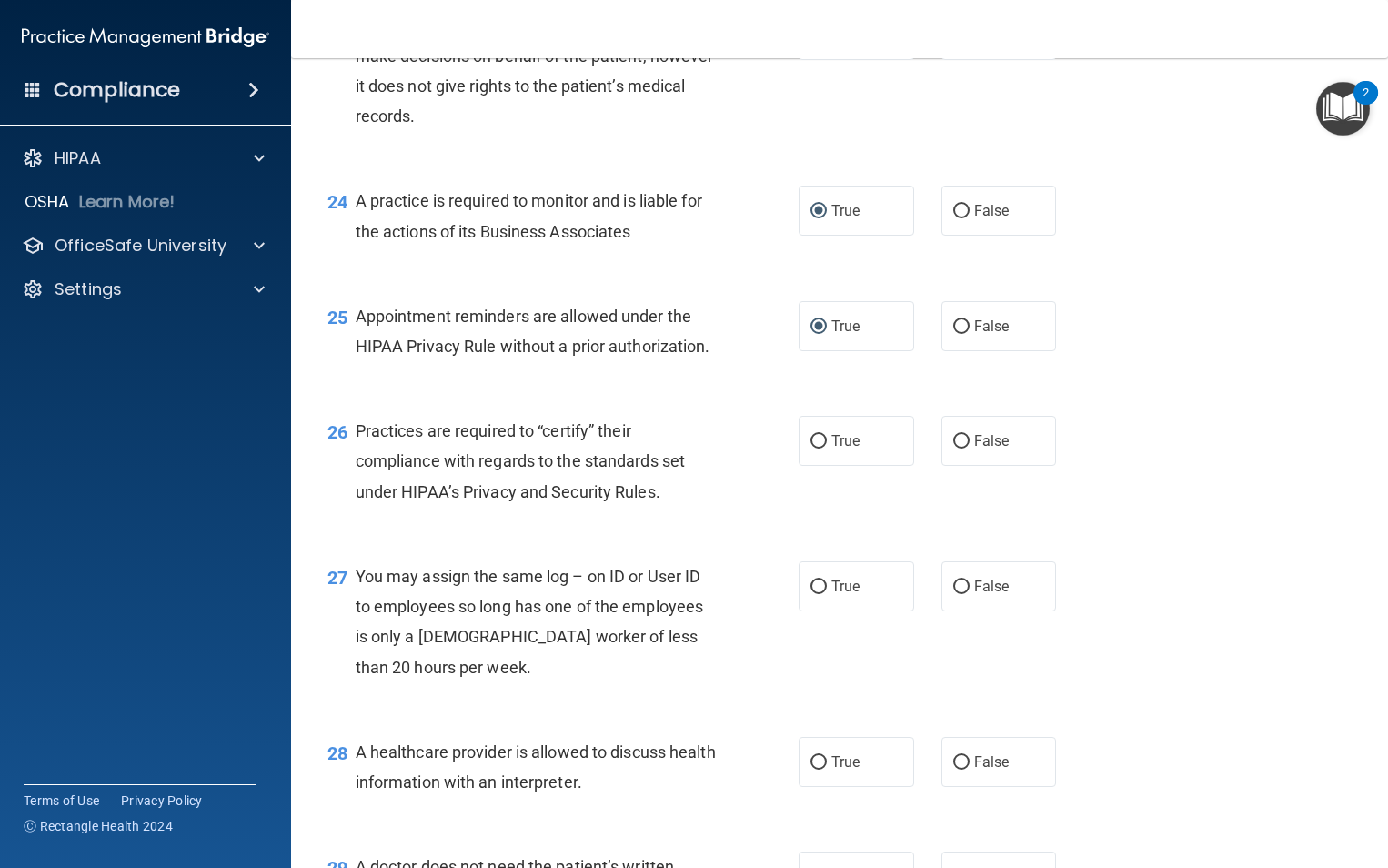
click at [699, 370] on div "25 Appointment reminders are allowed under the HIPAA Privacy Rule without a pri…" at bounding box center [563, 336] width 526 height 69
click at [963, 466] on label "False" at bounding box center [1000, 440] width 116 height 50
click at [963, 448] on input "False" at bounding box center [961, 441] width 17 height 14
radio input "true"
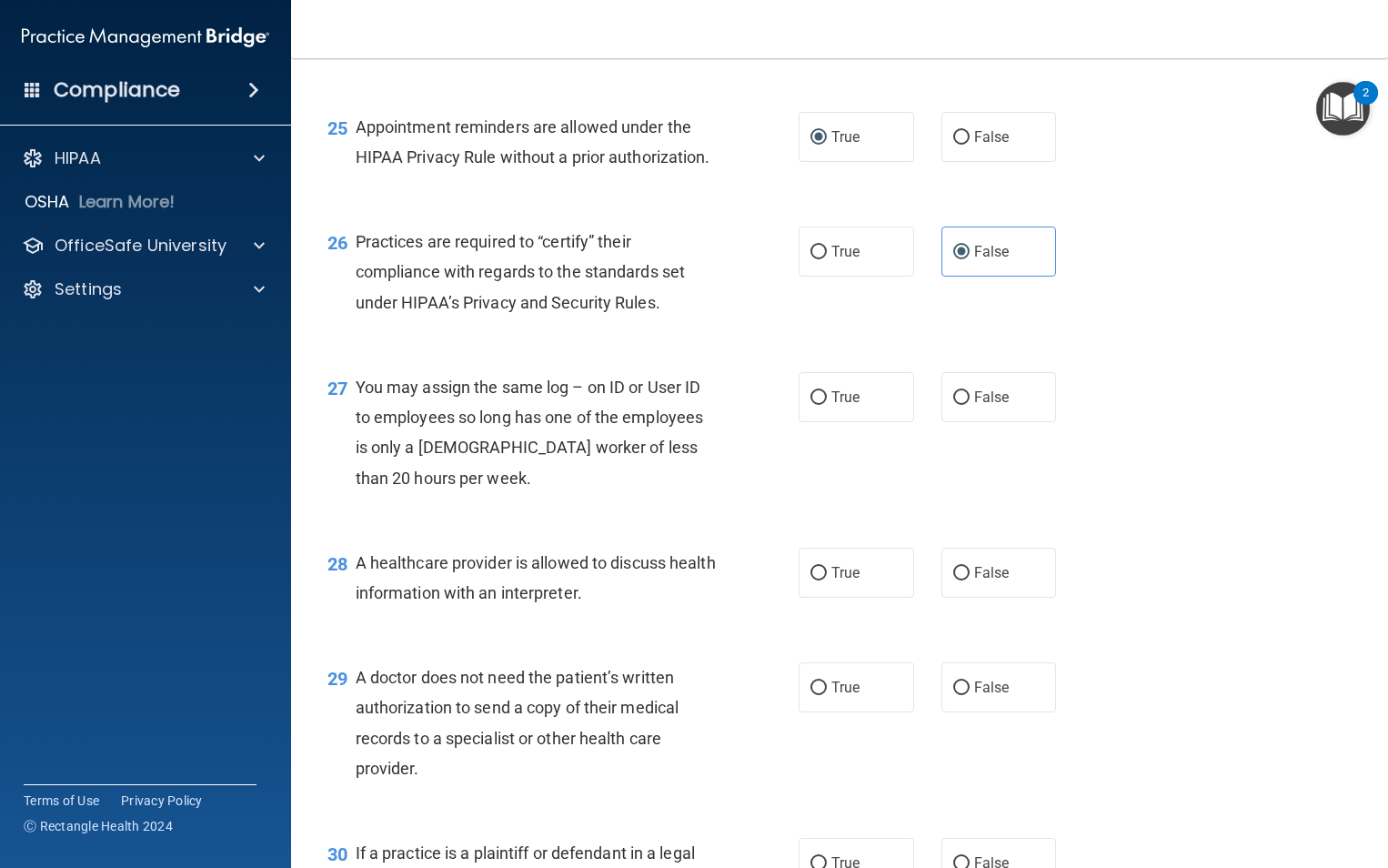
scroll to position [3887, 0]
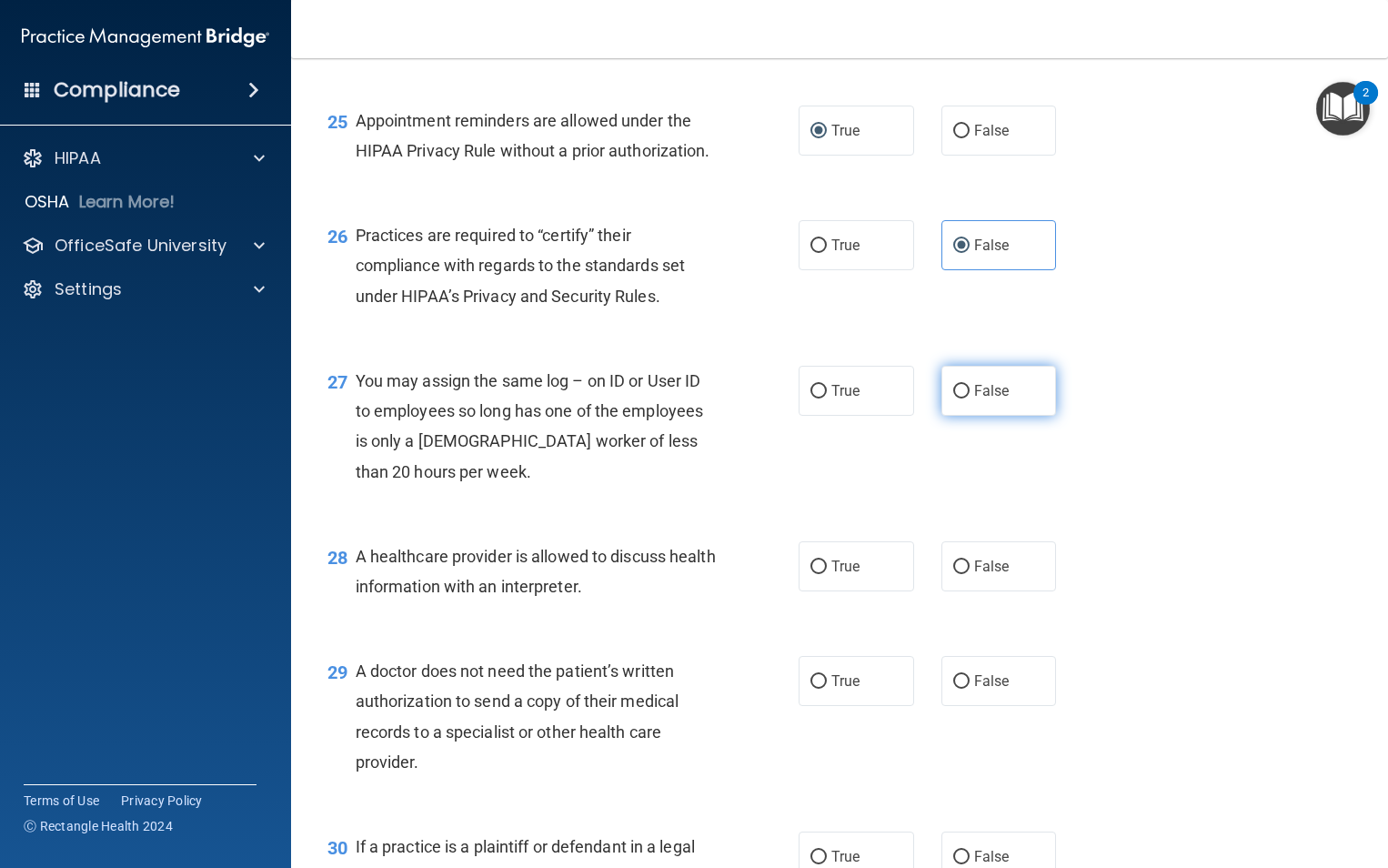
click at [953, 398] on input "False" at bounding box center [961, 391] width 17 height 14
radio input "true"
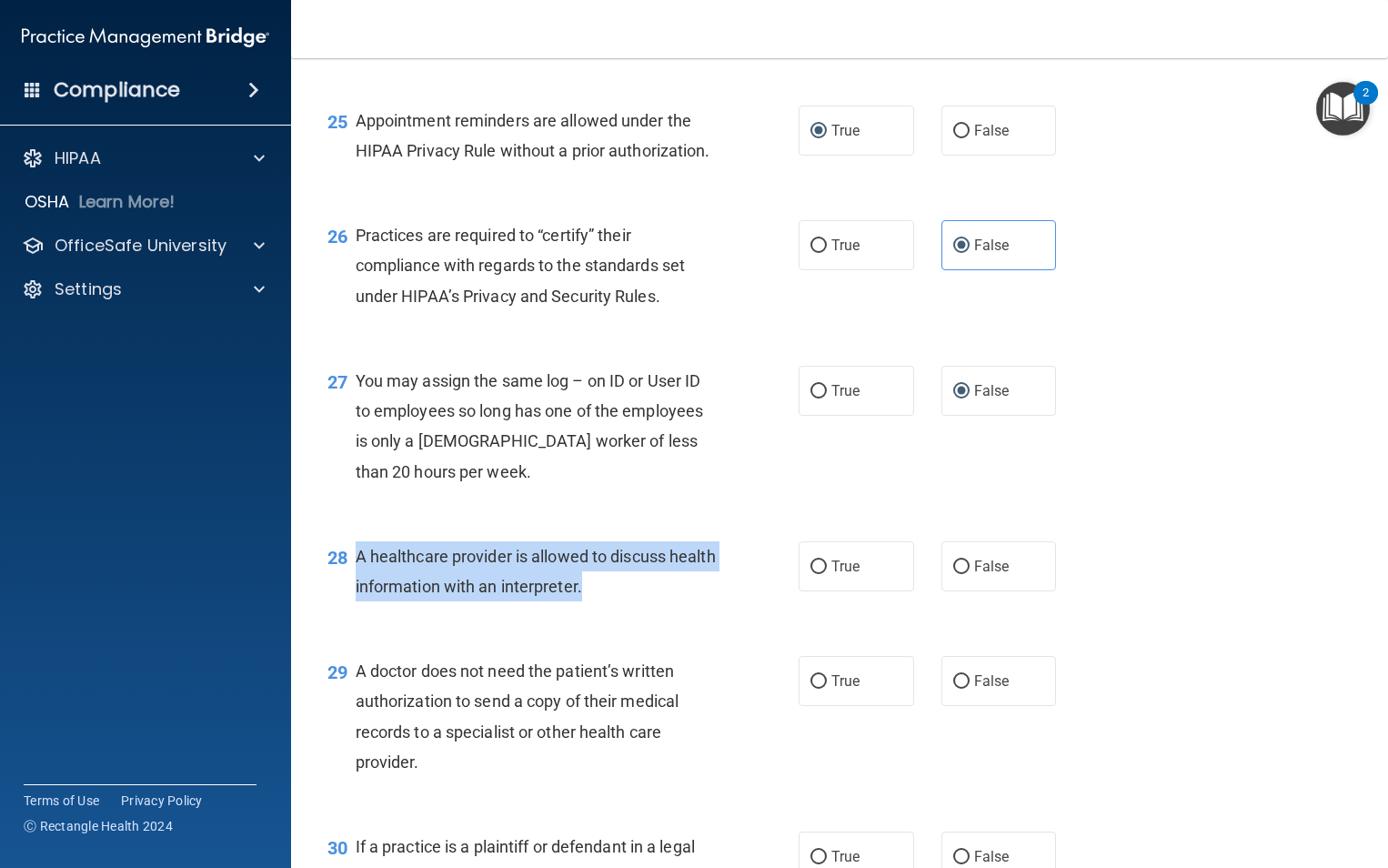
drag, startPoint x: 635, startPoint y: 675, endPoint x: 356, endPoint y: 661, distance: 279.4
click at [356, 601] on div "A healthcare provider is allowed to discuss health information with an interpre…" at bounding box center [542, 571] width 374 height 60
click at [706, 611] on div "28 A healthcare provider is allowed to discuss health information with an inter…" at bounding box center [563, 576] width 526 height 69
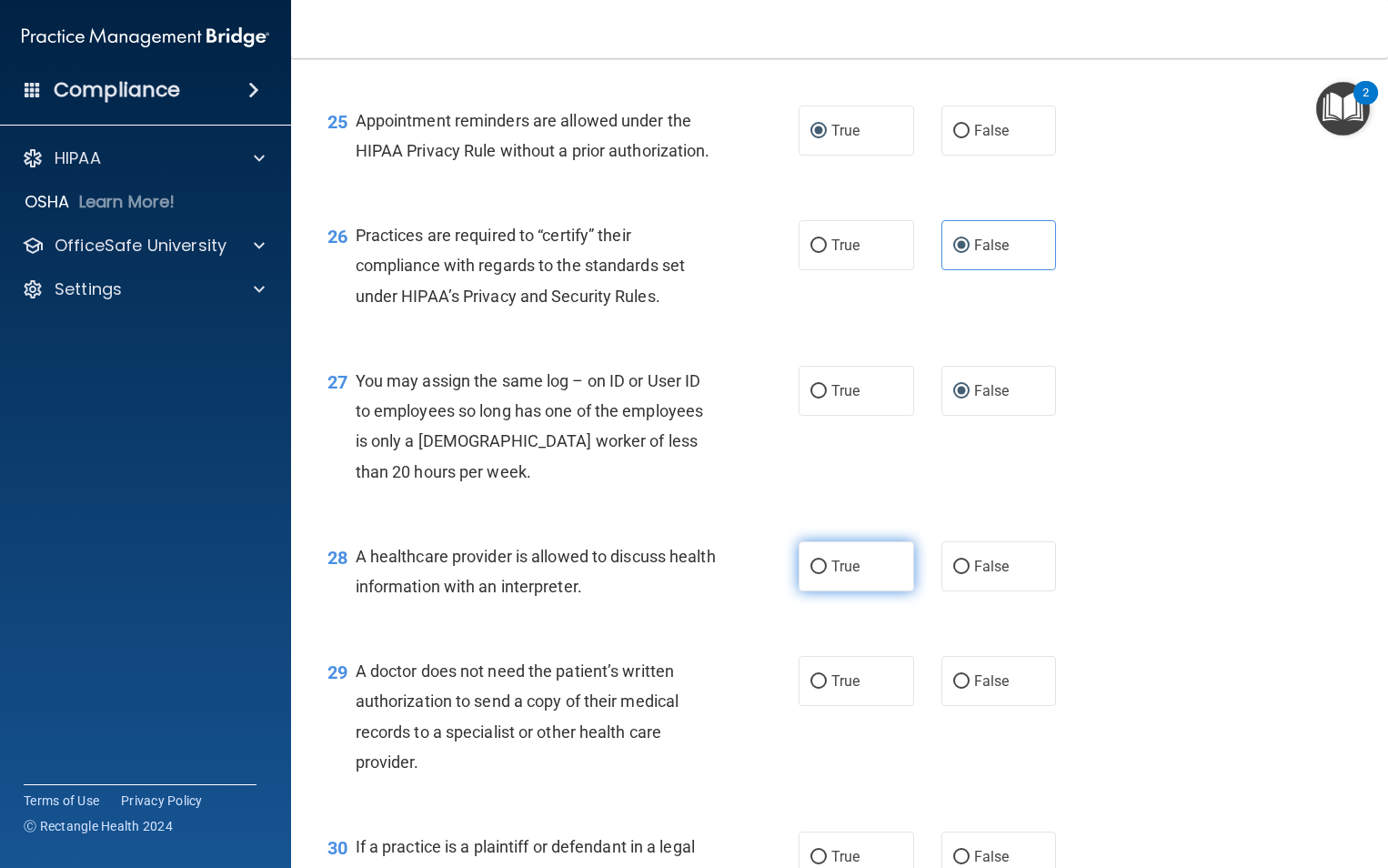
click at [813, 574] on input "True" at bounding box center [819, 567] width 17 height 14
radio input "true"
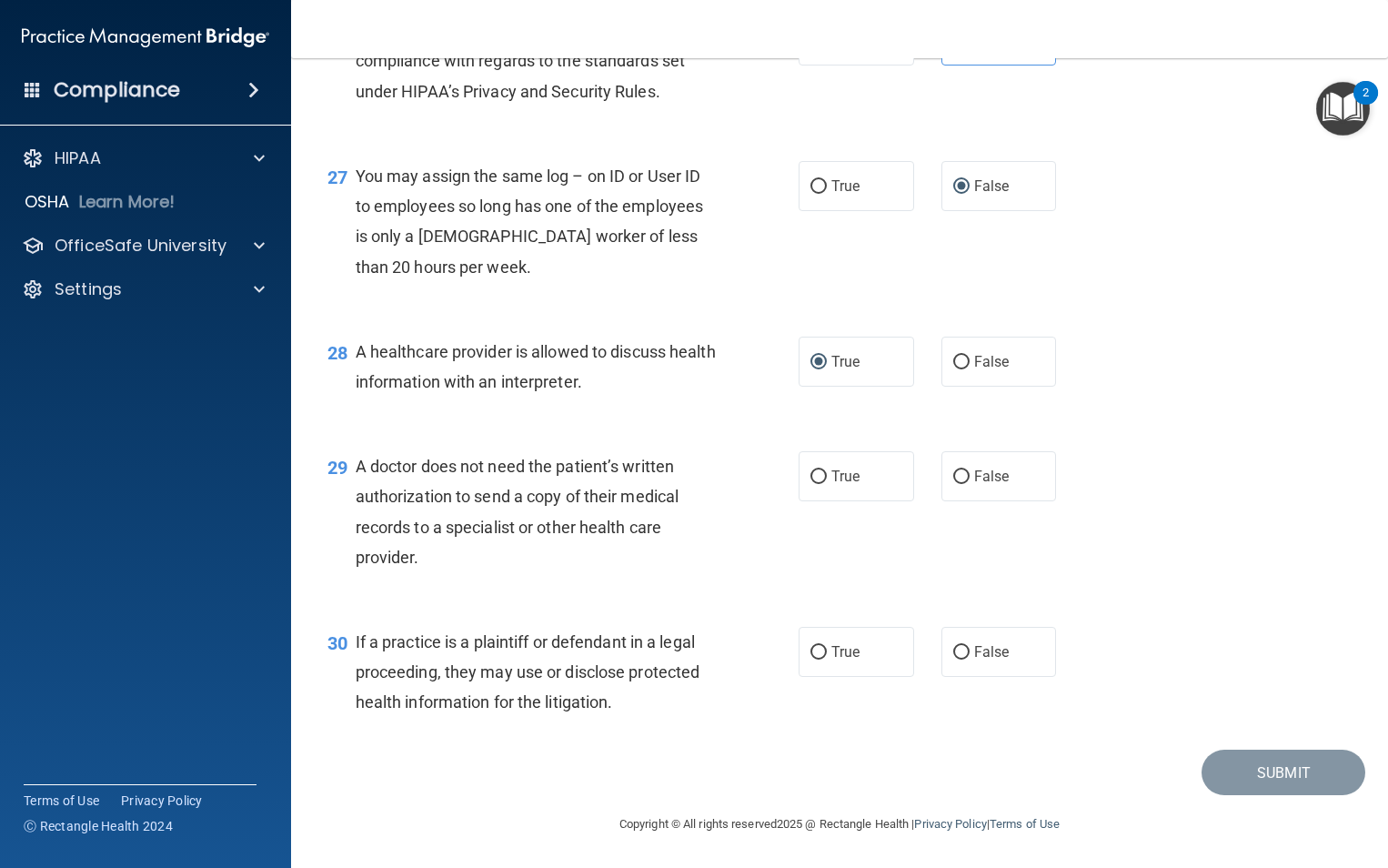
scroll to position [4153, 0]
click at [811, 484] on input "True" at bounding box center [819, 477] width 17 height 14
radio input "true"
click at [811, 659] on input "True" at bounding box center [819, 652] width 17 height 14
radio input "true"
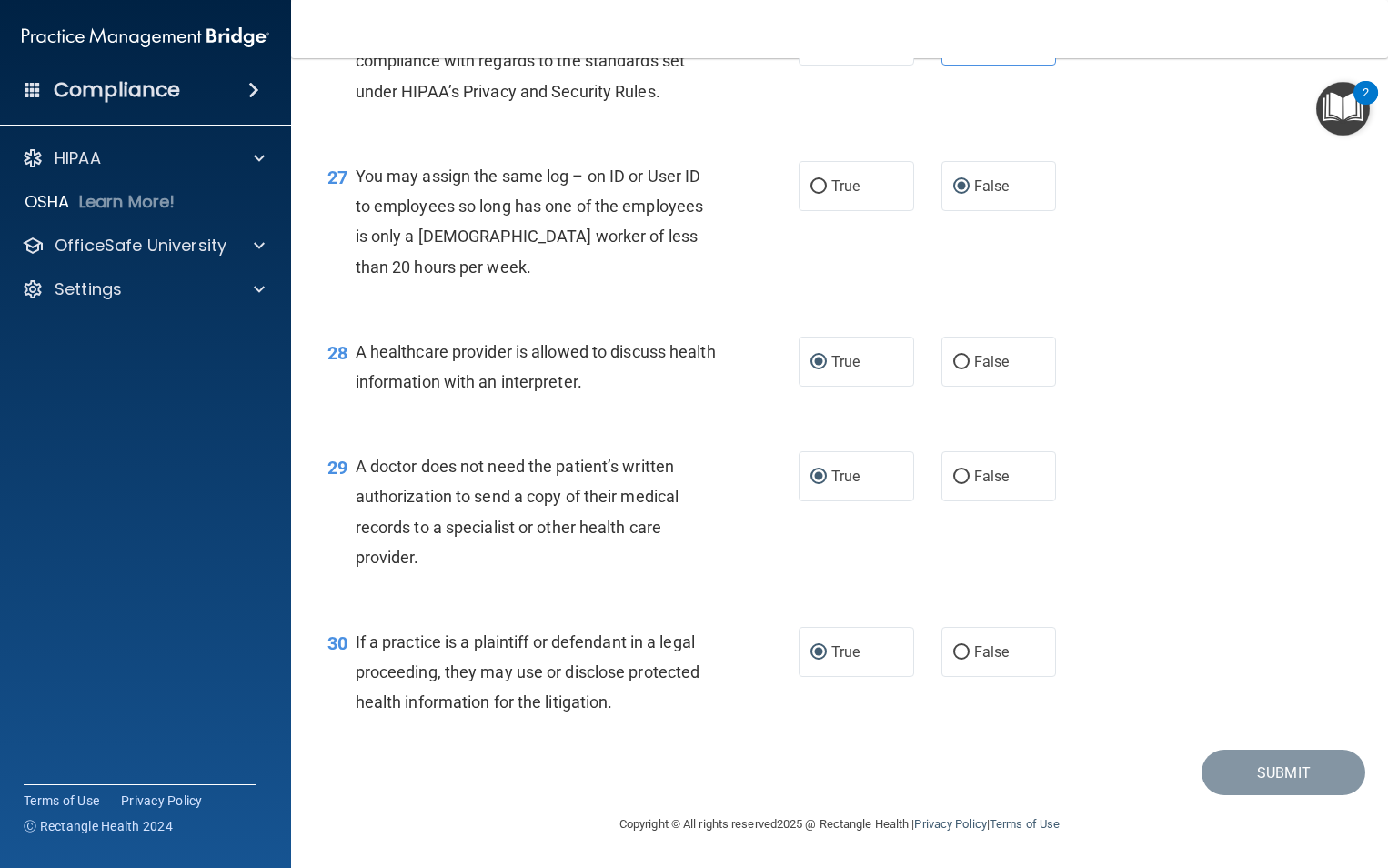
click at [428, 572] on div "A doctor does not need the patient’s written authorization to send a copy of th…" at bounding box center [542, 511] width 374 height 121
drag, startPoint x: 428, startPoint y: 583, endPoint x: 350, endPoint y: 503, distance: 111.7
click at [350, 503] on div "29 A doctor does not need the patient’s written authorization to send a copy of…" at bounding box center [563, 515] width 526 height 130
drag, startPoint x: 350, startPoint y: 503, endPoint x: 424, endPoint y: 490, distance: 75.1
click at [631, 572] on div "A doctor does not need the patient’s written authorization to send a copy of th…" at bounding box center [542, 511] width 374 height 121
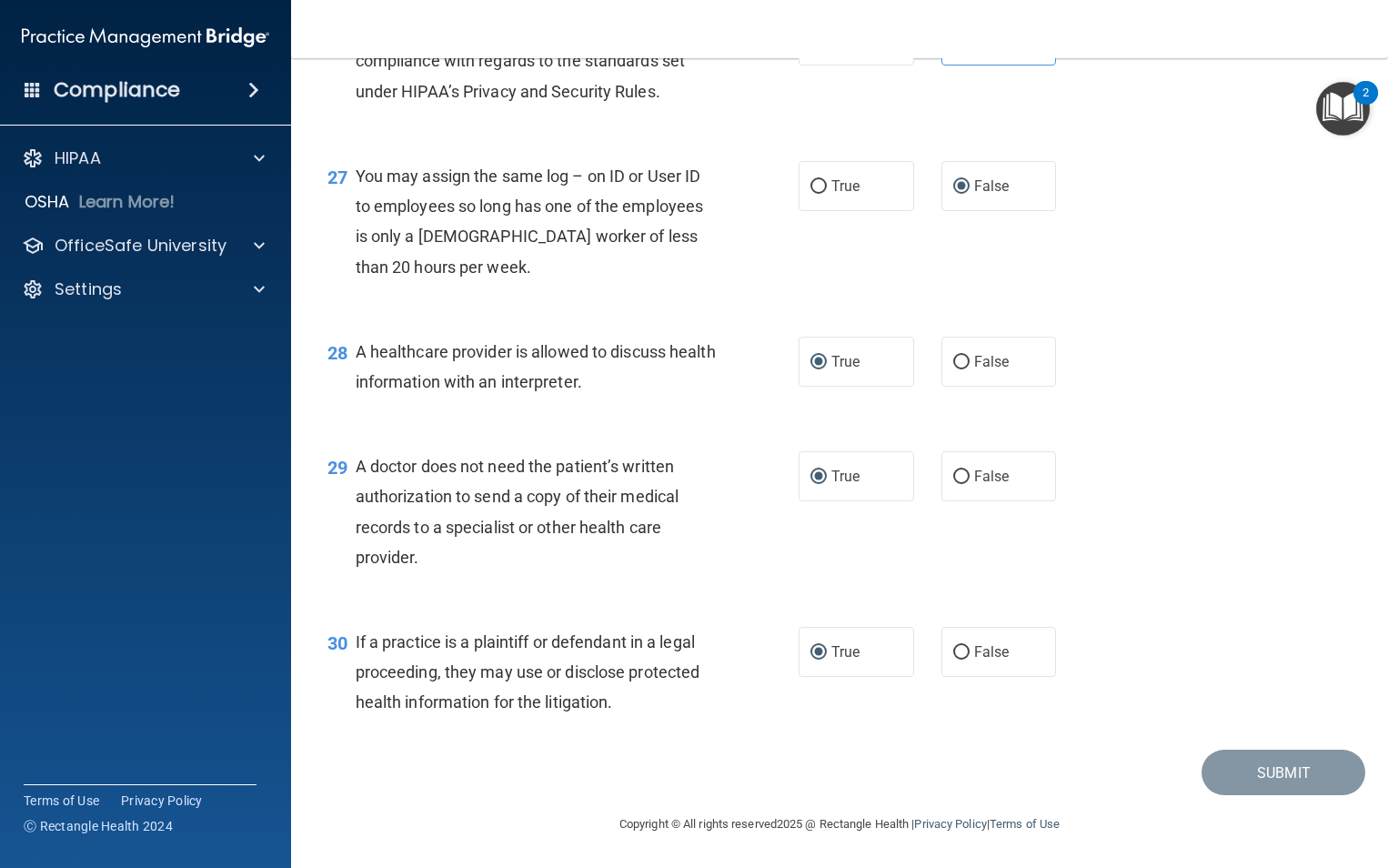
click at [620, 581] on div "29 A doctor does not need the patient’s written authorization to send a copy of…" at bounding box center [563, 515] width 526 height 130
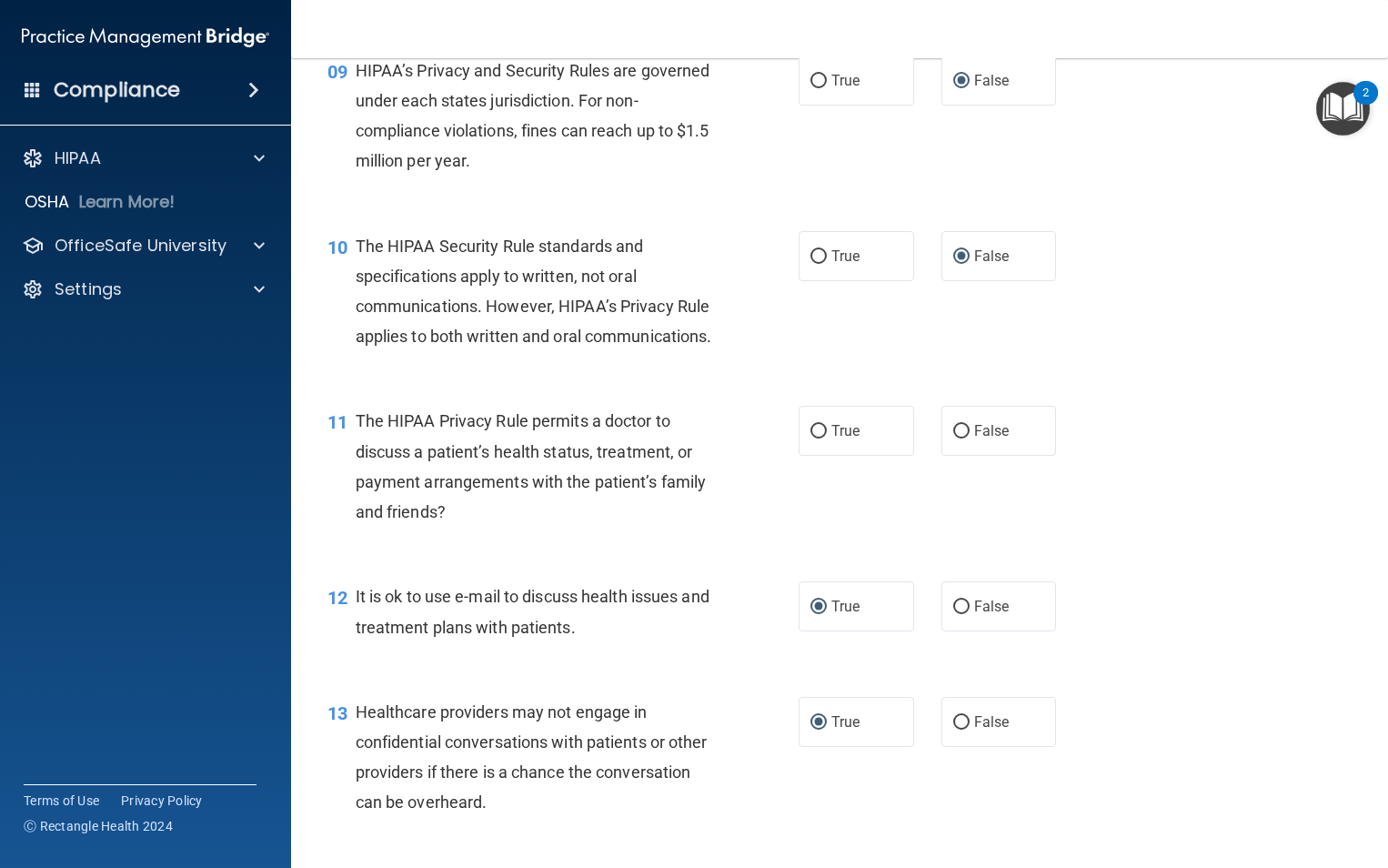
scroll to position [1438, 0]
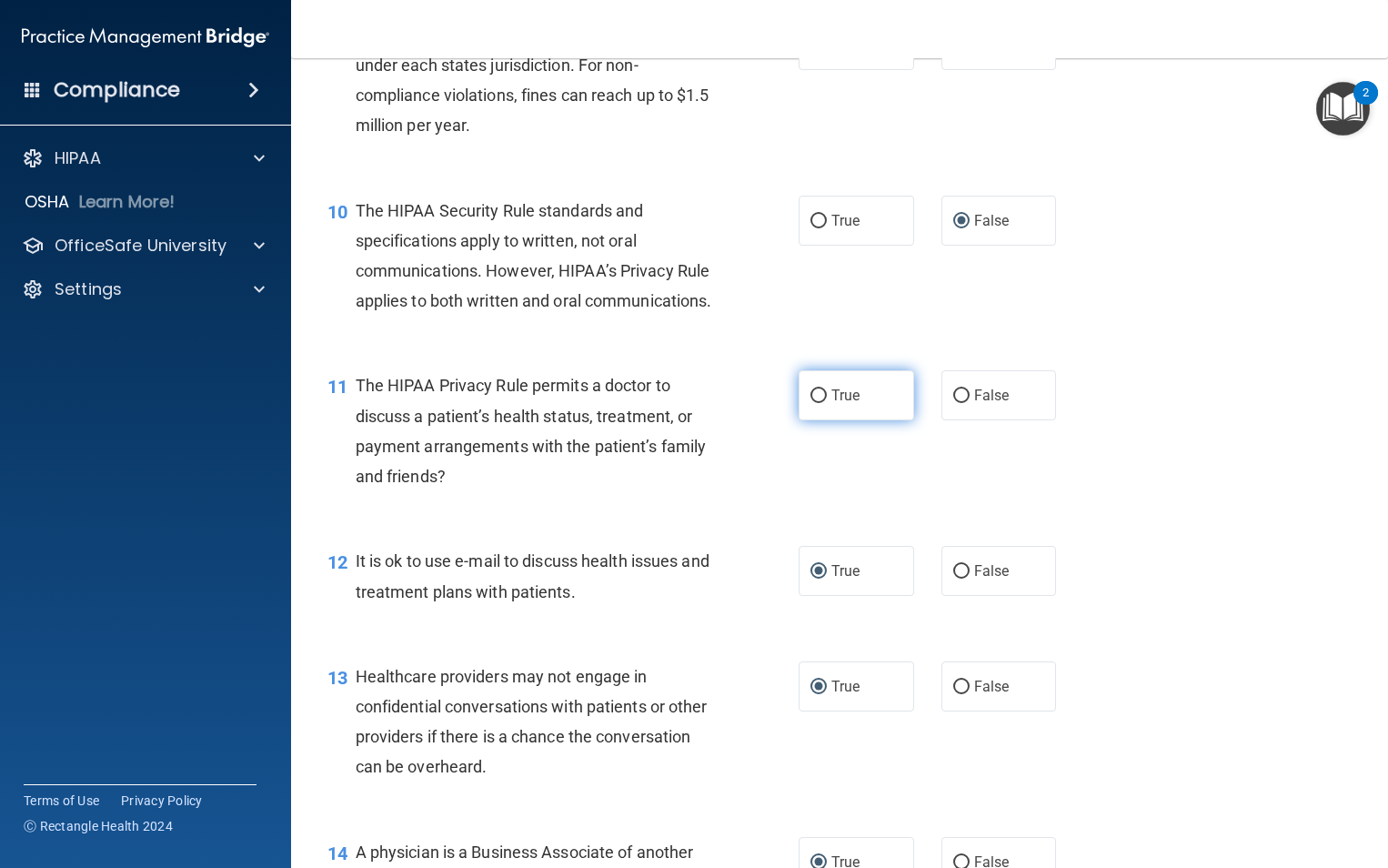
click at [811, 403] on input "True" at bounding box center [819, 396] width 17 height 14
radio input "true"
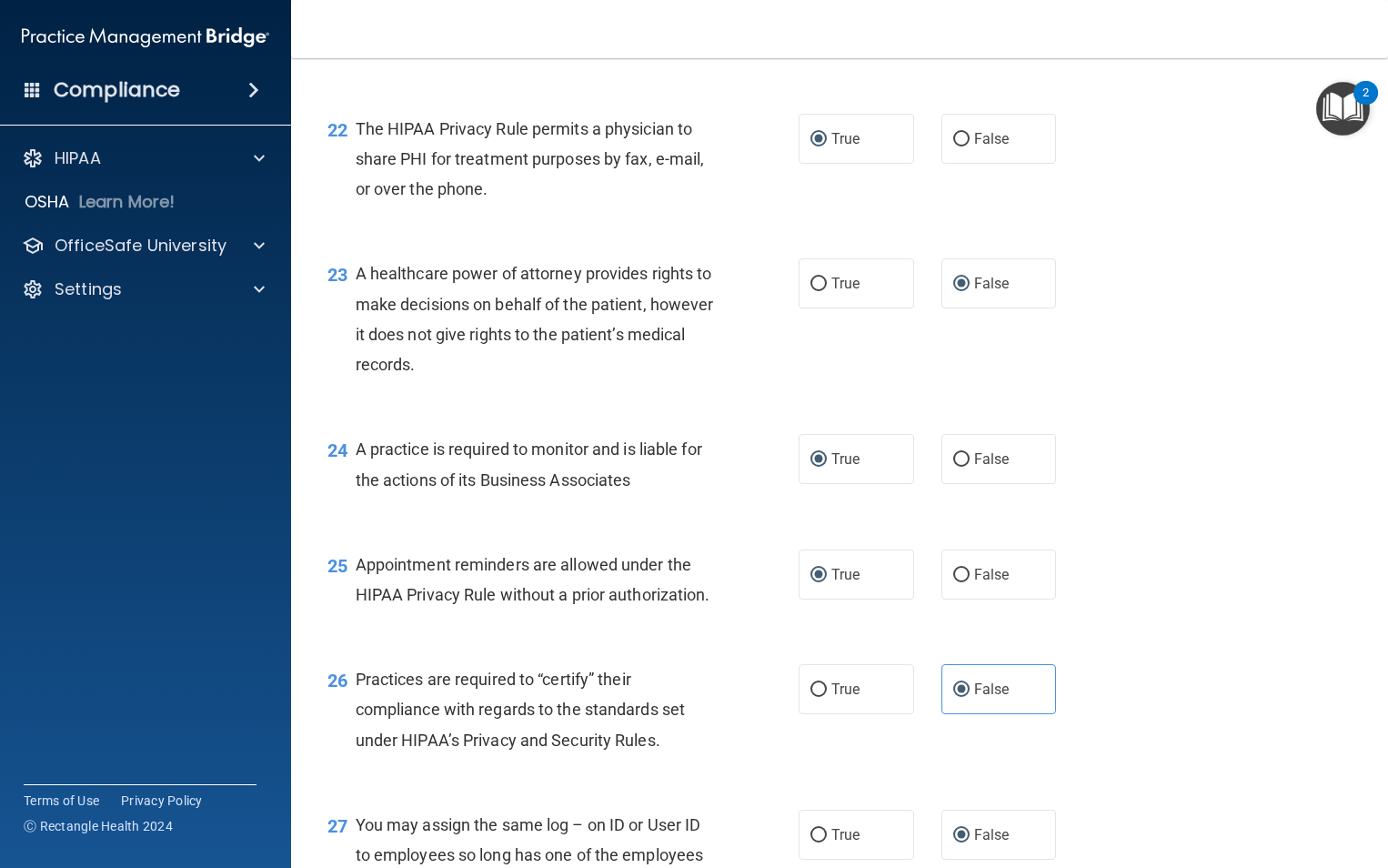
scroll to position [4183, 0]
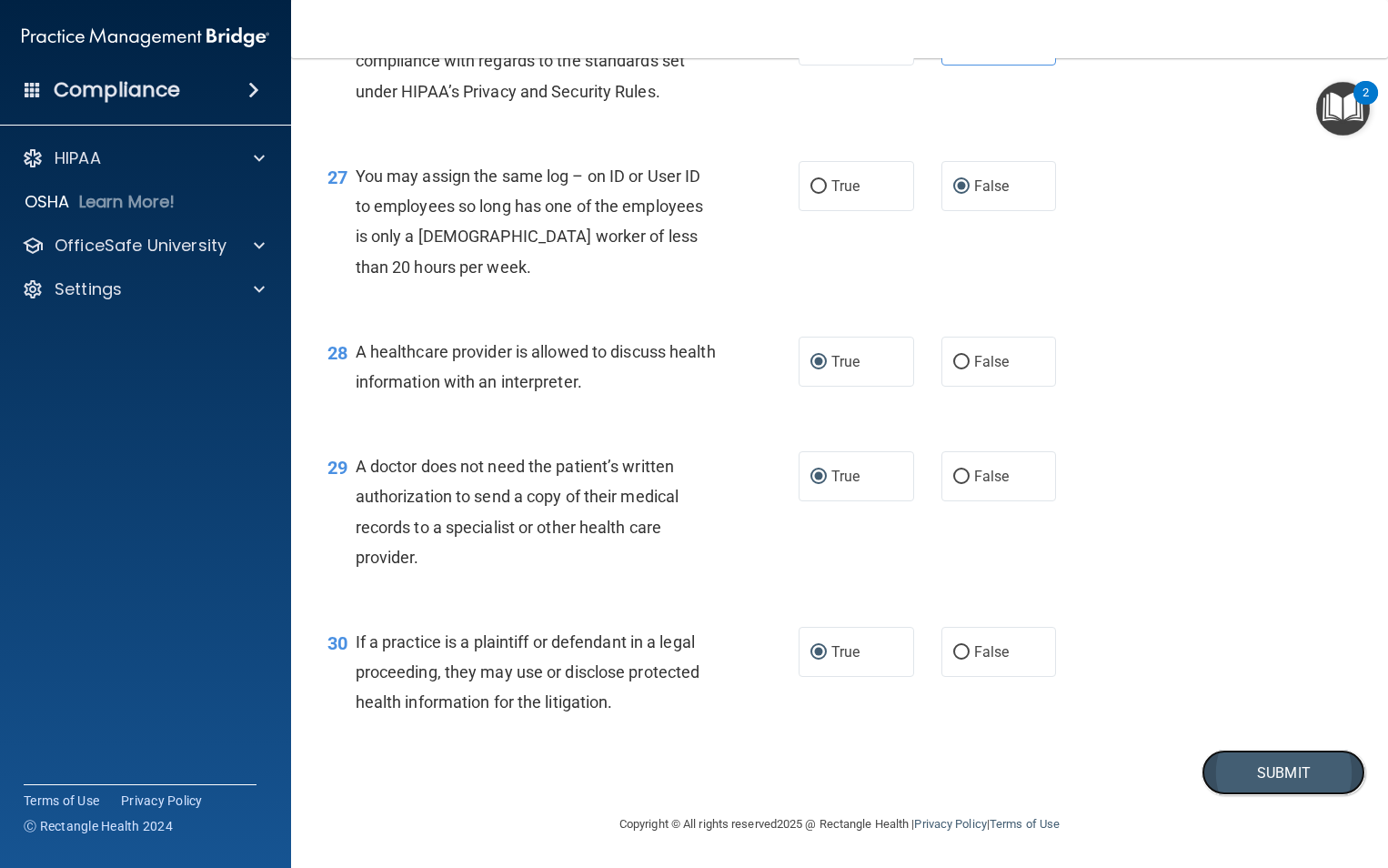
drag, startPoint x: 1273, startPoint y: 770, endPoint x: 1252, endPoint y: 774, distance: 21.4
click at [1265, 774] on button "Submit" at bounding box center [1283, 773] width 164 height 47
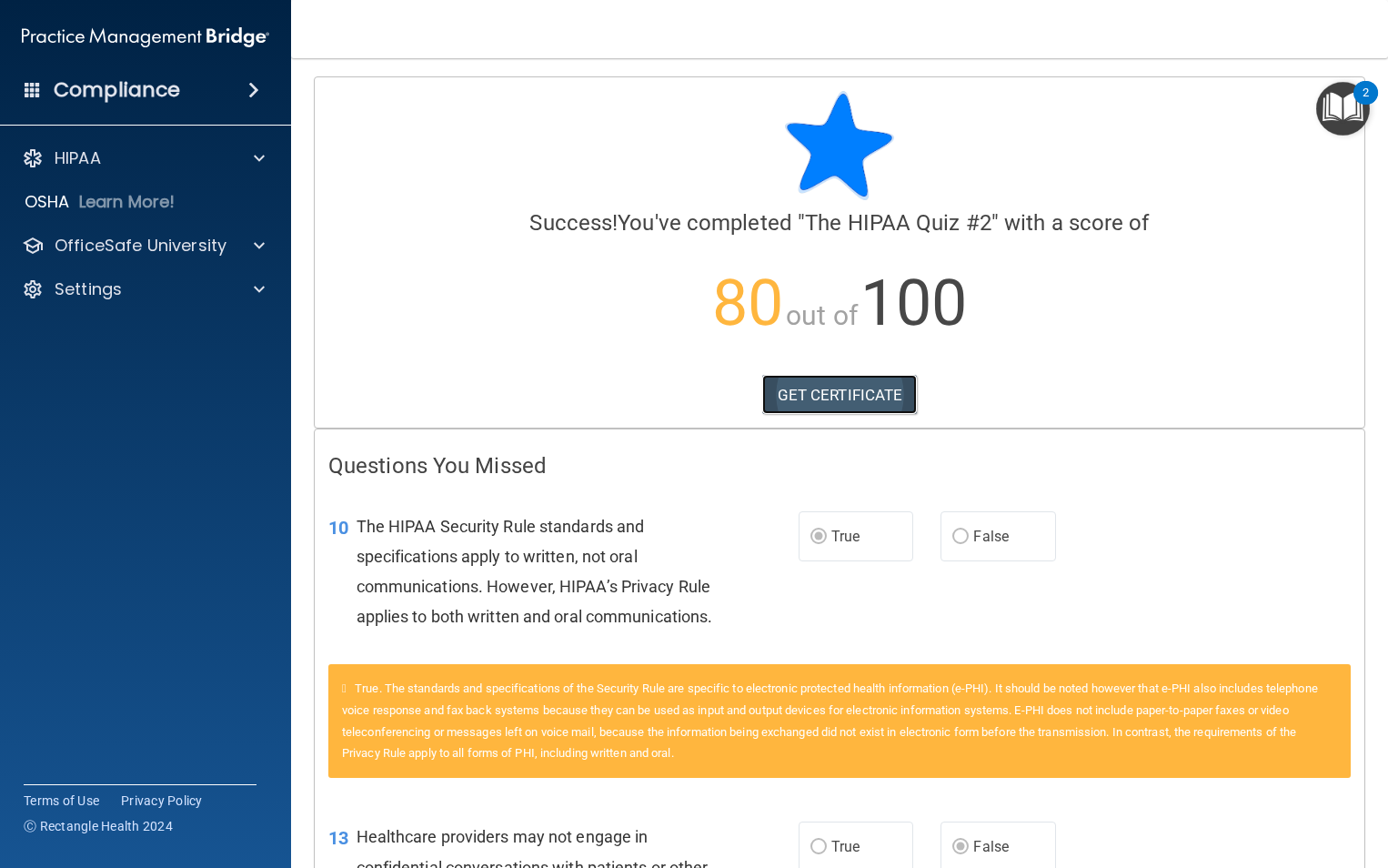
click at [819, 400] on link "GET CERTIFICATE" at bounding box center [840, 395] width 155 height 40
click at [143, 252] on p "OfficeSafe University" at bounding box center [140, 245] width 172 height 22
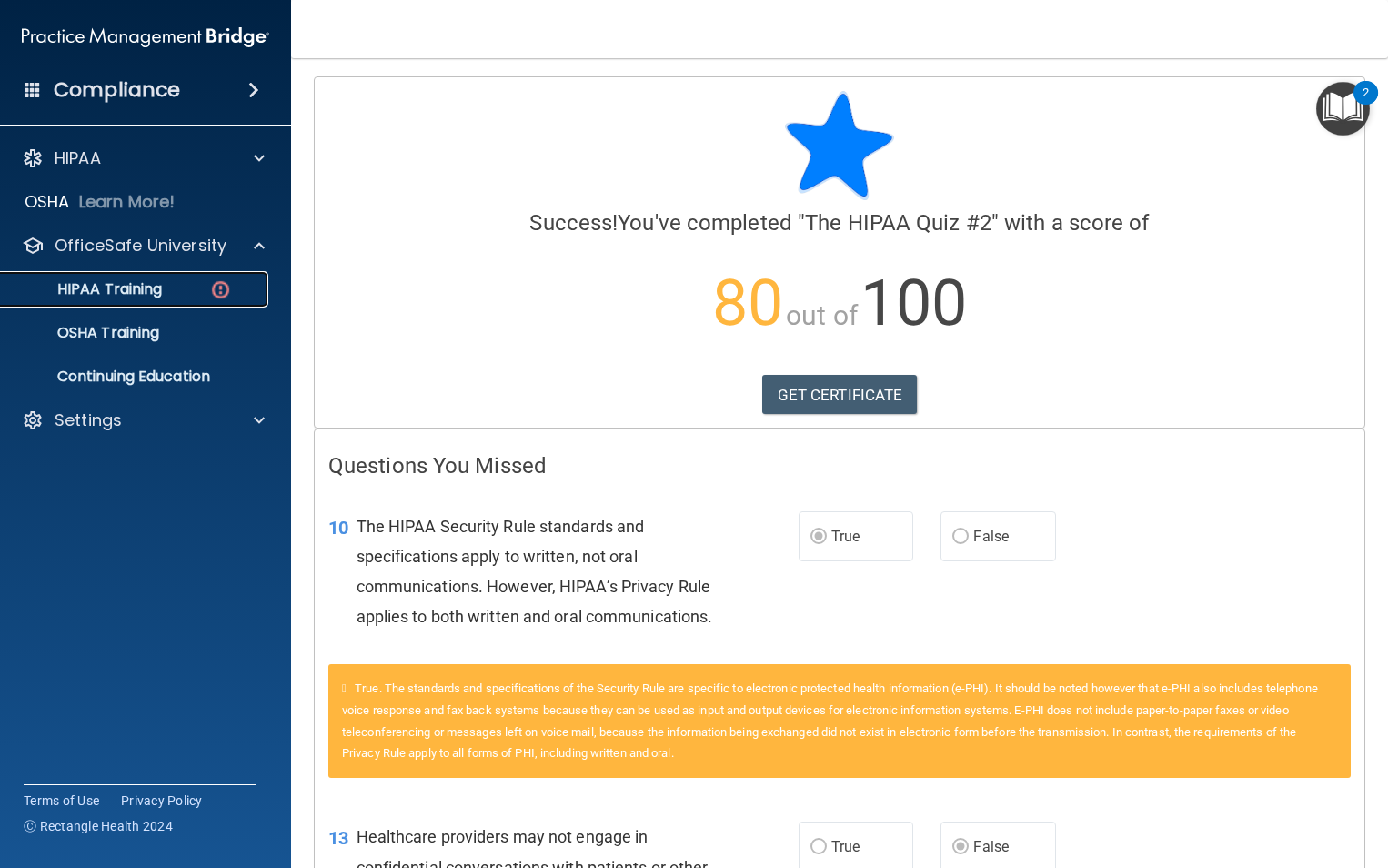
click at [168, 287] on div "HIPAA Training" at bounding box center [136, 289] width 248 height 18
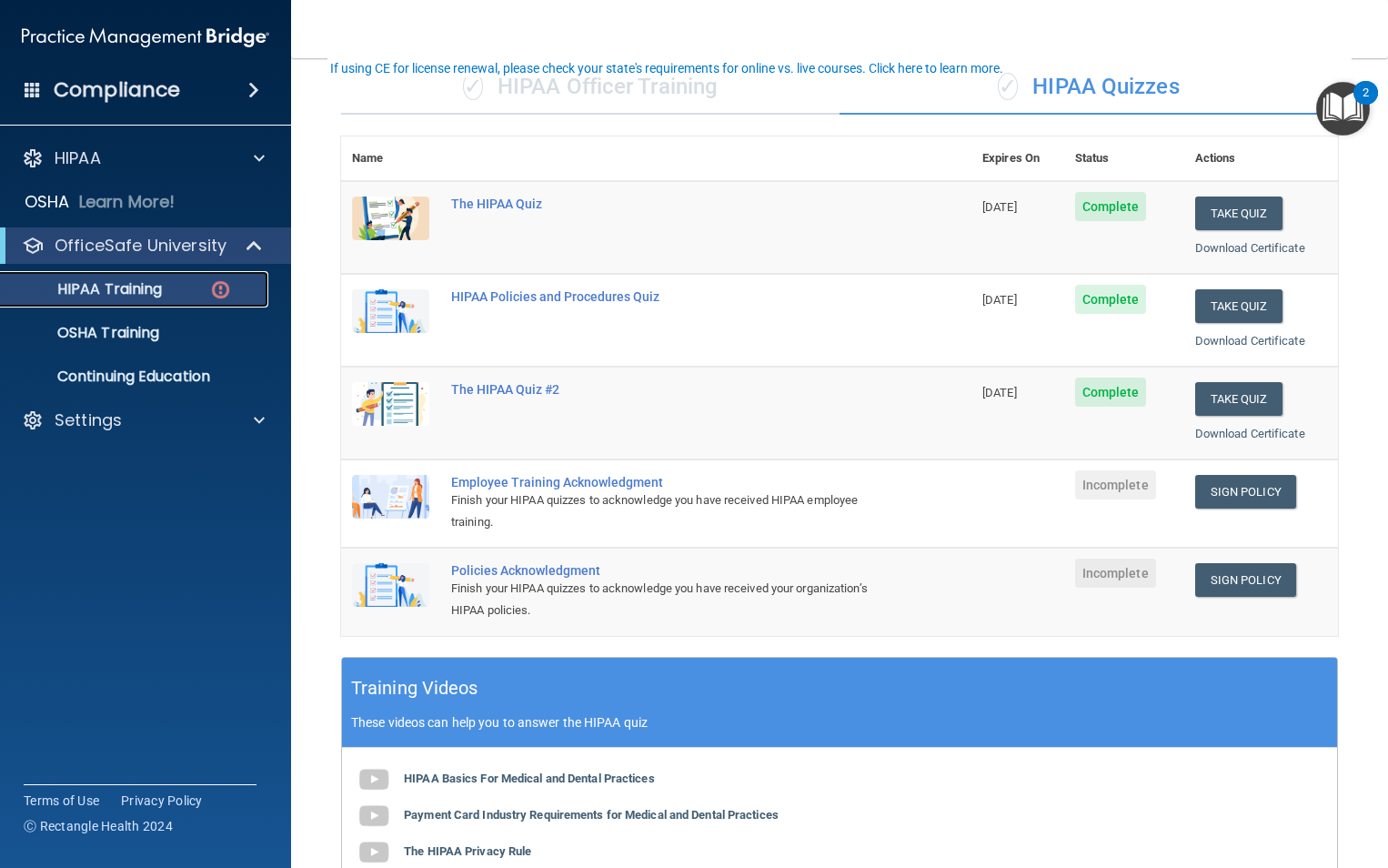
scroll to position [97, 0]
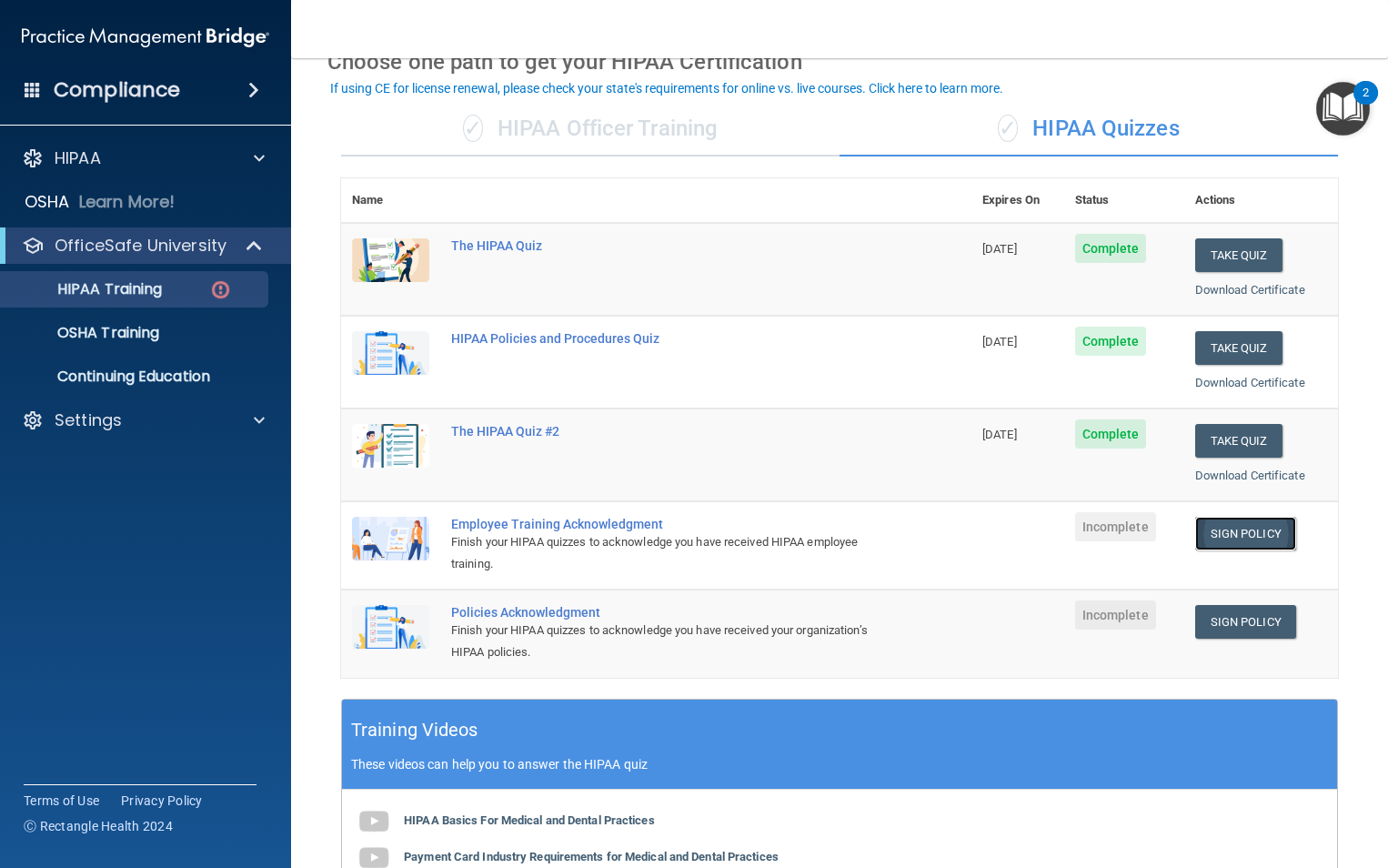
click at [1222, 529] on link "Sign Policy" at bounding box center [1246, 533] width 101 height 34
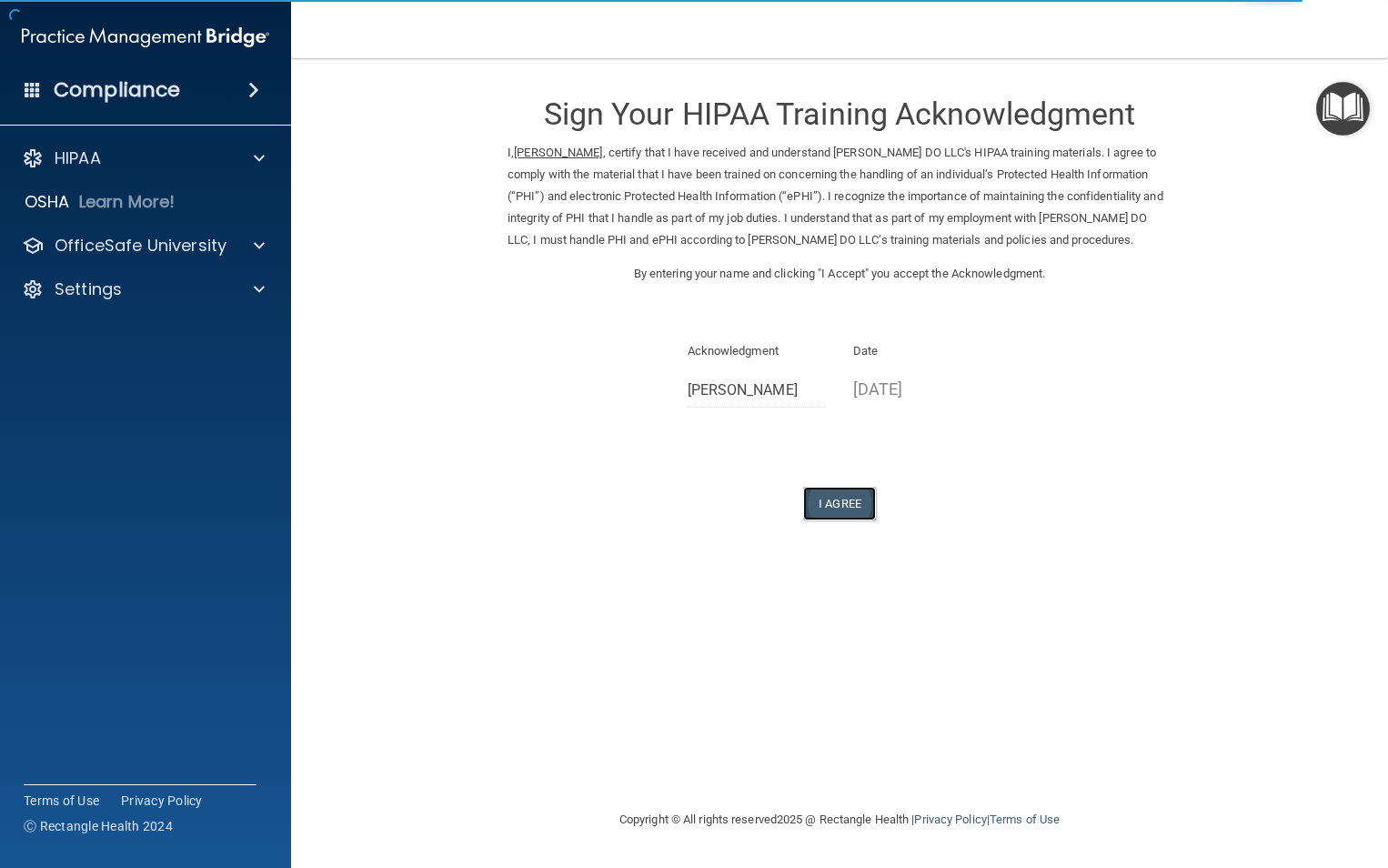
click at [847, 504] on button "I Agree" at bounding box center [840, 503] width 73 height 34
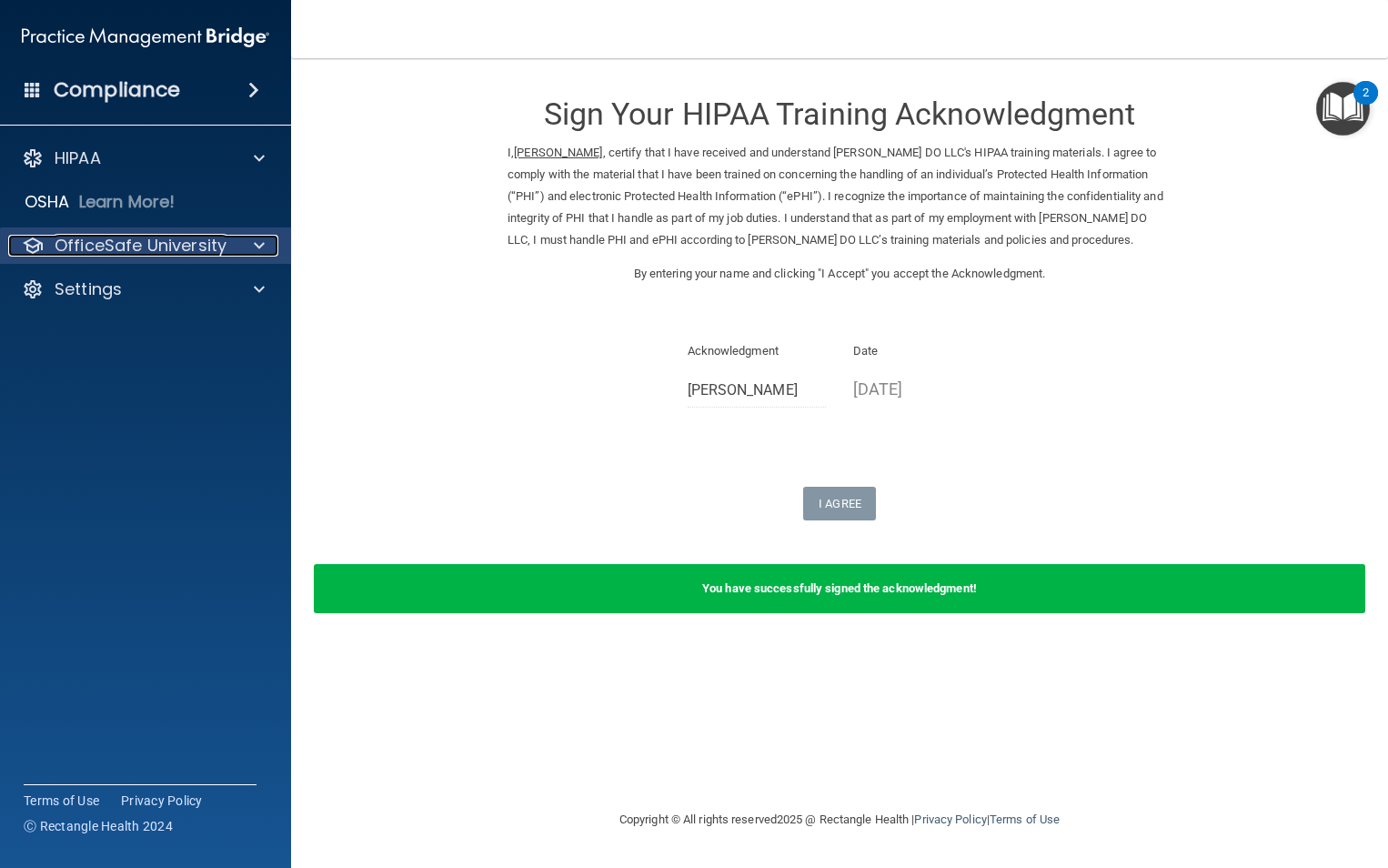
click at [188, 244] on p "OfficeSafe University" at bounding box center [140, 245] width 172 height 22
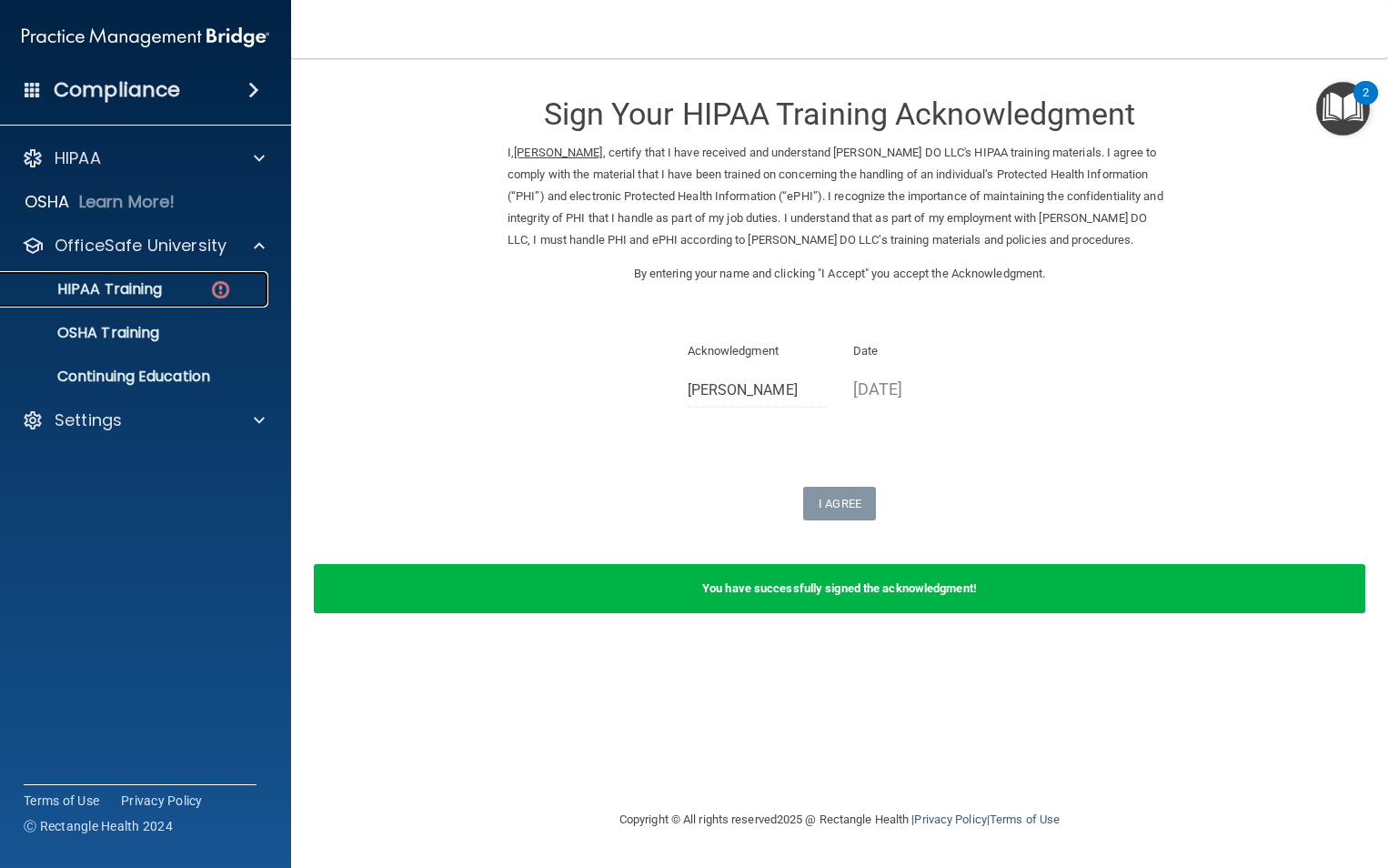
click at [149, 285] on p "HIPAA Training" at bounding box center [87, 289] width 150 height 18
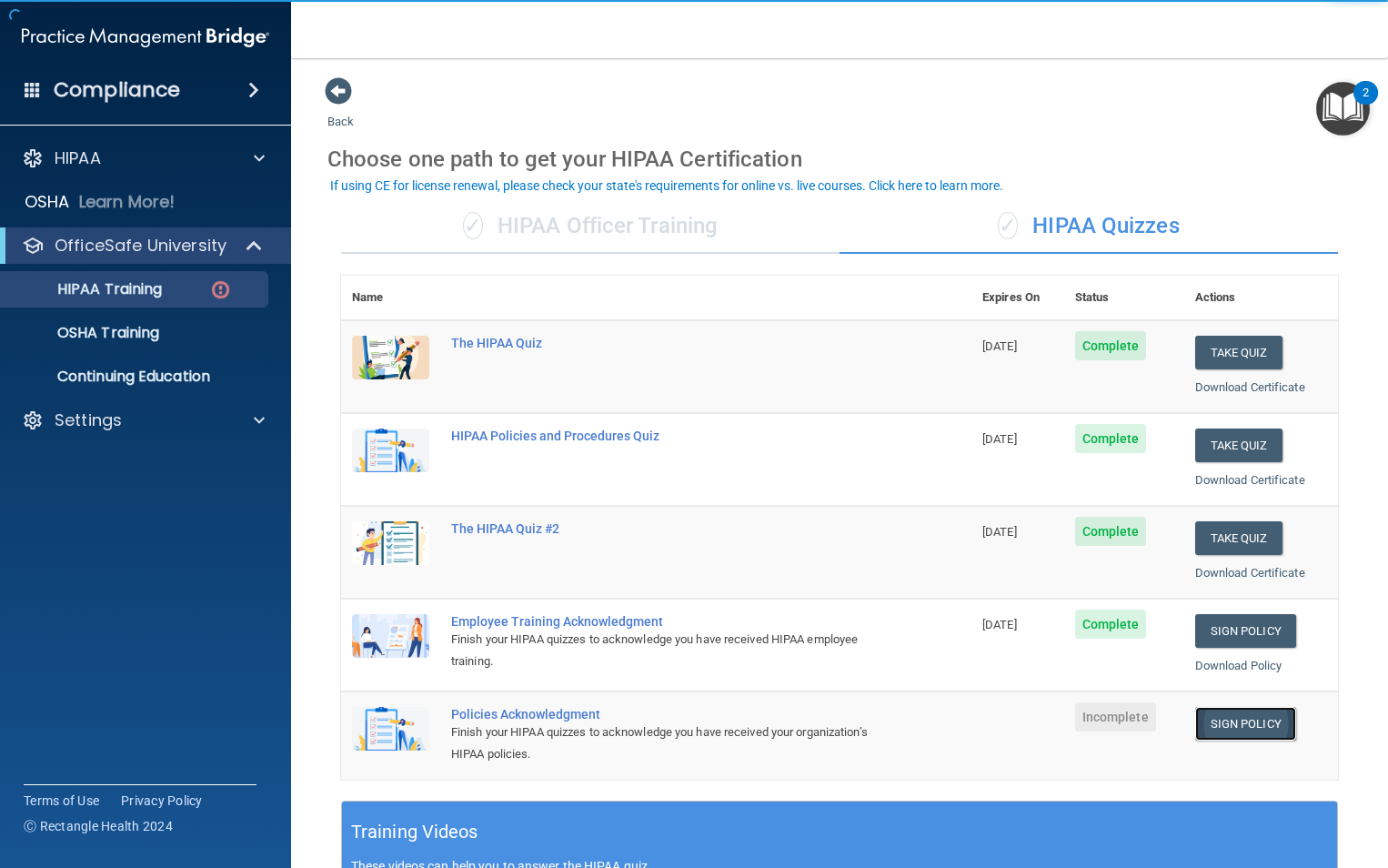
click at [1236, 725] on link "Sign Policy" at bounding box center [1246, 724] width 101 height 34
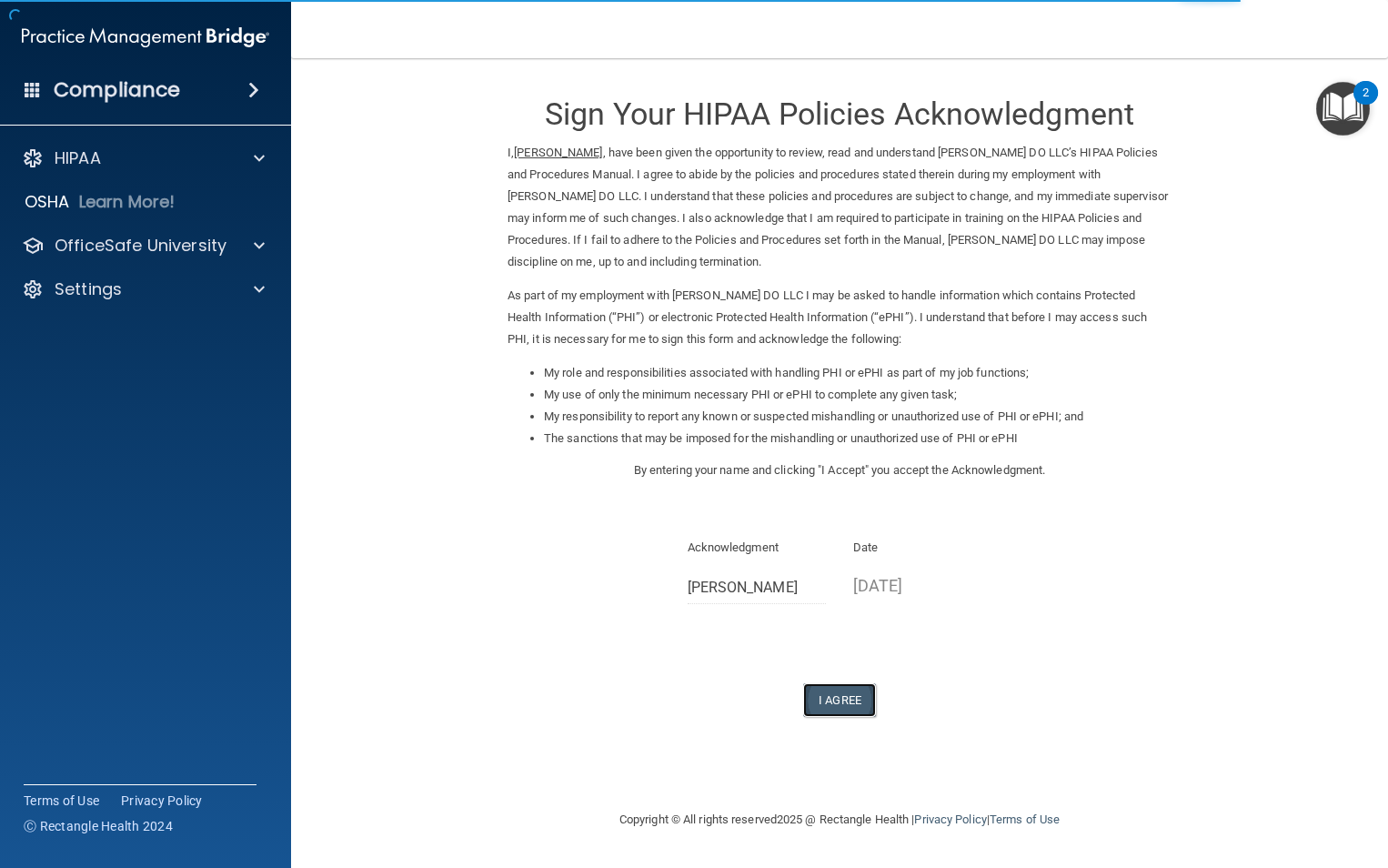
click at [839, 700] on button "I Agree" at bounding box center [840, 700] width 73 height 34
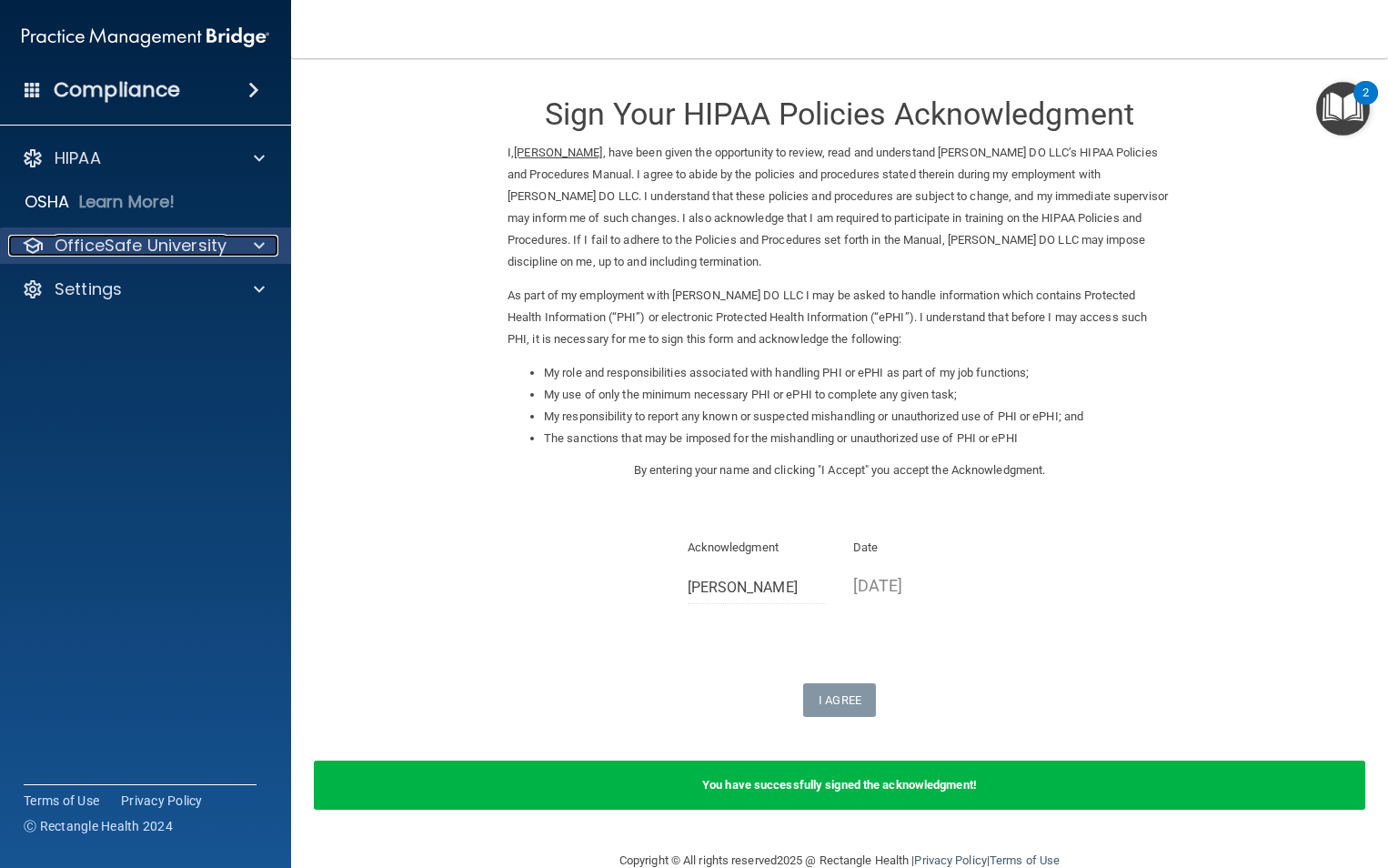
click at [200, 243] on p "OfficeSafe University" at bounding box center [140, 245] width 172 height 22
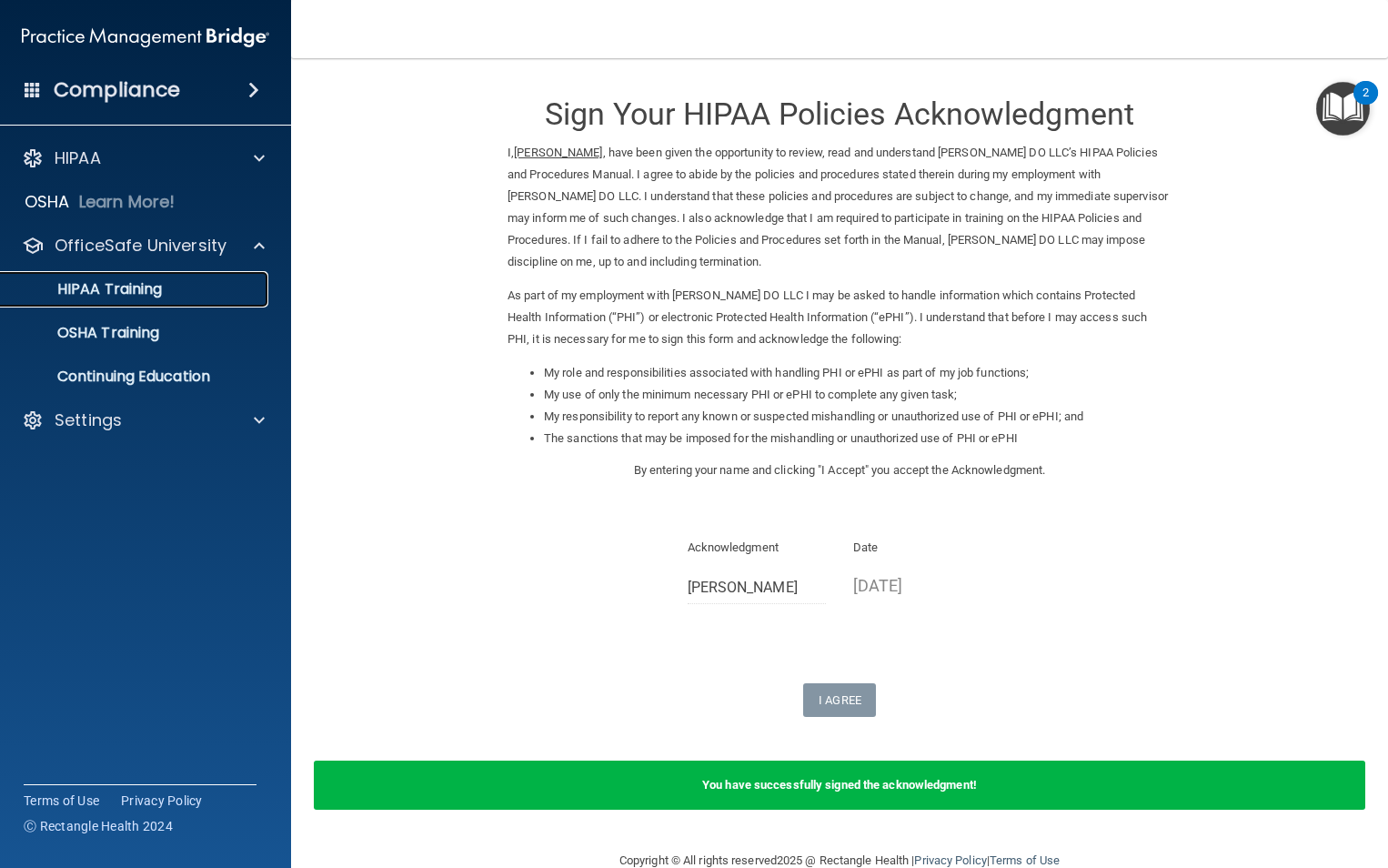
click at [83, 288] on p "HIPAA Training" at bounding box center [87, 289] width 150 height 18
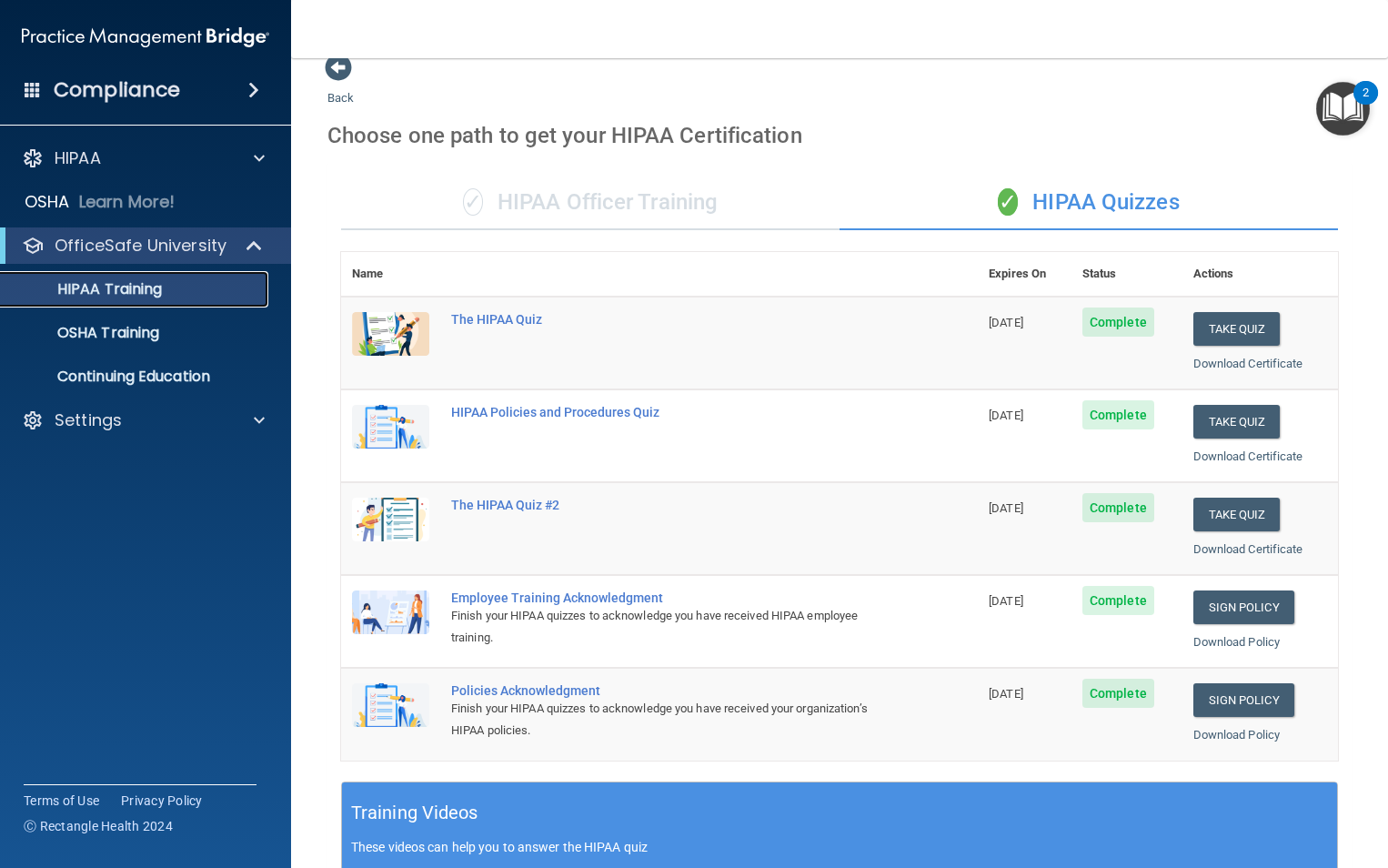
scroll to position [22, 0]
